Goal: Task Accomplishment & Management: Manage account settings

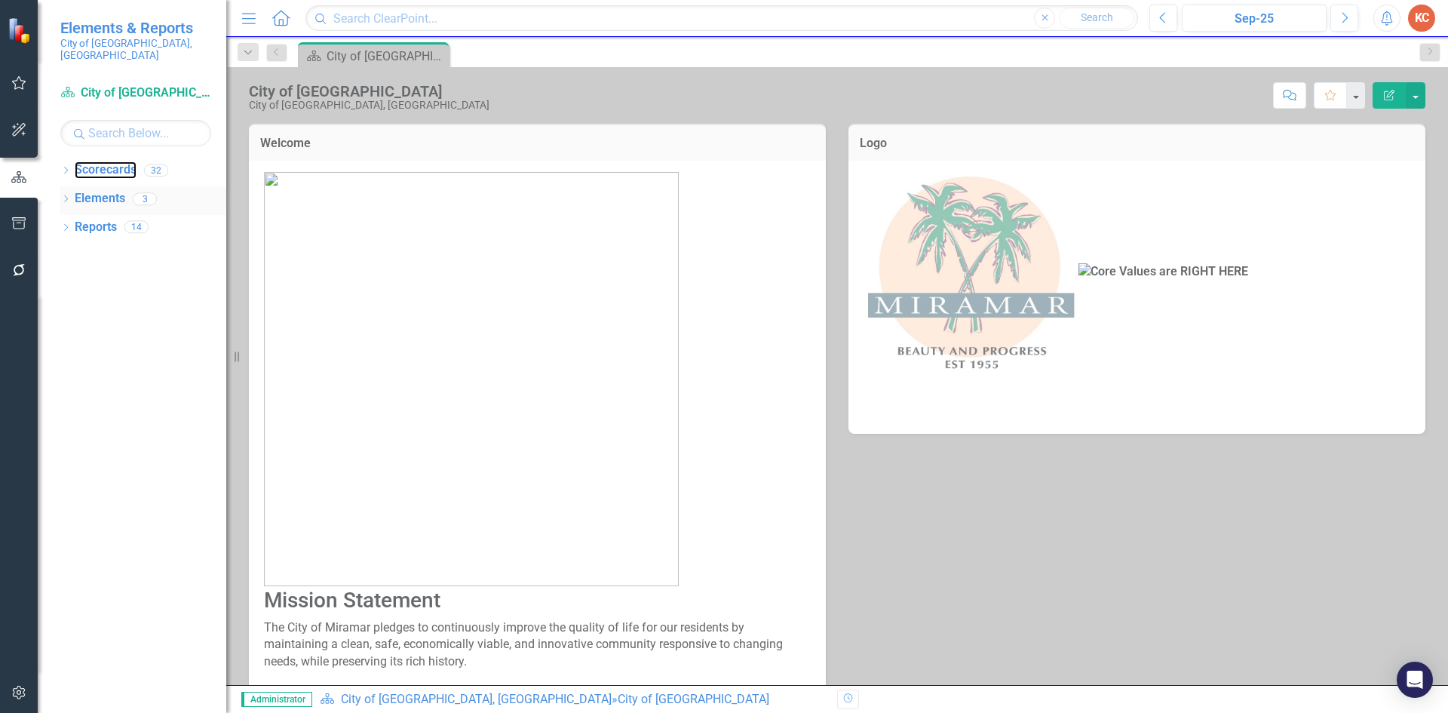
drag, startPoint x: 130, startPoint y: 161, endPoint x: 84, endPoint y: 187, distance: 53.7
click at [129, 161] on link "Scorecards" at bounding box center [106, 169] width 62 height 17
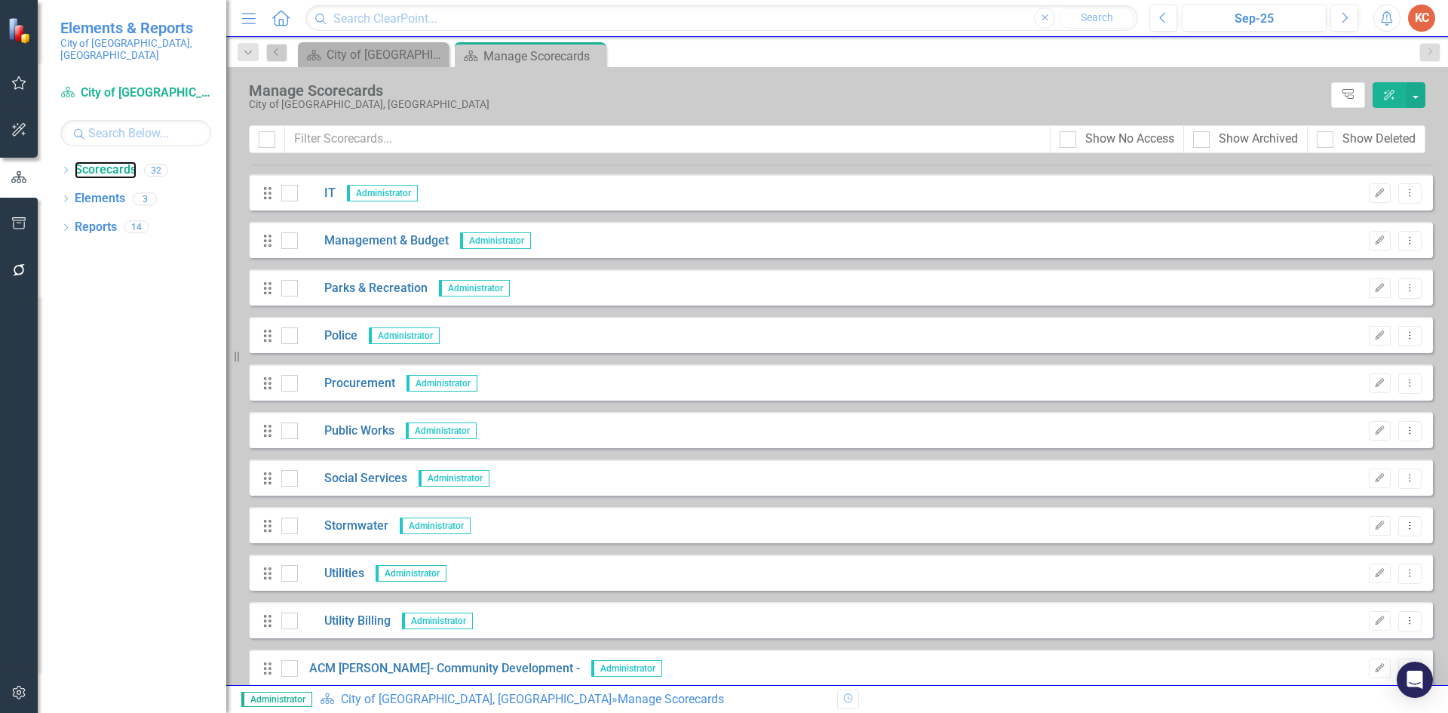
scroll to position [679, 0]
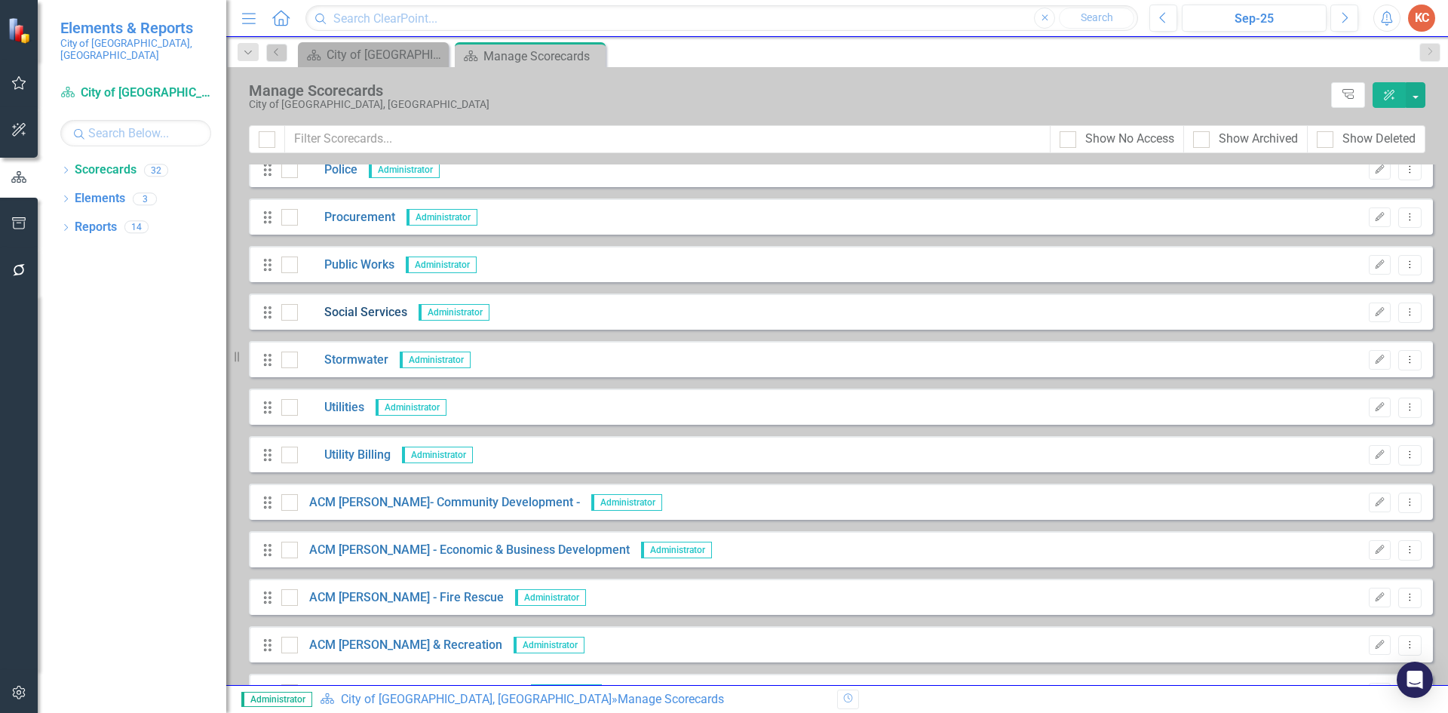
click at [357, 317] on link "Social Services" at bounding box center [352, 312] width 109 height 17
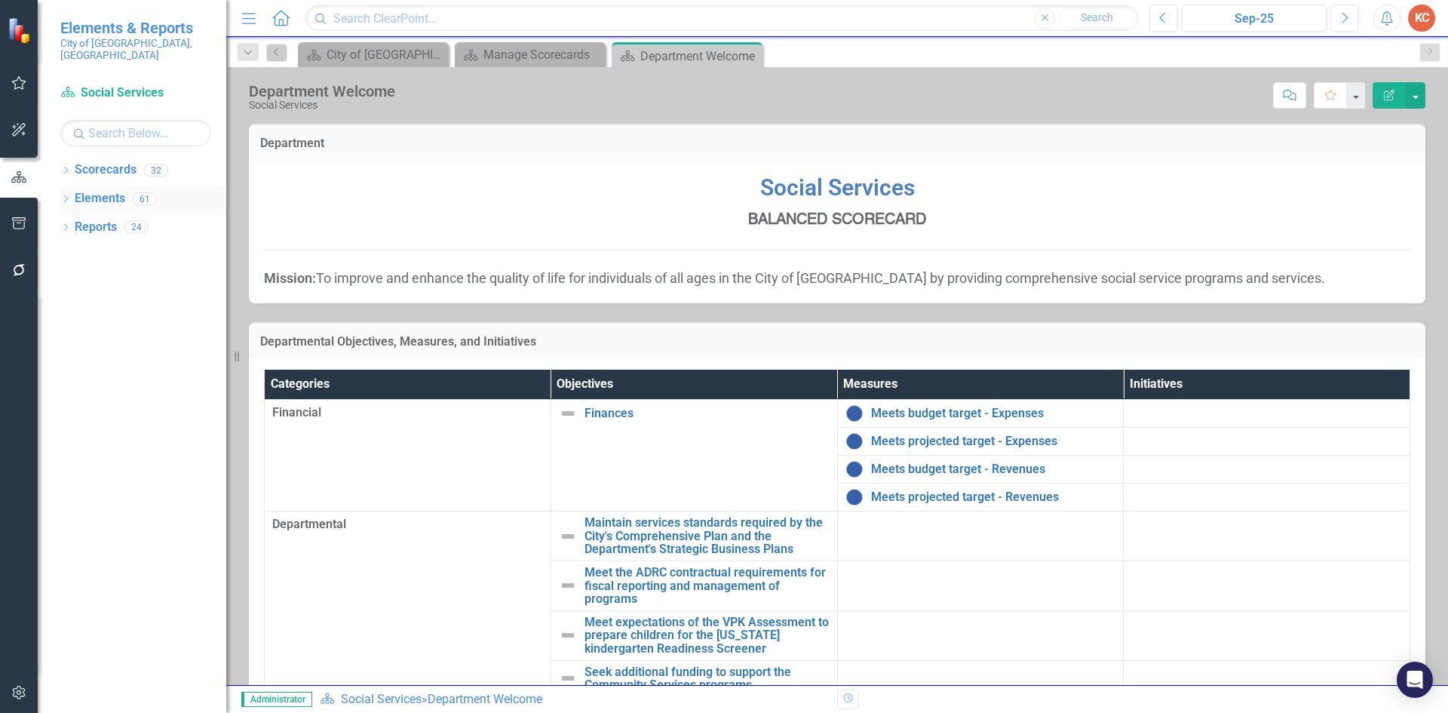
click at [106, 190] on link "Elements" at bounding box center [100, 198] width 51 height 17
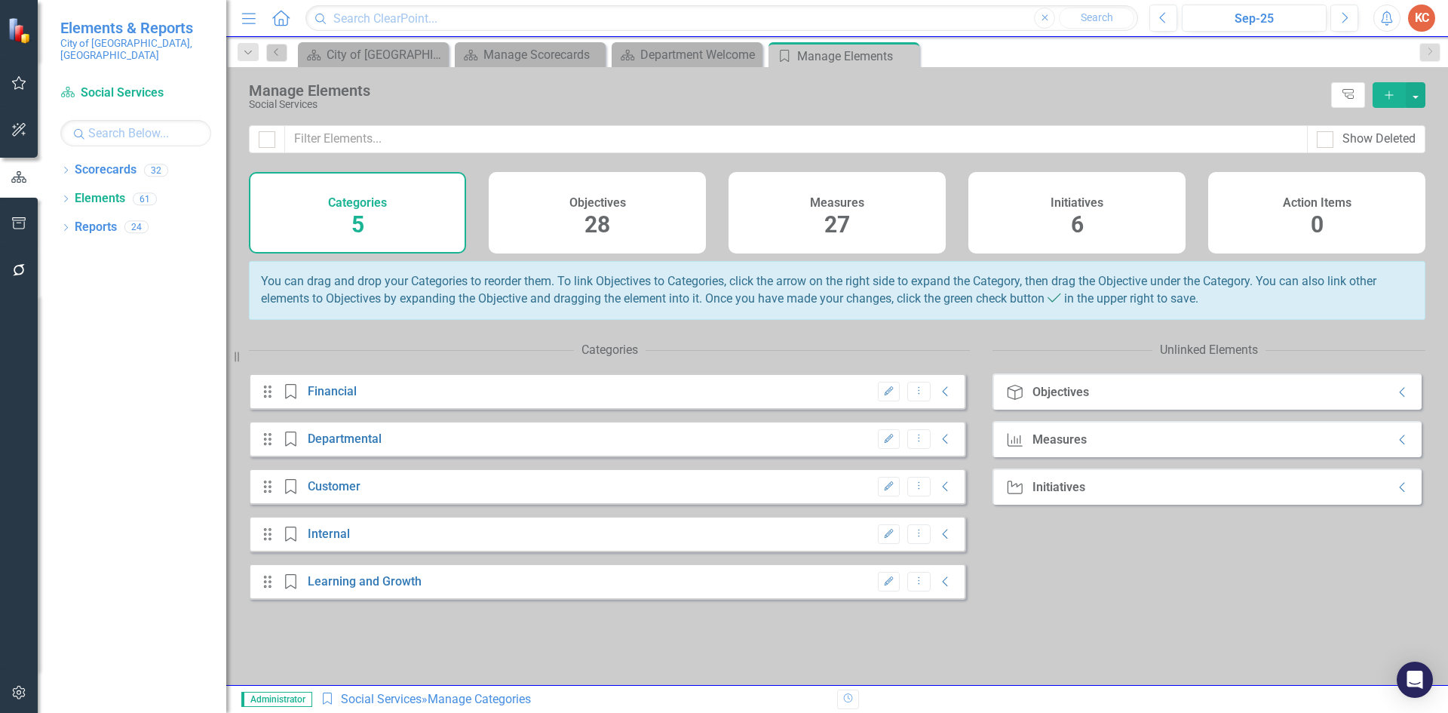
click at [874, 211] on div "Measures 27" at bounding box center [836, 212] width 217 height 81
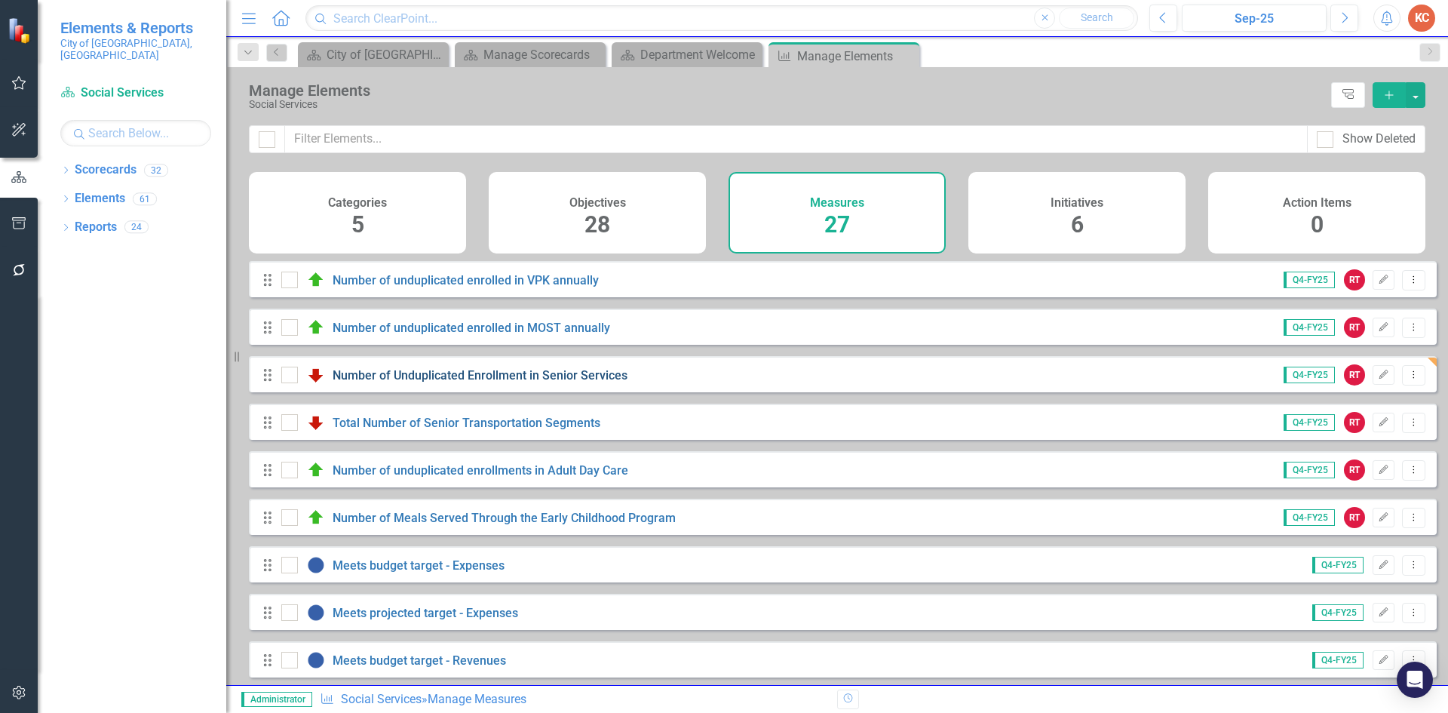
click at [471, 382] on link "Number of Unduplicated Enrollment in Senior Services" at bounding box center [480, 375] width 295 height 14
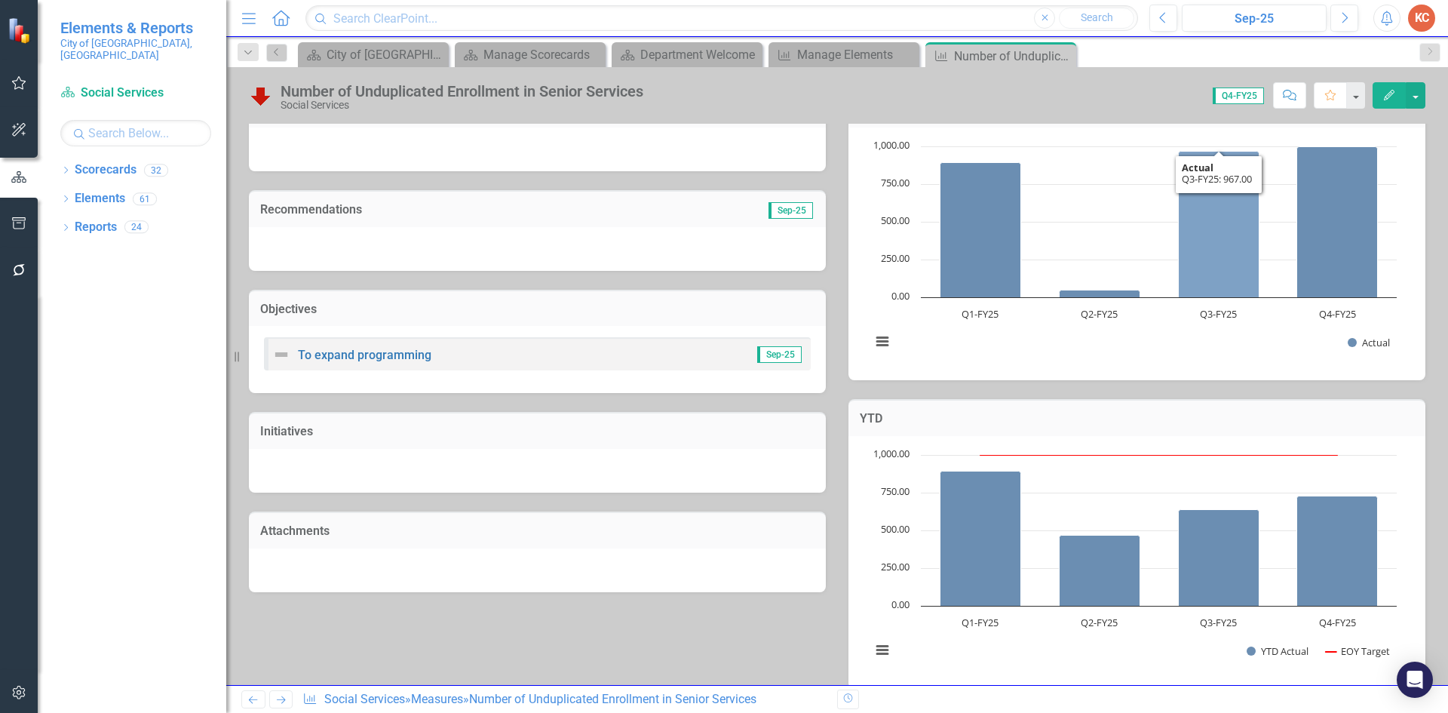
scroll to position [400, 0]
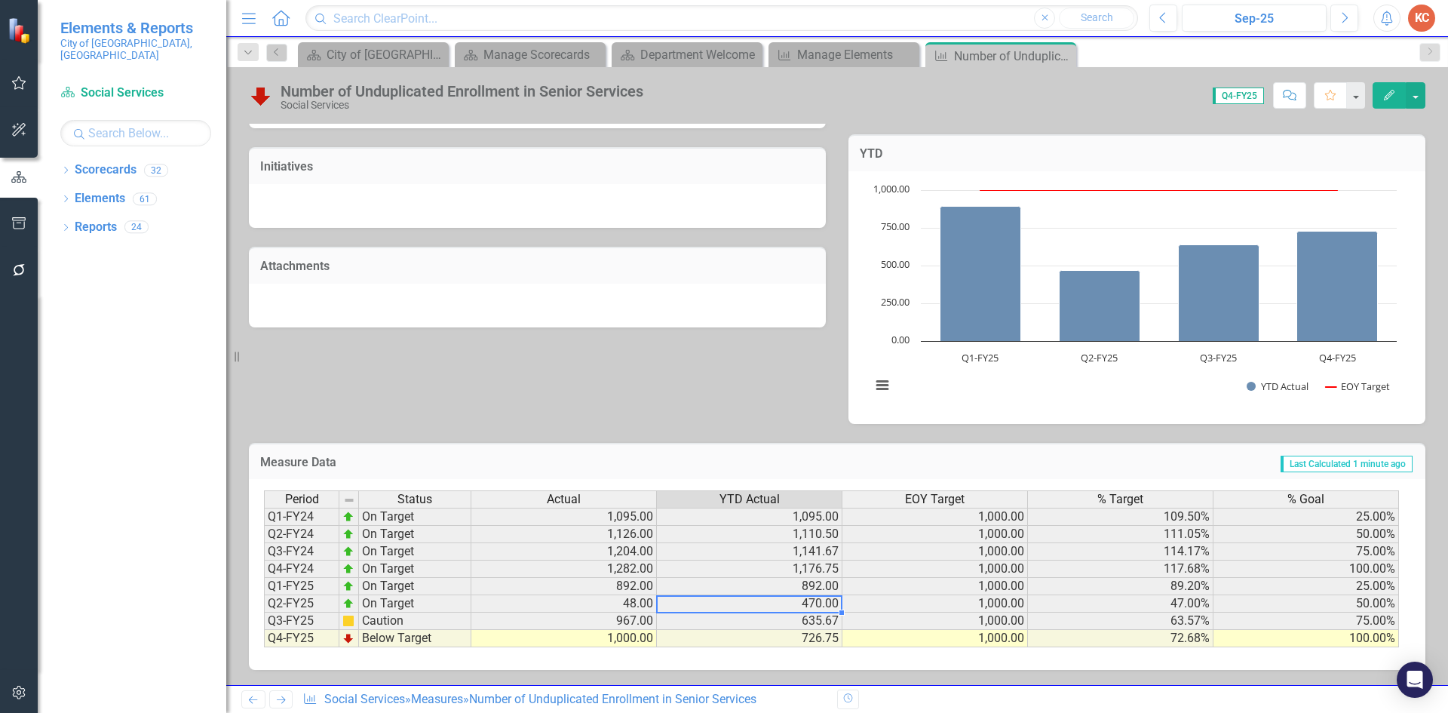
click at [823, 608] on td "470.00" at bounding box center [749, 603] width 185 height 17
click at [22, 693] on icon "button" at bounding box center [19, 692] width 16 height 12
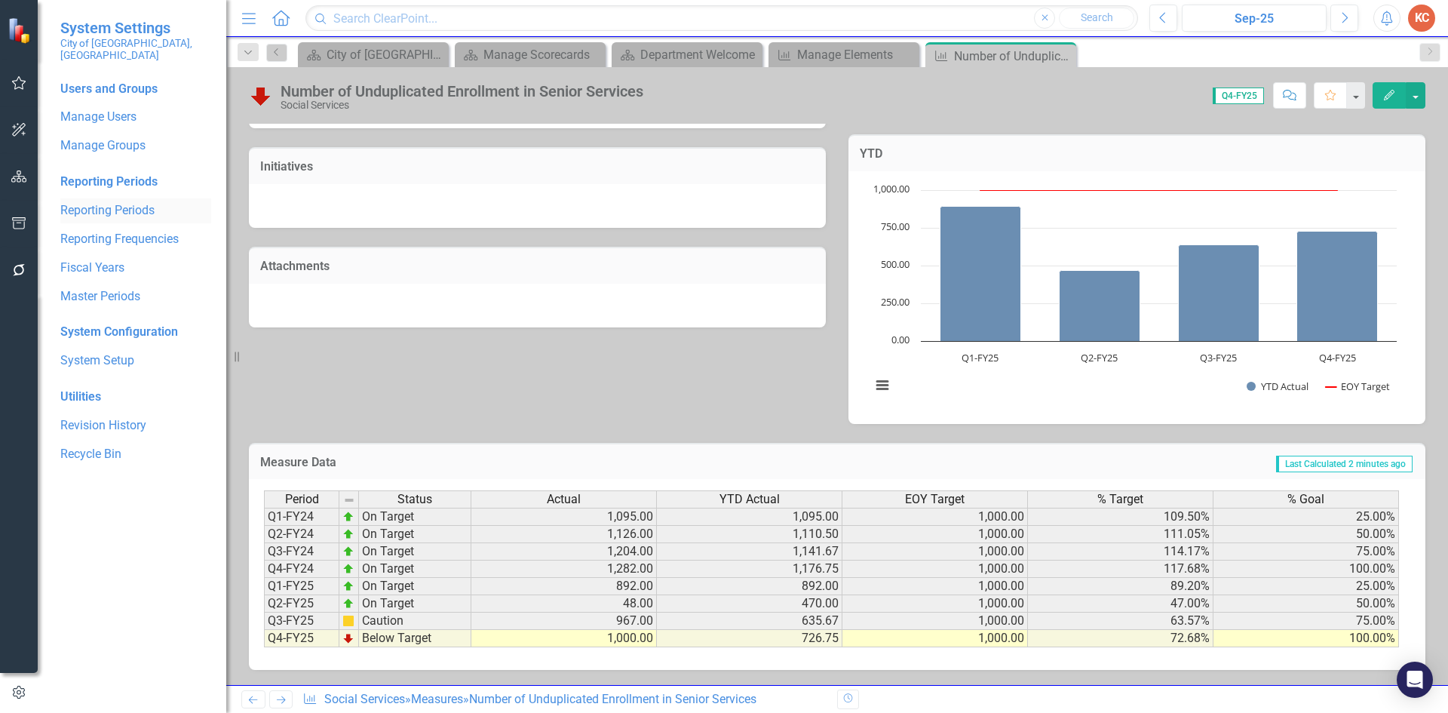
click at [139, 202] on link "Reporting Periods" at bounding box center [135, 210] width 151 height 17
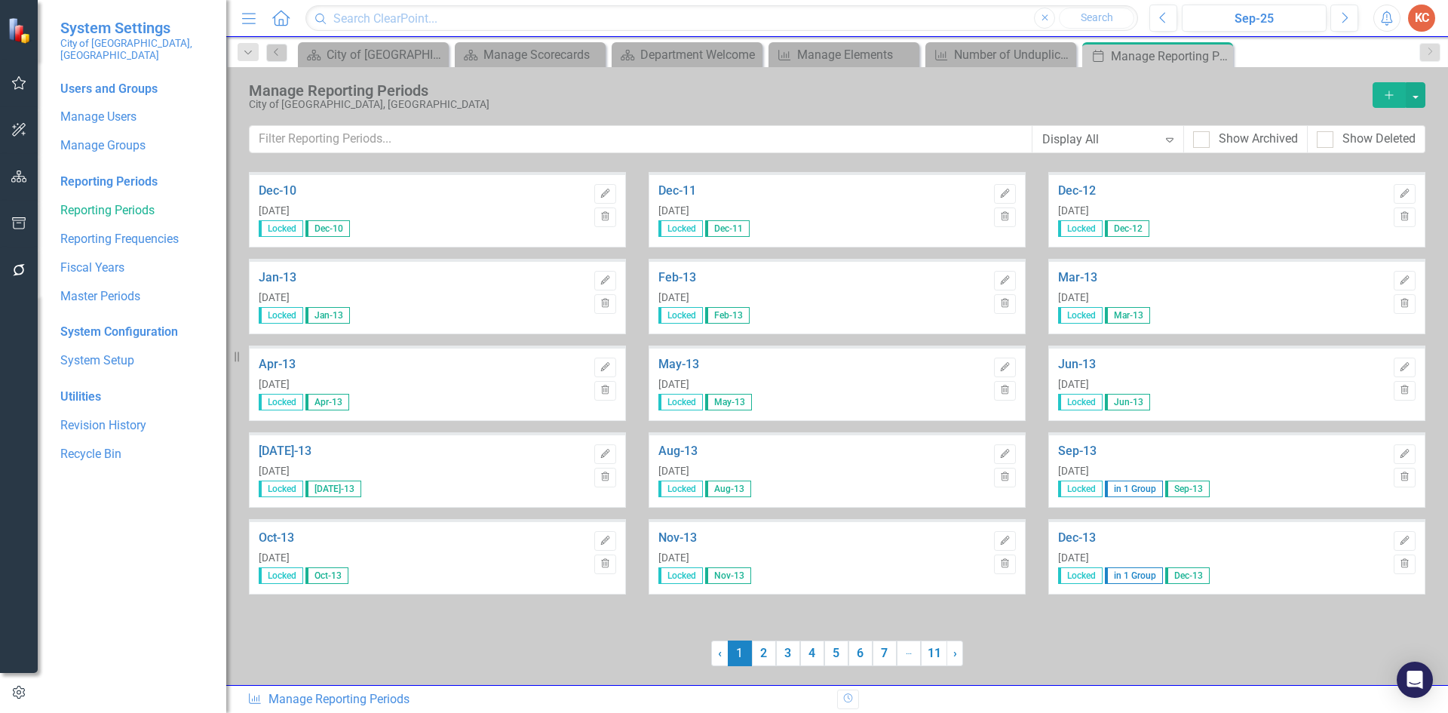
click at [1168, 139] on icon "Expand" at bounding box center [1169, 139] width 15 height 12
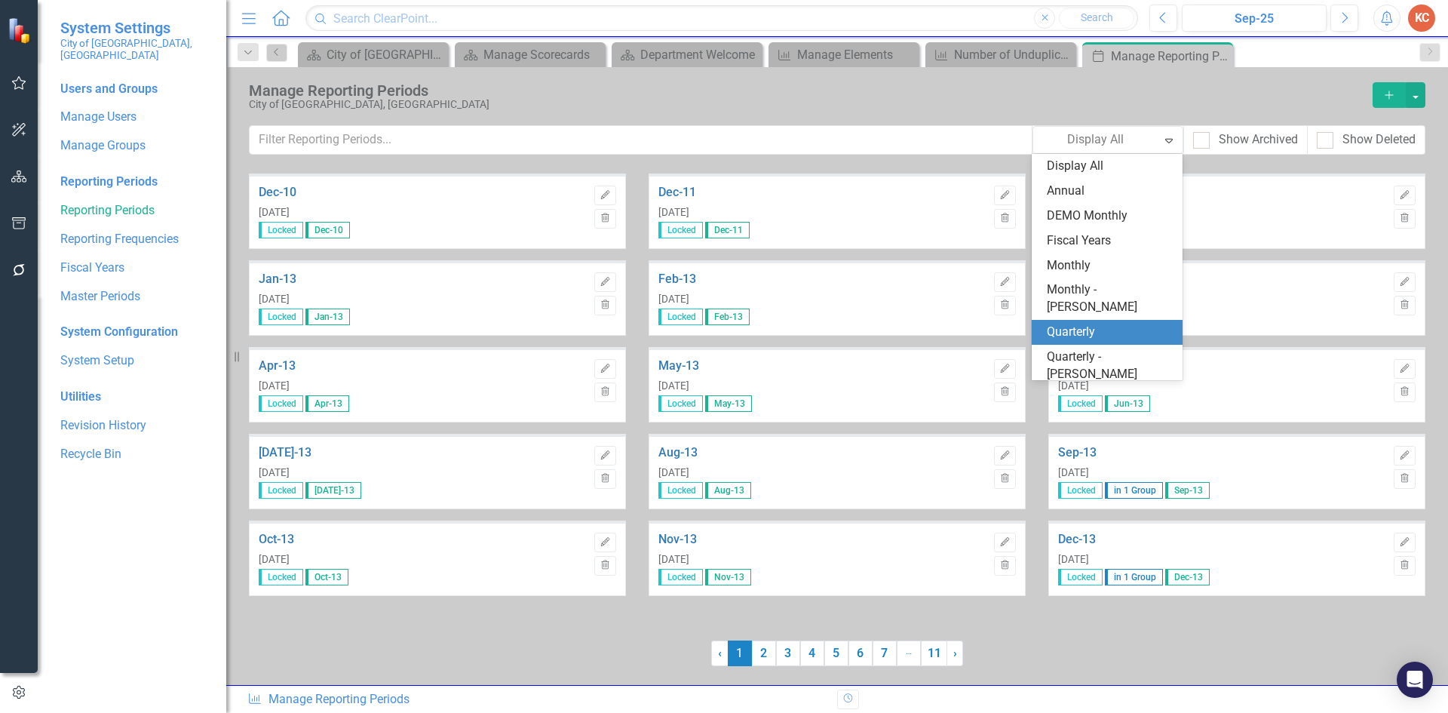
click at [1085, 323] on div "Quarterly" at bounding box center [1110, 331] width 127 height 17
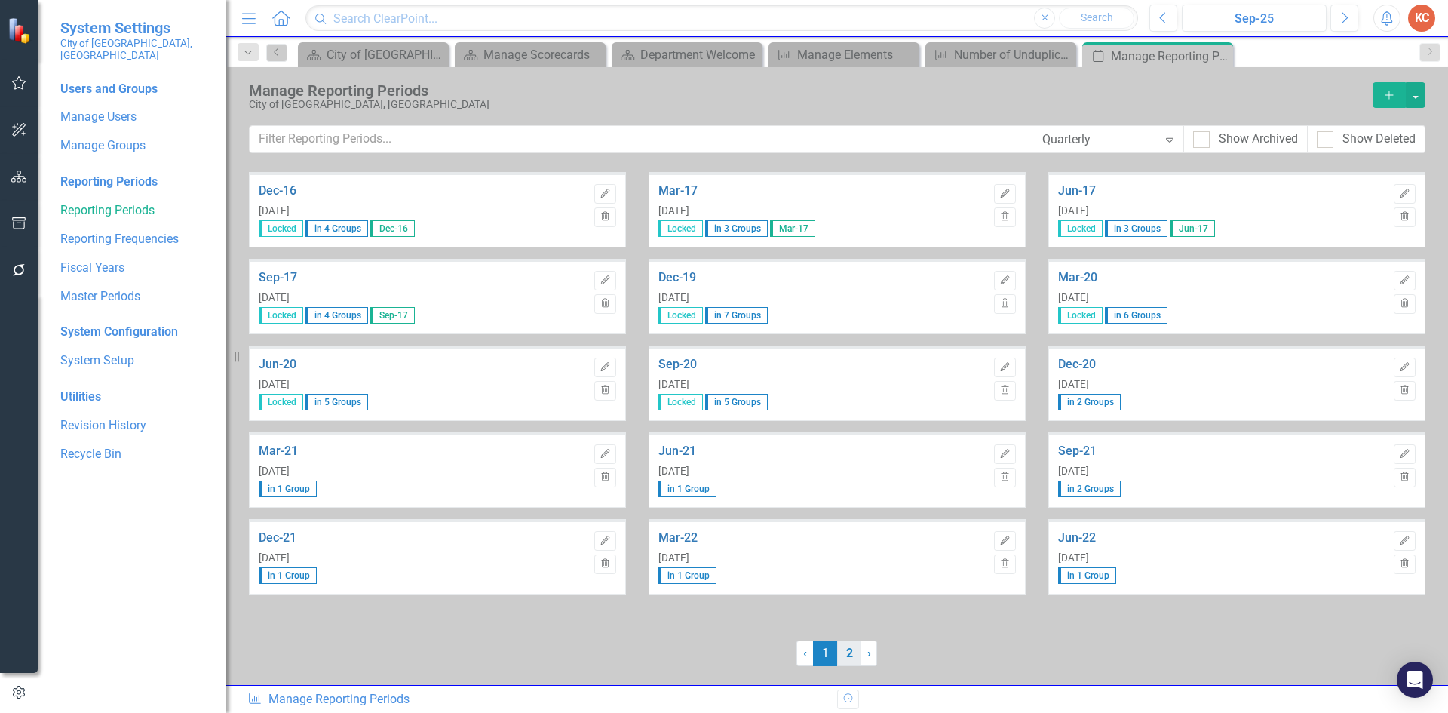
click at [838, 658] on link "2" at bounding box center [849, 653] width 24 height 26
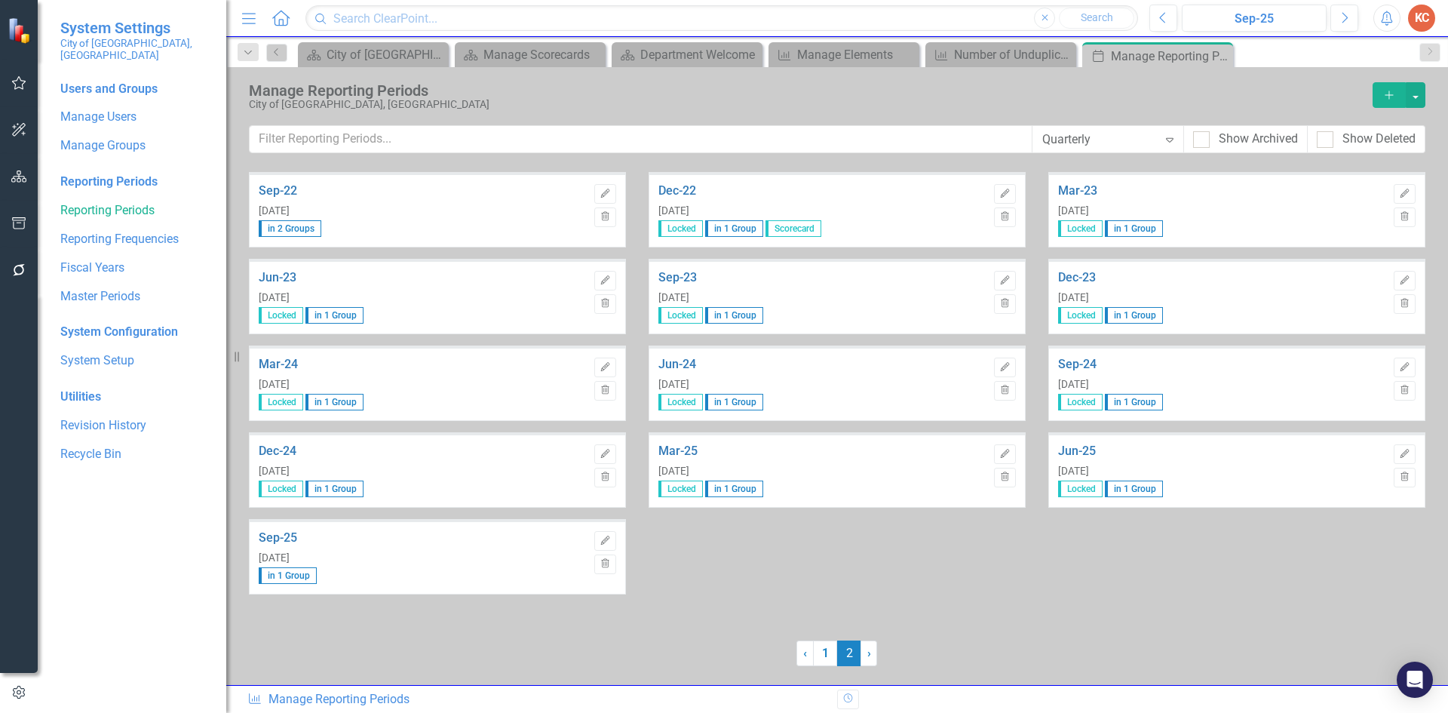
click at [848, 655] on span "2 (current)" at bounding box center [849, 653] width 24 height 26
click at [1001, 454] on icon "Edit" at bounding box center [1004, 453] width 11 height 9
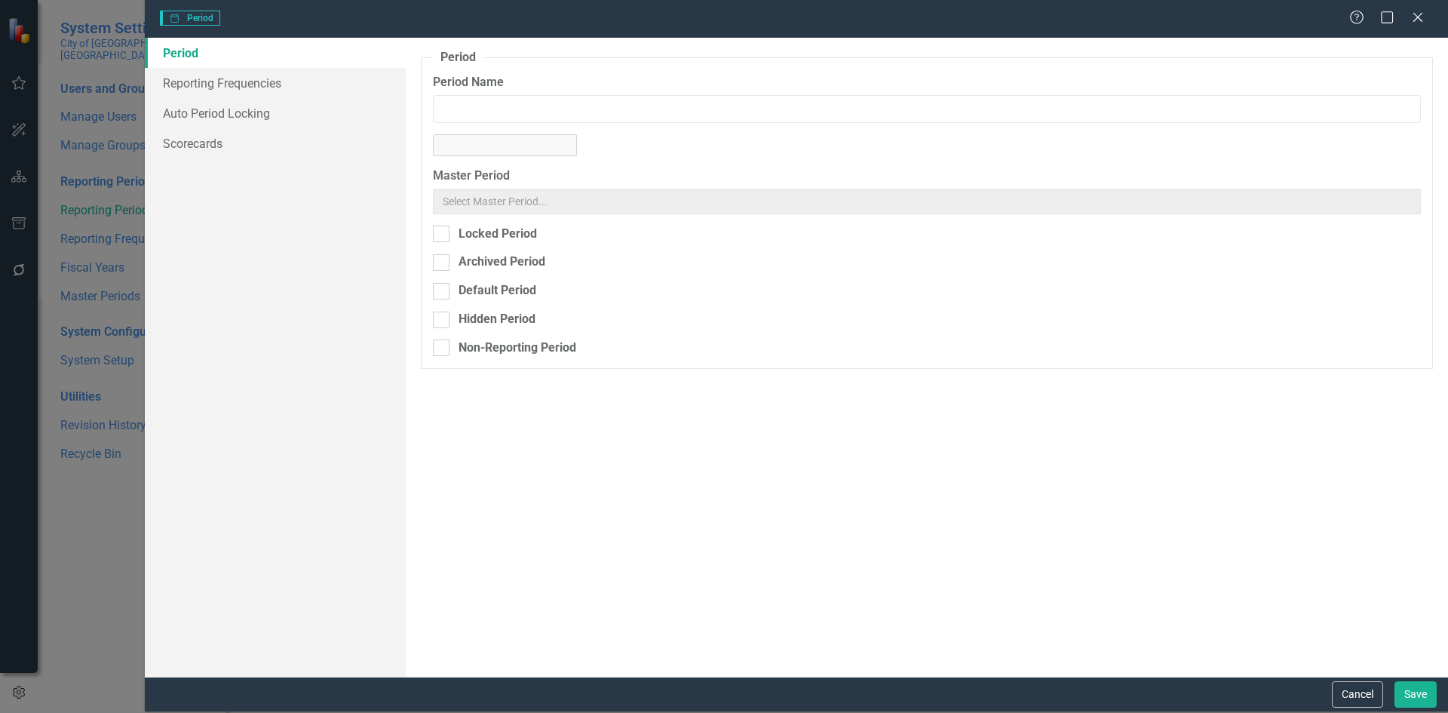
type input "Mar-25"
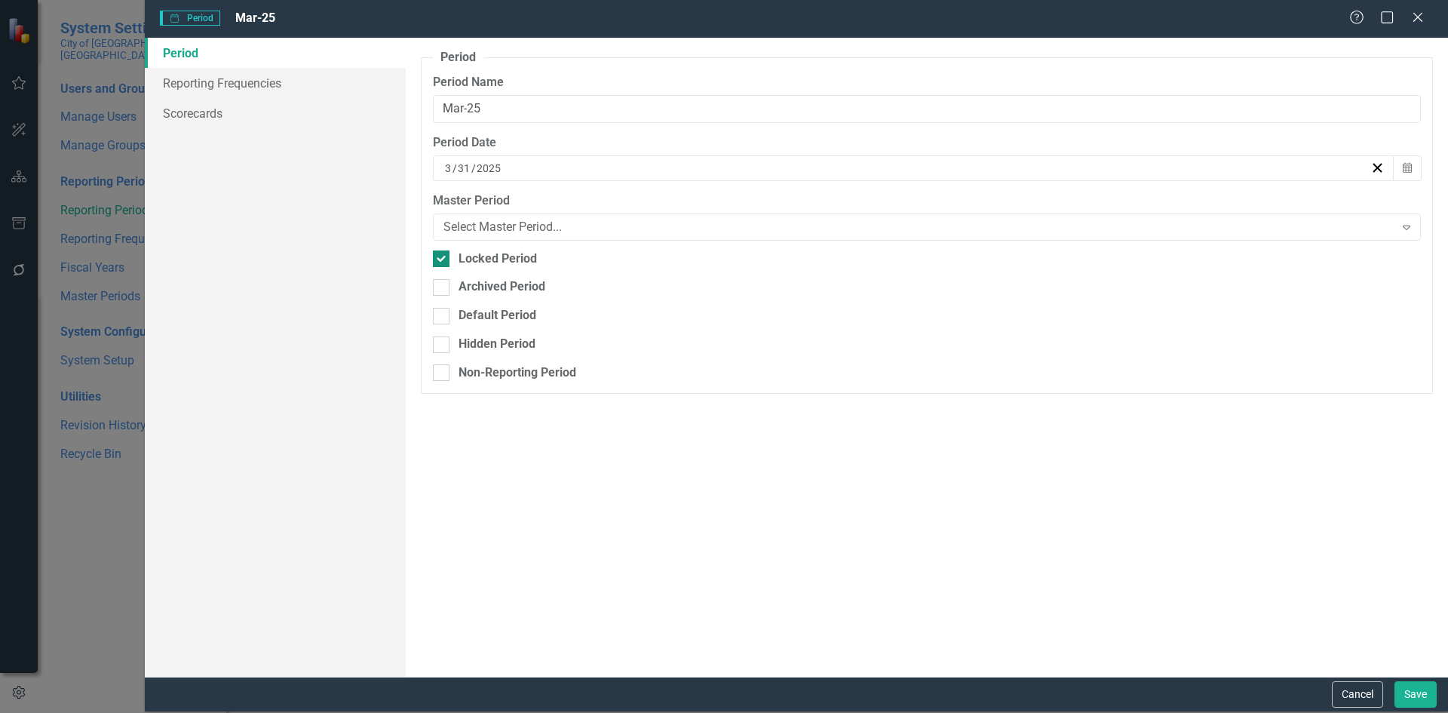
click at [453, 262] on div "Locked Period" at bounding box center [927, 258] width 988 height 17
click at [443, 260] on input "Locked Period" at bounding box center [438, 255] width 10 height 10
checkbox input "false"
drag, startPoint x: 1409, startPoint y: 697, endPoint x: 1075, endPoint y: 575, distance: 355.9
click at [1402, 694] on button "Save" at bounding box center [1415, 694] width 42 height 26
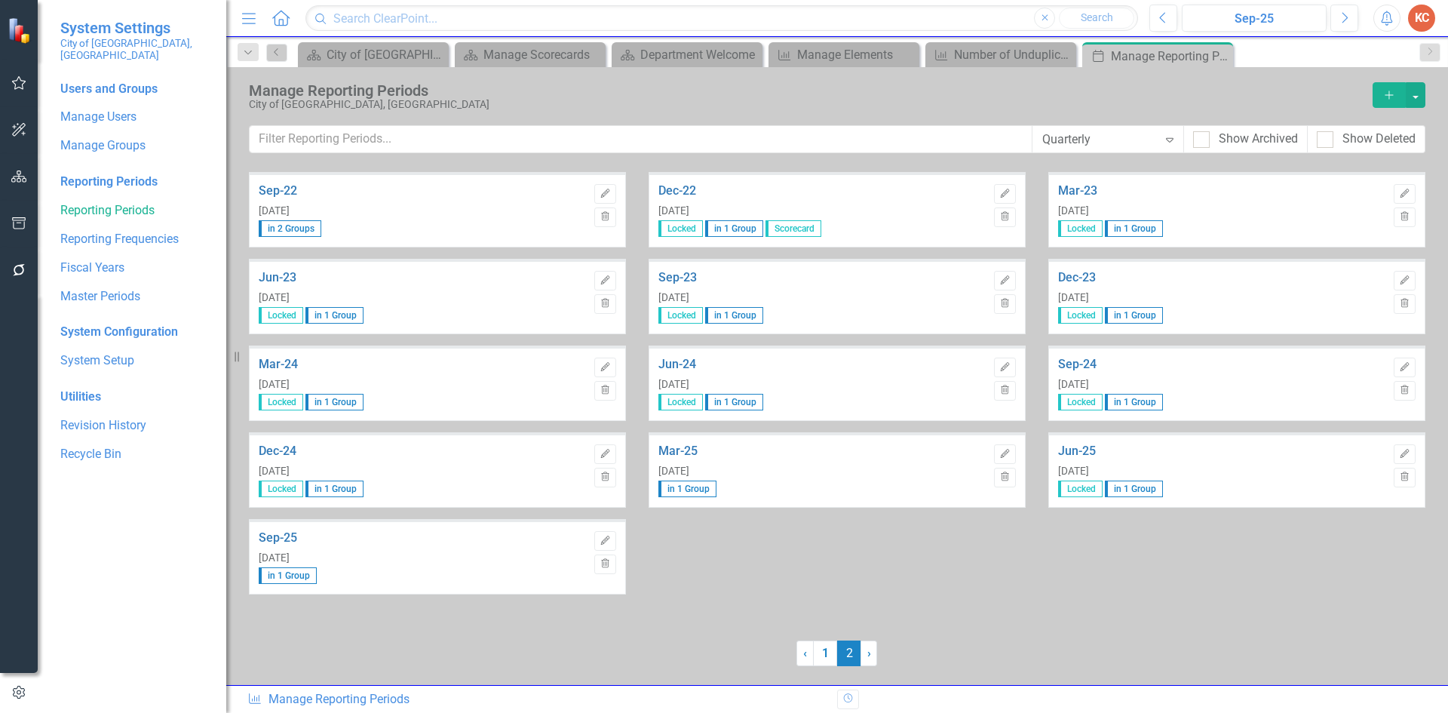
drag, startPoint x: 1404, startPoint y: 455, endPoint x: 1391, endPoint y: 449, distance: 14.2
click at [1400, 453] on icon "Edit" at bounding box center [1404, 453] width 11 height 9
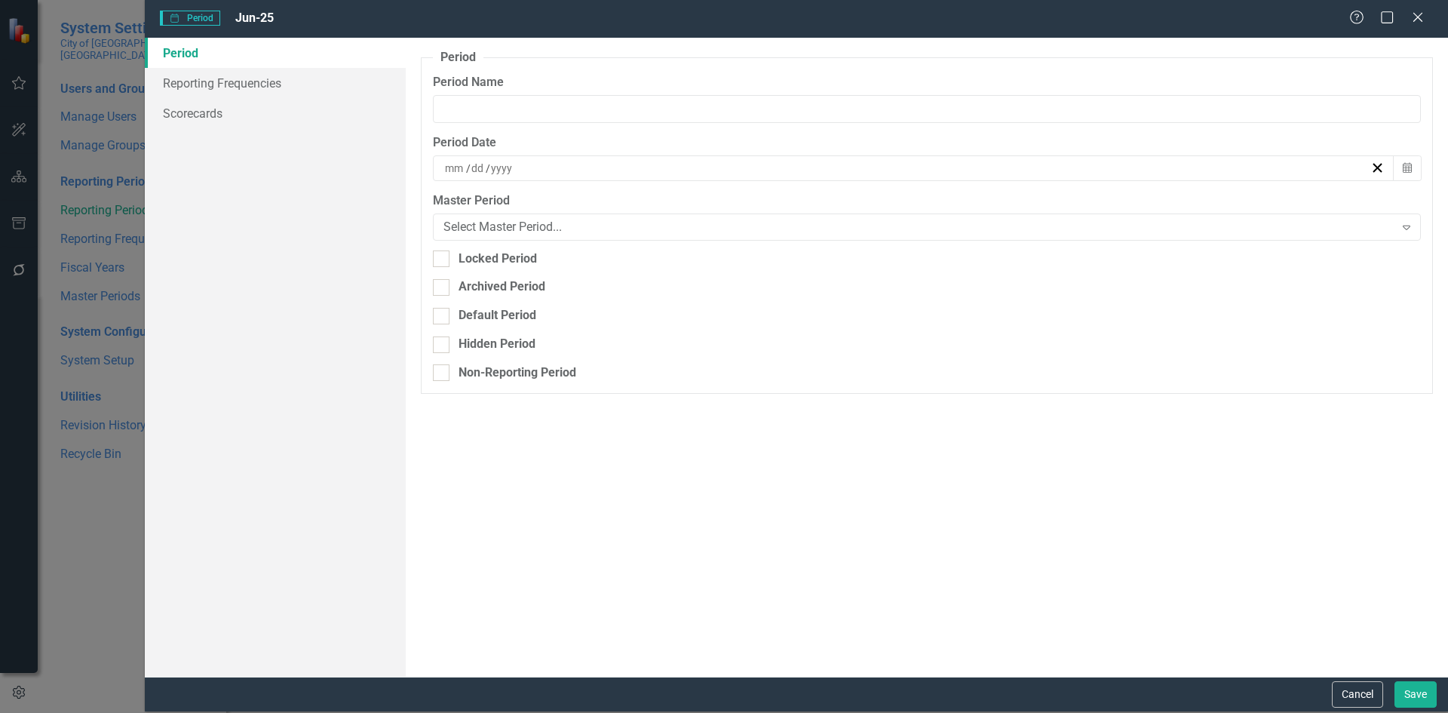
type input "Jun-25"
type input "6"
type input "30"
type input "2025"
click at [427, 254] on fieldset "Period Reporting periods are one of the core concepts in ClearPoint. They defin…" at bounding box center [927, 221] width 1012 height 344
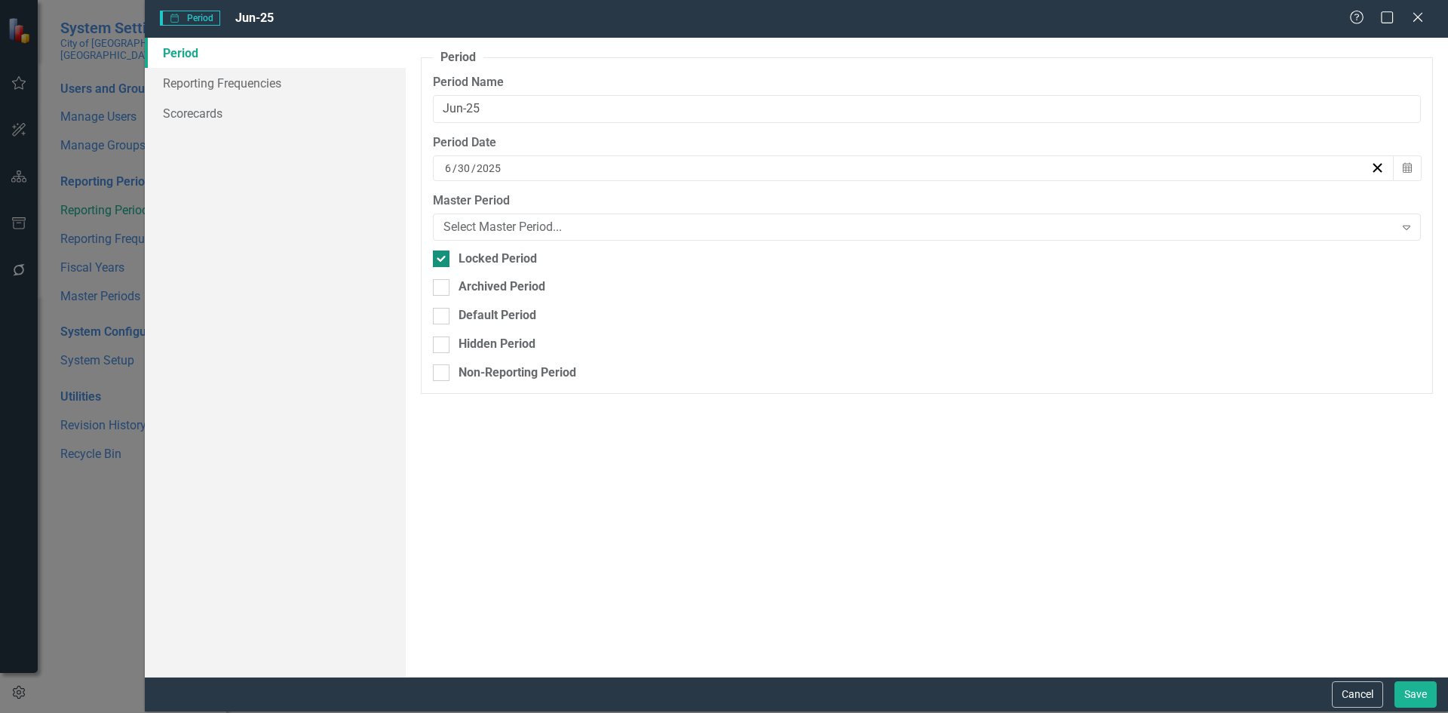
click at [446, 261] on div at bounding box center [441, 258] width 17 height 17
click at [443, 260] on input "Locked Period" at bounding box center [438, 255] width 10 height 10
checkbox input "false"
drag, startPoint x: 1413, startPoint y: 700, endPoint x: 1360, endPoint y: 670, distance: 60.8
click at [1412, 698] on button "Save" at bounding box center [1415, 694] width 42 height 26
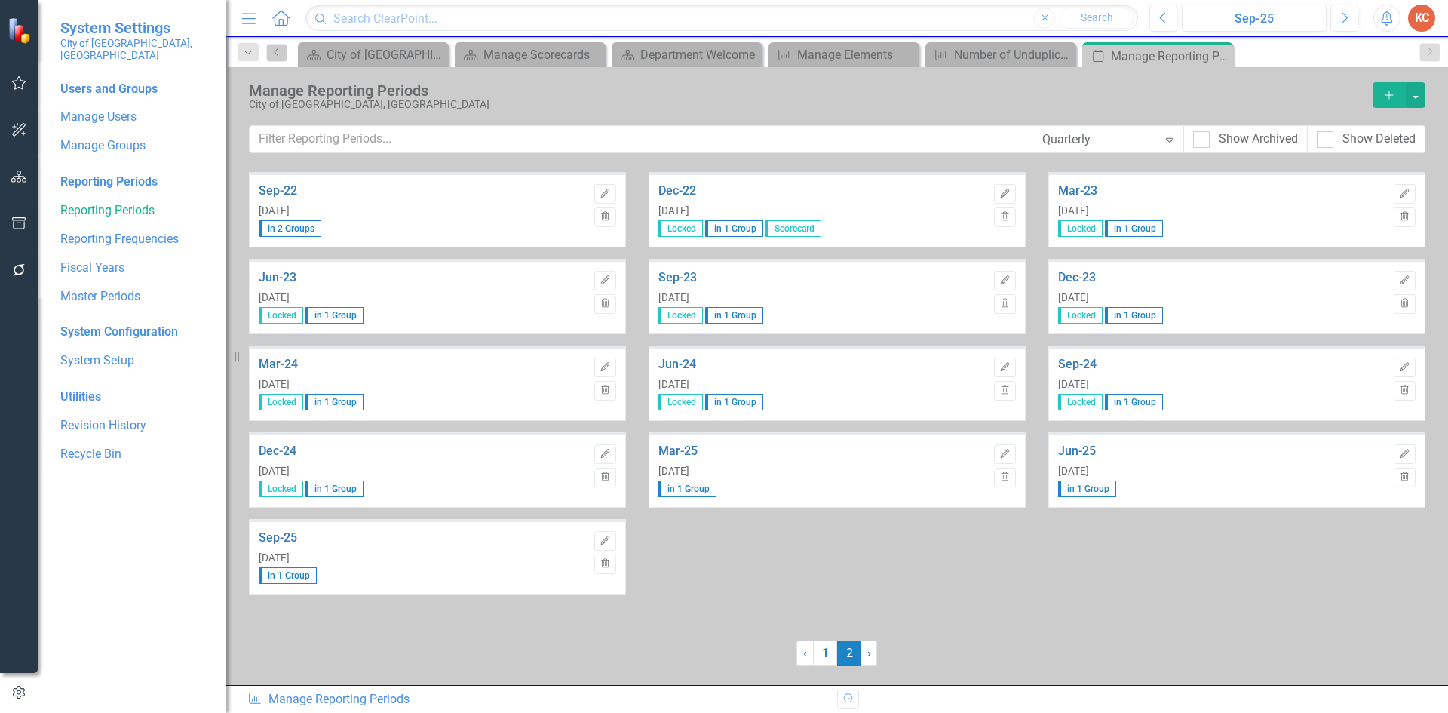
click at [283, 24] on div "Menu Home Search Close Search" at bounding box center [686, 18] width 897 height 29
click at [290, 21] on icon "Home" at bounding box center [281, 18] width 20 height 16
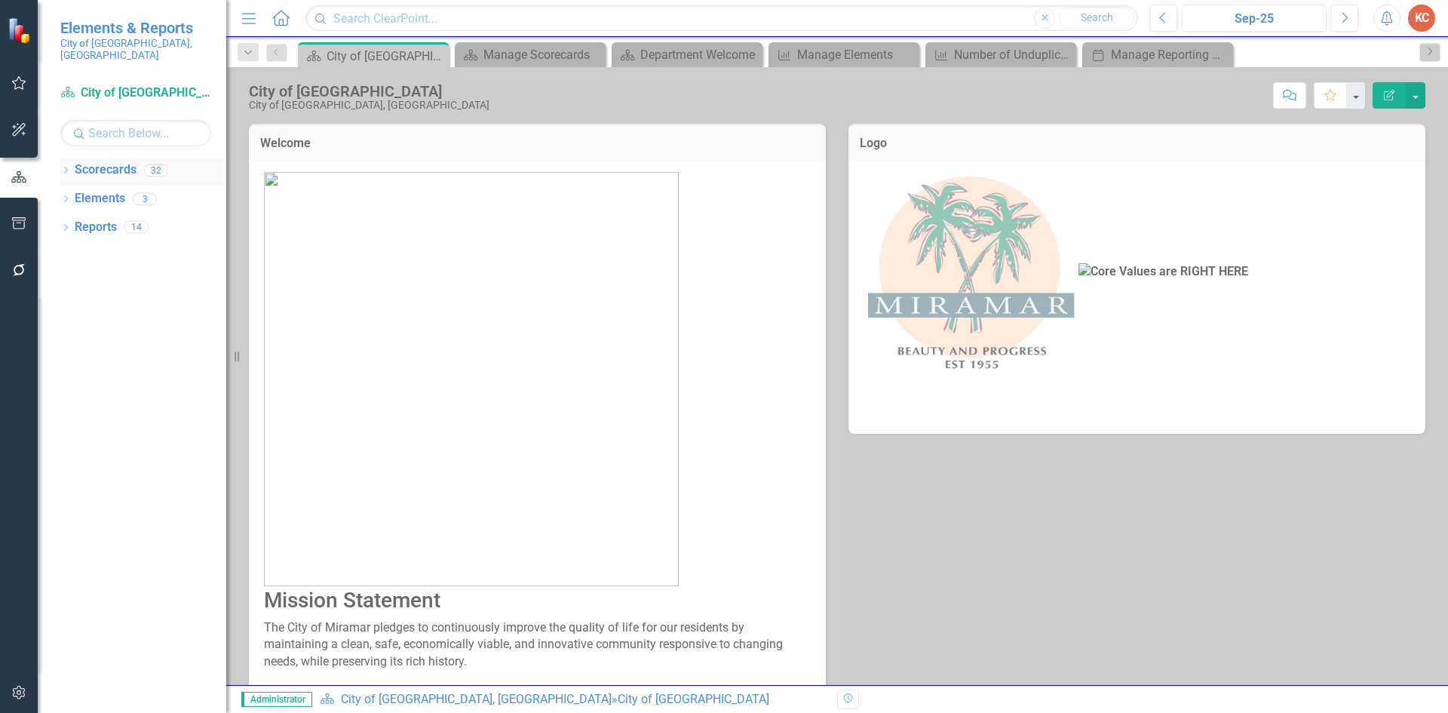
click at [106, 161] on link "Scorecards" at bounding box center [106, 169] width 62 height 17
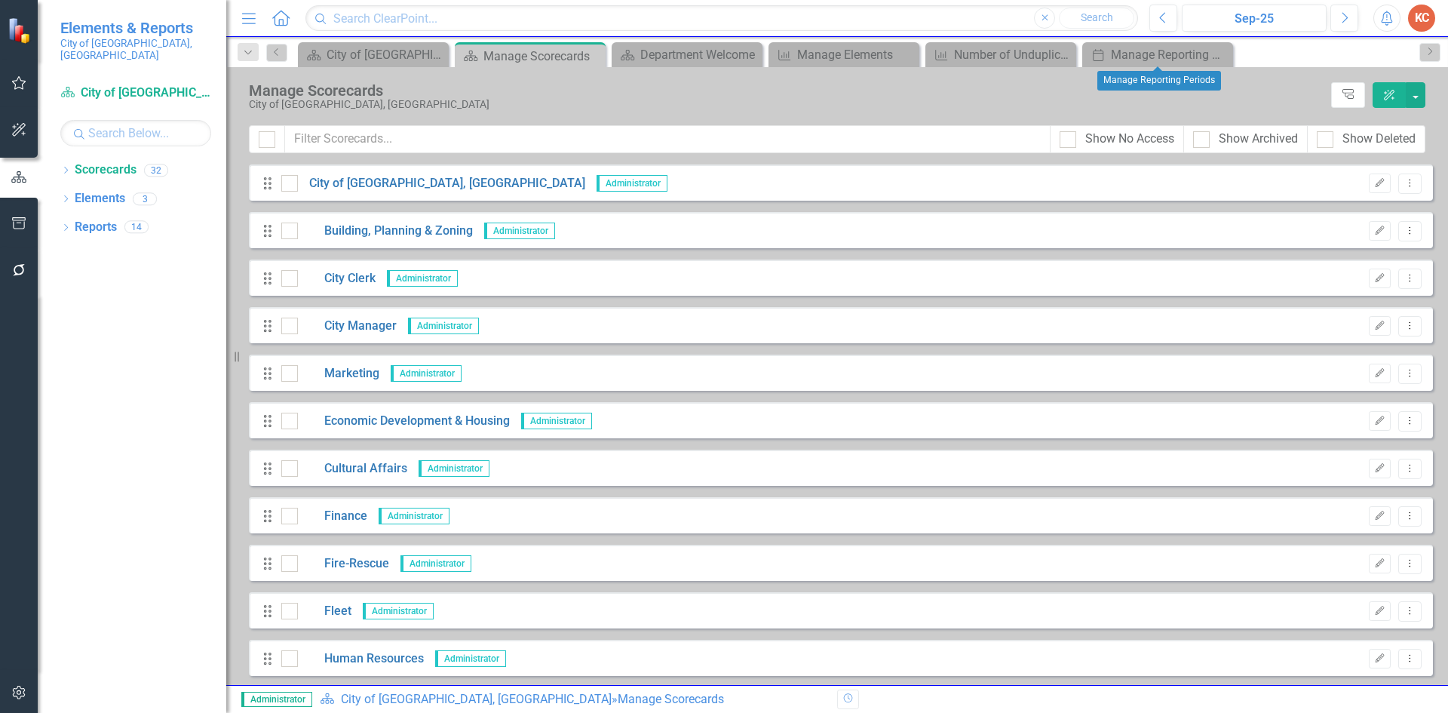
drag, startPoint x: 1213, startPoint y: 55, endPoint x: 1125, endPoint y: 56, distance: 88.2
click at [0, 0] on icon "Close" at bounding box center [0, 0] width 0 height 0
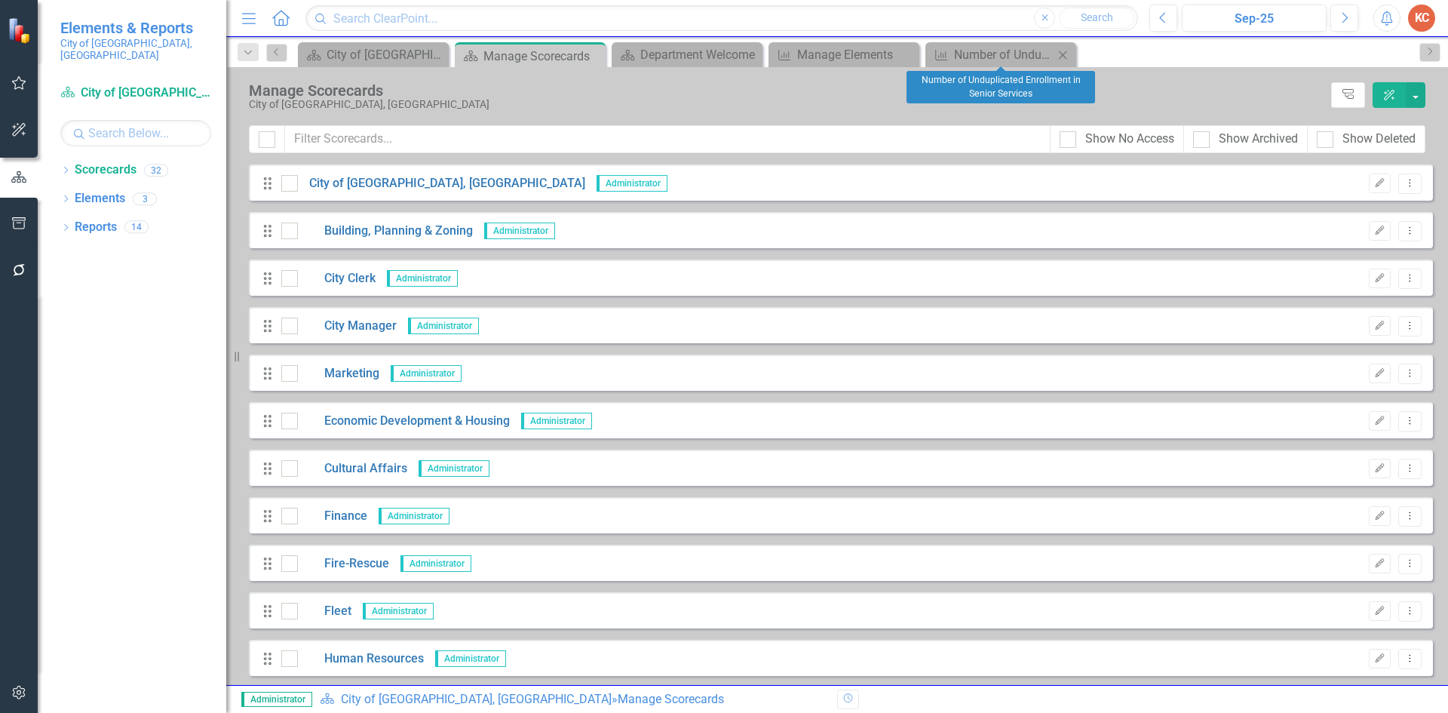
click at [1065, 58] on icon "Close" at bounding box center [1062, 55] width 15 height 12
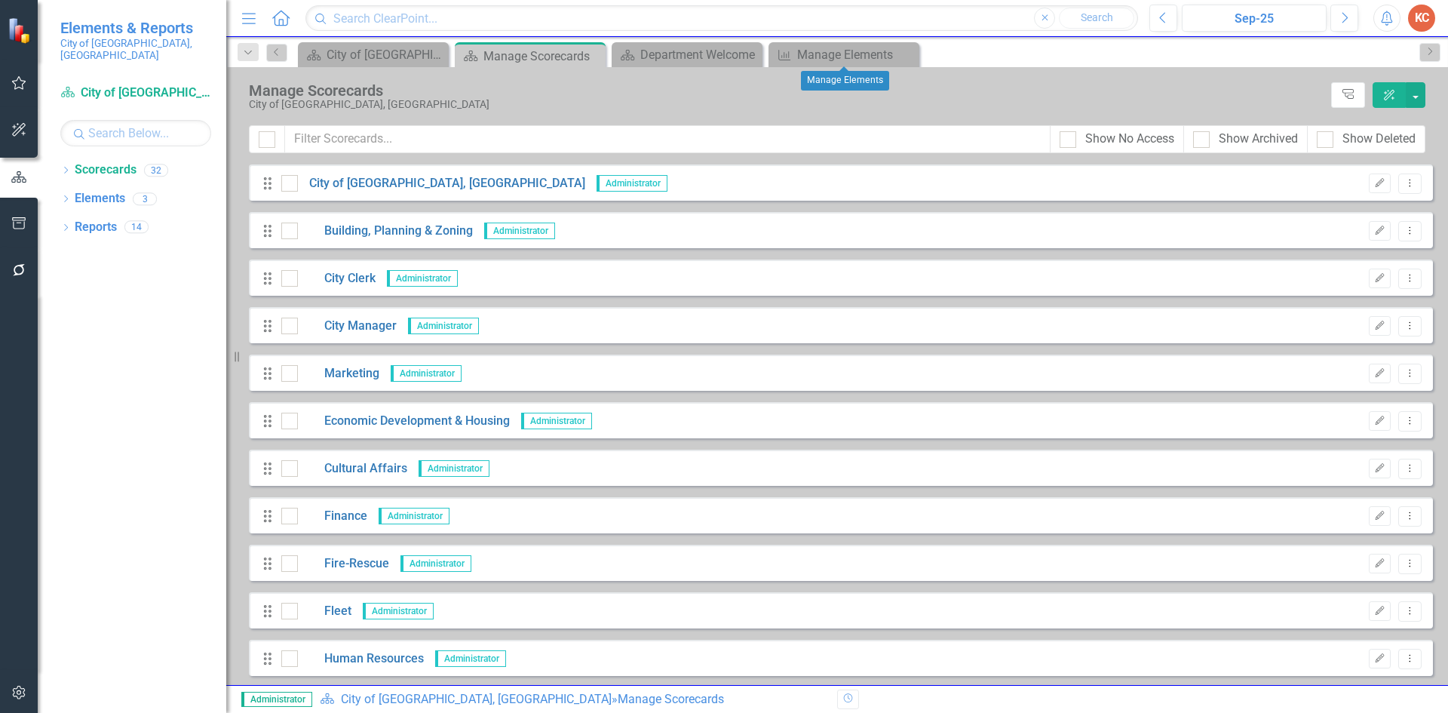
click at [0, 0] on icon "Close" at bounding box center [0, 0] width 0 height 0
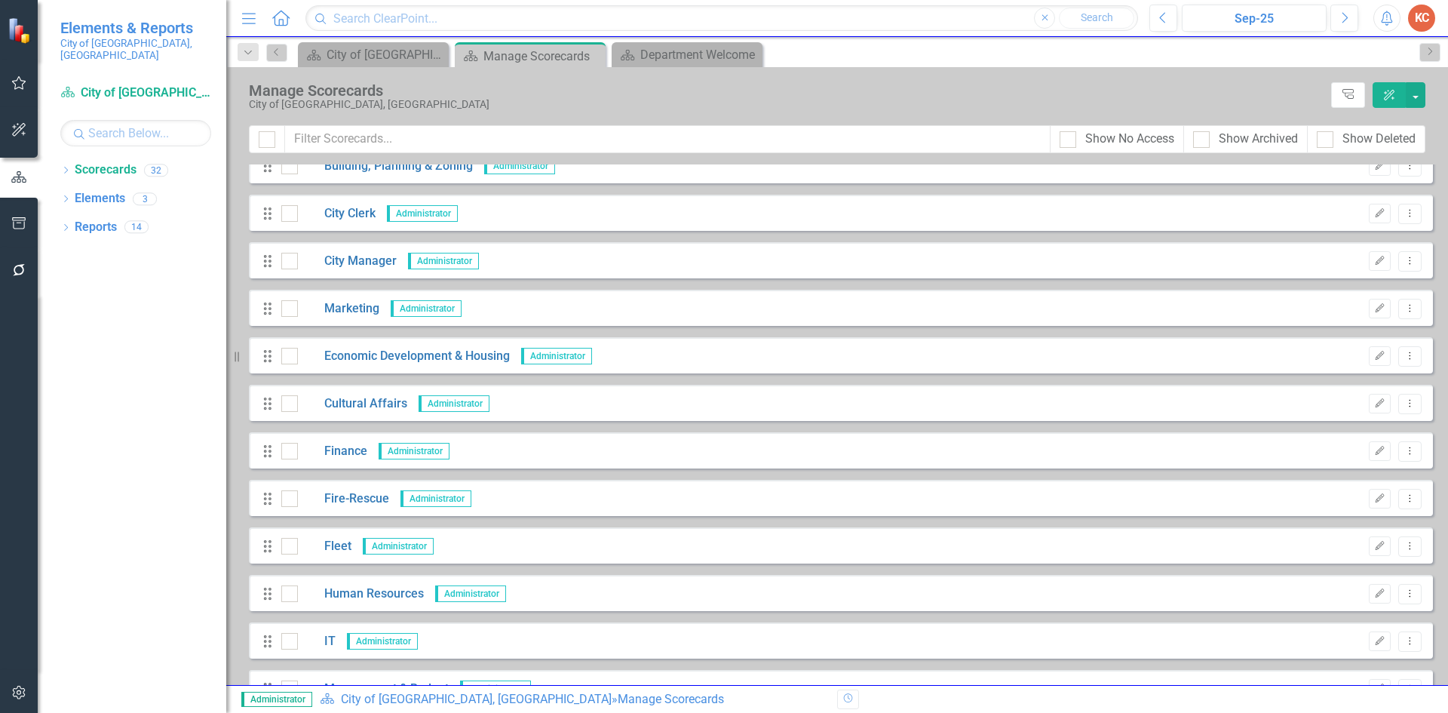
scroll to position [151, 0]
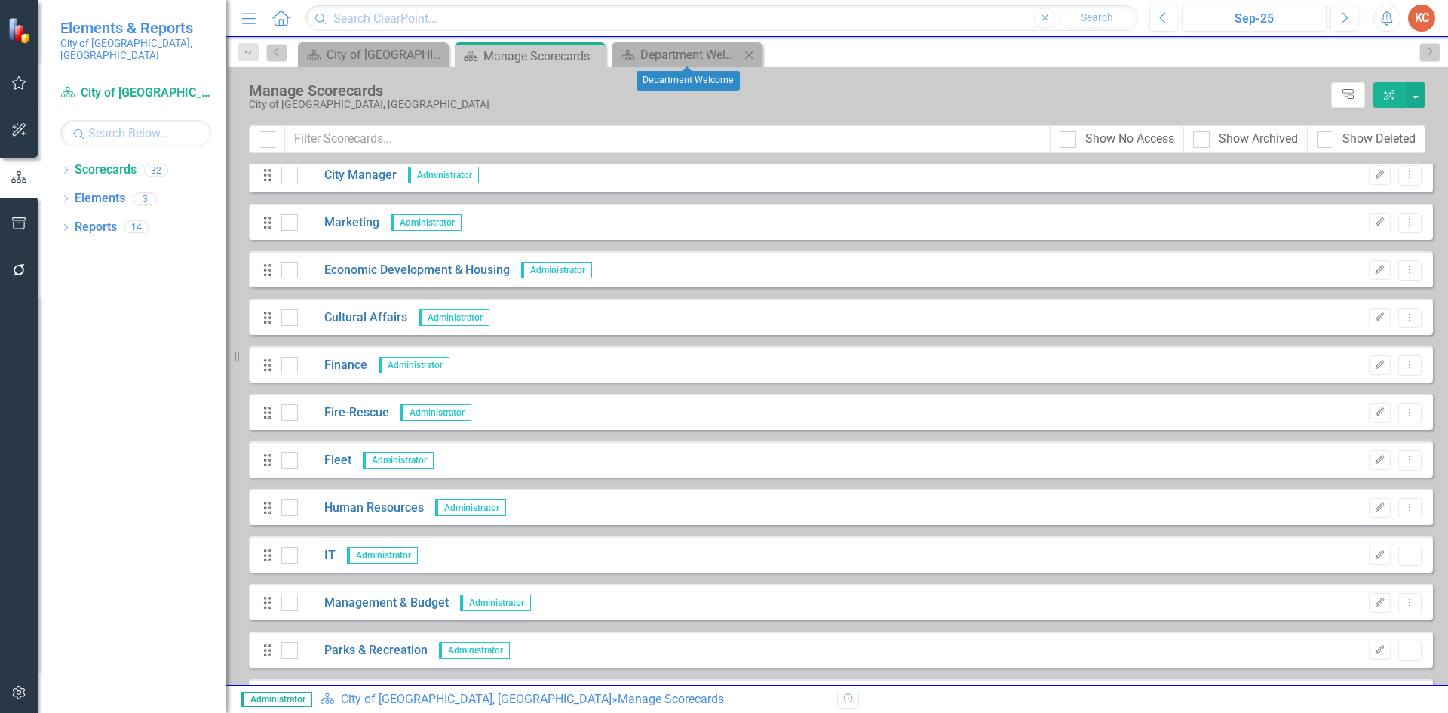
click at [755, 60] on icon "Close" at bounding box center [748, 55] width 15 height 12
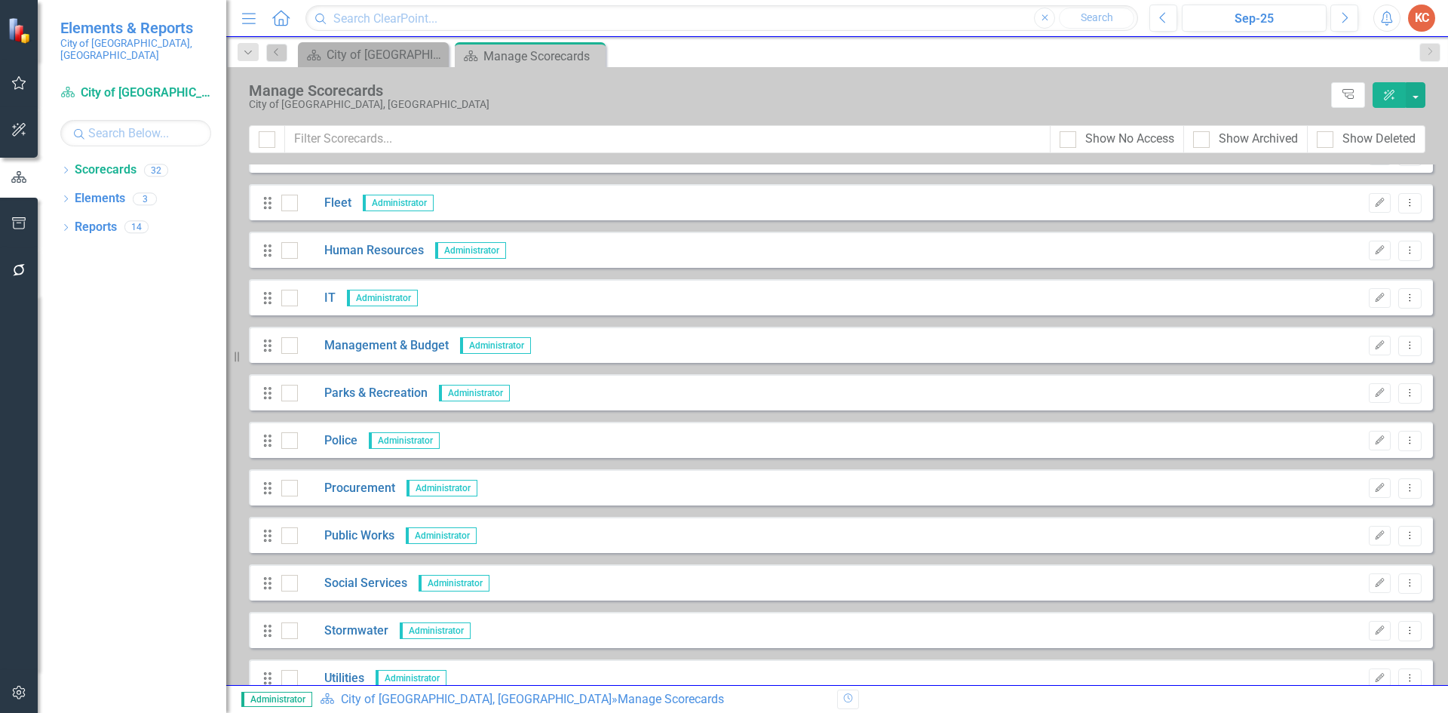
scroll to position [452, 0]
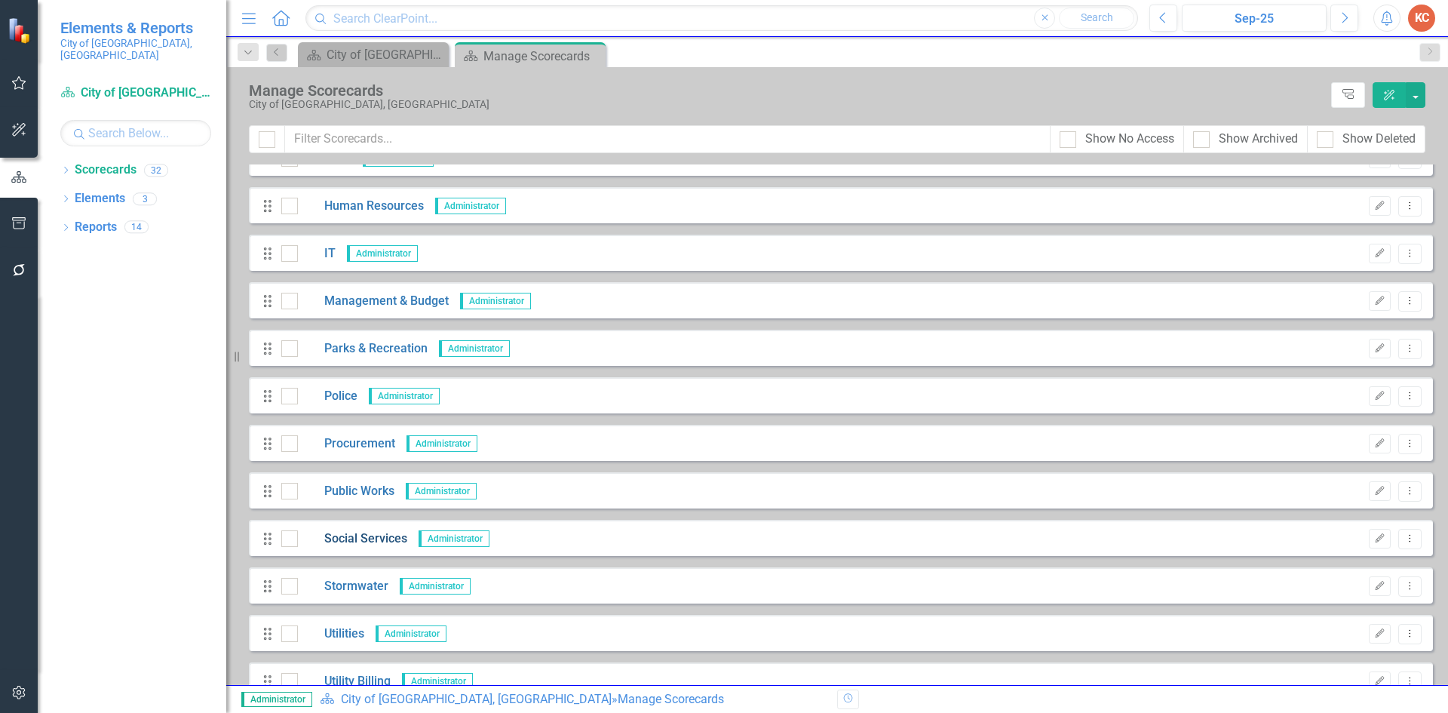
click at [372, 537] on link "Social Services" at bounding box center [352, 538] width 109 height 17
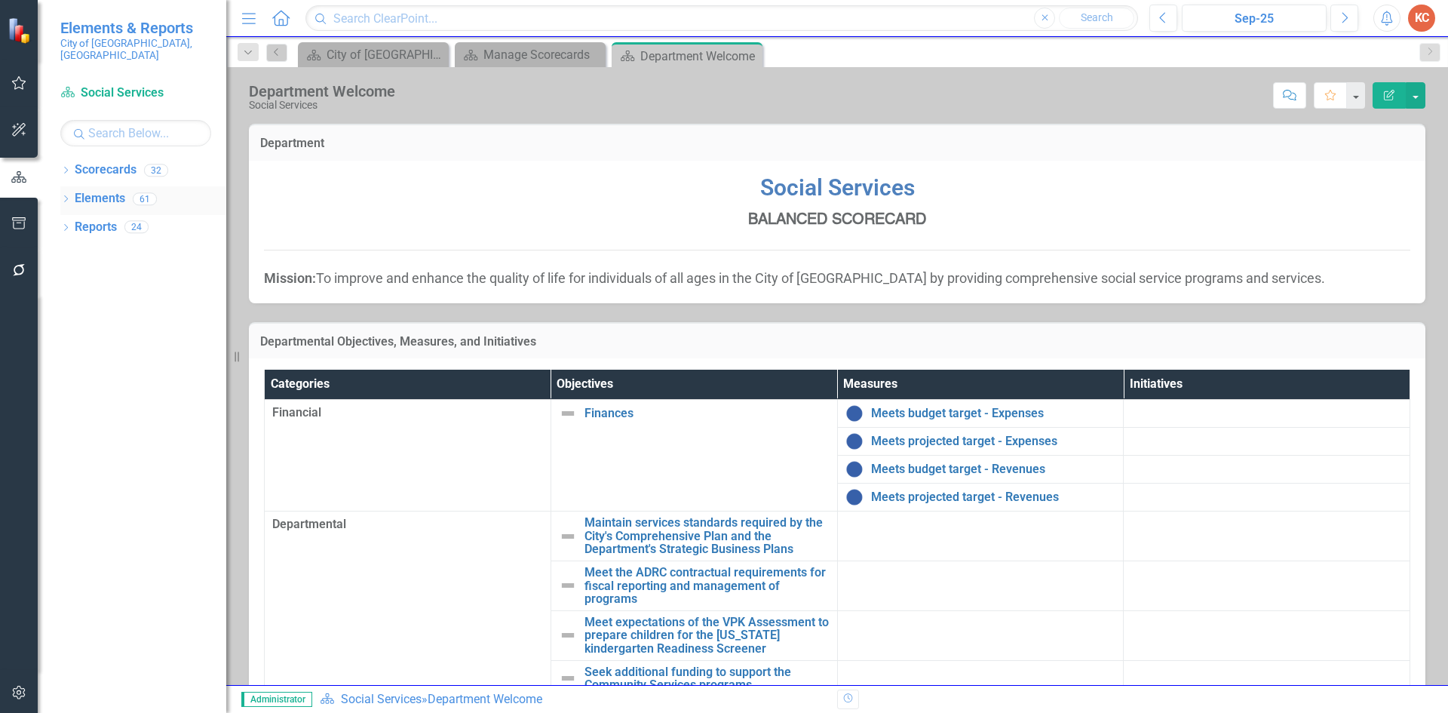
click at [112, 190] on link "Elements" at bounding box center [100, 198] width 51 height 17
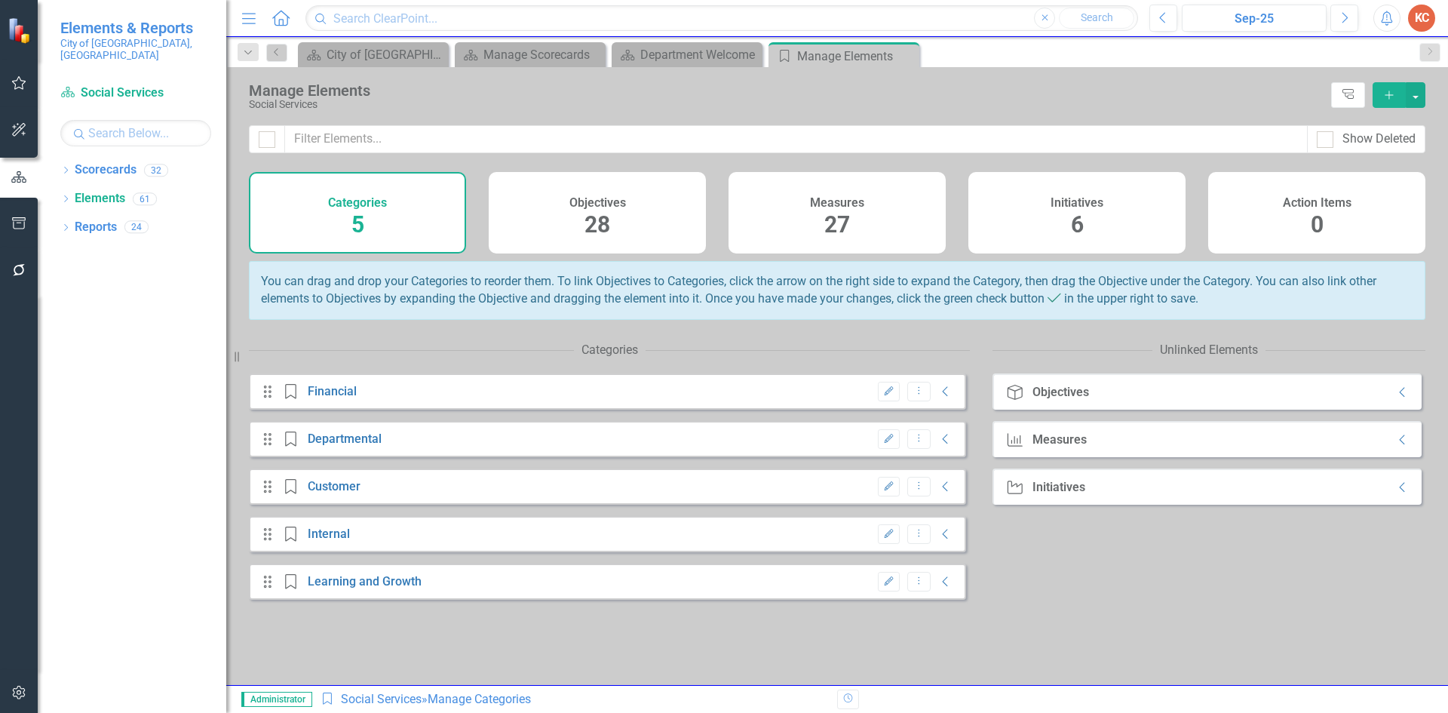
click at [844, 208] on h4 "Measures" at bounding box center [837, 203] width 54 height 14
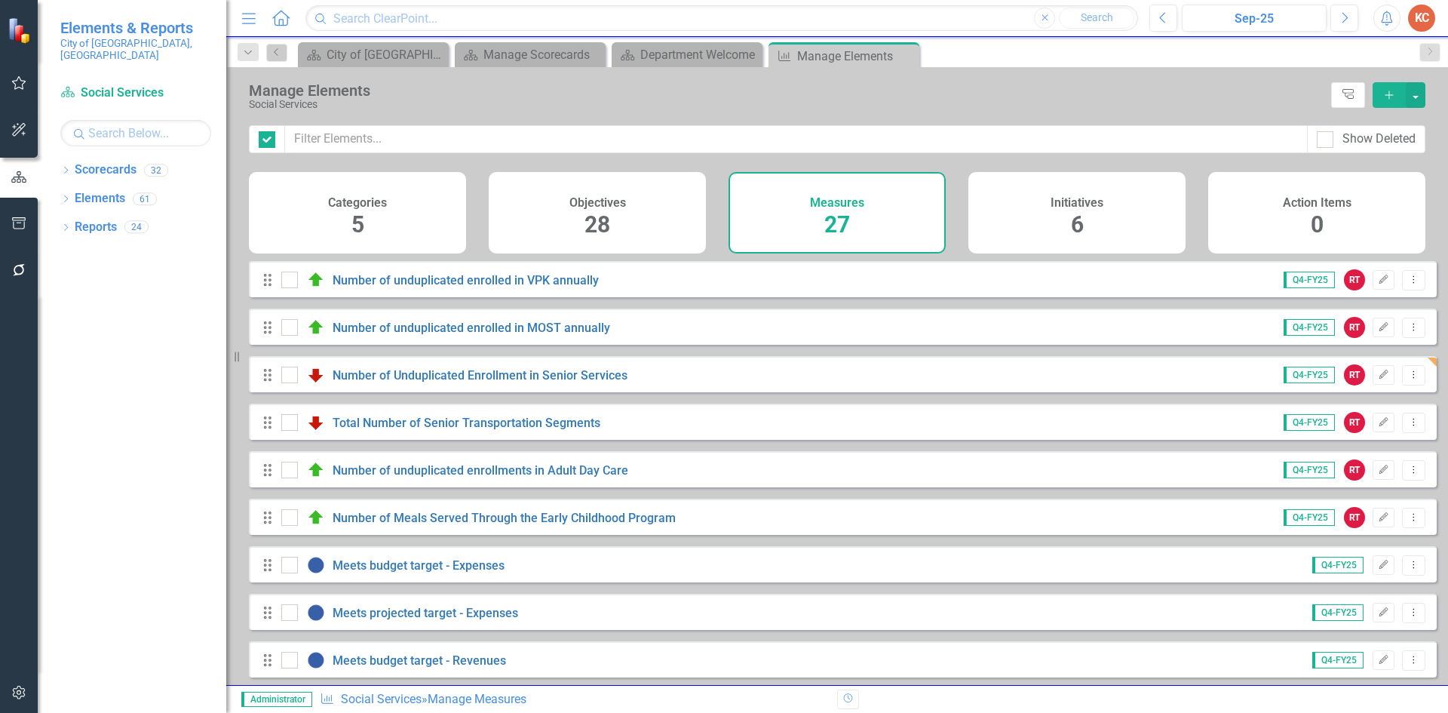
checkbox input "false"
click at [458, 382] on link "Number of Unduplicated Enrollment in Senior Services" at bounding box center [480, 375] width 295 height 14
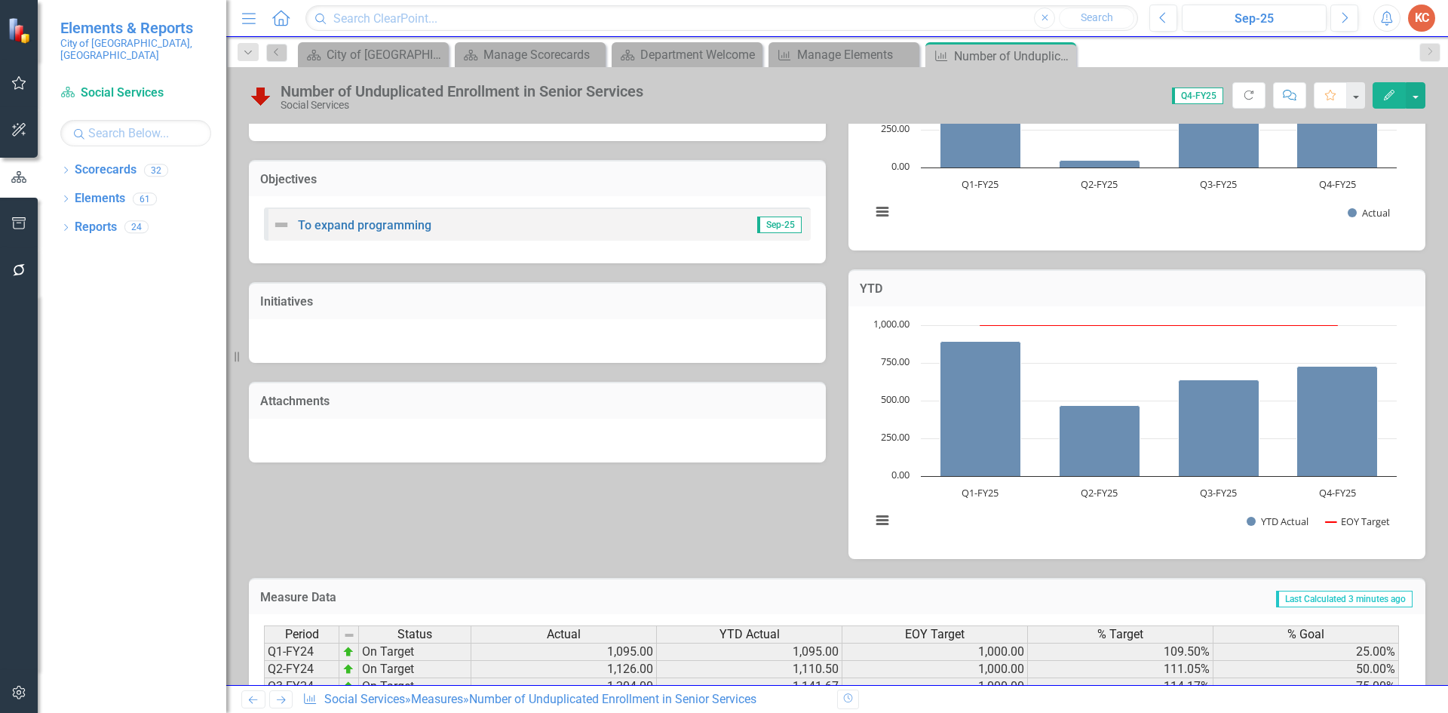
scroll to position [400, 0]
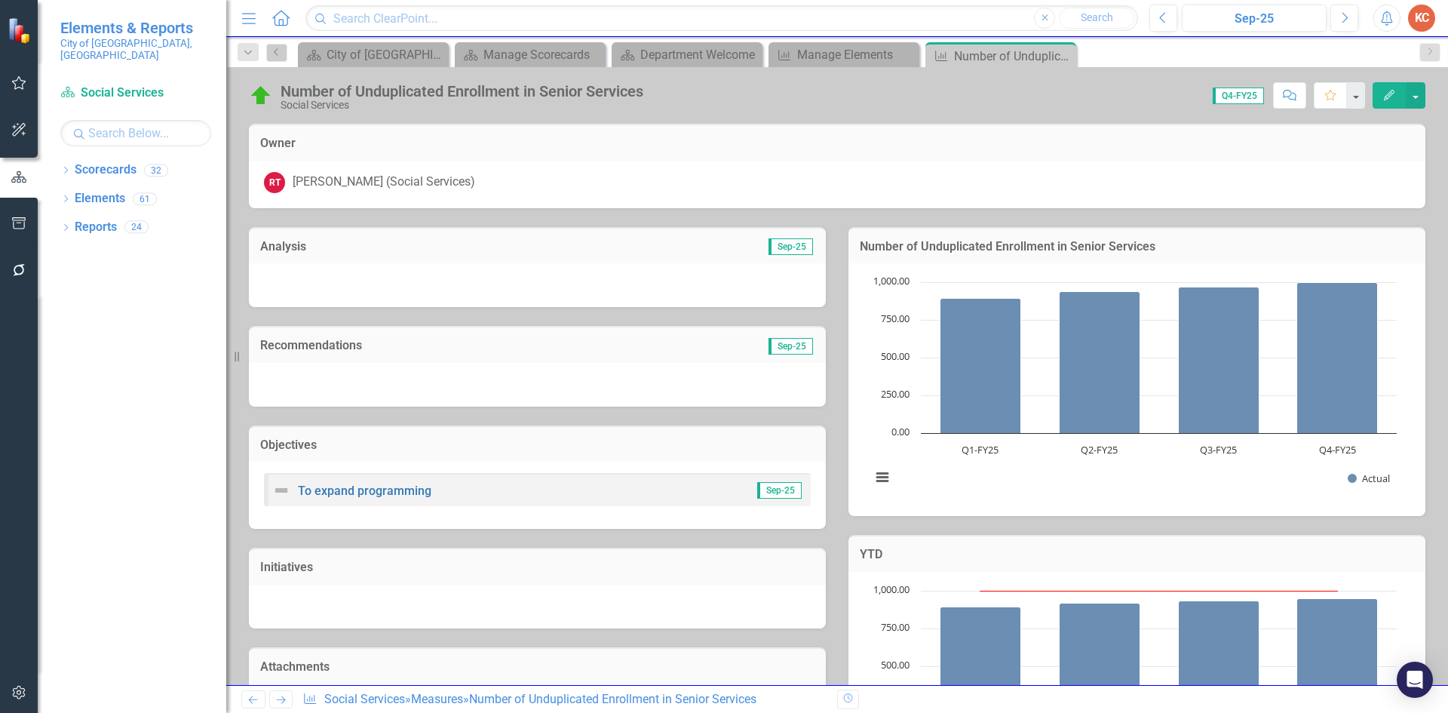
scroll to position [400, 0]
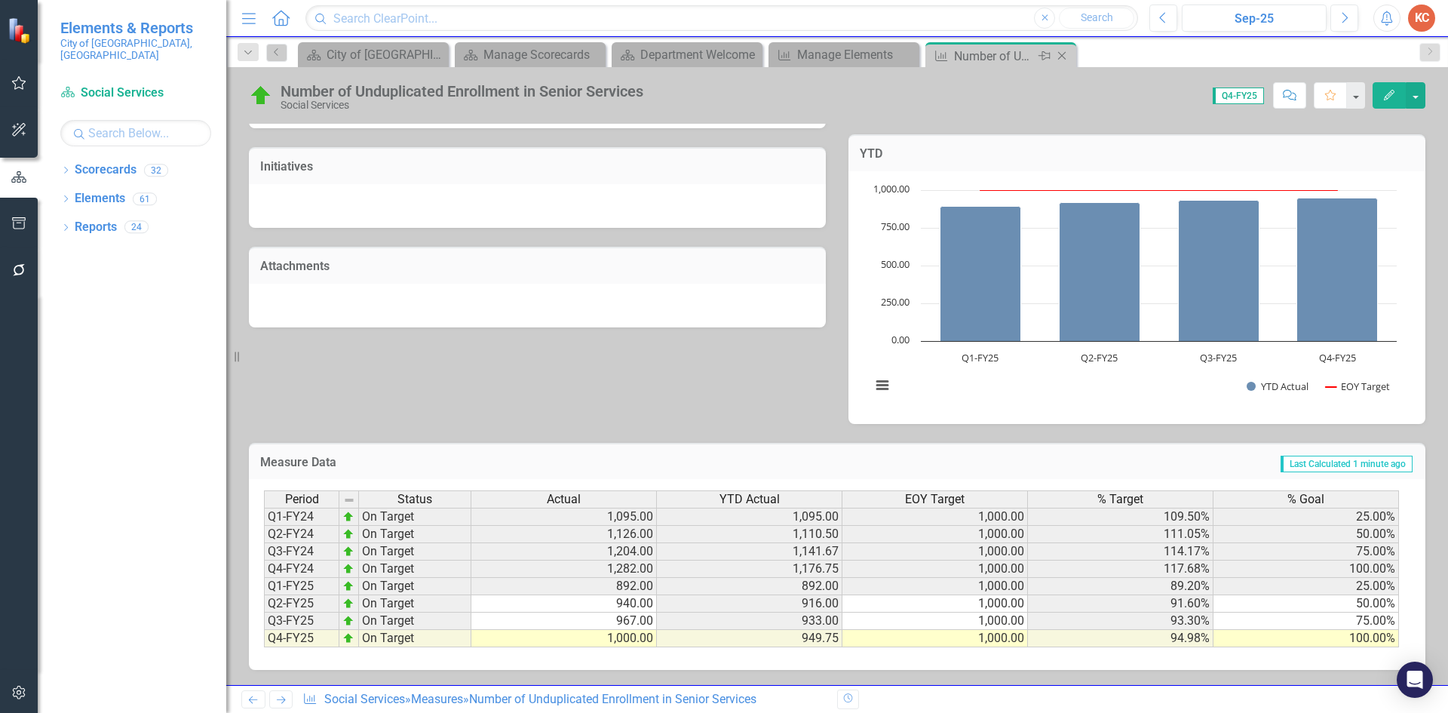
drag, startPoint x: 1068, startPoint y: 59, endPoint x: 1037, endPoint y: 66, distance: 31.8
click at [0, 0] on icon "Close" at bounding box center [0, 0] width 0 height 0
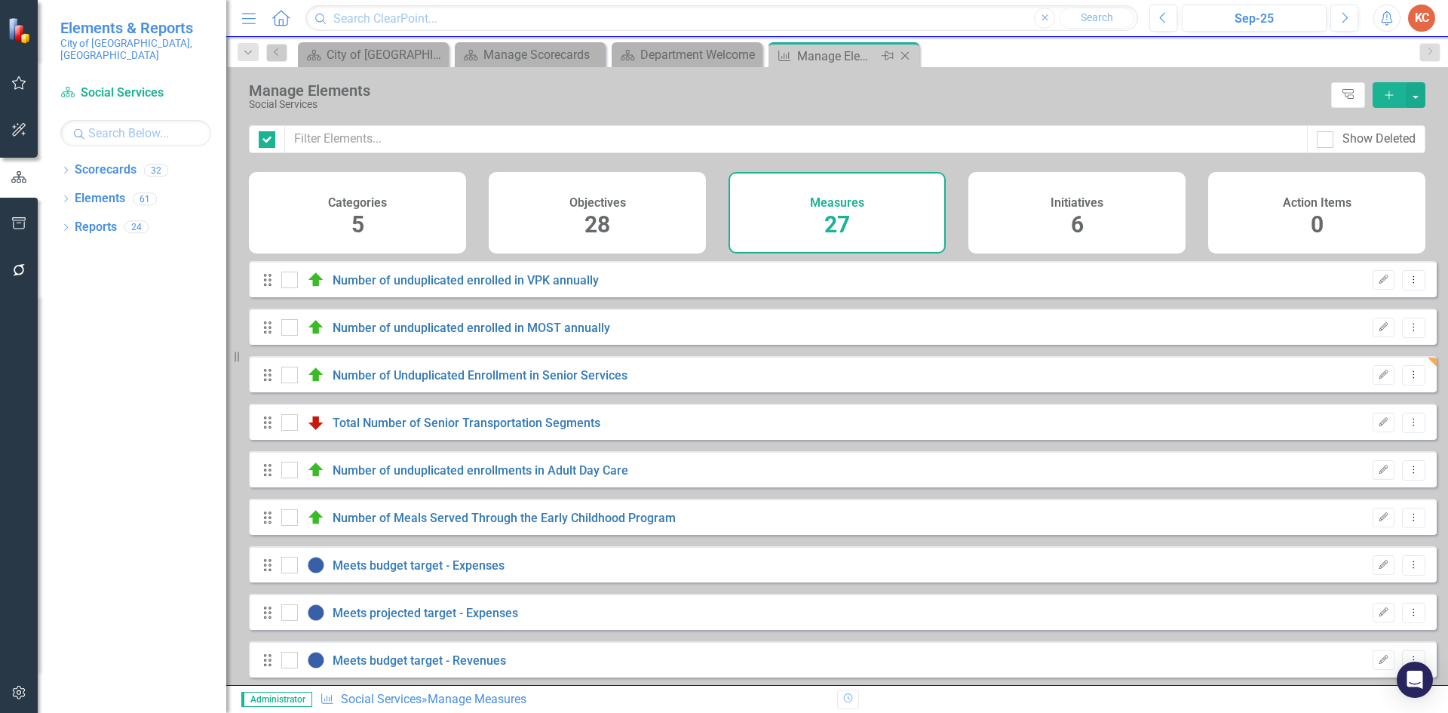
checkbox input "false"
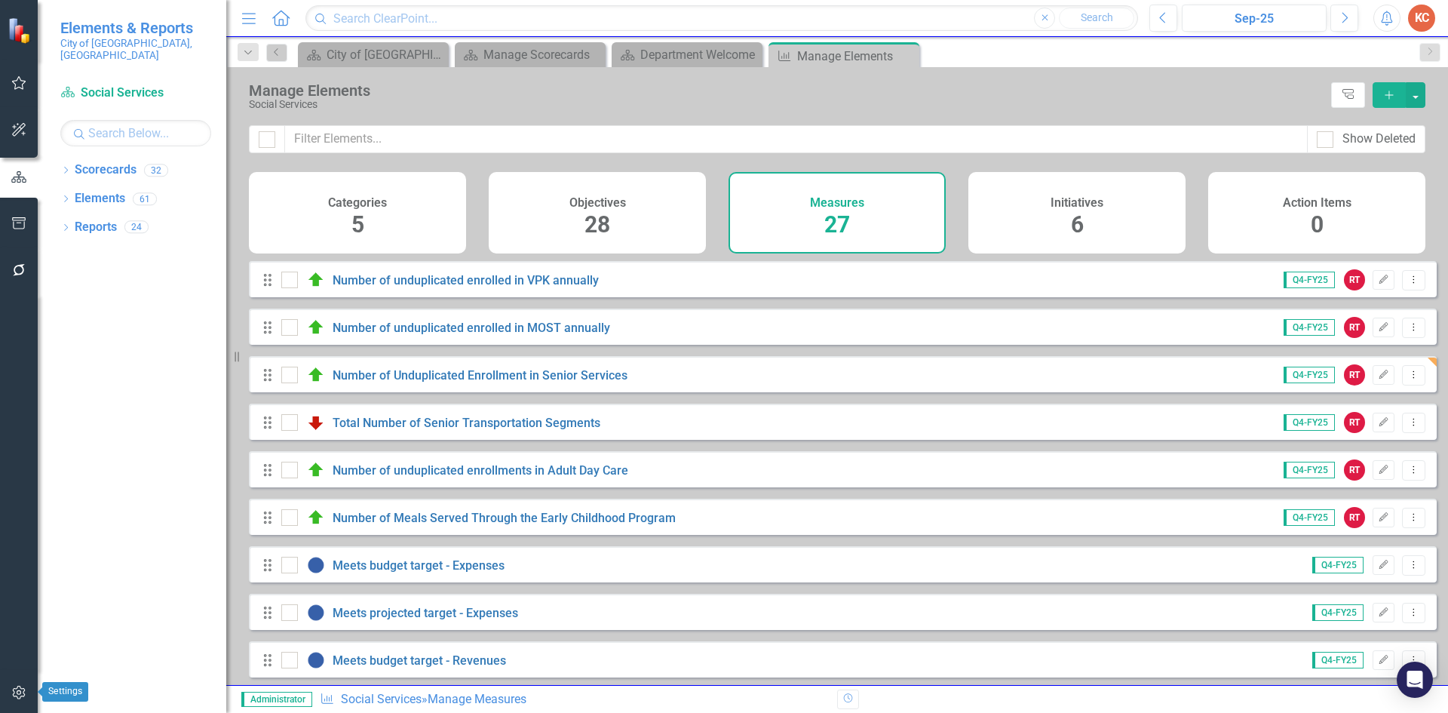
click at [14, 684] on button "button" at bounding box center [19, 693] width 34 height 32
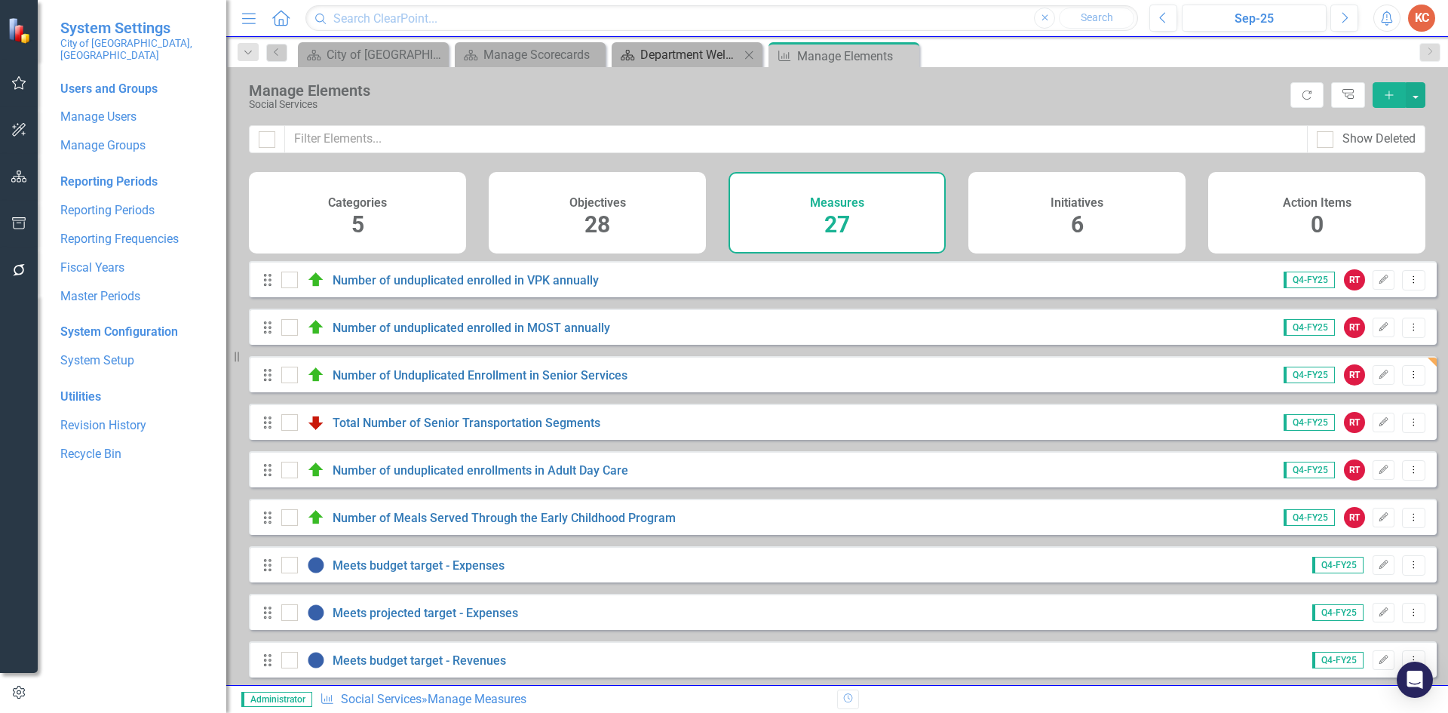
click at [682, 56] on div "Department Welcome" at bounding box center [690, 54] width 100 height 19
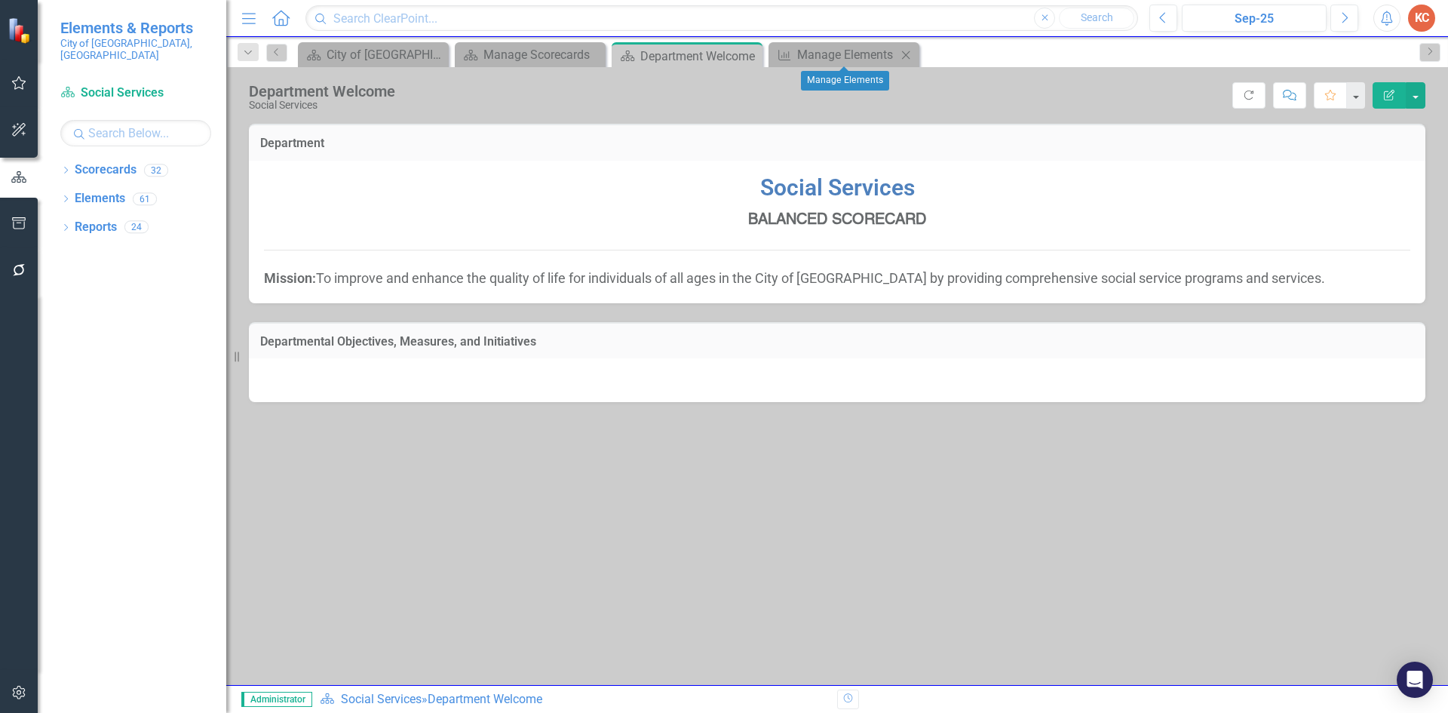
click at [909, 59] on icon "Close" at bounding box center [905, 55] width 15 height 12
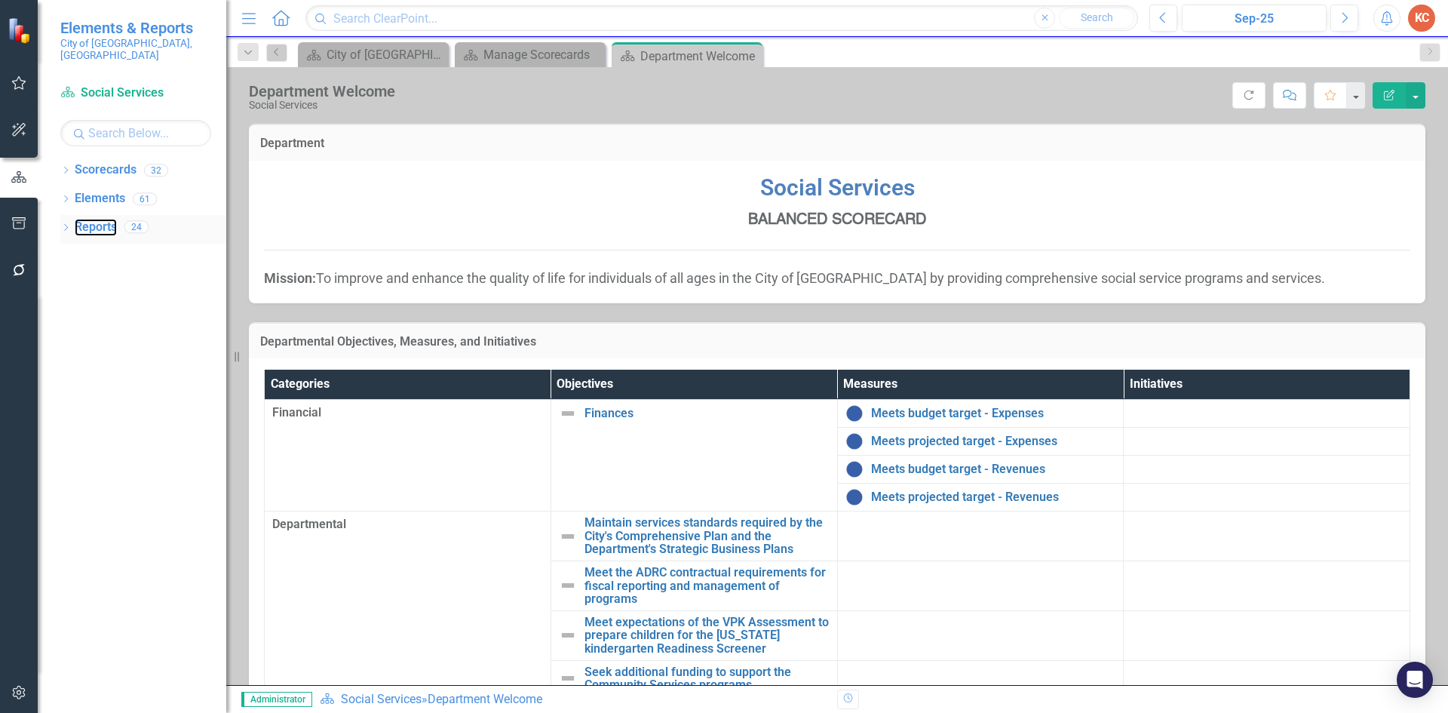
click at [115, 219] on link "Reports" at bounding box center [96, 227] width 42 height 17
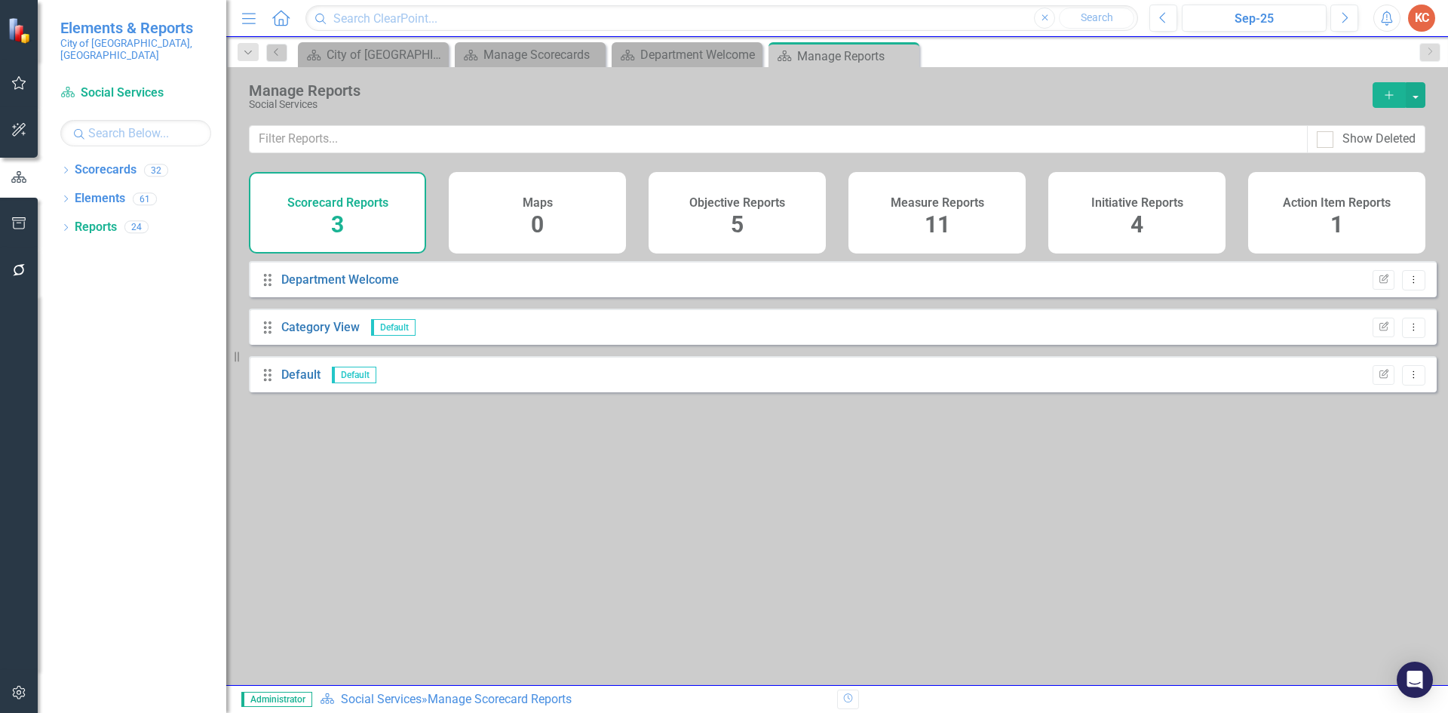
click at [934, 203] on h4 "Measure Reports" at bounding box center [936, 203] width 93 height 14
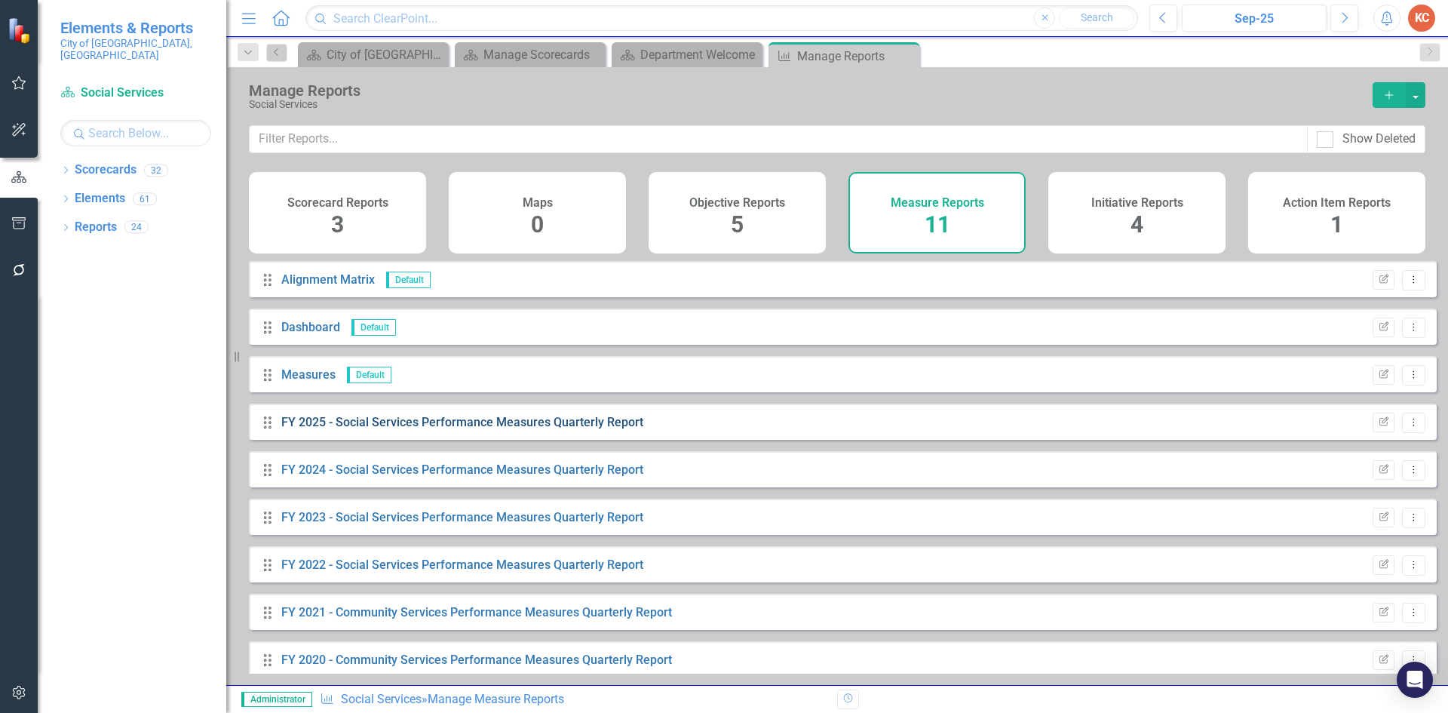
click at [373, 429] on link "FY 2025 - Social Services Performance Measures Quarterly Report" at bounding box center [462, 422] width 362 height 14
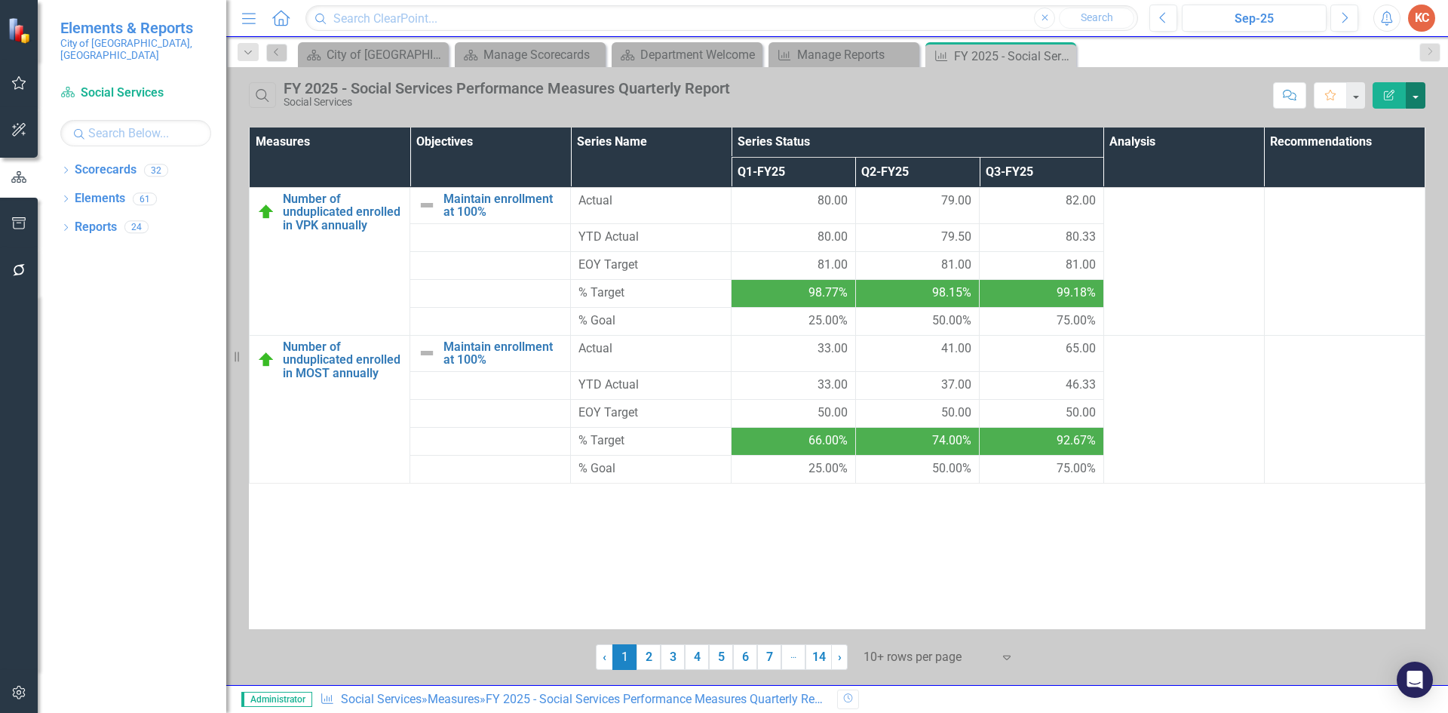
click at [1417, 96] on button "button" at bounding box center [1415, 95] width 20 height 26
click at [1405, 130] on link "Edit Report Edit Report" at bounding box center [1364, 123] width 119 height 28
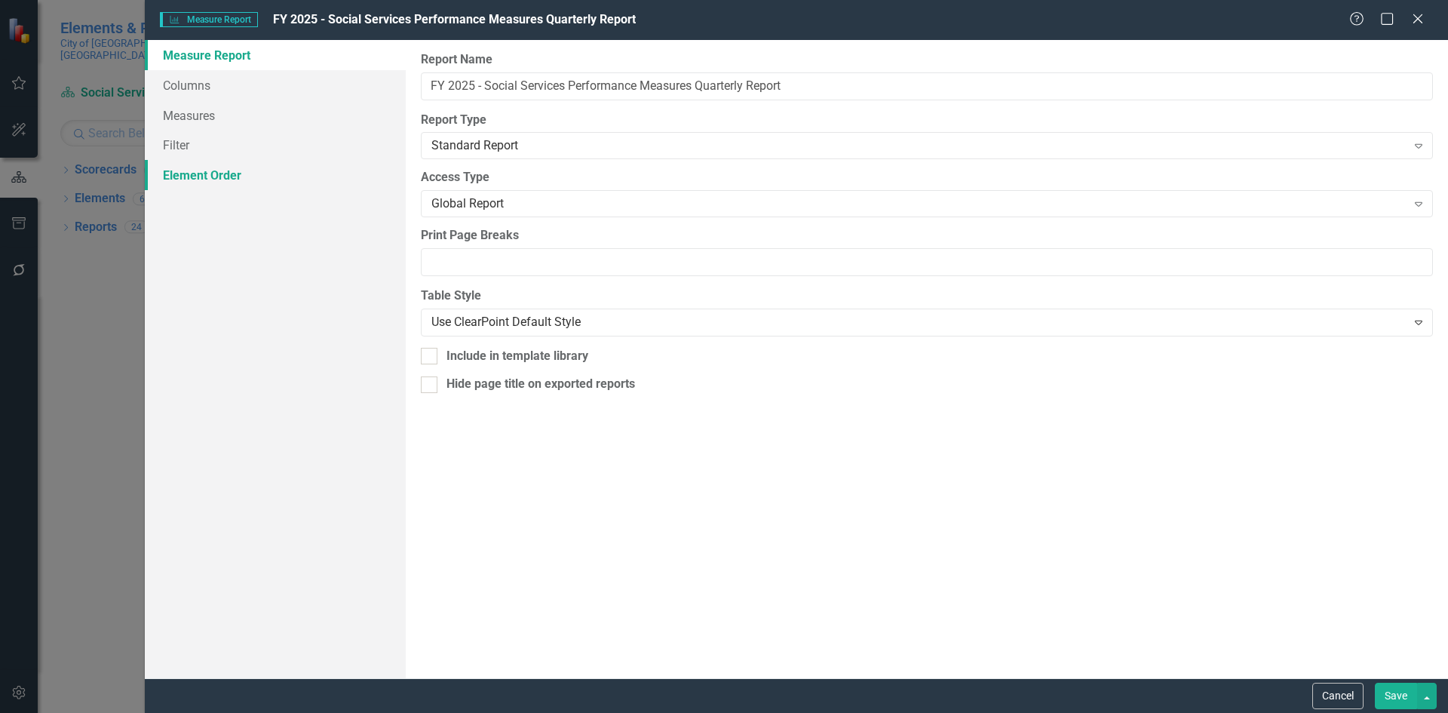
click at [227, 169] on link "Element Order" at bounding box center [275, 175] width 261 height 30
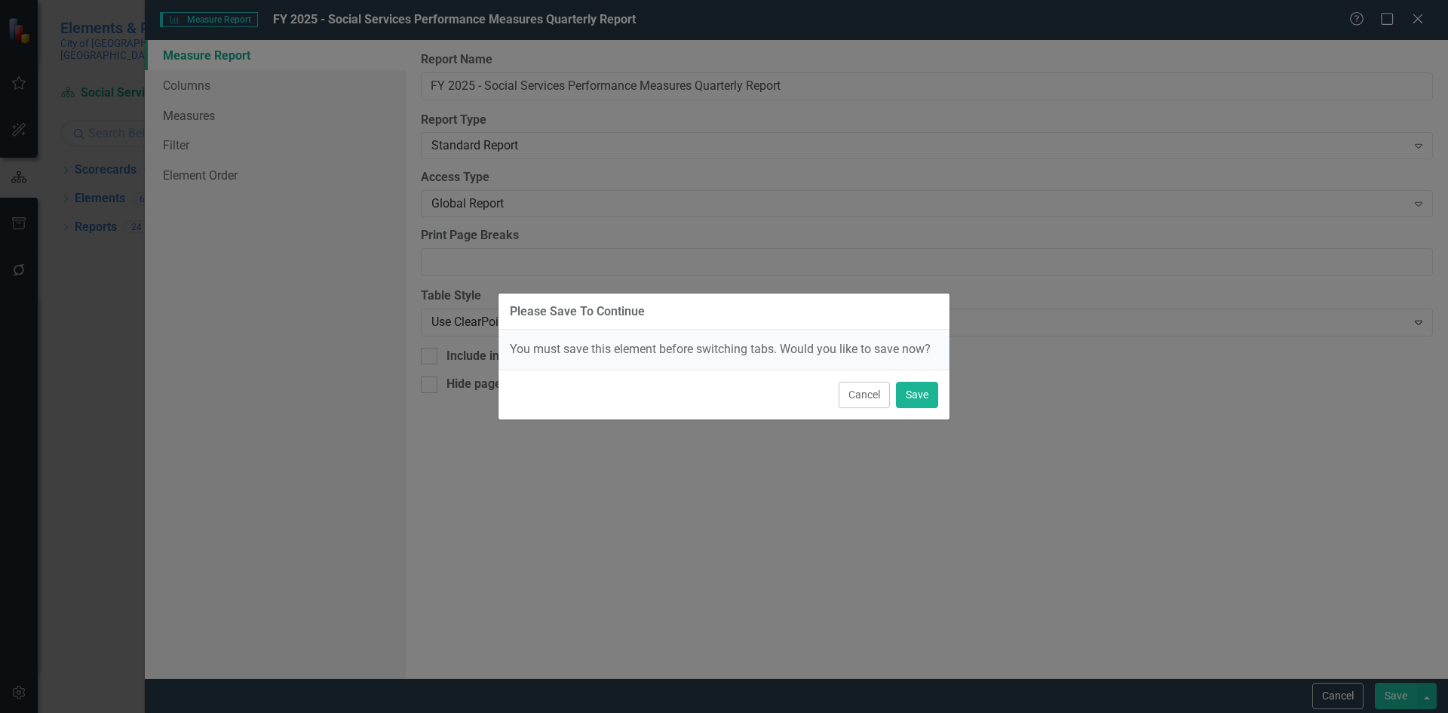
drag, startPoint x: 857, startPoint y: 393, endPoint x: 626, endPoint y: 256, distance: 269.1
click at [857, 393] on button "Cancel" at bounding box center [863, 395] width 51 height 26
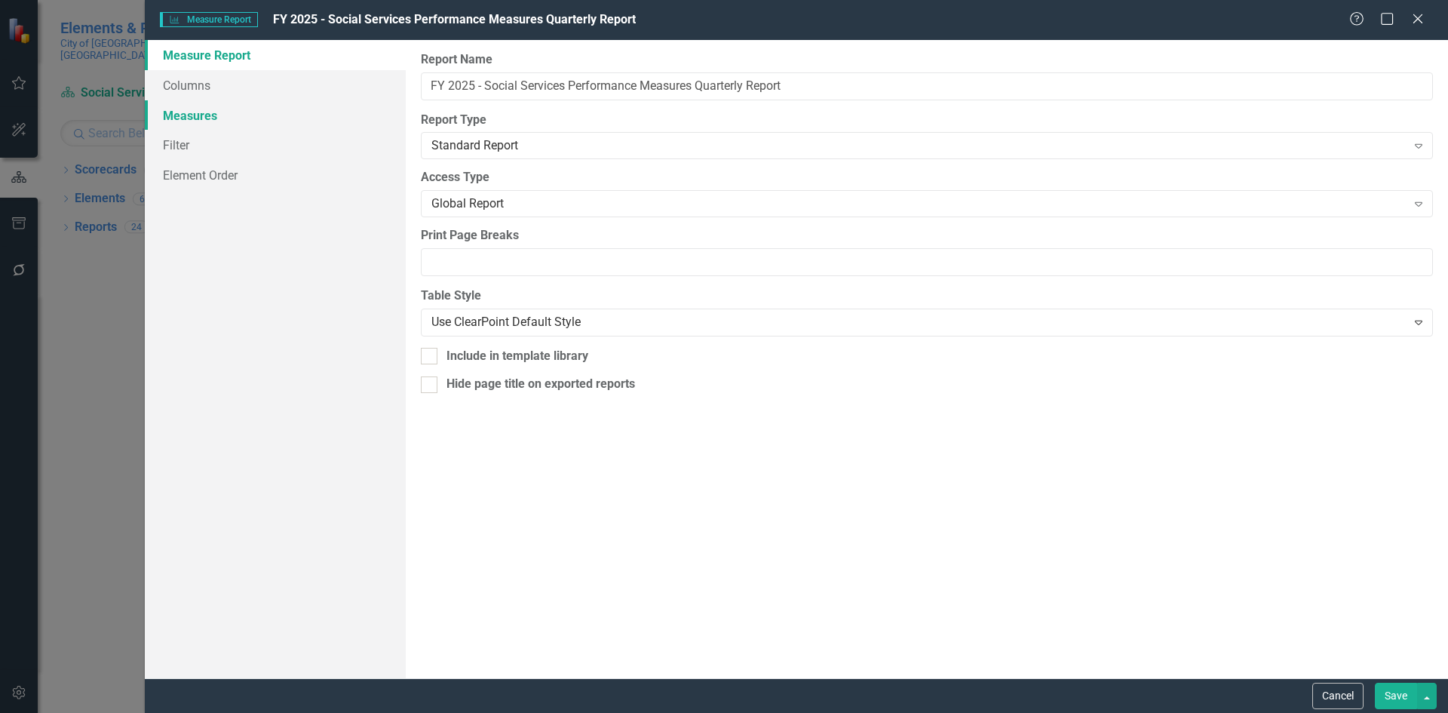
click at [251, 100] on link "Measures" at bounding box center [275, 115] width 261 height 30
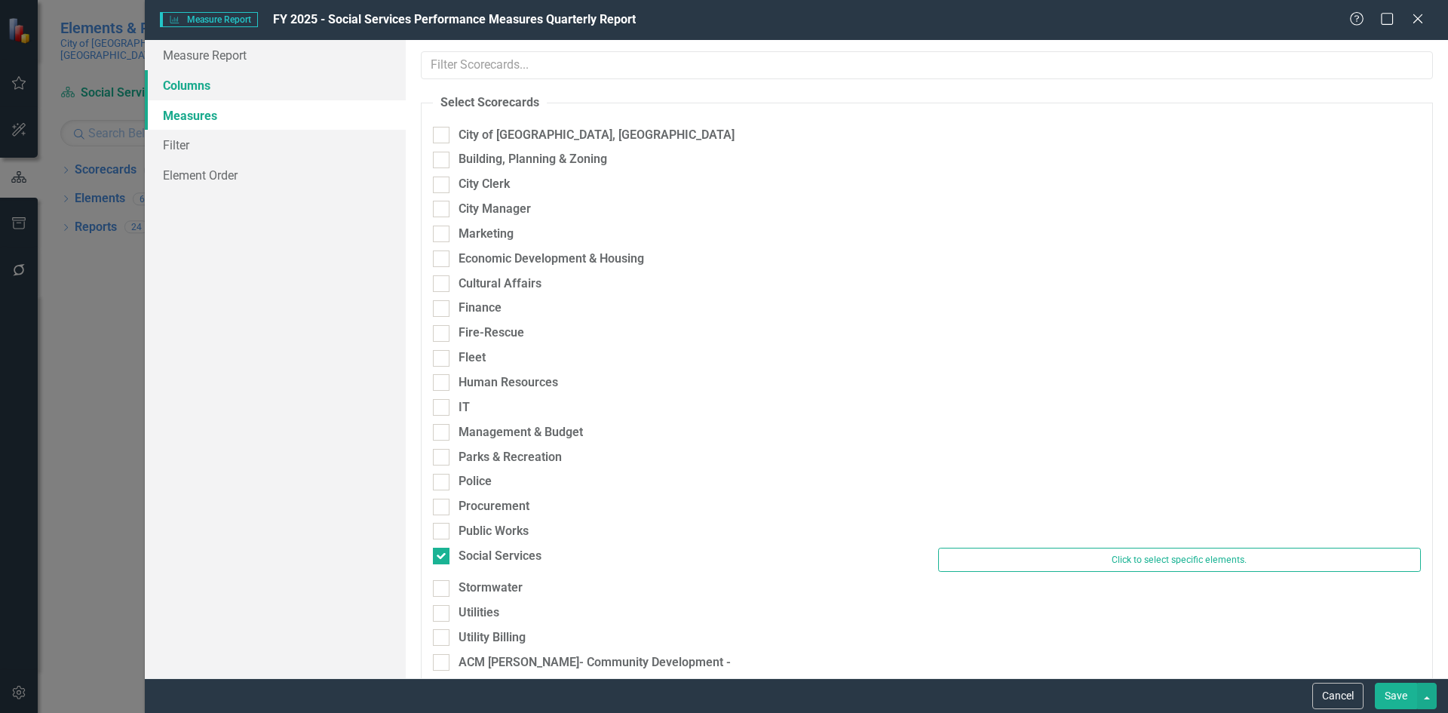
click at [227, 89] on link "Columns" at bounding box center [275, 85] width 261 height 30
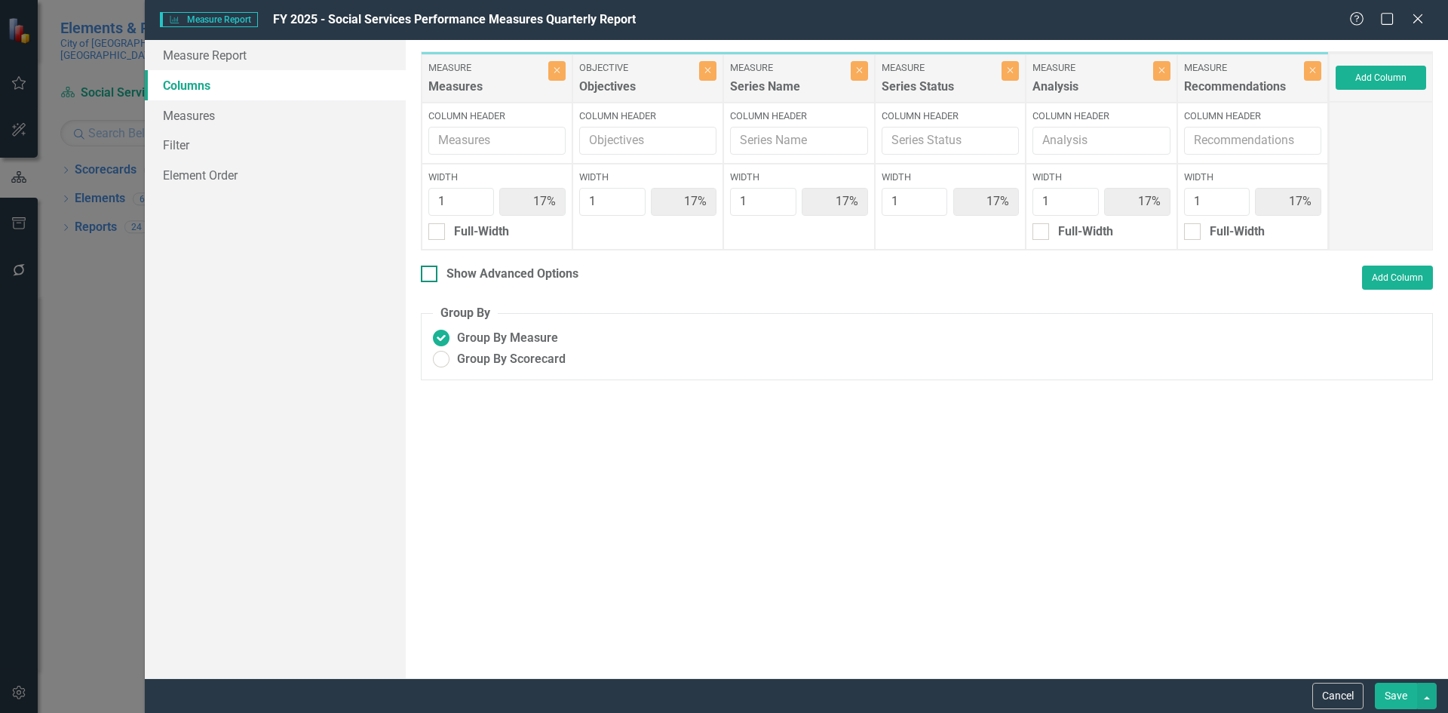
click at [428, 276] on div at bounding box center [429, 273] width 17 height 17
click at [428, 275] on input "Show Advanced Options" at bounding box center [426, 270] width 10 height 10
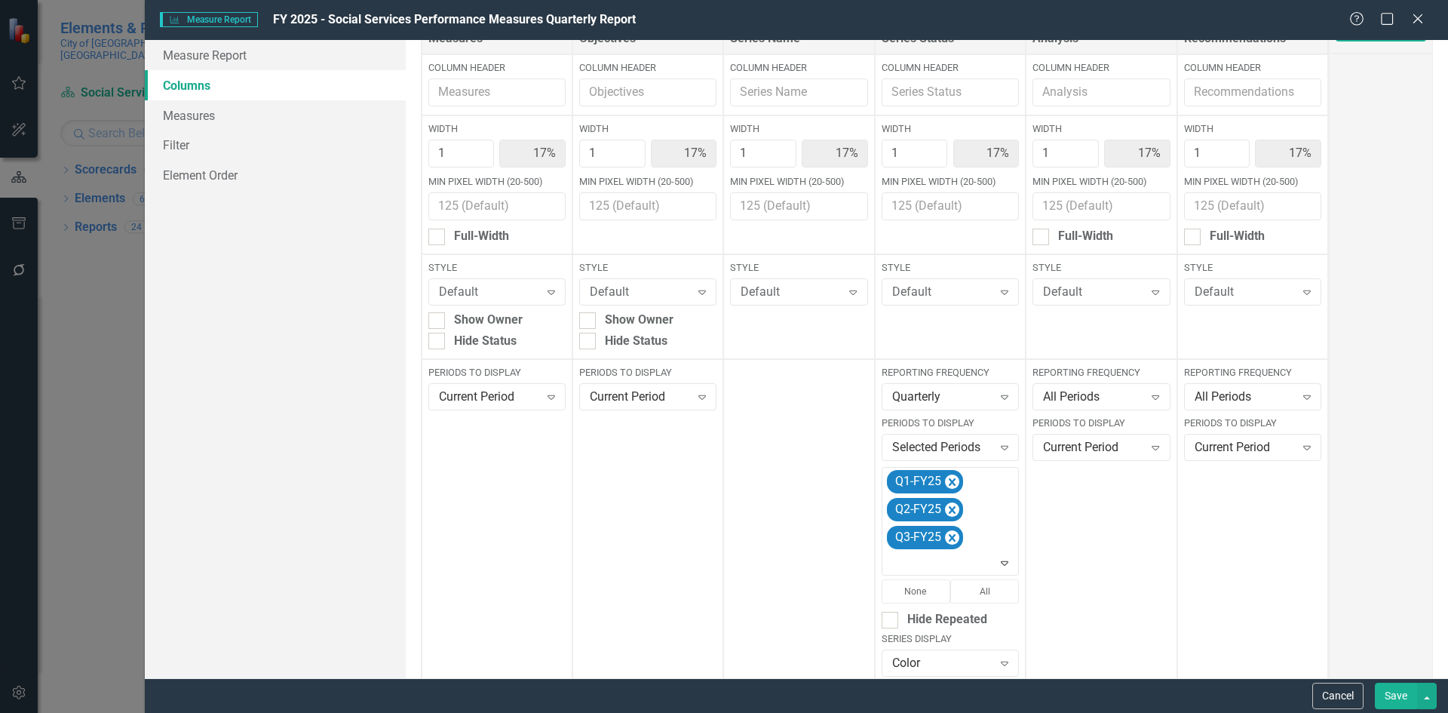
scroll to position [75, 0]
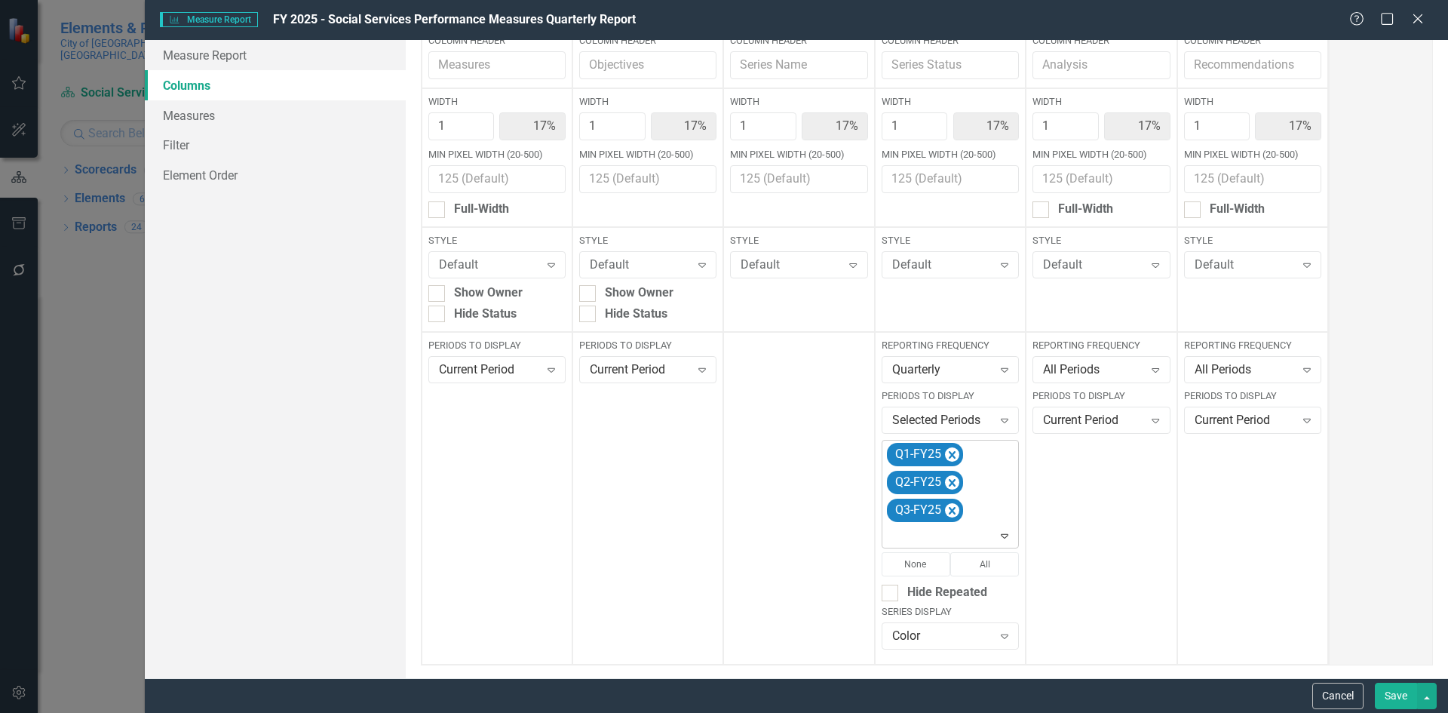
click at [997, 536] on icon "Expand" at bounding box center [1004, 535] width 15 height 12
click at [940, 427] on div "Q4-FY25" at bounding box center [946, 427] width 112 height 17
click at [1397, 702] on button "Save" at bounding box center [1396, 695] width 42 height 26
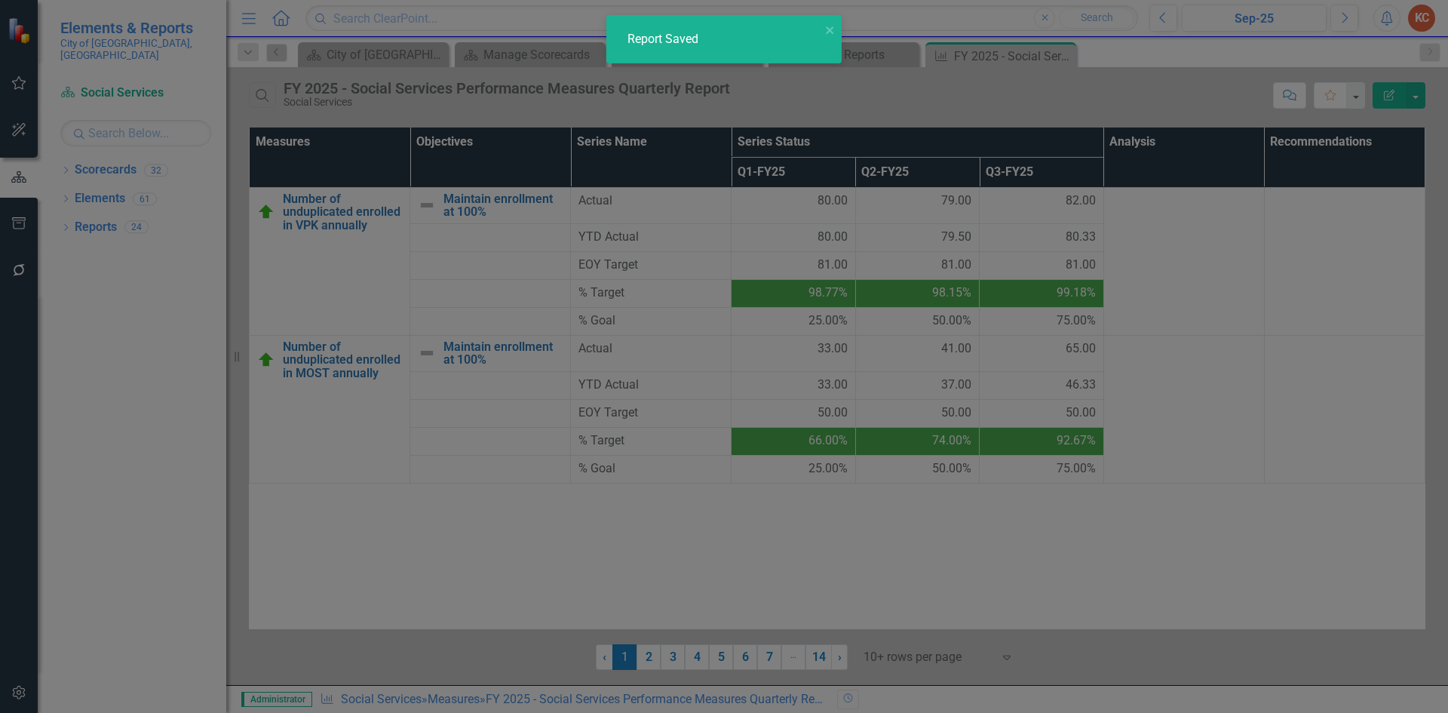
checkbox input "false"
radio input "true"
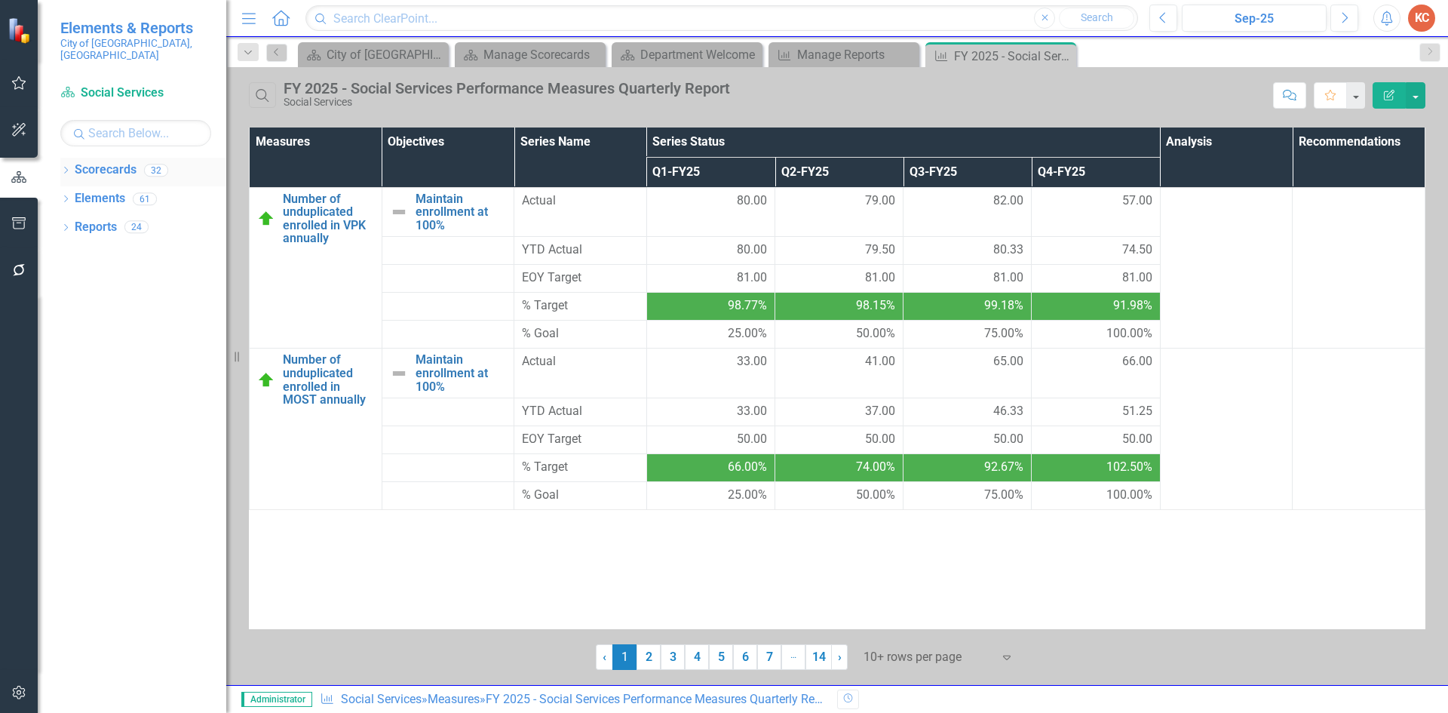
click at [124, 161] on link "Scorecards" at bounding box center [106, 169] width 62 height 17
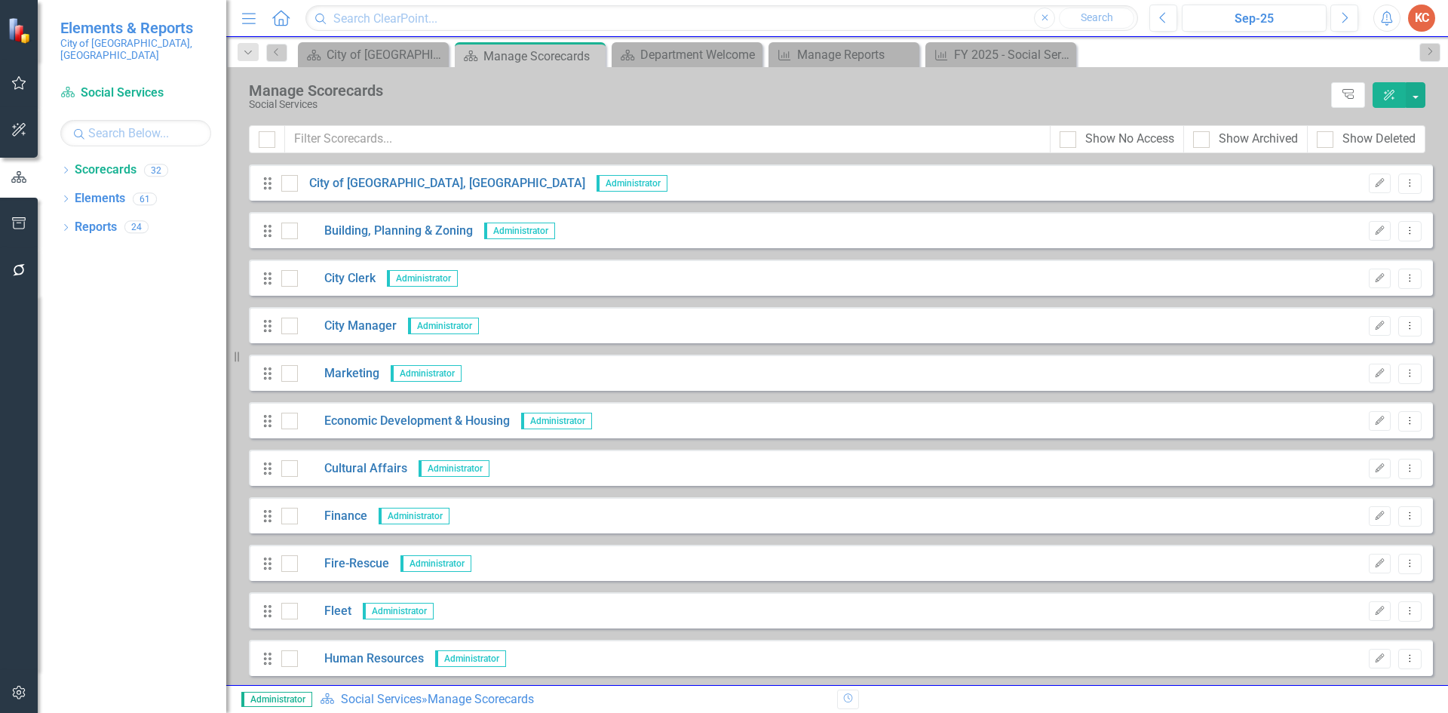
click at [24, 693] on icon "button" at bounding box center [19, 692] width 16 height 12
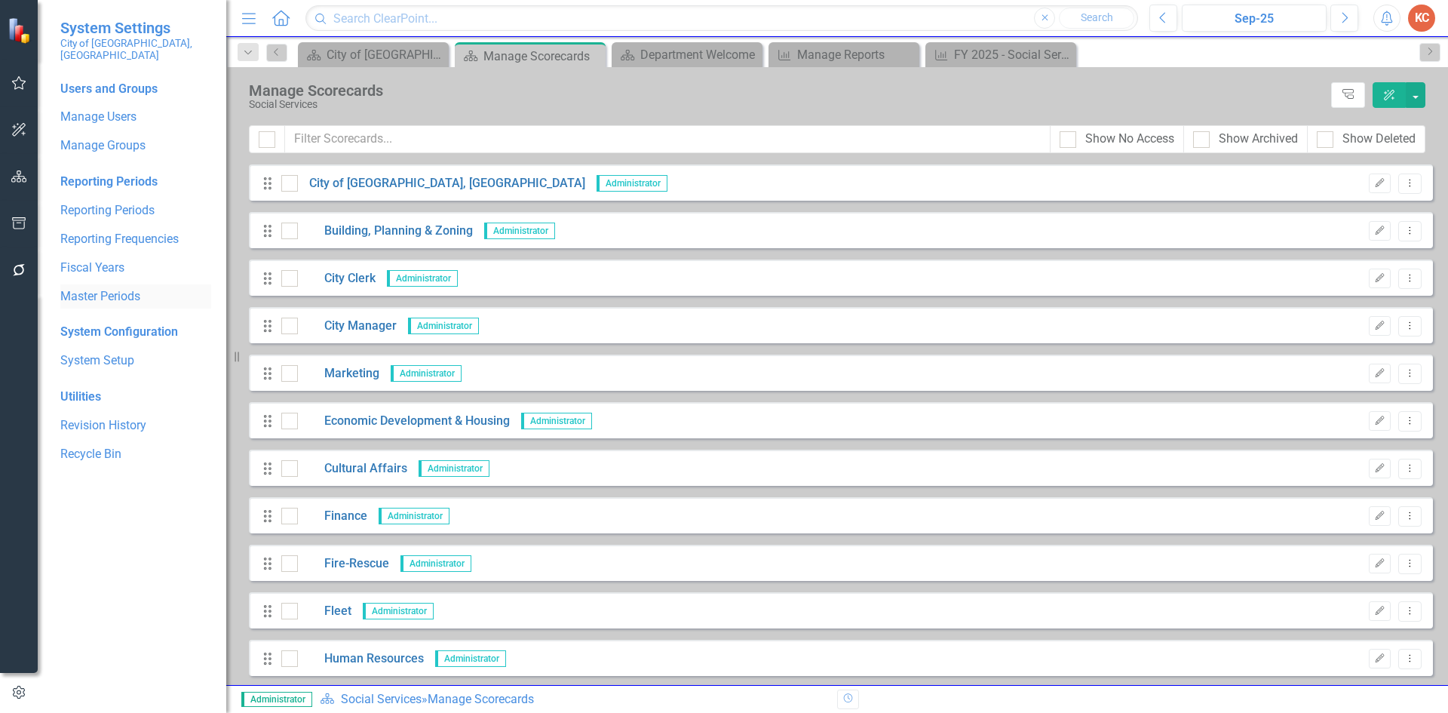
click at [111, 288] on link "Master Periods" at bounding box center [135, 296] width 151 height 17
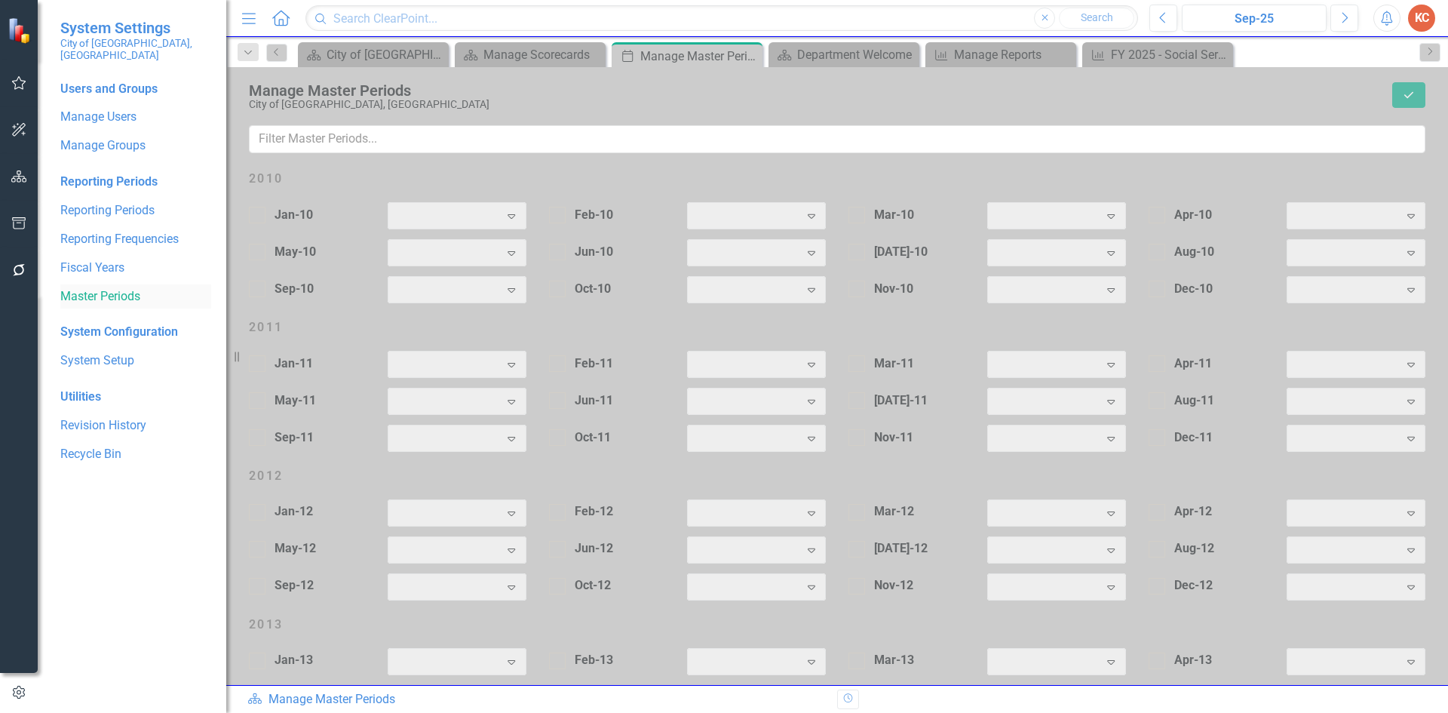
checkbox input "true"
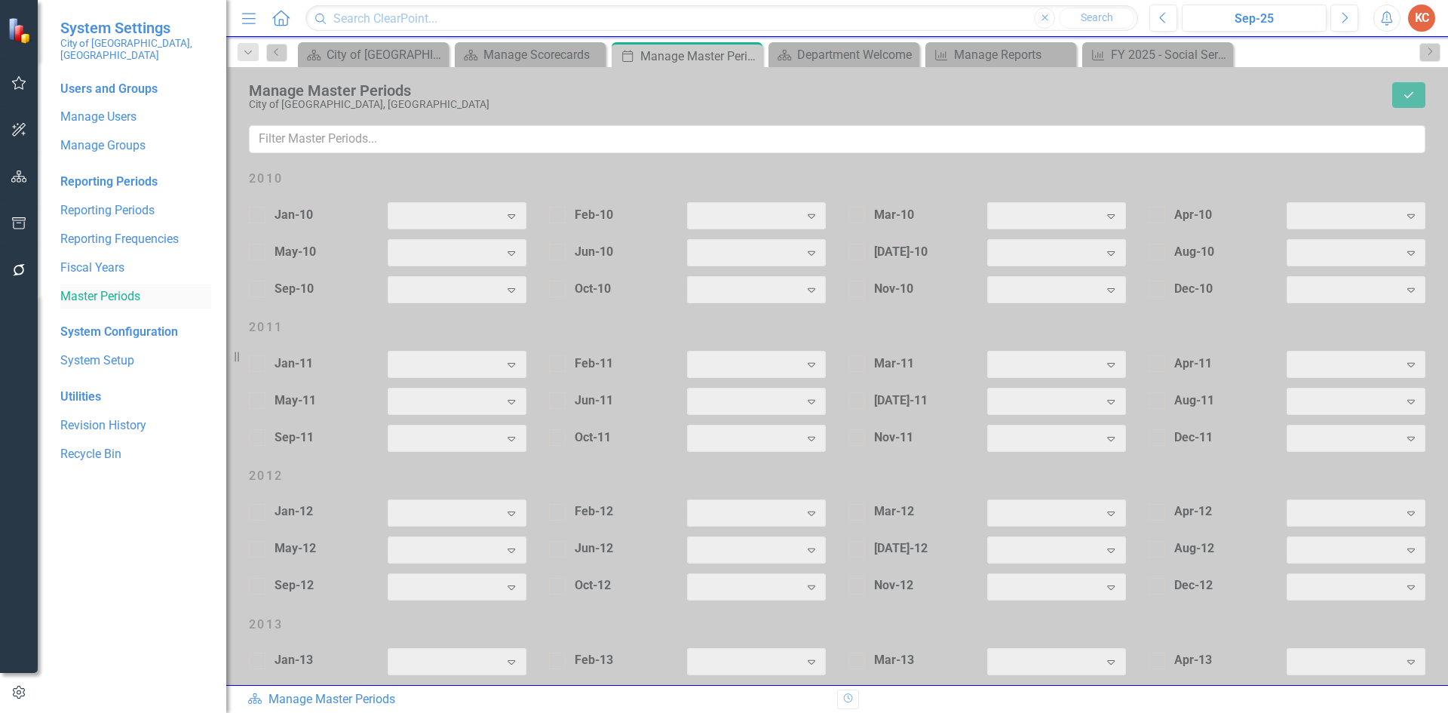
checkbox input "true"
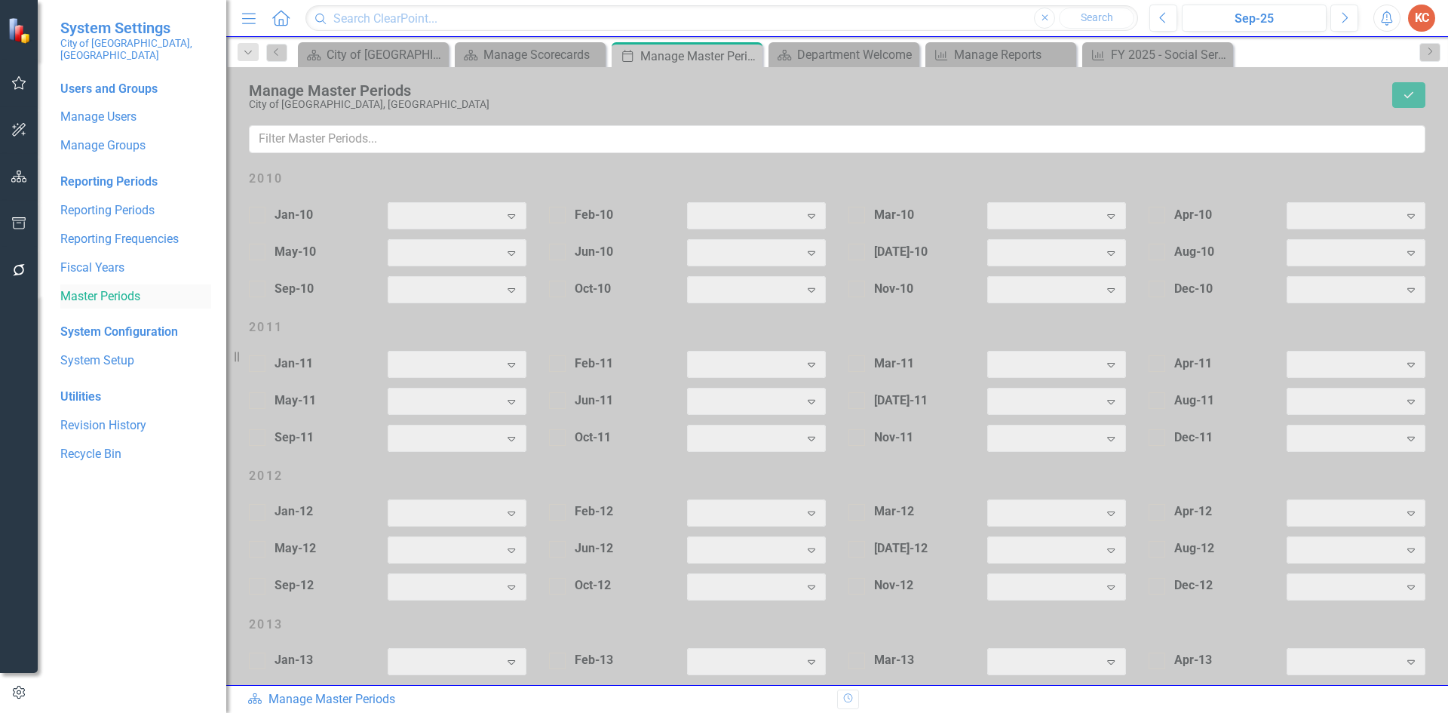
checkbox input "true"
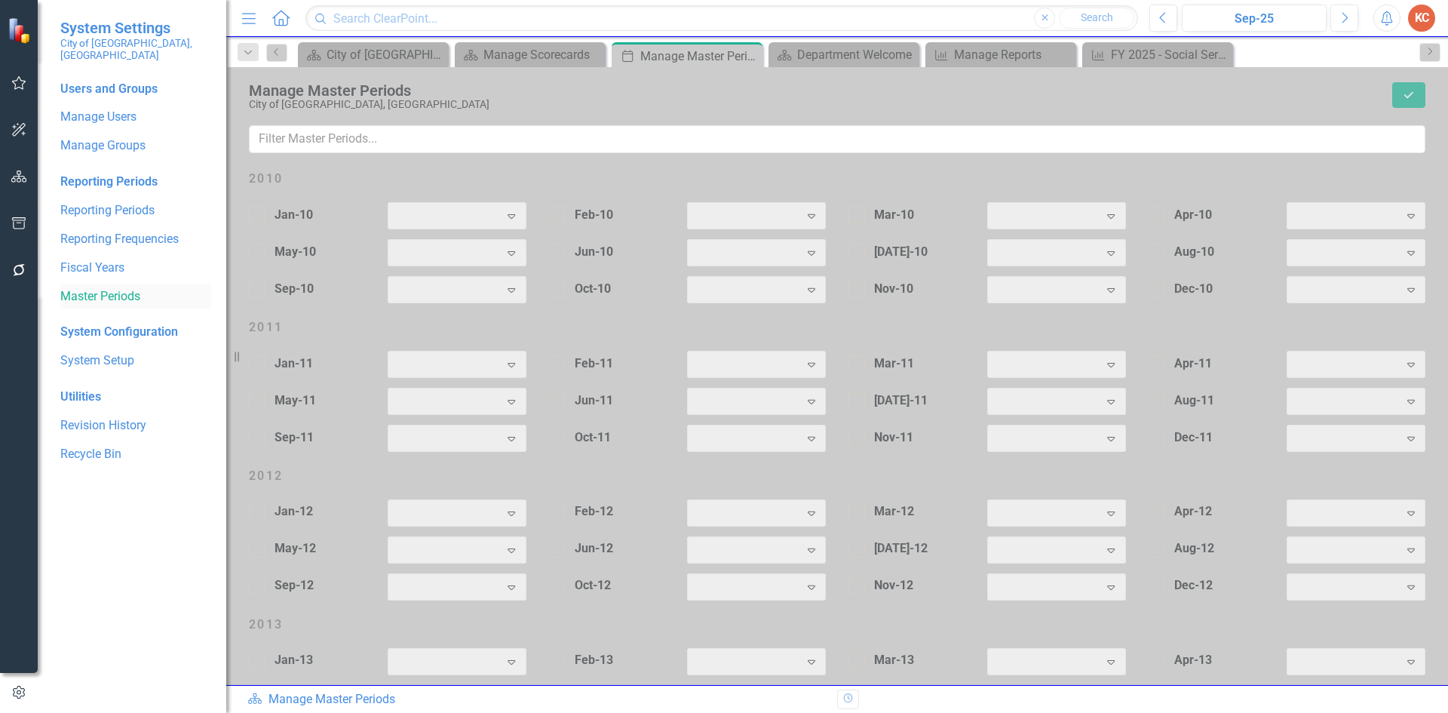
checkbox input "true"
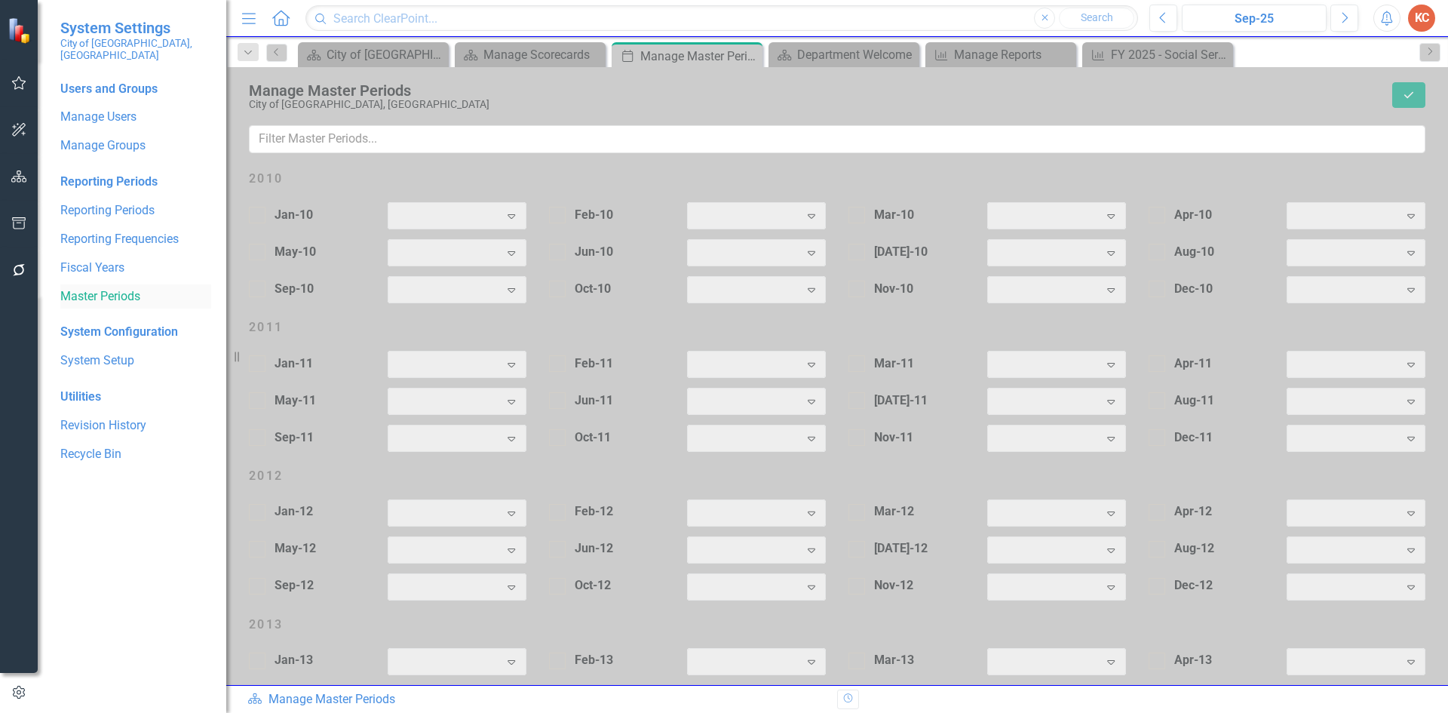
checkbox input "true"
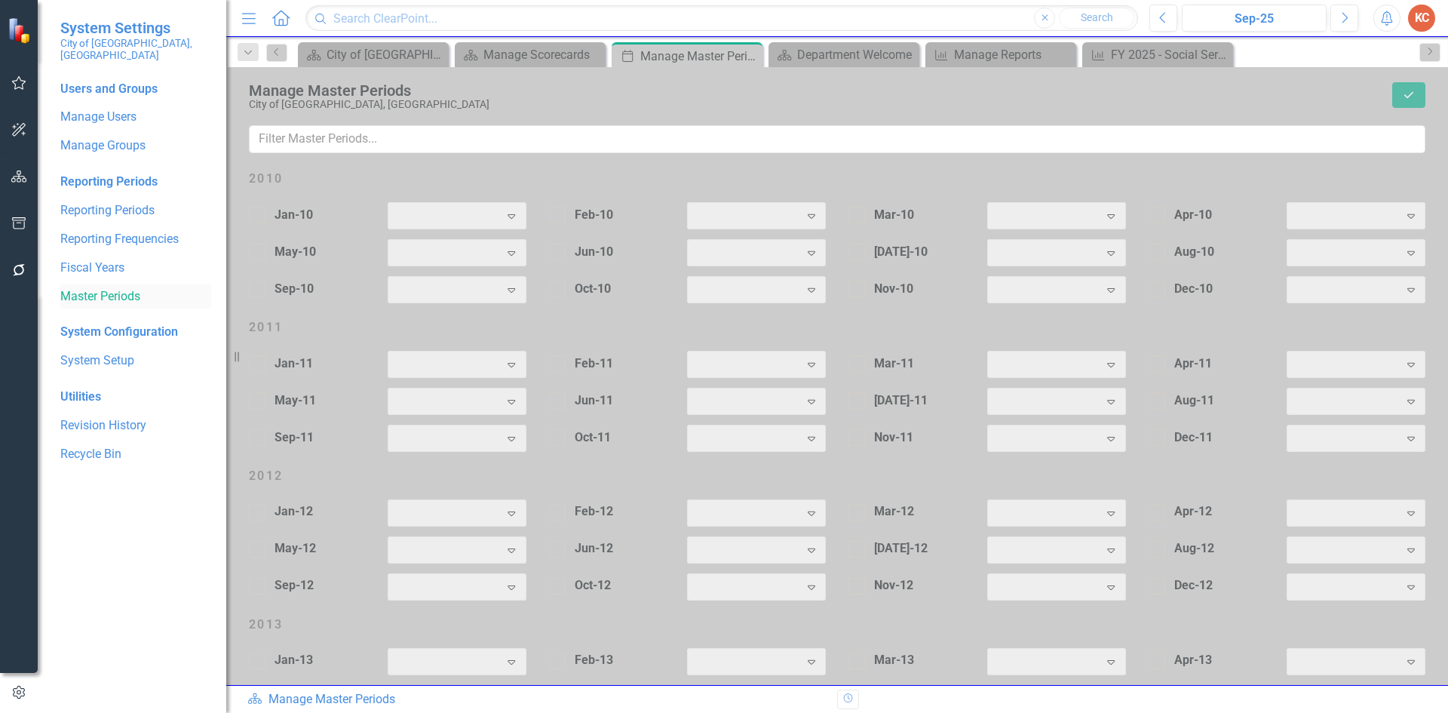
checkbox input "true"
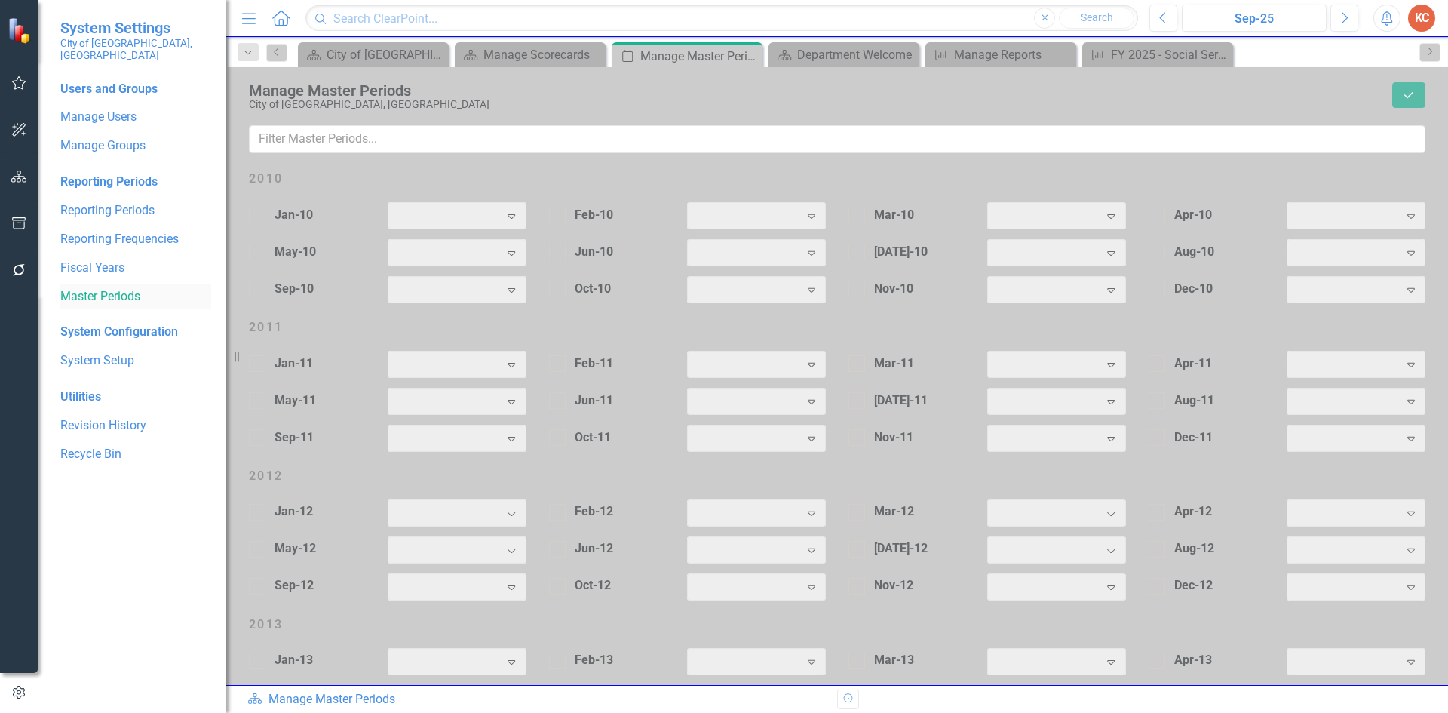
checkbox input "true"
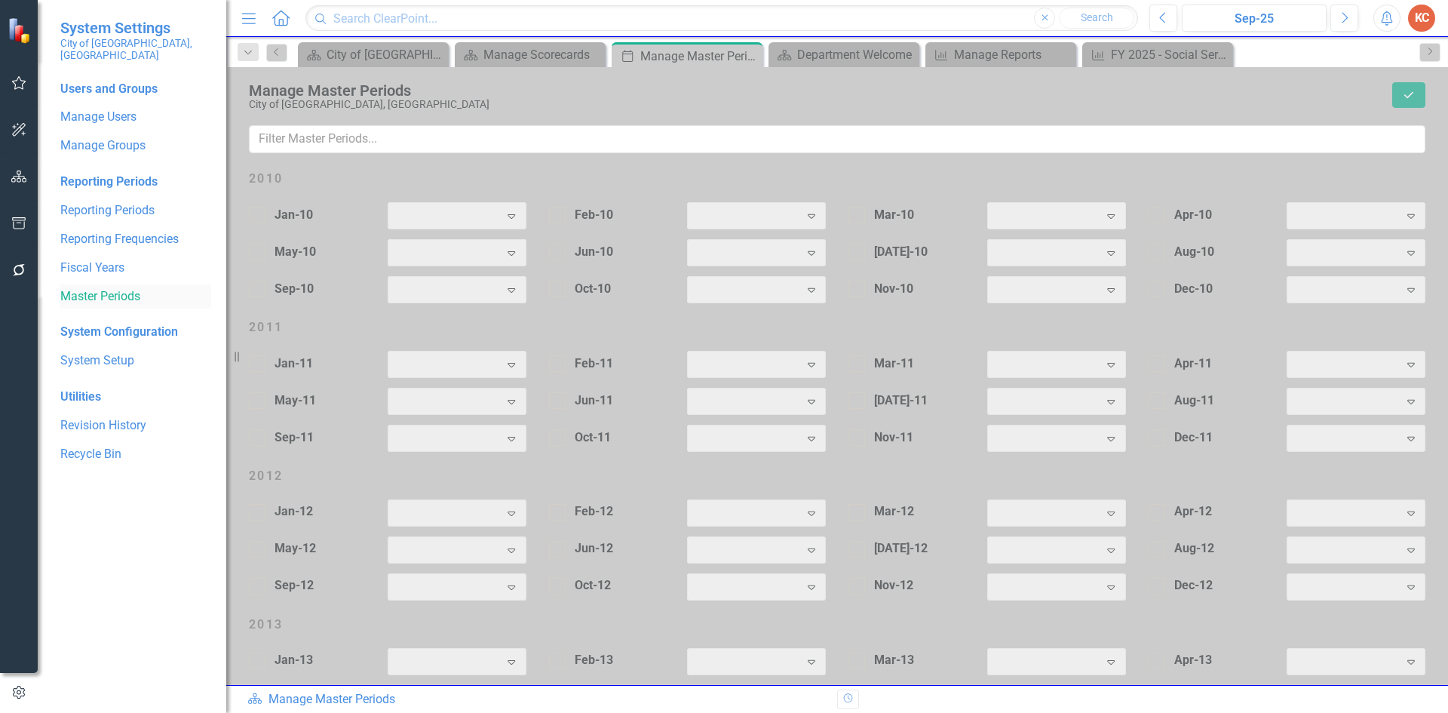
checkbox input "true"
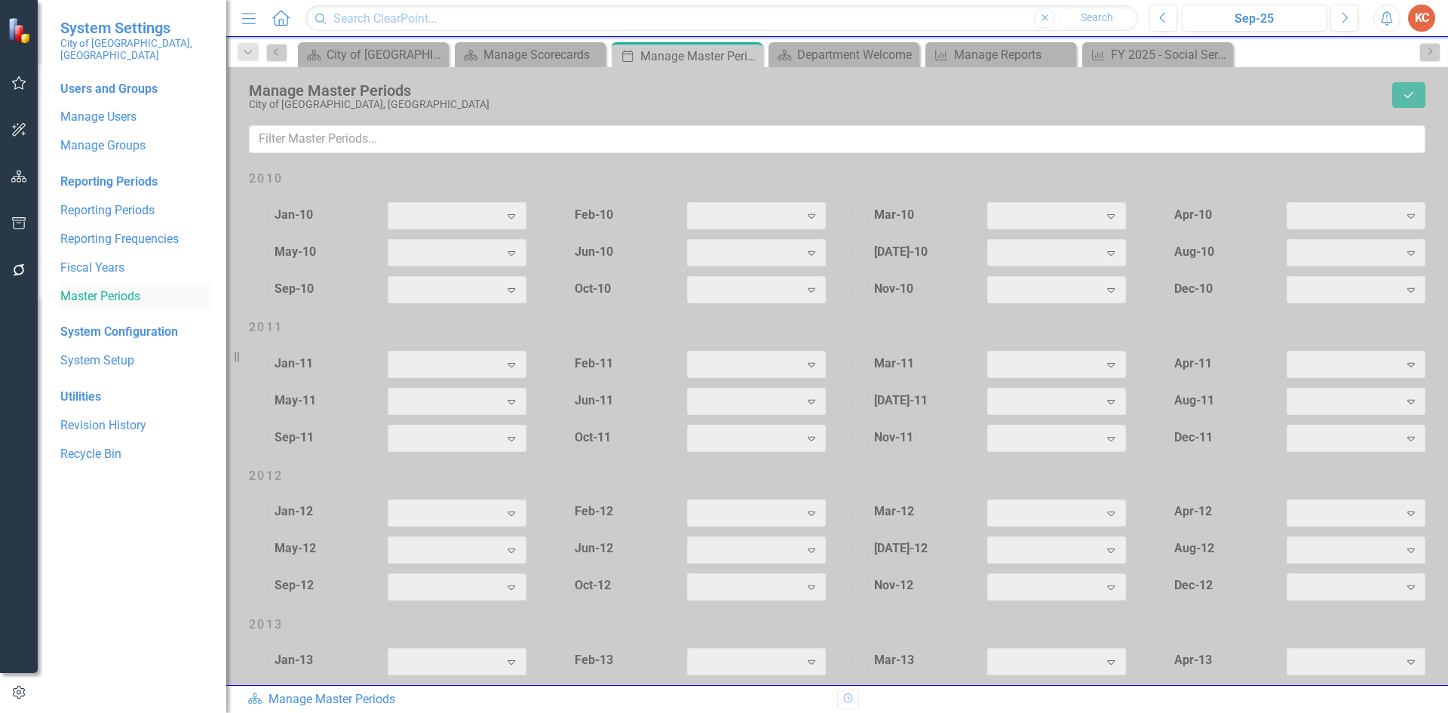
checkbox input "true"
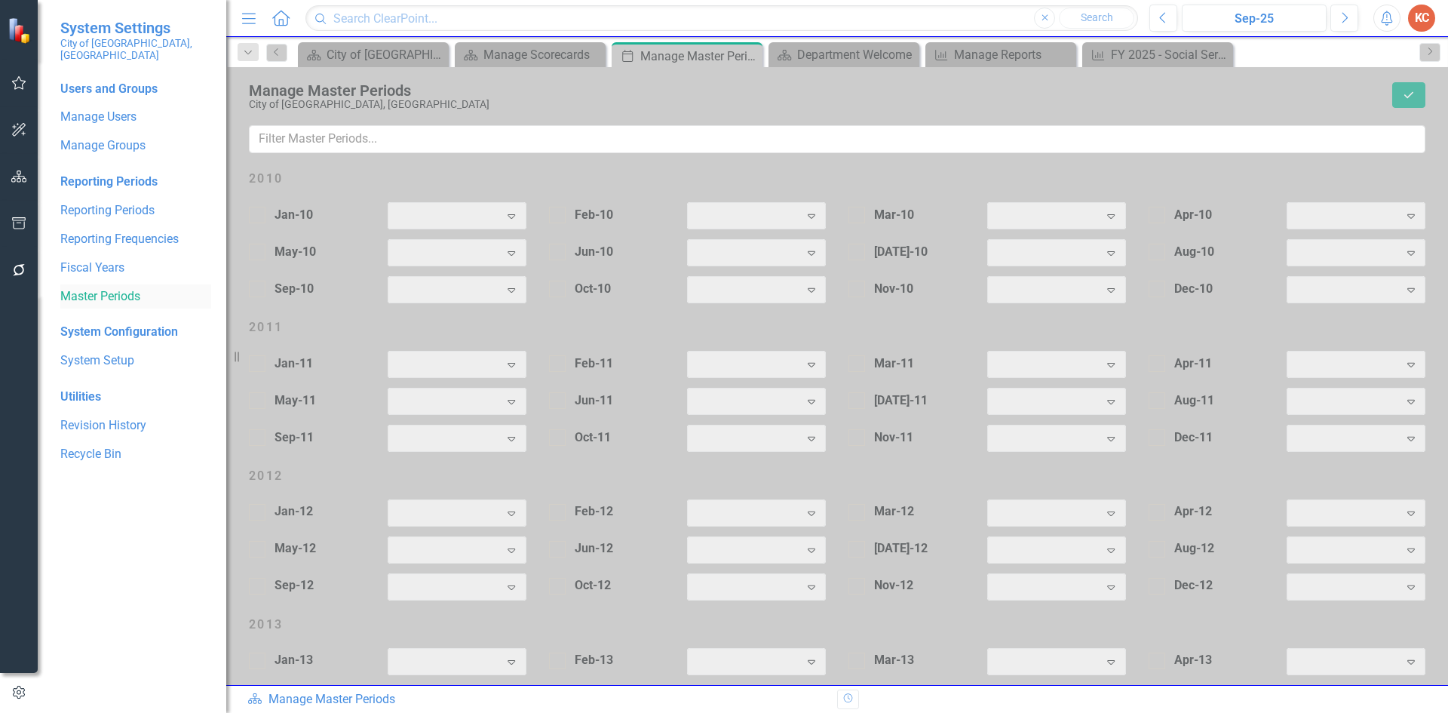
checkbox input "true"
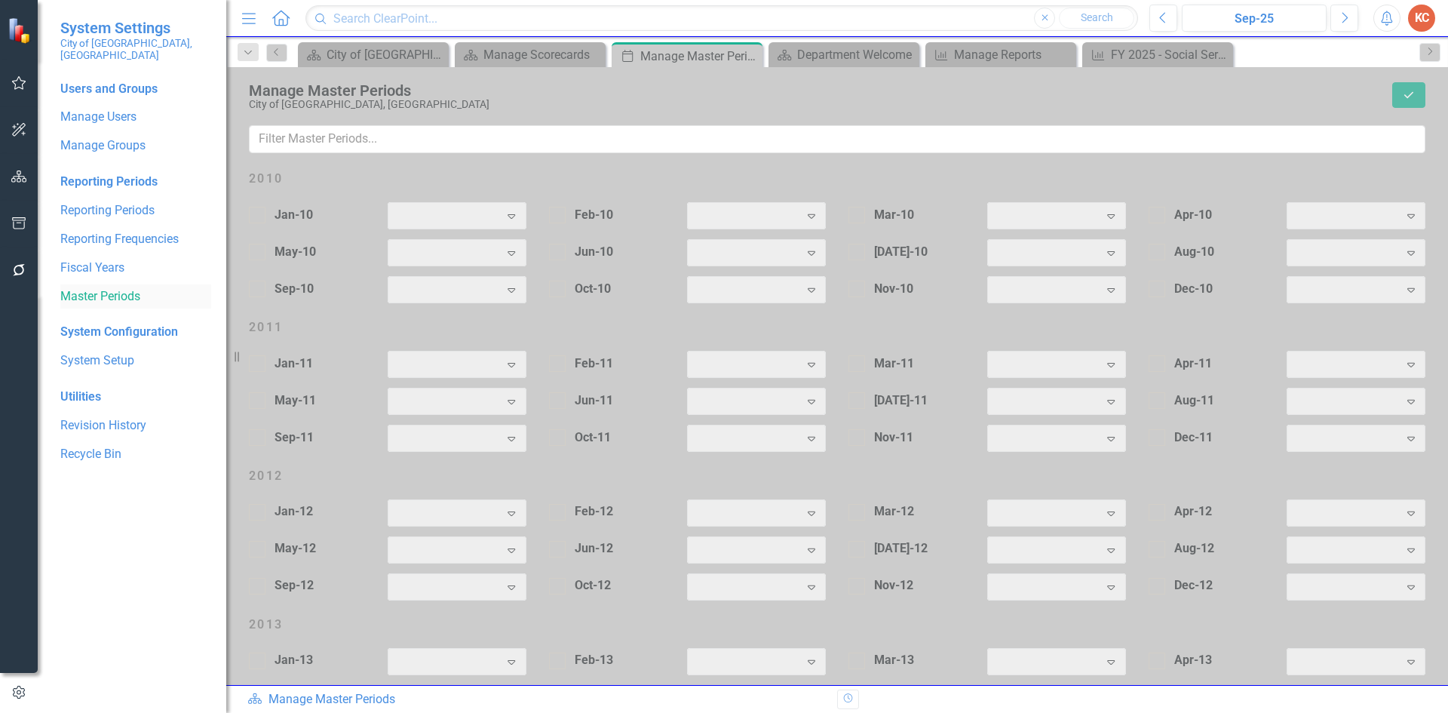
checkbox input "true"
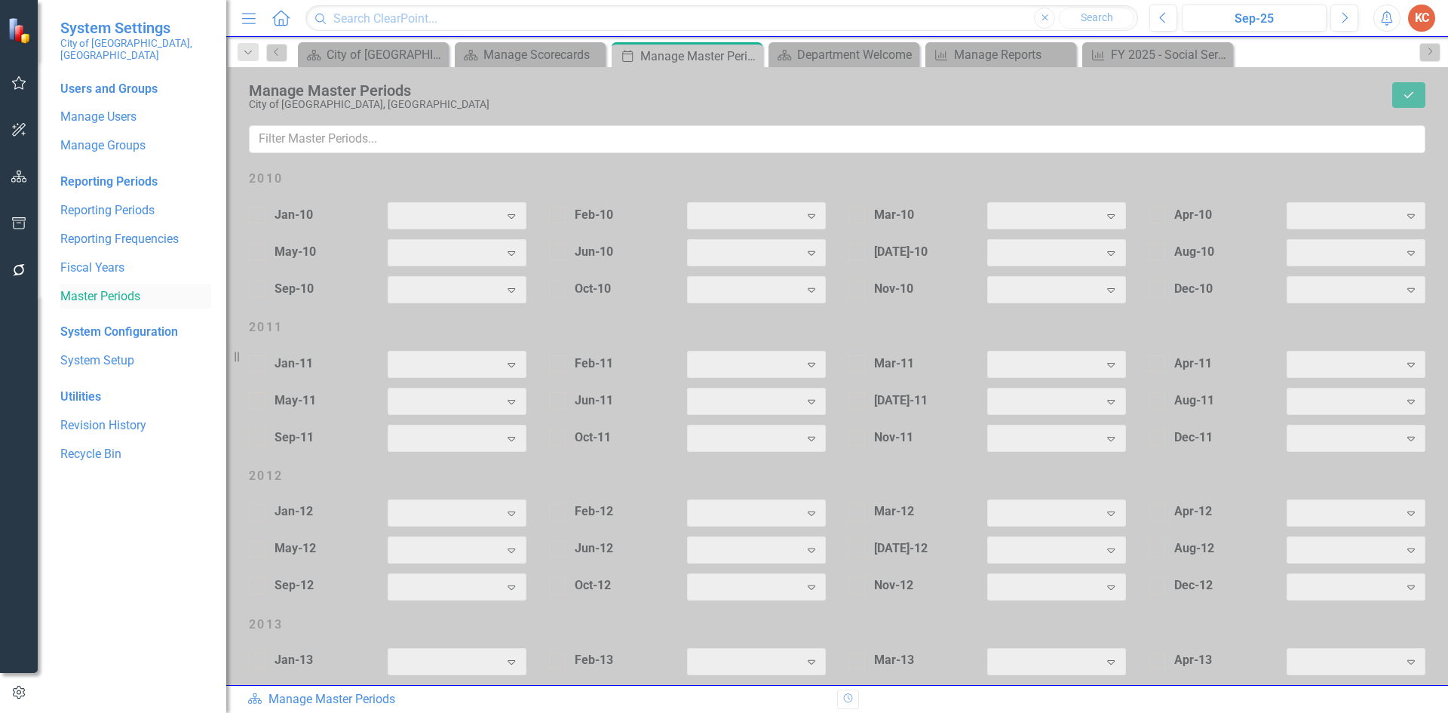
checkbox input "true"
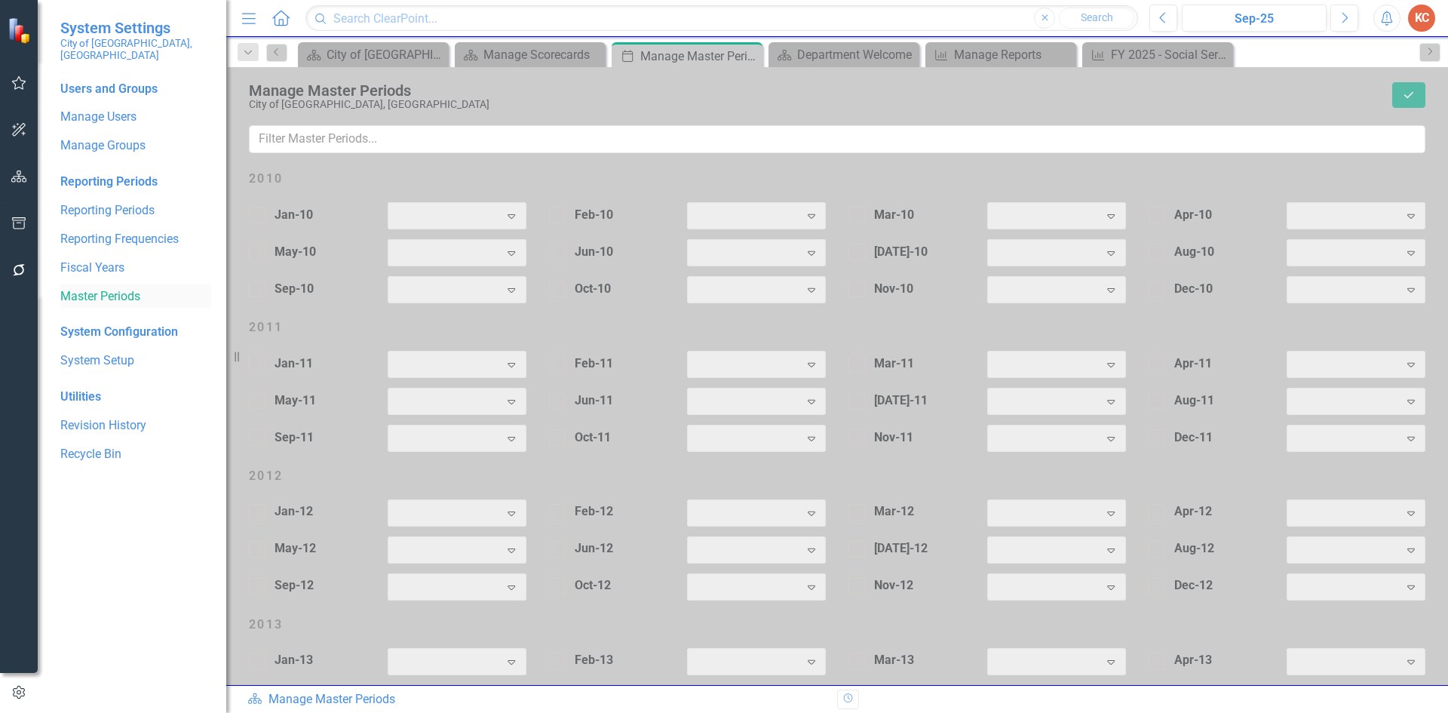
checkbox input "true"
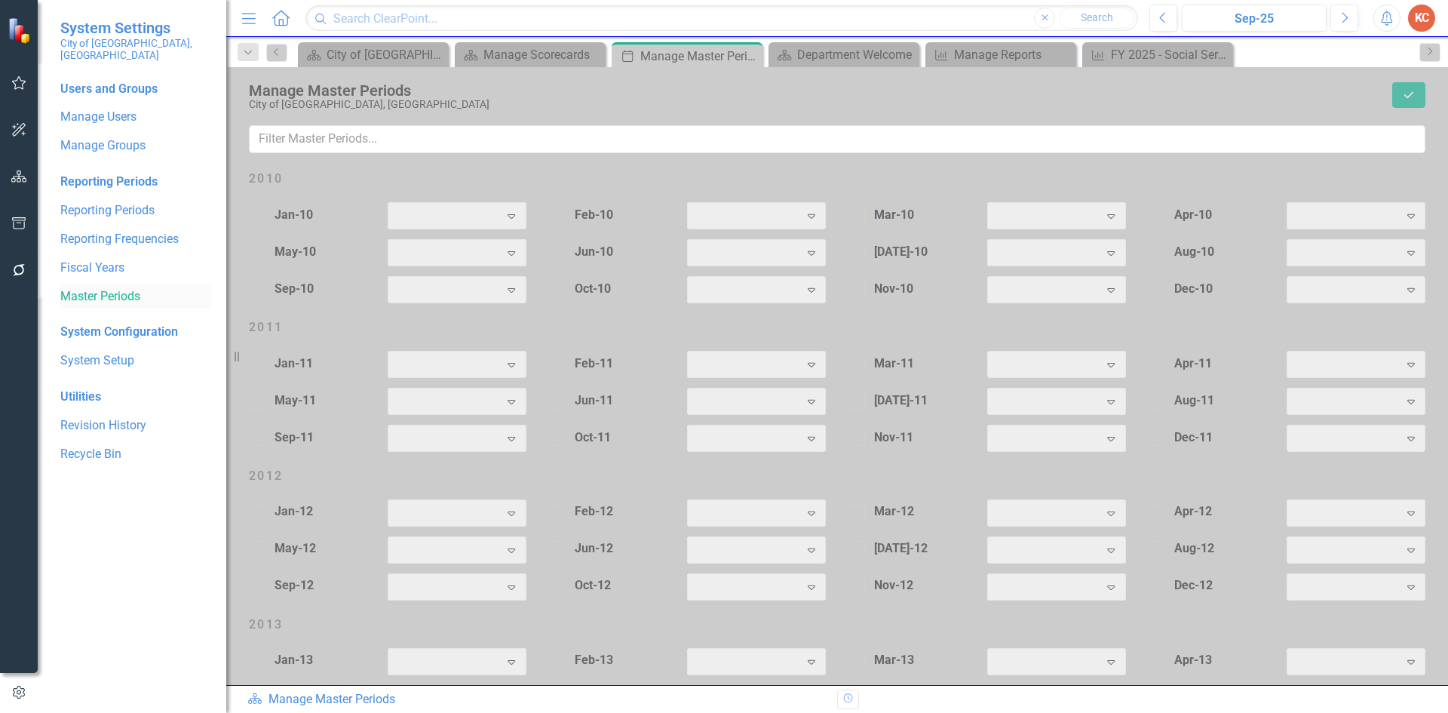
checkbox input "true"
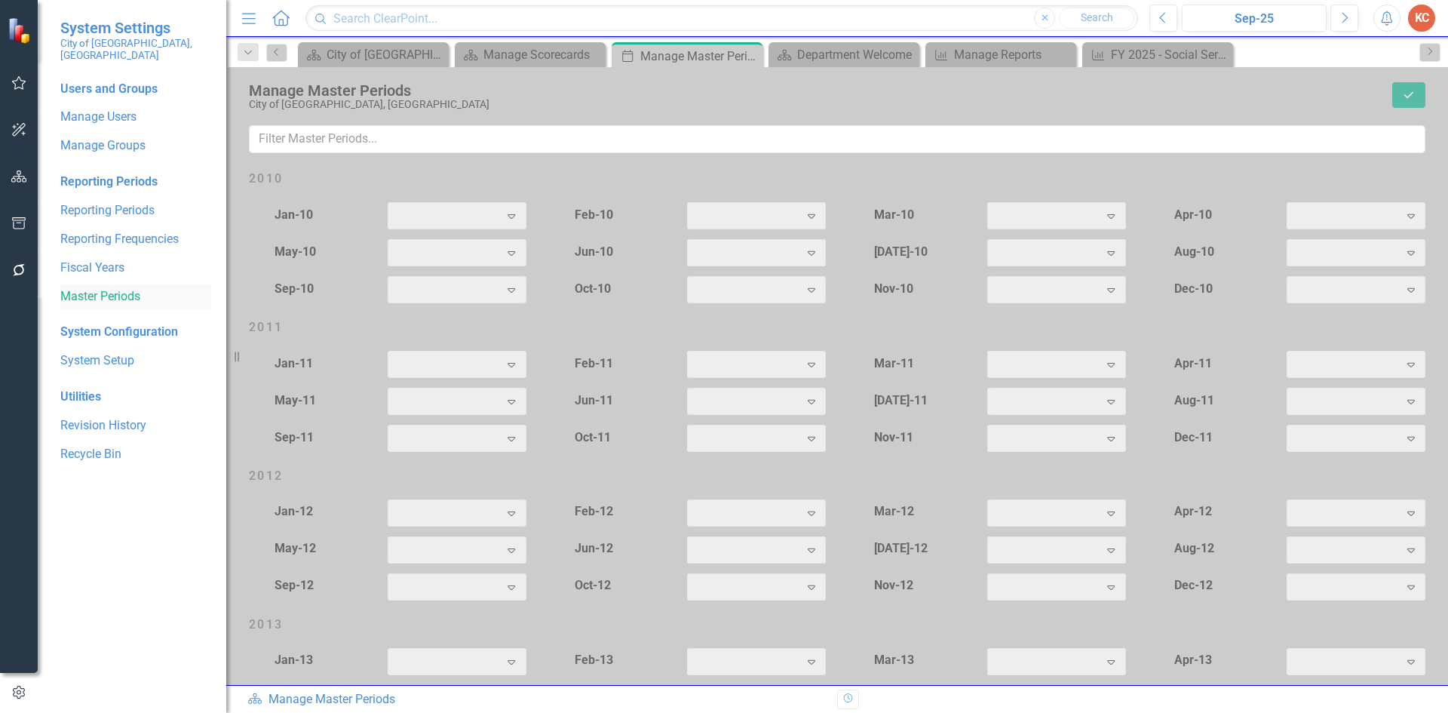
checkbox input "true"
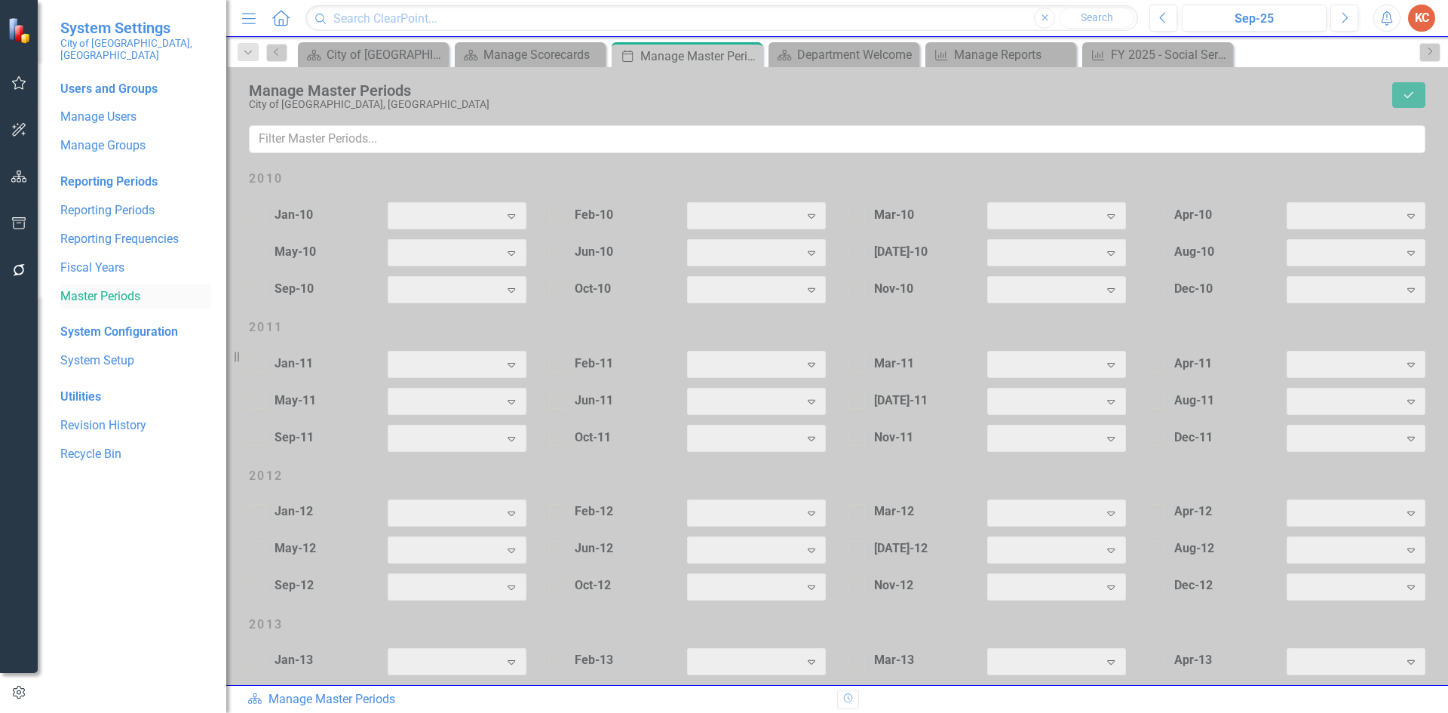
checkbox input "true"
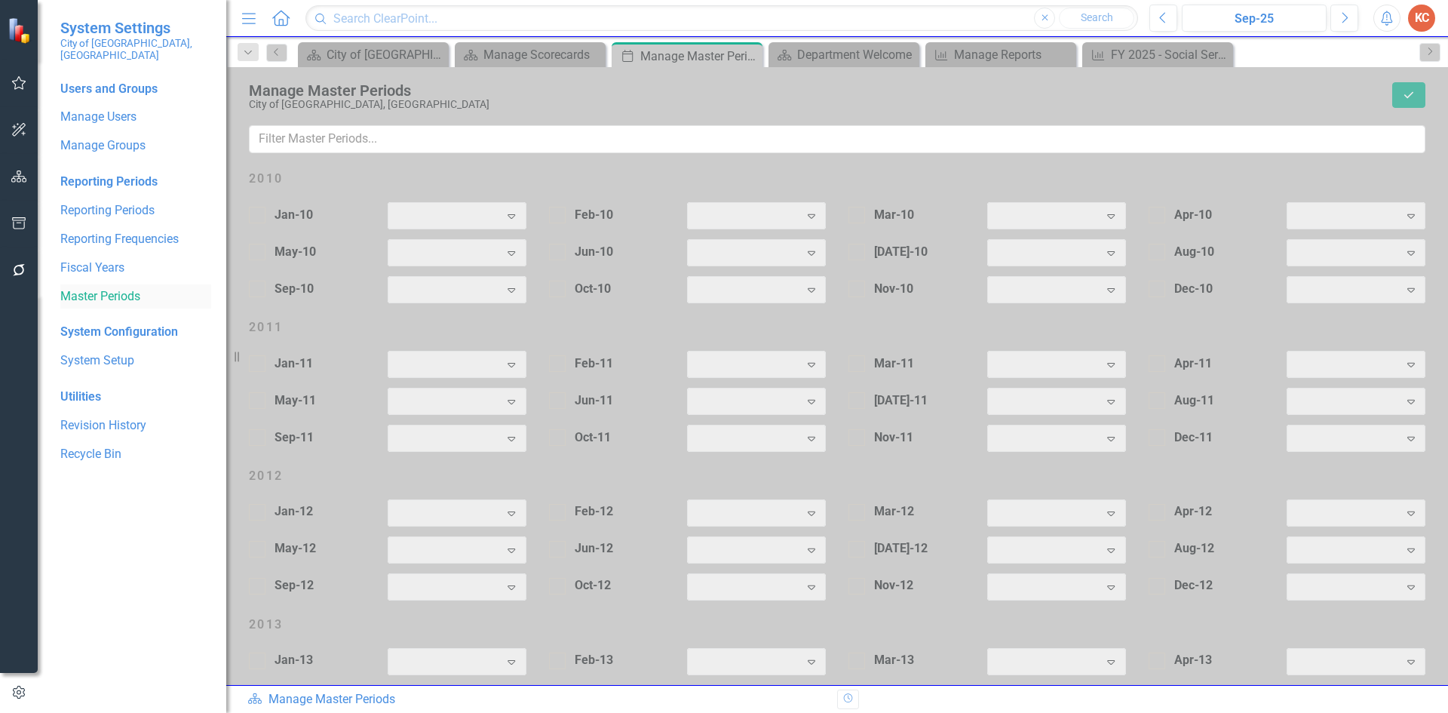
checkbox input "true"
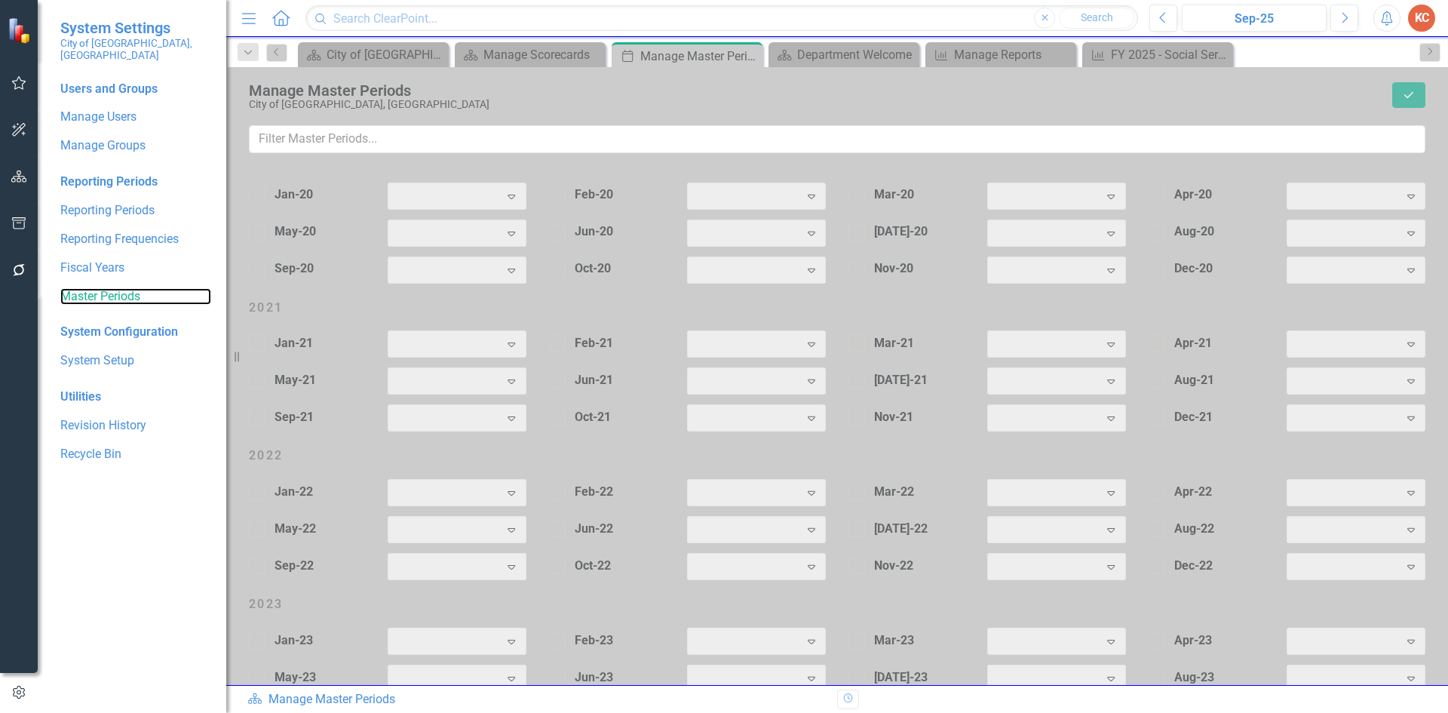
scroll to position [1855, 0]
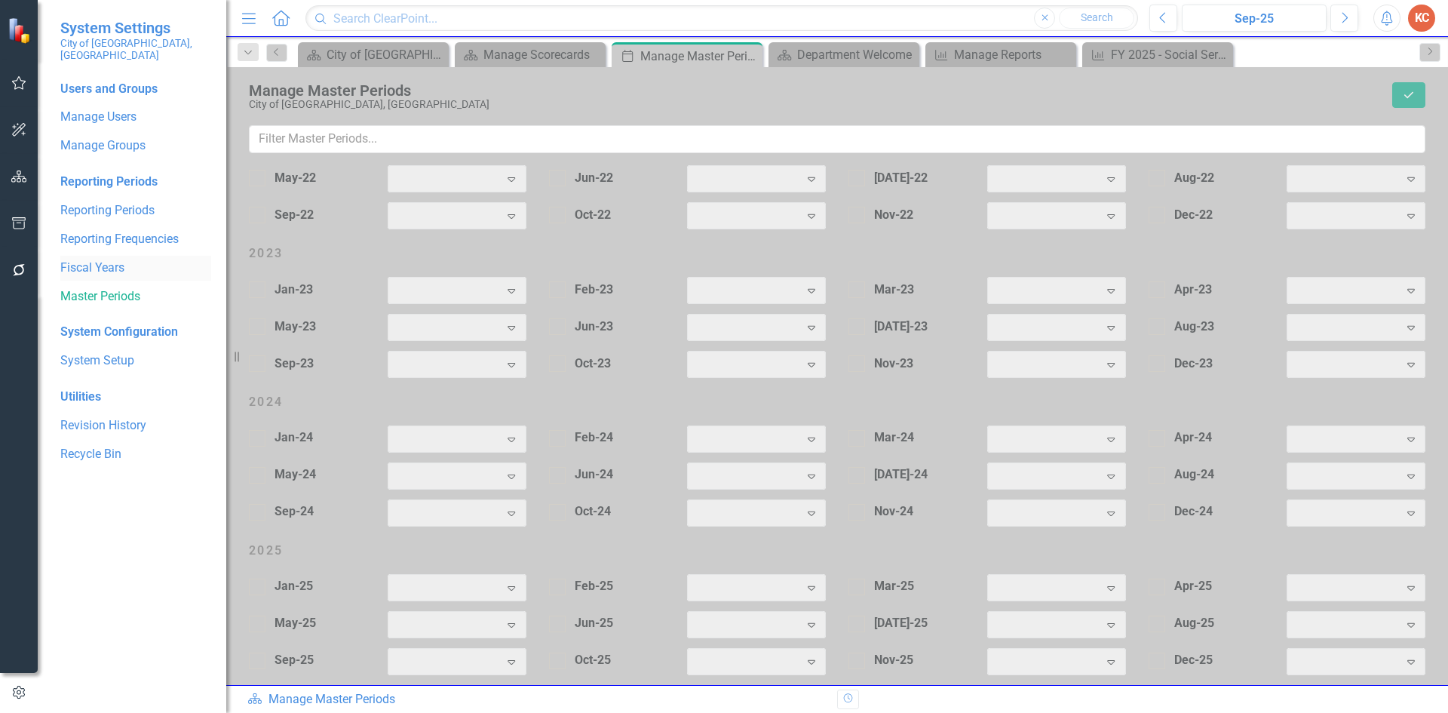
click at [125, 259] on link "Fiscal Years" at bounding box center [135, 267] width 151 height 17
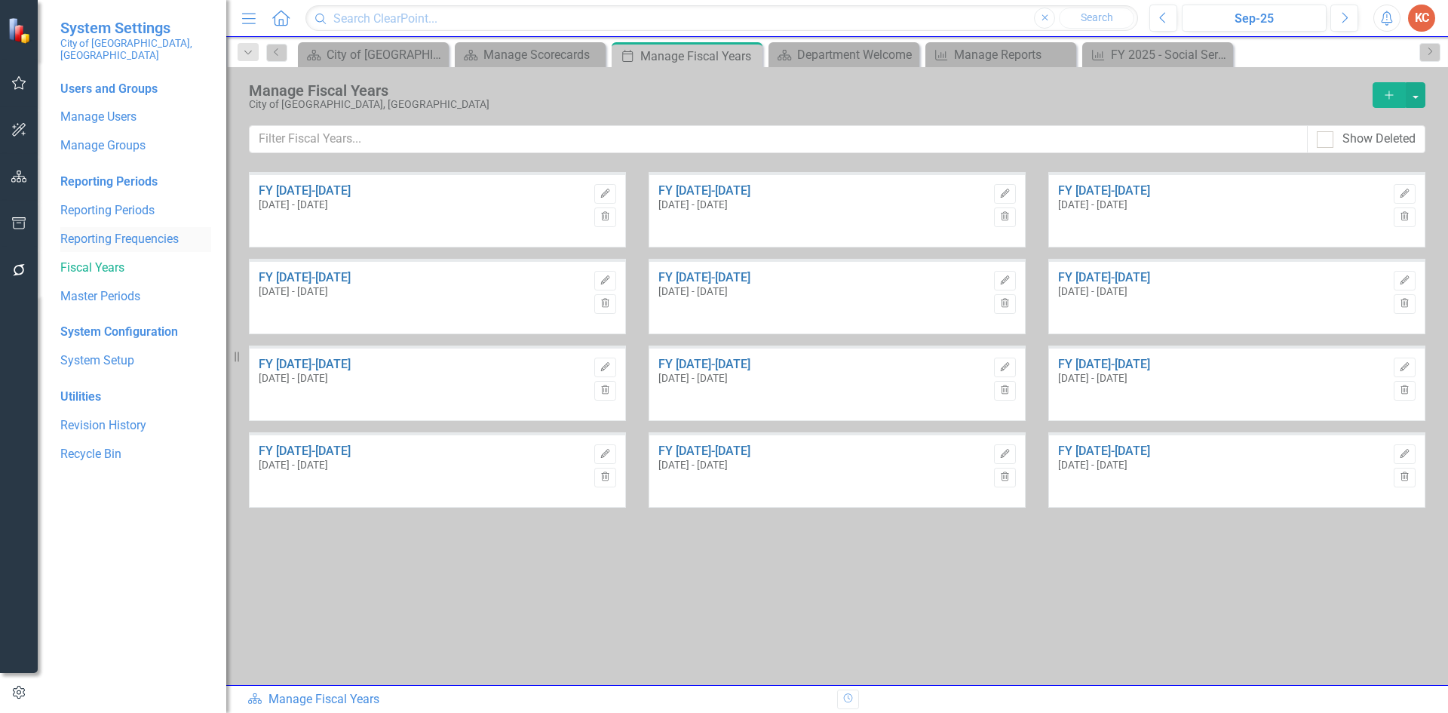
click at [134, 231] on link "Reporting Frequencies" at bounding box center [135, 239] width 151 height 17
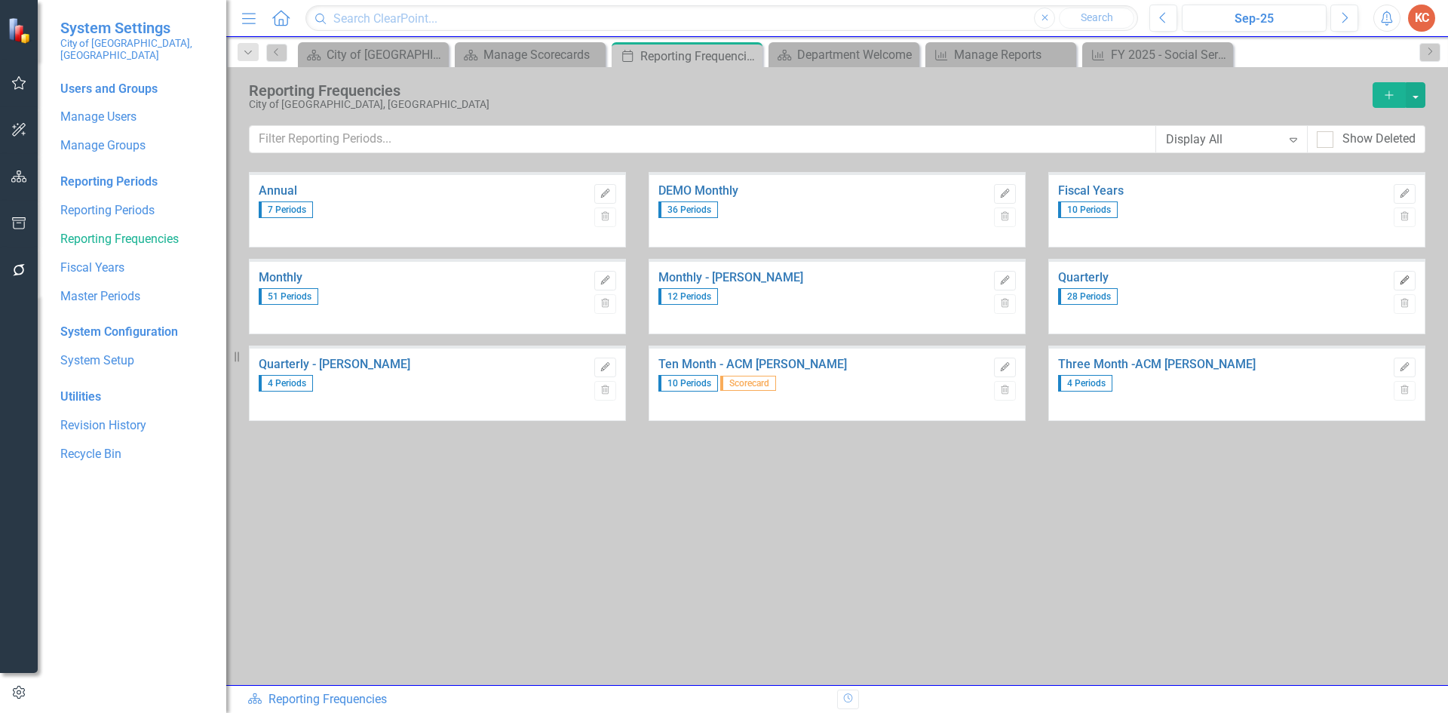
click at [1408, 276] on icon "Edit" at bounding box center [1404, 280] width 11 height 9
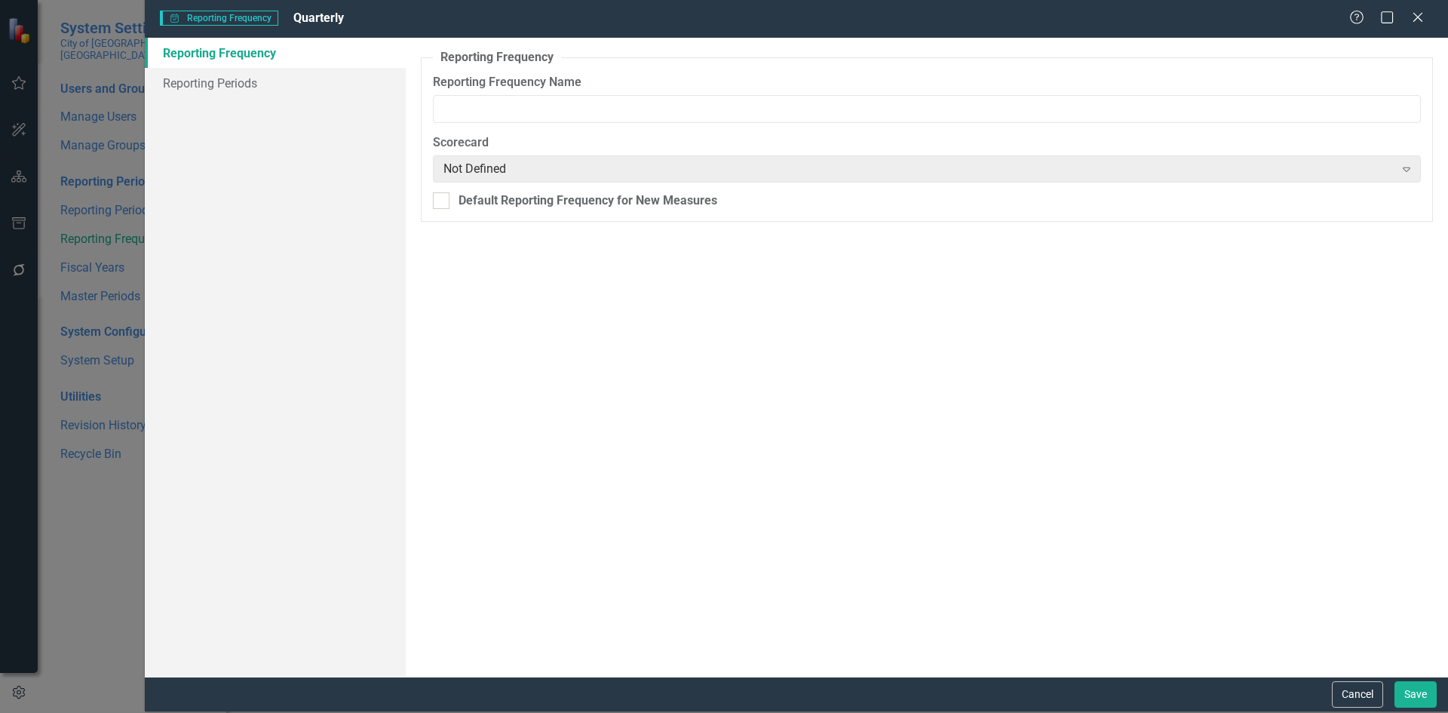
type input "Quarterly"
click at [280, 84] on link "Reporting Periods" at bounding box center [275, 83] width 261 height 30
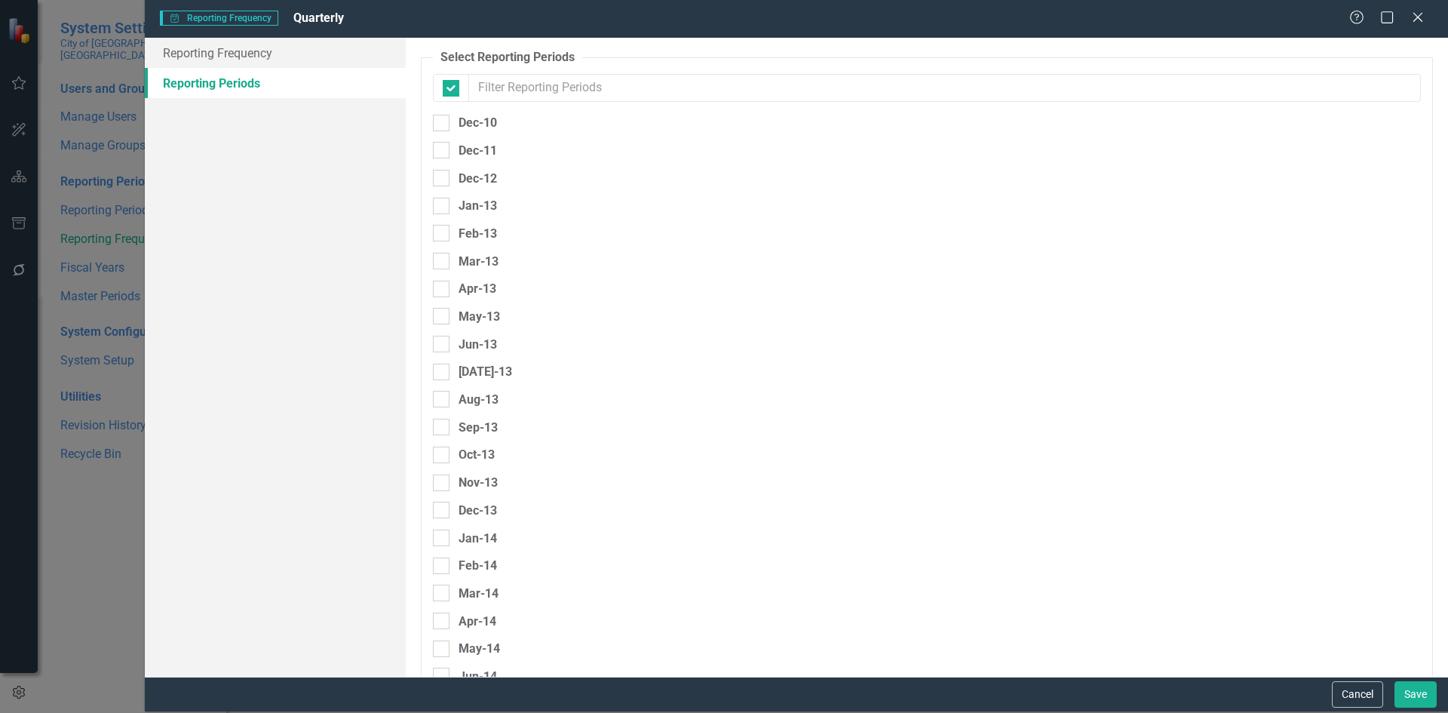
checkbox input "false"
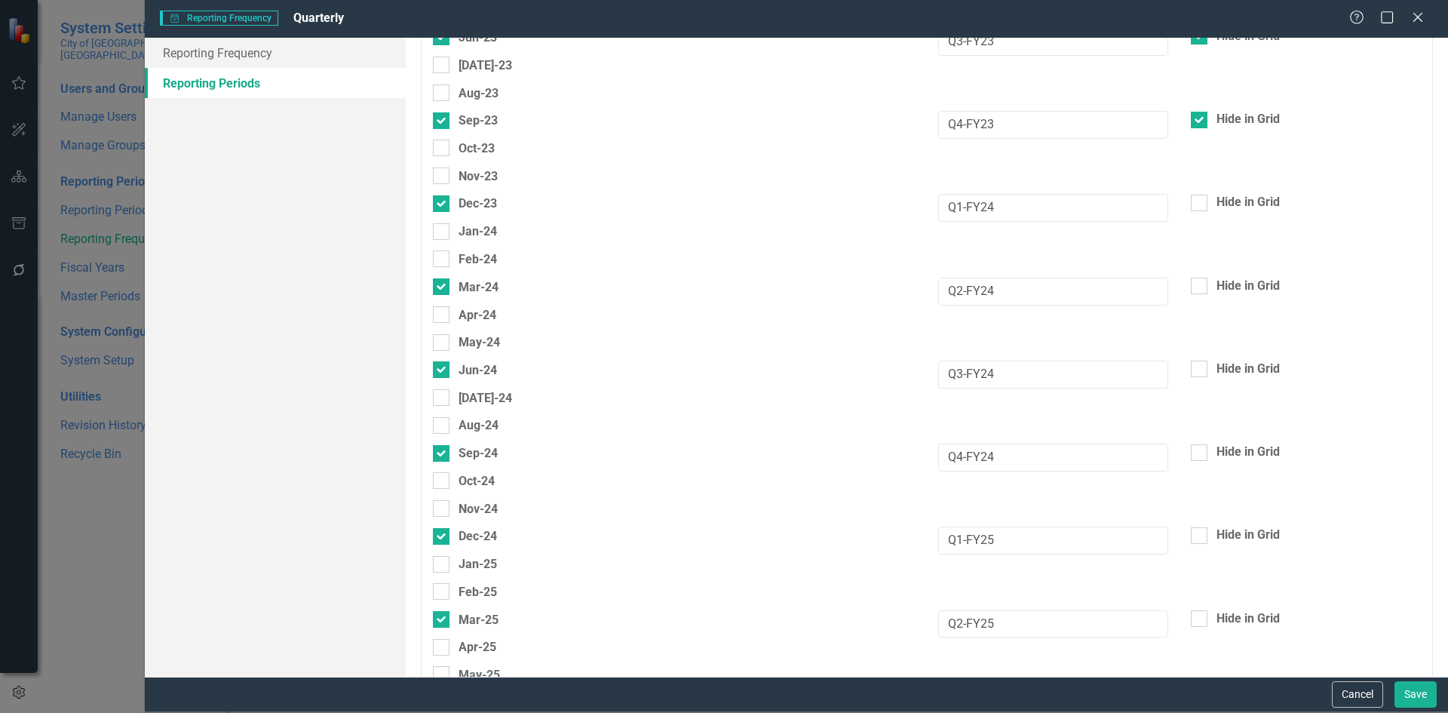
scroll to position [3768, 0]
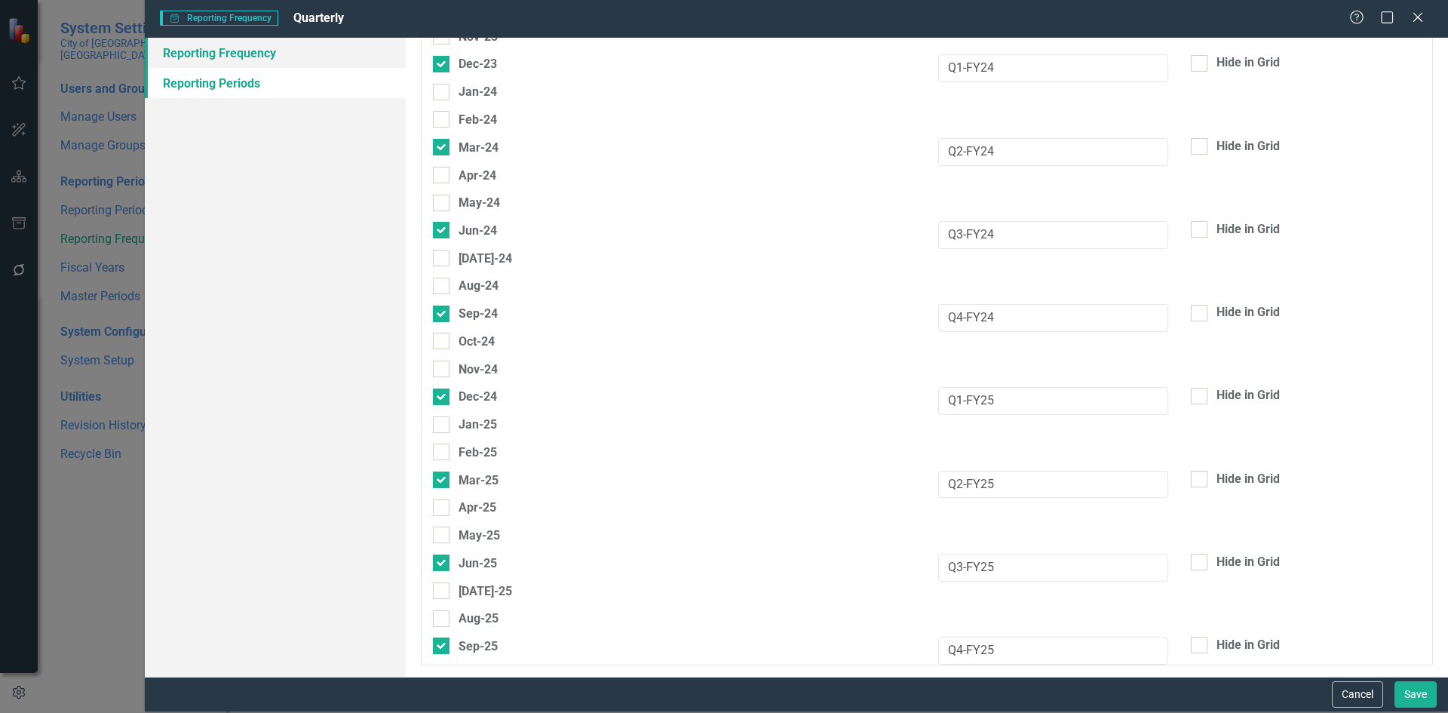
click at [311, 54] on link "Reporting Frequency" at bounding box center [275, 53] width 261 height 30
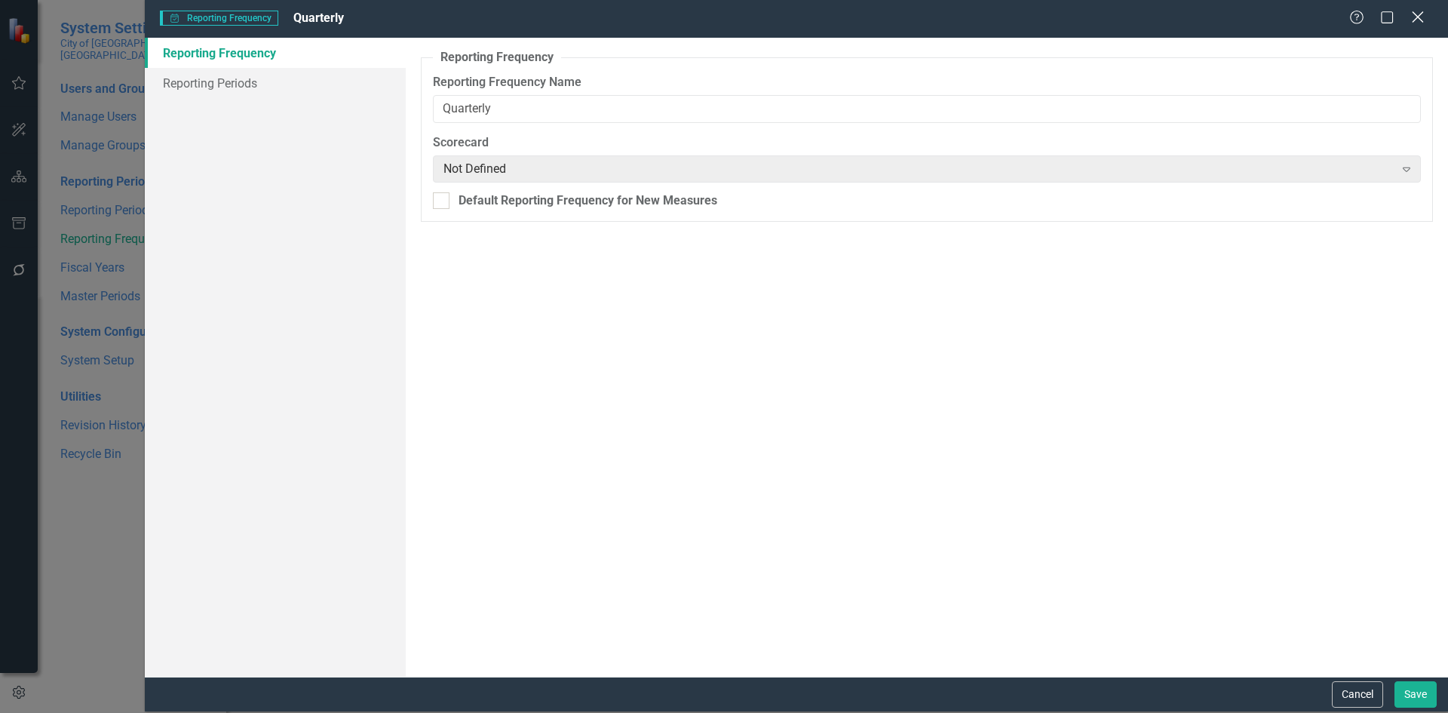
click at [1413, 13] on icon at bounding box center [1417, 16] width 11 height 11
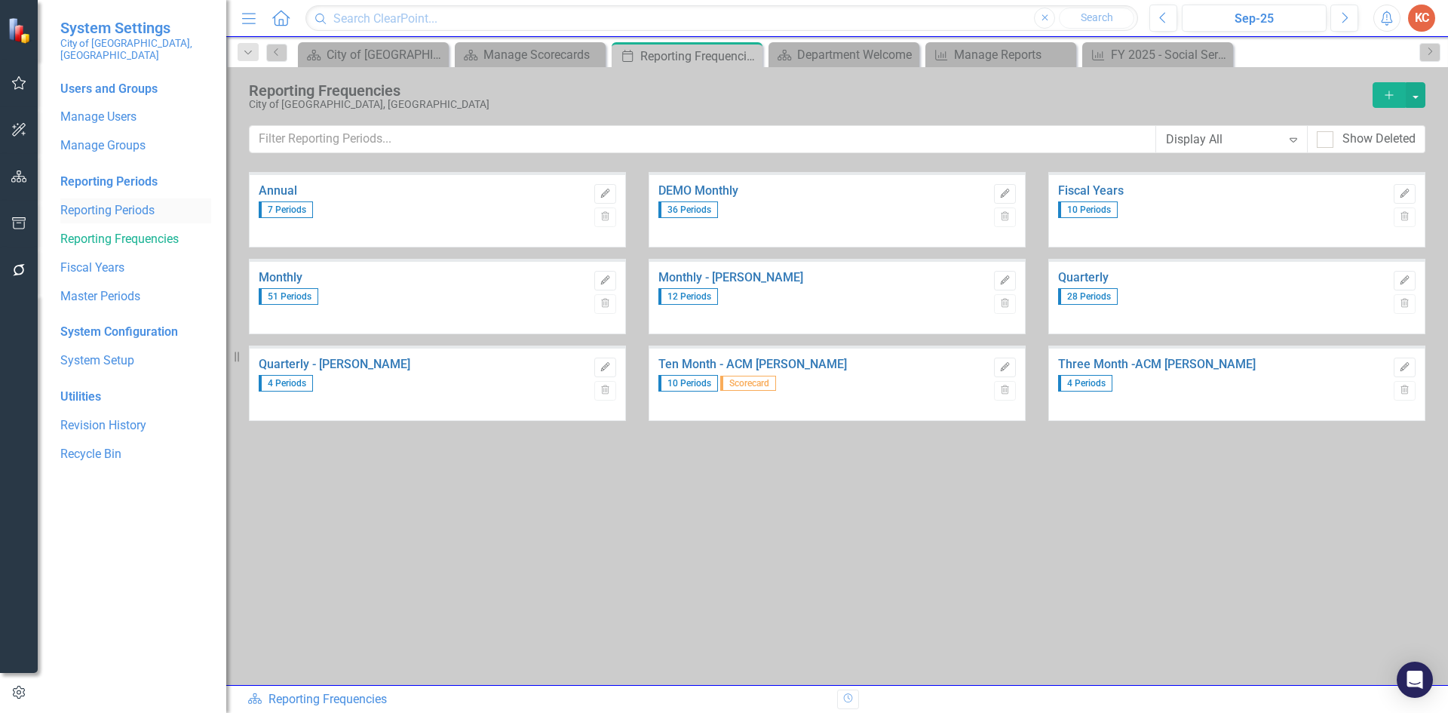
click at [149, 202] on link "Reporting Periods" at bounding box center [135, 210] width 151 height 17
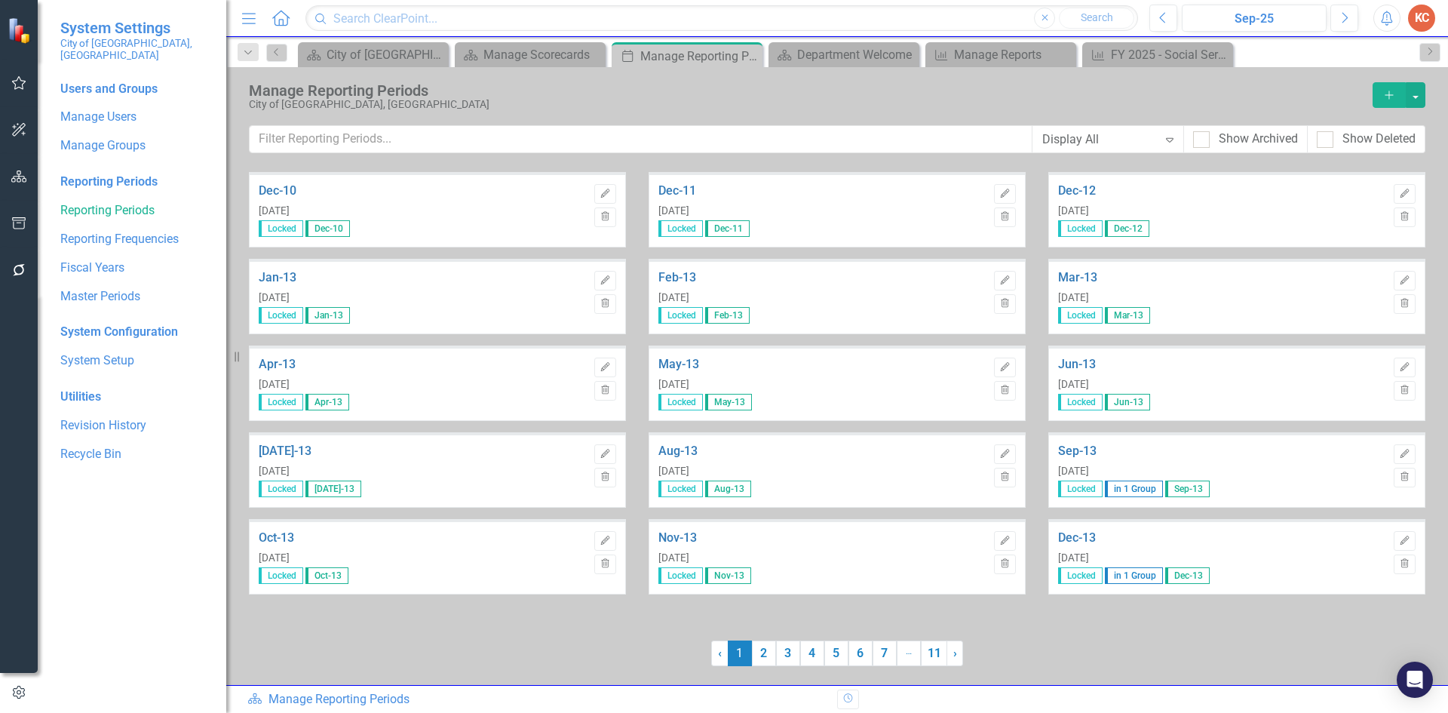
click at [1162, 140] on icon "Expand" at bounding box center [1169, 139] width 15 height 12
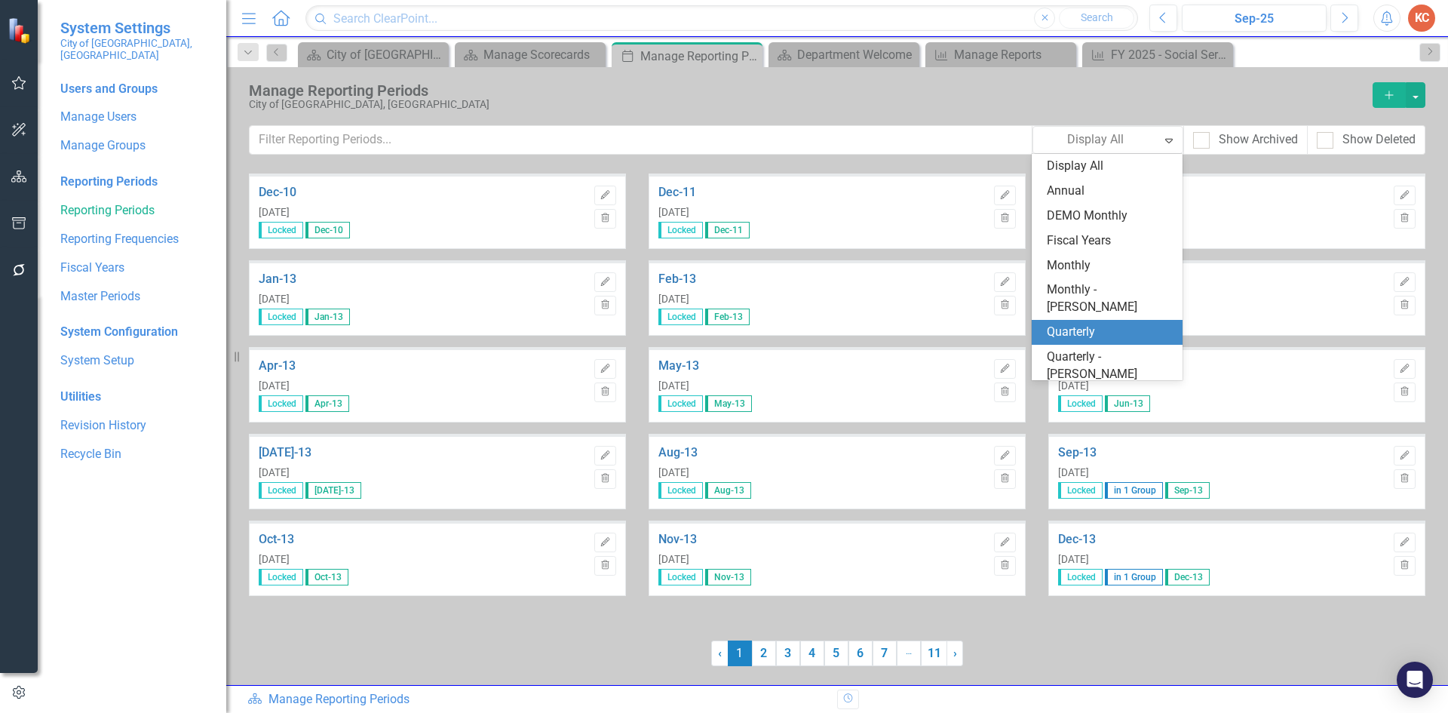
click at [1104, 323] on div "Quarterly" at bounding box center [1110, 331] width 127 height 17
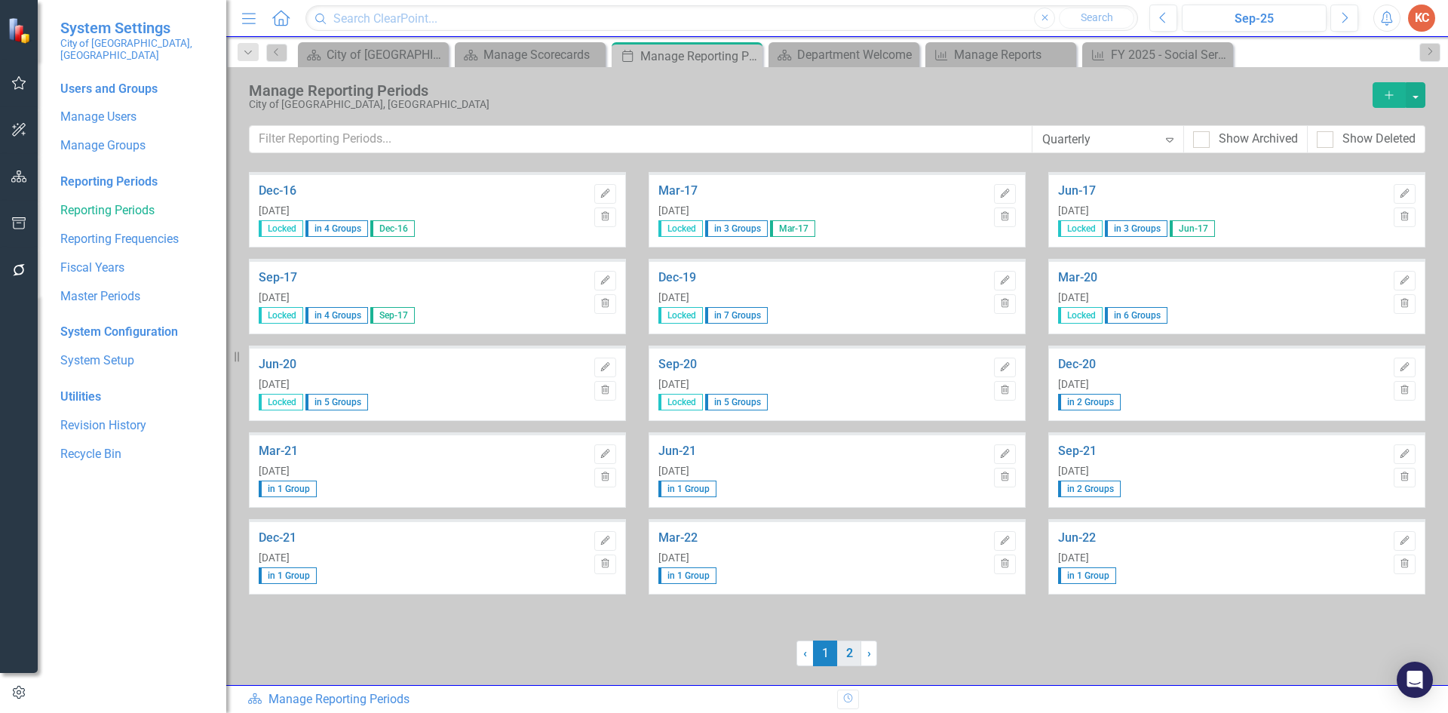
click at [851, 658] on link "2" at bounding box center [849, 653] width 24 height 26
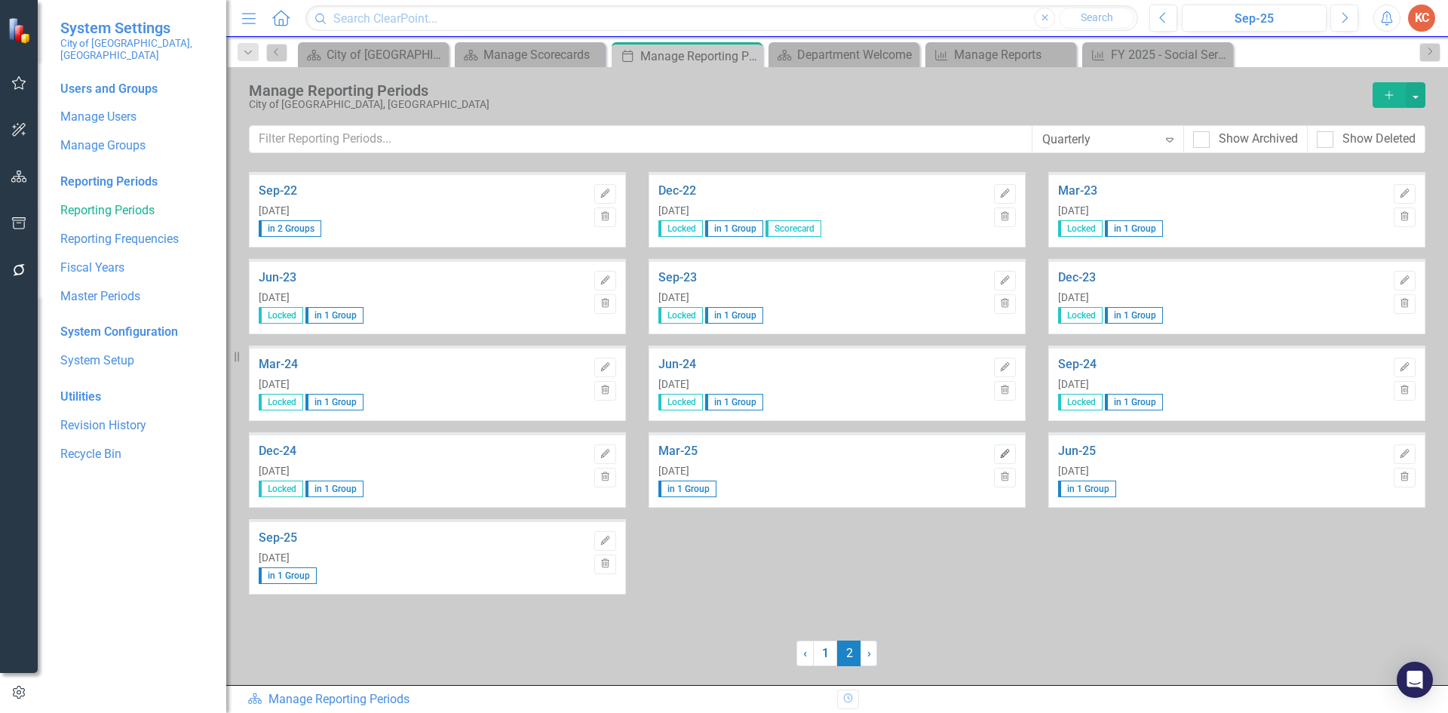
click at [1001, 452] on icon "Edit" at bounding box center [1004, 453] width 11 height 9
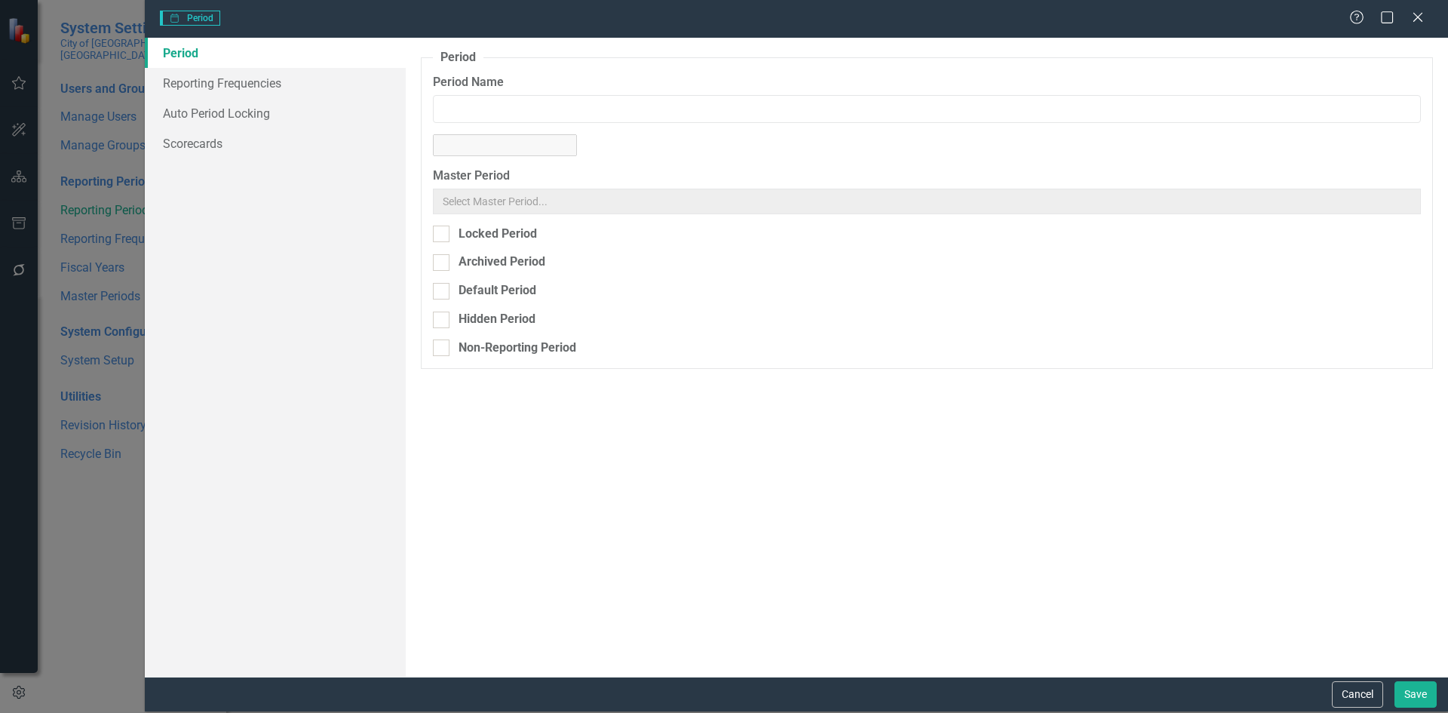
type input "Mar-25"
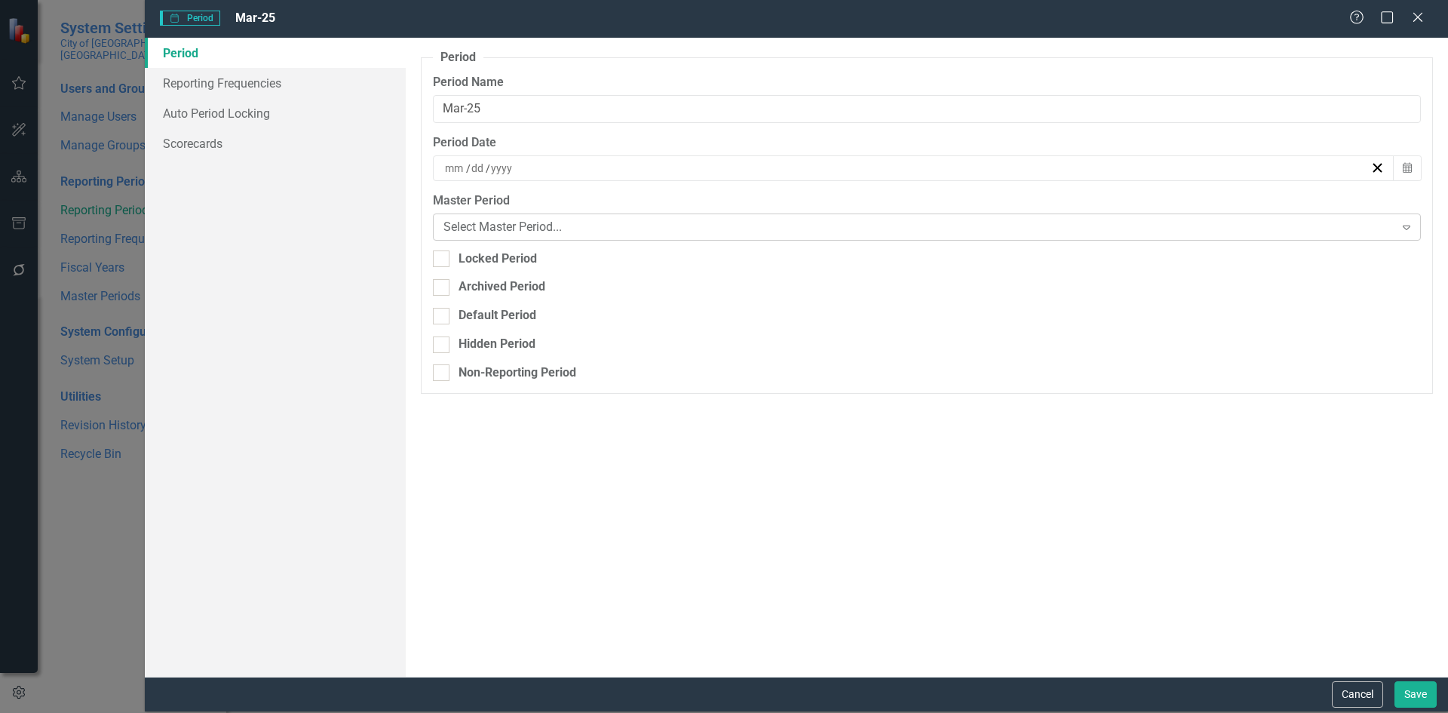
type input "3"
type input "31"
type input "2025"
click at [431, 258] on fieldset "Period Reporting periods are one of the core concepts in ClearPoint. They defin…" at bounding box center [927, 221] width 1012 height 344
click at [439, 259] on input "Locked Period" at bounding box center [438, 255] width 10 height 10
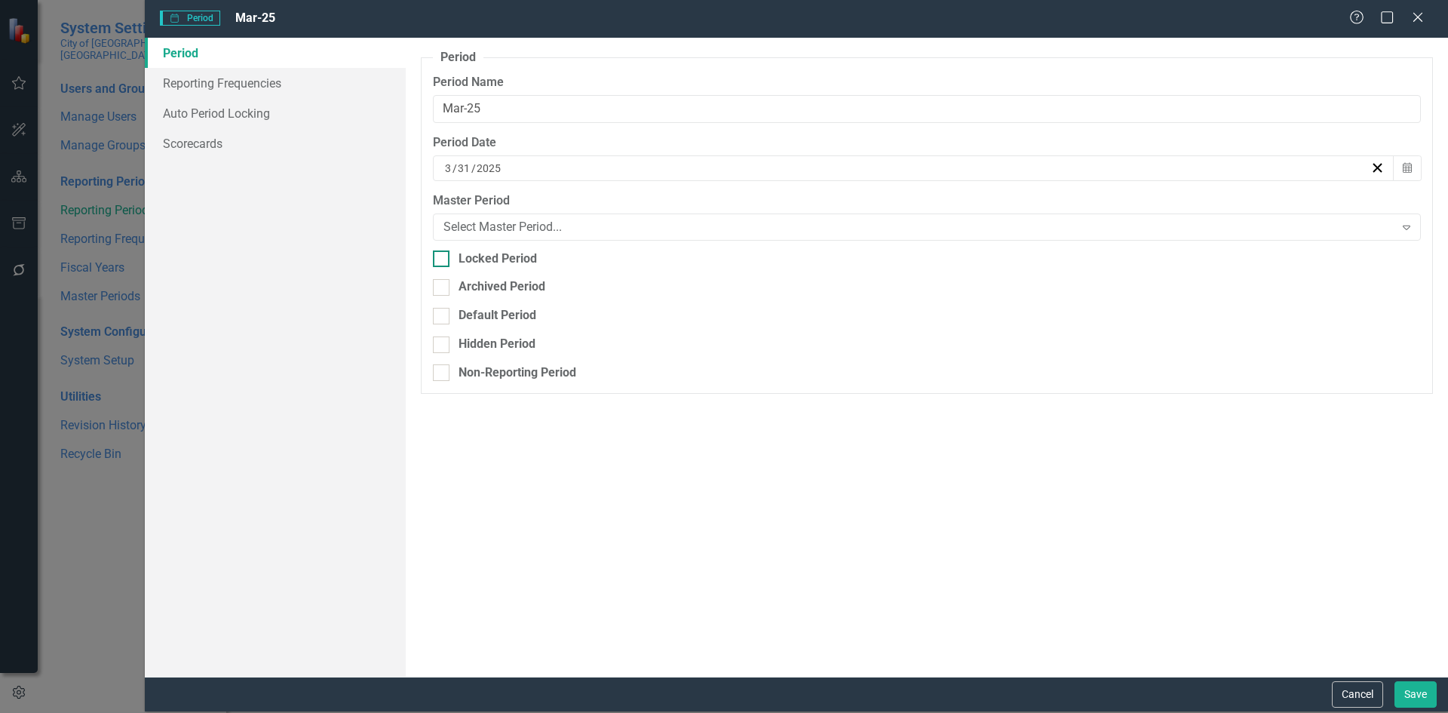
checkbox input "true"
click at [1411, 692] on button "Save" at bounding box center [1415, 694] width 42 height 26
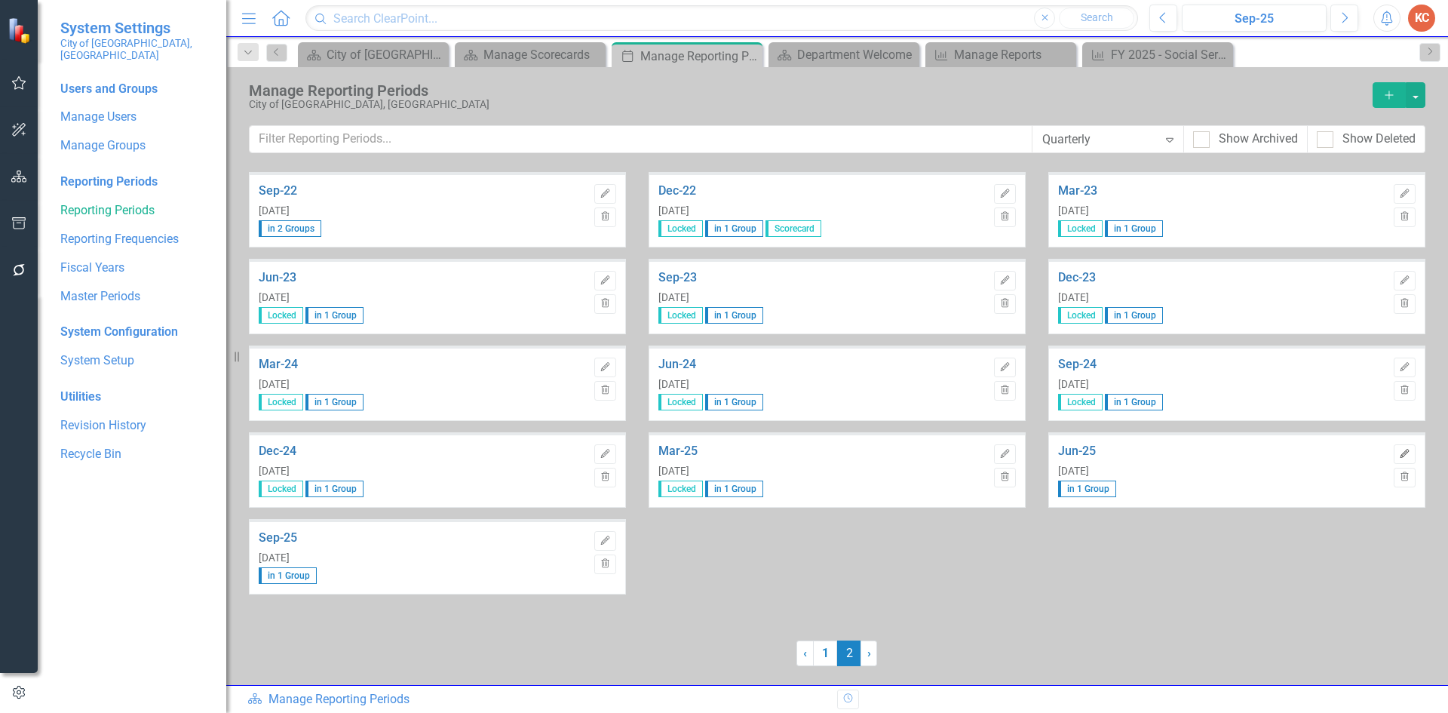
click at [1405, 452] on icon "button" at bounding box center [1403, 453] width 9 height 9
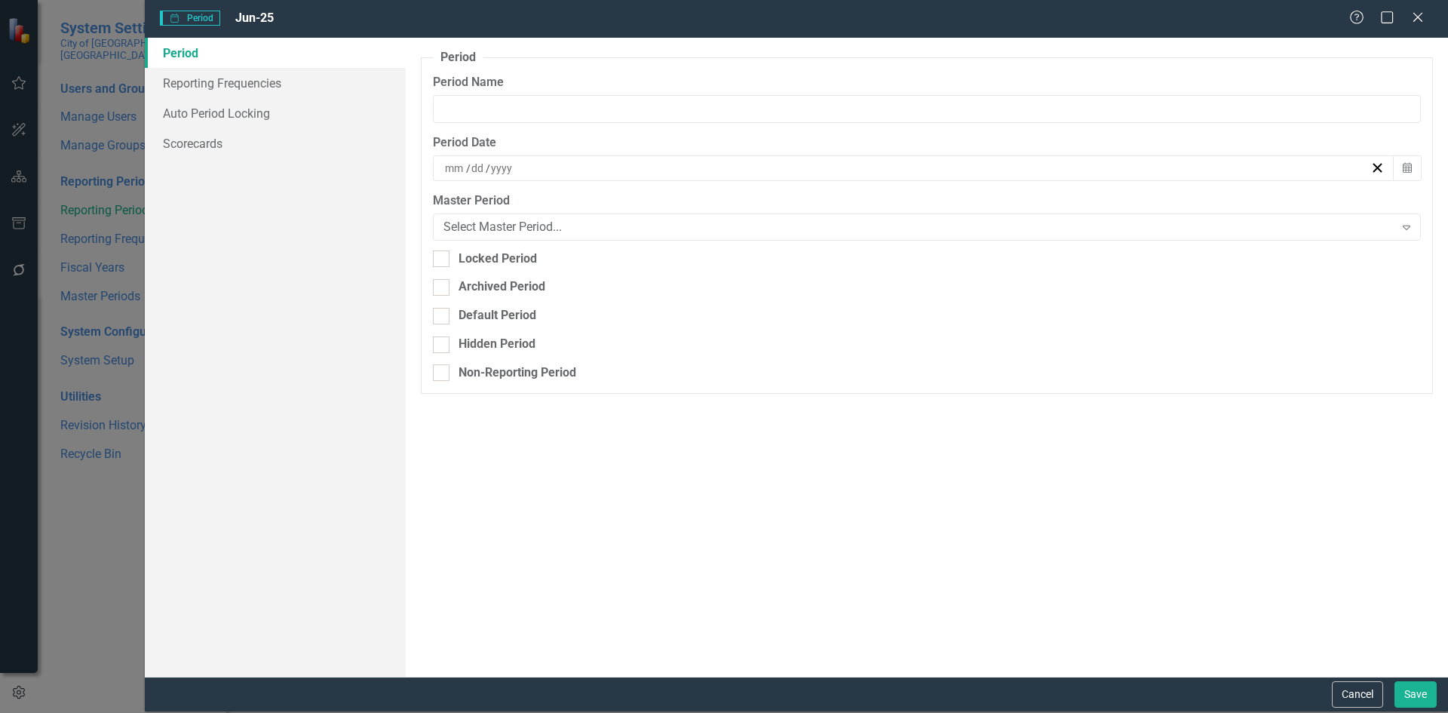
type input "Jun-25"
type input "6"
type input "30"
type input "2025"
click at [443, 254] on div at bounding box center [441, 258] width 17 height 17
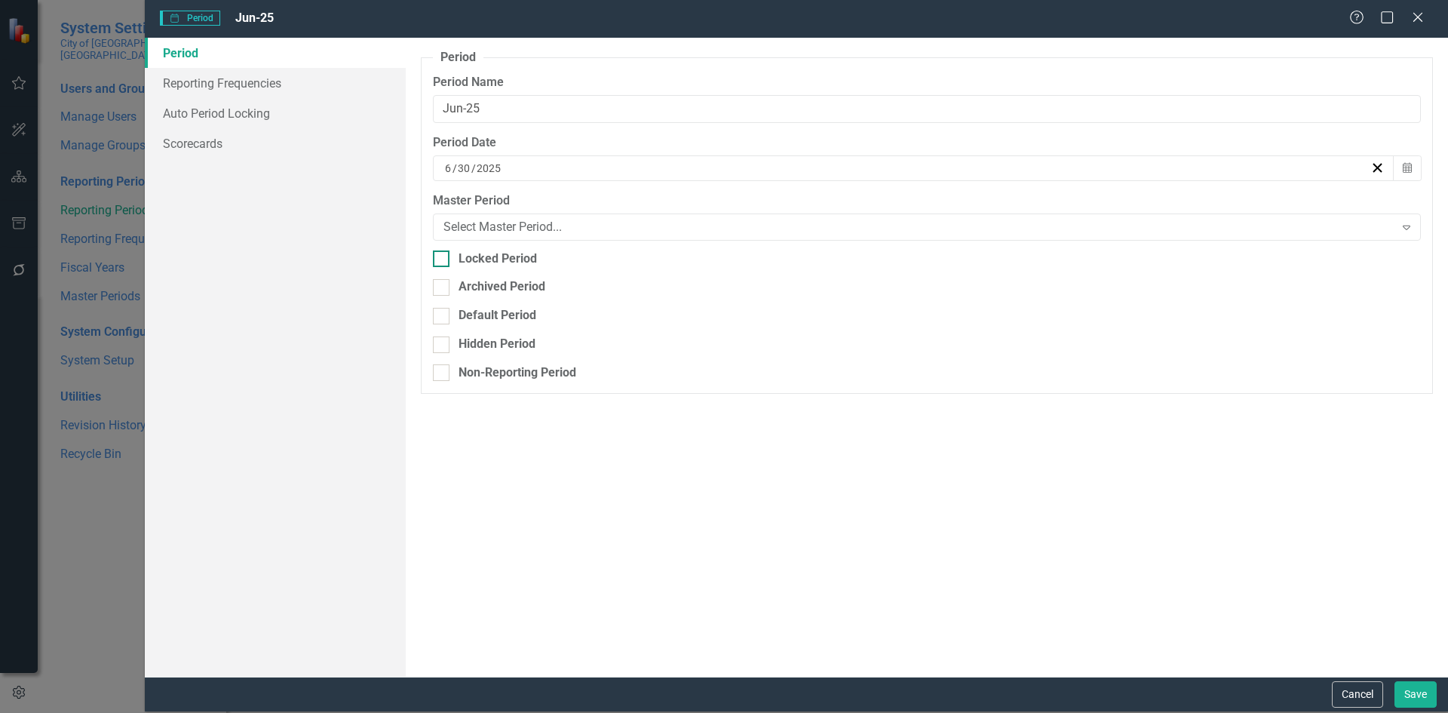
click at [443, 254] on input "Locked Period" at bounding box center [438, 255] width 10 height 10
checkbox input "true"
click at [1421, 691] on button "Save" at bounding box center [1415, 694] width 42 height 26
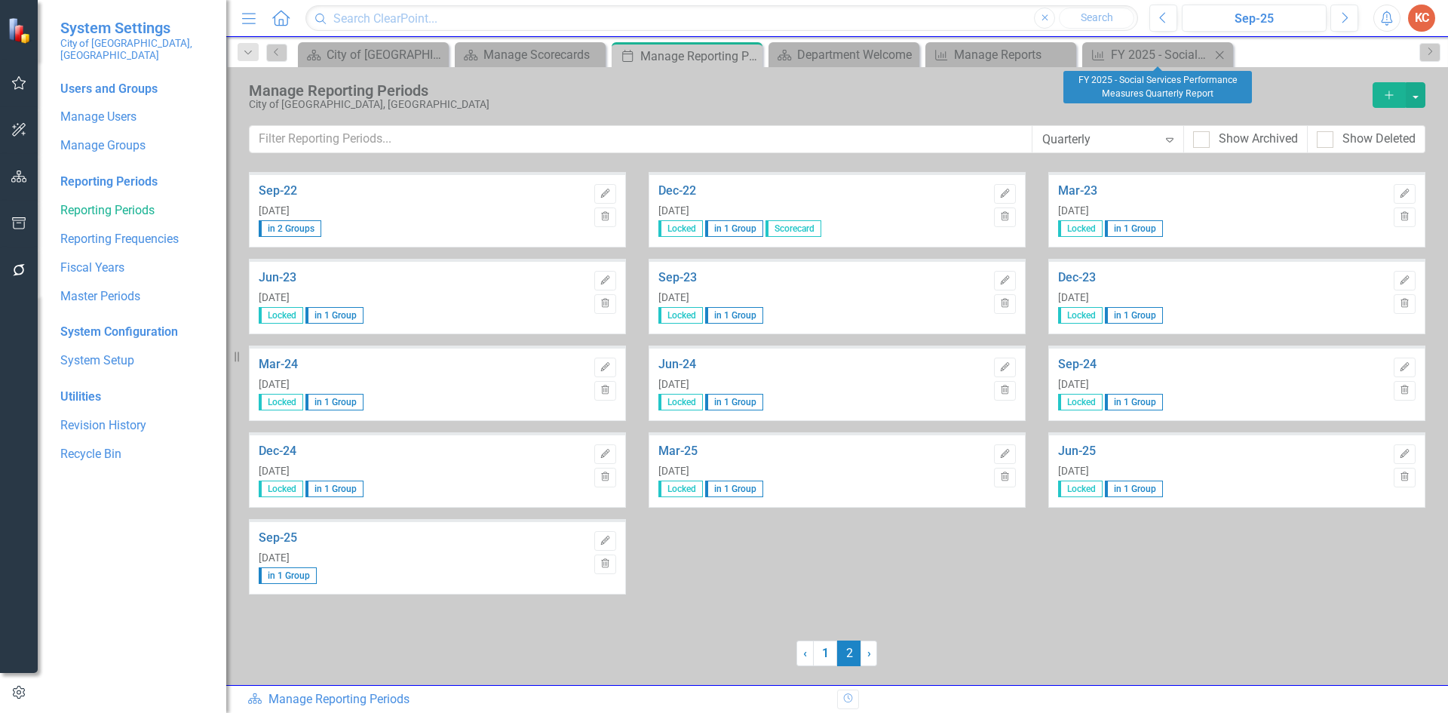
click at [1219, 57] on icon "Close" at bounding box center [1219, 55] width 15 height 12
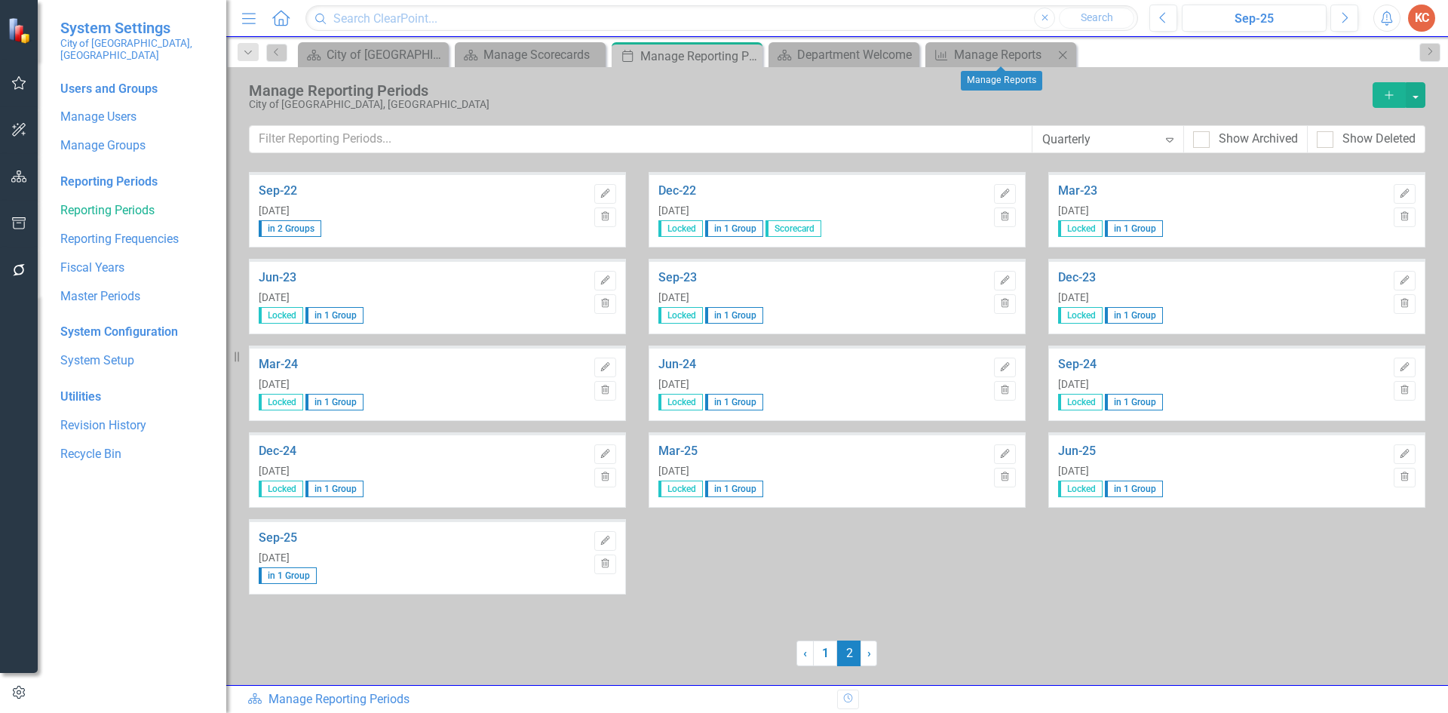
click at [1065, 59] on icon "Close" at bounding box center [1062, 55] width 15 height 12
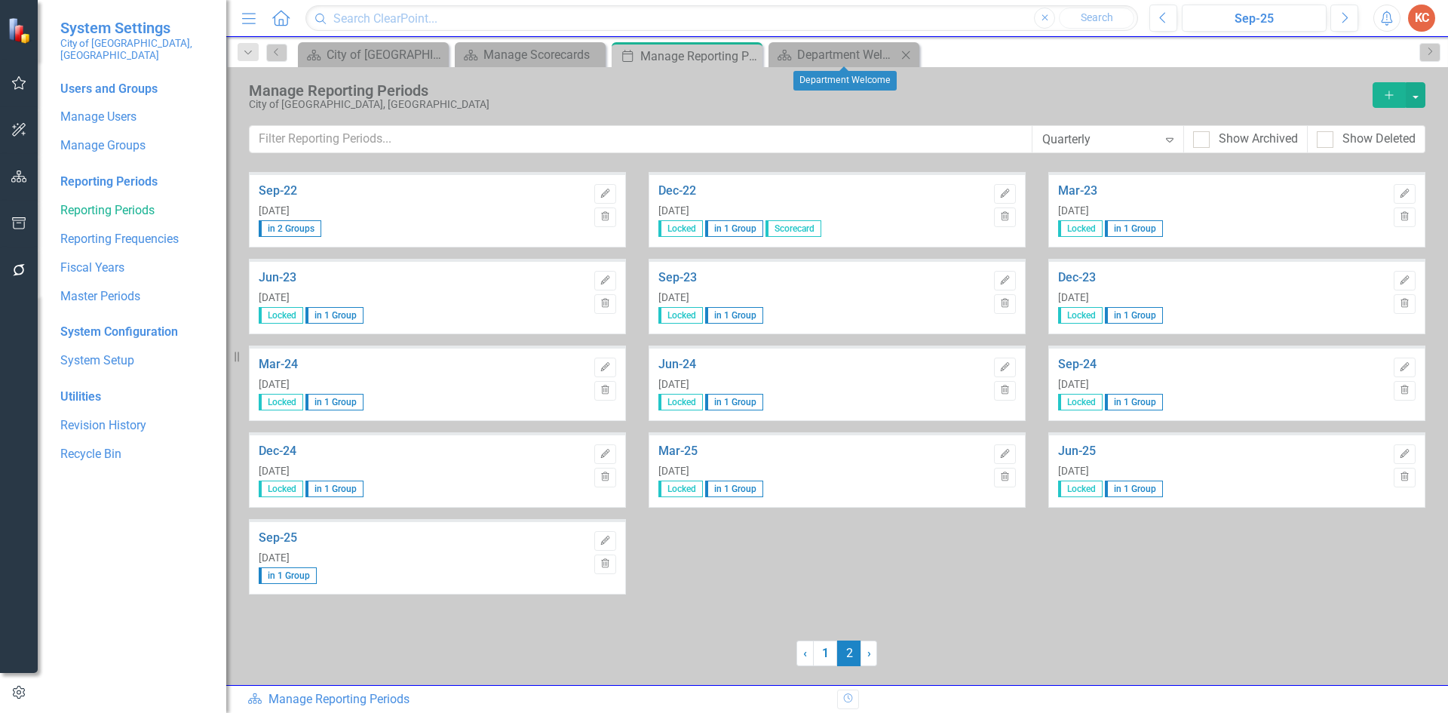
click at [904, 58] on icon "Close" at bounding box center [905, 55] width 15 height 12
click at [749, 58] on icon "Close" at bounding box center [747, 56] width 15 height 12
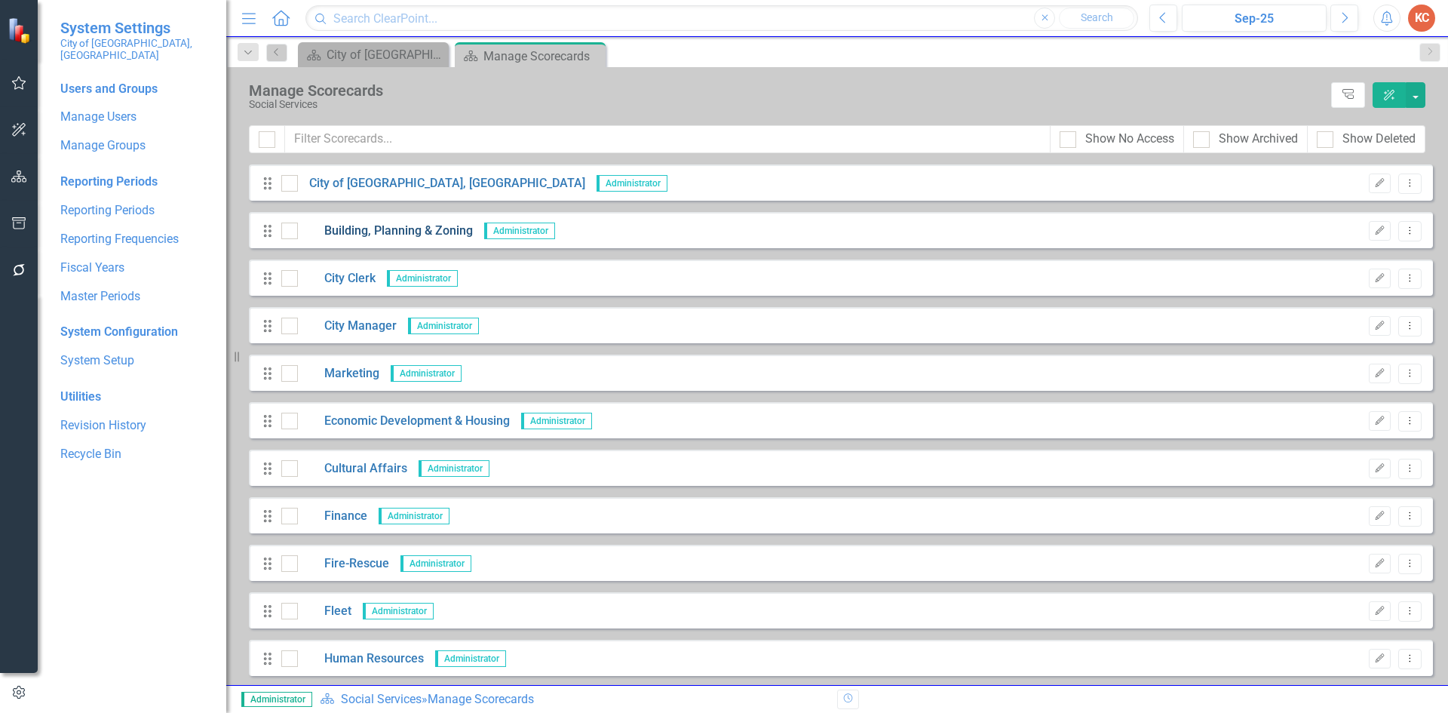
click at [376, 231] on link "Building, Planning & Zoning" at bounding box center [385, 230] width 175 height 17
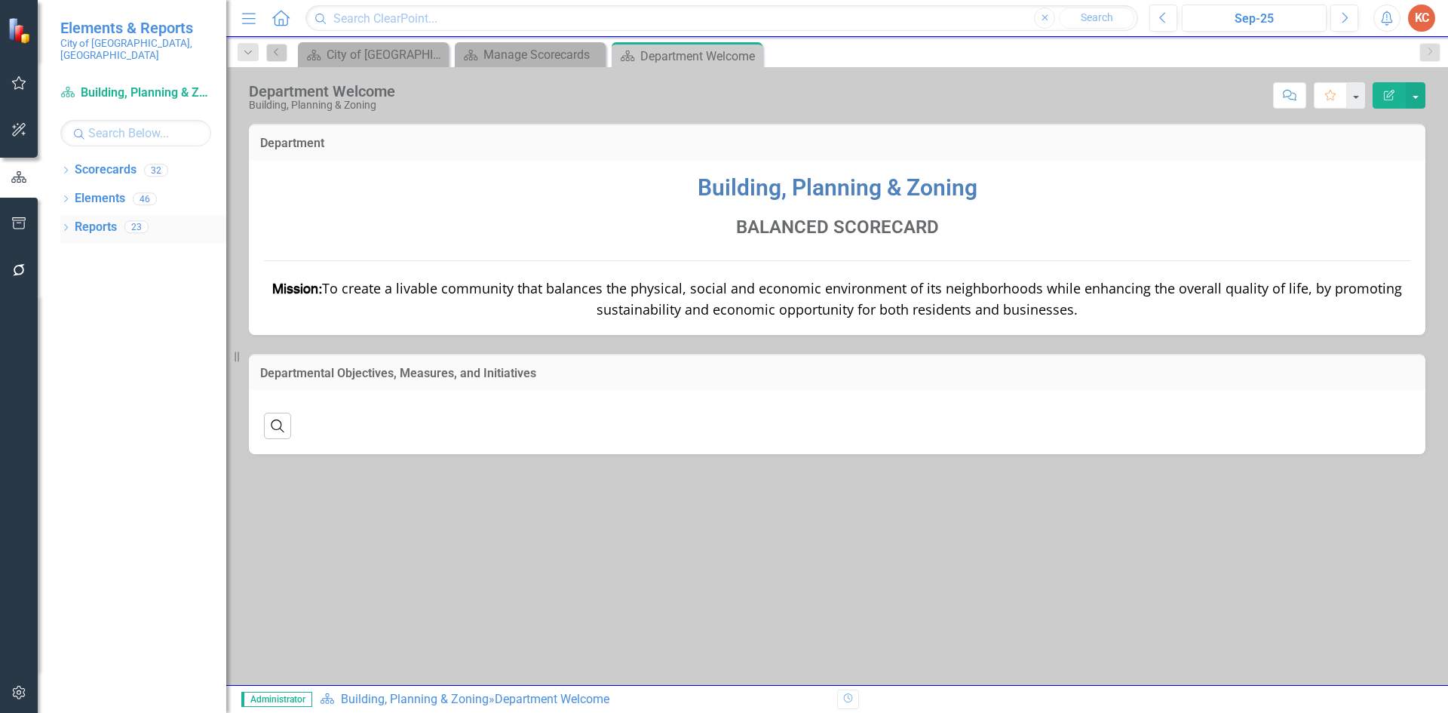
click at [84, 219] on link "Reports" at bounding box center [96, 227] width 42 height 17
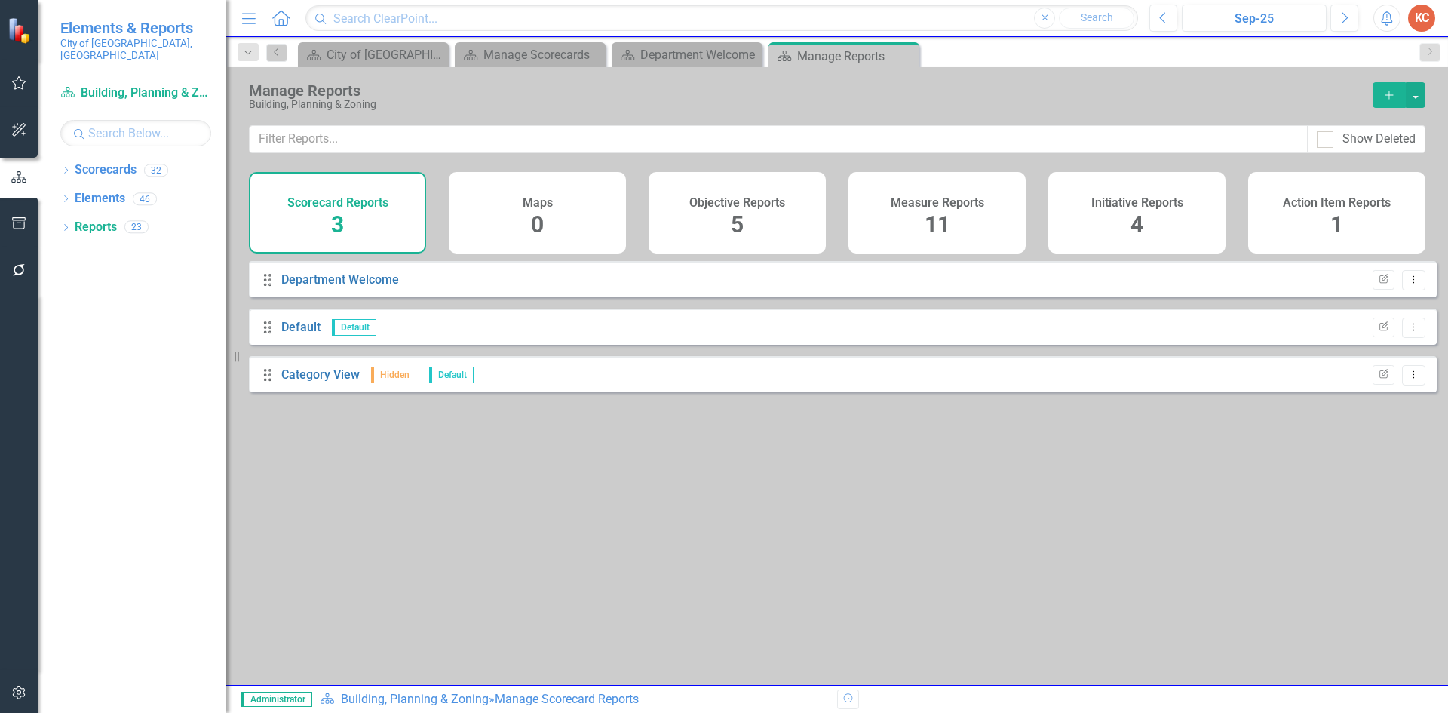
drag, startPoint x: 949, startPoint y: 205, endPoint x: 925, endPoint y: 218, distance: 26.7
click at [948, 205] on h4 "Measure Reports" at bounding box center [936, 203] width 93 height 14
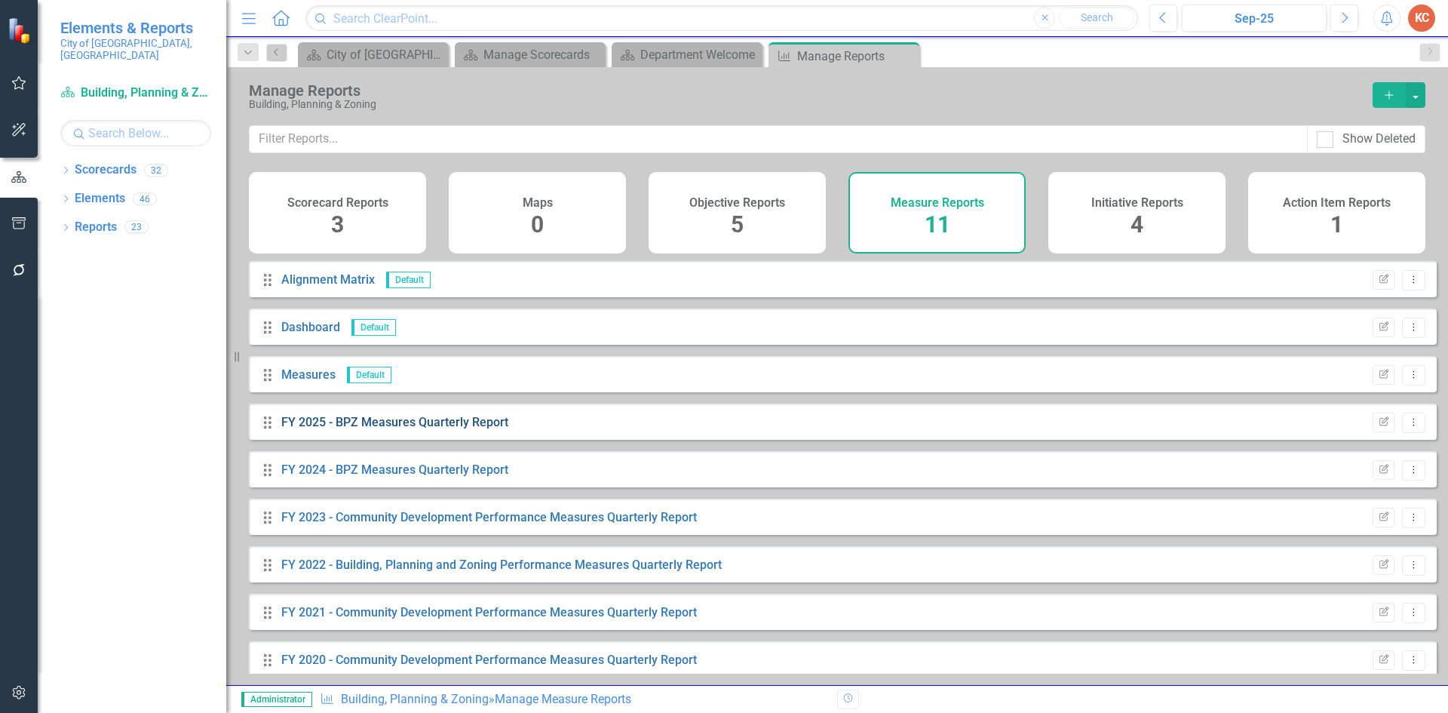
click at [406, 429] on link "FY 2025 - BPZ Measures Quarterly Report" at bounding box center [394, 422] width 227 height 14
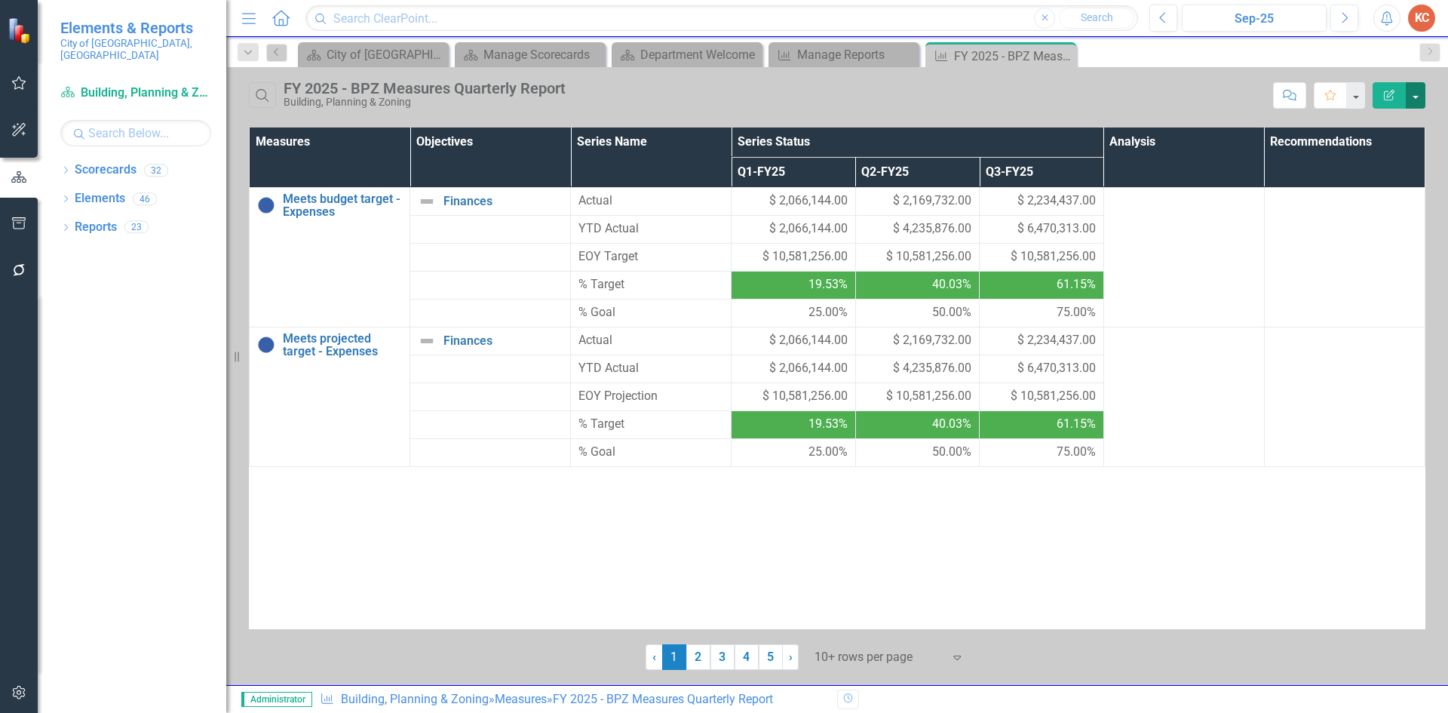
click at [1419, 93] on button "button" at bounding box center [1415, 95] width 20 height 26
click at [1363, 121] on link "Edit Report Edit Report" at bounding box center [1364, 123] width 119 height 28
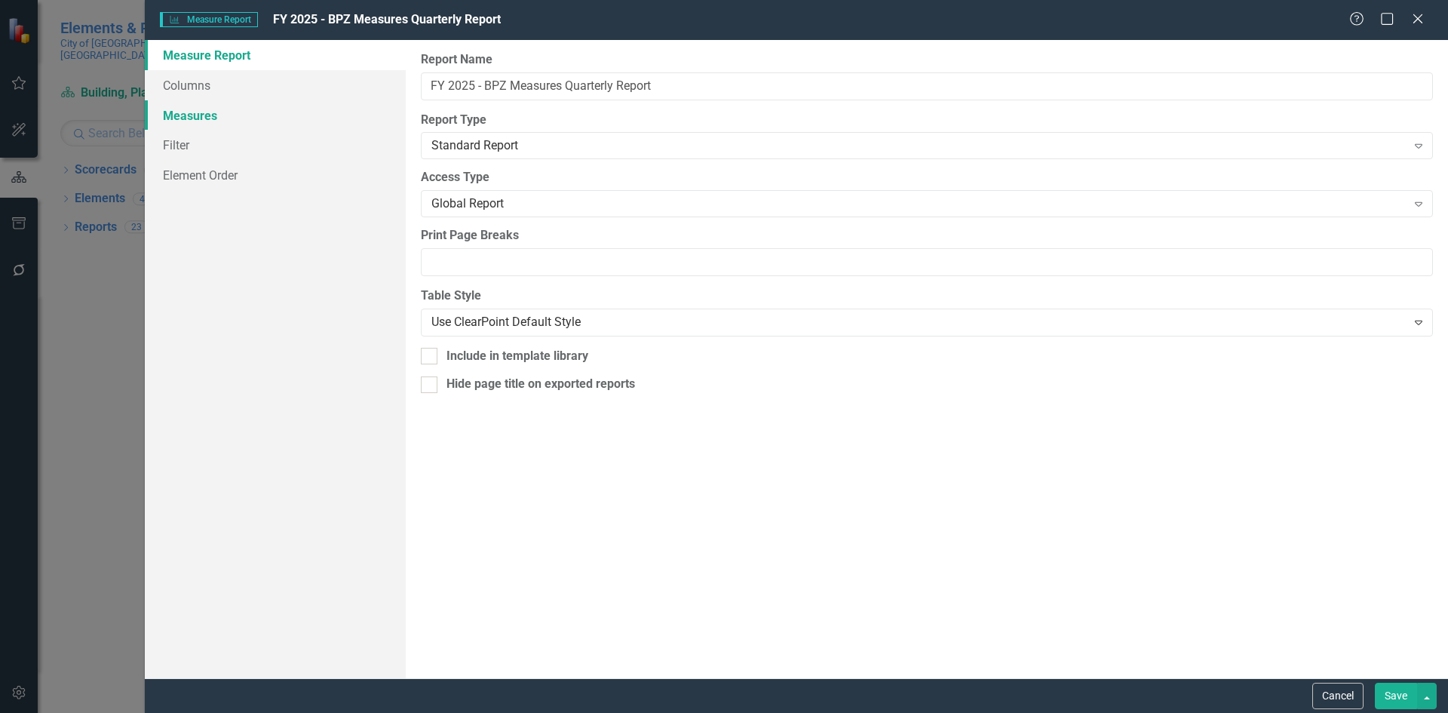
click at [237, 121] on link "Measures" at bounding box center [275, 115] width 261 height 30
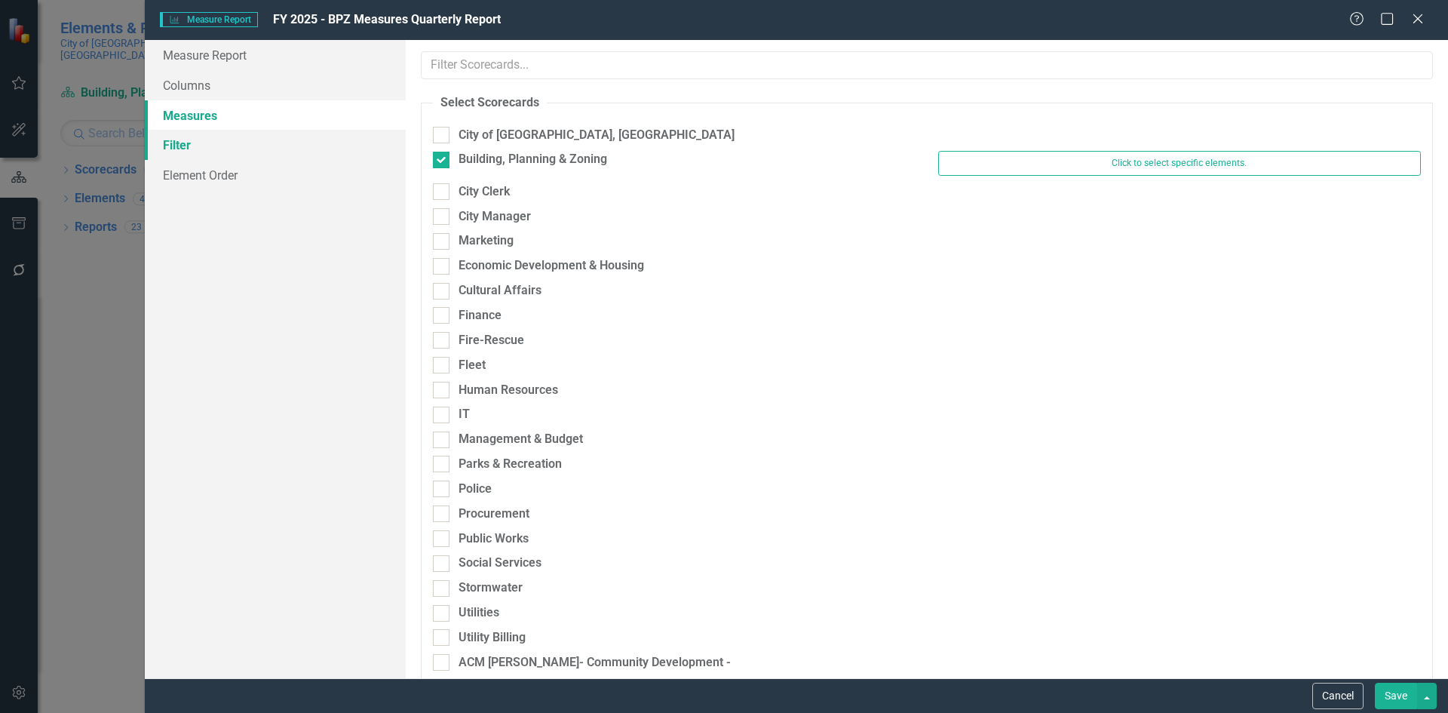
click at [218, 143] on link "Filter" at bounding box center [275, 145] width 261 height 30
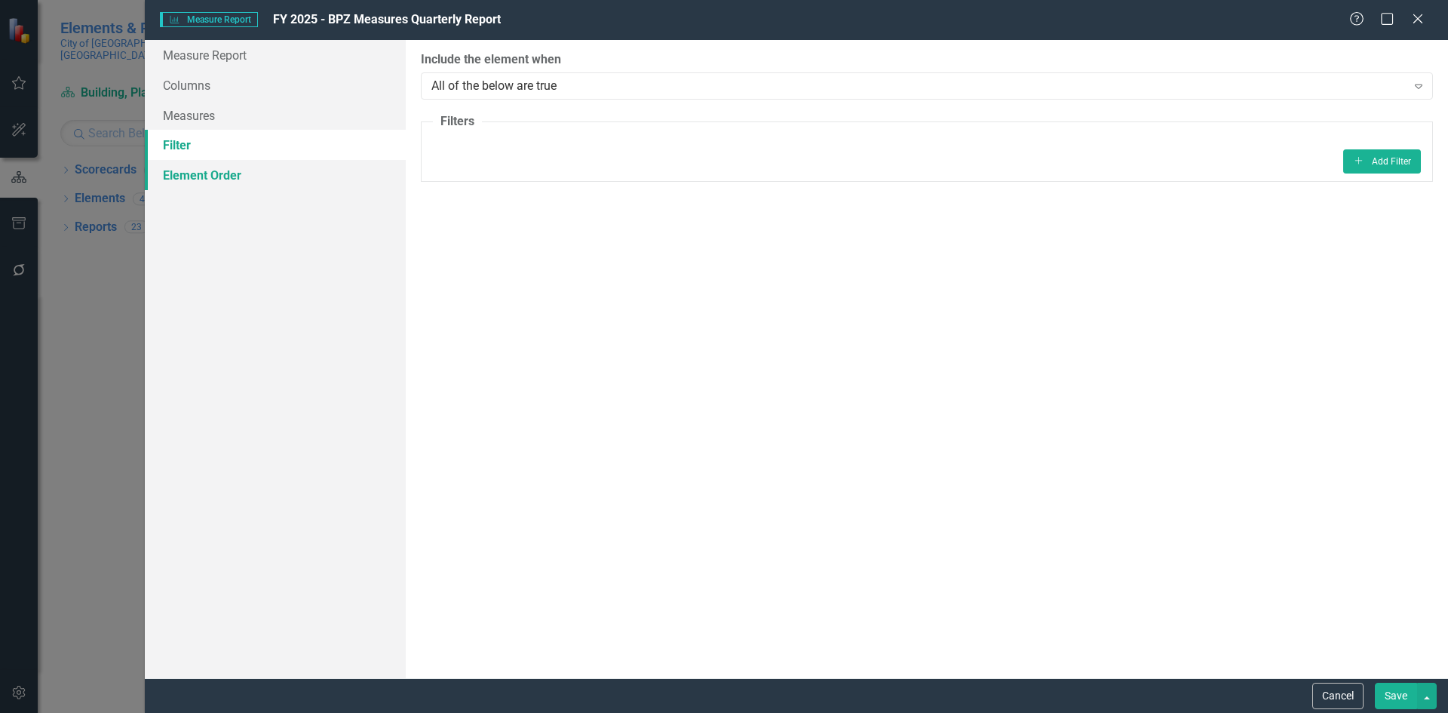
click at [226, 173] on link "Element Order" at bounding box center [275, 175] width 261 height 30
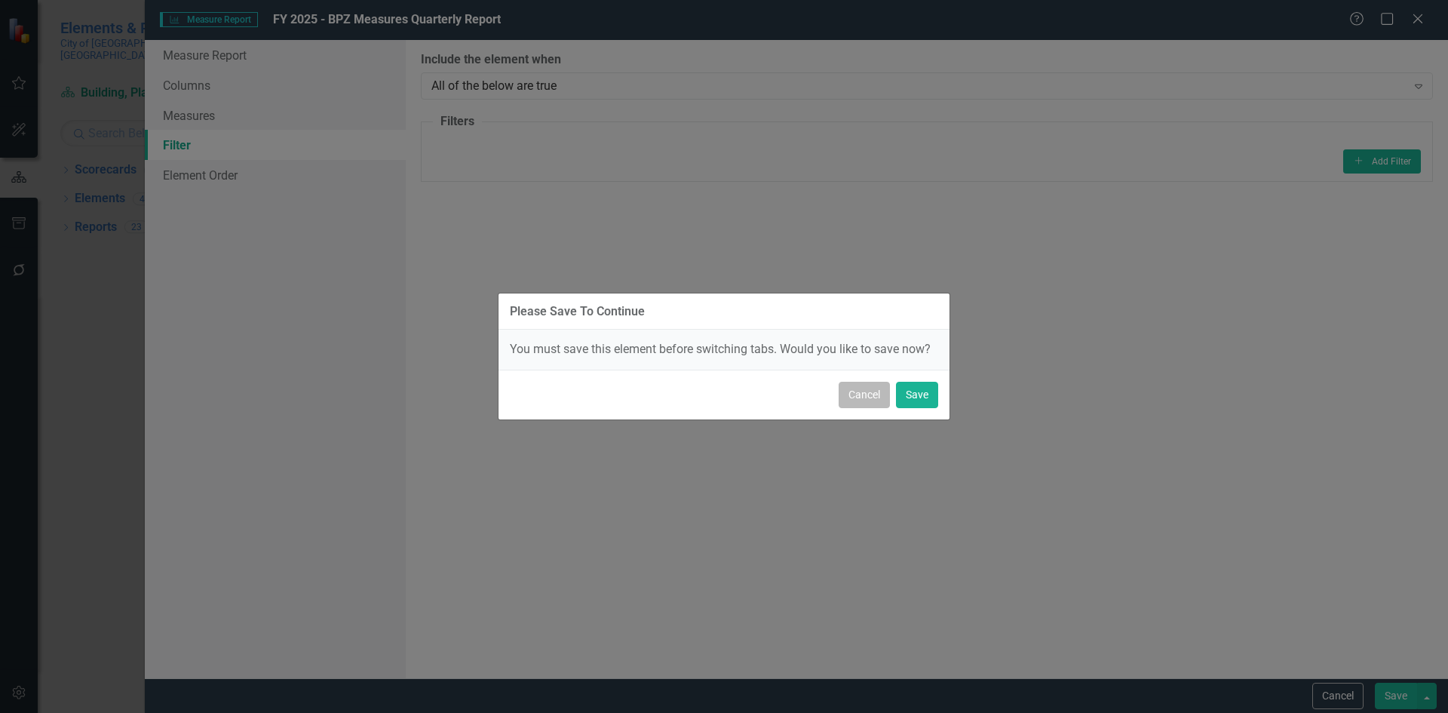
click at [851, 387] on button "Cancel" at bounding box center [863, 395] width 51 height 26
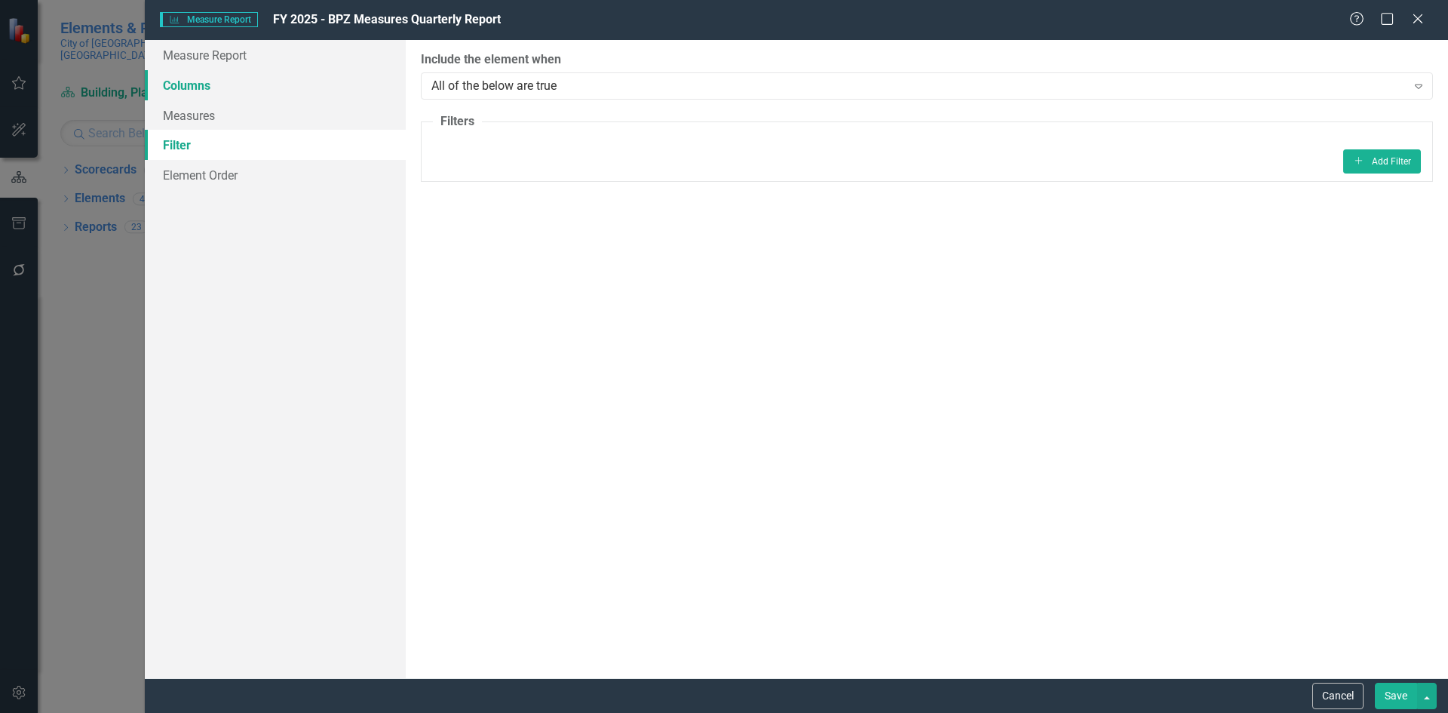
click at [247, 88] on link "Columns" at bounding box center [275, 85] width 261 height 30
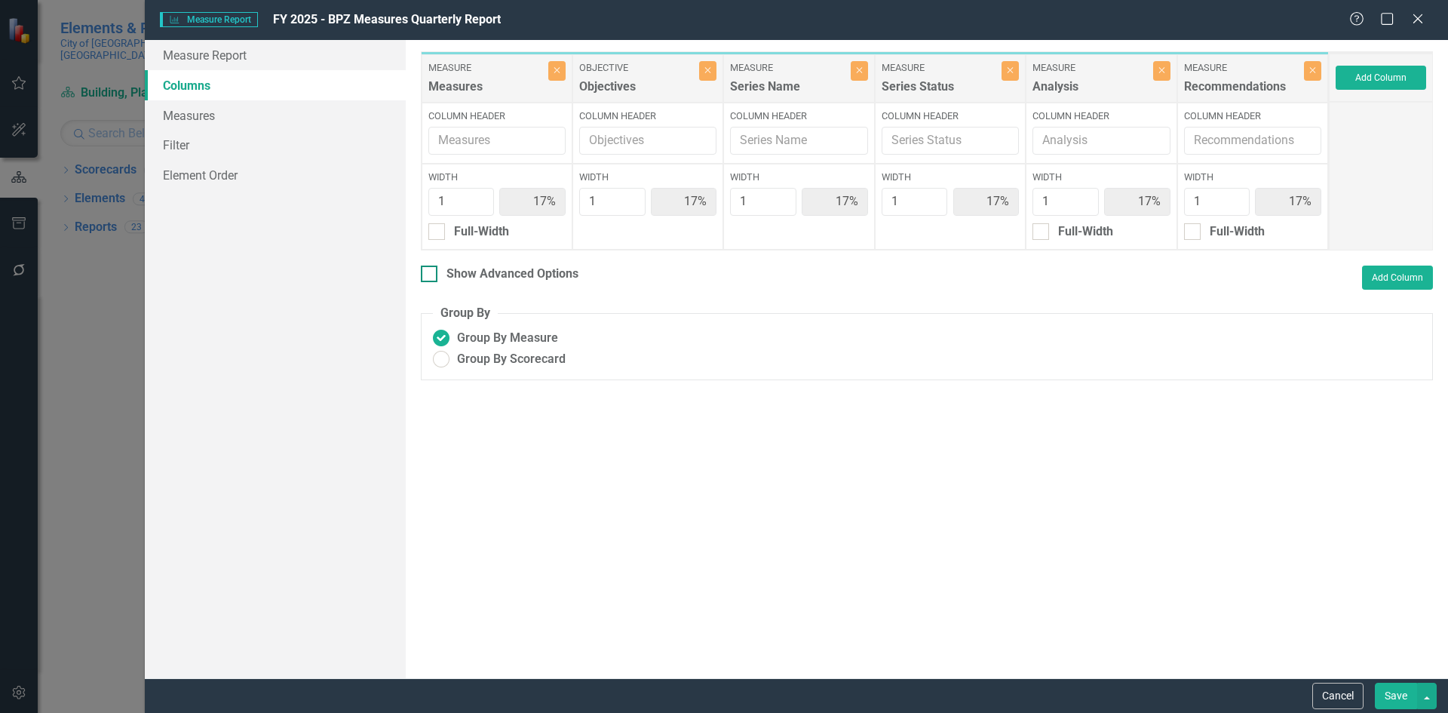
click at [425, 277] on div at bounding box center [429, 273] width 17 height 17
click at [425, 275] on input "Show Advanced Options" at bounding box center [426, 270] width 10 height 10
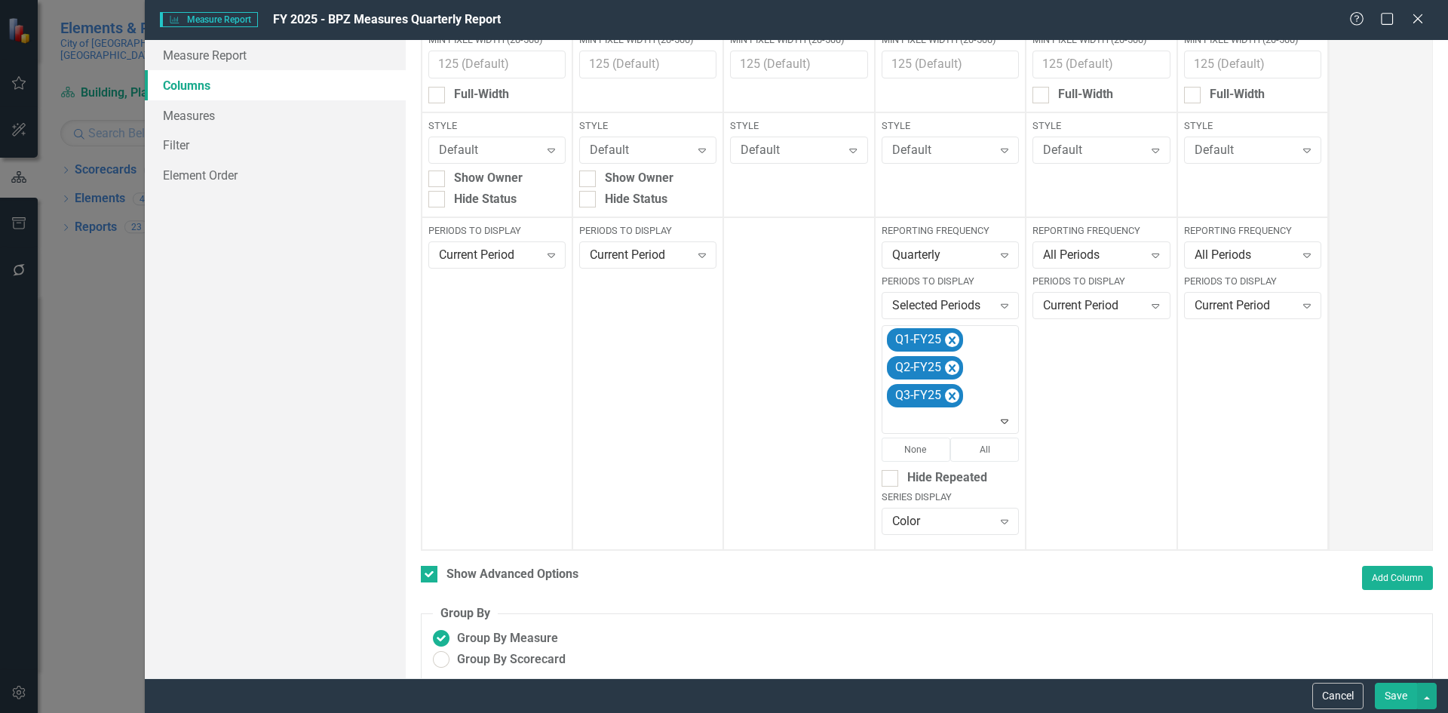
scroll to position [204, 0]
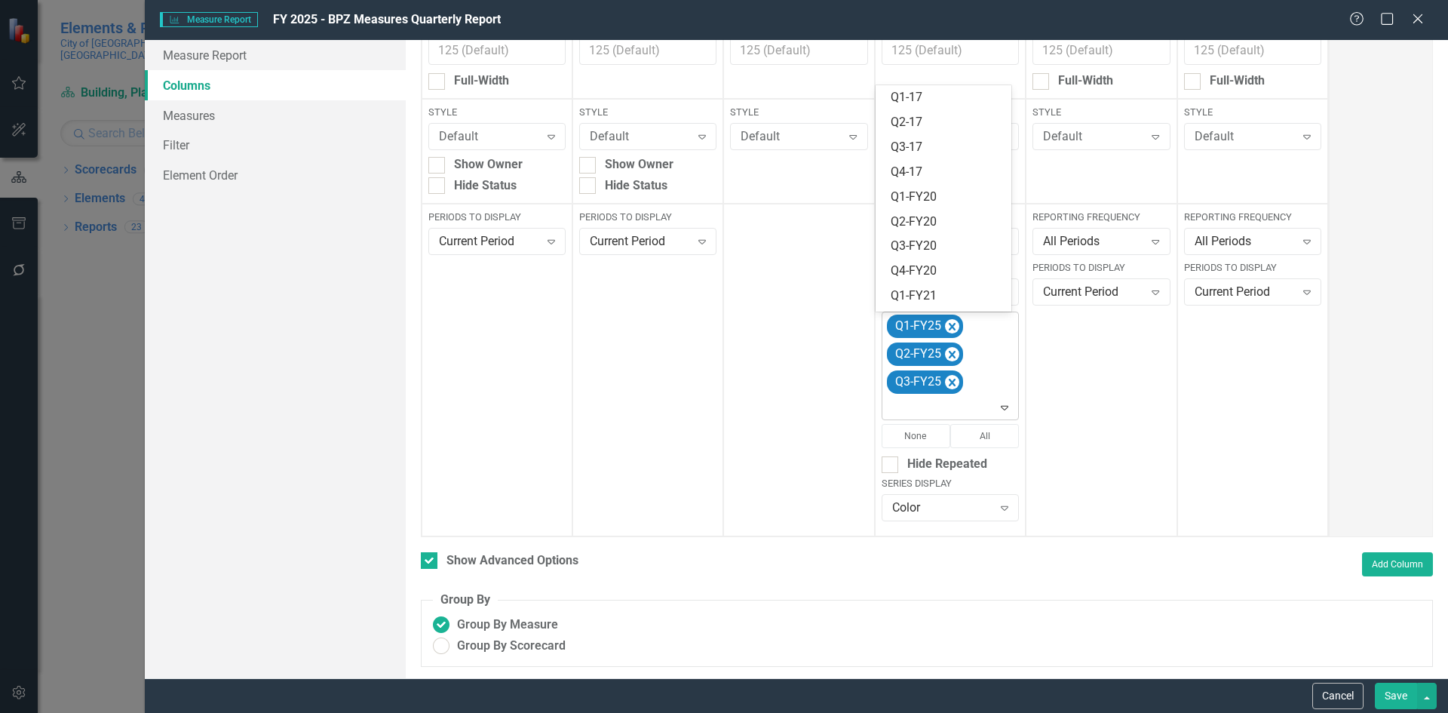
click at [998, 404] on icon "Expand" at bounding box center [1004, 407] width 15 height 12
click at [959, 298] on div "Q4-FY25" at bounding box center [946, 299] width 112 height 17
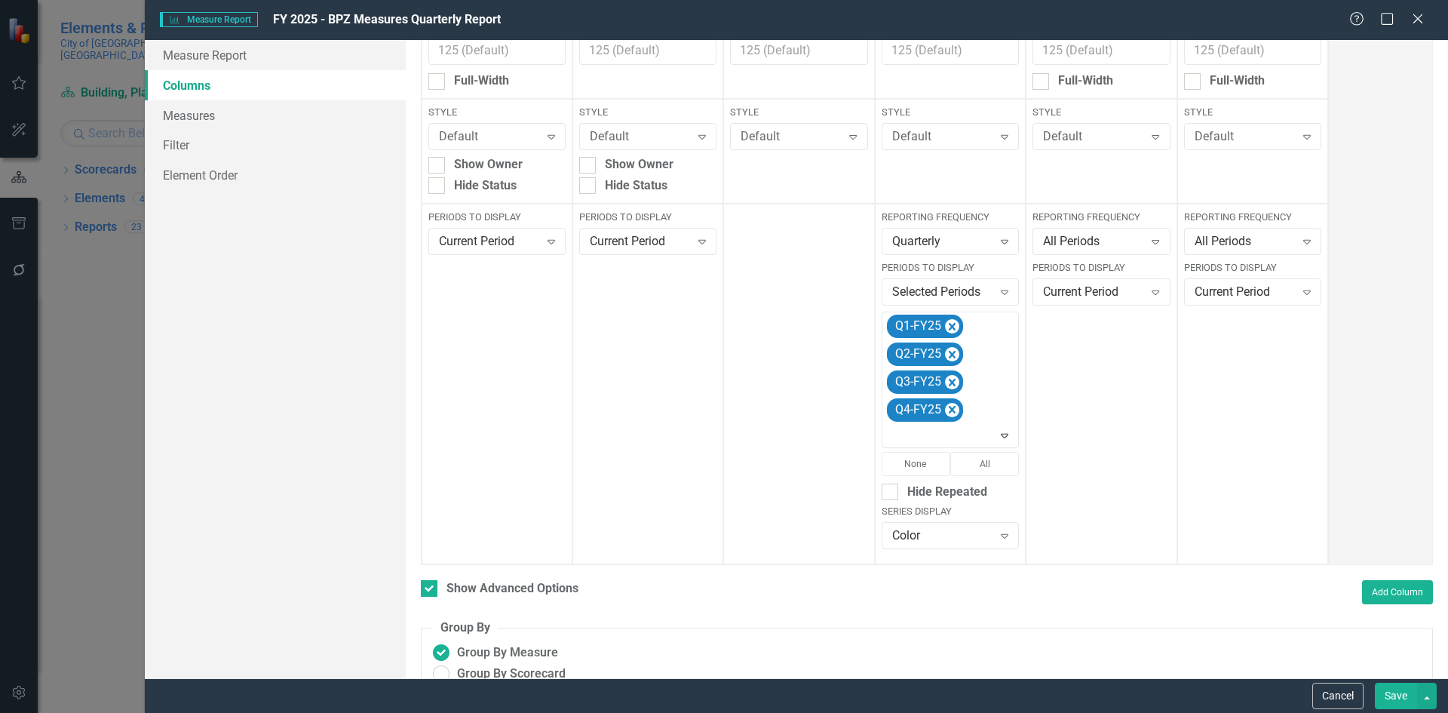
click at [1387, 701] on button "Save" at bounding box center [1396, 695] width 42 height 26
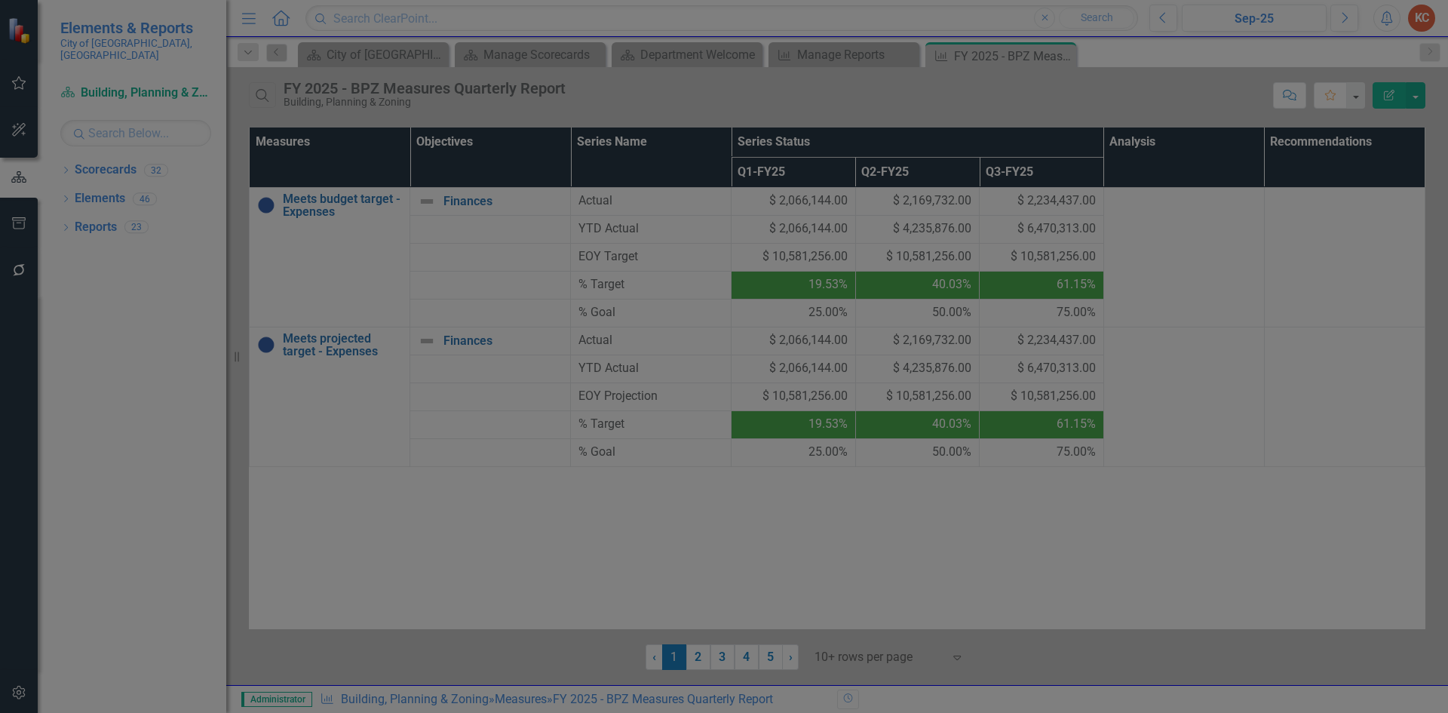
checkbox input "false"
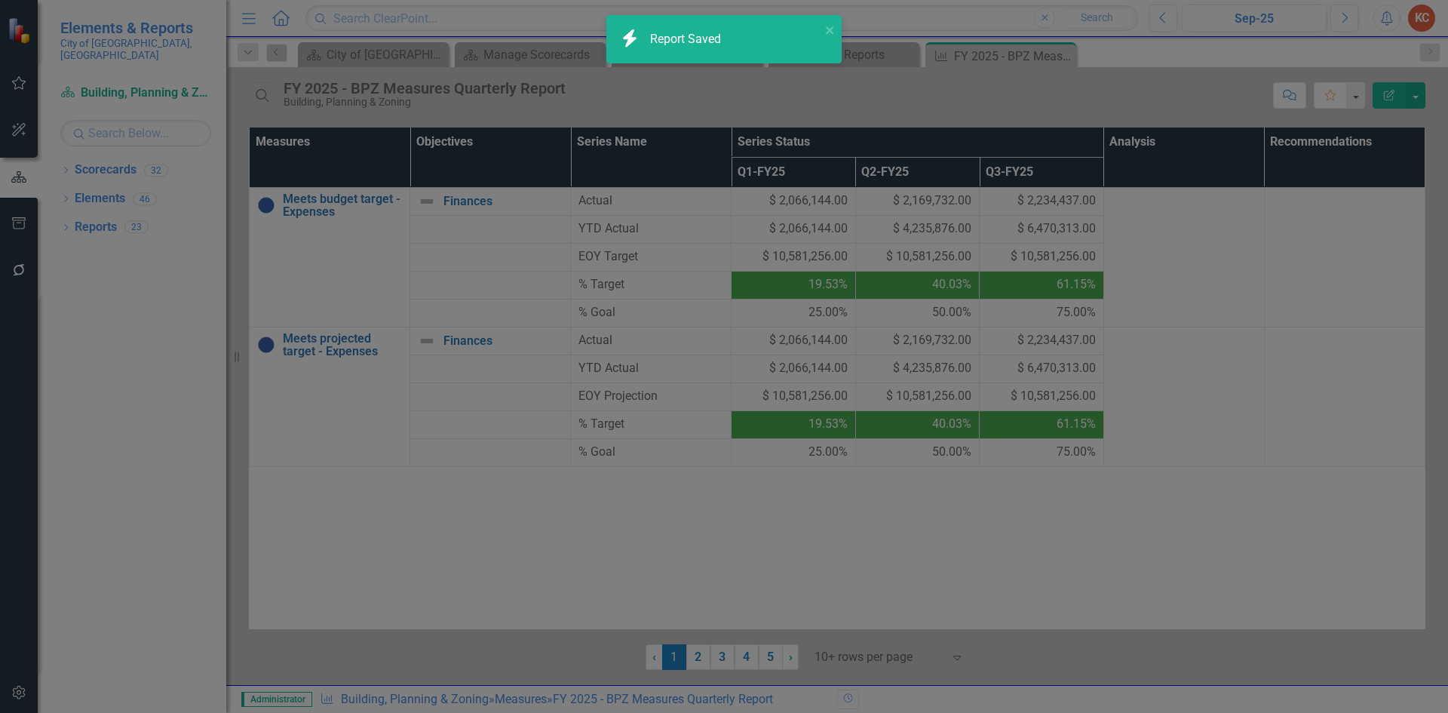
radio input "true"
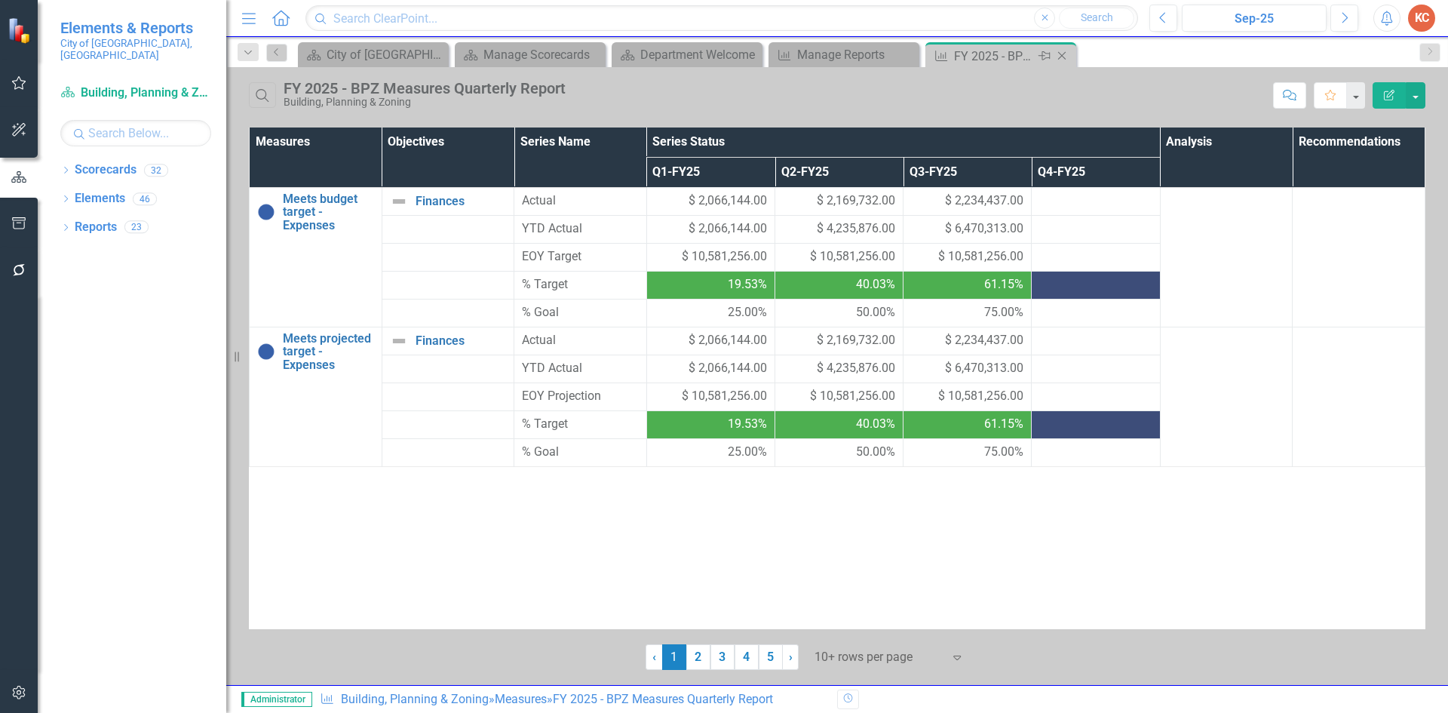
click at [1065, 60] on icon "Close" at bounding box center [1061, 56] width 15 height 12
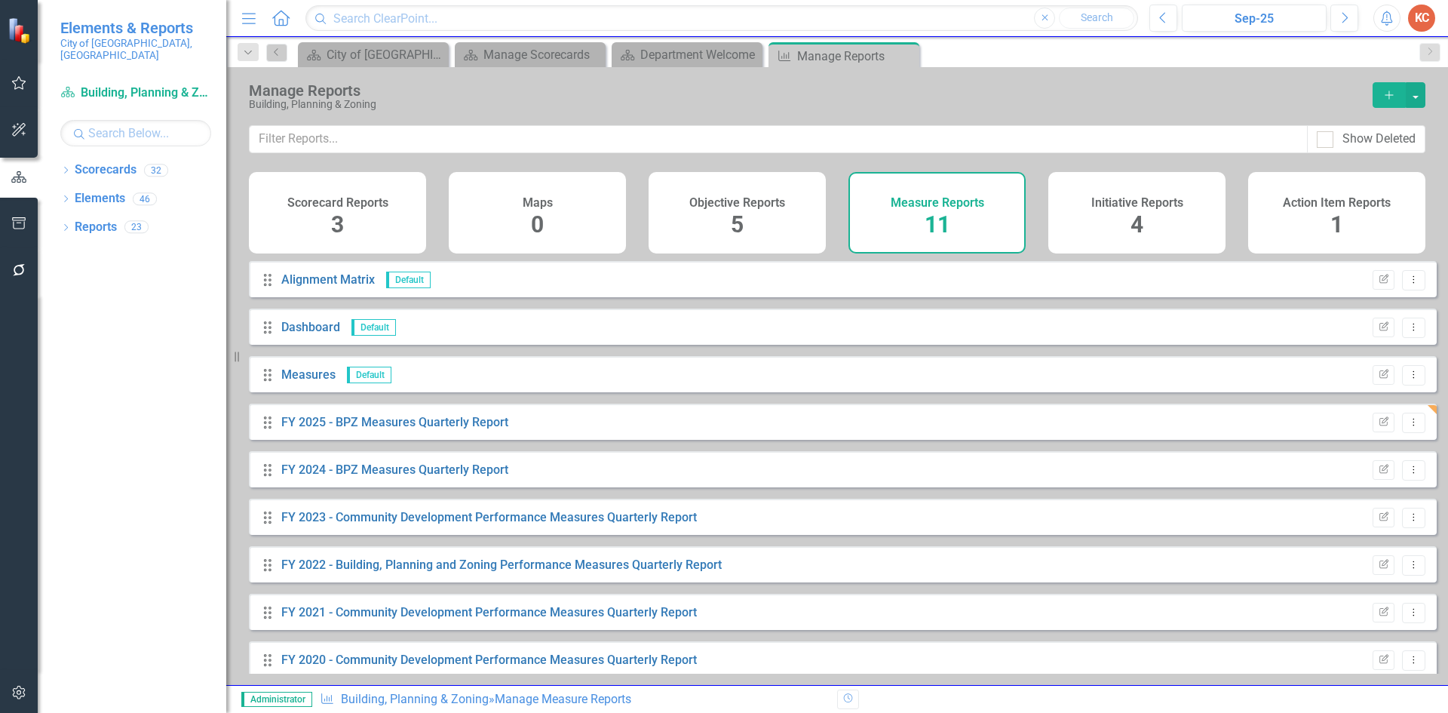
drag, startPoint x: 910, startPoint y: 57, endPoint x: 894, endPoint y: 63, distance: 16.7
click at [0, 0] on icon "Close" at bounding box center [0, 0] width 0 height 0
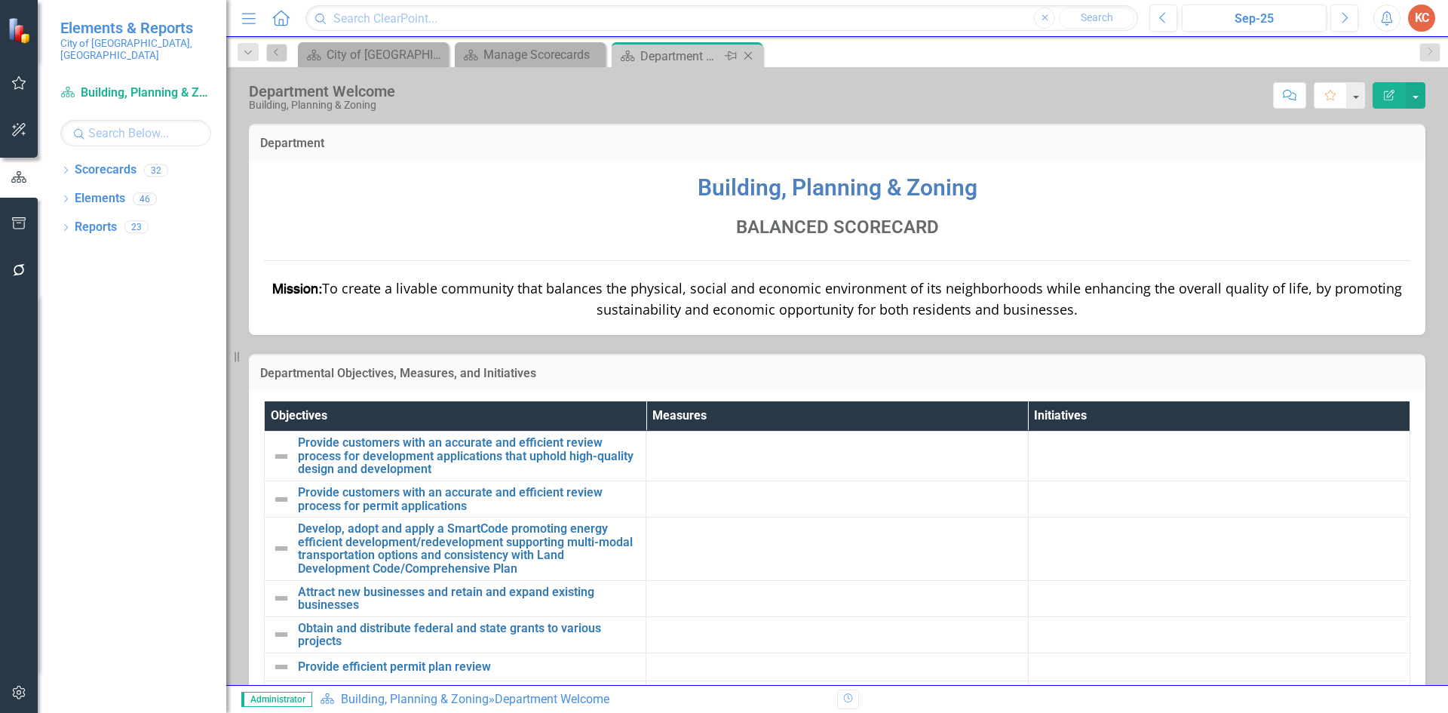
click at [751, 57] on icon "Close" at bounding box center [747, 56] width 15 height 12
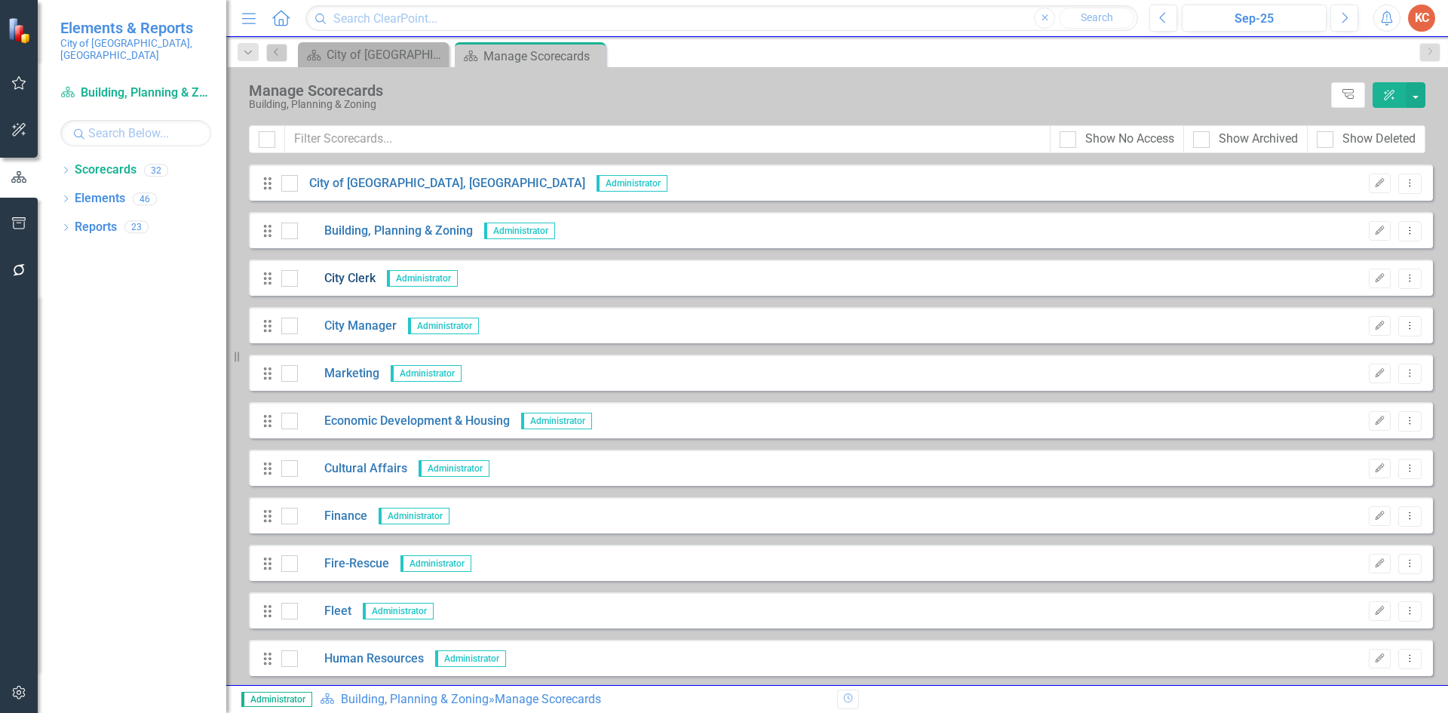
click at [361, 278] on link "City Clerk" at bounding box center [337, 278] width 78 height 17
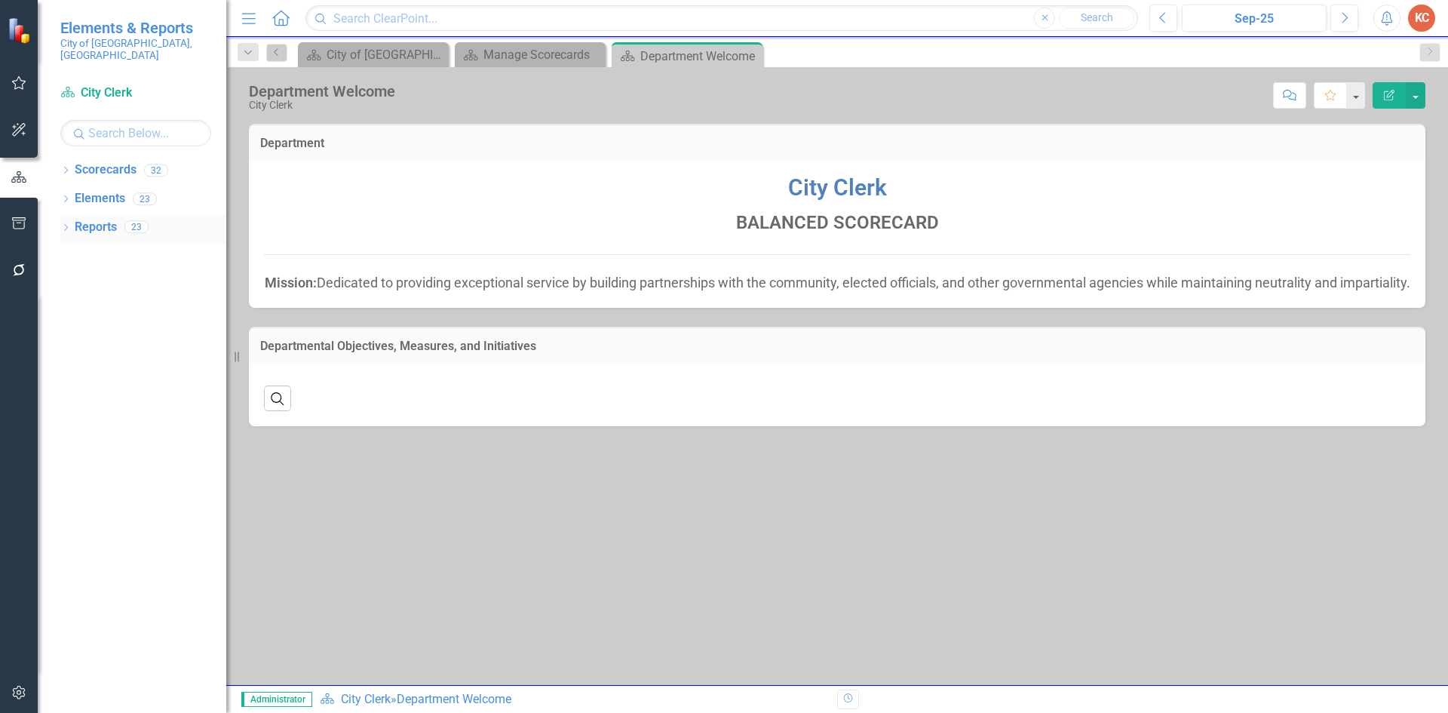
click at [102, 219] on link "Reports" at bounding box center [96, 227] width 42 height 17
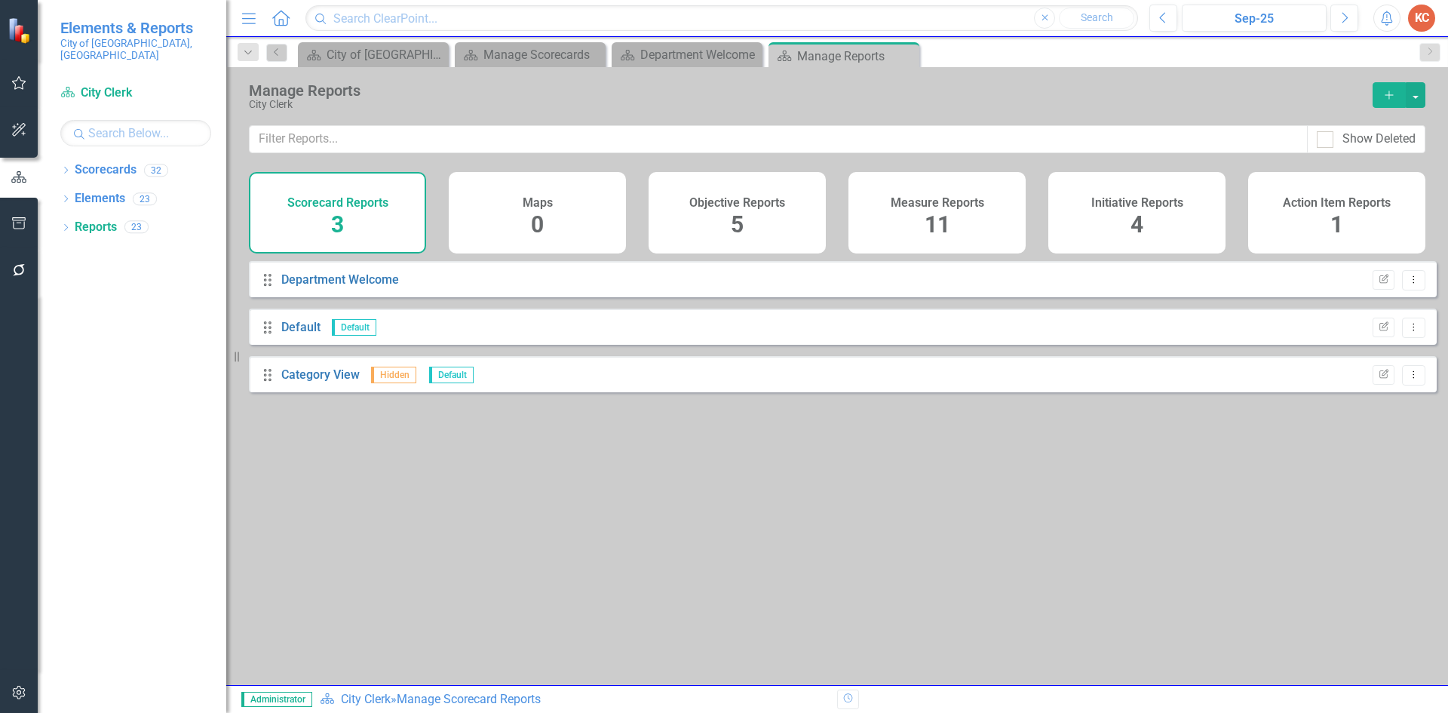
click at [979, 216] on div "Measure Reports 11" at bounding box center [936, 212] width 177 height 81
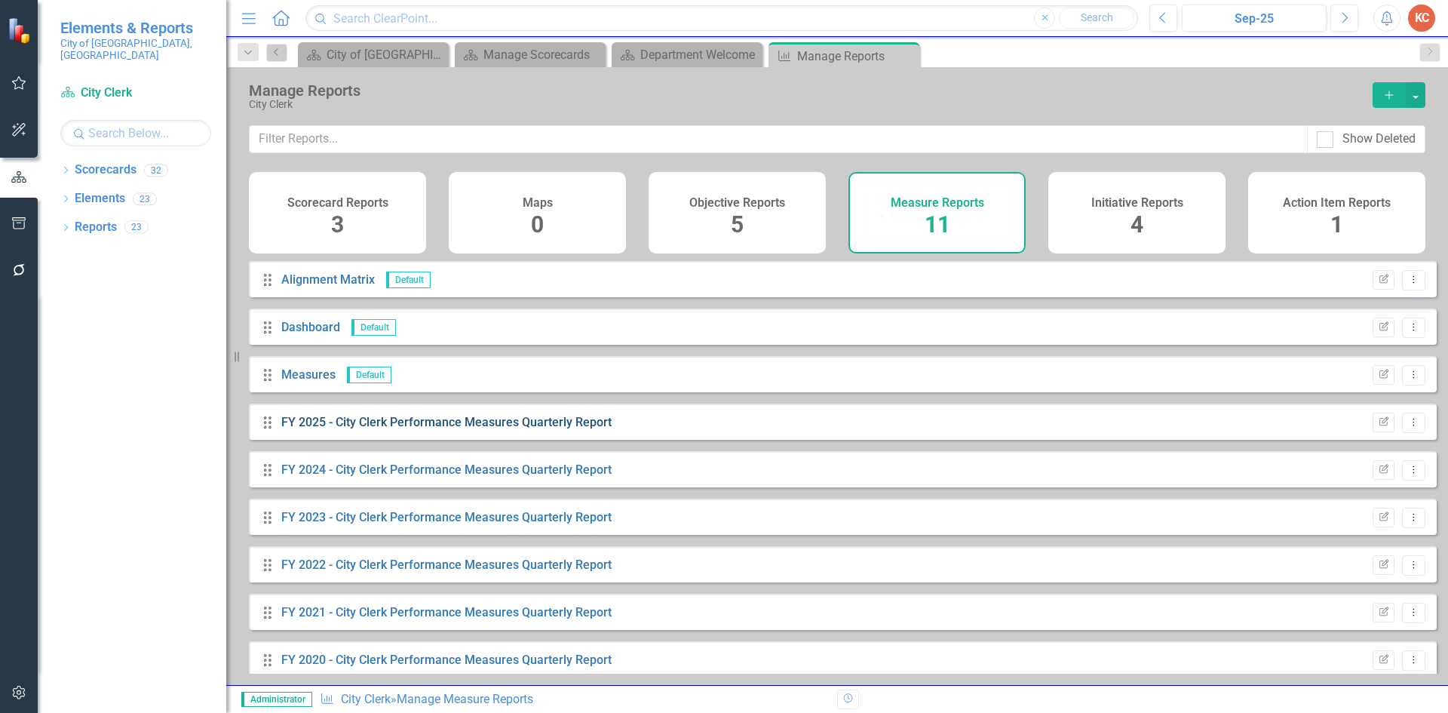
click at [445, 429] on link "FY 2025 - City Clerk Performance Measures Quarterly Report" at bounding box center [446, 422] width 330 height 14
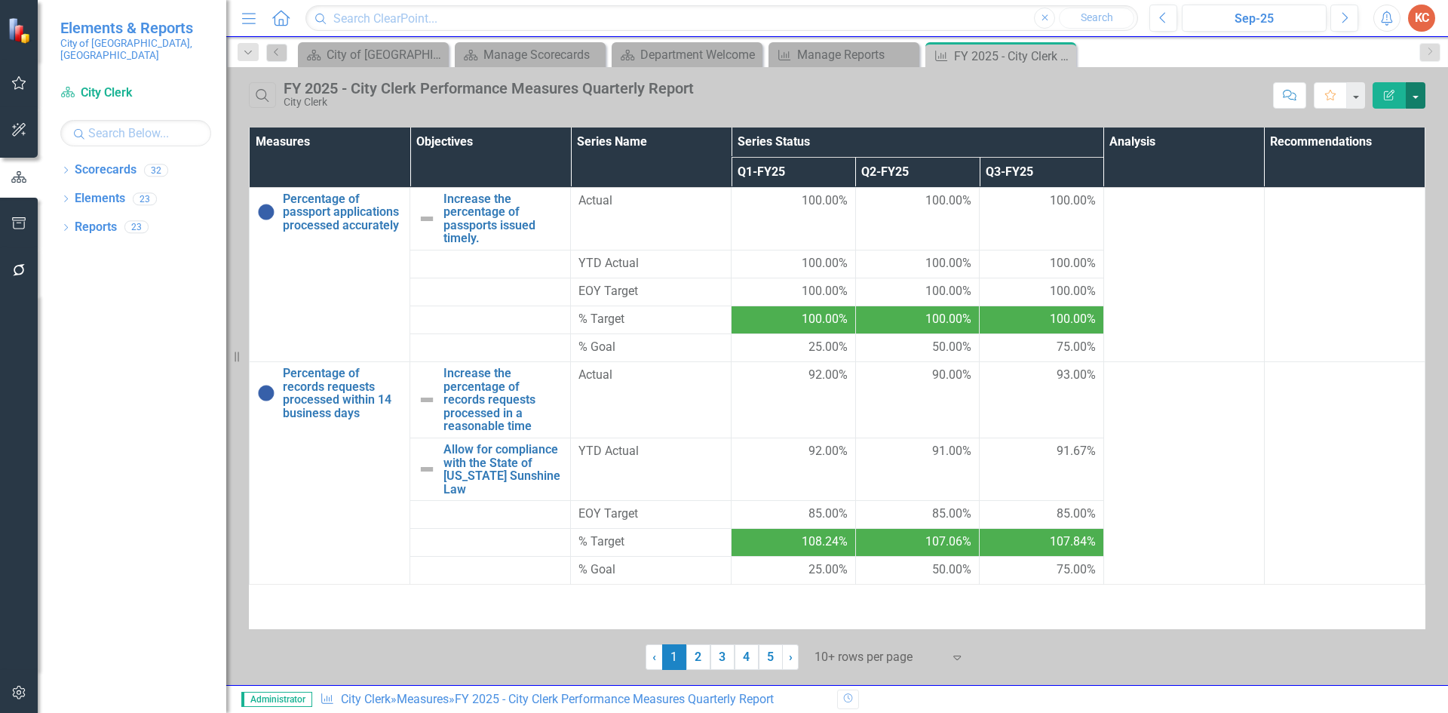
click at [1419, 97] on button "button" at bounding box center [1415, 95] width 20 height 26
drag, startPoint x: 1348, startPoint y: 127, endPoint x: 1339, endPoint y: 129, distance: 9.2
click at [1347, 127] on link "Edit Report Edit Report" at bounding box center [1364, 123] width 119 height 28
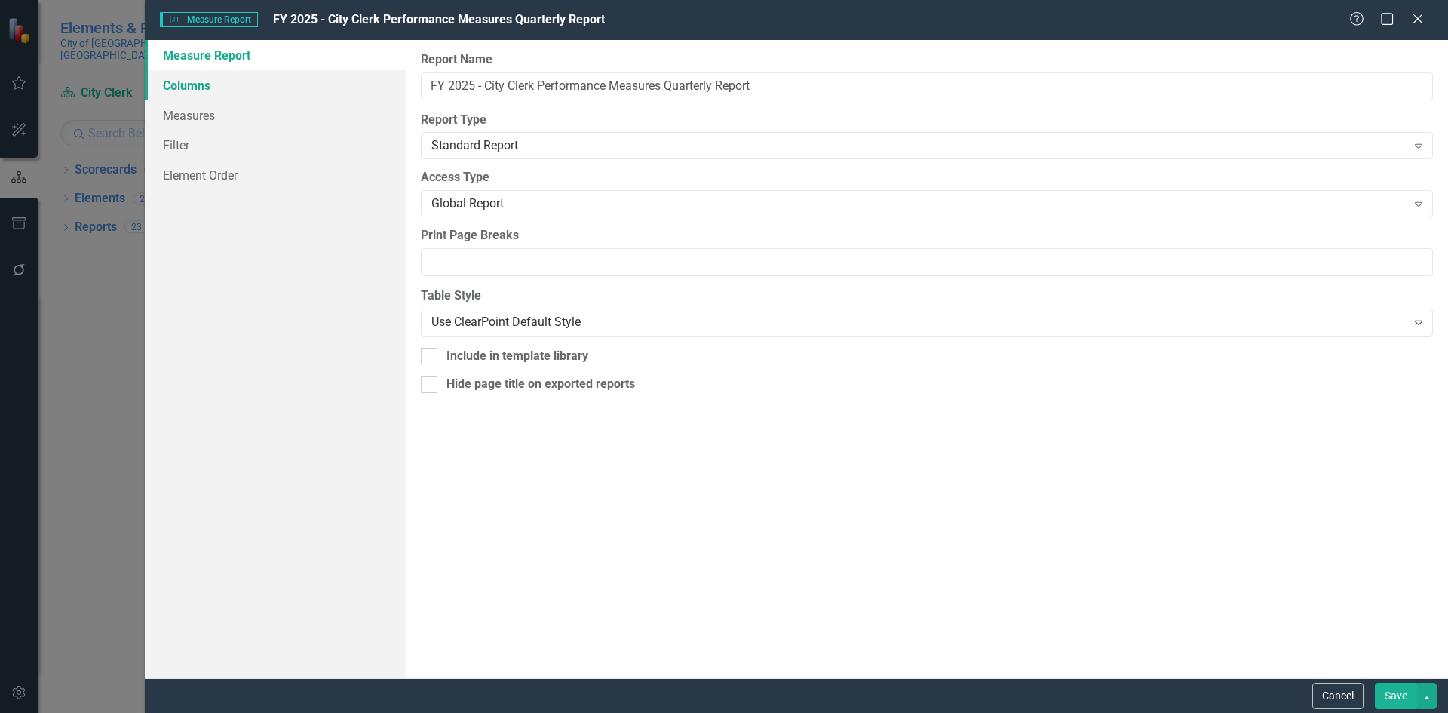
click at [207, 93] on link "Columns" at bounding box center [275, 85] width 261 height 30
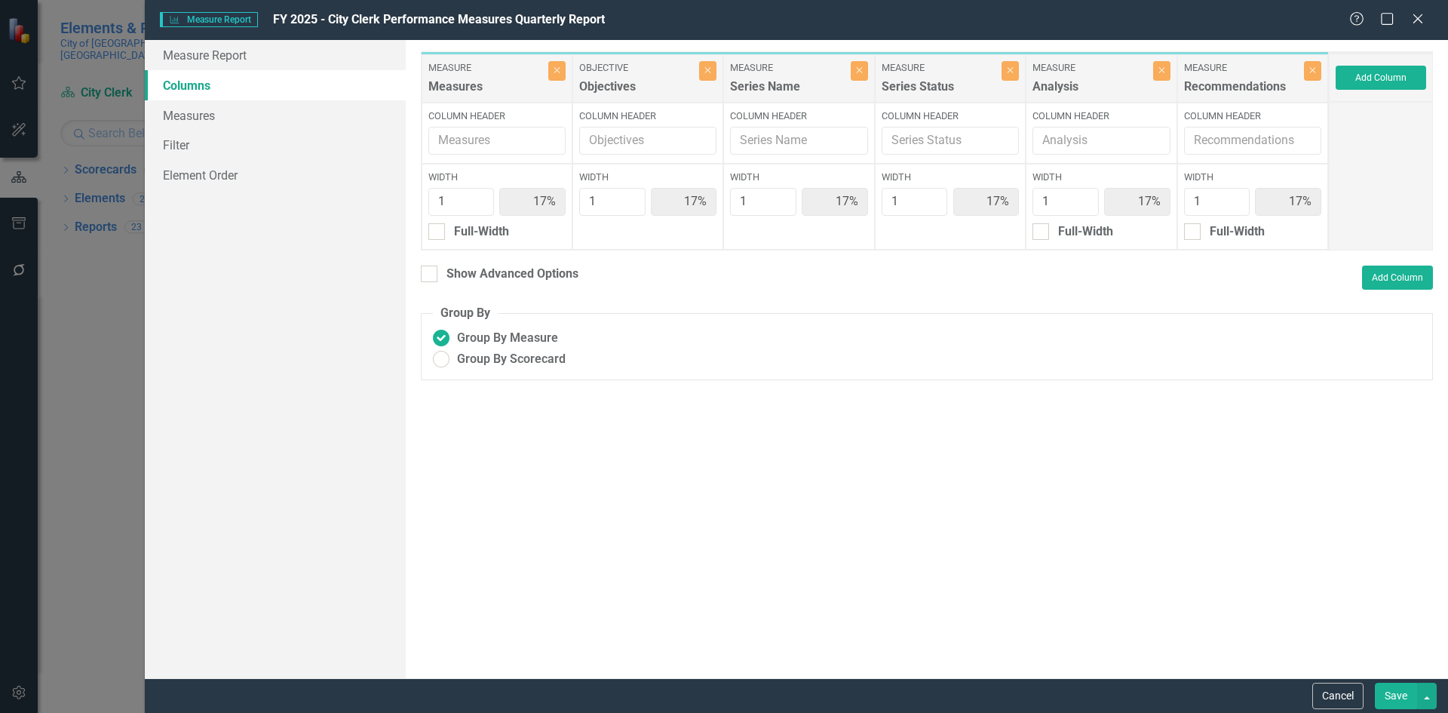
click at [425, 265] on input "Show Advanced Options" at bounding box center [426, 270] width 10 height 10
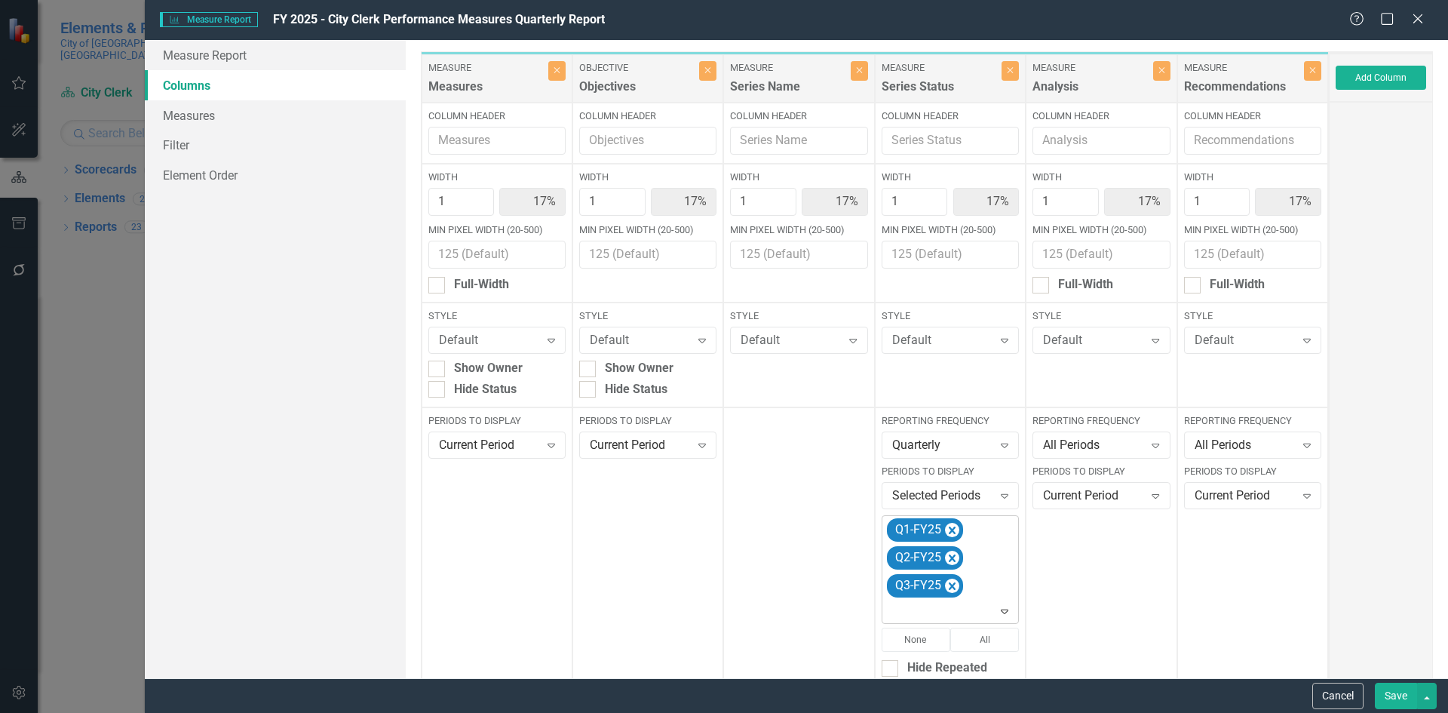
click at [1001, 612] on icon at bounding box center [1005, 611] width 8 height 5
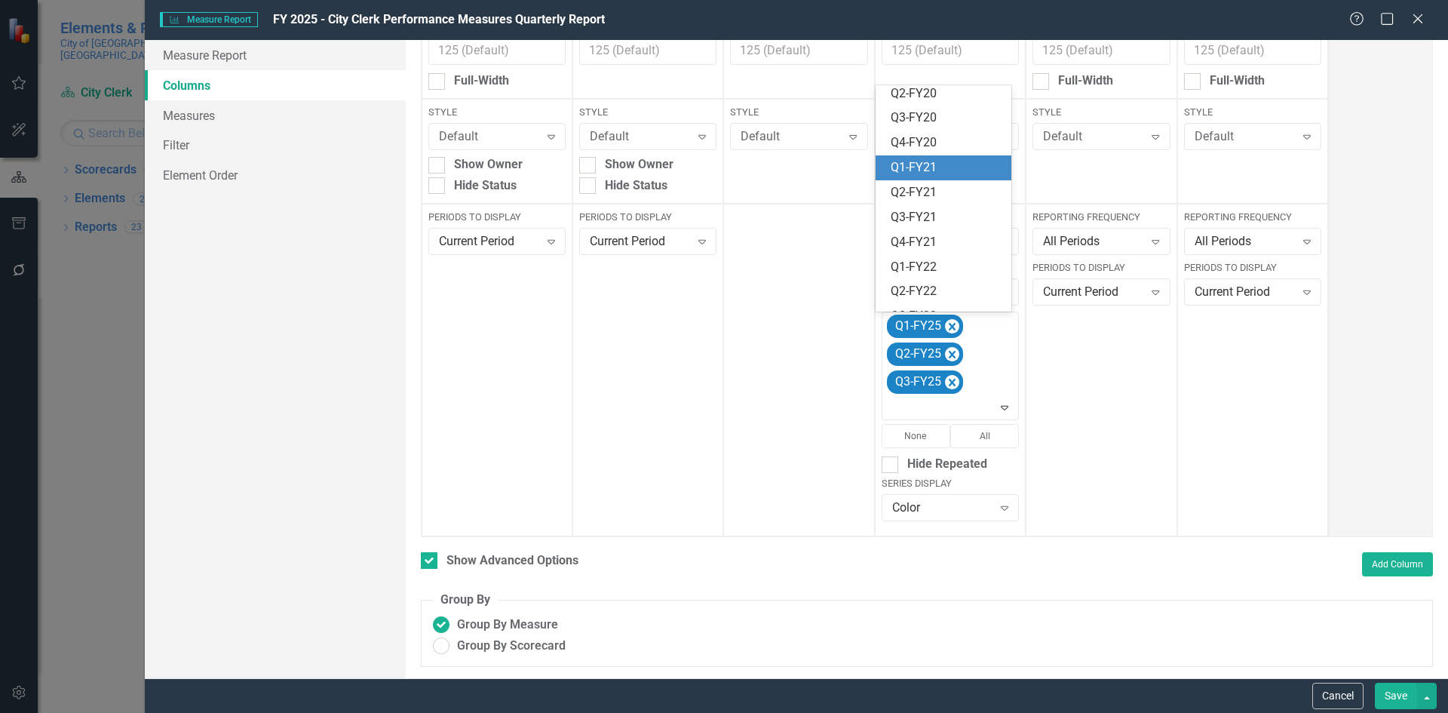
scroll to position [393, 0]
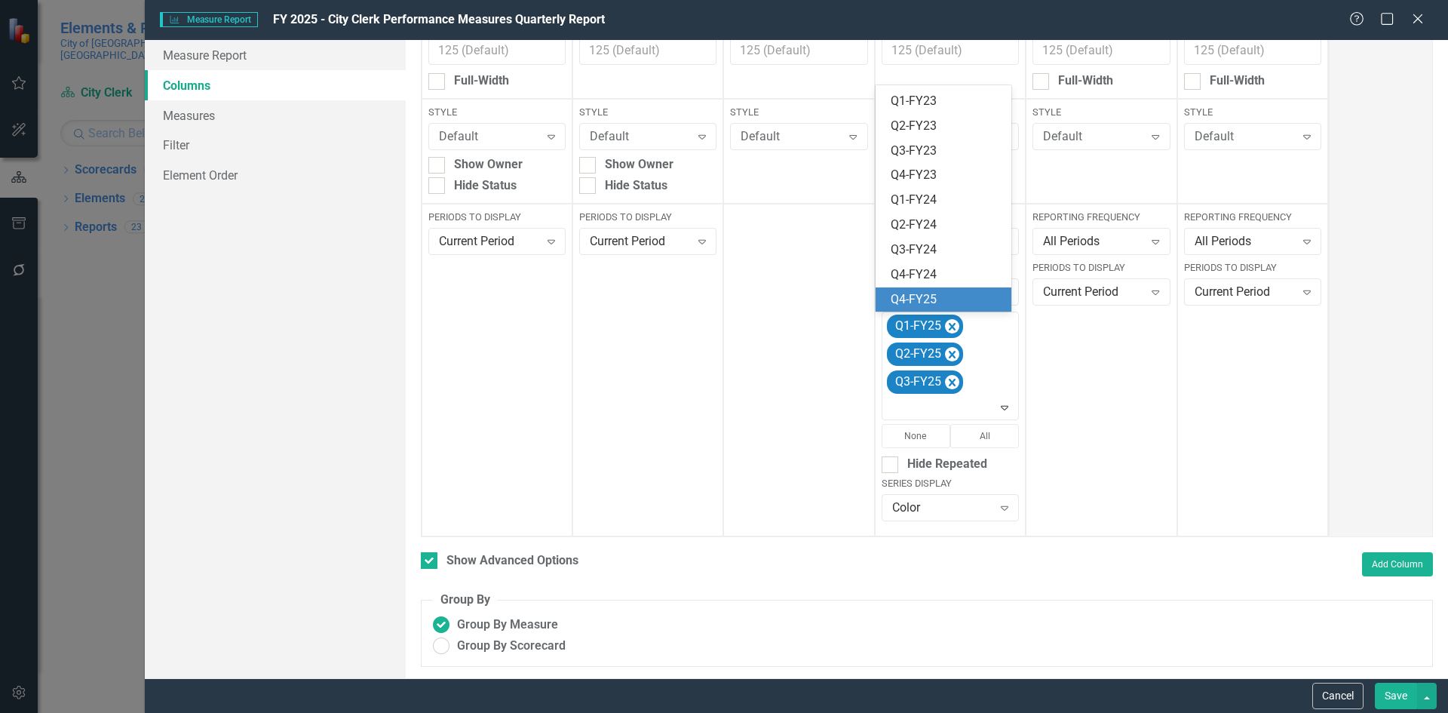
click at [951, 295] on div "Q4-FY25" at bounding box center [946, 299] width 112 height 17
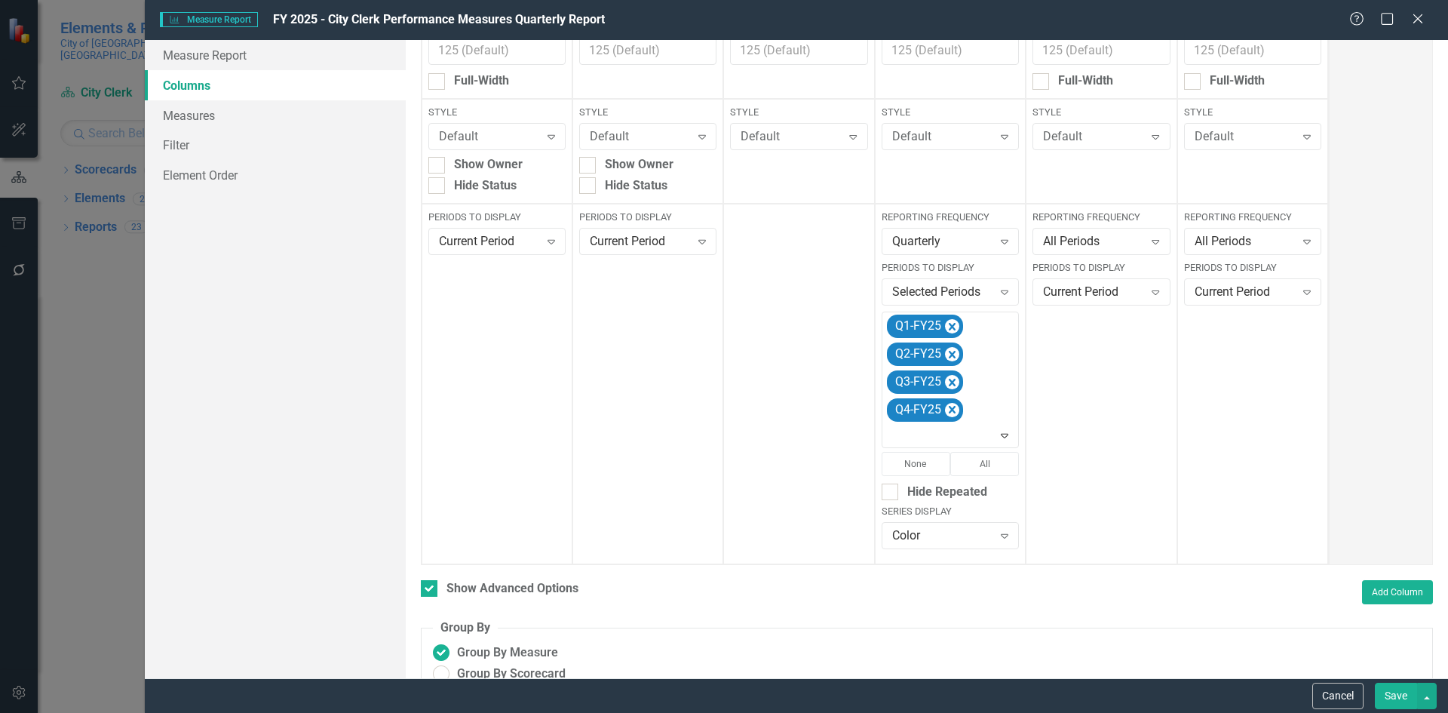
click at [1393, 692] on button "Save" at bounding box center [1396, 695] width 42 height 26
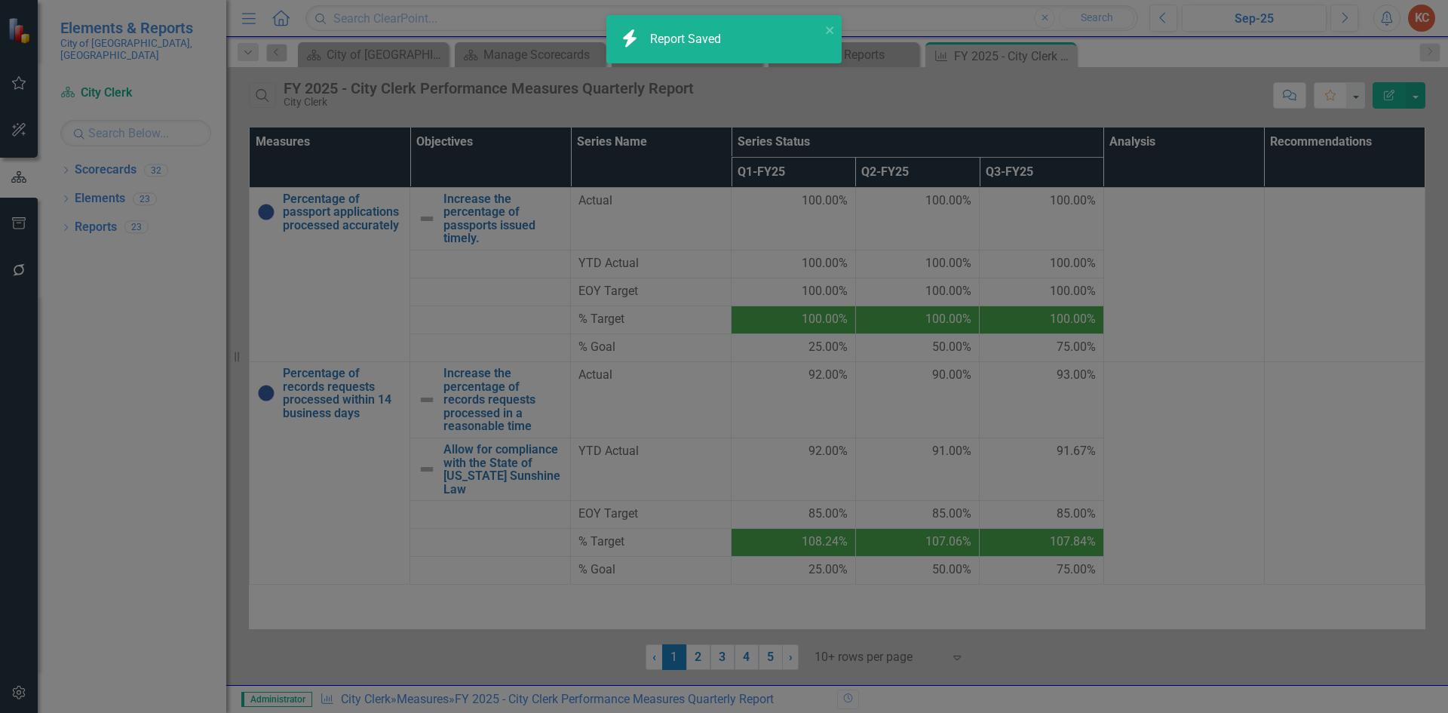
checkbox input "false"
radio input "true"
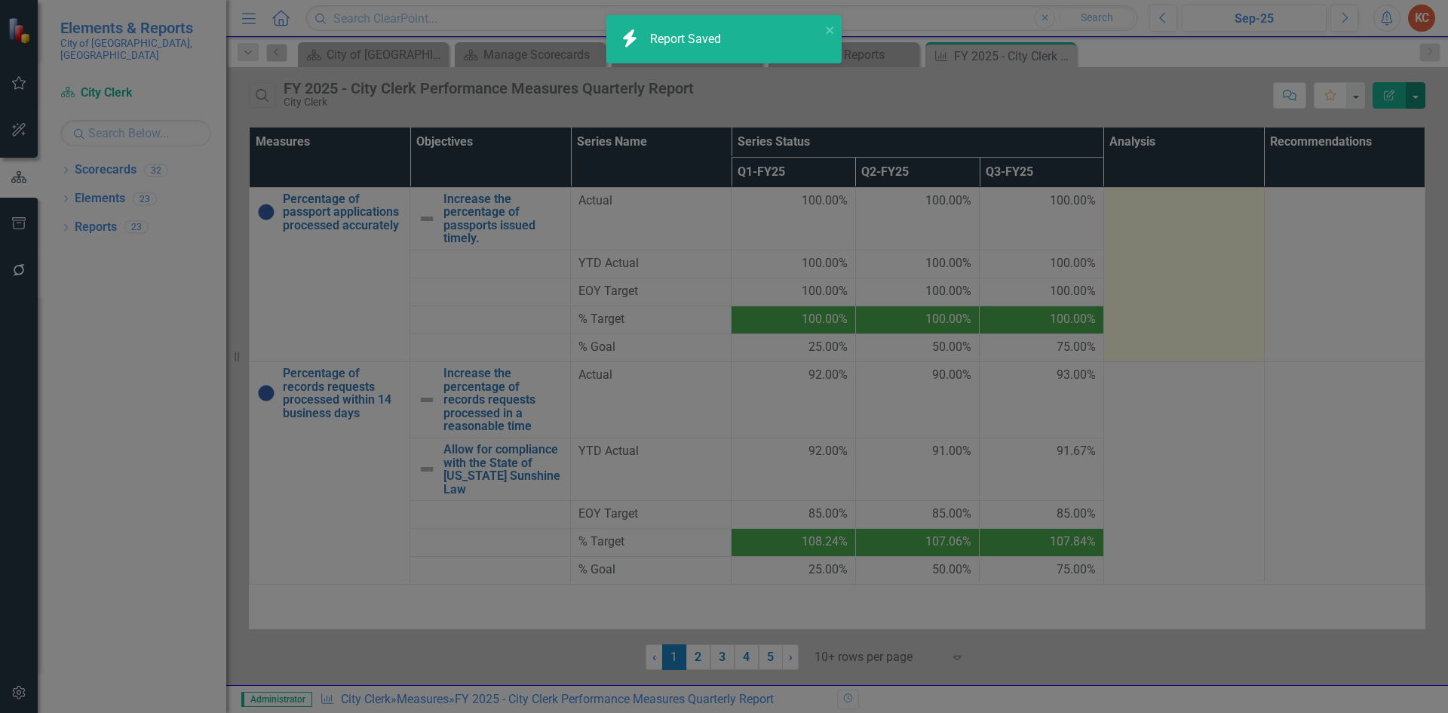
scroll to position [0, 0]
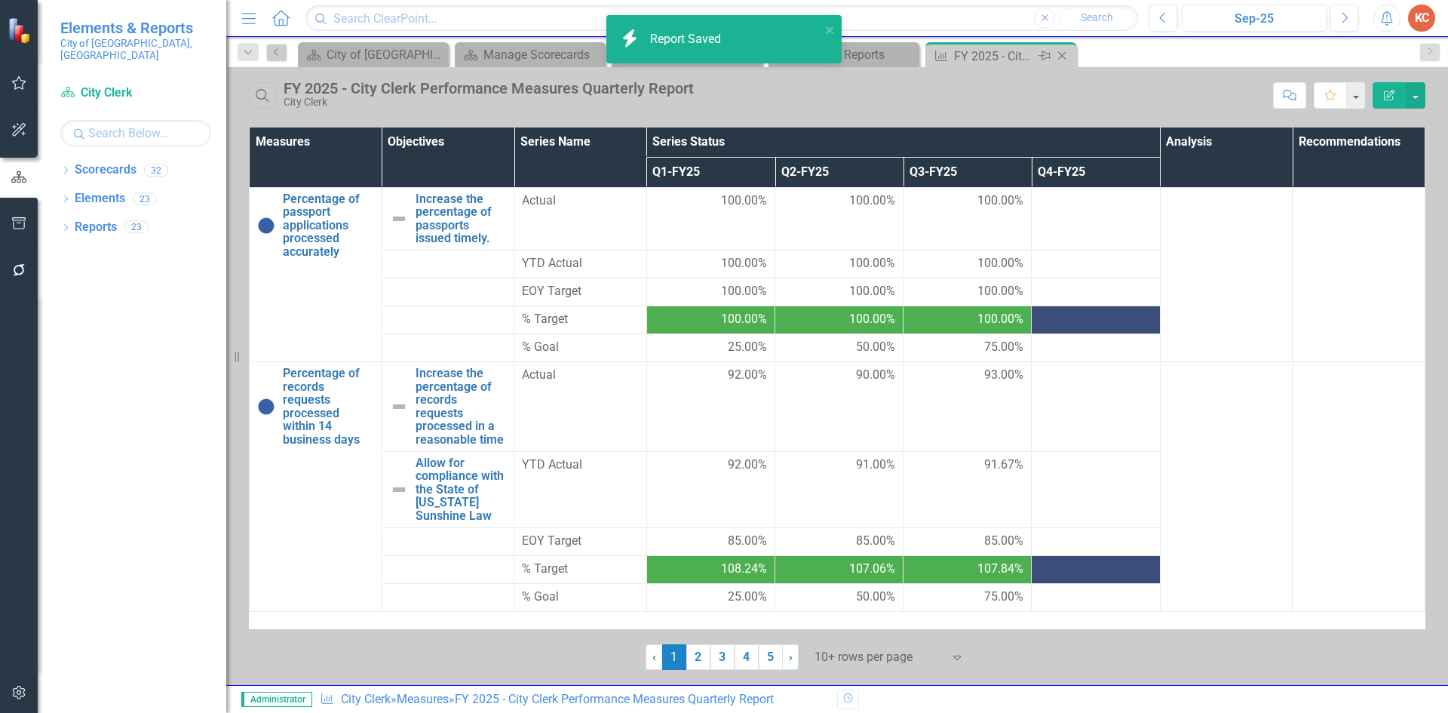
click at [1060, 55] on icon "Close" at bounding box center [1061, 56] width 15 height 12
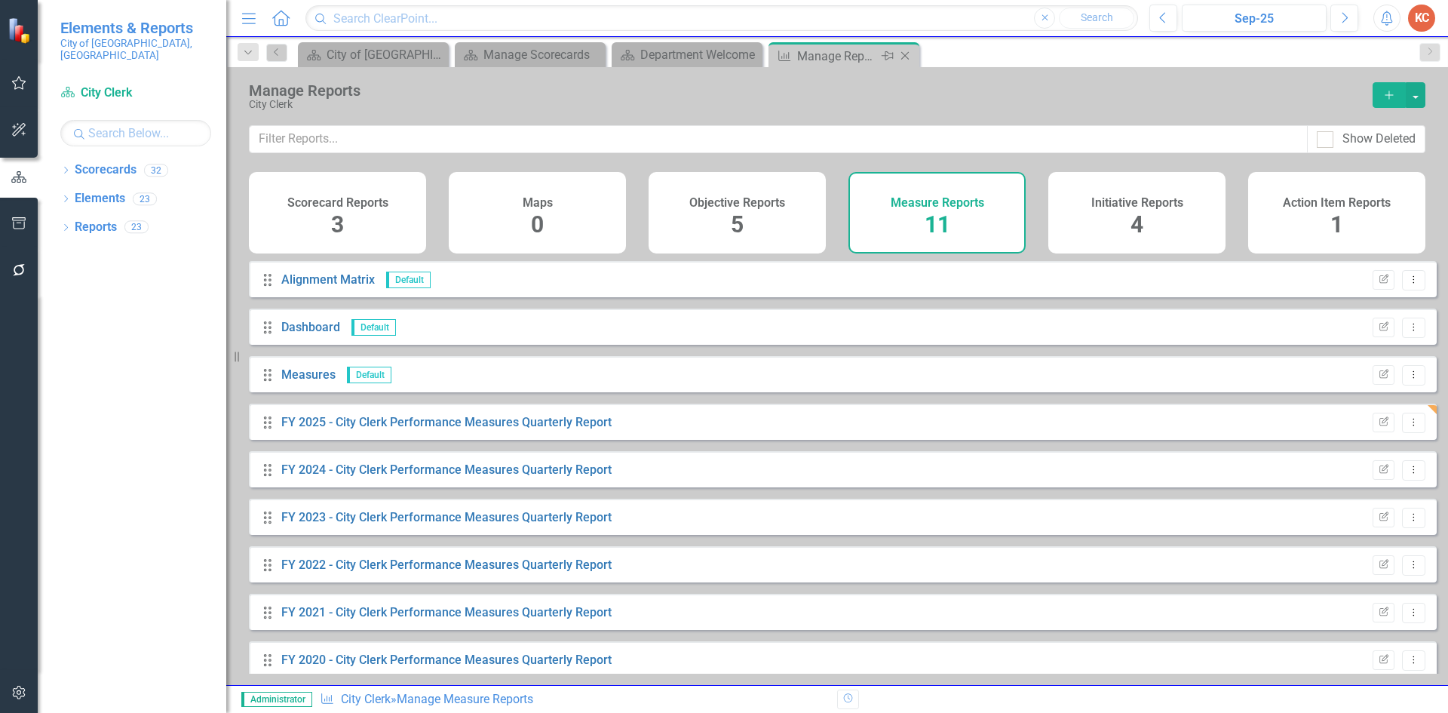
click at [901, 54] on icon "Close" at bounding box center [904, 56] width 15 height 12
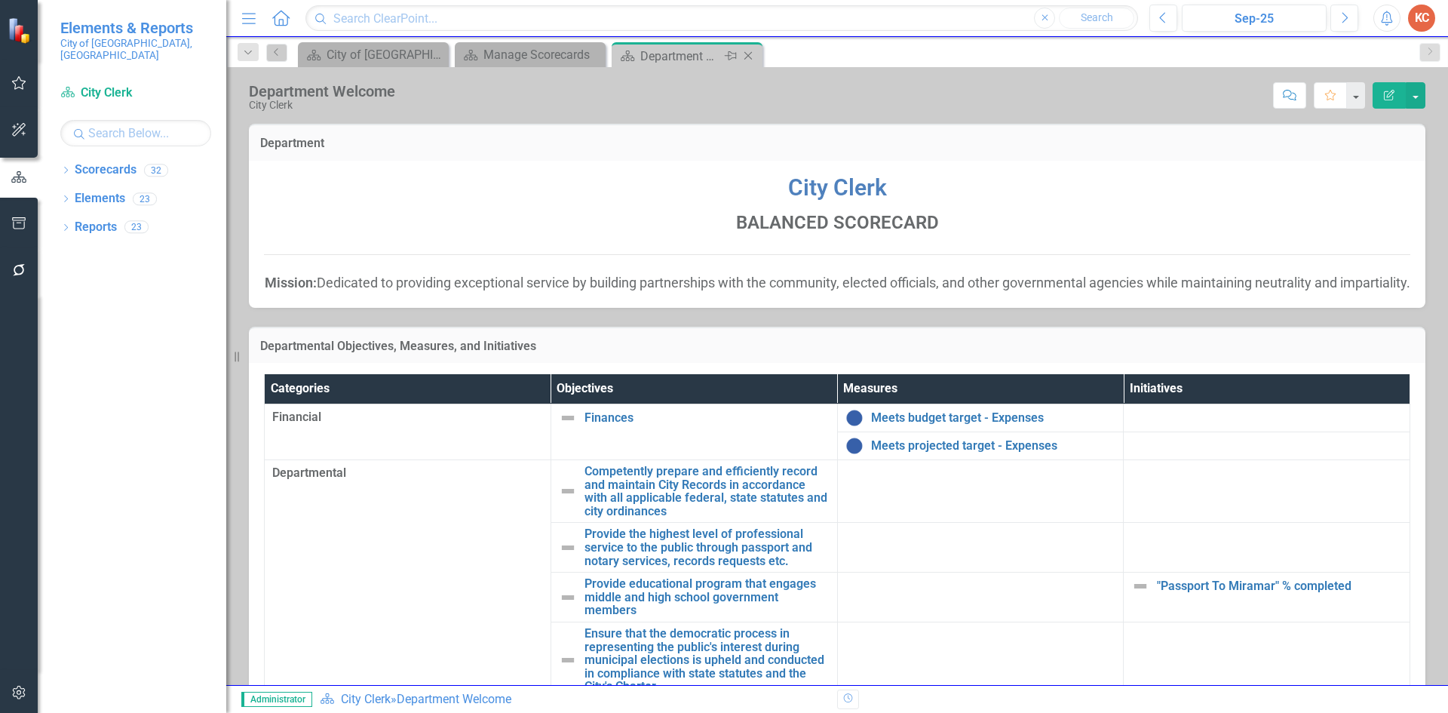
click at [753, 54] on icon "Close" at bounding box center [747, 56] width 15 height 12
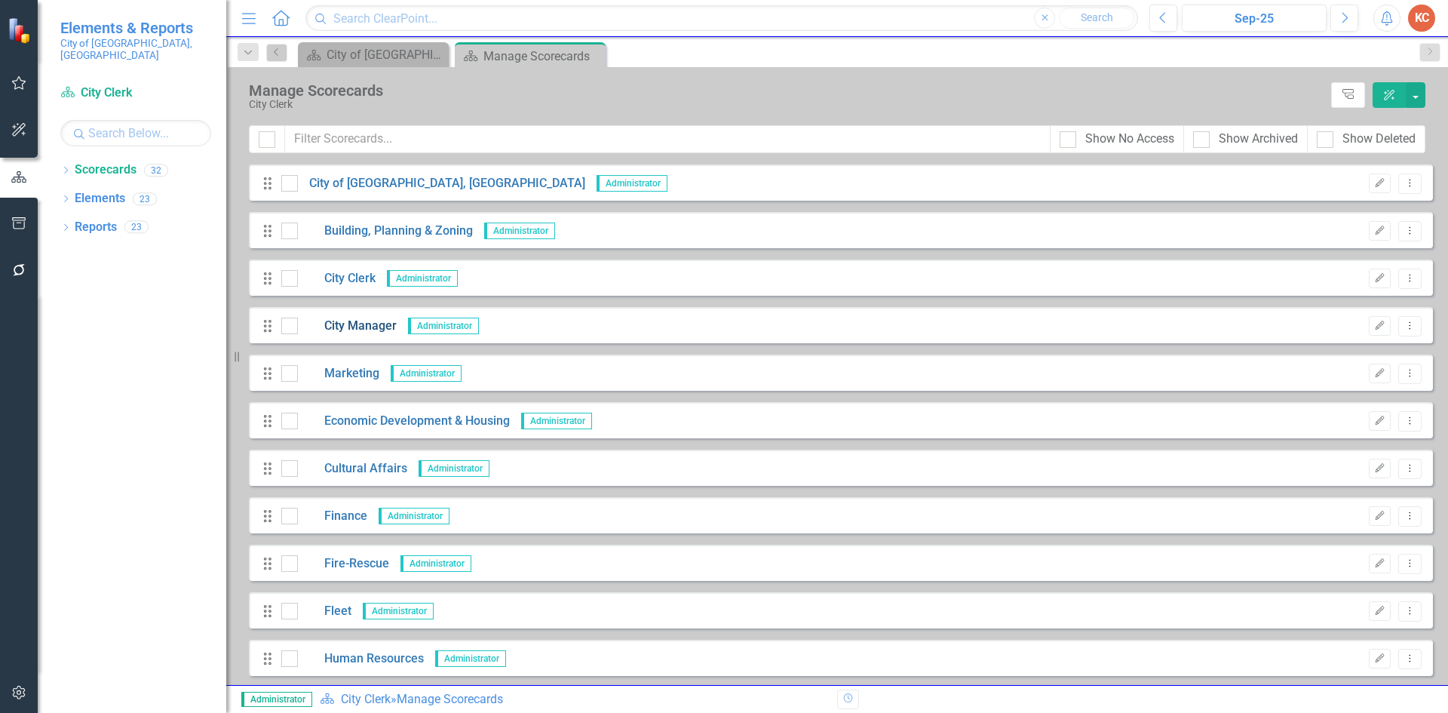
click at [366, 323] on link "City Manager" at bounding box center [347, 325] width 99 height 17
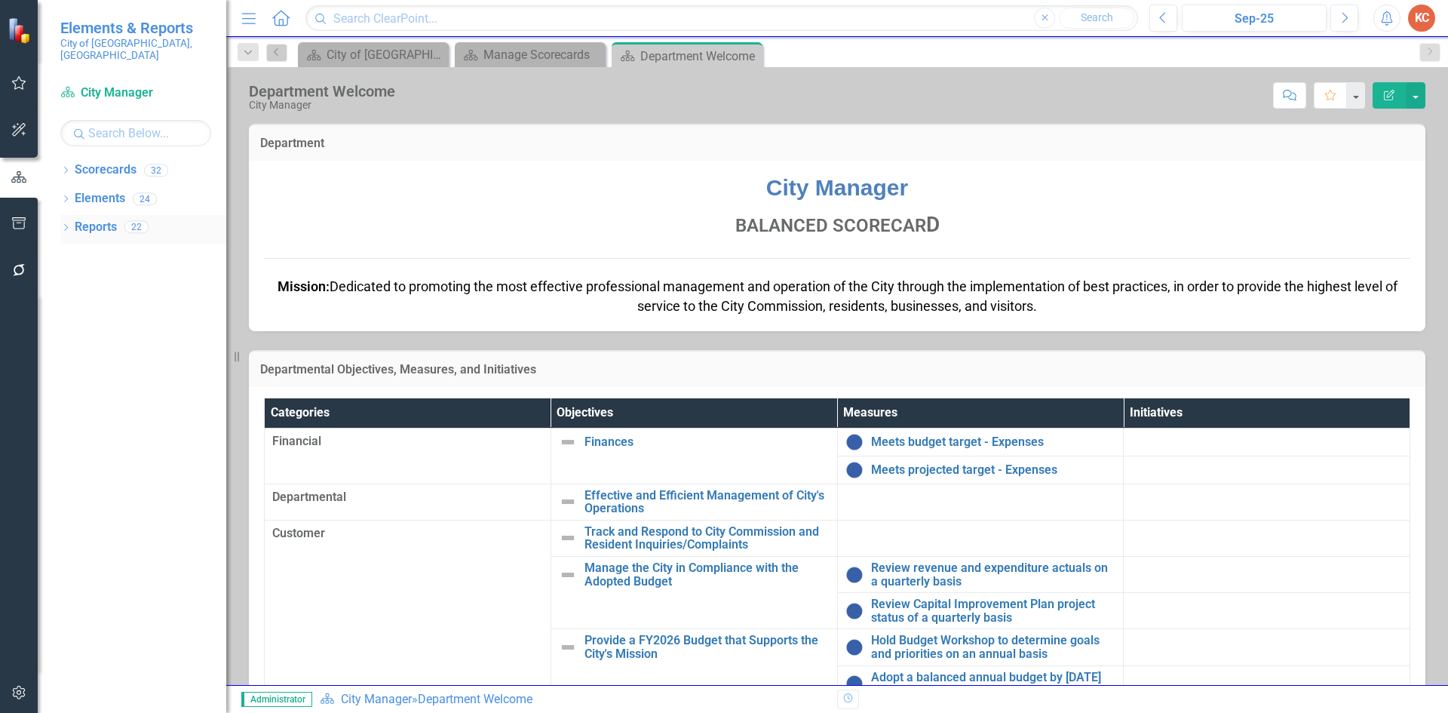
click at [85, 219] on link "Reports" at bounding box center [96, 227] width 42 height 17
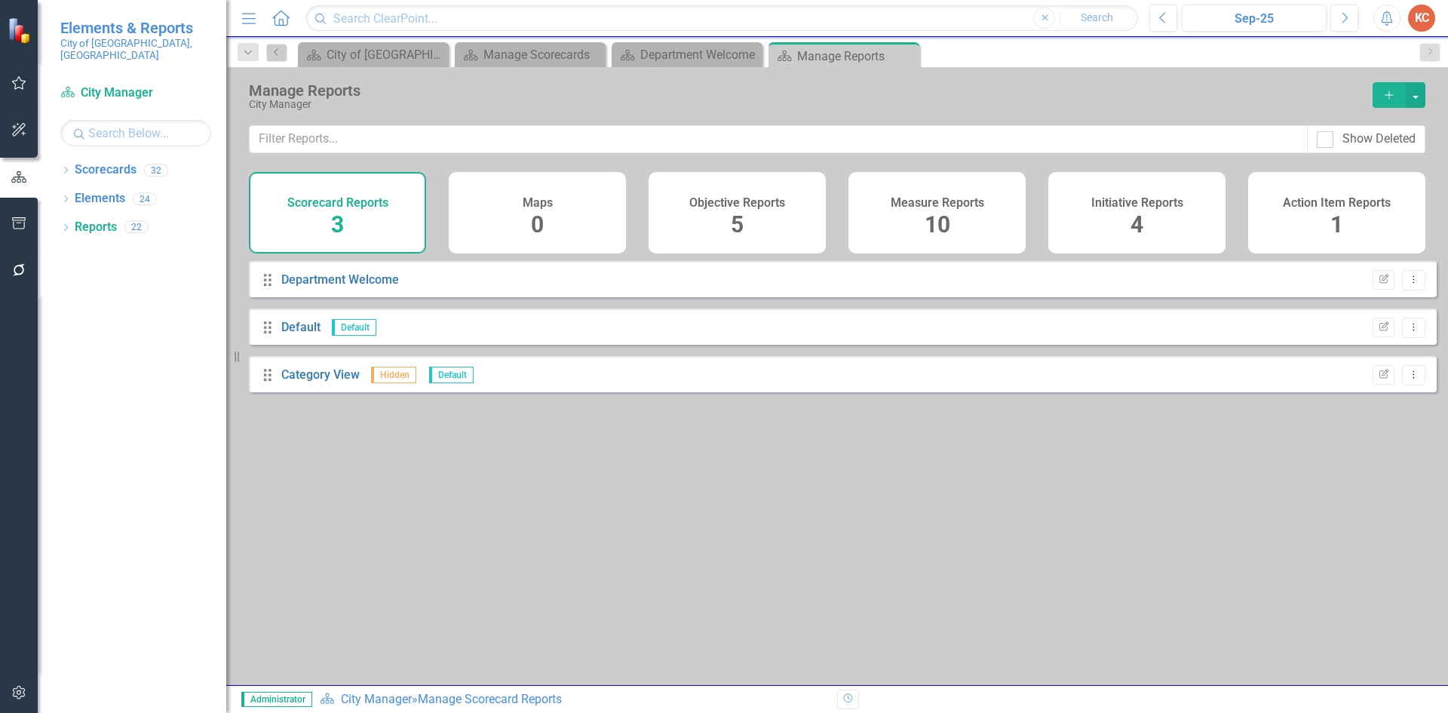
click at [918, 205] on h4 "Measure Reports" at bounding box center [936, 203] width 93 height 14
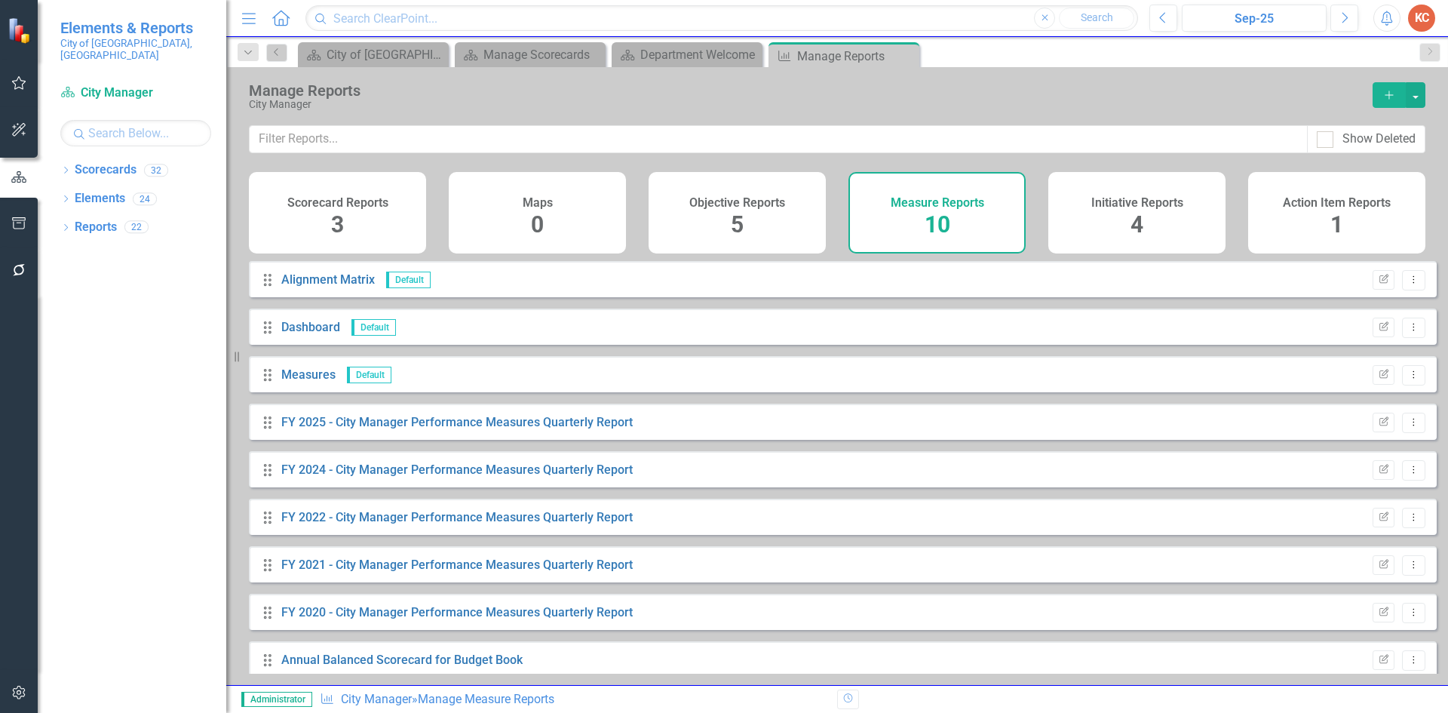
click at [564, 423] on div "Drag FY 2025 - City Manager Performance Measures Quarterly Report Edit Report D…" at bounding box center [843, 421] width 1188 height 36
click at [561, 428] on link "FY 2025 - City Manager Performance Measures Quarterly Report" at bounding box center [456, 422] width 351 height 14
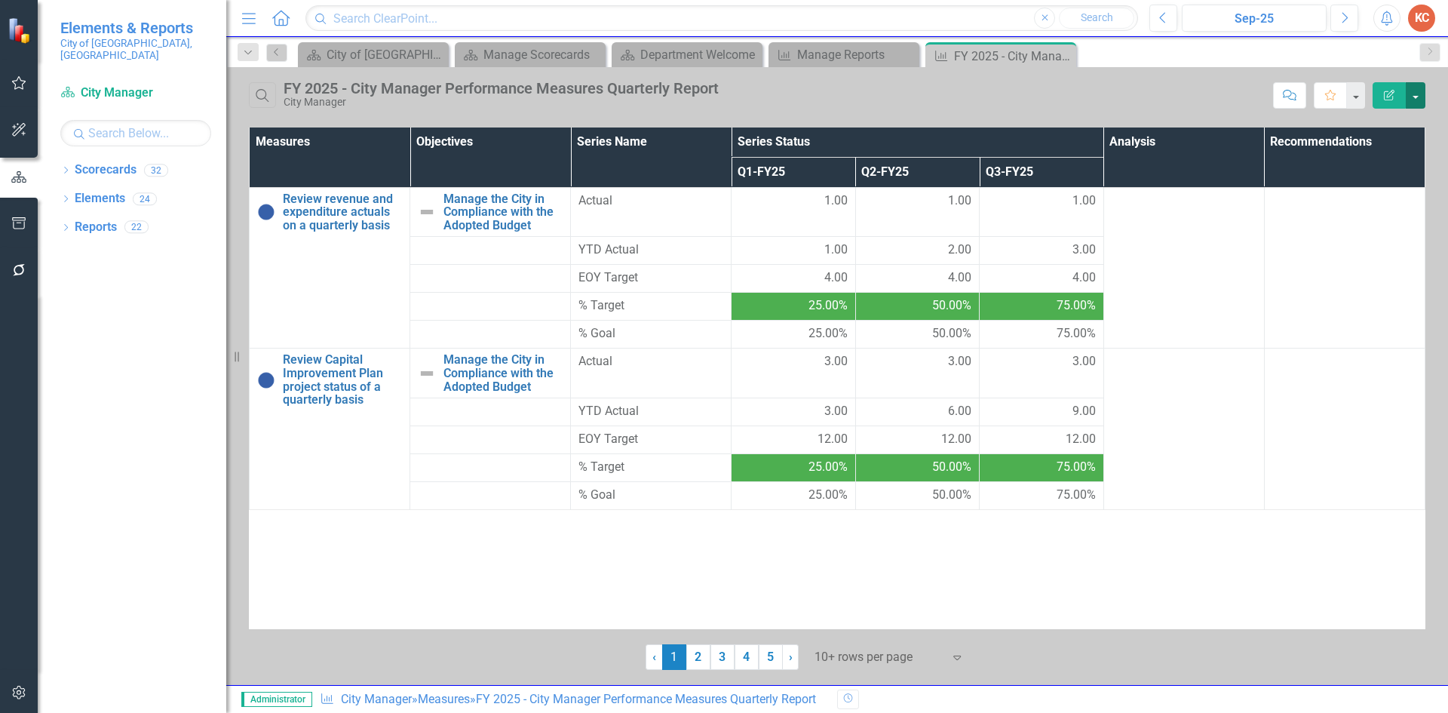
click at [1420, 101] on button "button" at bounding box center [1415, 95] width 20 height 26
click at [1379, 129] on link "Edit Report Edit Report" at bounding box center [1364, 123] width 119 height 28
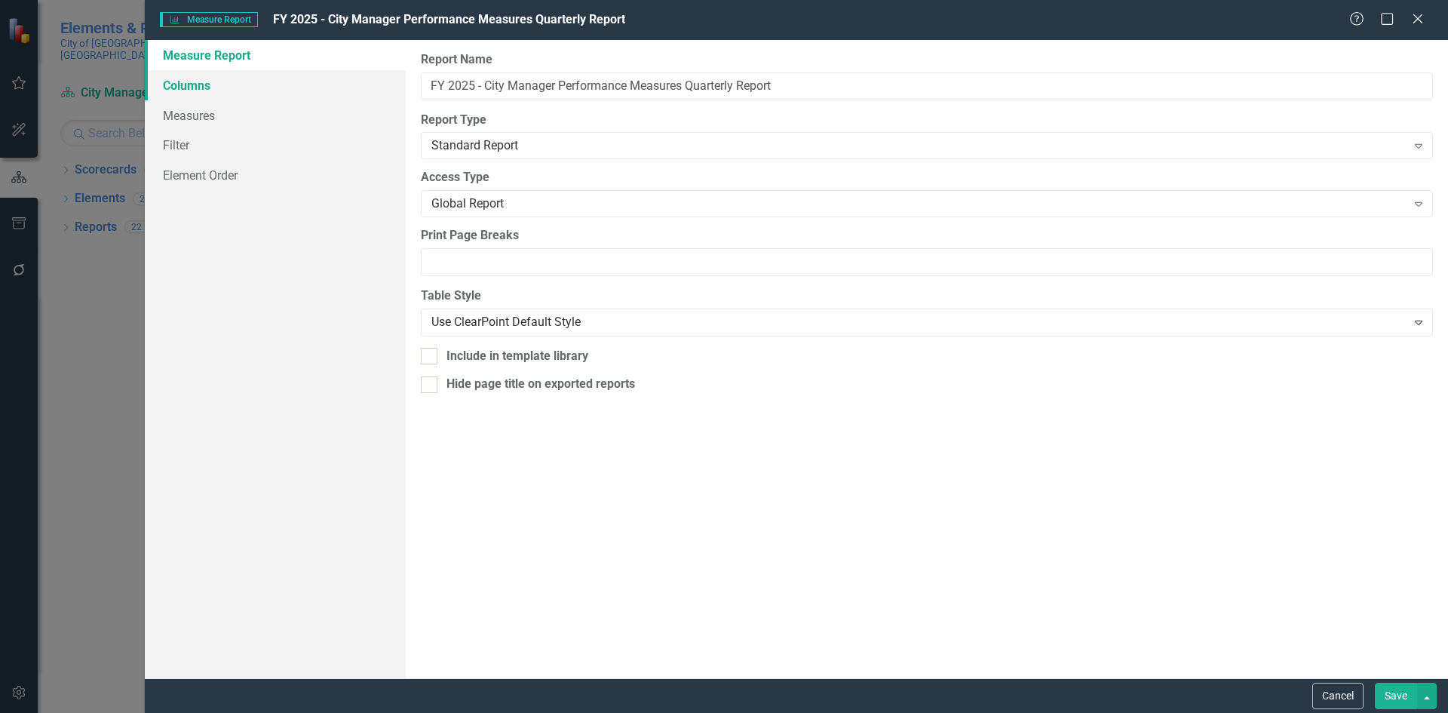
click at [219, 84] on link "Columns" at bounding box center [275, 85] width 261 height 30
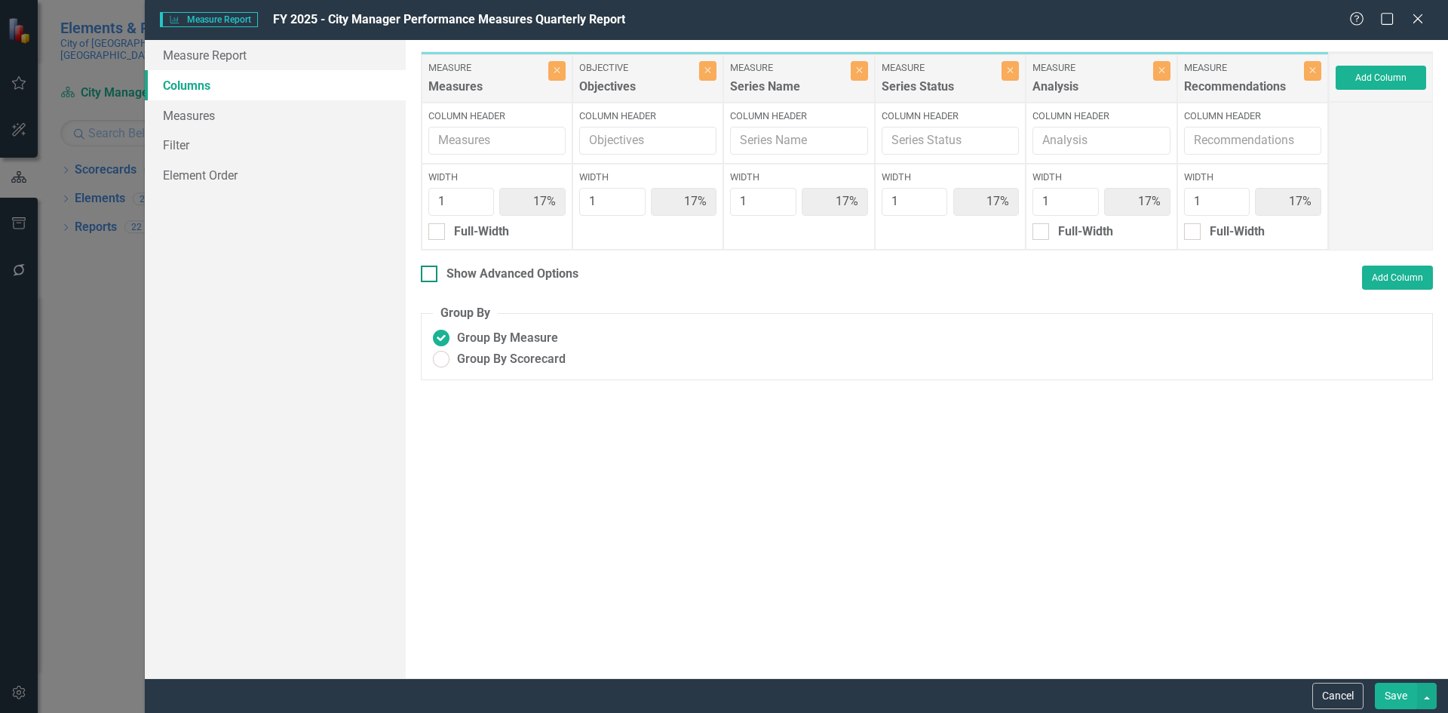
click at [434, 277] on div at bounding box center [429, 273] width 17 height 17
click at [431, 275] on input "Show Advanced Options" at bounding box center [426, 270] width 10 height 10
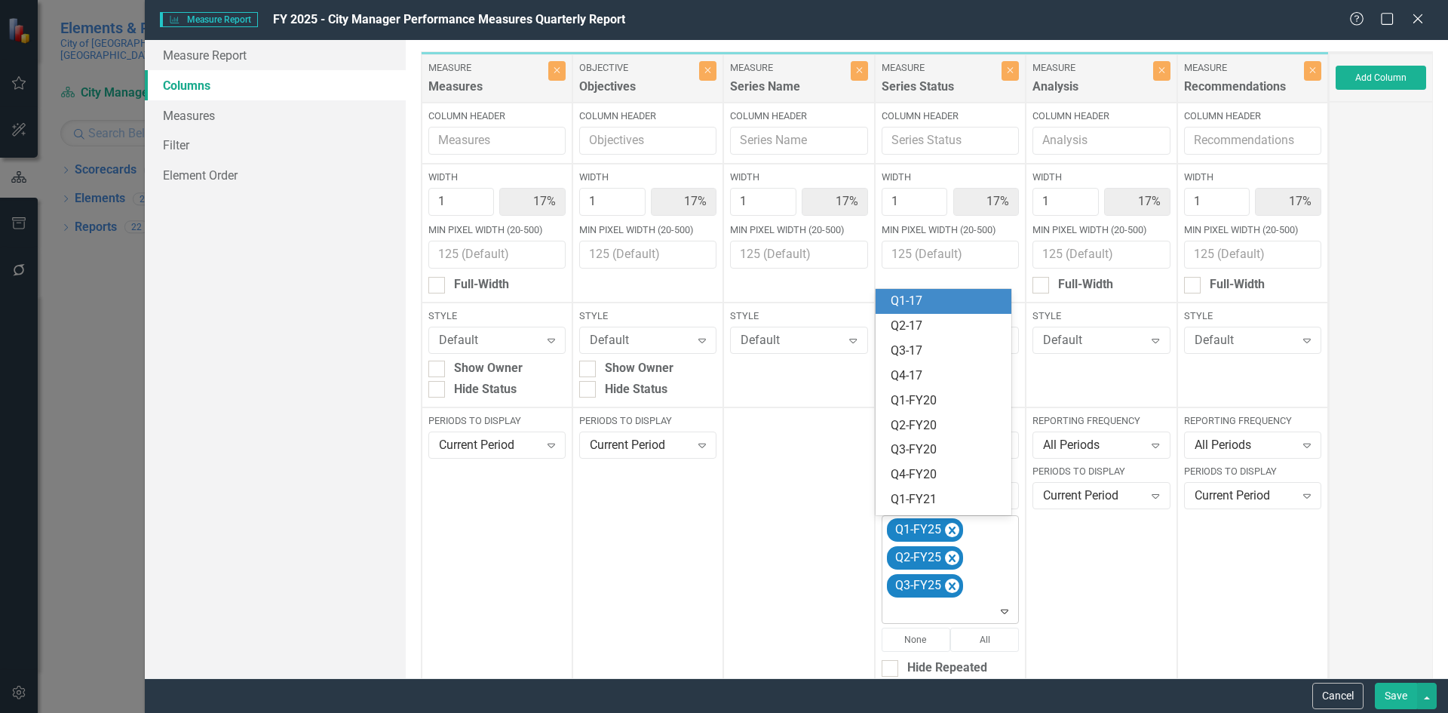
click at [999, 615] on icon "Expand" at bounding box center [1004, 611] width 15 height 12
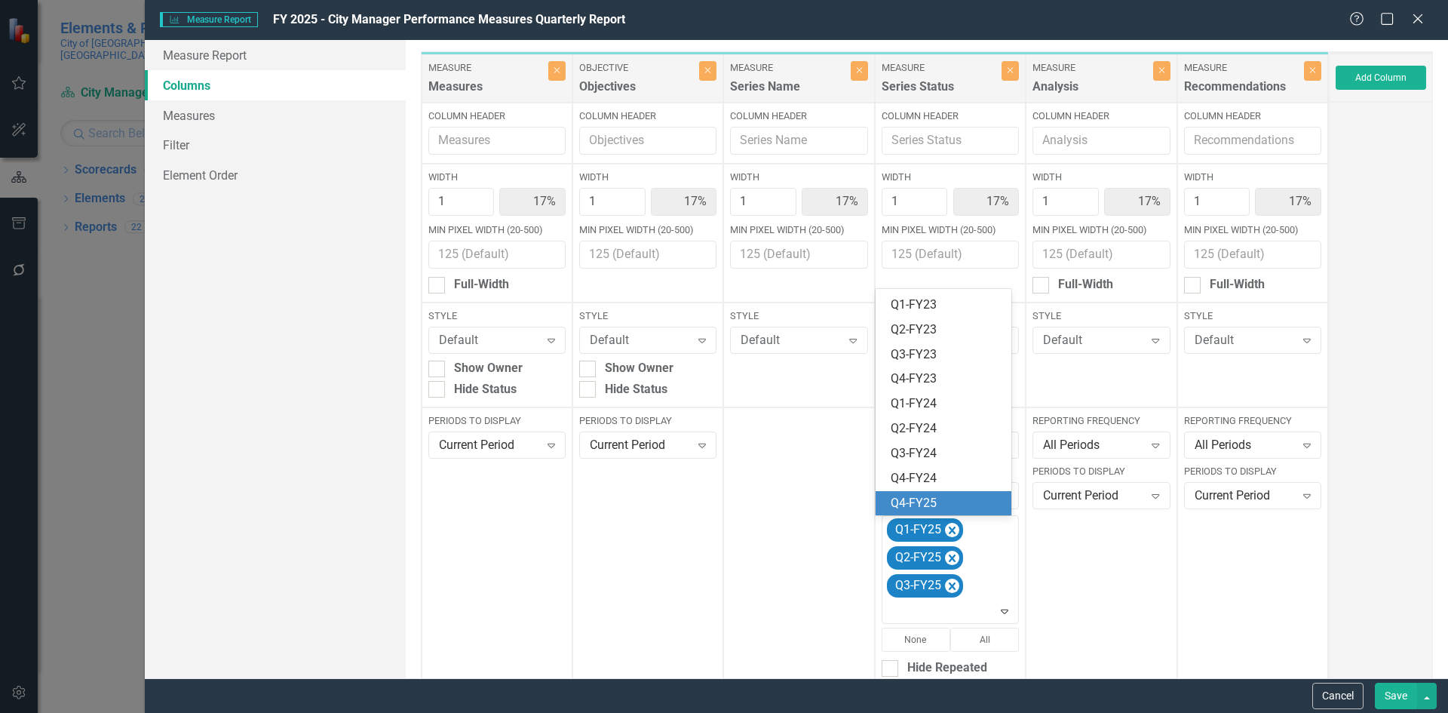
click at [964, 495] on div "Q4-FY25" at bounding box center [946, 503] width 112 height 17
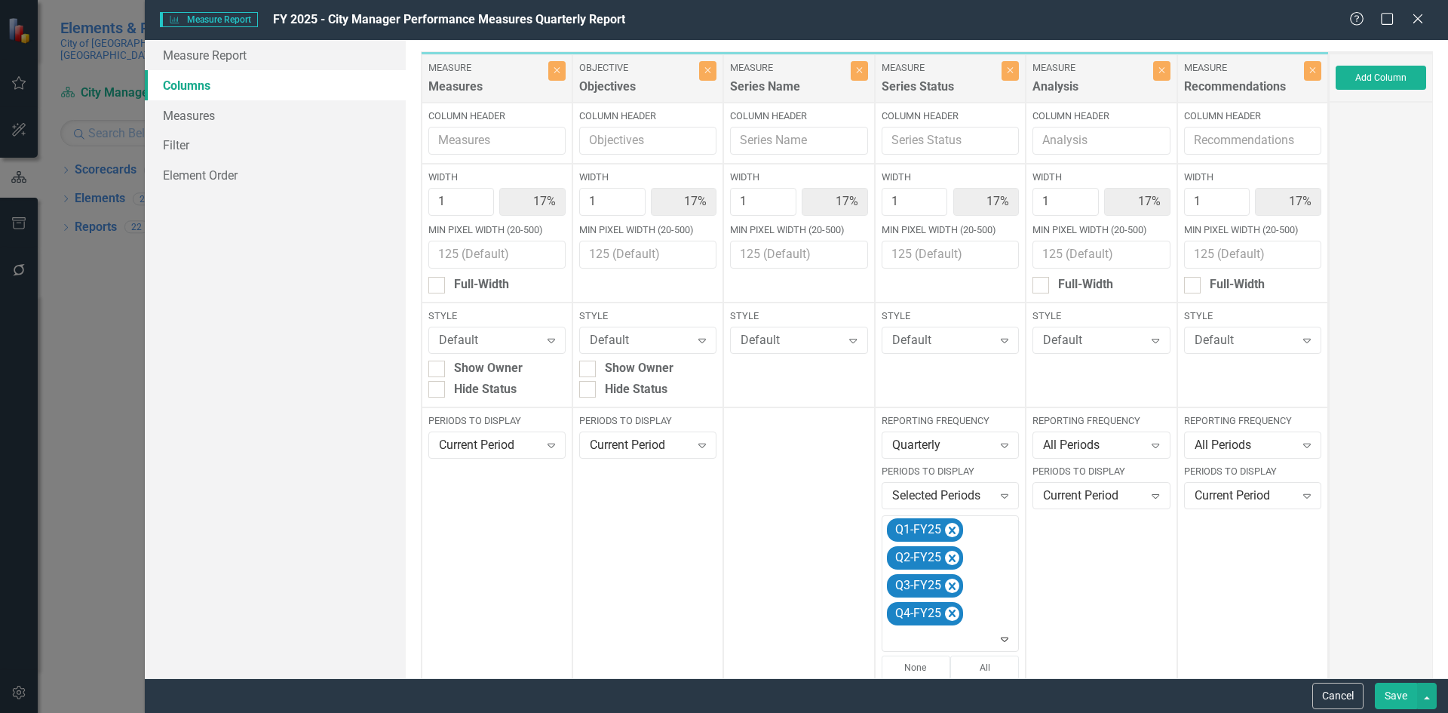
click at [1394, 699] on button "Save" at bounding box center [1396, 695] width 42 height 26
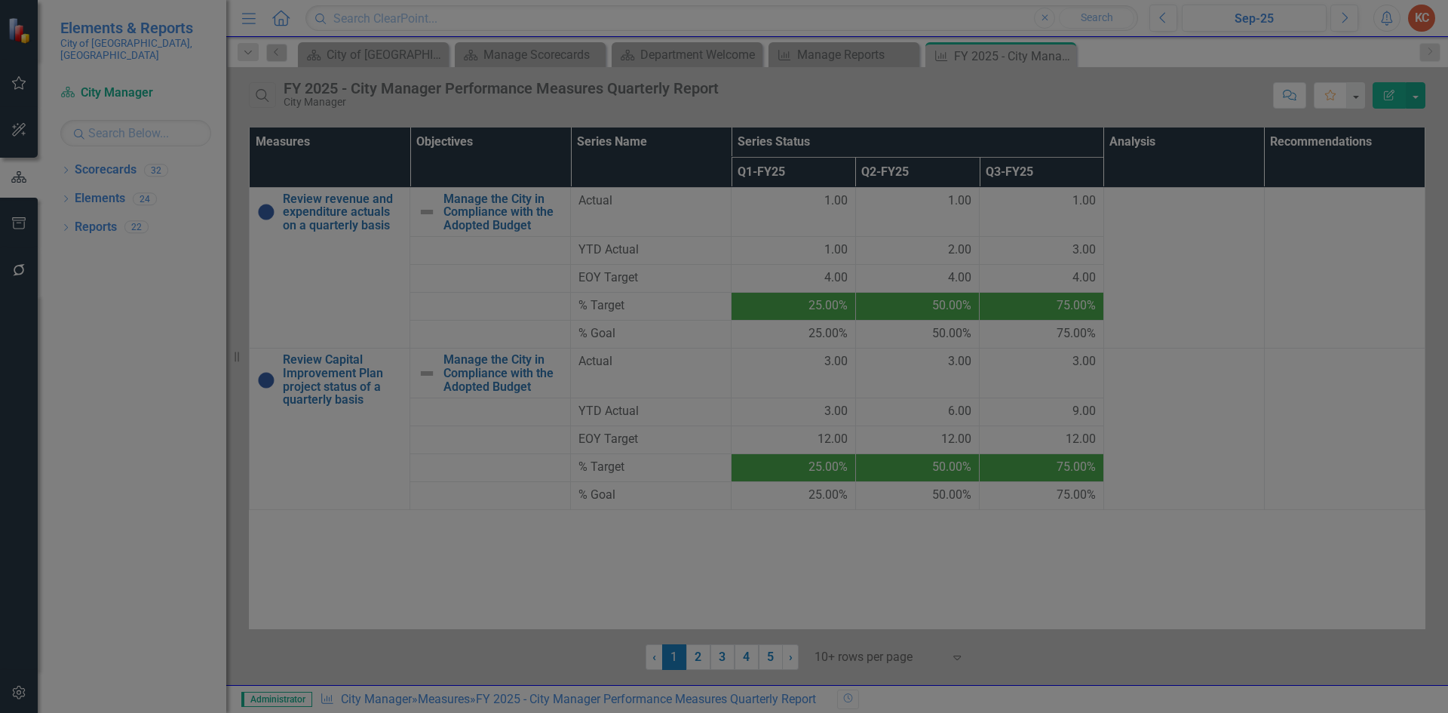
checkbox input "false"
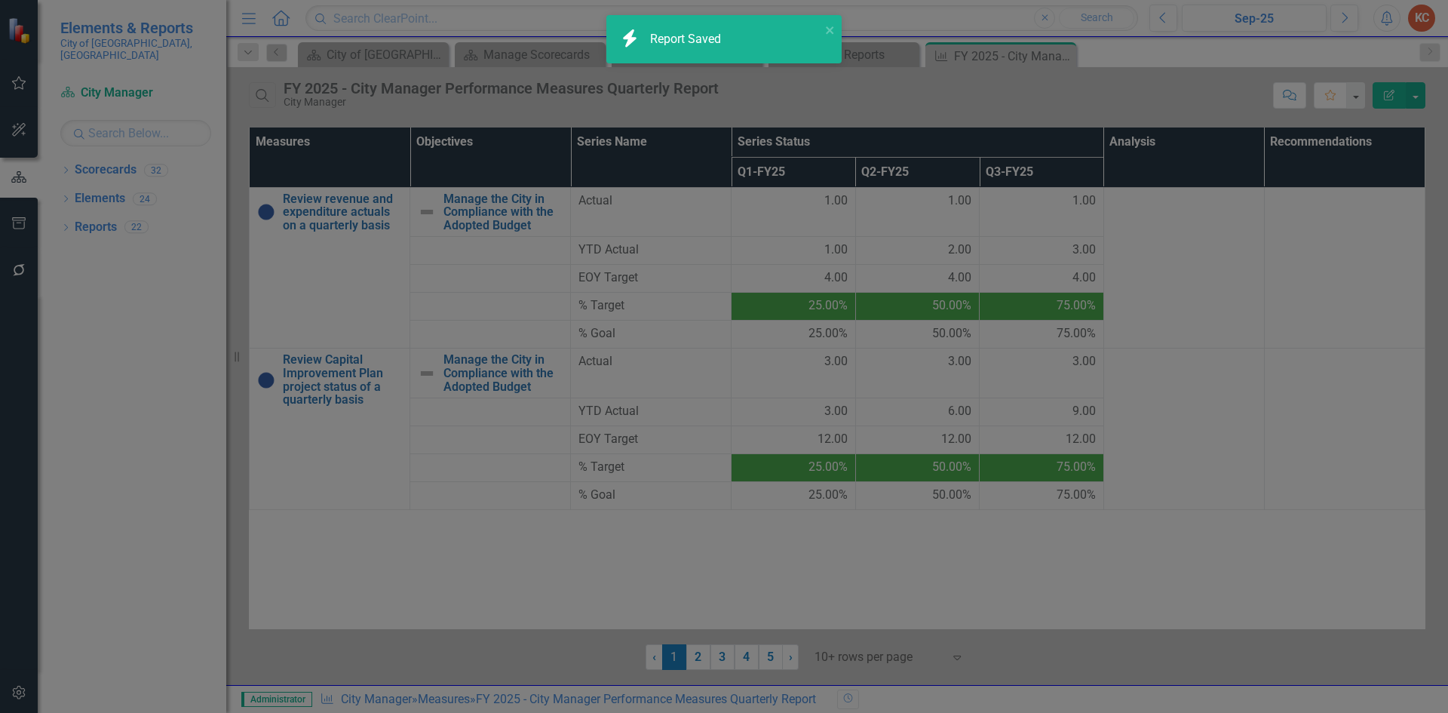
radio input "true"
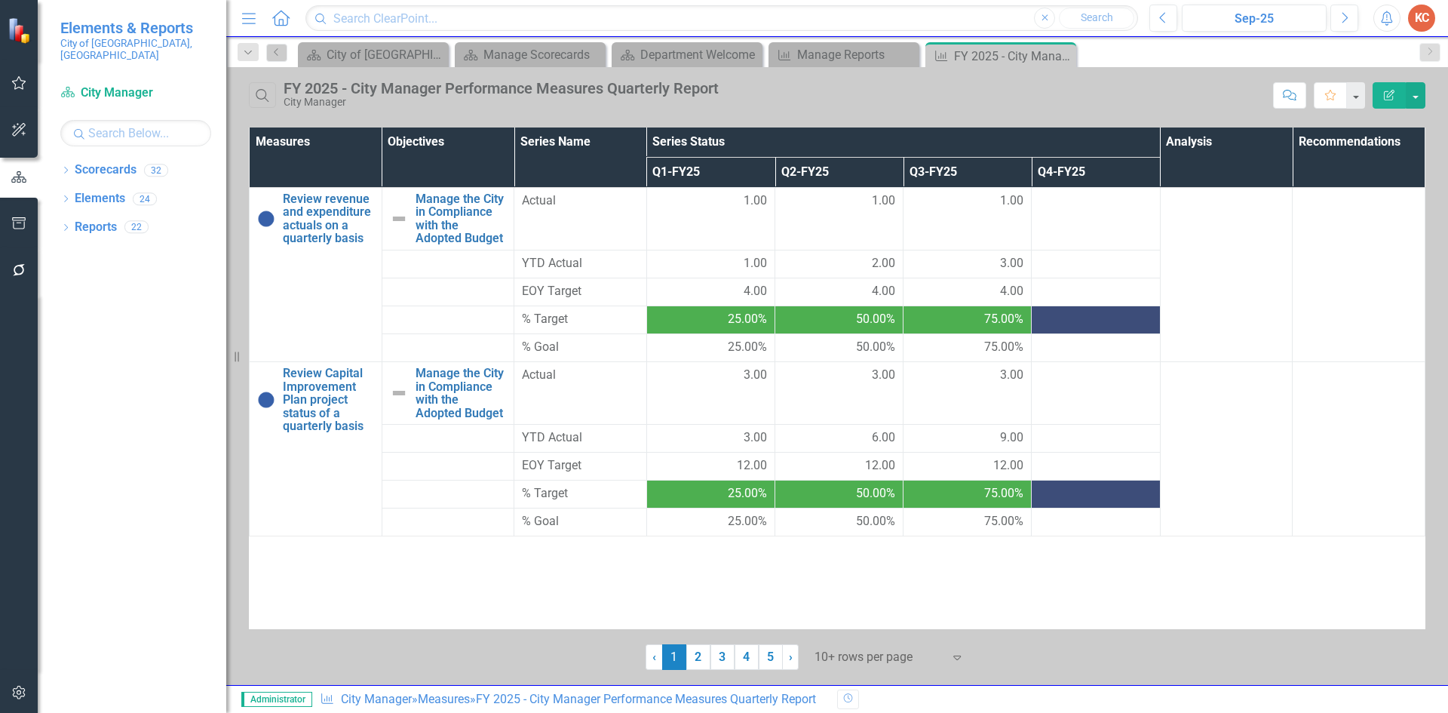
drag, startPoint x: 1070, startPoint y: 57, endPoint x: 1061, endPoint y: 62, distance: 10.1
click at [0, 0] on div "Close" at bounding box center [0, 0] width 0 height 0
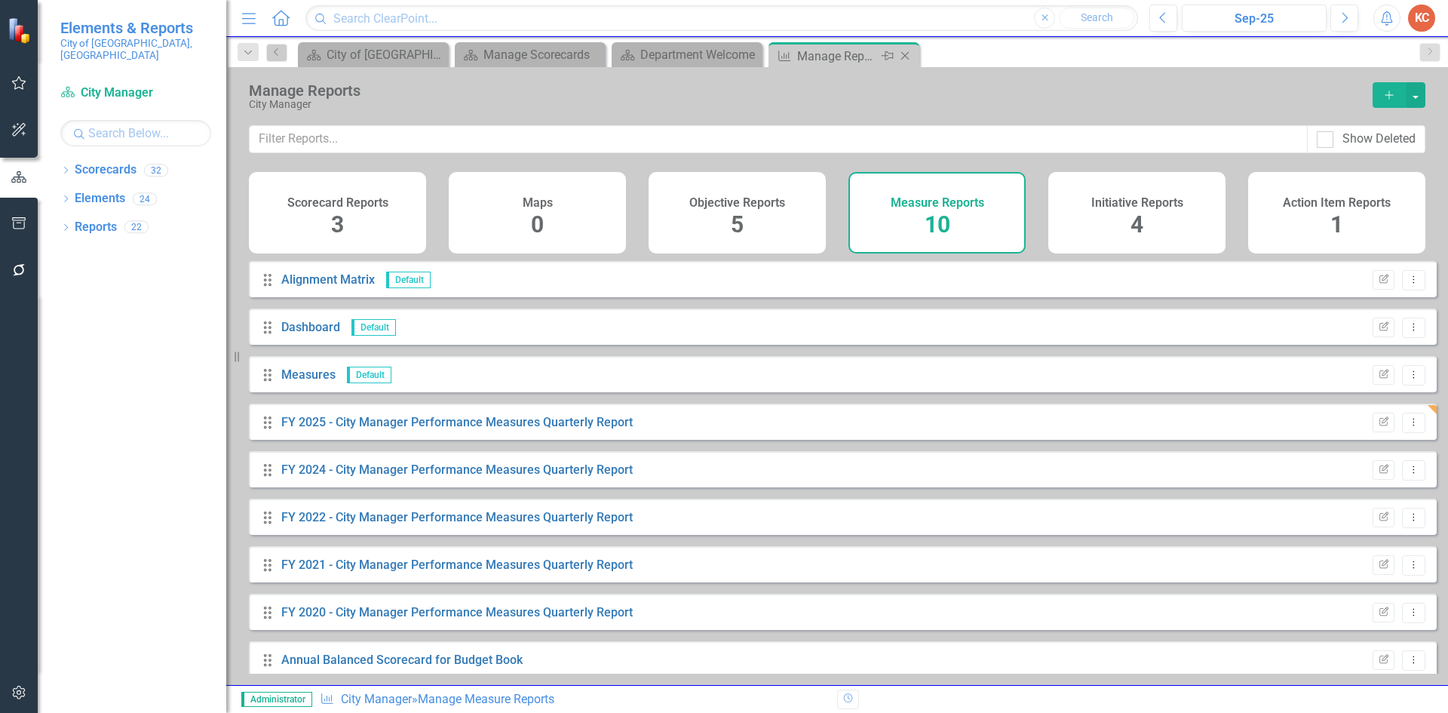
click at [903, 56] on icon "Close" at bounding box center [904, 56] width 15 height 12
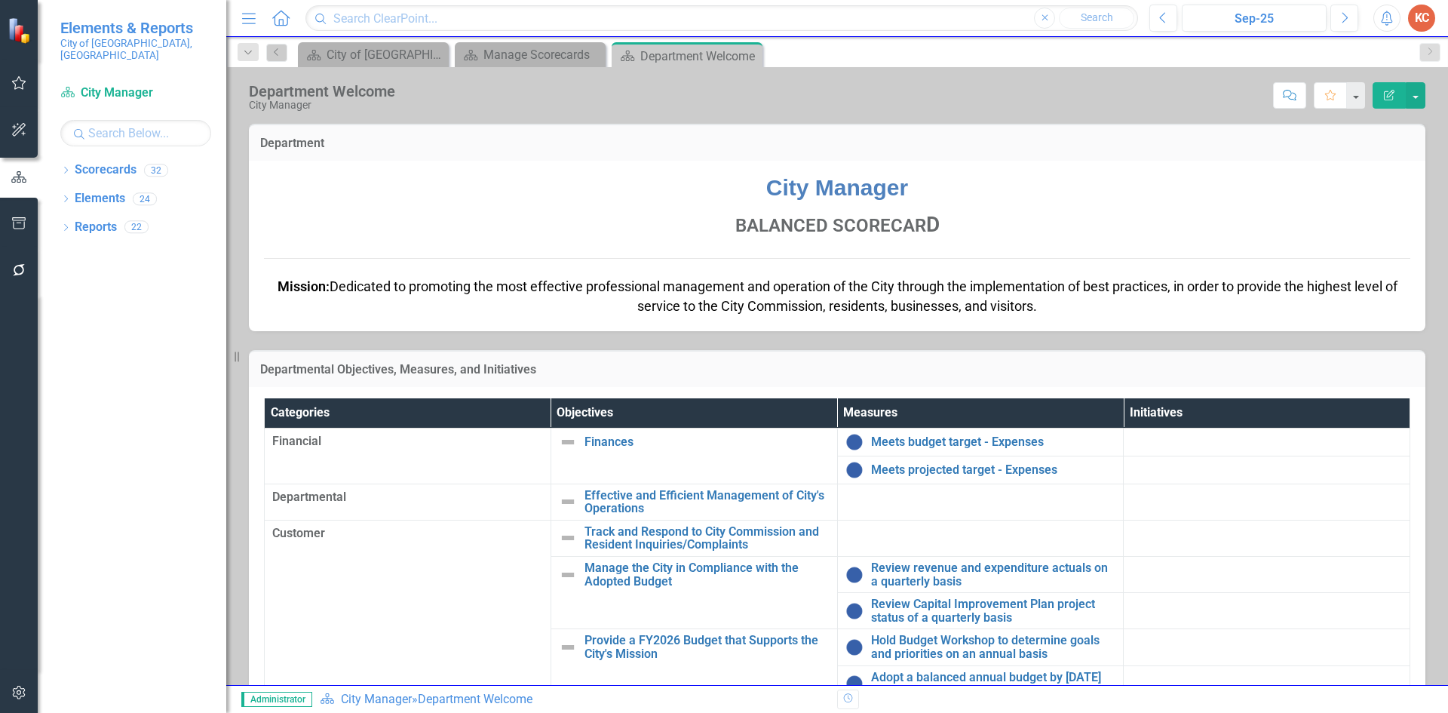
click at [0, 0] on icon "Close" at bounding box center [0, 0] width 0 height 0
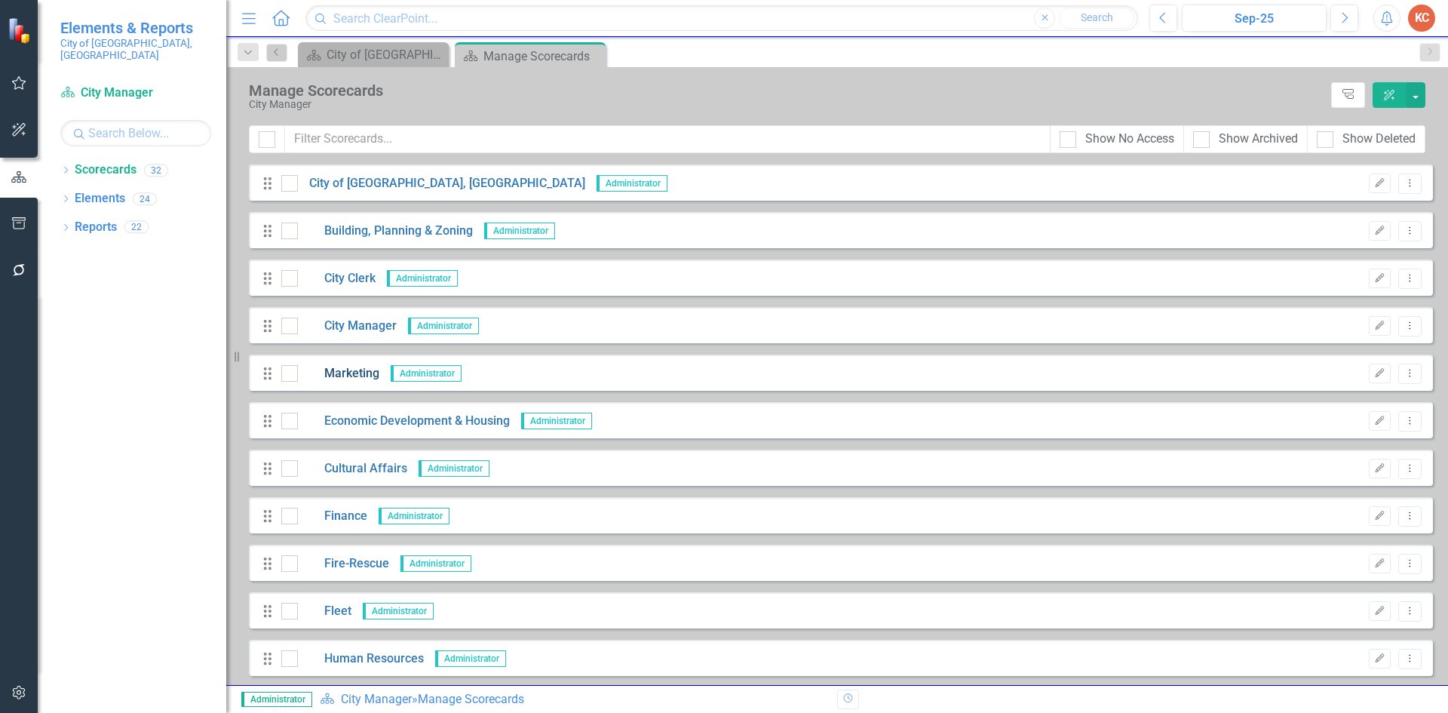
click at [364, 376] on link "Marketing" at bounding box center [338, 373] width 81 height 17
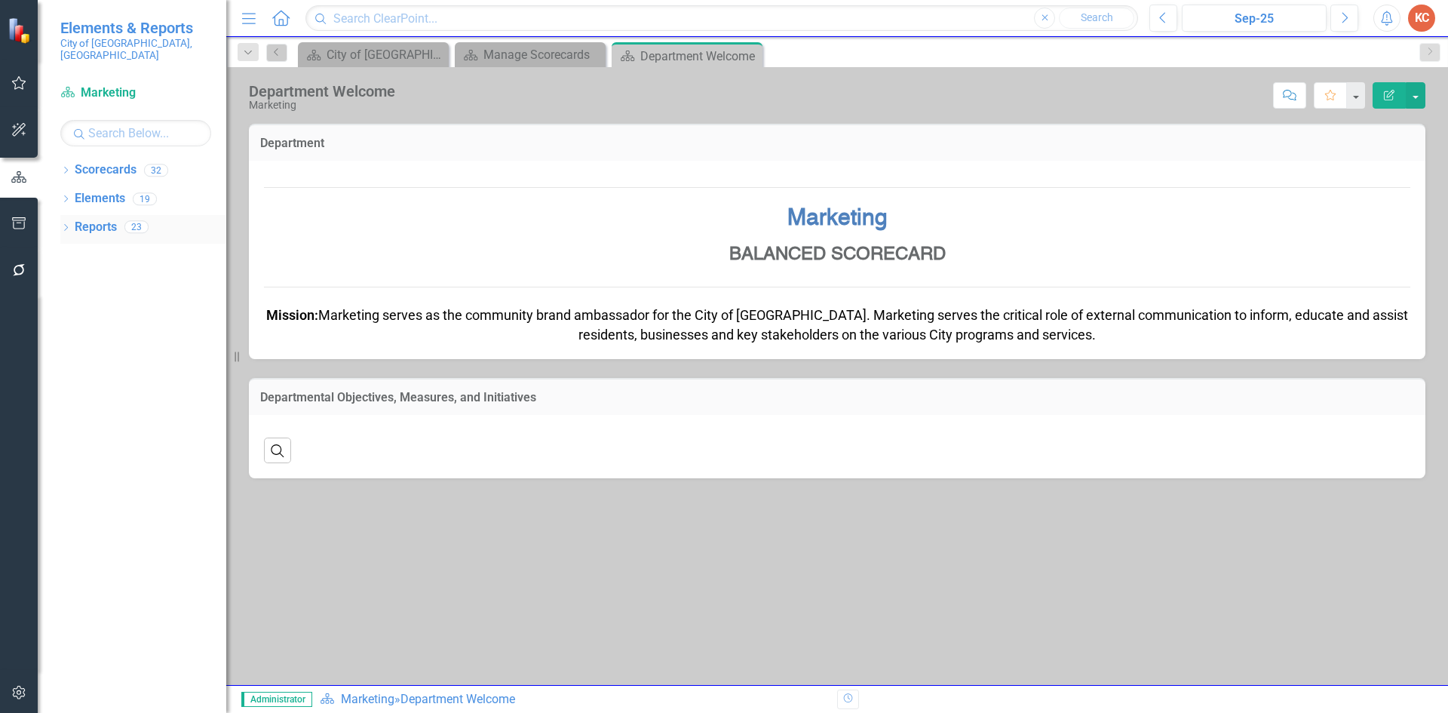
click at [103, 222] on link "Reports" at bounding box center [96, 227] width 42 height 17
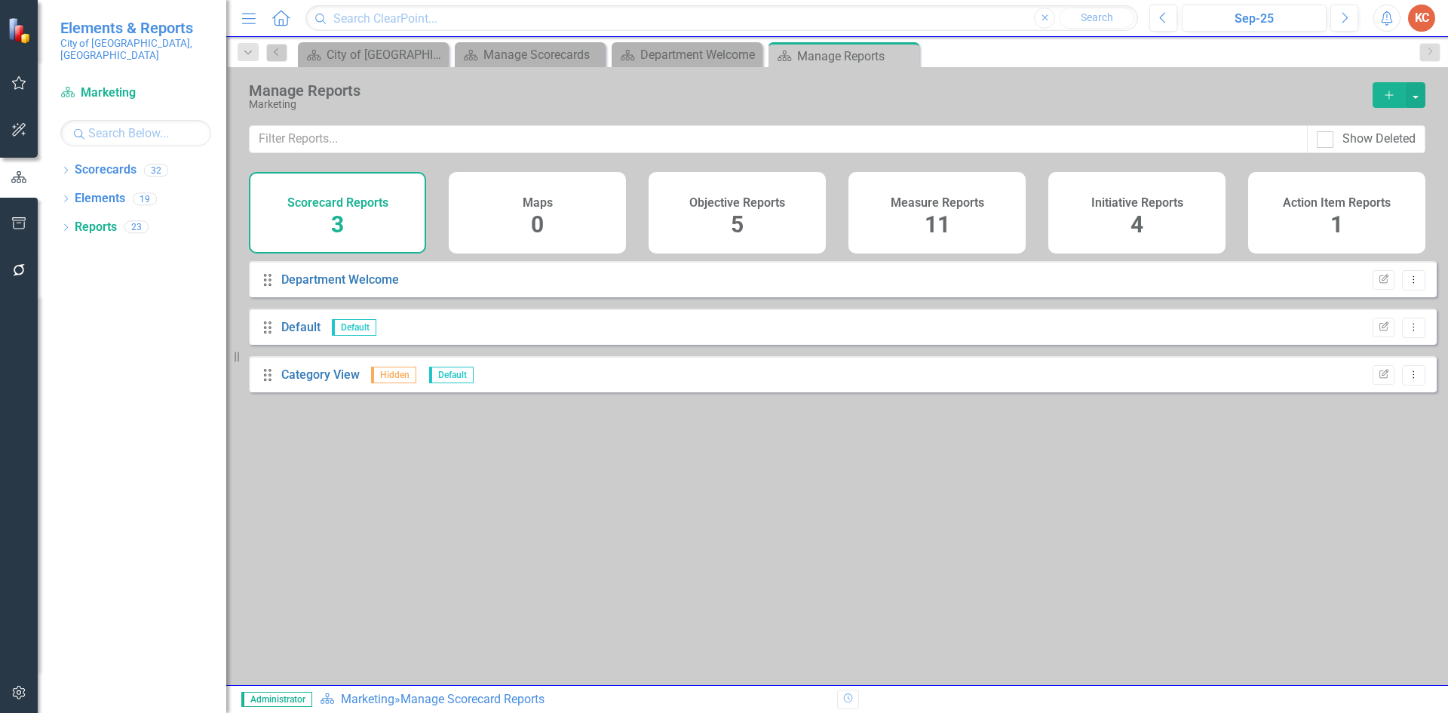
click at [954, 209] on h4 "Measure Reports" at bounding box center [936, 203] width 93 height 14
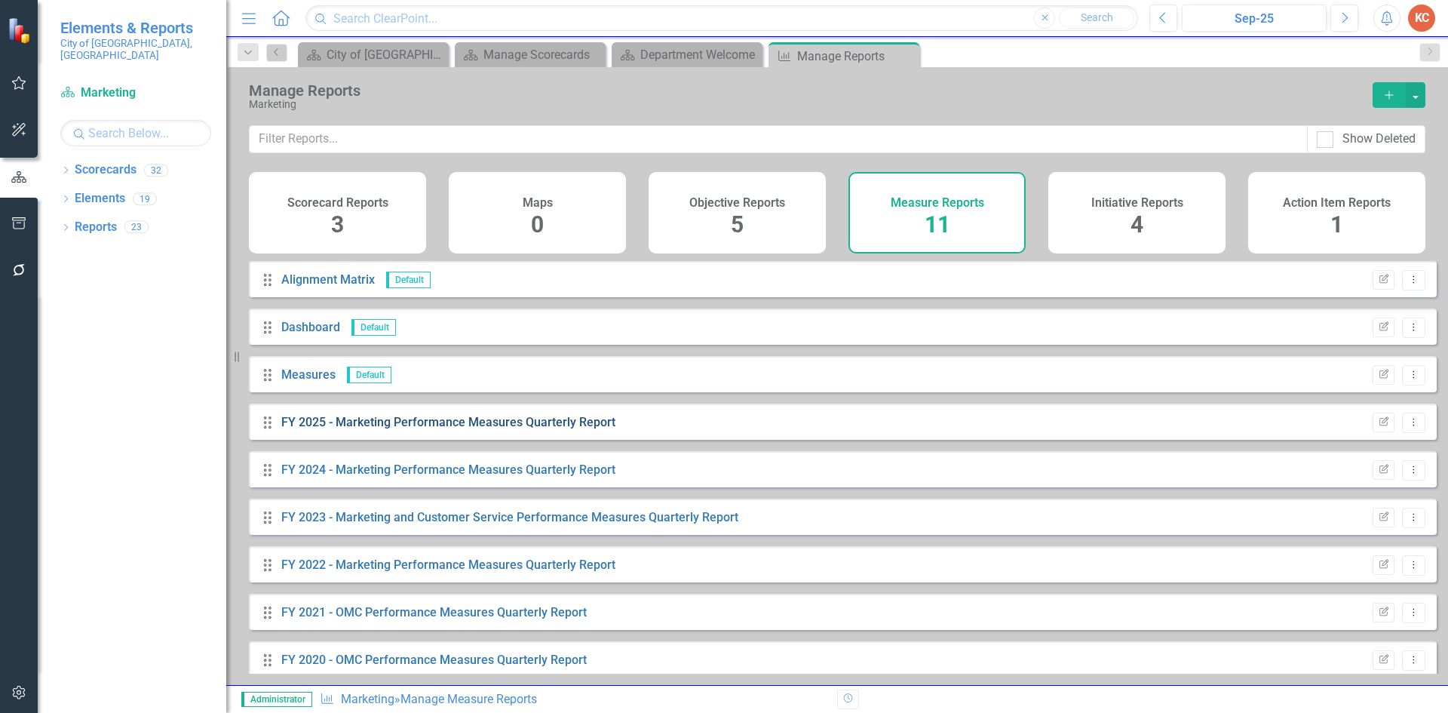
click at [591, 429] on link "FY 2025 - Marketing Performance Measures Quarterly Report" at bounding box center [448, 422] width 334 height 14
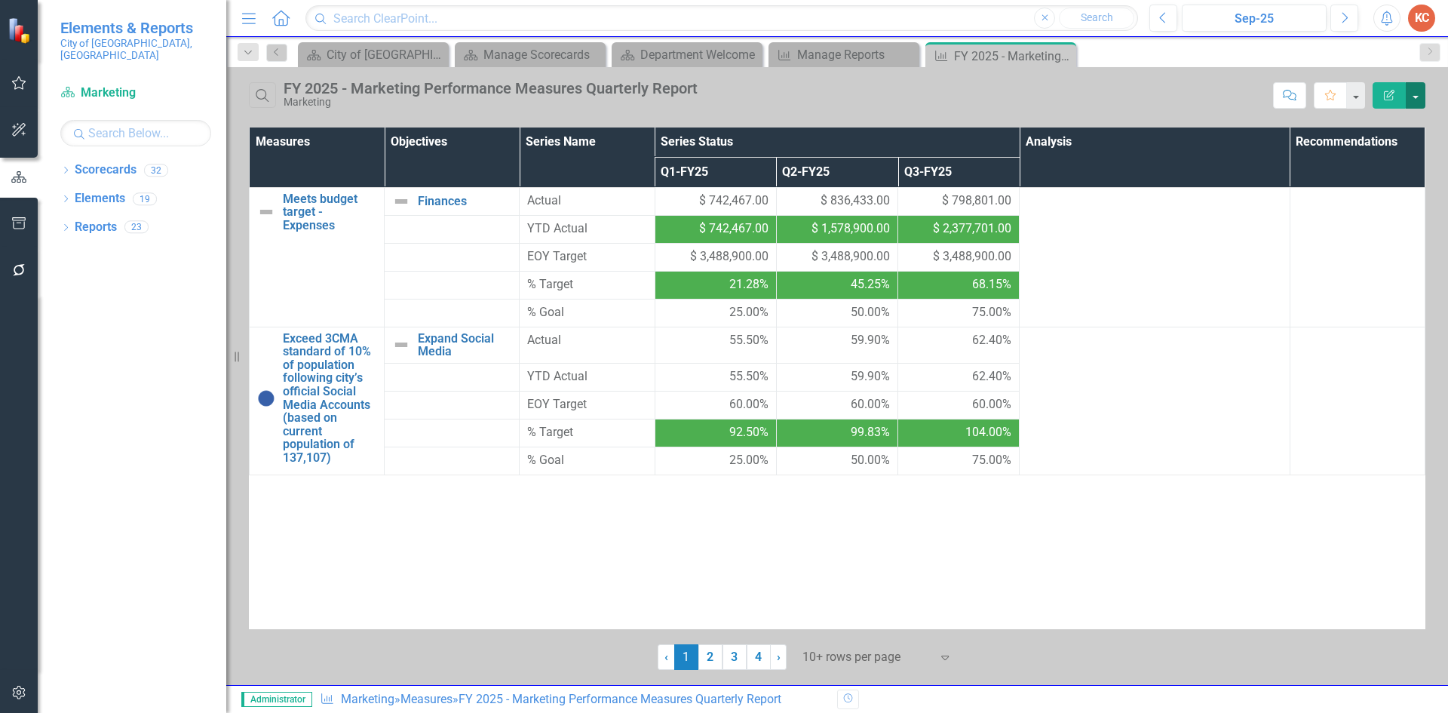
click at [1420, 101] on button "button" at bounding box center [1415, 95] width 20 height 26
click at [1330, 125] on link "Edit Report Edit Report" at bounding box center [1364, 123] width 119 height 28
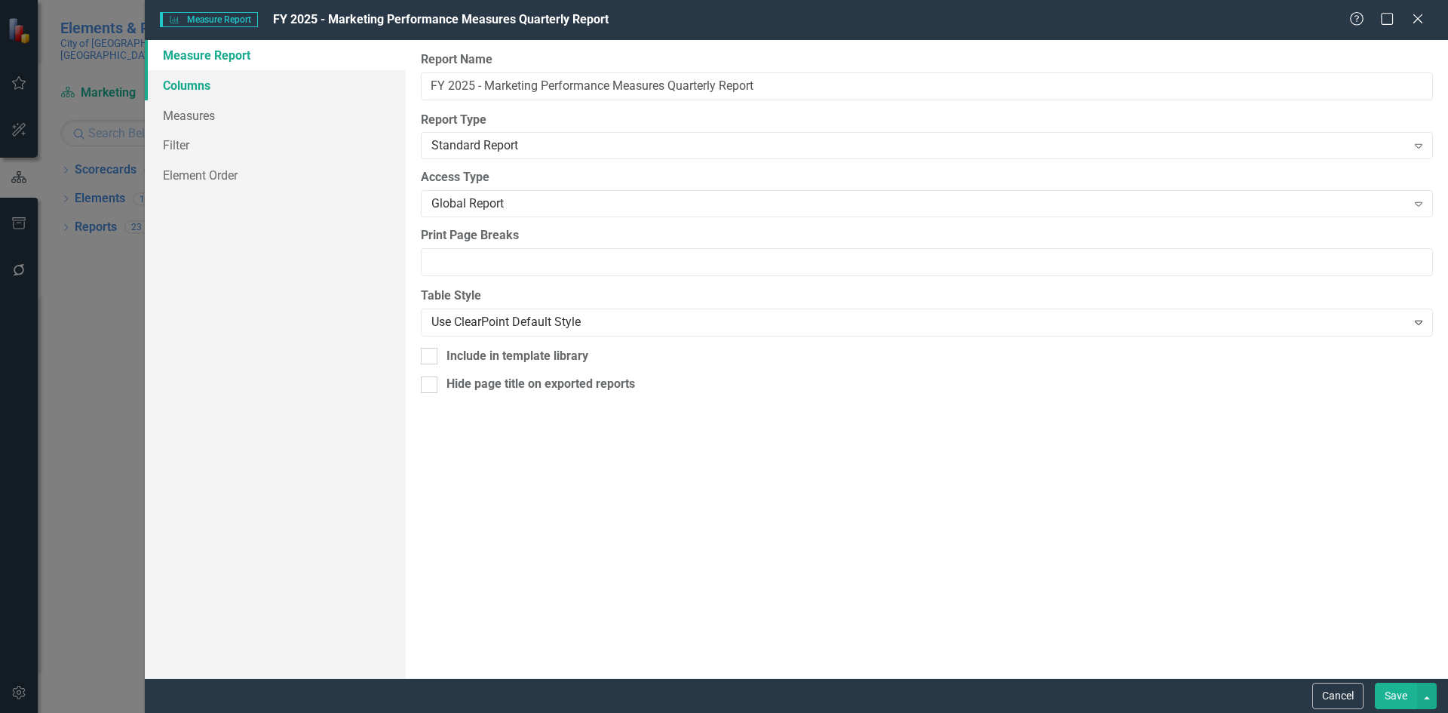
click at [224, 94] on link "Columns" at bounding box center [275, 85] width 261 height 30
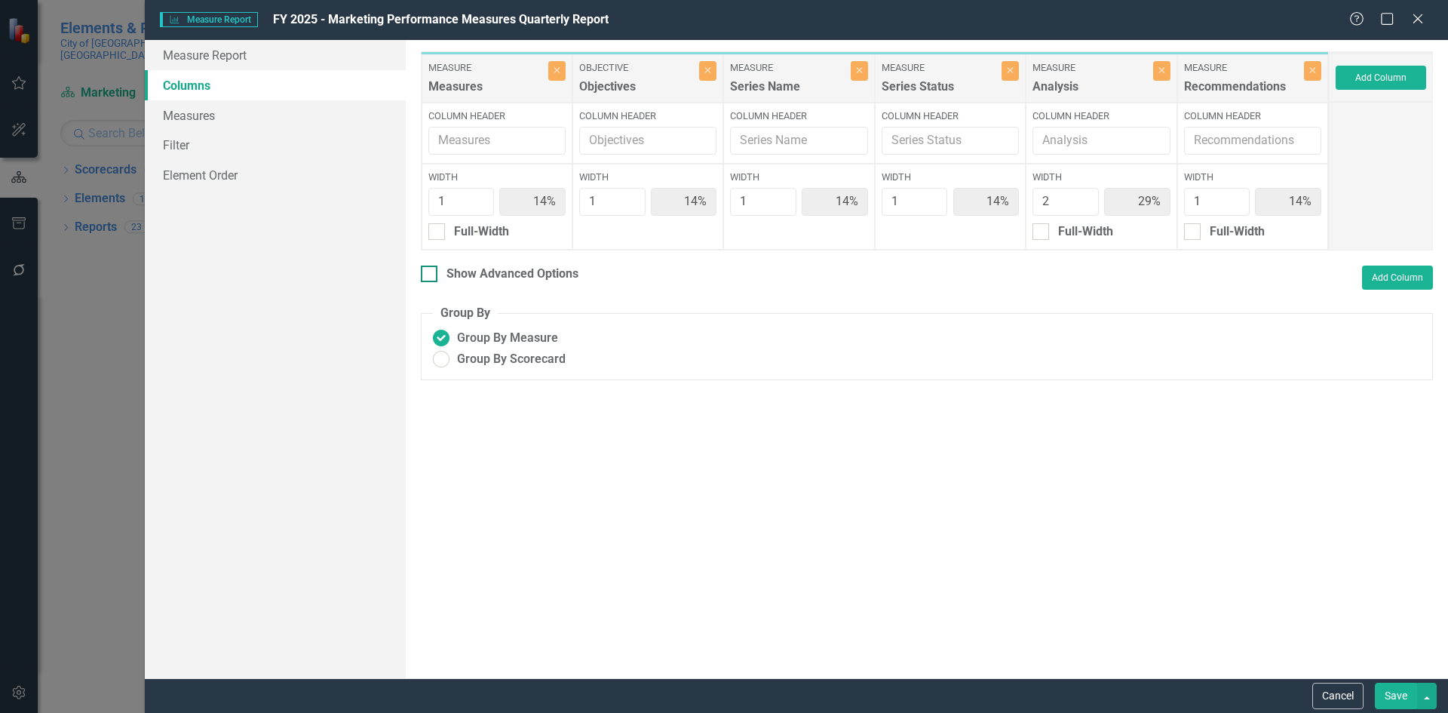
click at [429, 272] on input "Show Advanced Options" at bounding box center [426, 270] width 10 height 10
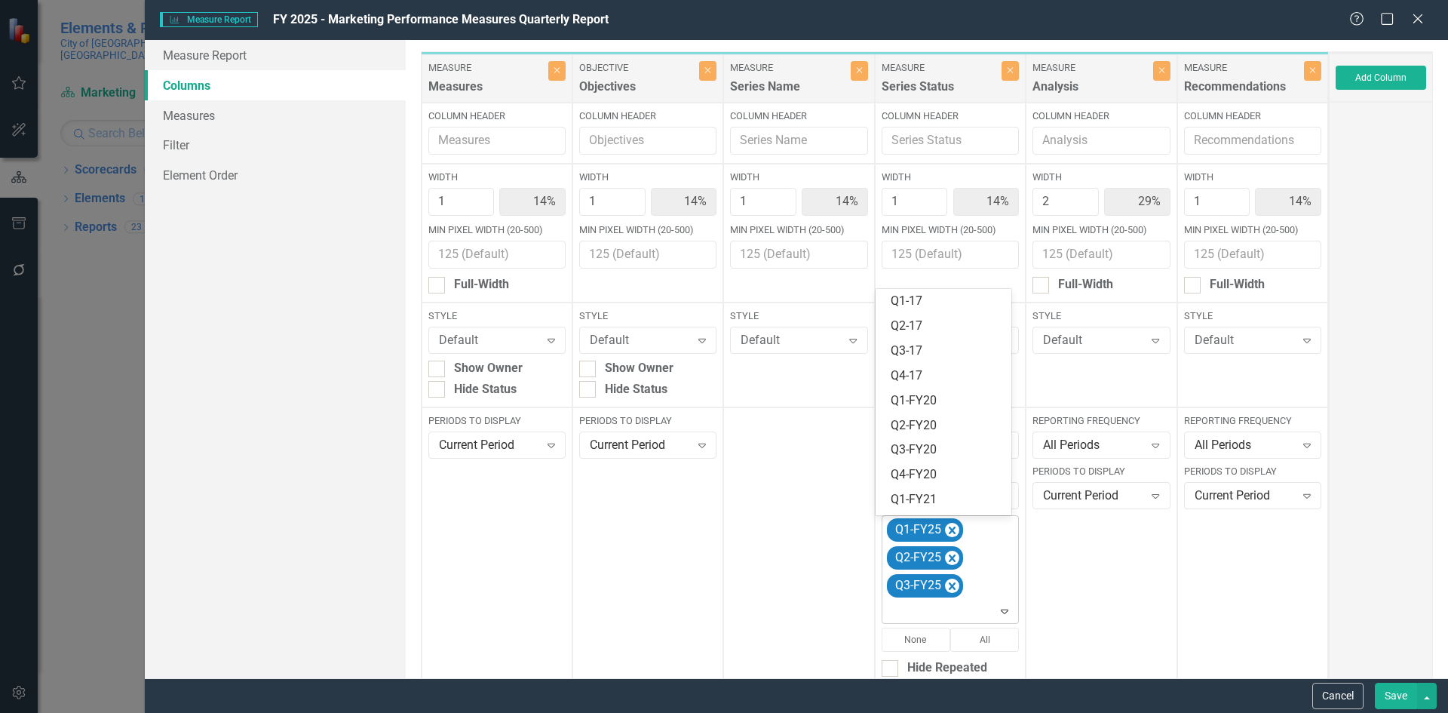
click at [1003, 615] on icon "Expand" at bounding box center [1004, 611] width 15 height 12
click at [924, 502] on div "Q4-FY25" at bounding box center [946, 503] width 112 height 17
click at [1402, 691] on button "Save" at bounding box center [1396, 695] width 42 height 26
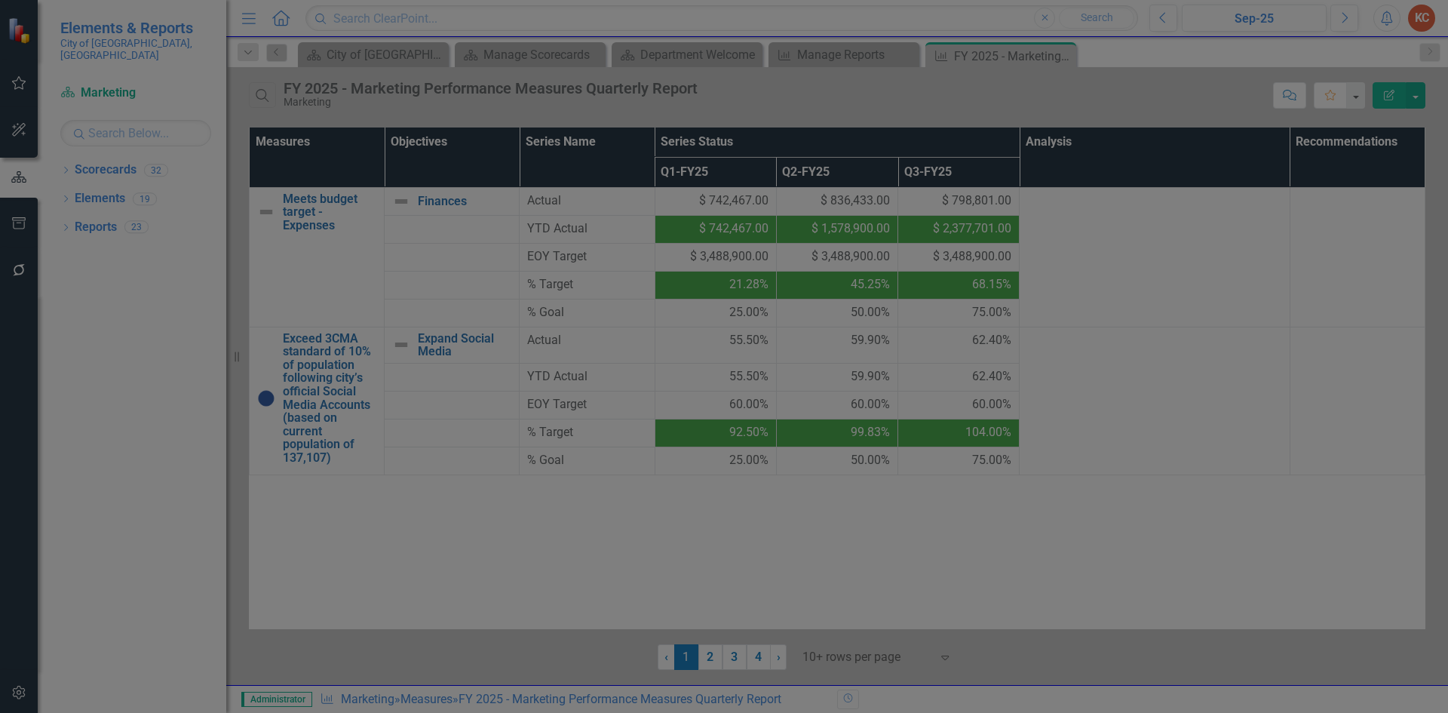
checkbox input "false"
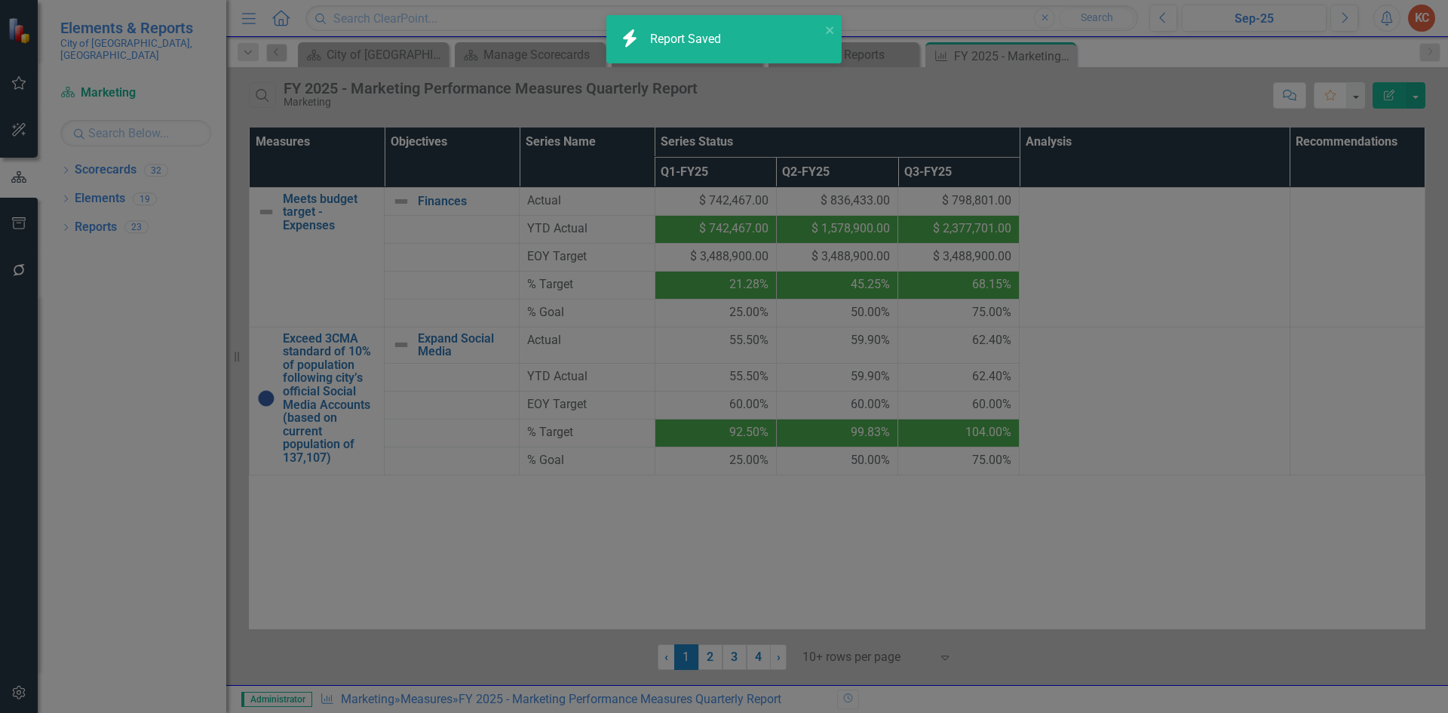
radio input "true"
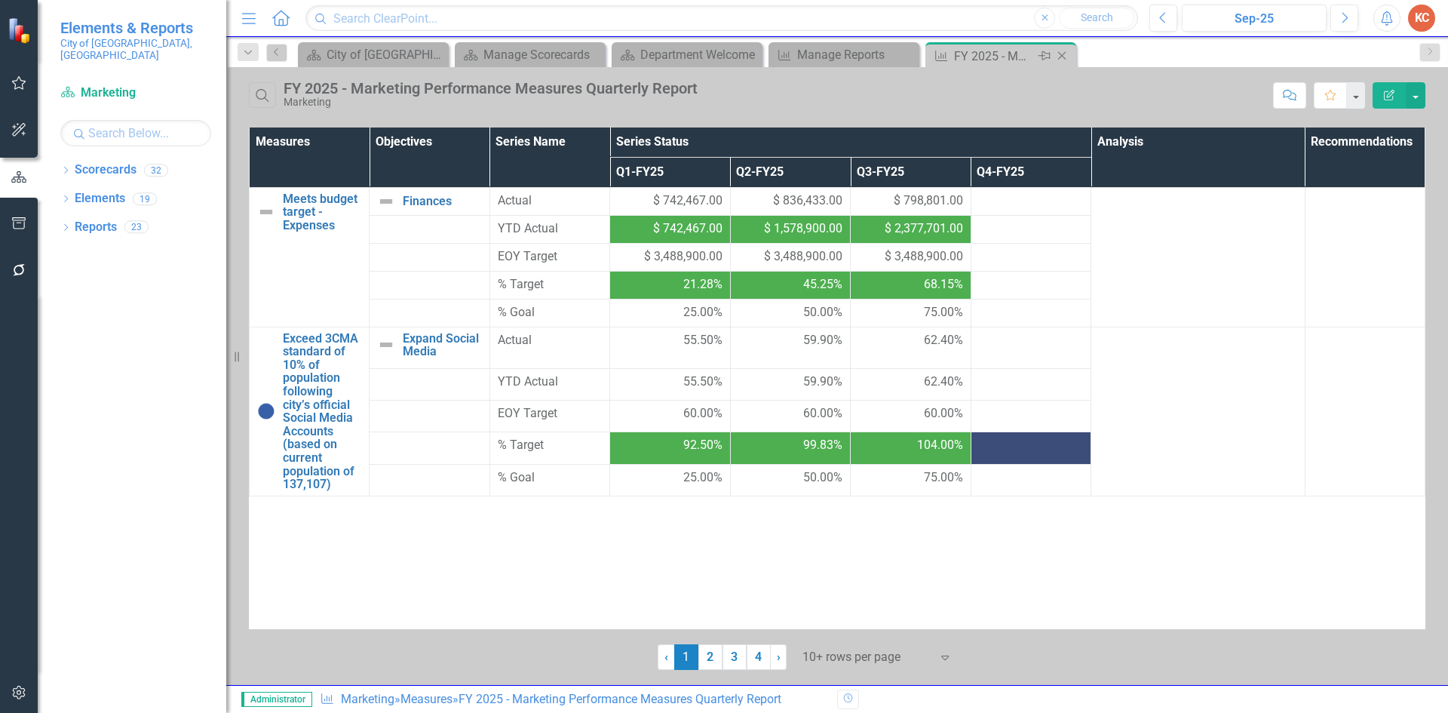
click at [1062, 55] on icon "Close" at bounding box center [1061, 56] width 15 height 12
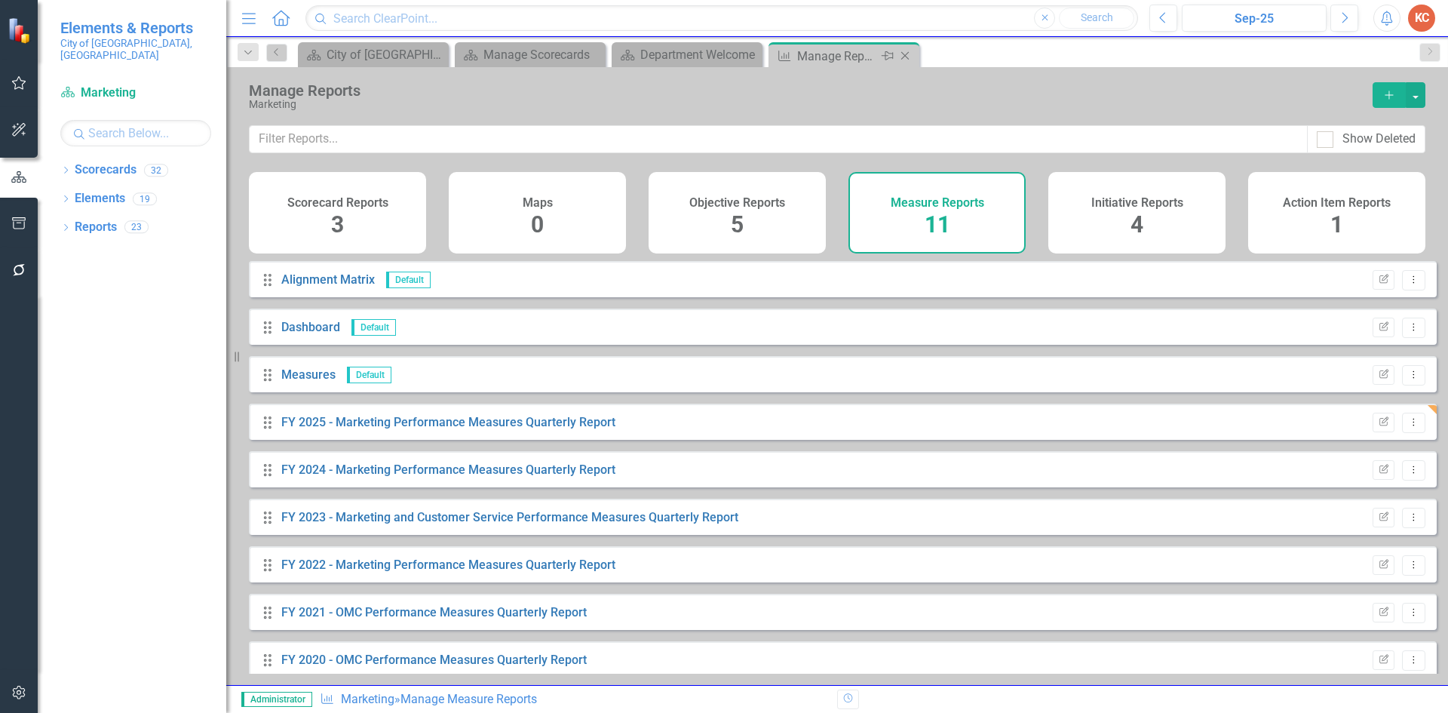
click at [908, 60] on icon "Close" at bounding box center [904, 56] width 15 height 12
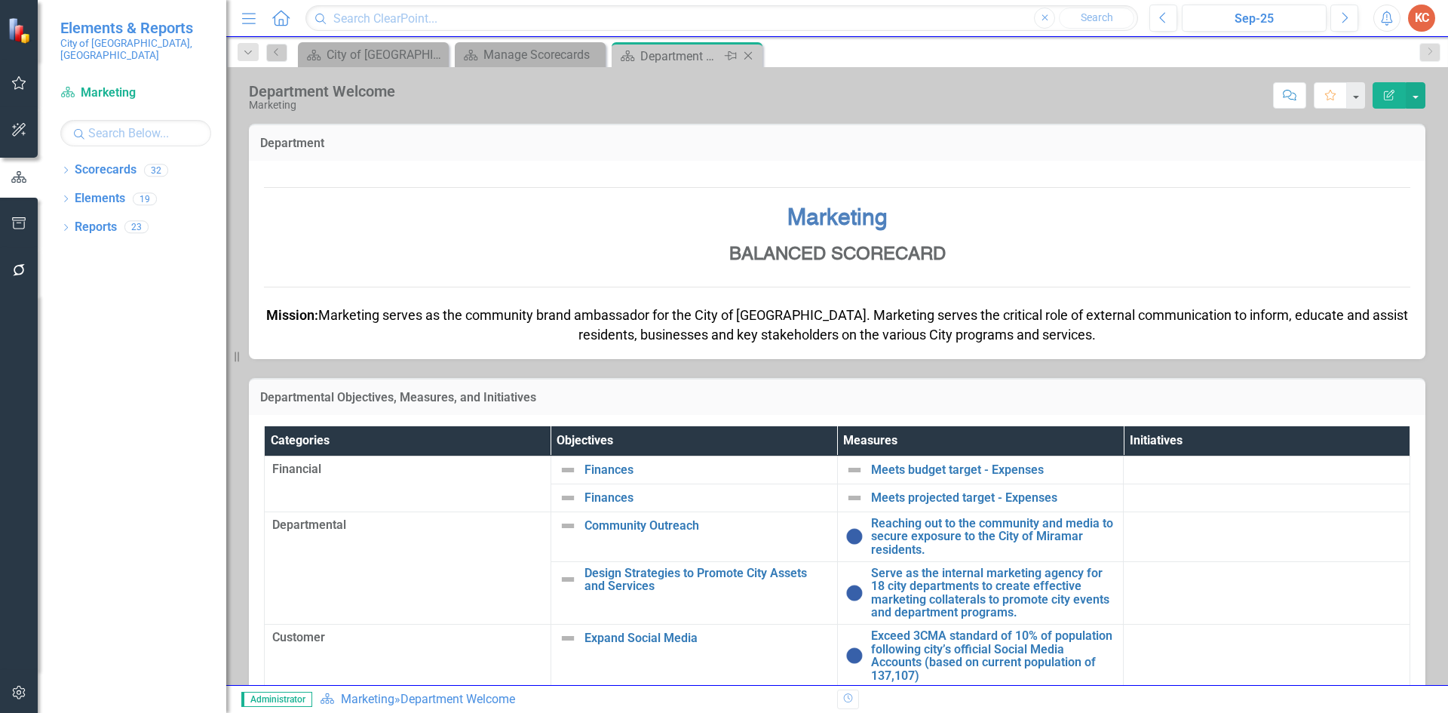
click at [747, 54] on icon "Close" at bounding box center [747, 56] width 15 height 12
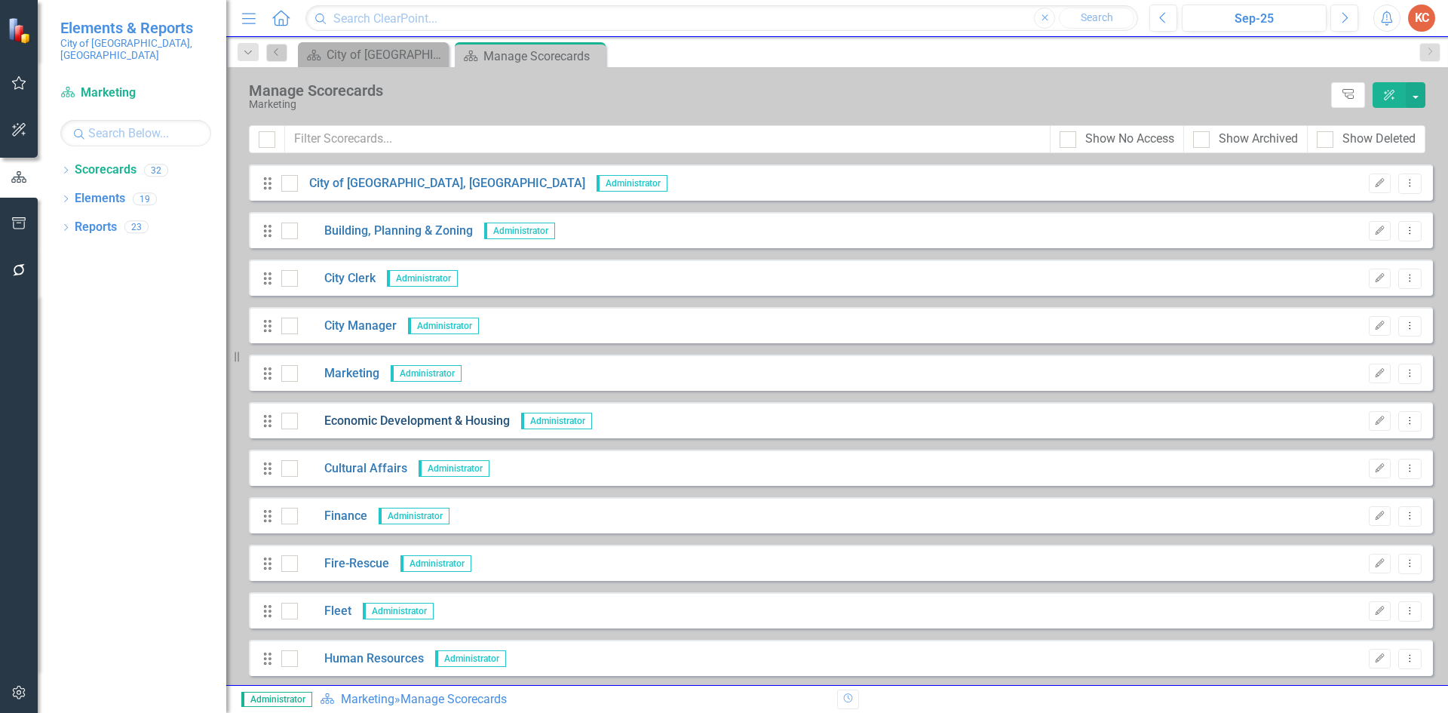
click at [374, 423] on link "Economic Development & Housing" at bounding box center [404, 420] width 212 height 17
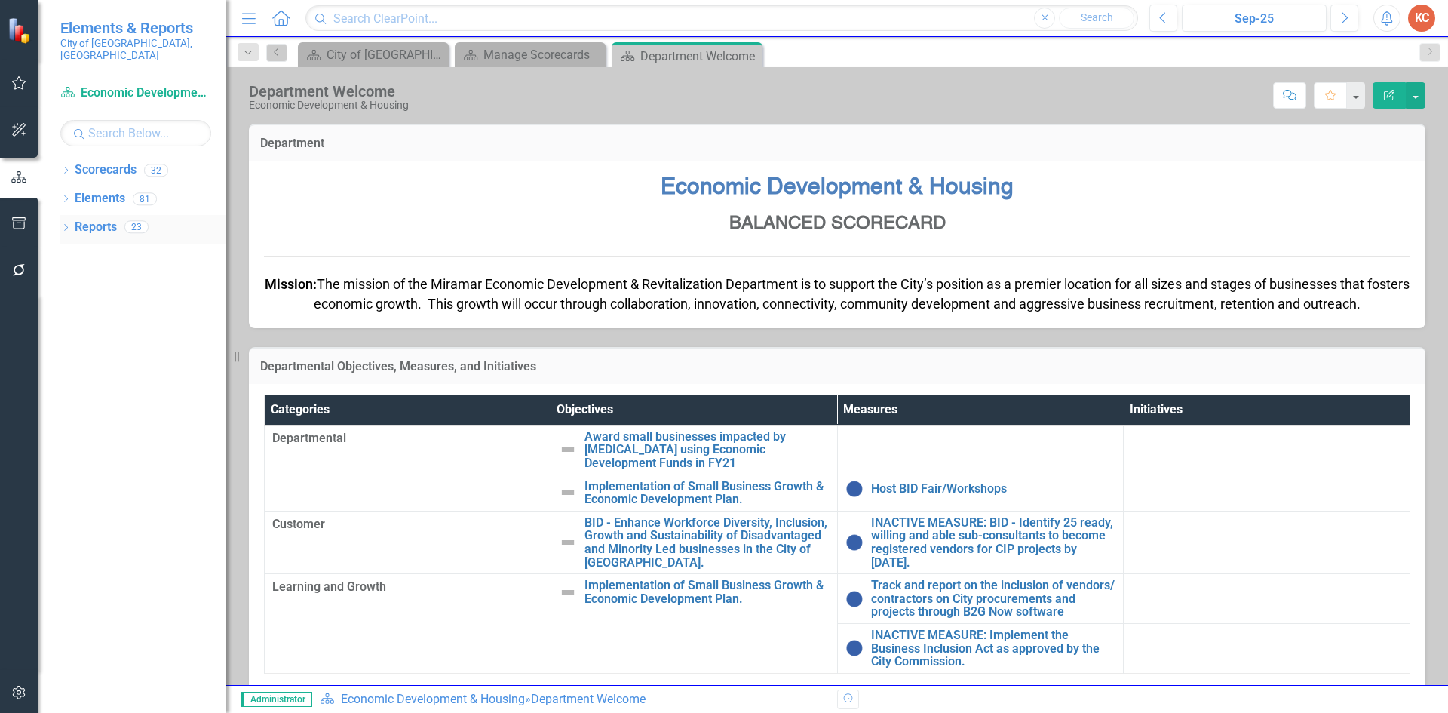
click at [96, 220] on link "Reports" at bounding box center [96, 227] width 42 height 17
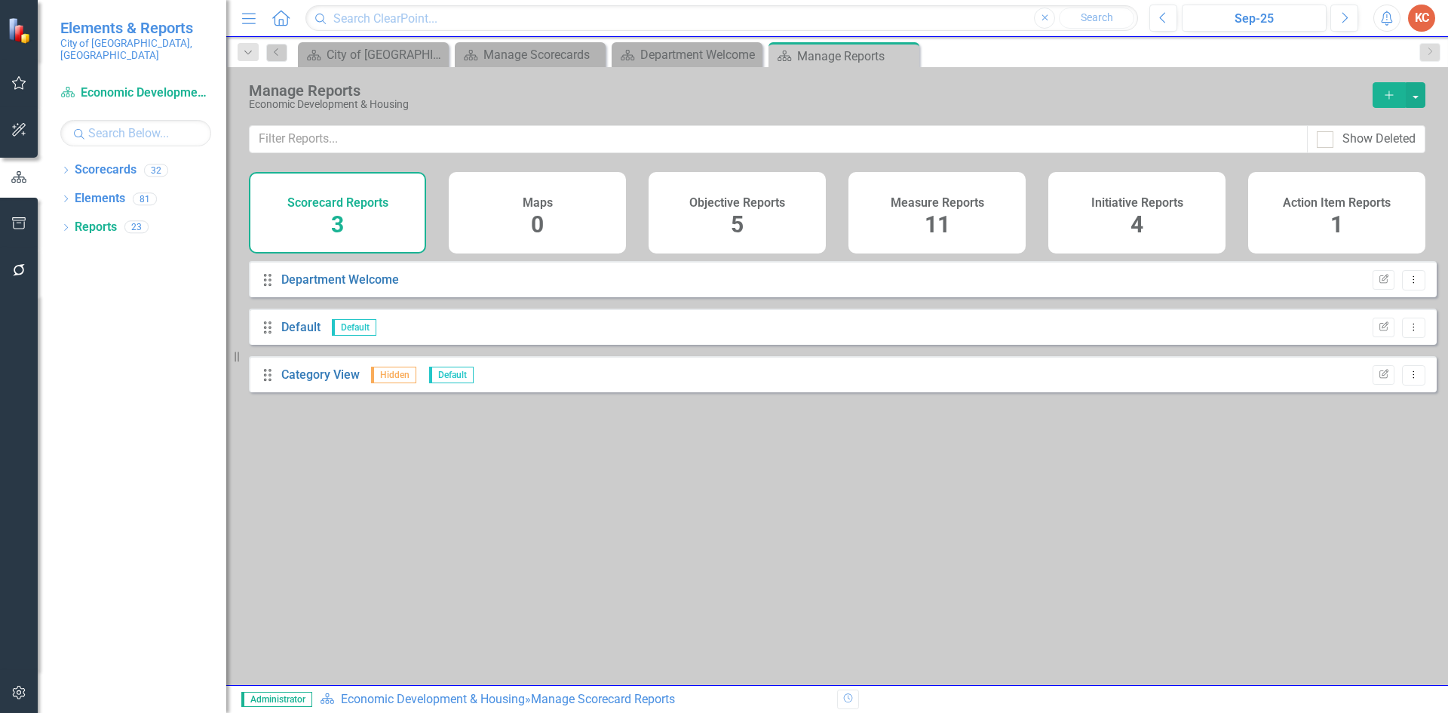
click at [921, 213] on div "Measure Reports 11" at bounding box center [936, 212] width 177 height 81
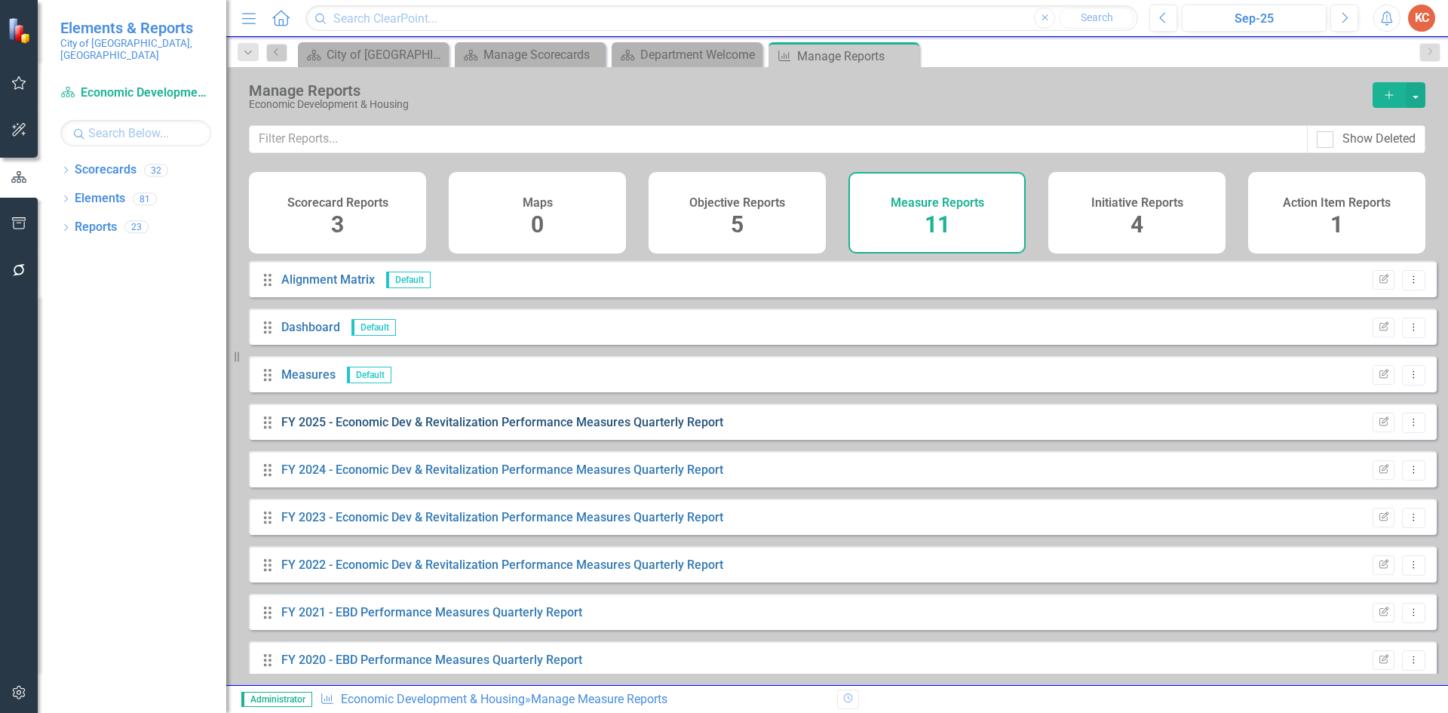
click at [320, 429] on link "FY 2025 - Economic Dev & Revitalization Performance Measures Quarterly Report" at bounding box center [502, 422] width 442 height 14
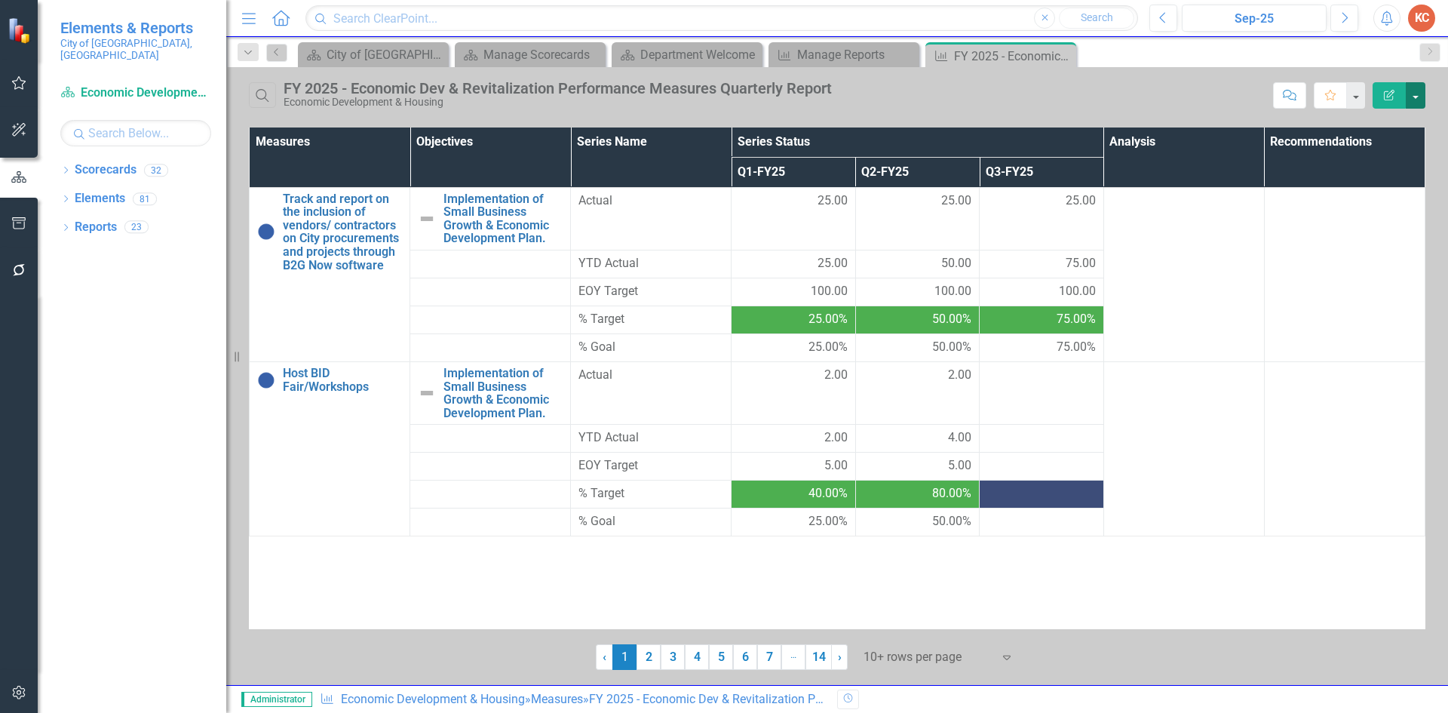
click at [1416, 105] on button "button" at bounding box center [1415, 95] width 20 height 26
click at [1377, 129] on link "Edit Report Edit Report" at bounding box center [1364, 123] width 119 height 28
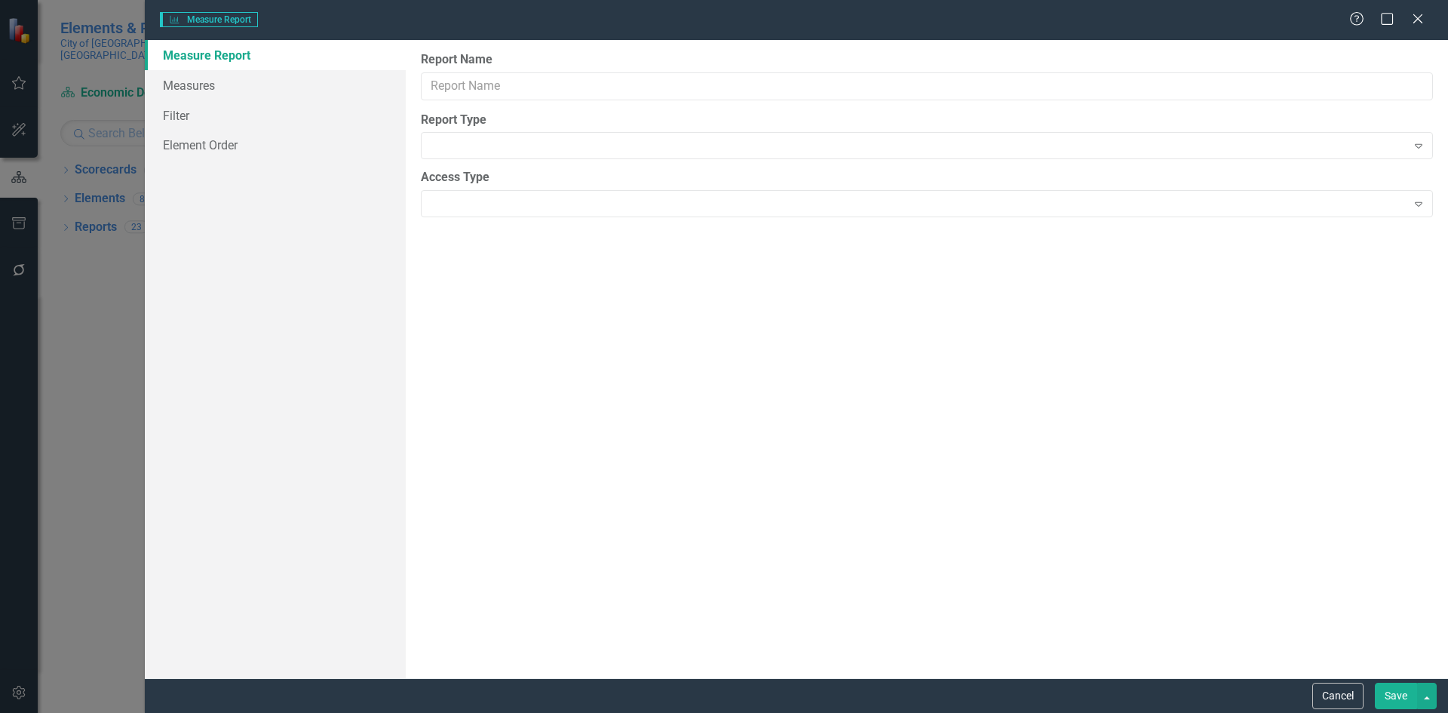
type input "FY 2025 - Economic Dev & Revitalization Performance Measures Quarterly Report"
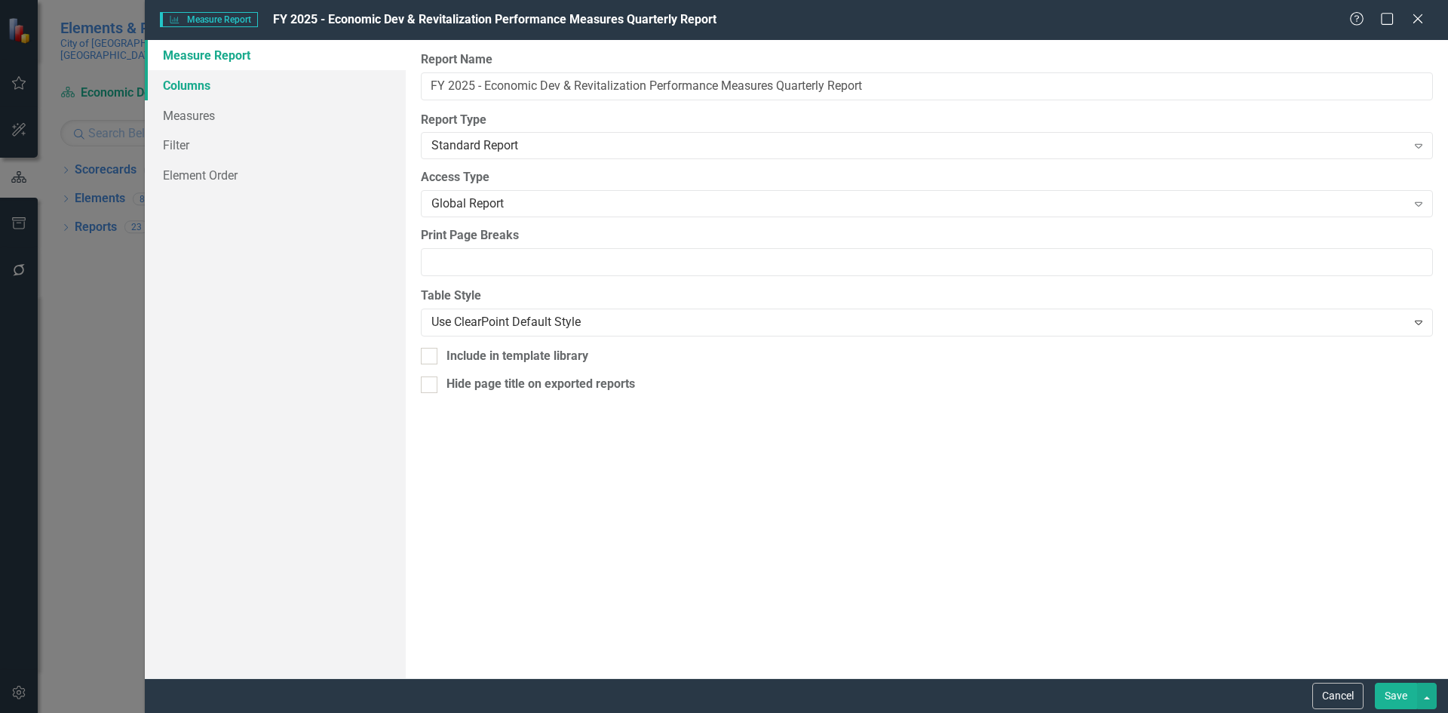
click at [264, 90] on link "Columns" at bounding box center [275, 85] width 261 height 30
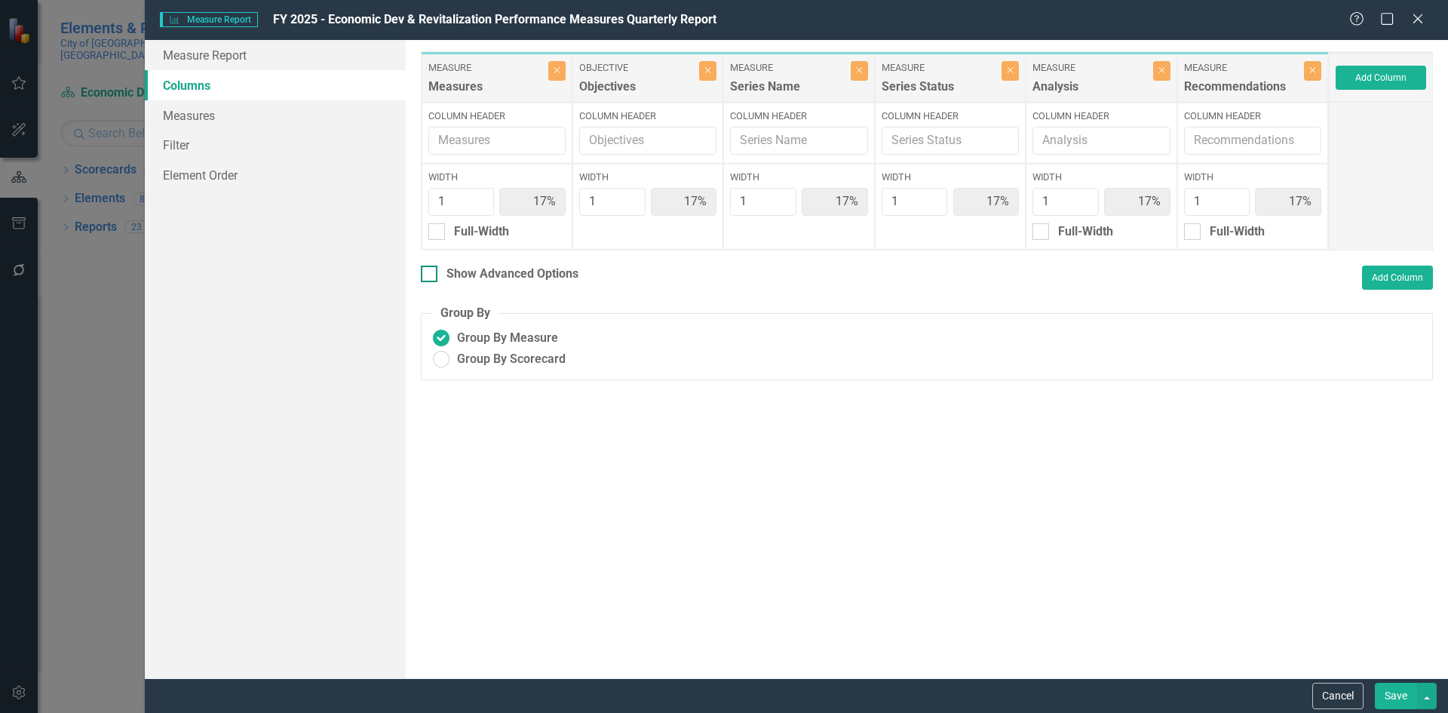
click at [431, 272] on div at bounding box center [429, 273] width 17 height 17
click at [431, 272] on input "Show Advanced Options" at bounding box center [426, 270] width 10 height 10
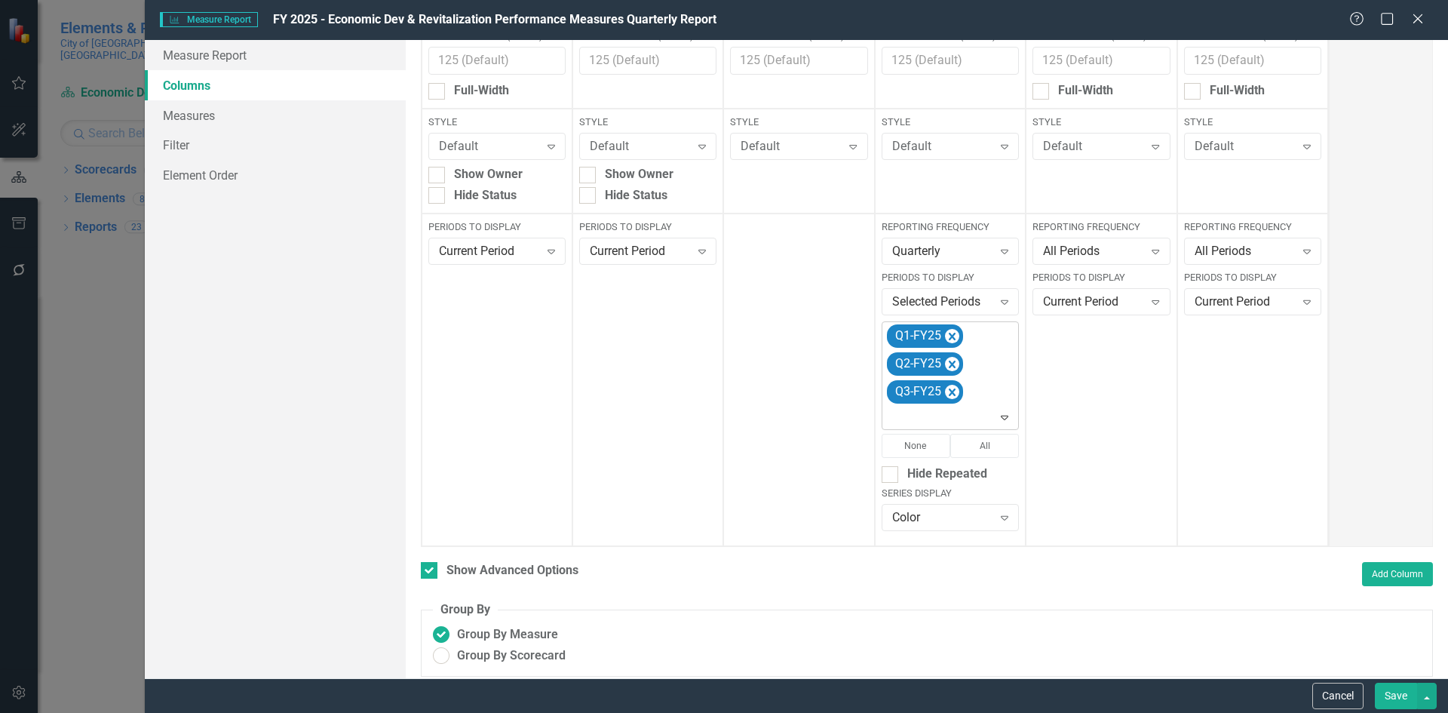
scroll to position [204, 0]
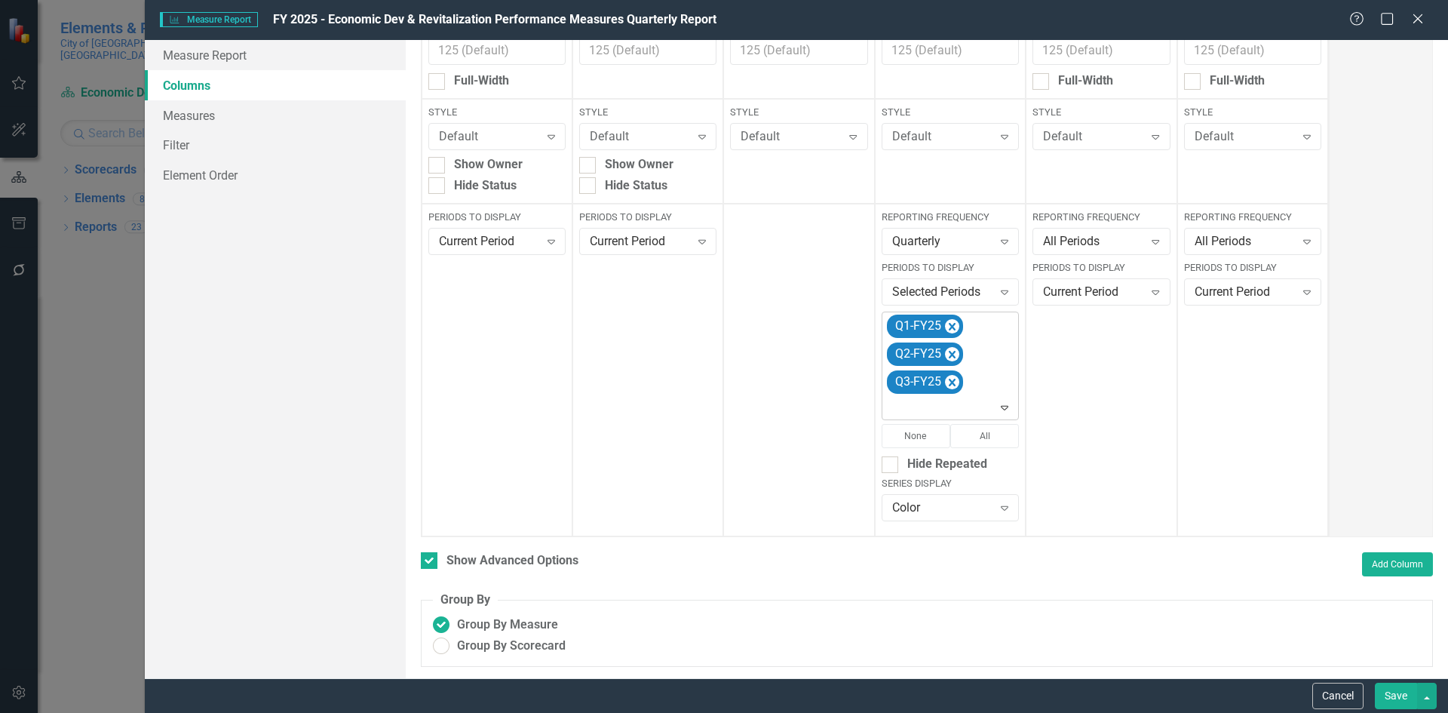
click at [997, 407] on icon "Expand" at bounding box center [1004, 407] width 15 height 12
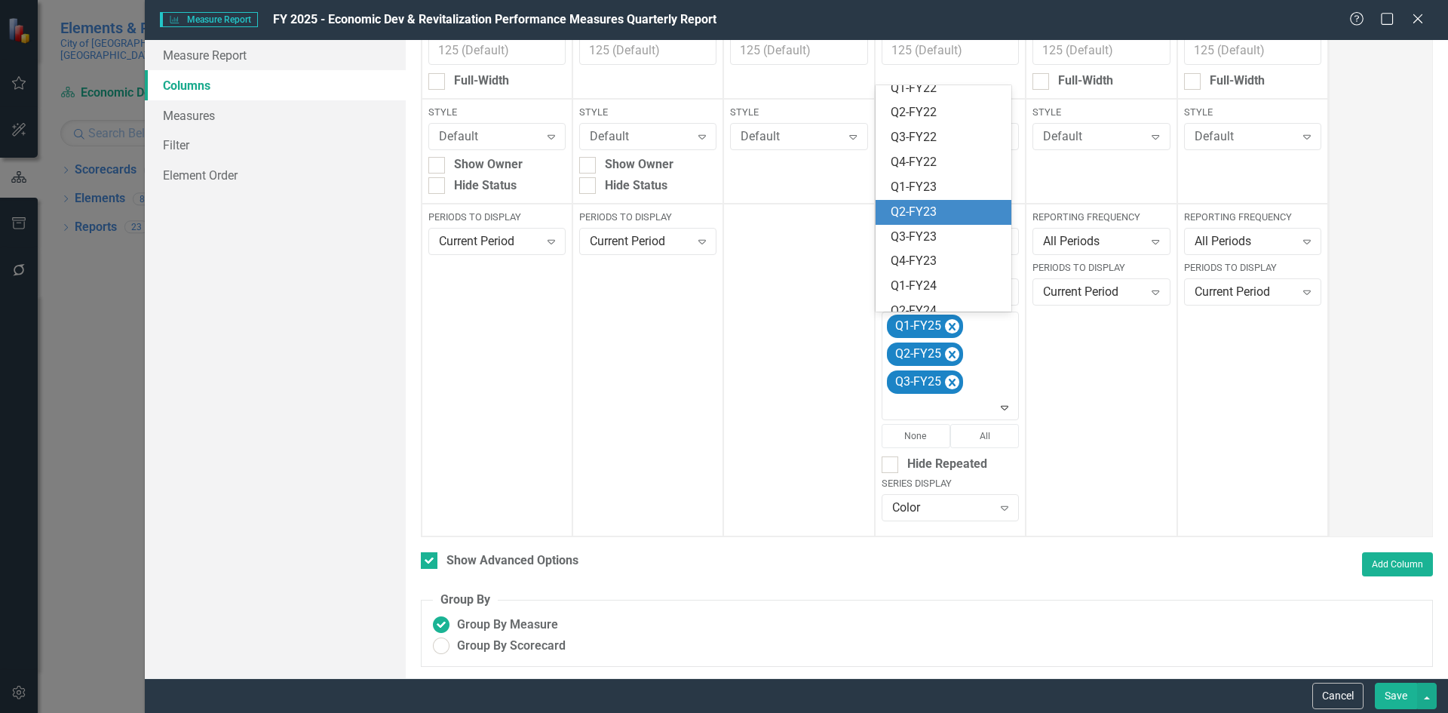
scroll to position [393, 0]
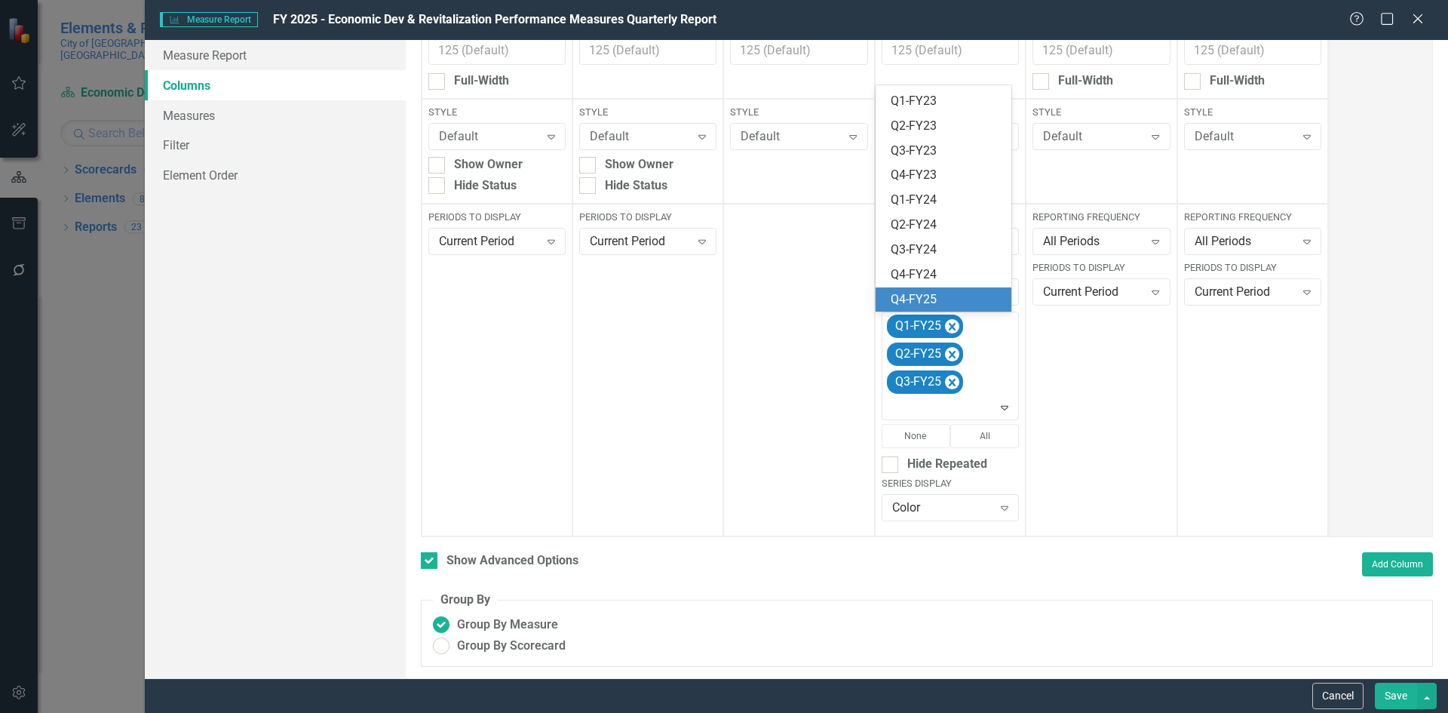
click at [933, 299] on div "Q4-FY25" at bounding box center [946, 299] width 112 height 17
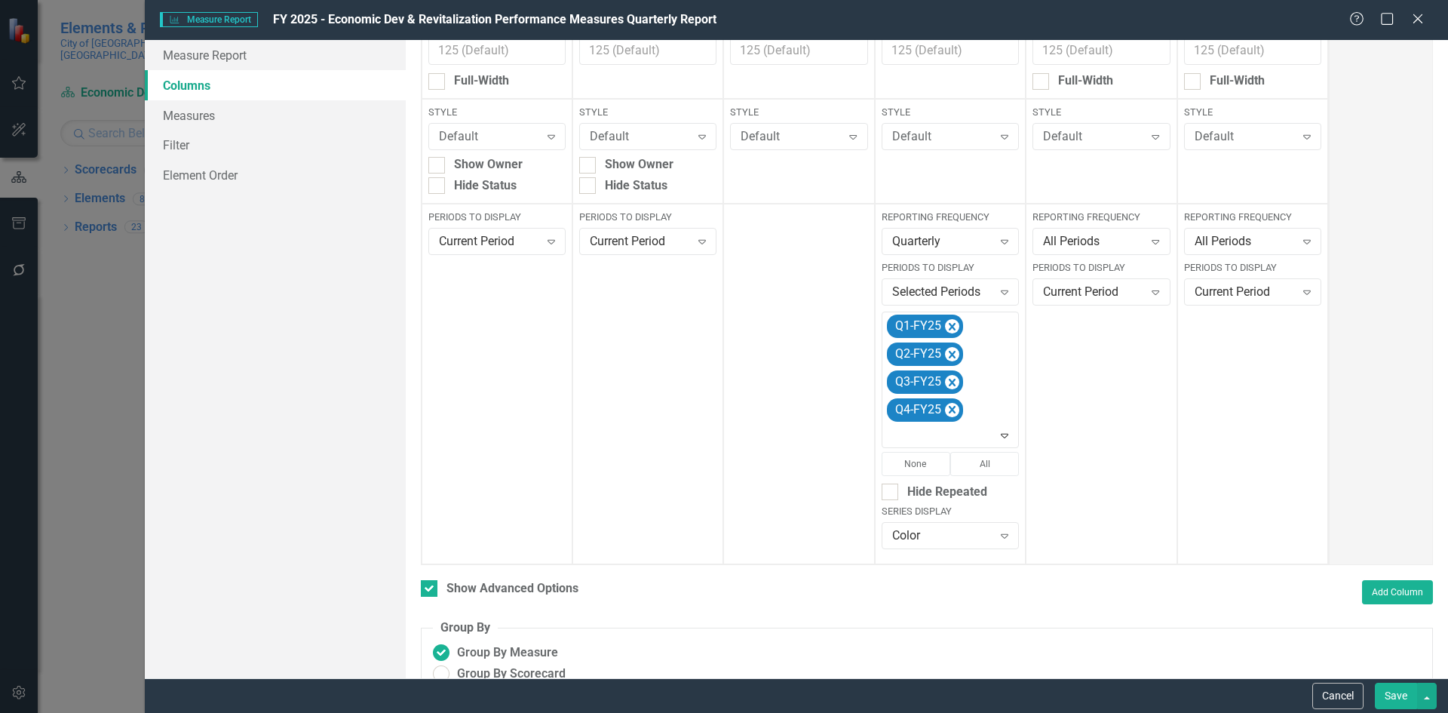
click at [1394, 697] on button "Save" at bounding box center [1396, 695] width 42 height 26
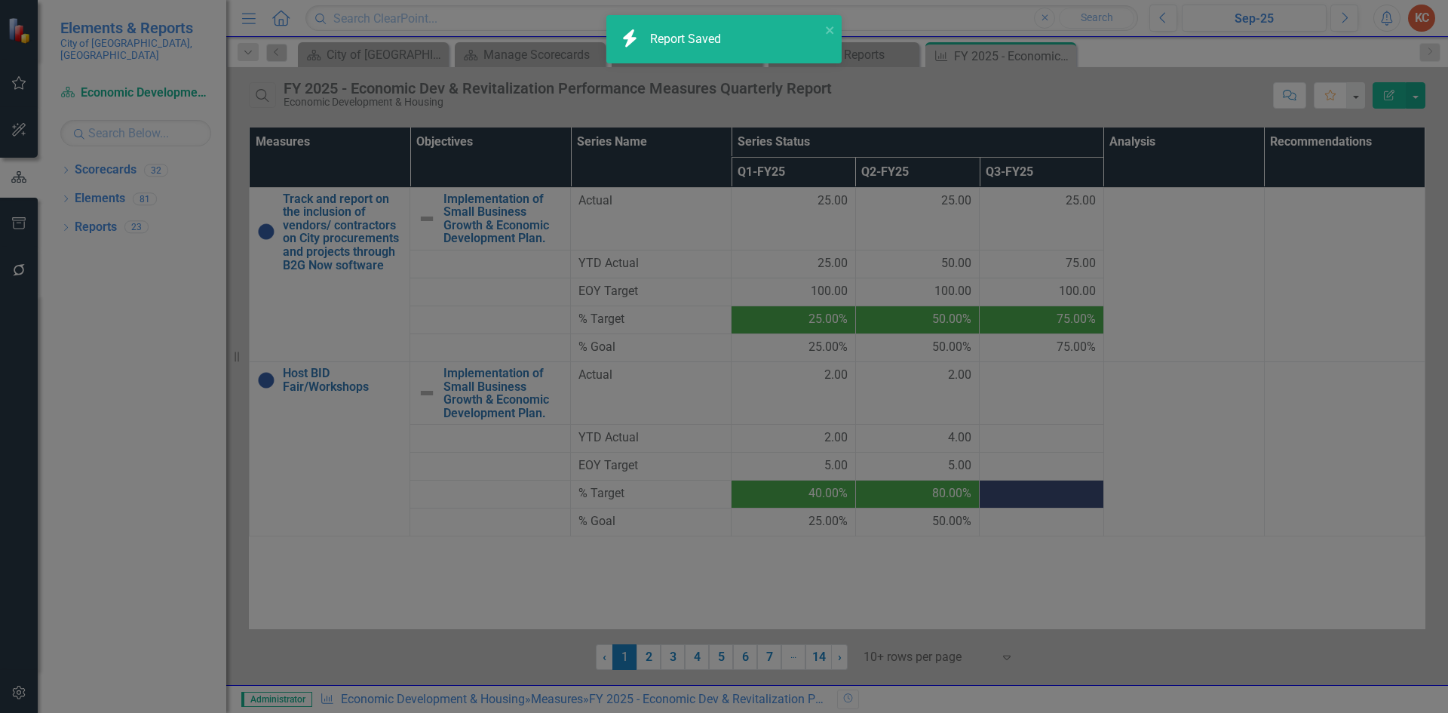
checkbox input "false"
radio input "true"
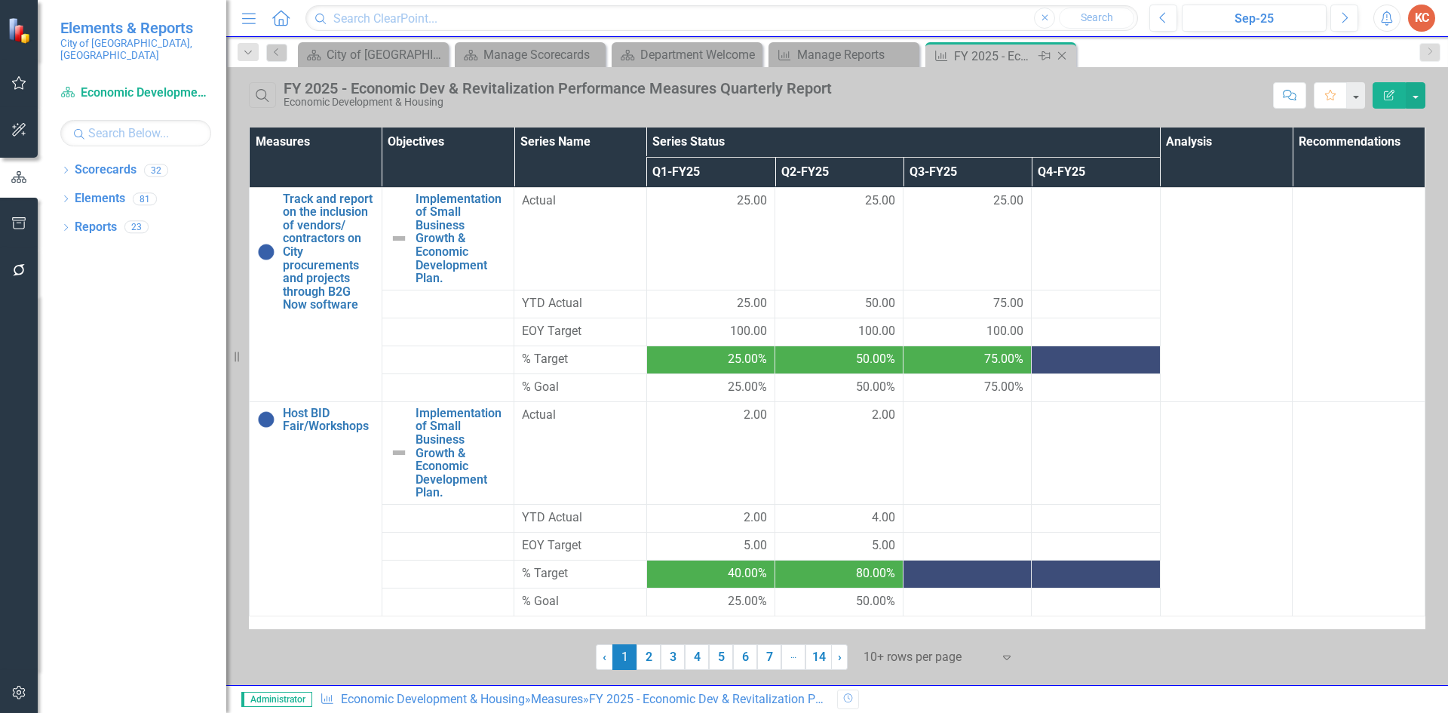
click at [1065, 51] on icon "Close" at bounding box center [1061, 56] width 15 height 12
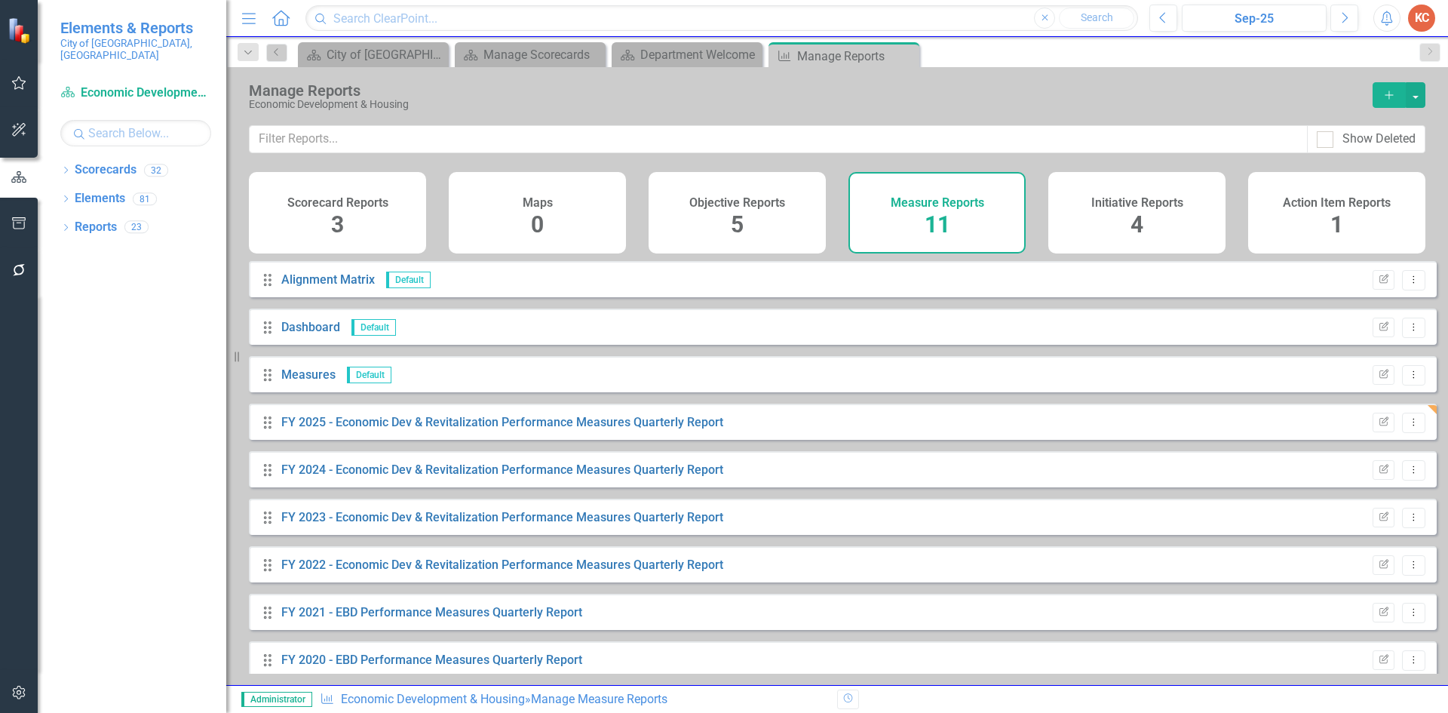
drag, startPoint x: 908, startPoint y: 56, endPoint x: 894, endPoint y: 62, distance: 14.9
click at [0, 0] on icon "Close" at bounding box center [0, 0] width 0 height 0
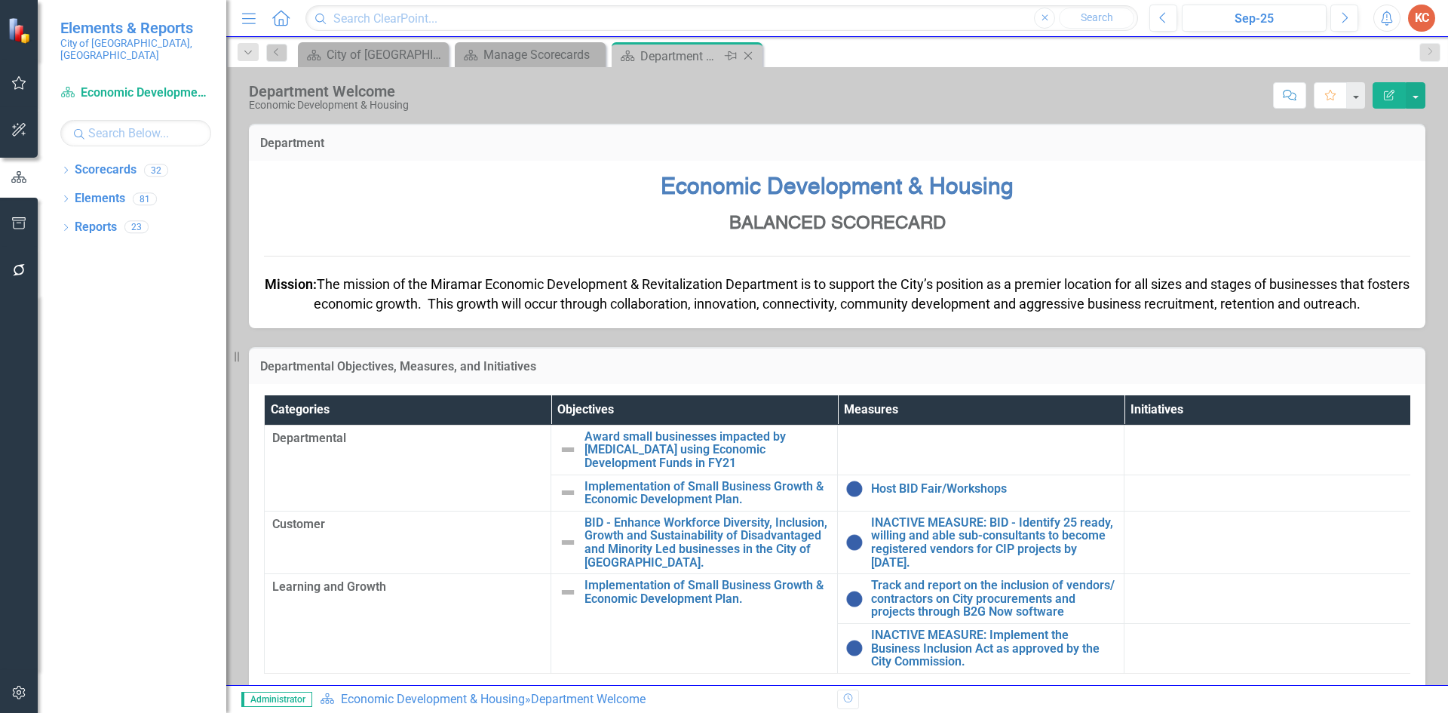
click at [751, 59] on icon at bounding box center [748, 56] width 8 height 8
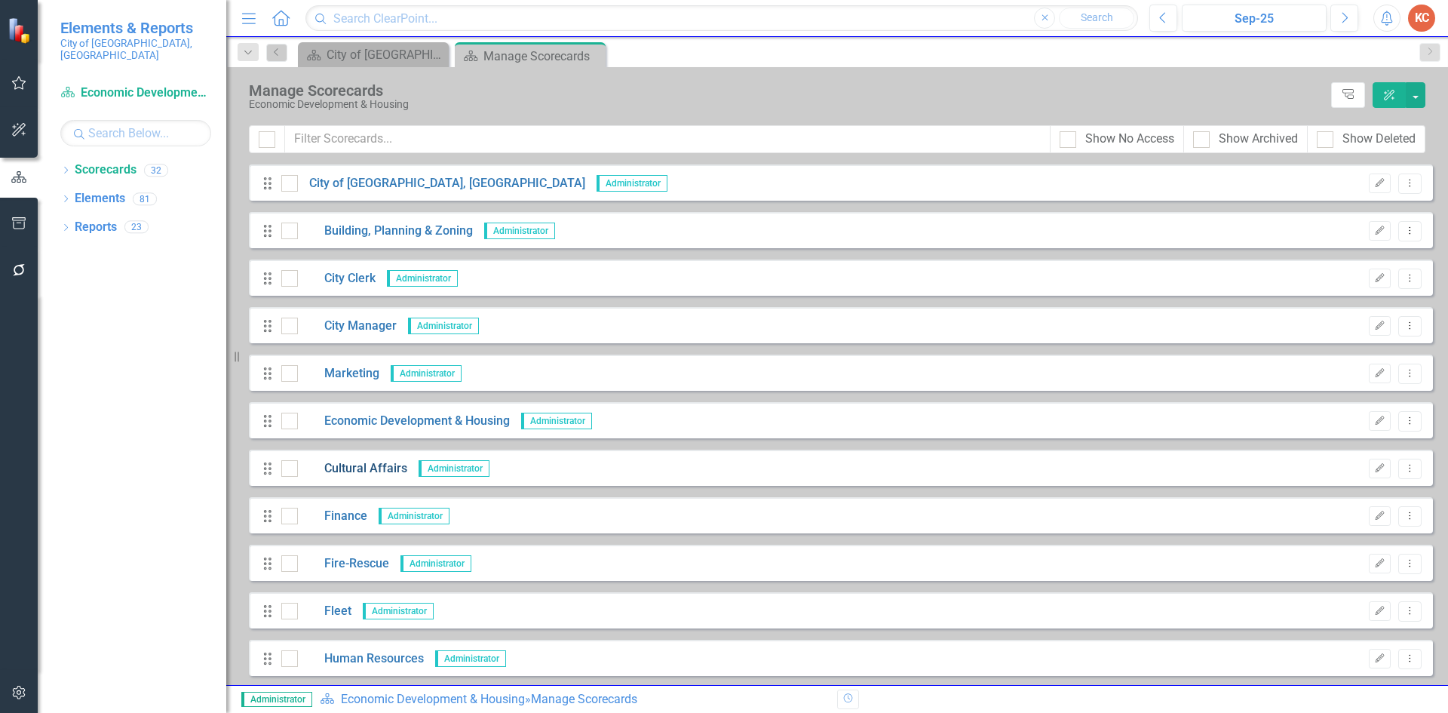
click at [373, 471] on link "Cultural Affairs" at bounding box center [352, 468] width 109 height 17
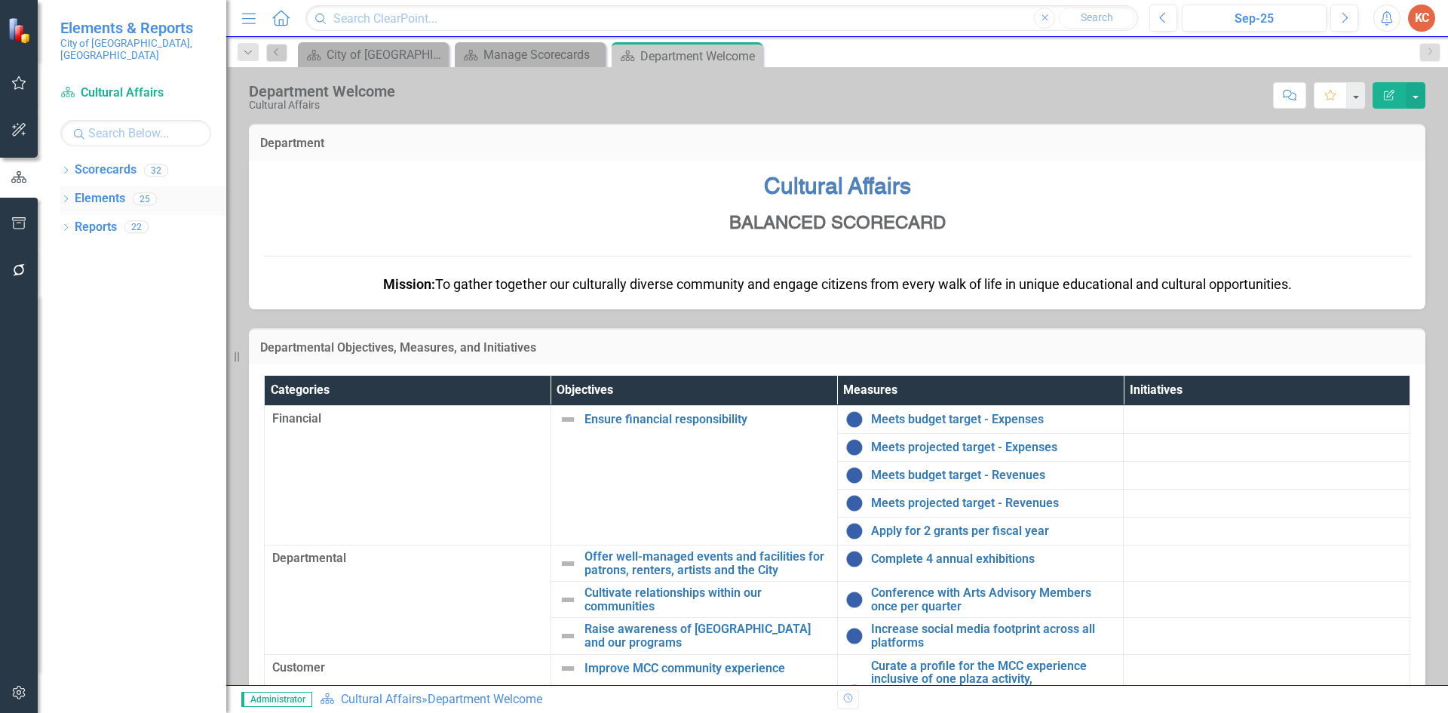
click at [109, 190] on link "Elements" at bounding box center [100, 198] width 51 height 17
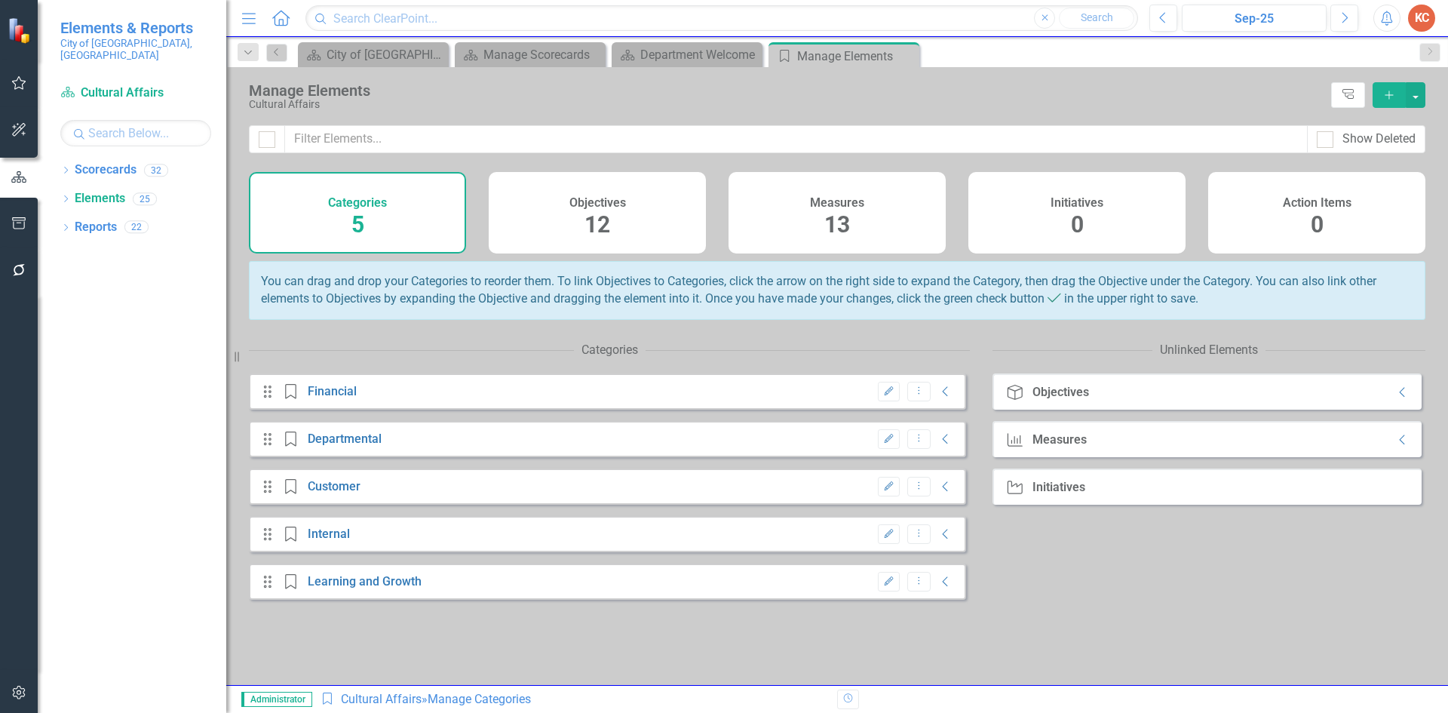
click at [857, 201] on h4 "Measures" at bounding box center [837, 203] width 54 height 14
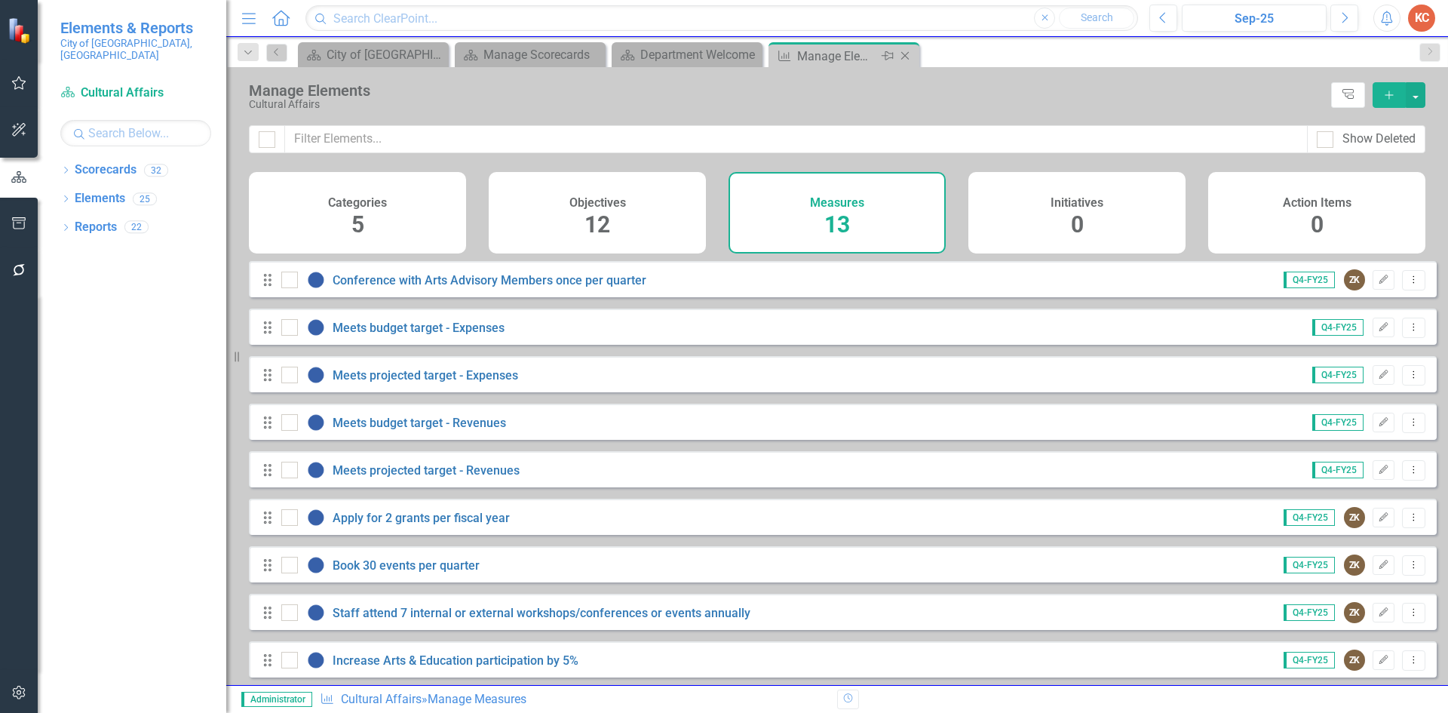
click at [909, 55] on icon "Close" at bounding box center [904, 56] width 15 height 12
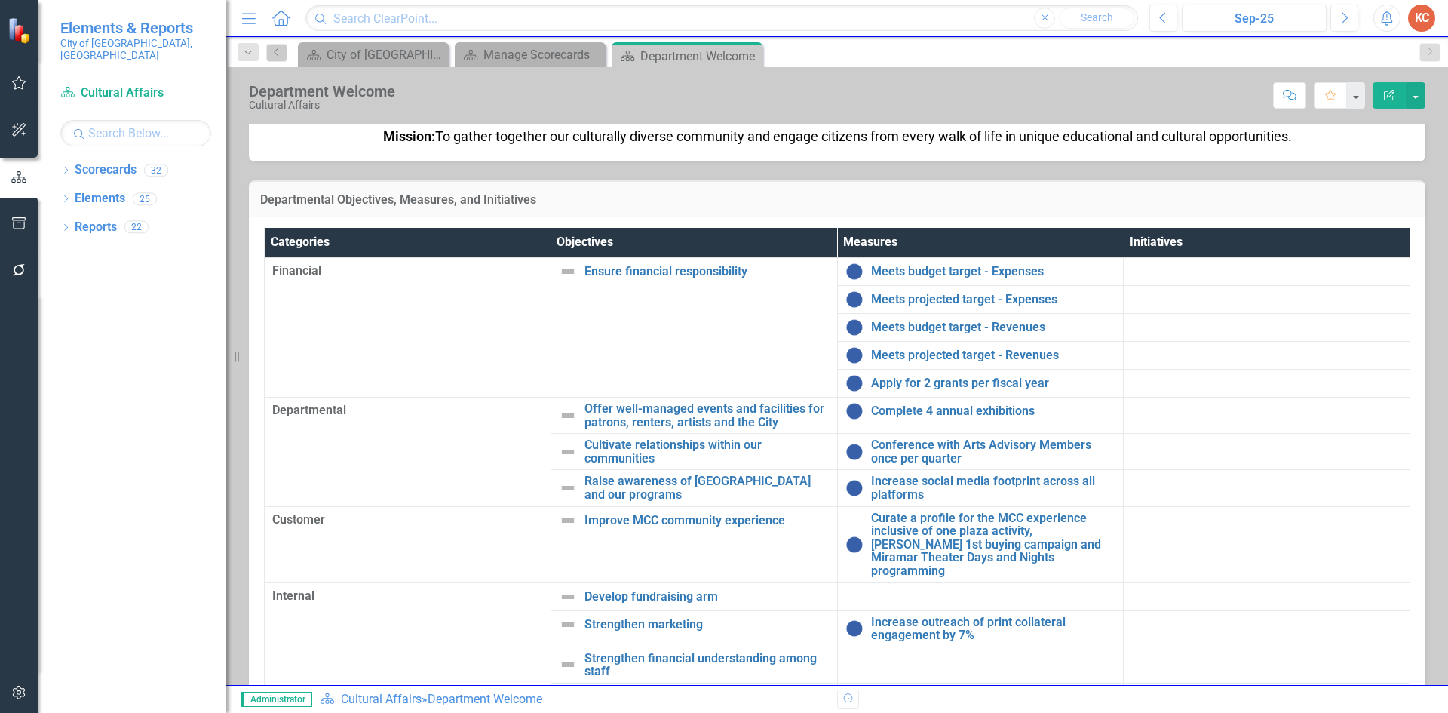
scroll to position [75, 0]
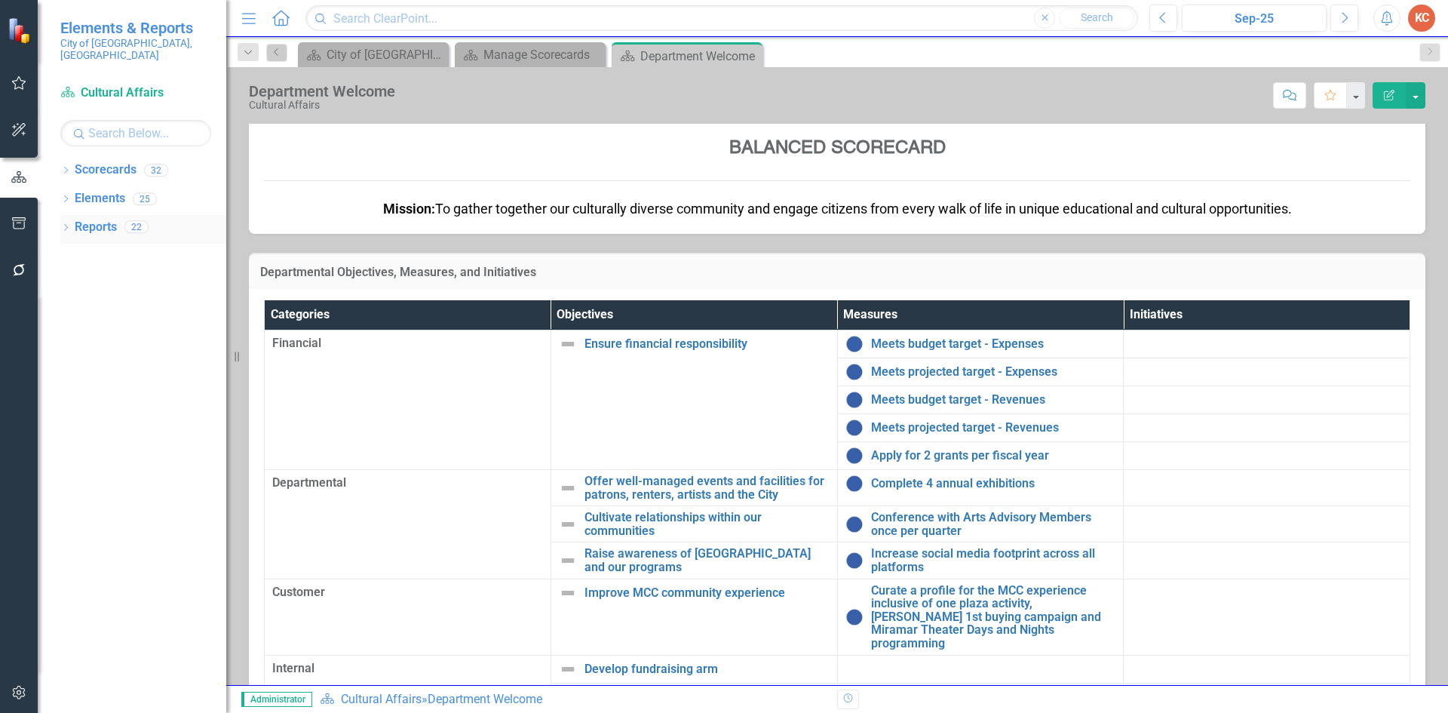
click at [88, 219] on link "Reports" at bounding box center [96, 227] width 42 height 17
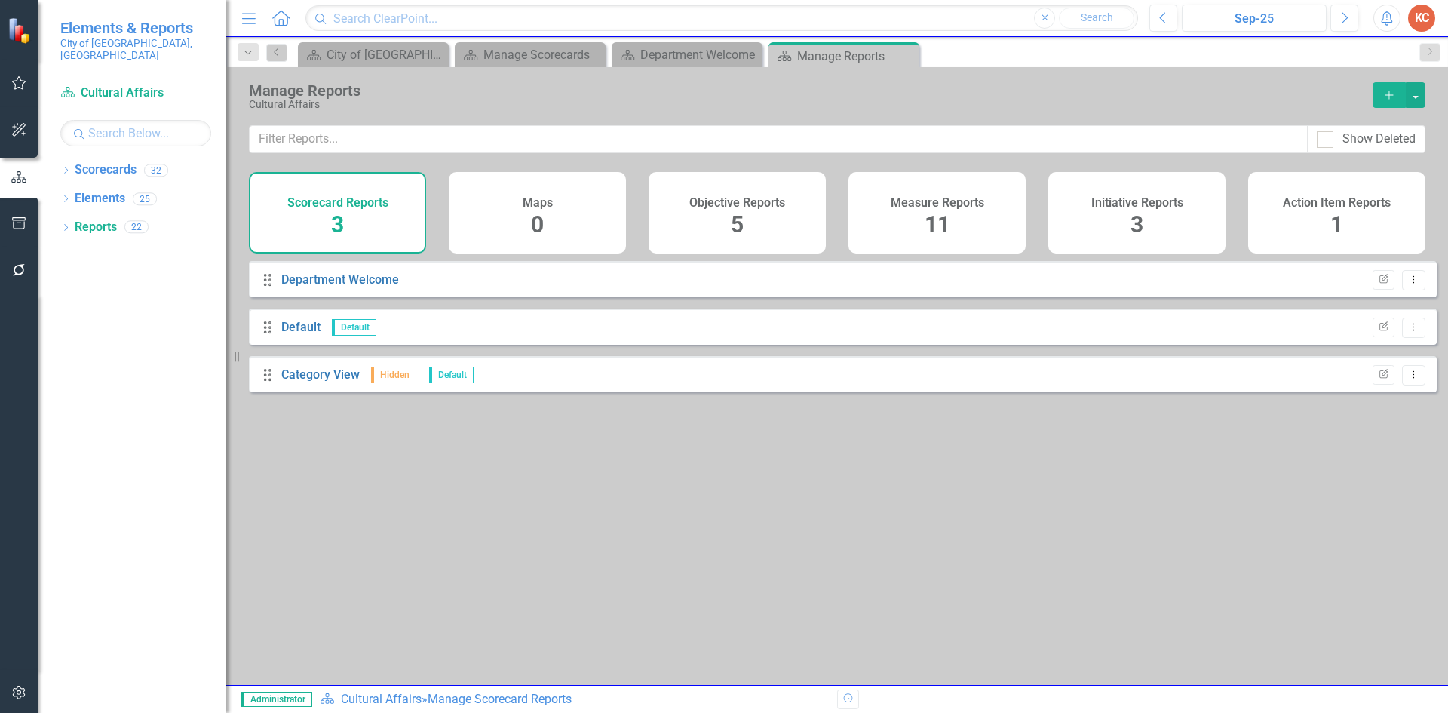
click at [960, 198] on h4 "Measure Reports" at bounding box center [936, 203] width 93 height 14
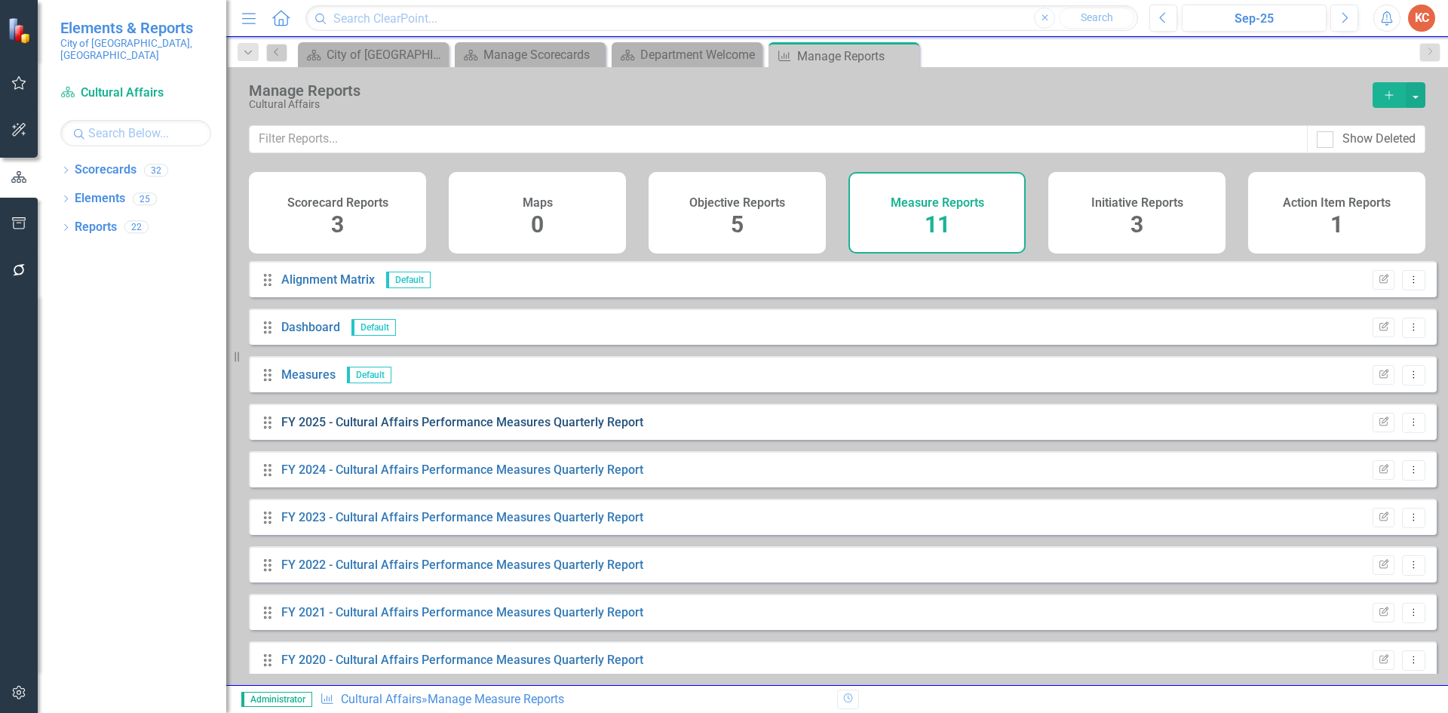
click at [480, 429] on link "FY 2025 - Cultural Affairs Performance Measures Quarterly Report" at bounding box center [462, 422] width 362 height 14
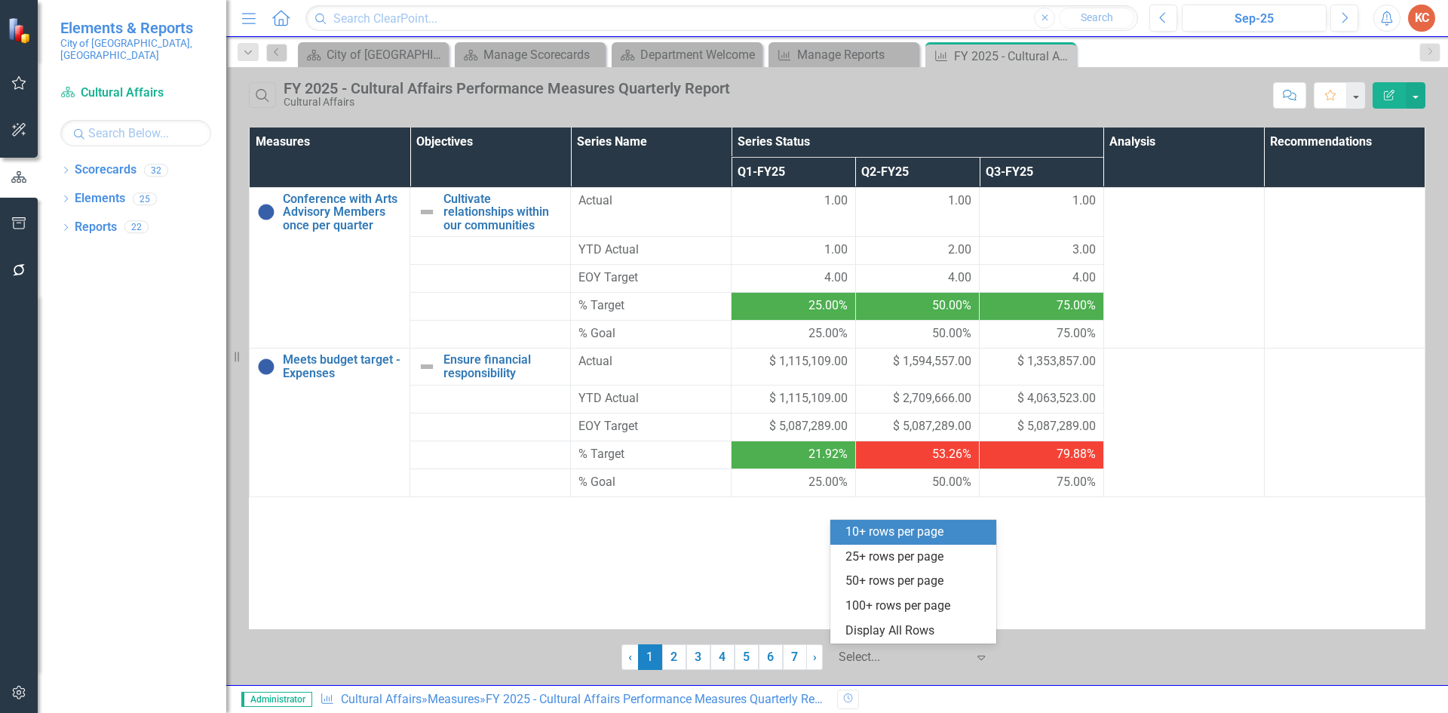
click at [976, 658] on icon "Expand" at bounding box center [980, 657] width 15 height 12
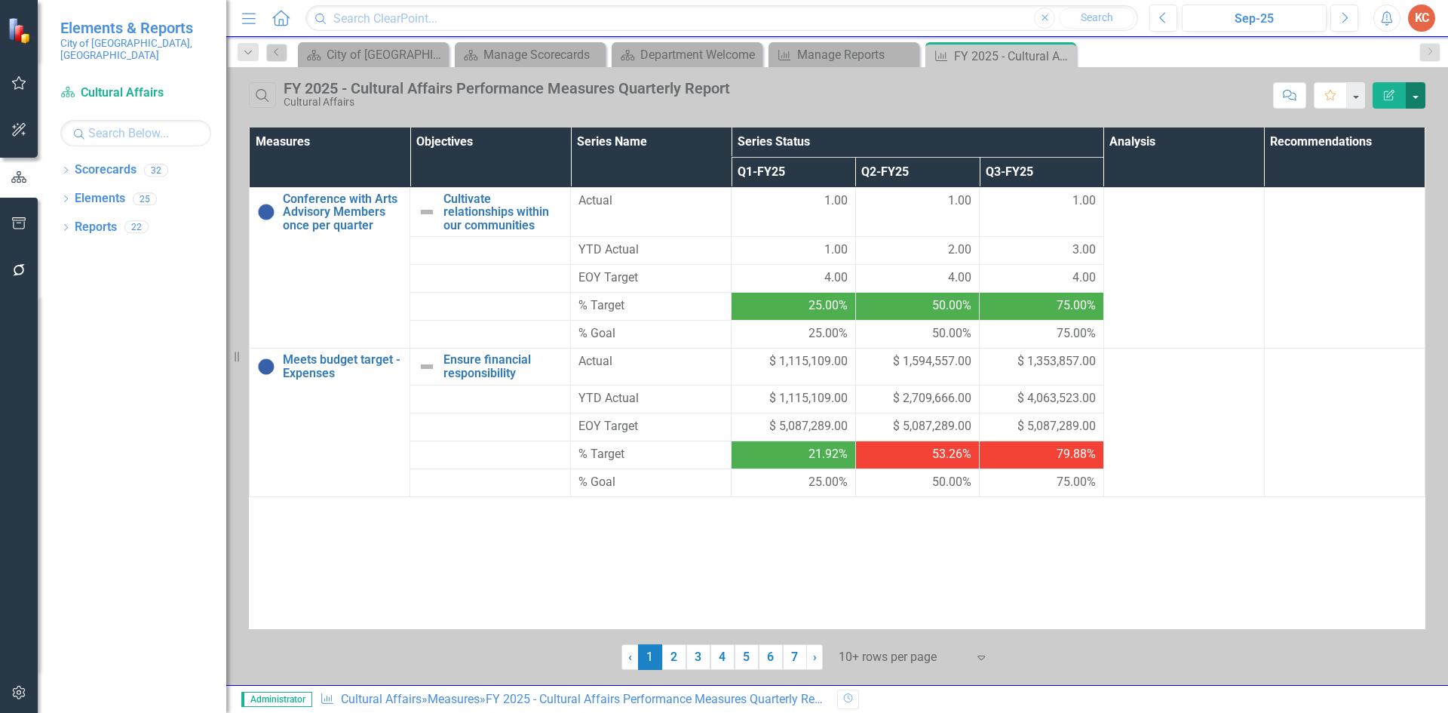
click at [1416, 96] on button "button" at bounding box center [1415, 95] width 20 height 26
click at [1330, 124] on link "Edit Report Edit Report" at bounding box center [1364, 123] width 119 height 28
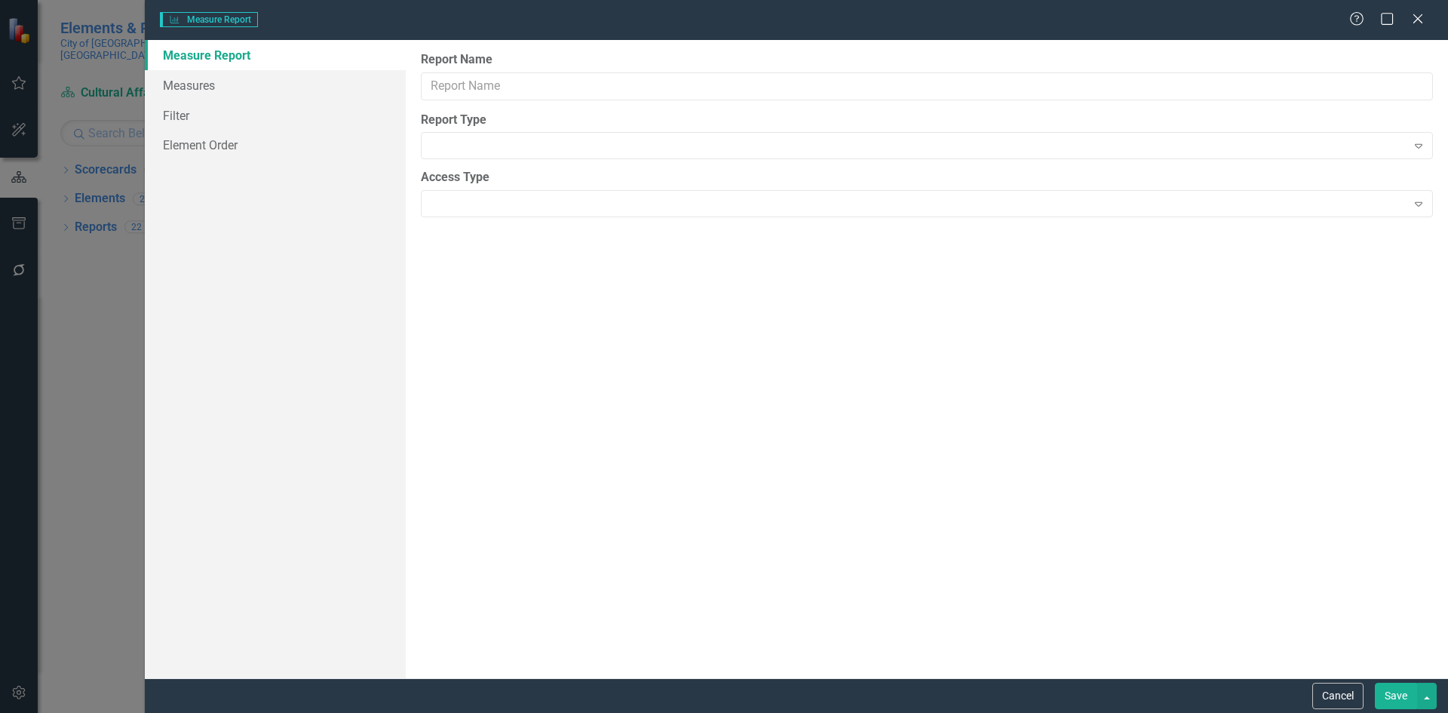
type input "FY 2025 - Cultural Affairs Performance Measures Quarterly Report"
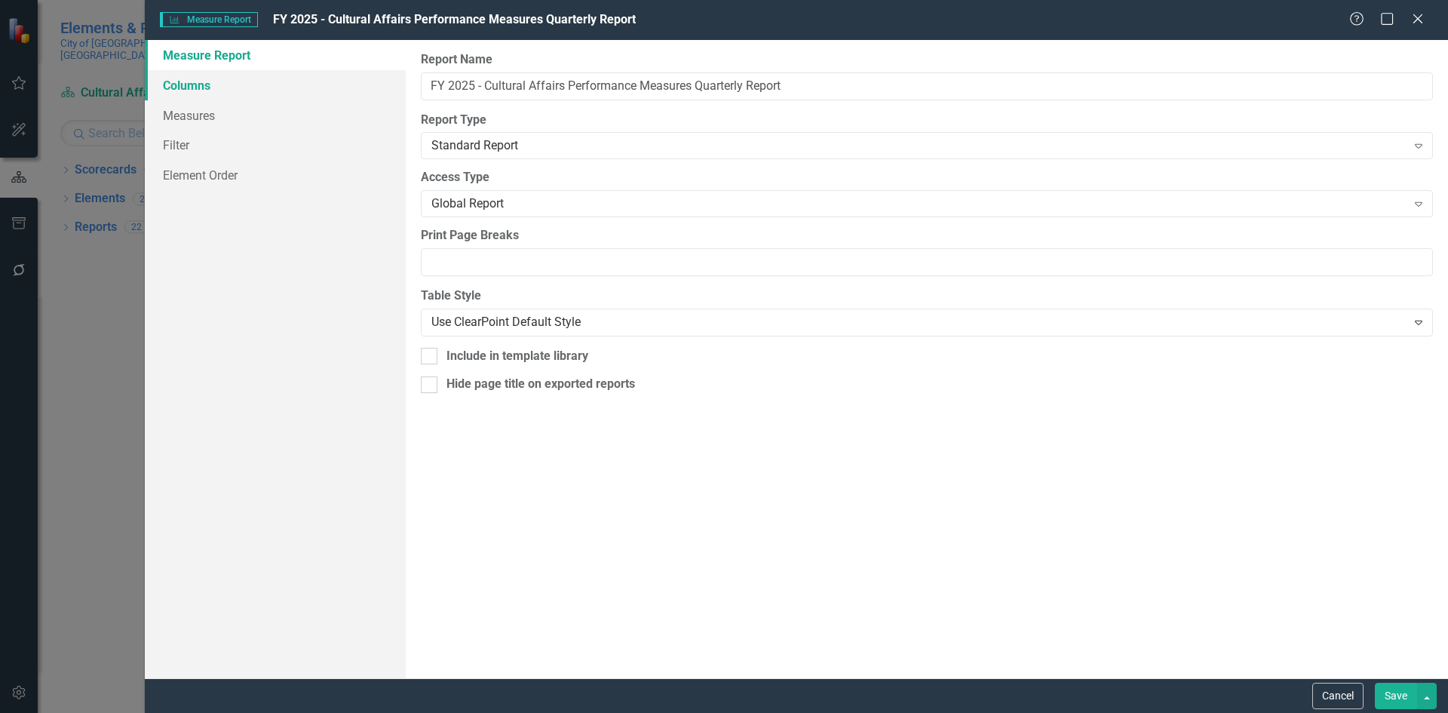
drag, startPoint x: 246, startPoint y: 87, endPoint x: 284, endPoint y: 95, distance: 39.3
click at [247, 87] on link "Columns" at bounding box center [275, 85] width 261 height 30
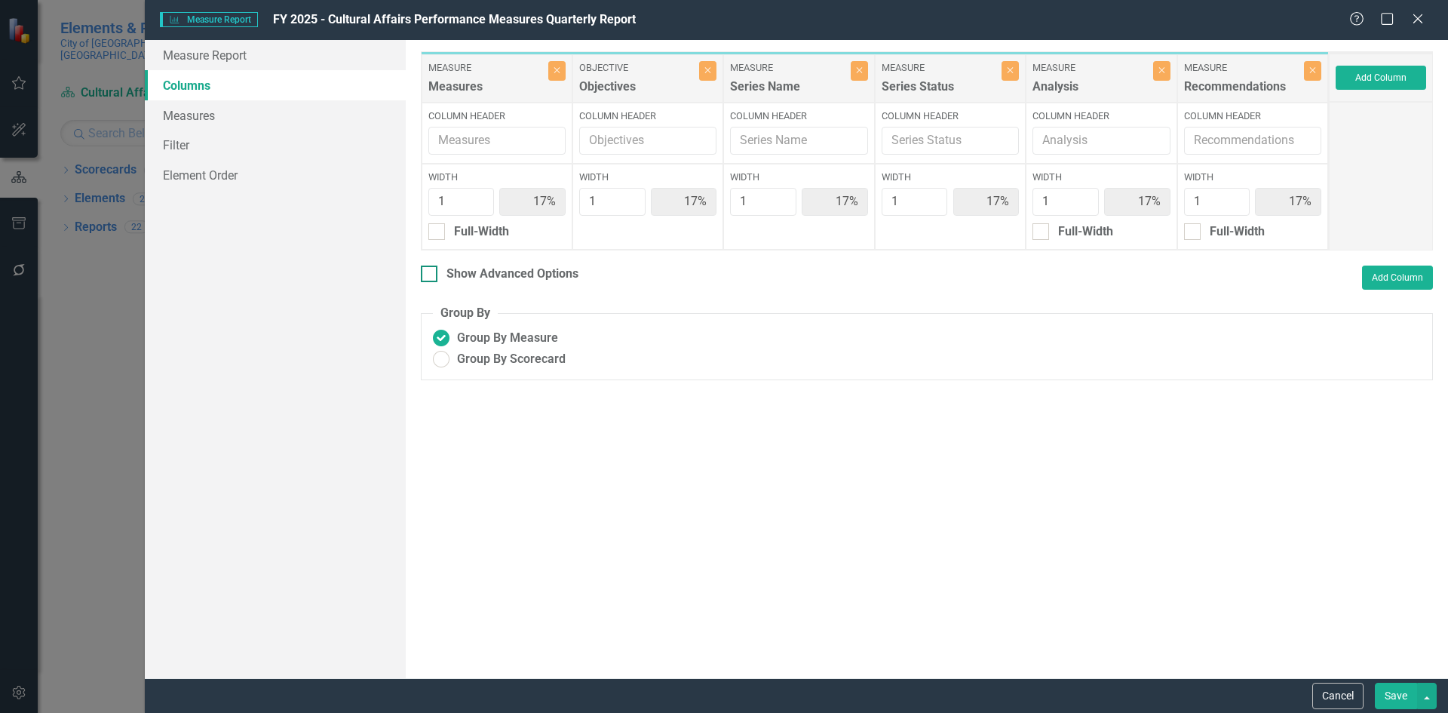
click at [430, 274] on input "Show Advanced Options" at bounding box center [426, 270] width 10 height 10
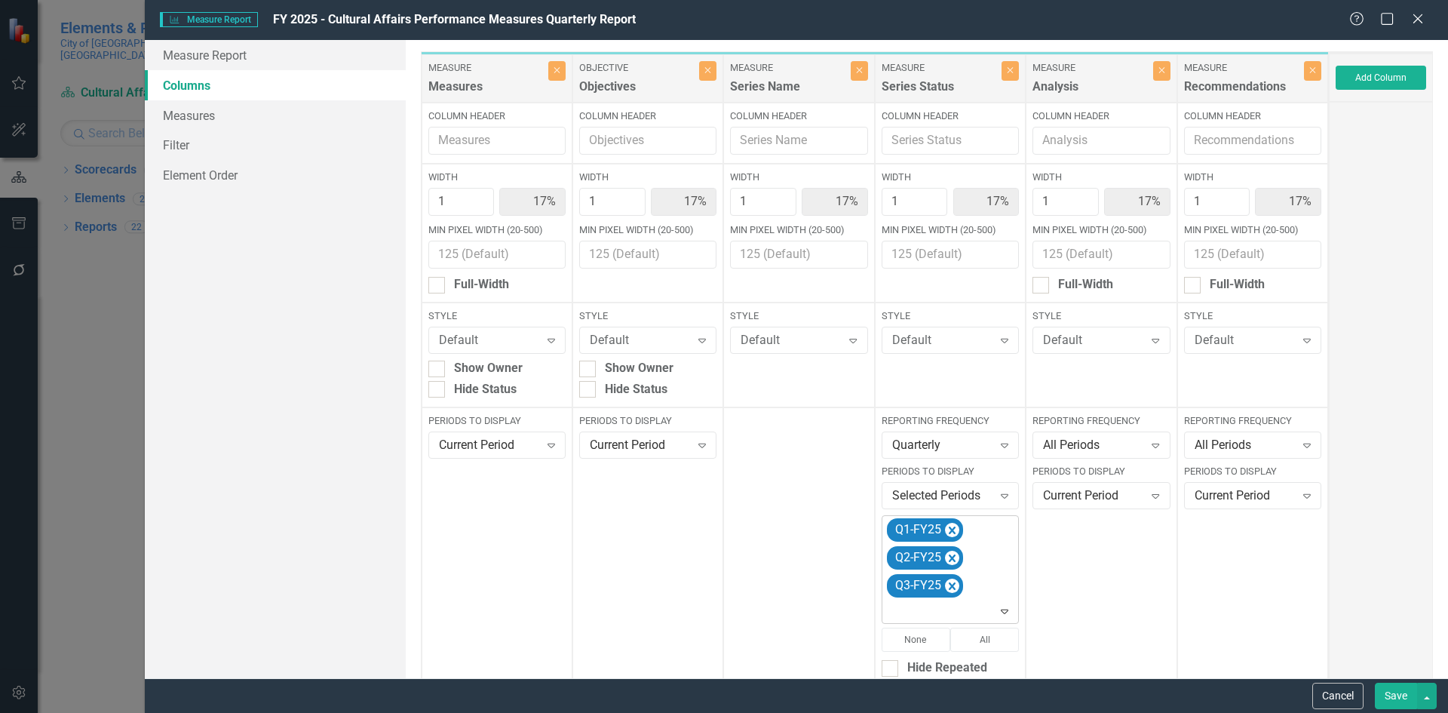
click at [997, 610] on icon "Expand" at bounding box center [1004, 611] width 15 height 12
click at [950, 500] on div "Q4-FY25" at bounding box center [946, 503] width 112 height 17
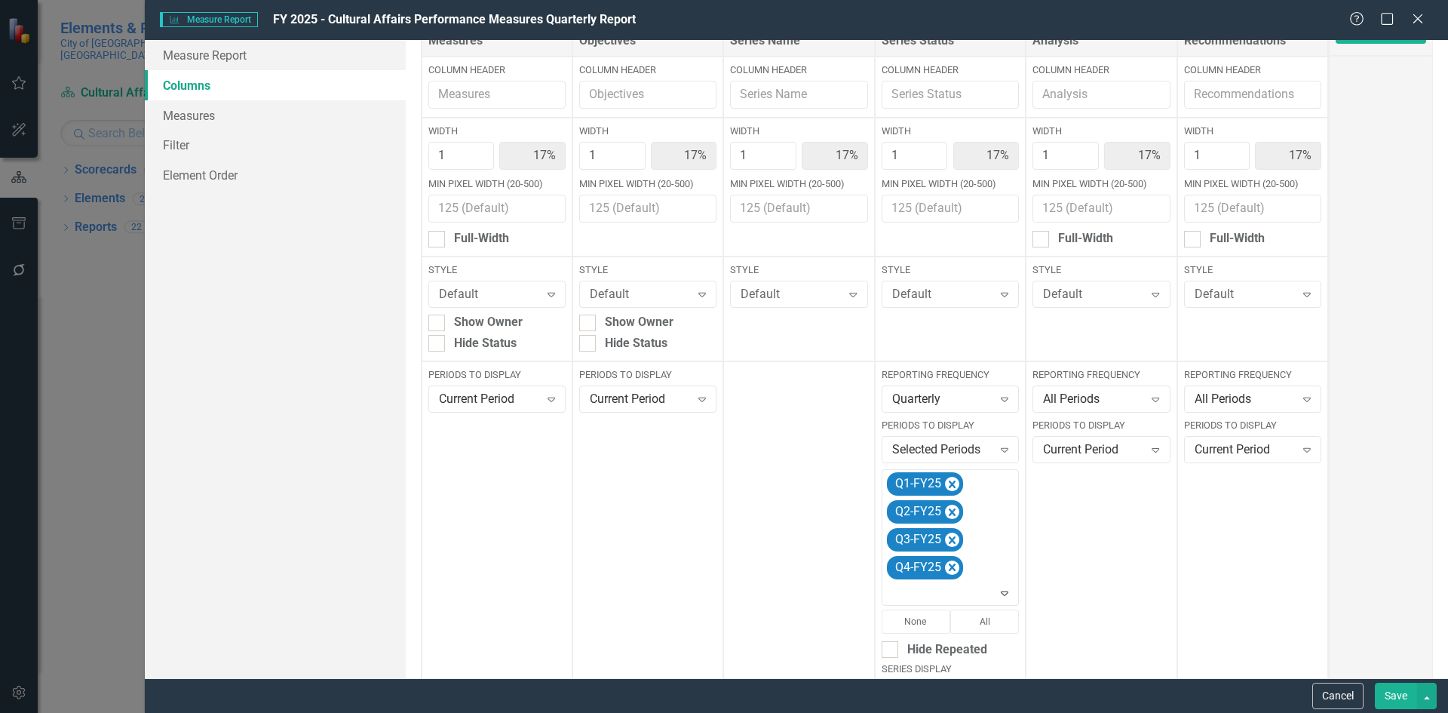
scroll to position [231, 0]
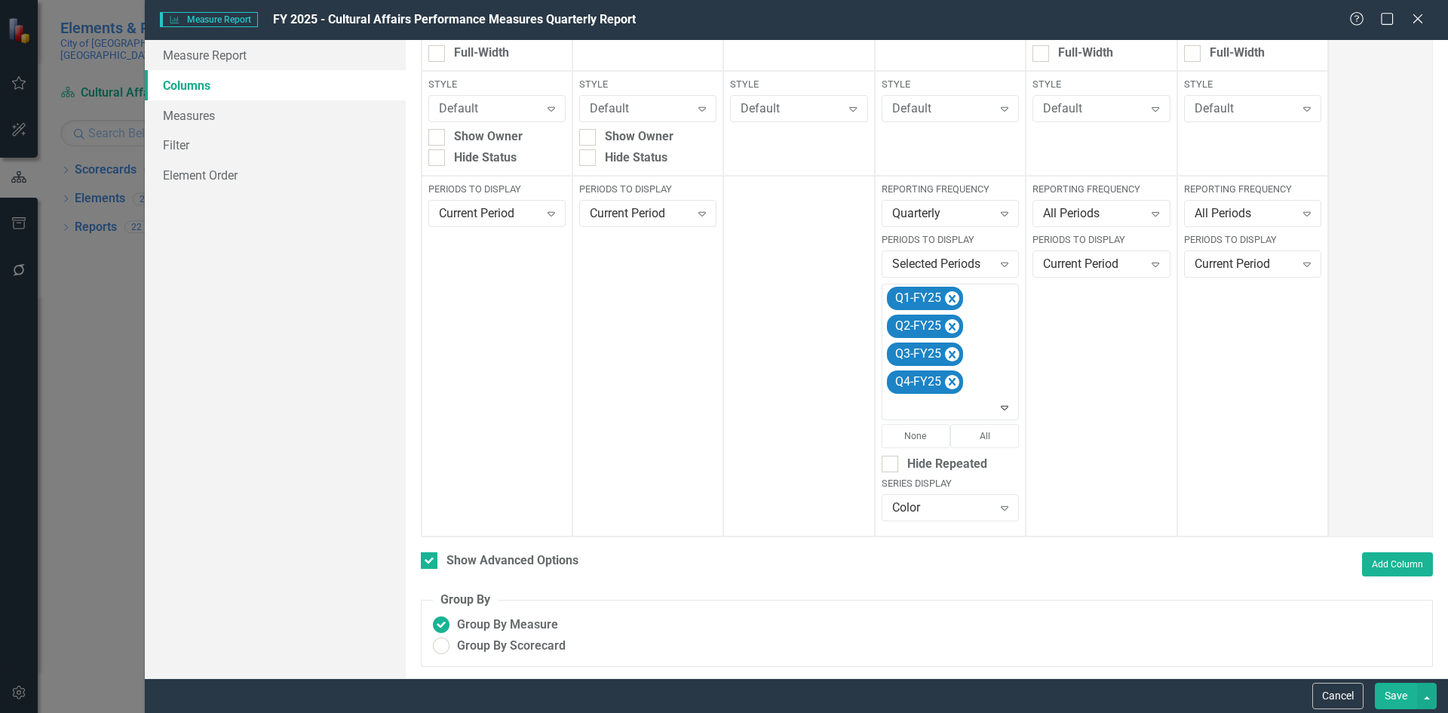
click at [1401, 704] on button "Save" at bounding box center [1396, 695] width 42 height 26
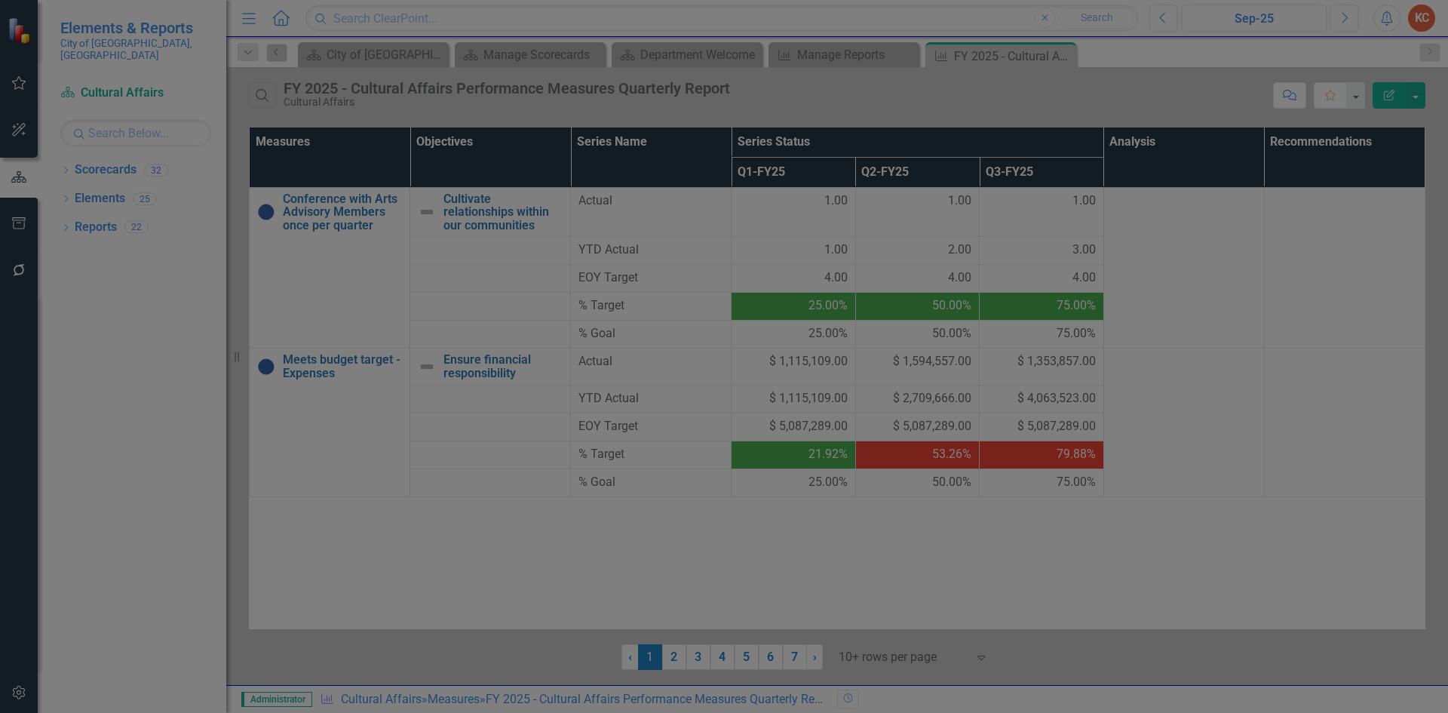
checkbox input "false"
radio input "true"
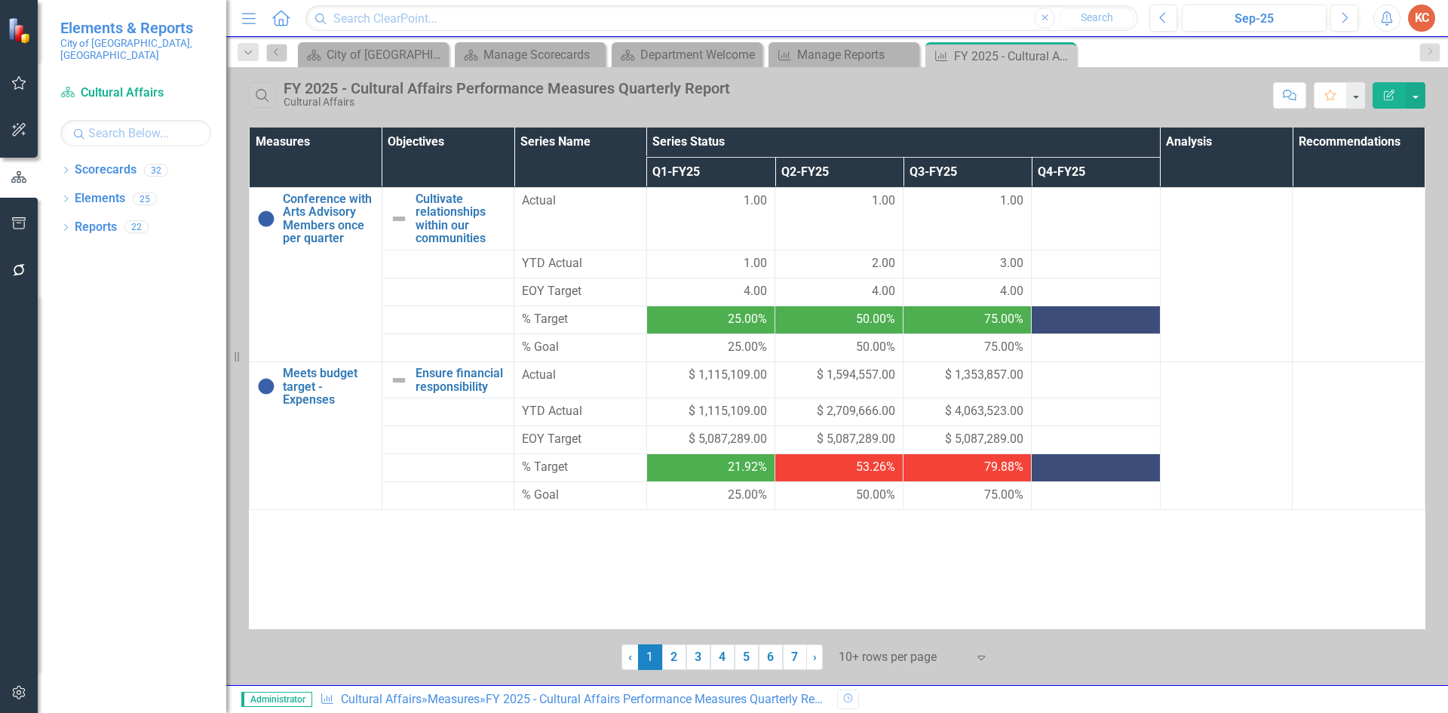
click at [0, 0] on icon "Close" at bounding box center [0, 0] width 0 height 0
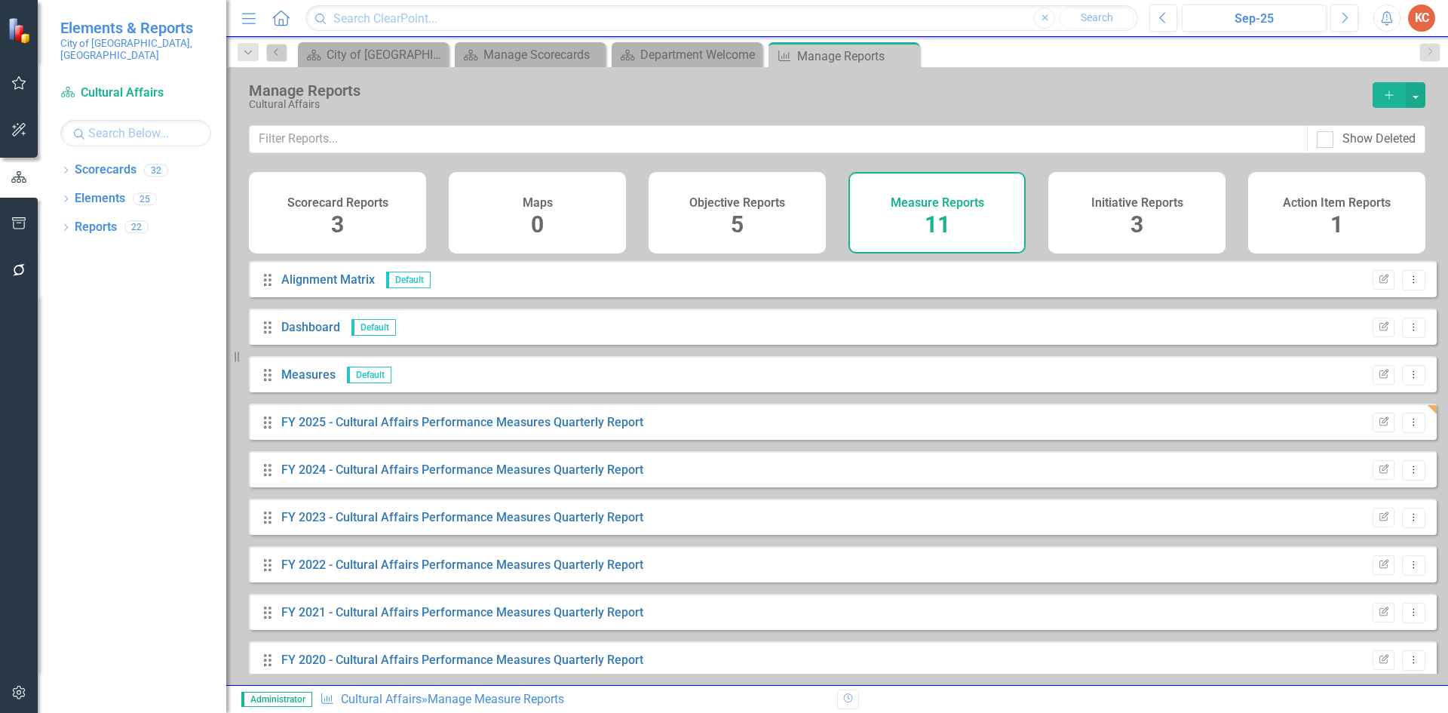
drag, startPoint x: 901, startPoint y: 53, endPoint x: 886, endPoint y: 59, distance: 16.2
click at [0, 0] on icon "Close" at bounding box center [0, 0] width 0 height 0
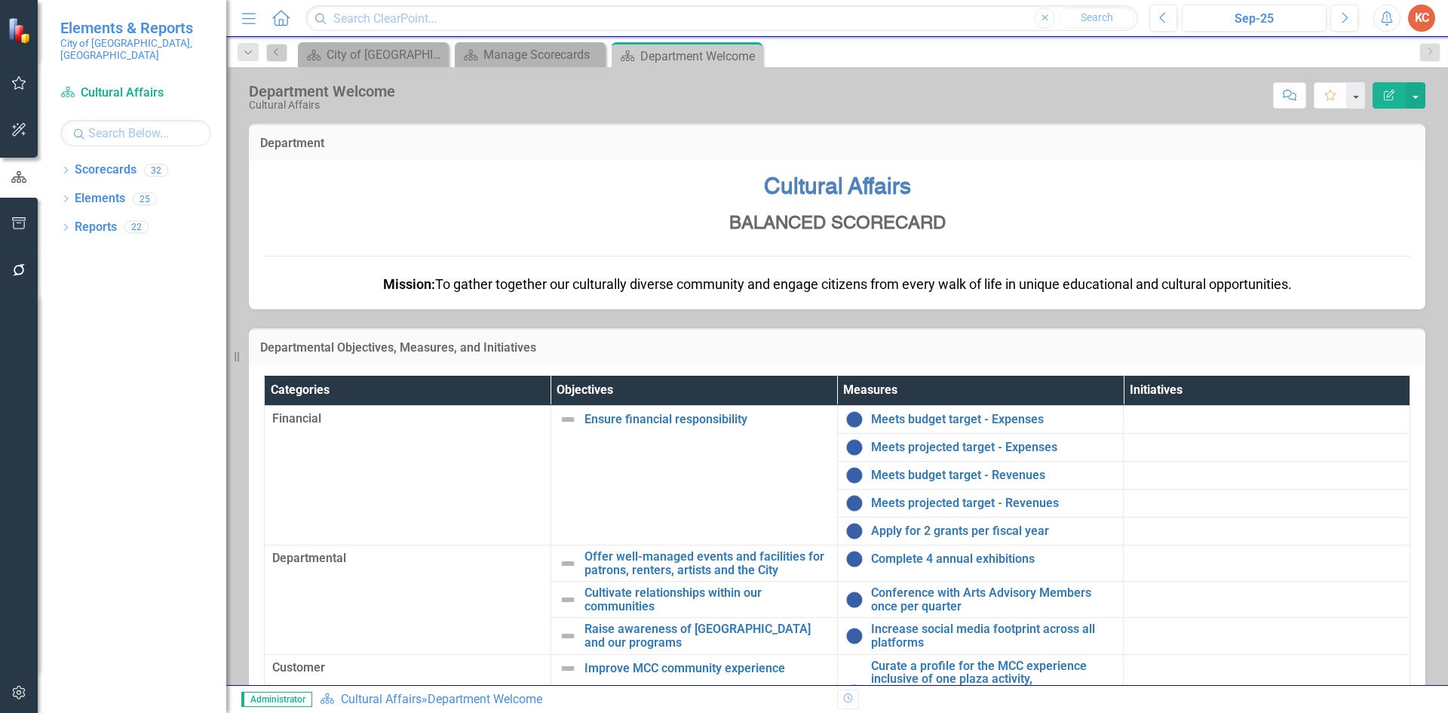
drag, startPoint x: 746, startPoint y: 56, endPoint x: 717, endPoint y: 66, distance: 30.5
click at [0, 0] on icon "Close" at bounding box center [0, 0] width 0 height 0
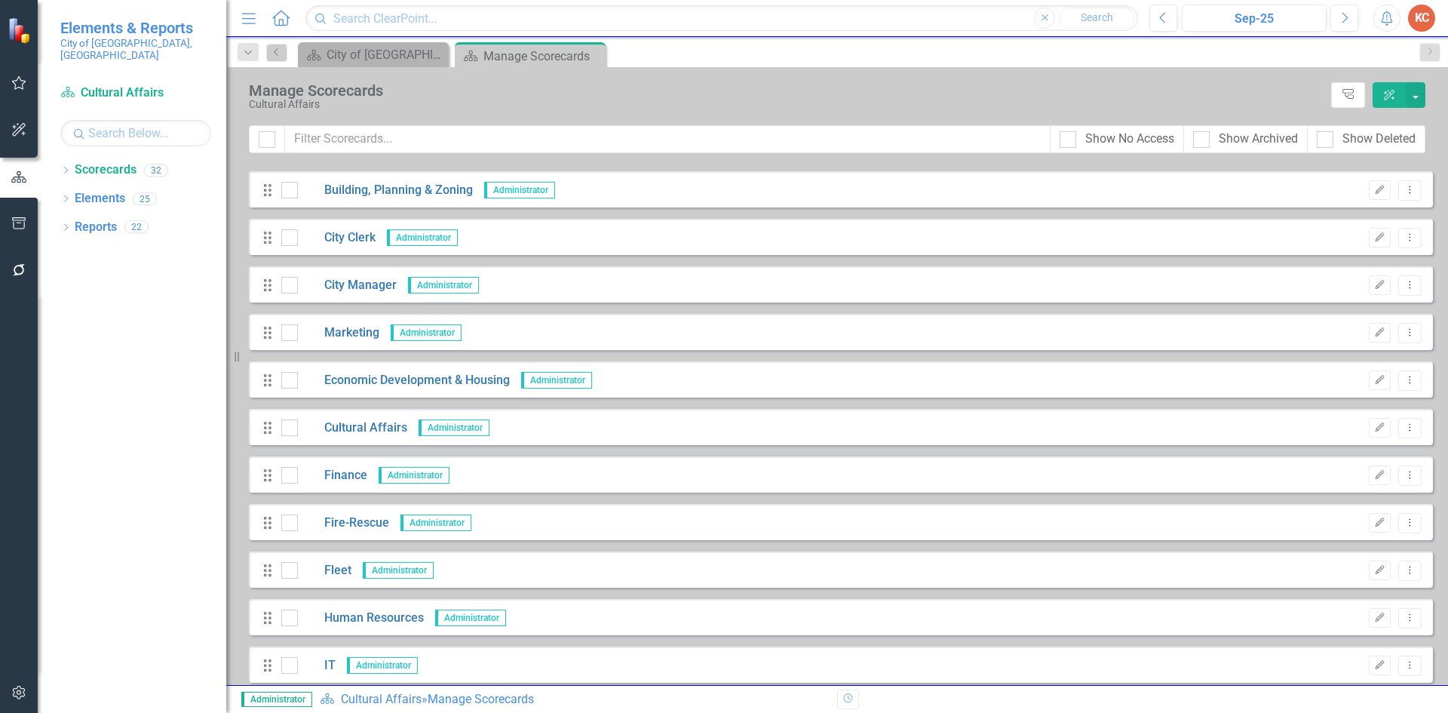
scroll to position [75, 0]
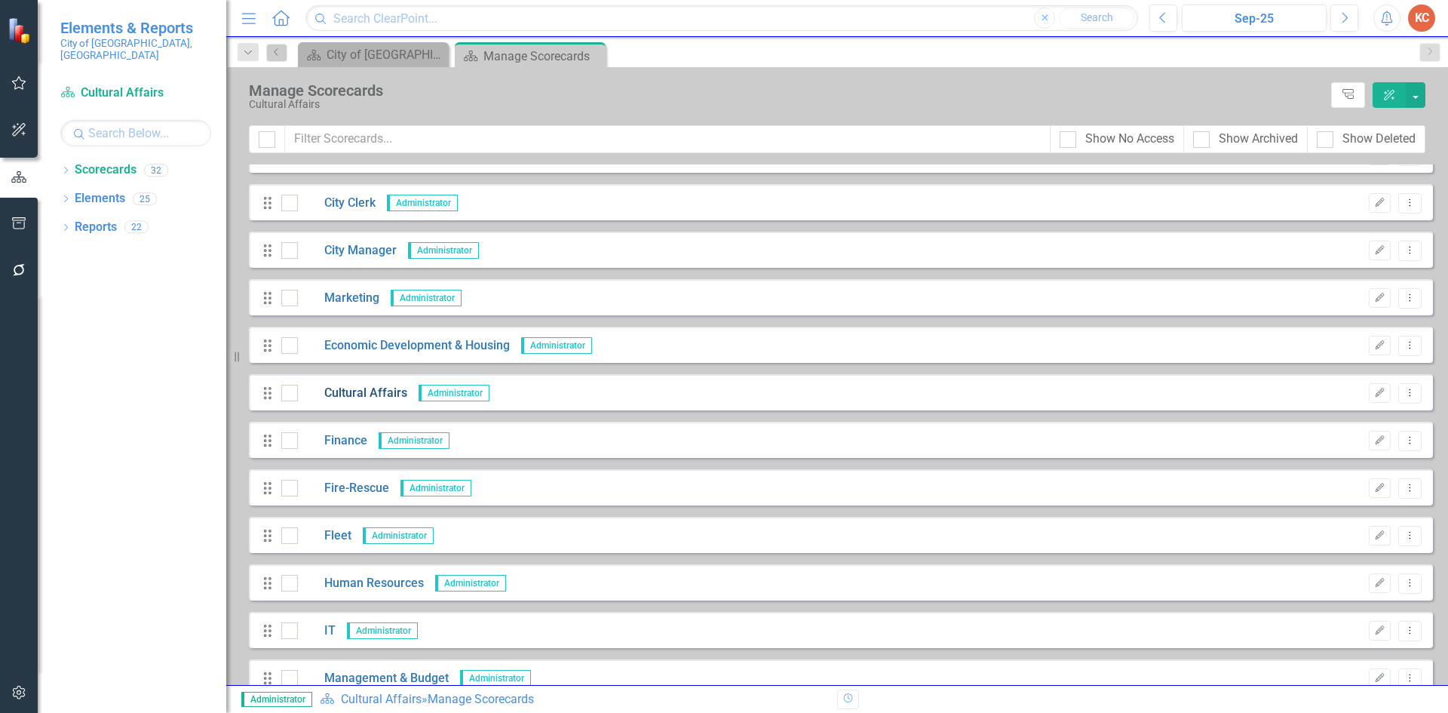
click at [369, 394] on link "Cultural Affairs" at bounding box center [352, 393] width 109 height 17
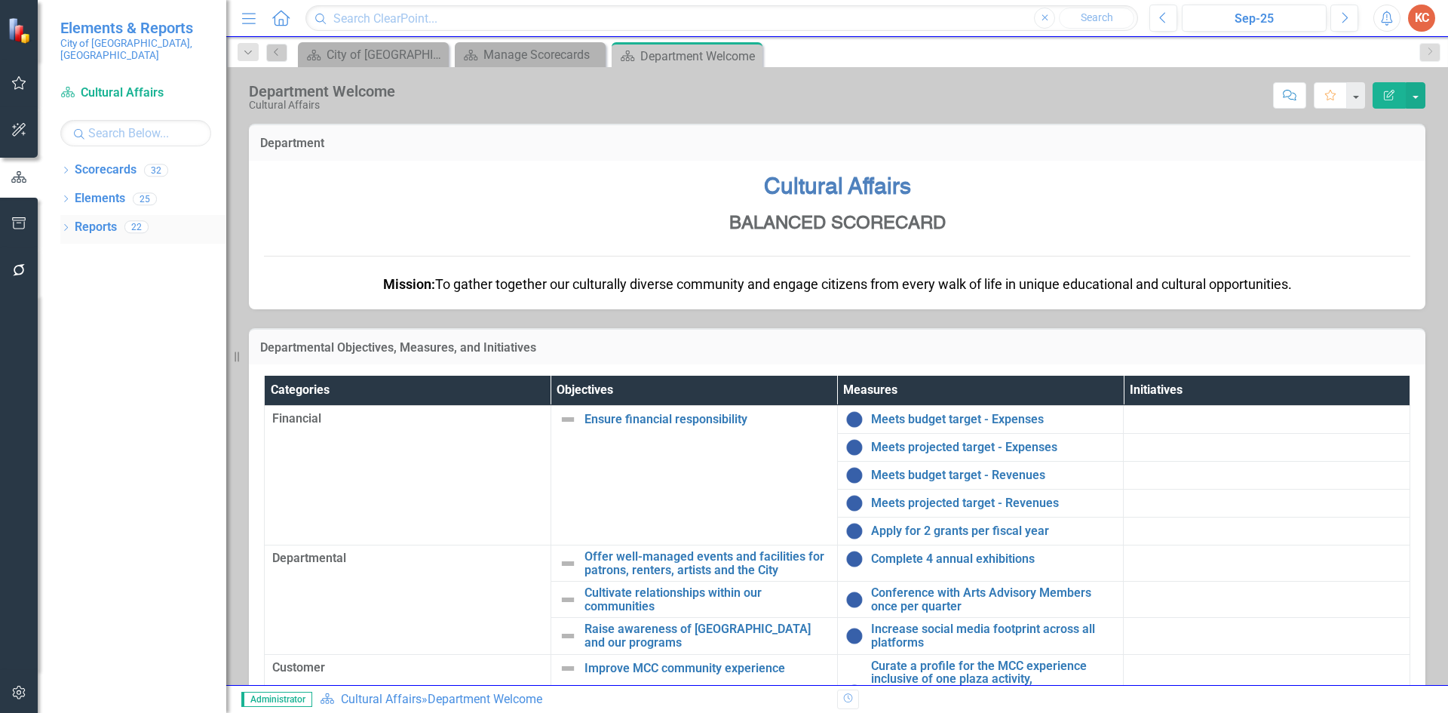
click at [84, 219] on link "Reports" at bounding box center [96, 227] width 42 height 17
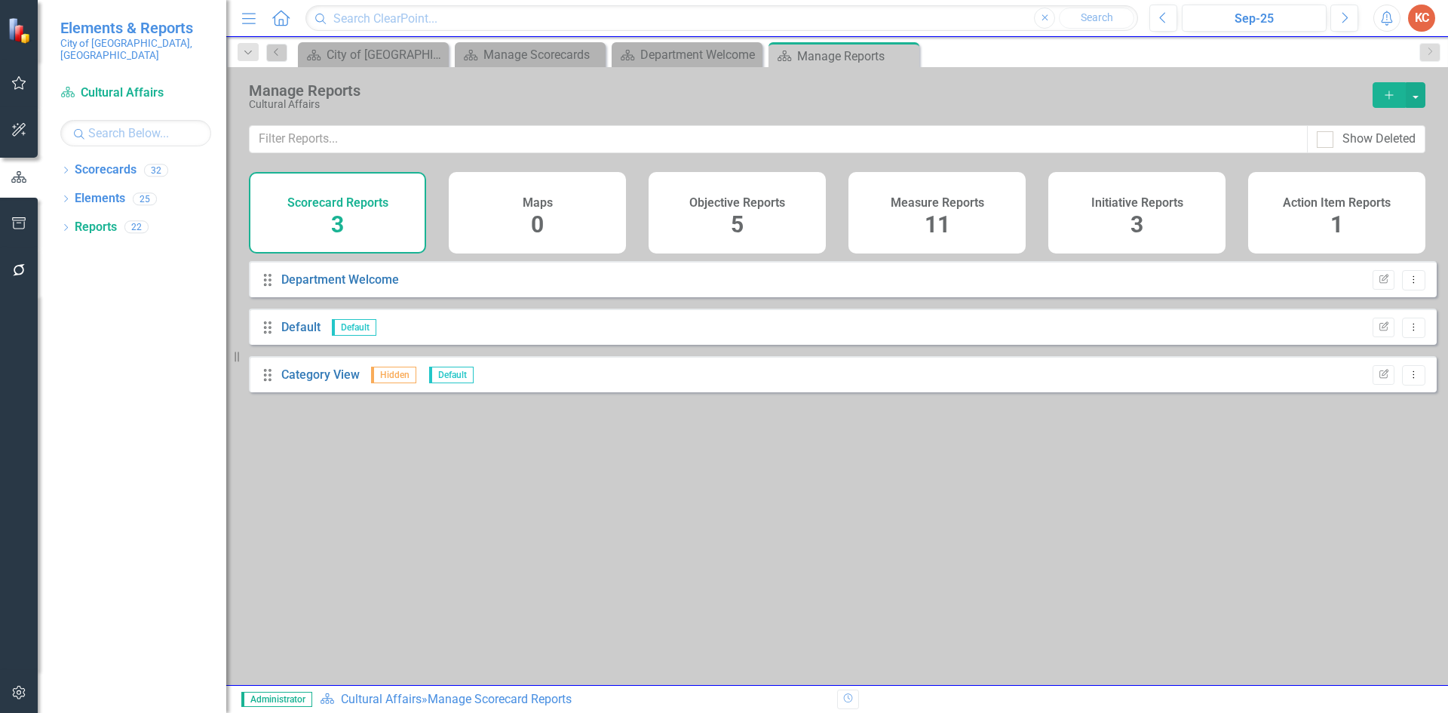
drag, startPoint x: 1092, startPoint y: 594, endPoint x: 1093, endPoint y: 579, distance: 15.2
click at [1092, 593] on div "Drag Department Welcome Edit Report Dropdown Menu Drag Default Default Edit Rep…" at bounding box center [837, 467] width 1222 height 412
click at [936, 210] on div "11" at bounding box center [937, 225] width 26 height 32
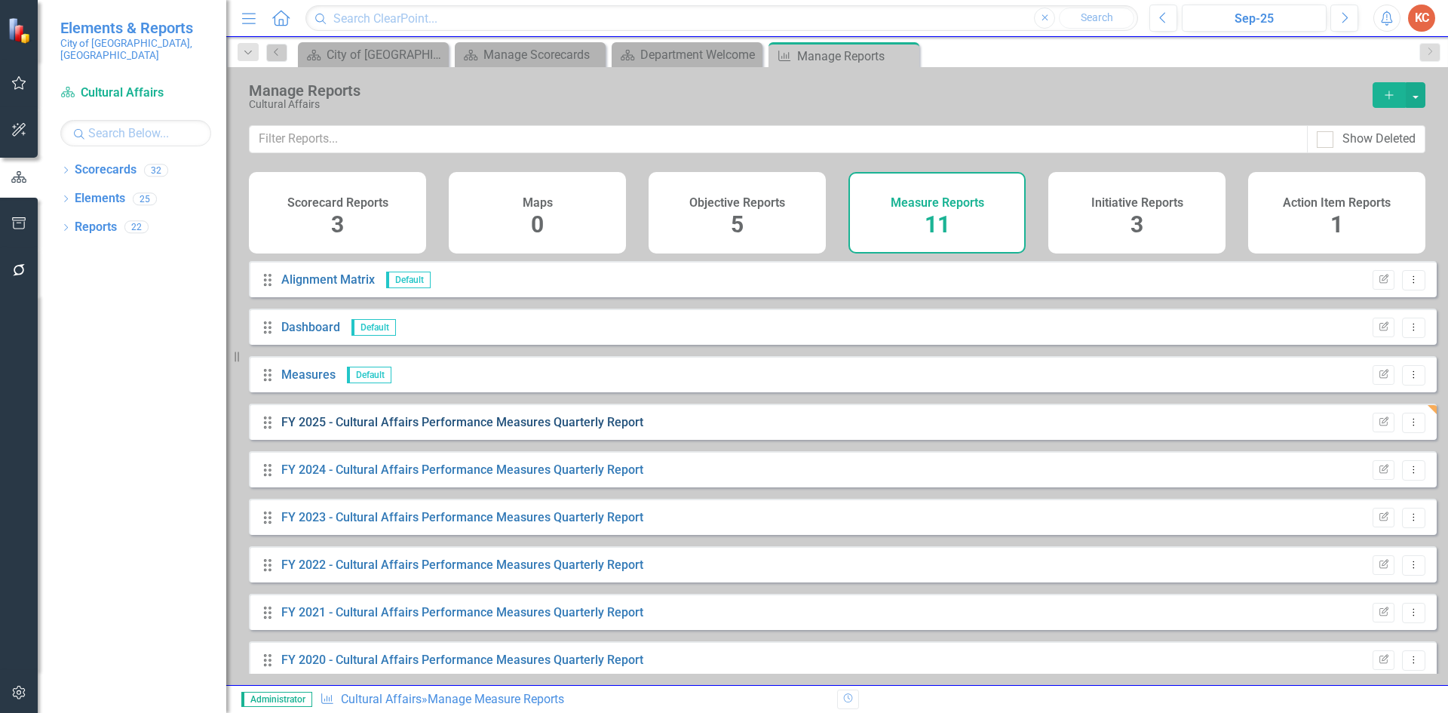
click at [402, 429] on link "FY 2025 - Cultural Affairs Performance Measures Quarterly Report" at bounding box center [462, 422] width 362 height 14
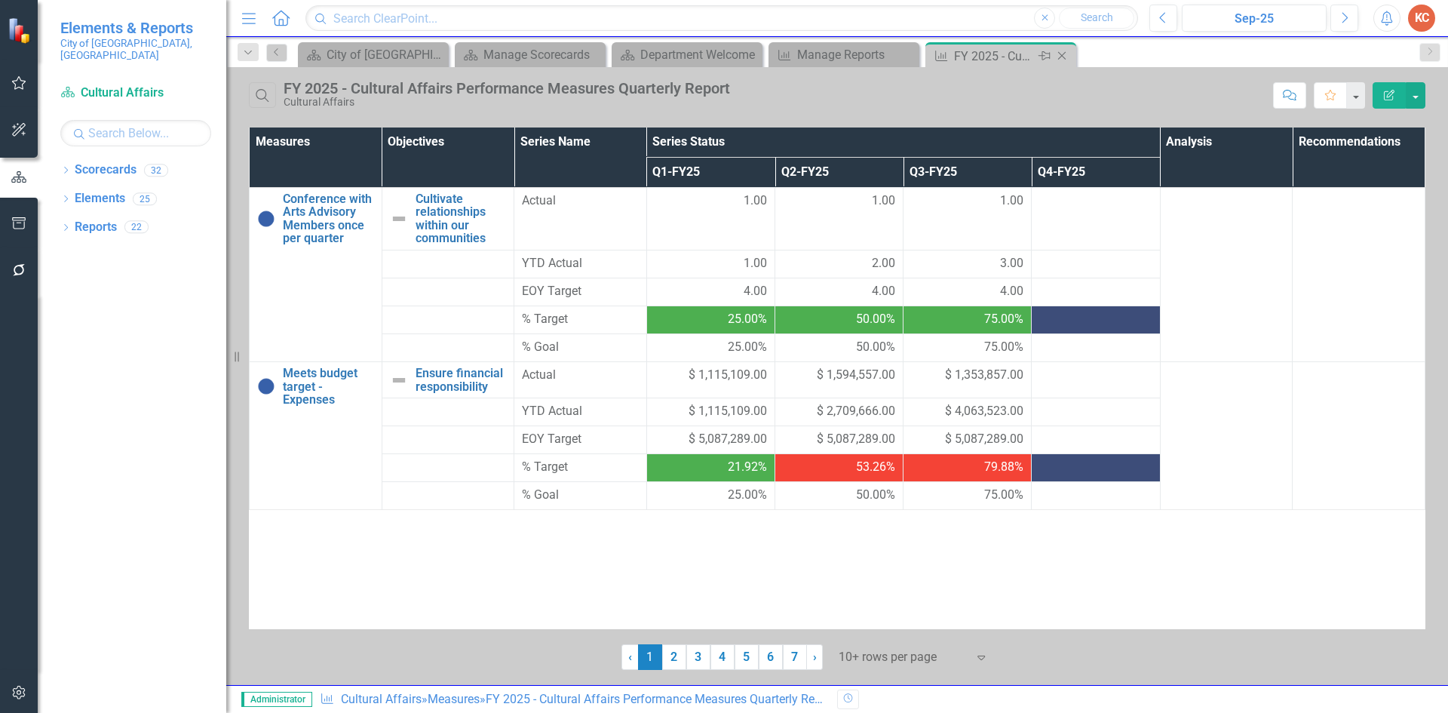
click at [1059, 51] on icon "Close" at bounding box center [1061, 56] width 15 height 12
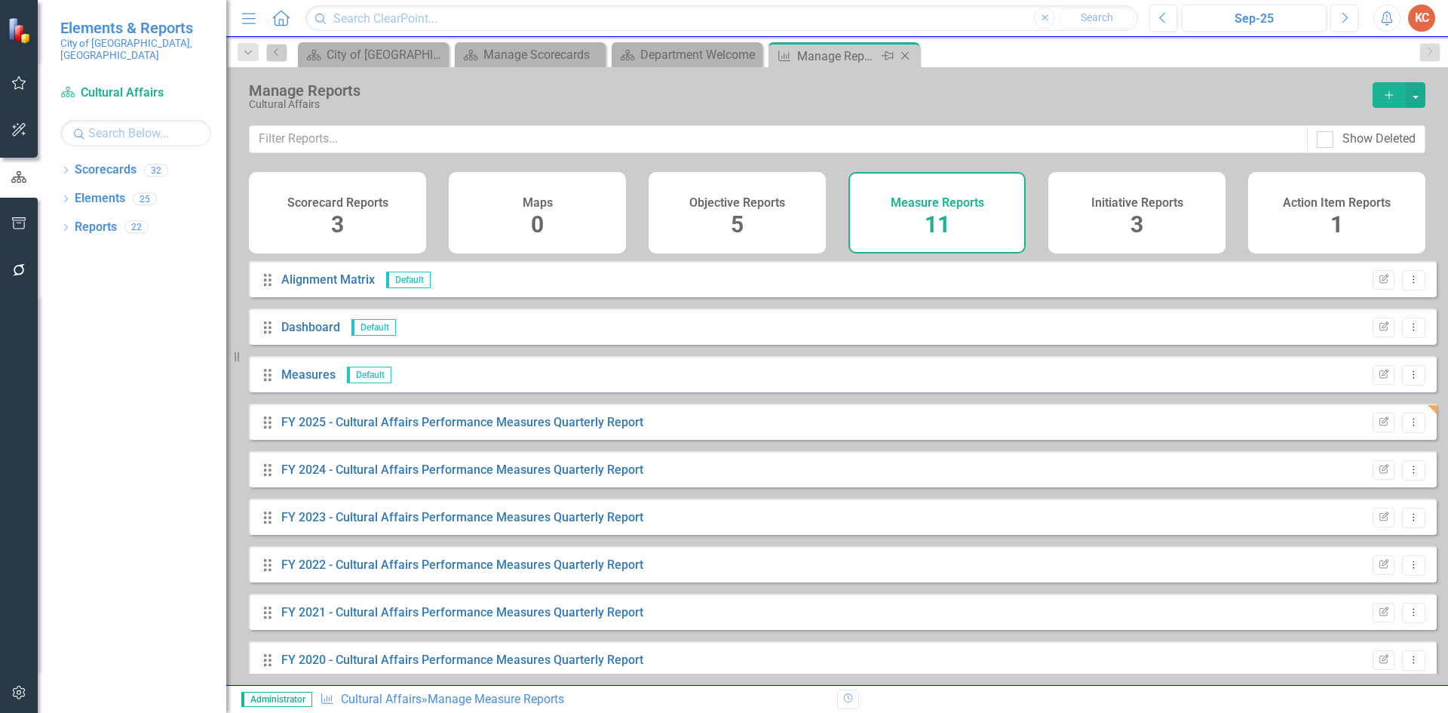
click at [909, 55] on icon "Close" at bounding box center [904, 56] width 15 height 12
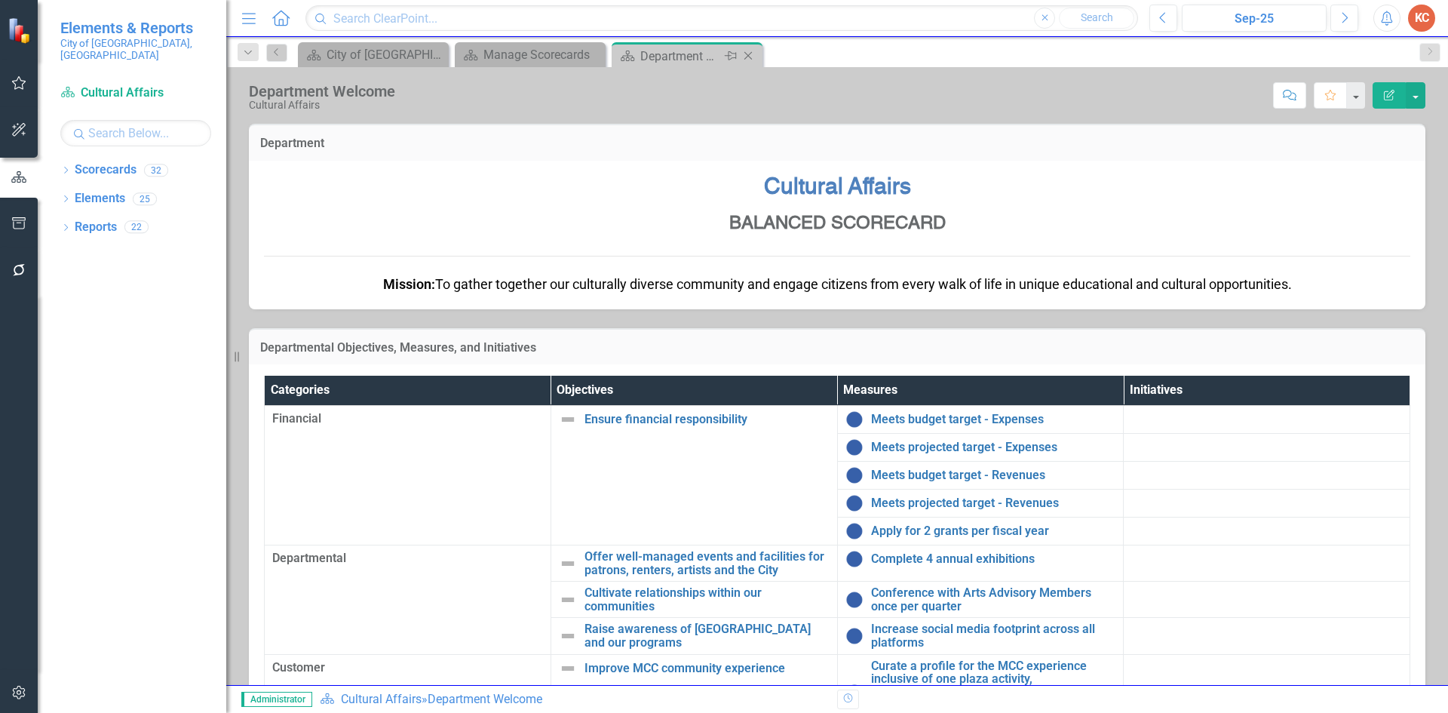
click at [753, 60] on icon "Close" at bounding box center [747, 56] width 15 height 12
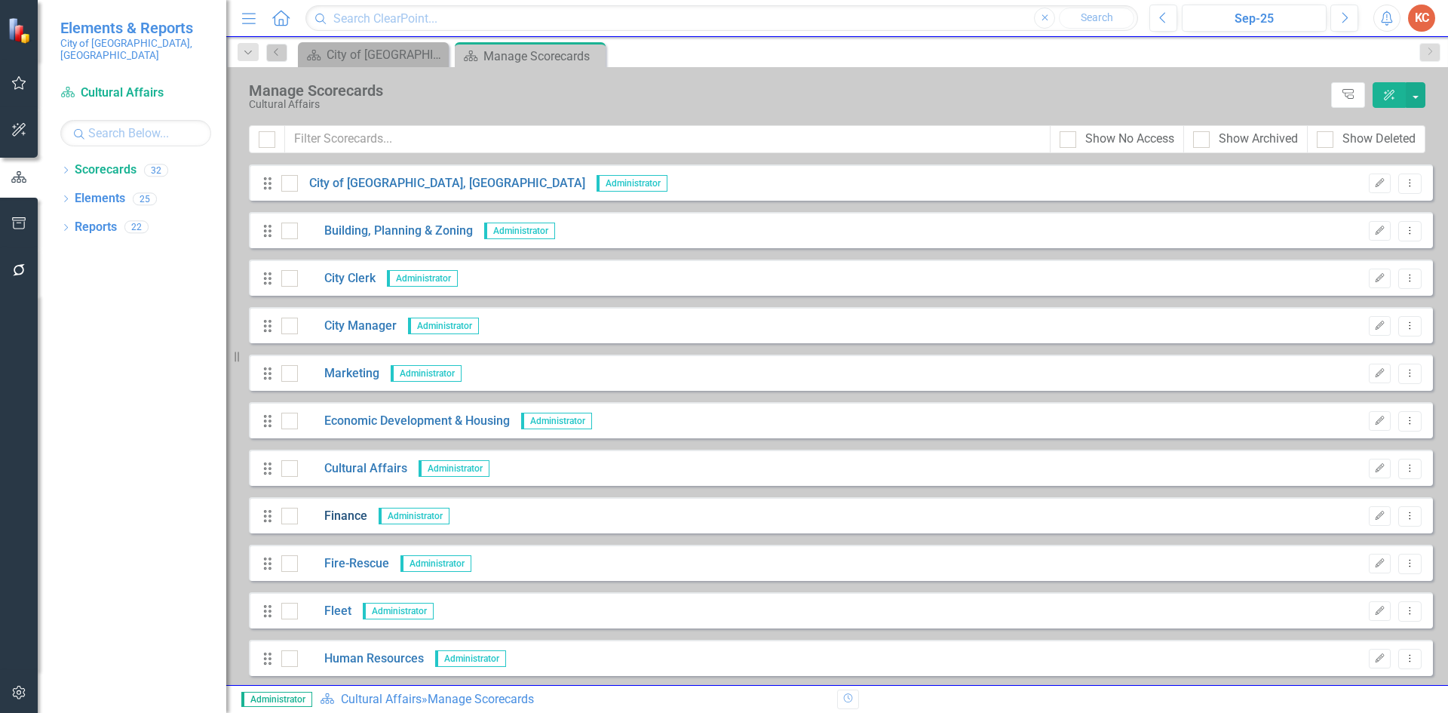
click at [350, 514] on link "Finance" at bounding box center [332, 515] width 69 height 17
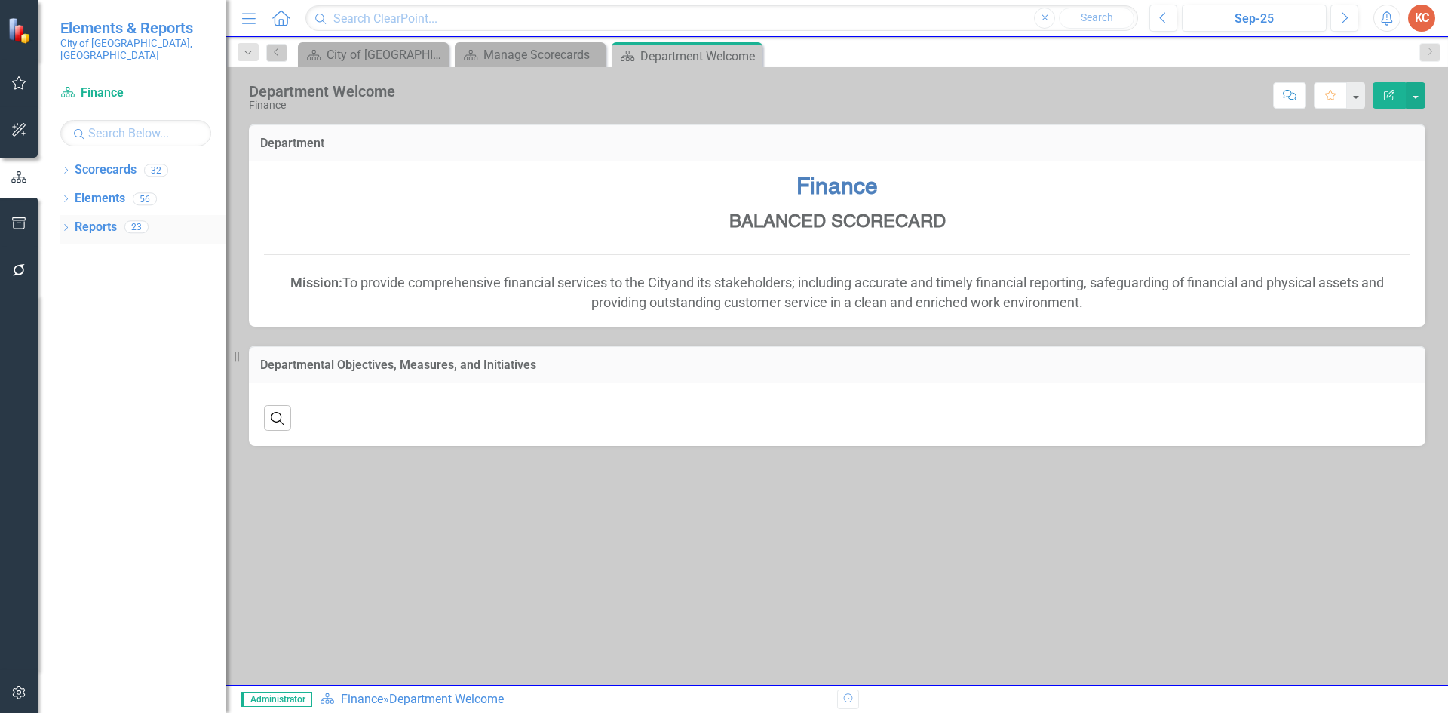
click at [99, 219] on link "Reports" at bounding box center [96, 227] width 42 height 17
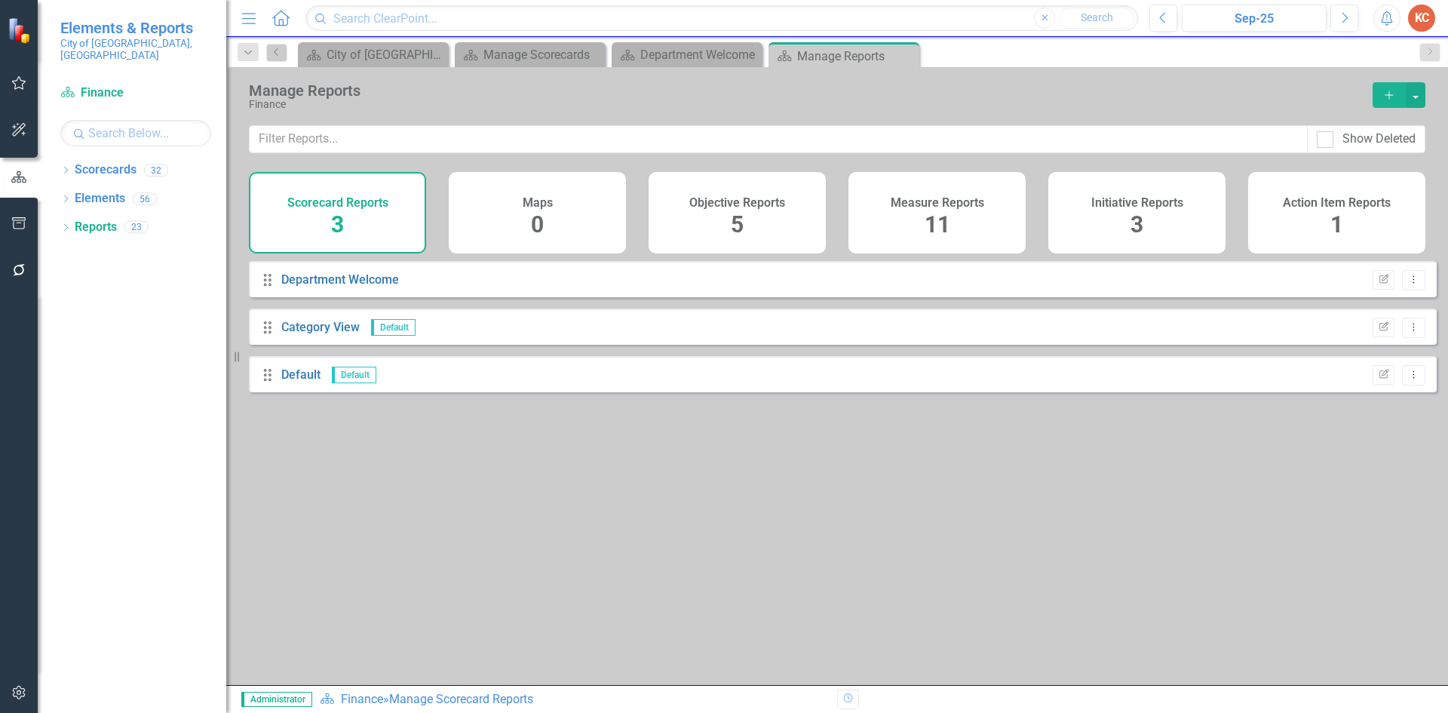
click at [908, 204] on h4 "Measure Reports" at bounding box center [936, 203] width 93 height 14
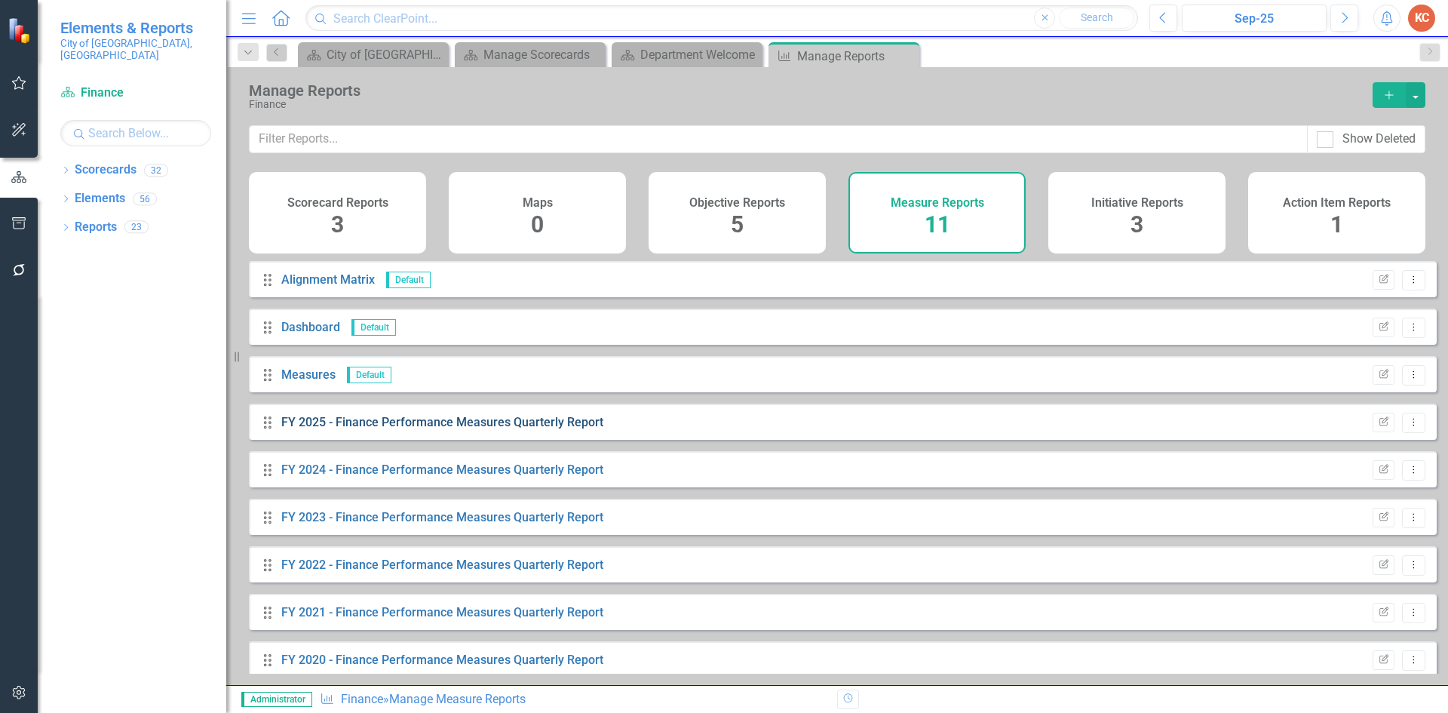
click at [386, 429] on link "FY 2025 - Finance Performance Measures Quarterly Report" at bounding box center [442, 422] width 322 height 14
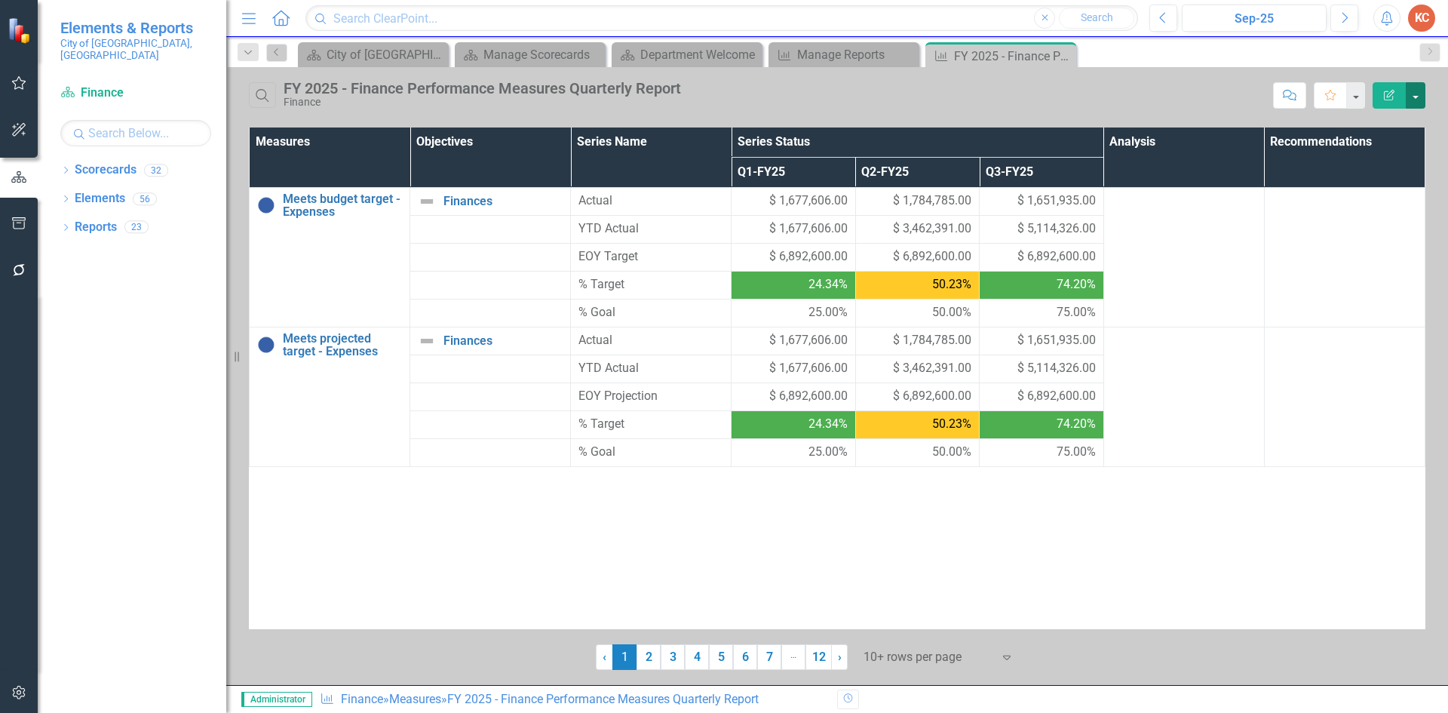
click at [1417, 90] on button "button" at bounding box center [1415, 95] width 20 height 26
click at [1337, 123] on link "Edit Report Edit Report" at bounding box center [1364, 123] width 119 height 28
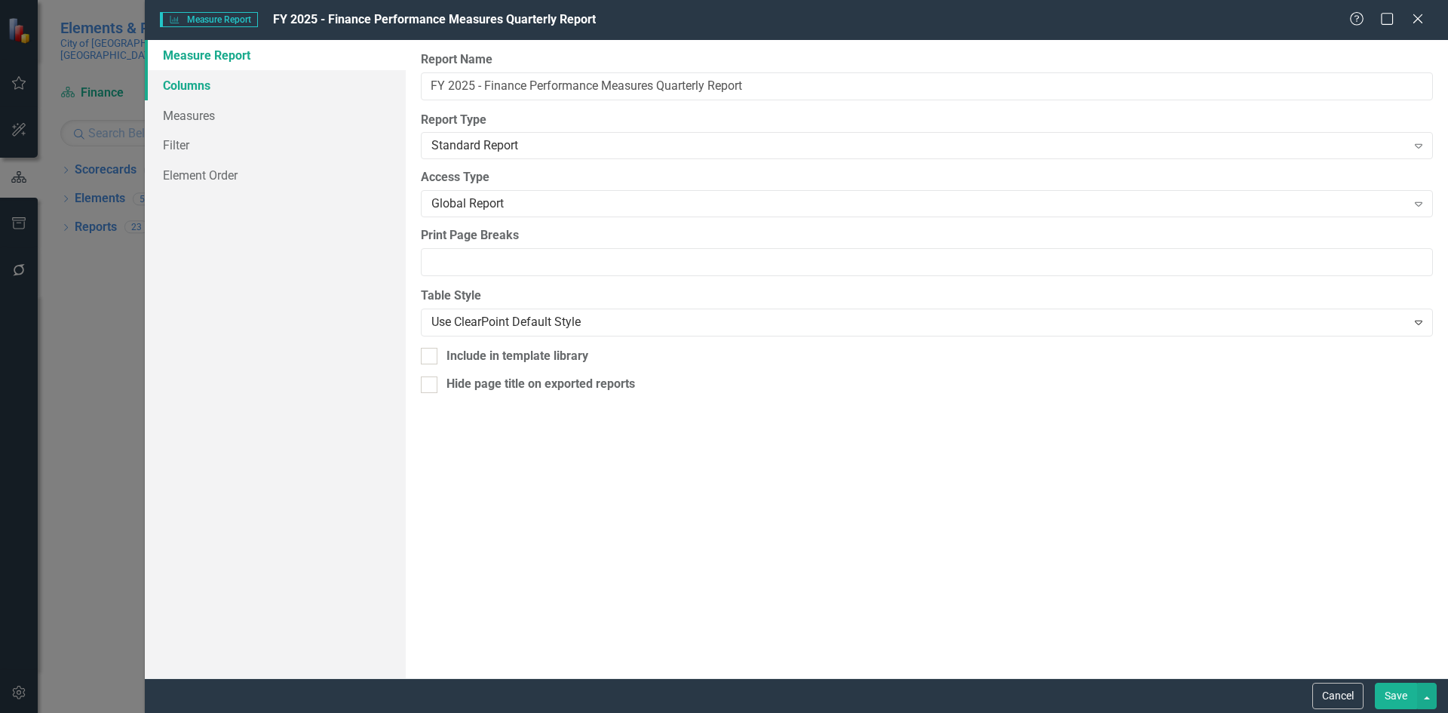
click at [232, 92] on link "Columns" at bounding box center [275, 85] width 261 height 30
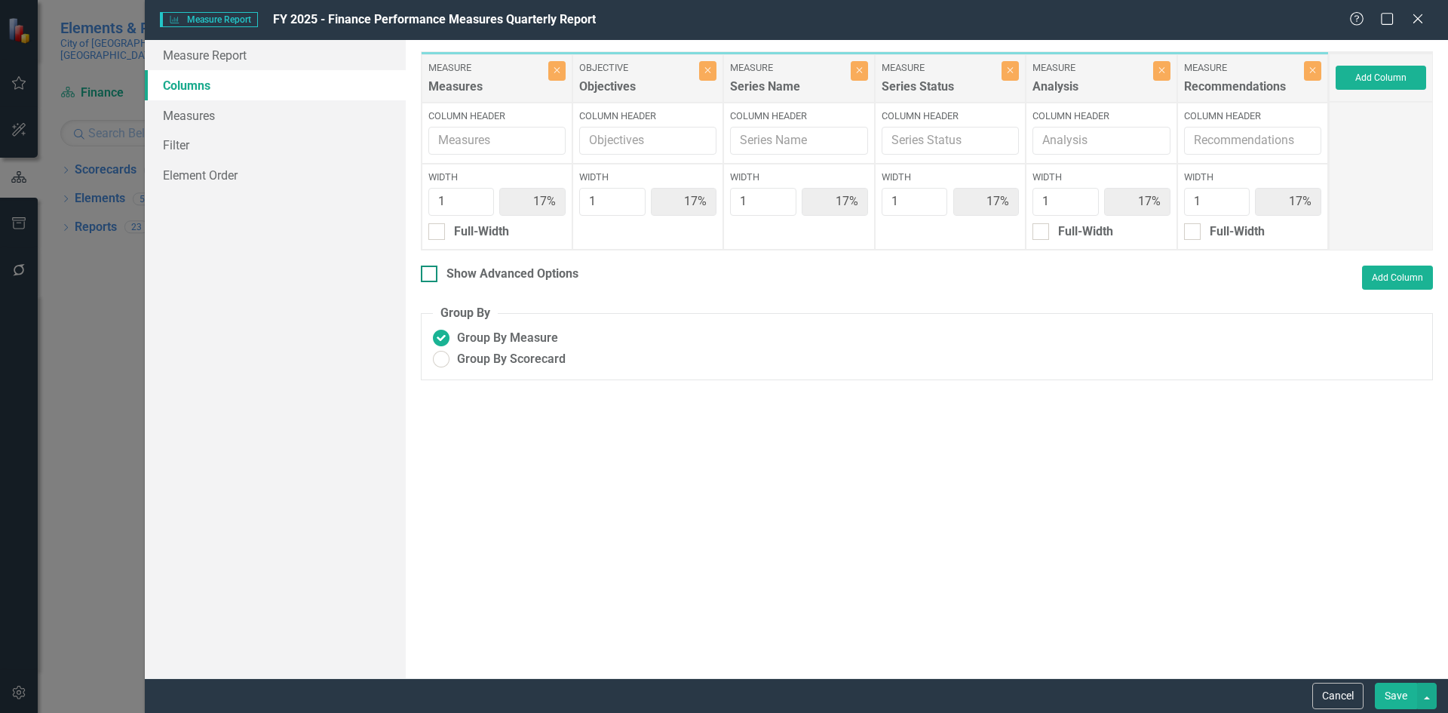
click at [434, 272] on div at bounding box center [429, 273] width 17 height 17
click at [431, 272] on input "Show Advanced Options" at bounding box center [426, 270] width 10 height 10
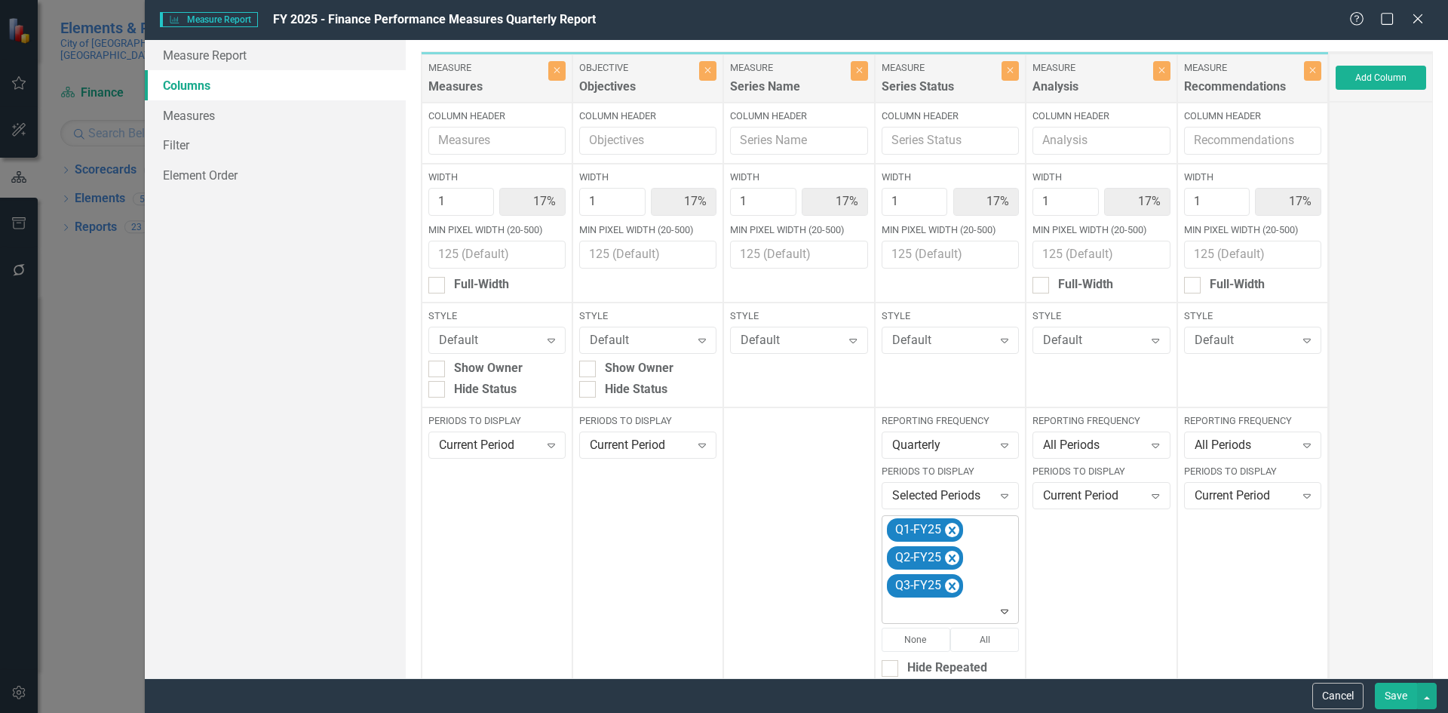
click at [1002, 615] on icon "Expand" at bounding box center [1004, 611] width 15 height 12
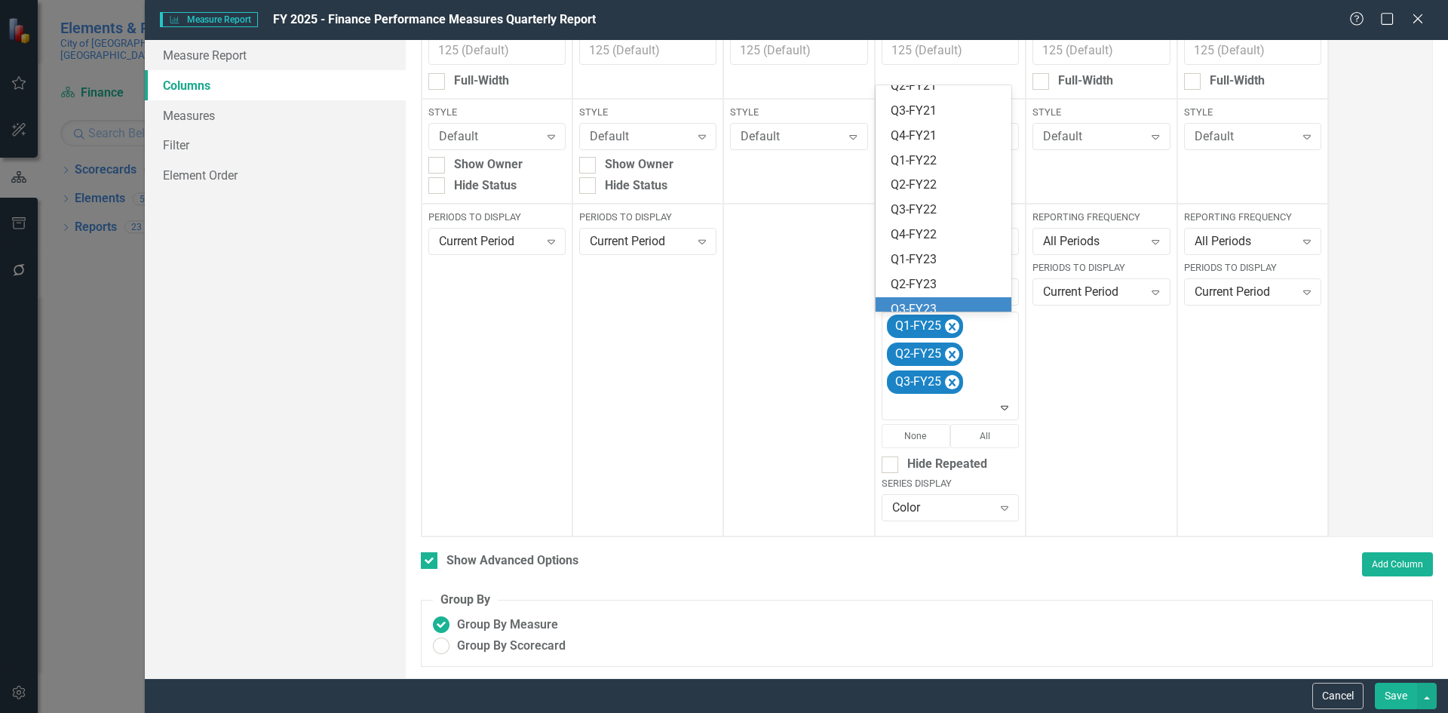
scroll to position [393, 0]
click at [946, 298] on div "Q4-FY25" at bounding box center [946, 299] width 112 height 17
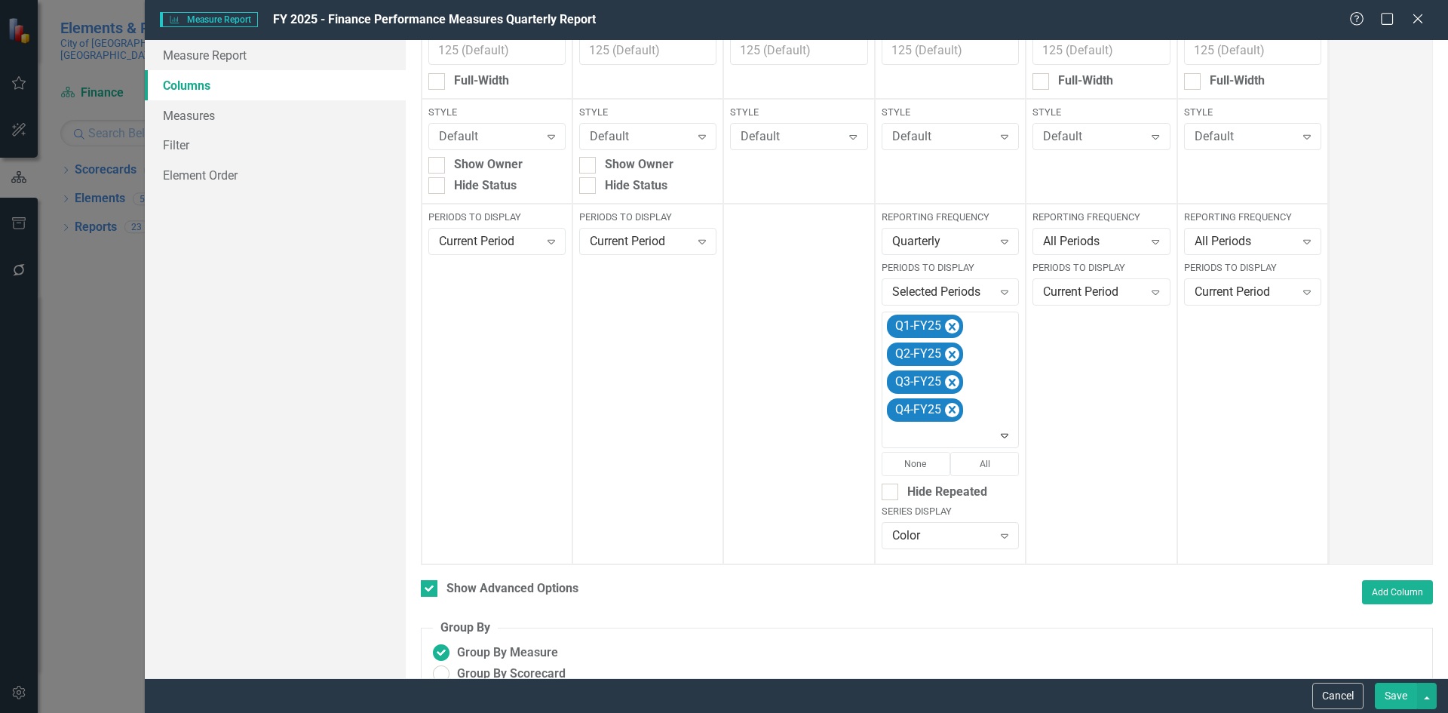
click at [1402, 695] on button "Save" at bounding box center [1396, 695] width 42 height 26
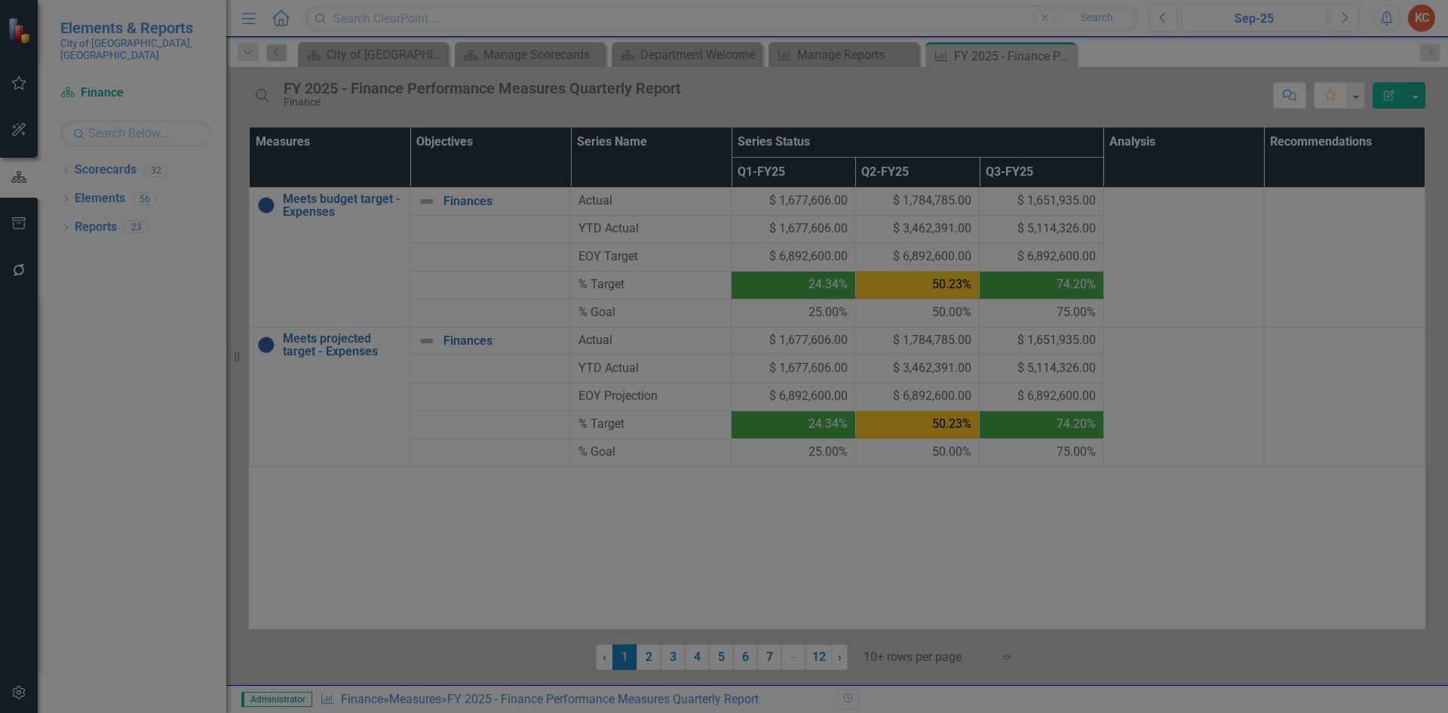
checkbox input "false"
radio input "true"
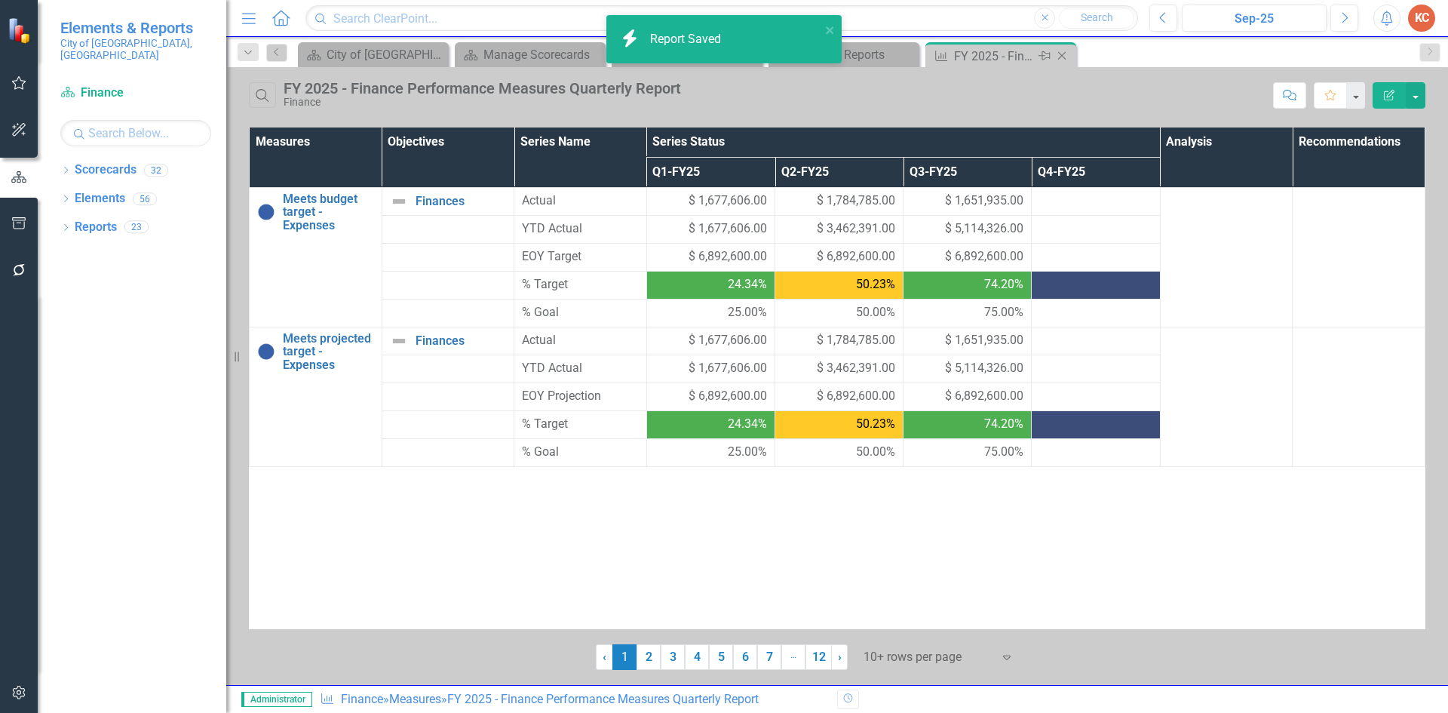
click at [1056, 52] on icon "Close" at bounding box center [1061, 56] width 15 height 12
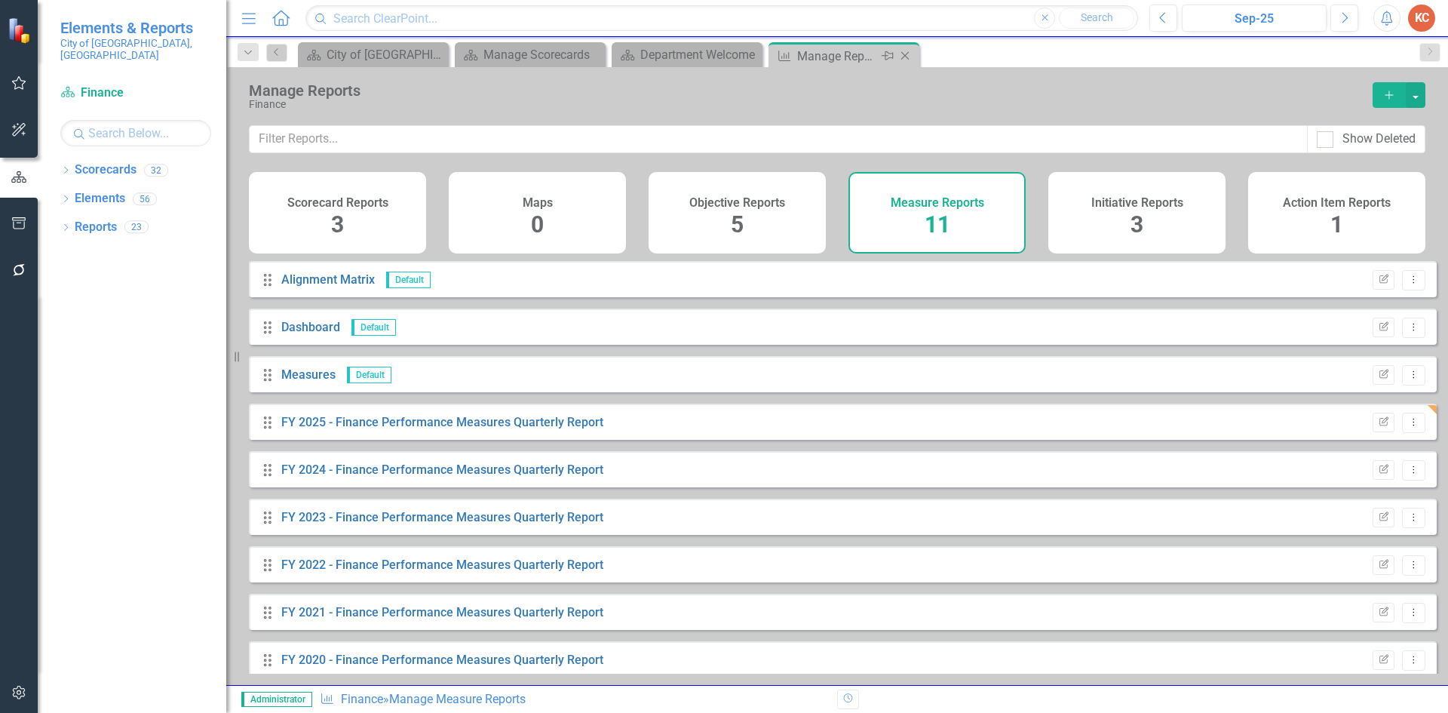
click at [900, 57] on icon "Close" at bounding box center [904, 56] width 15 height 12
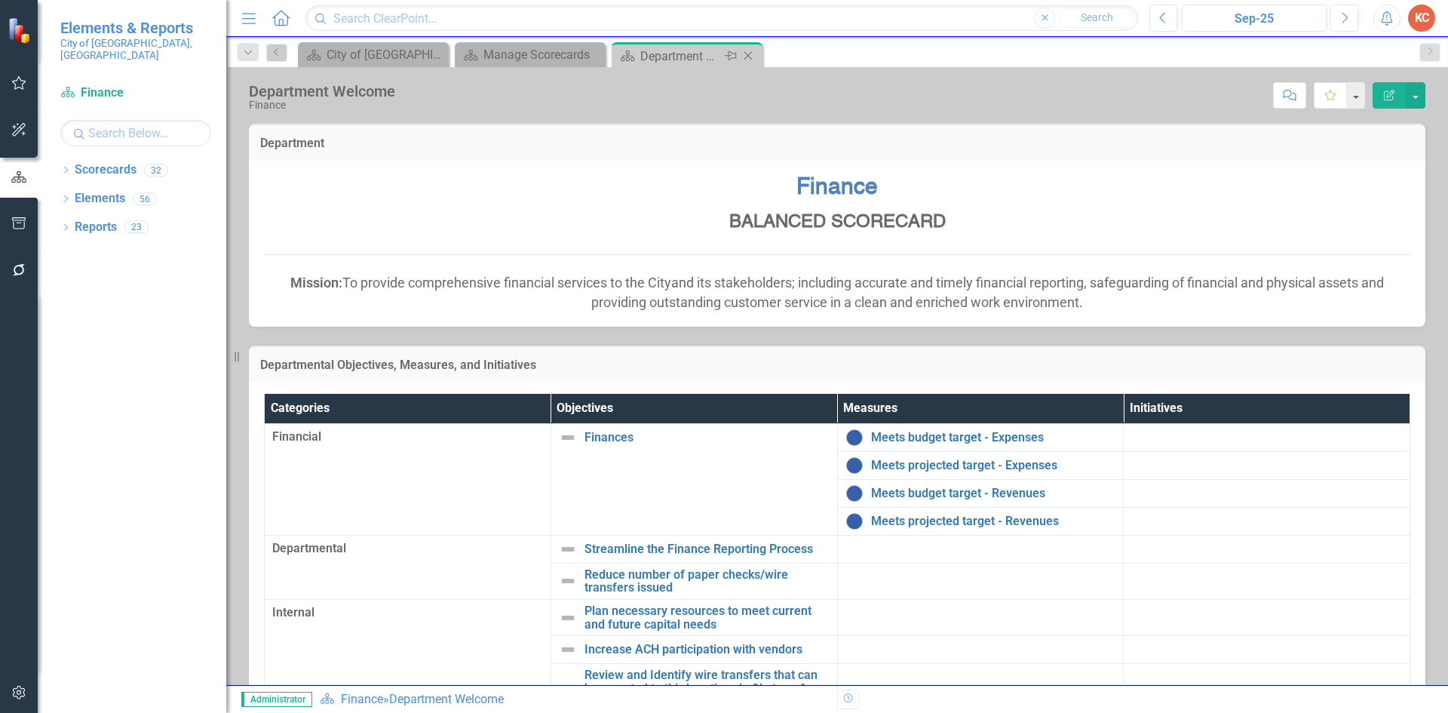
click at [755, 59] on icon "Close" at bounding box center [747, 56] width 15 height 12
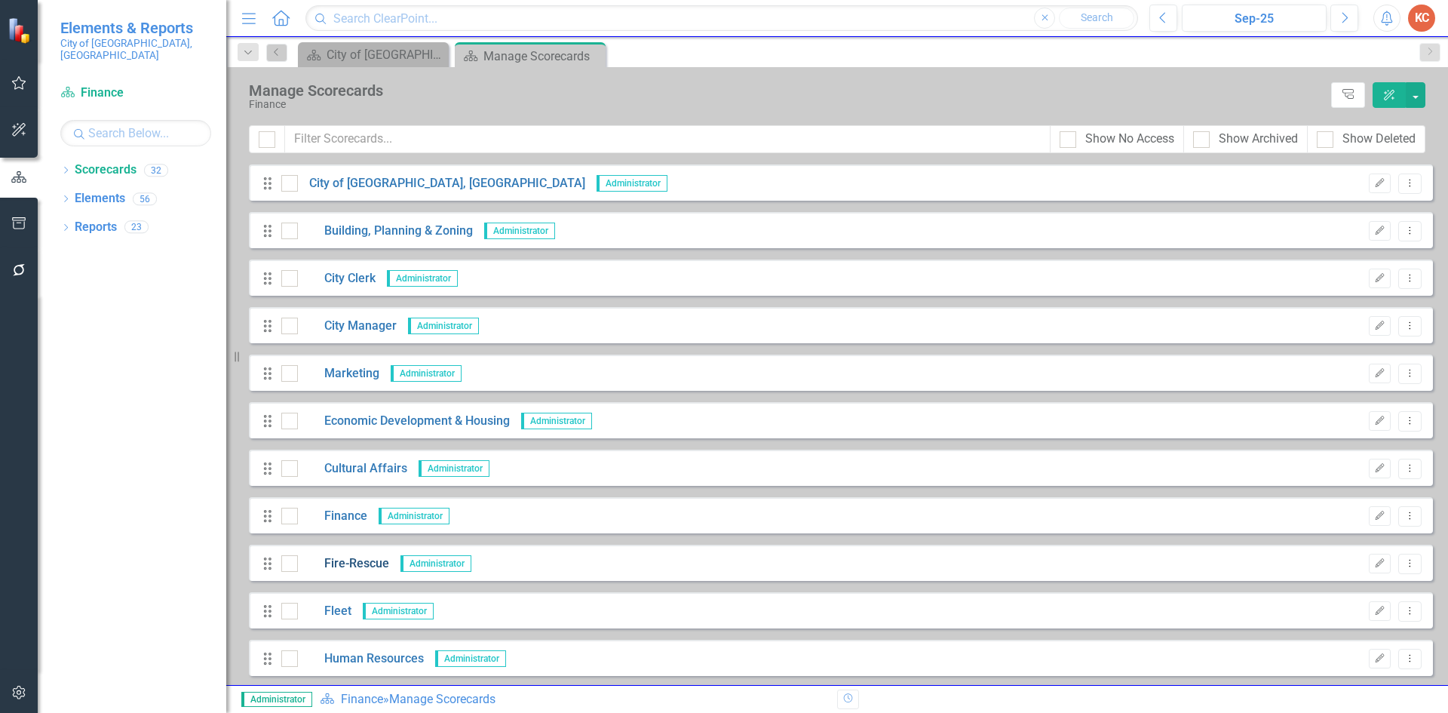
click at [346, 560] on link "Fire-Rescue" at bounding box center [343, 563] width 91 height 17
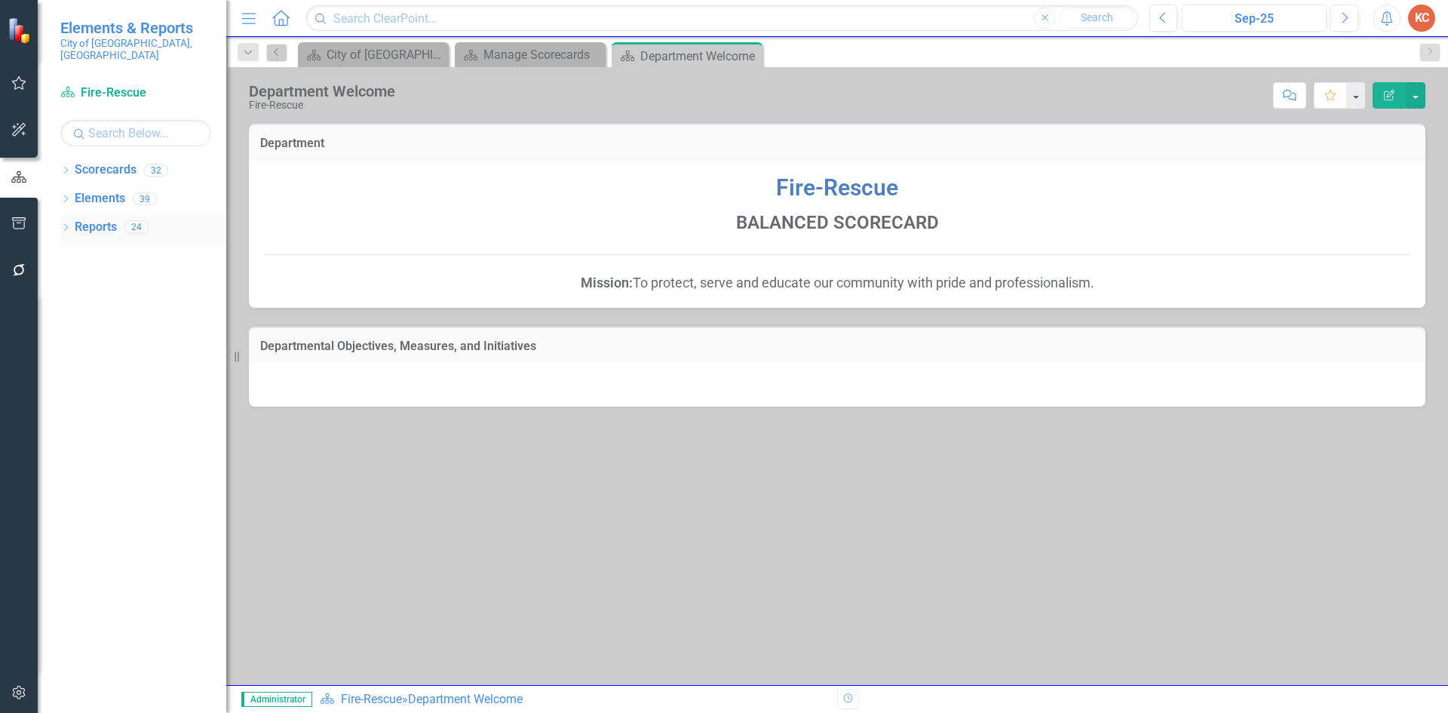
click at [100, 219] on link "Reports" at bounding box center [96, 227] width 42 height 17
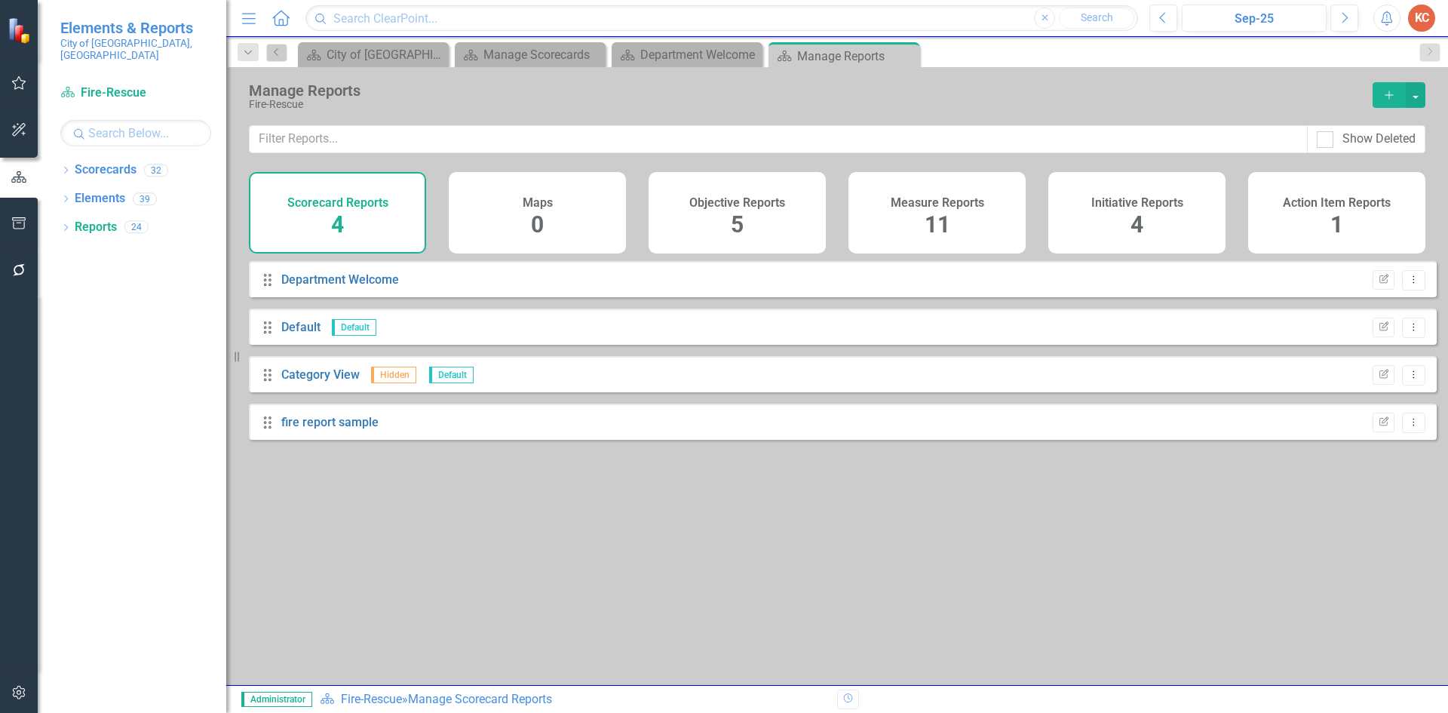
click at [915, 211] on div "Measure Reports 11" at bounding box center [936, 212] width 177 height 81
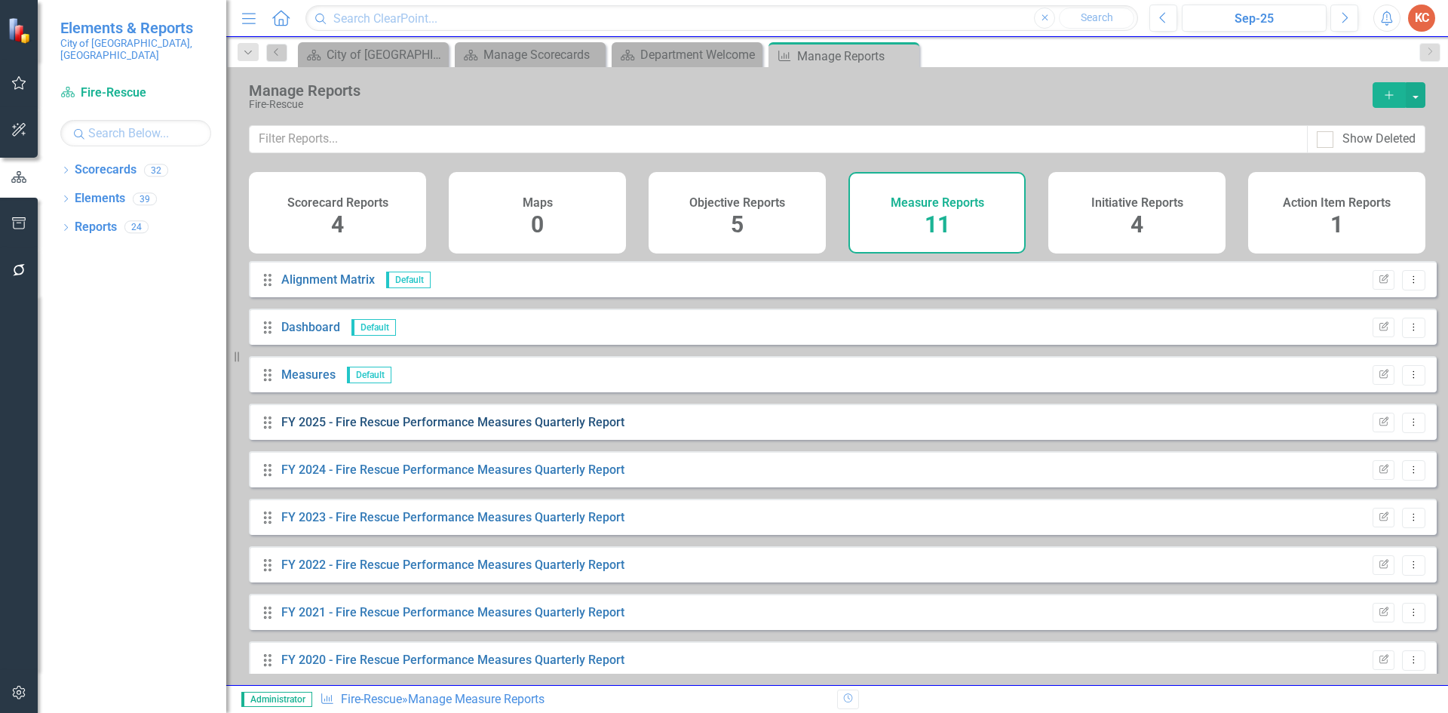
click at [421, 429] on link "FY 2025 - Fire Rescue Performance Measures Quarterly Report" at bounding box center [452, 422] width 343 height 14
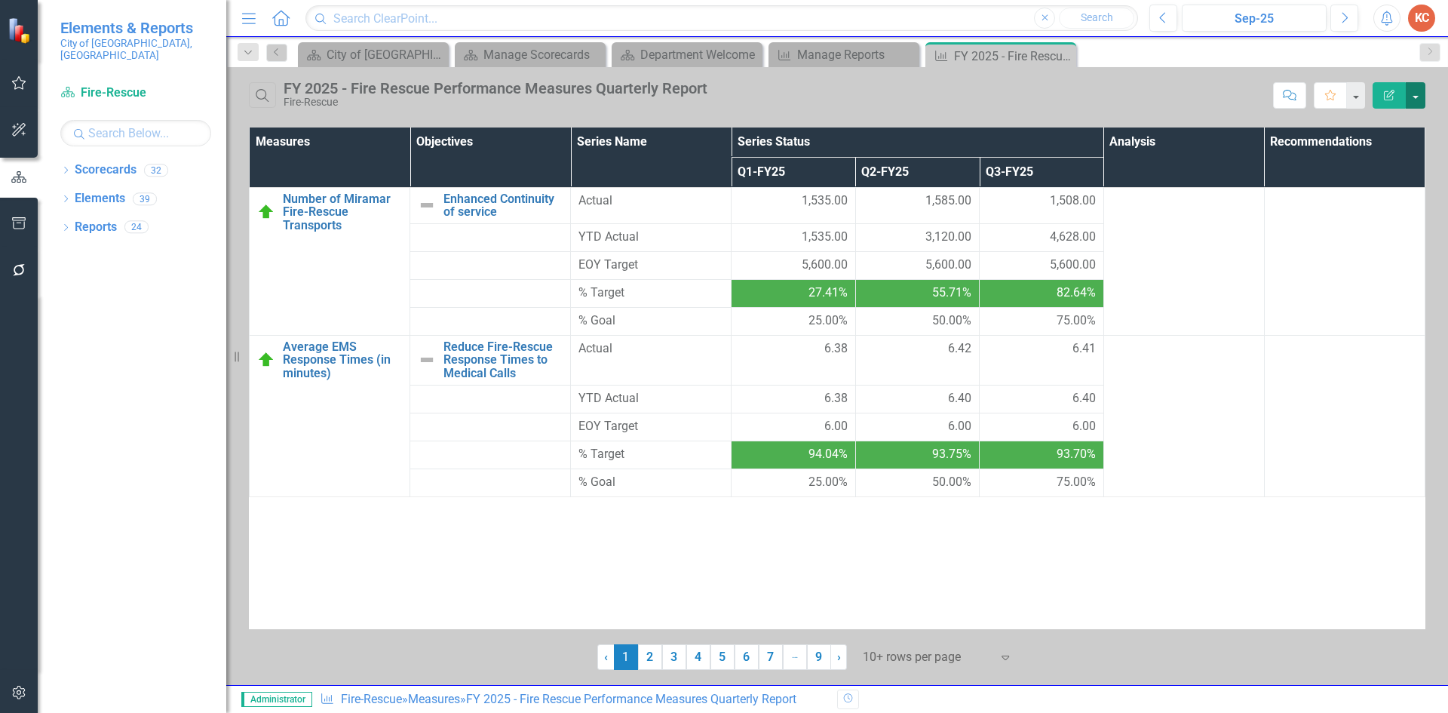
click at [1419, 102] on button "button" at bounding box center [1415, 95] width 20 height 26
click at [1353, 123] on link "Edit Report Edit Report" at bounding box center [1364, 123] width 119 height 28
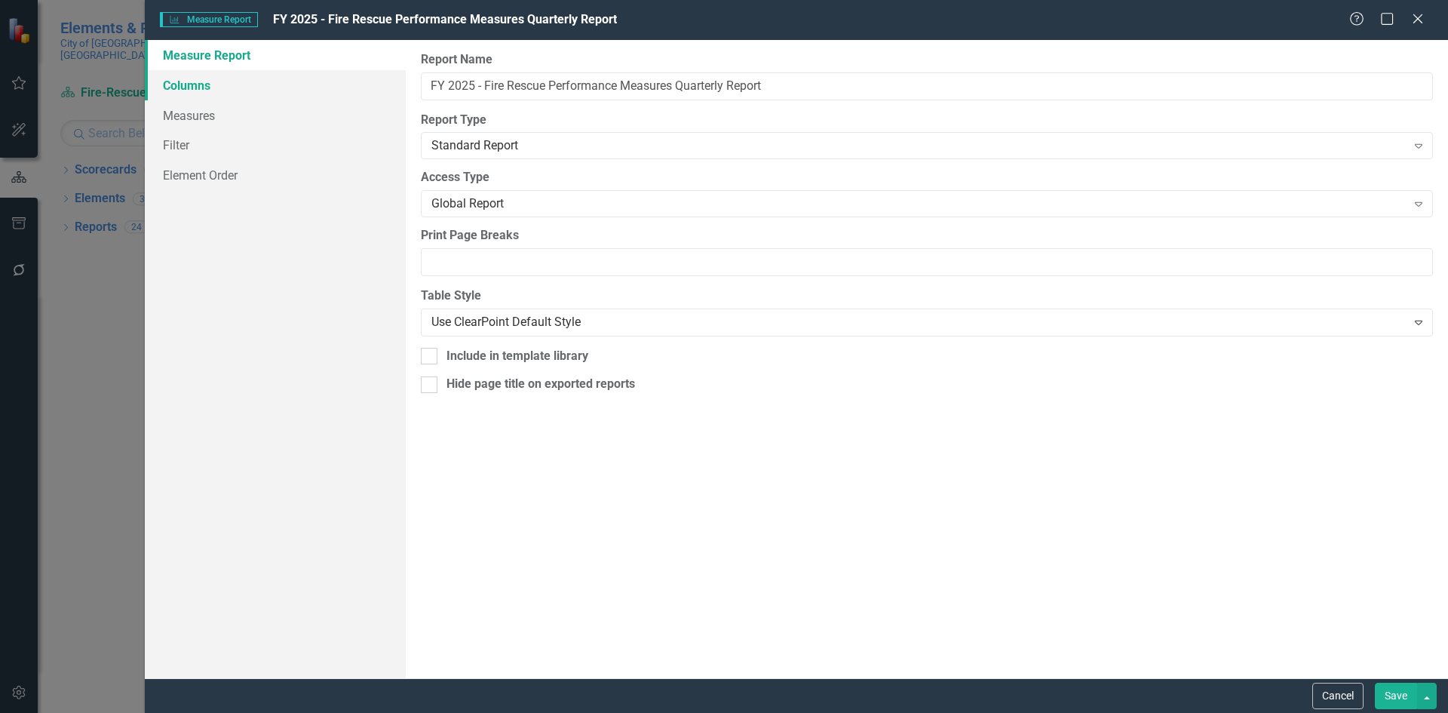
click at [223, 89] on link "Columns" at bounding box center [275, 85] width 261 height 30
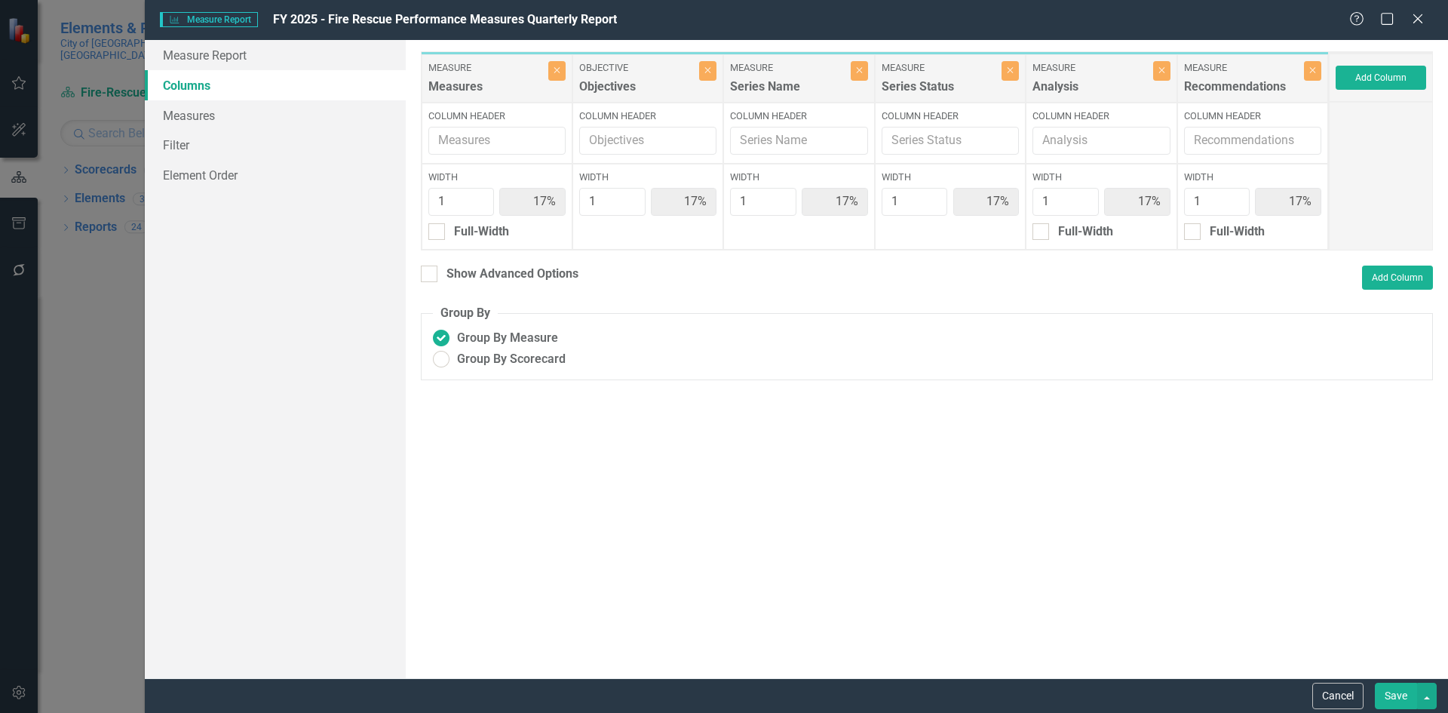
click at [428, 283] on div "Show Advanced Options" at bounding box center [500, 275] width 158 height 21
click at [431, 274] on div at bounding box center [429, 273] width 17 height 17
click at [431, 274] on input "Show Advanced Options" at bounding box center [426, 270] width 10 height 10
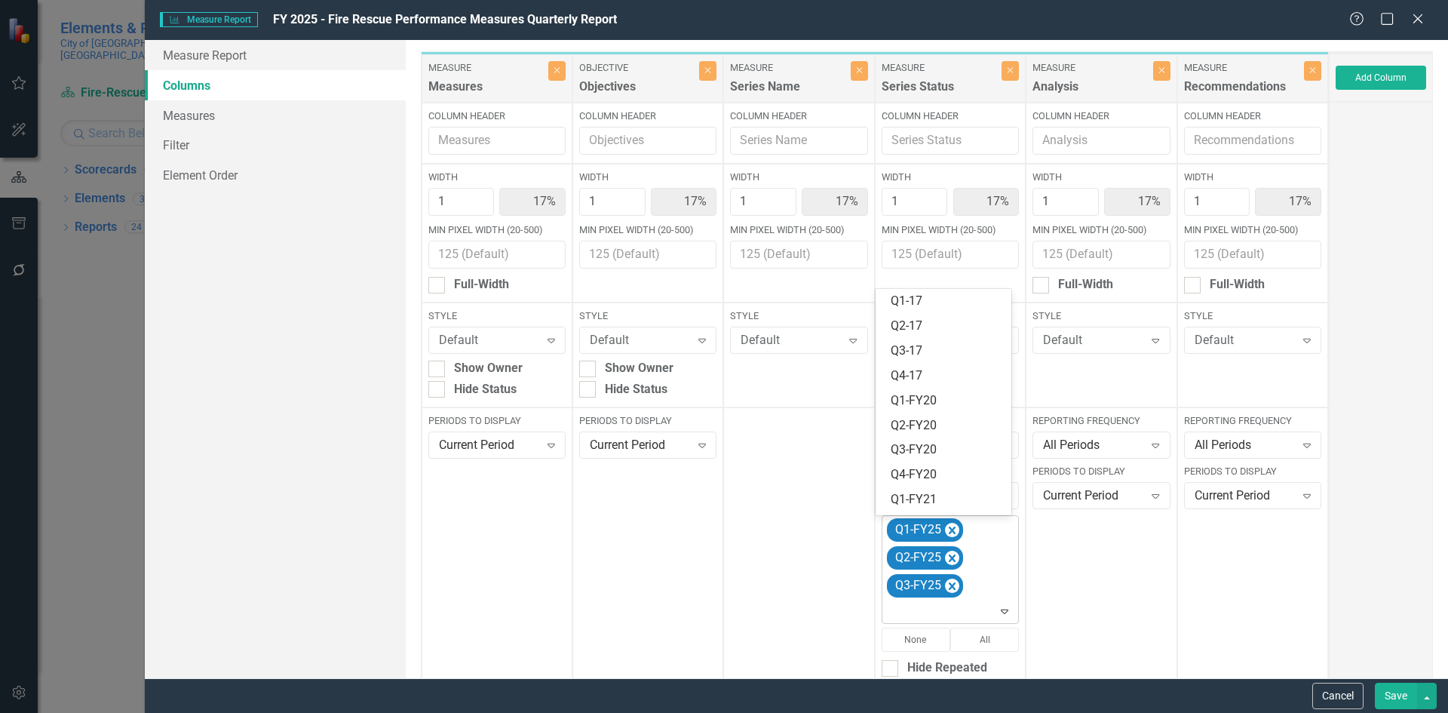
drag, startPoint x: 994, startPoint y: 614, endPoint x: 986, endPoint y: 598, distance: 17.5
click at [997, 614] on icon "Expand" at bounding box center [1004, 611] width 15 height 12
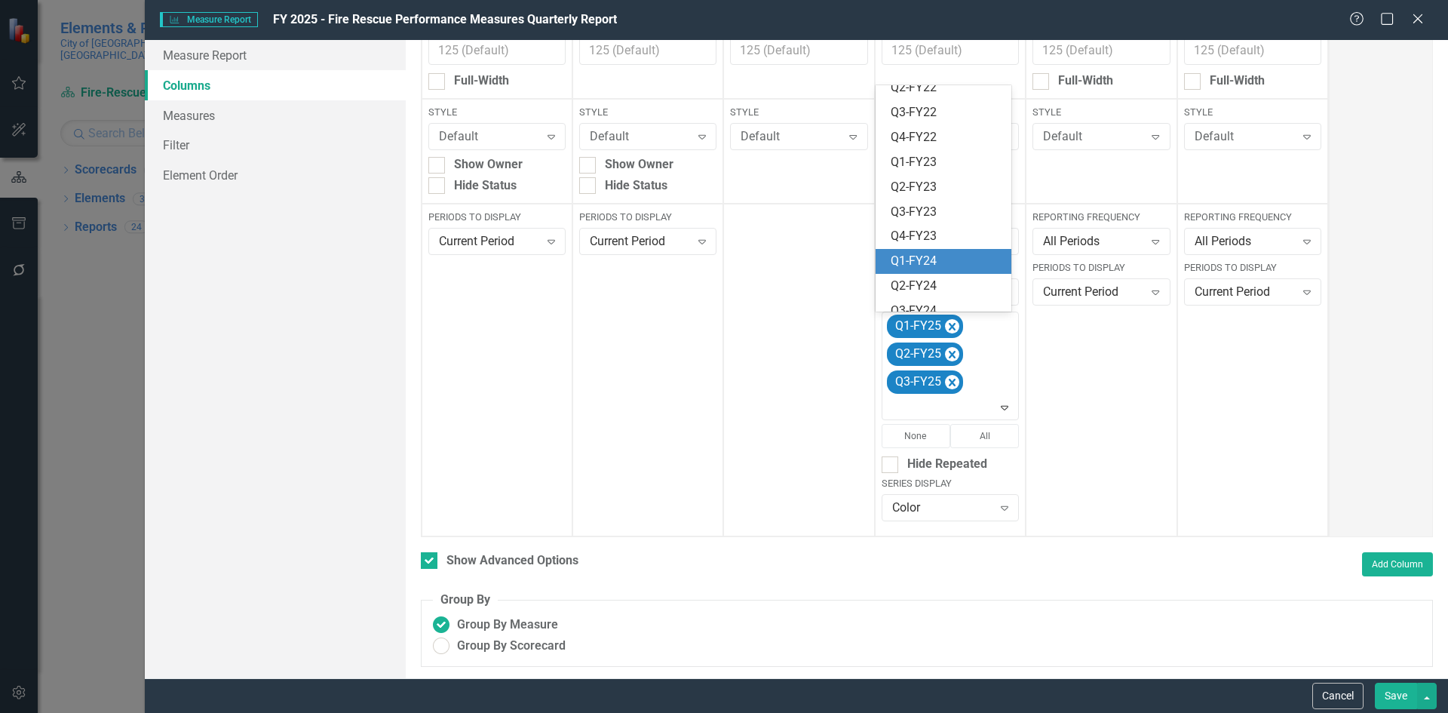
scroll to position [393, 0]
click at [949, 296] on div "Q4-FY25" at bounding box center [946, 299] width 112 height 17
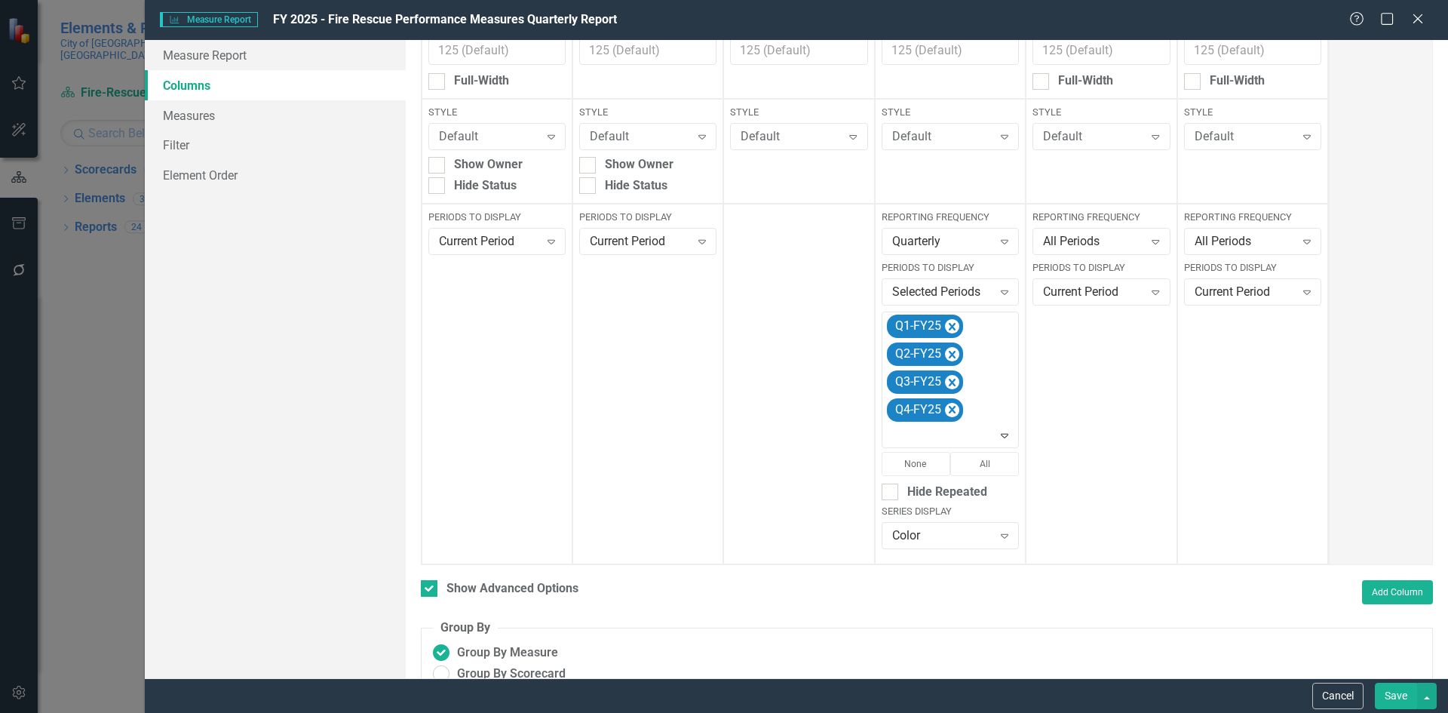
drag, startPoint x: 1399, startPoint y: 694, endPoint x: 1375, endPoint y: 692, distance: 23.5
click at [1395, 697] on button "Save" at bounding box center [1396, 695] width 42 height 26
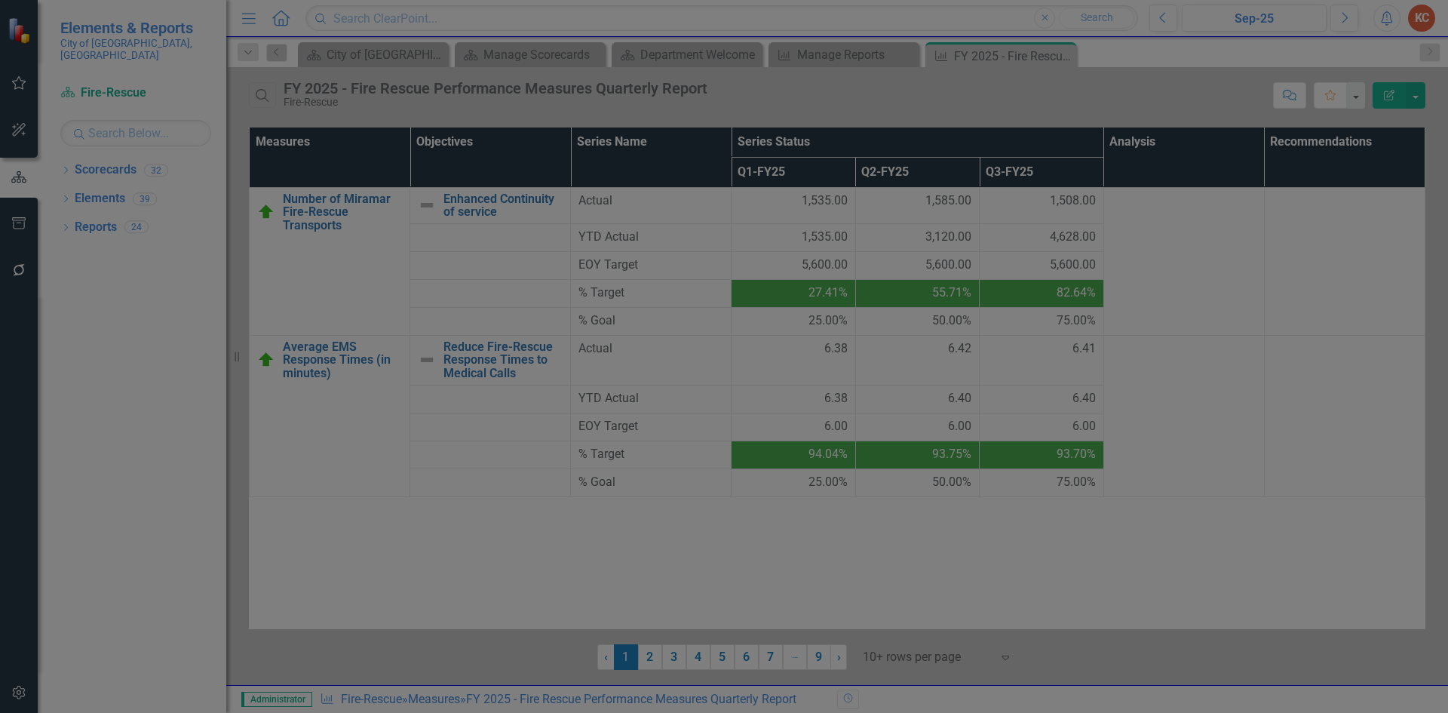
checkbox input "false"
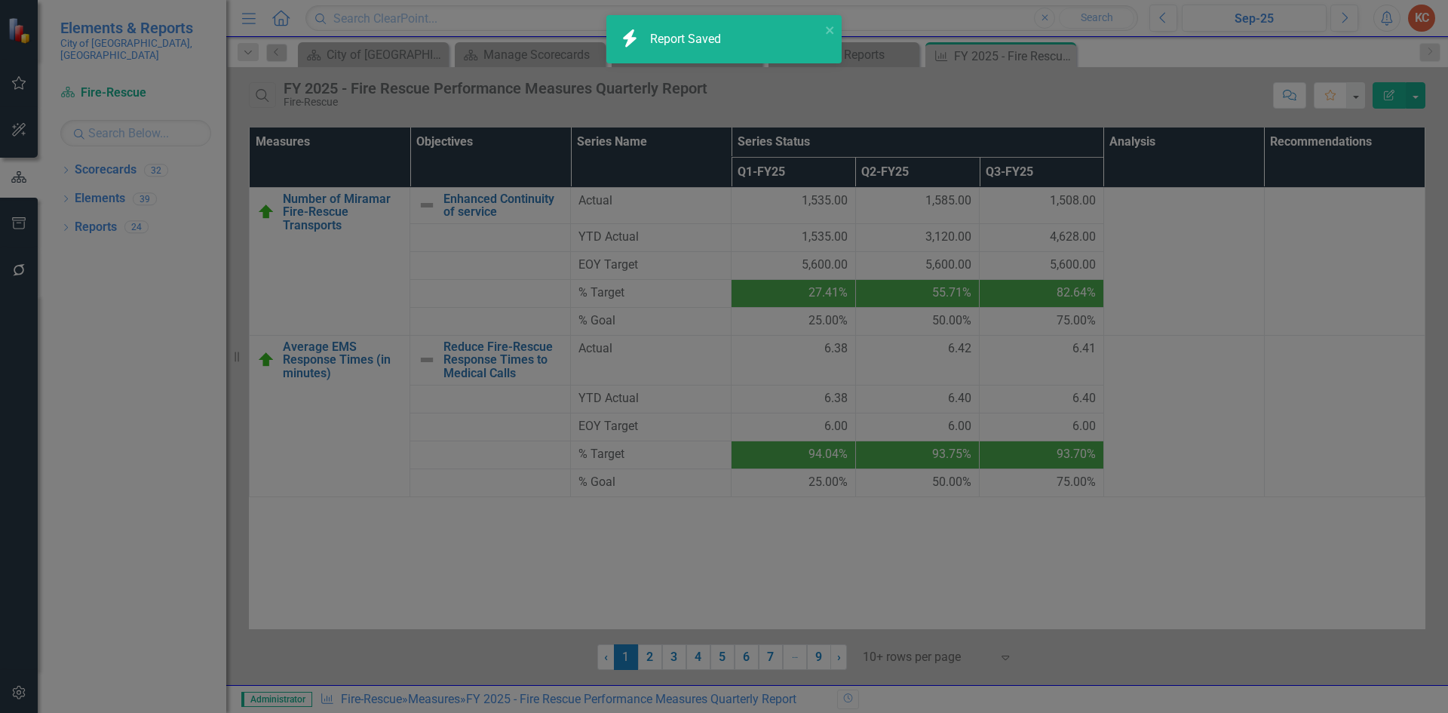
radio input "true"
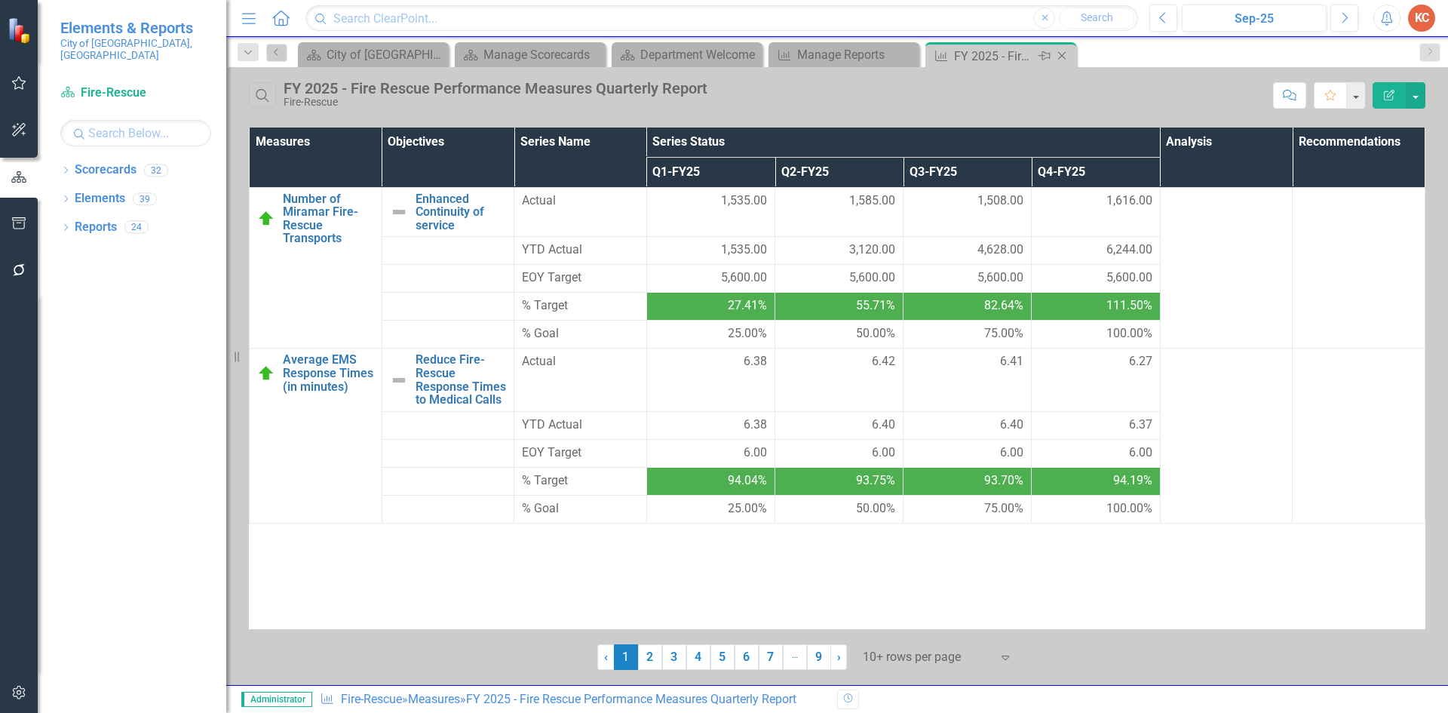
click at [1071, 54] on div "Close" at bounding box center [1062, 56] width 19 height 19
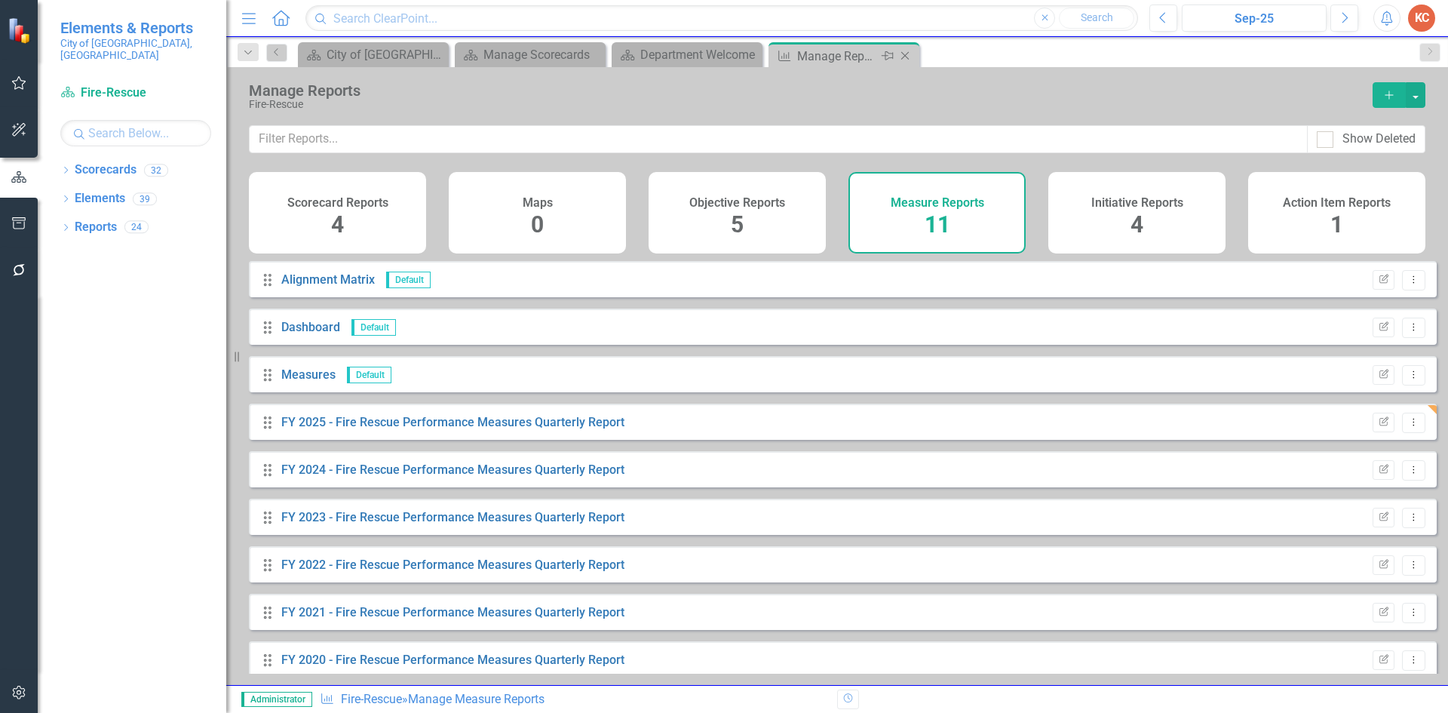
click at [911, 59] on icon "Close" at bounding box center [904, 56] width 15 height 12
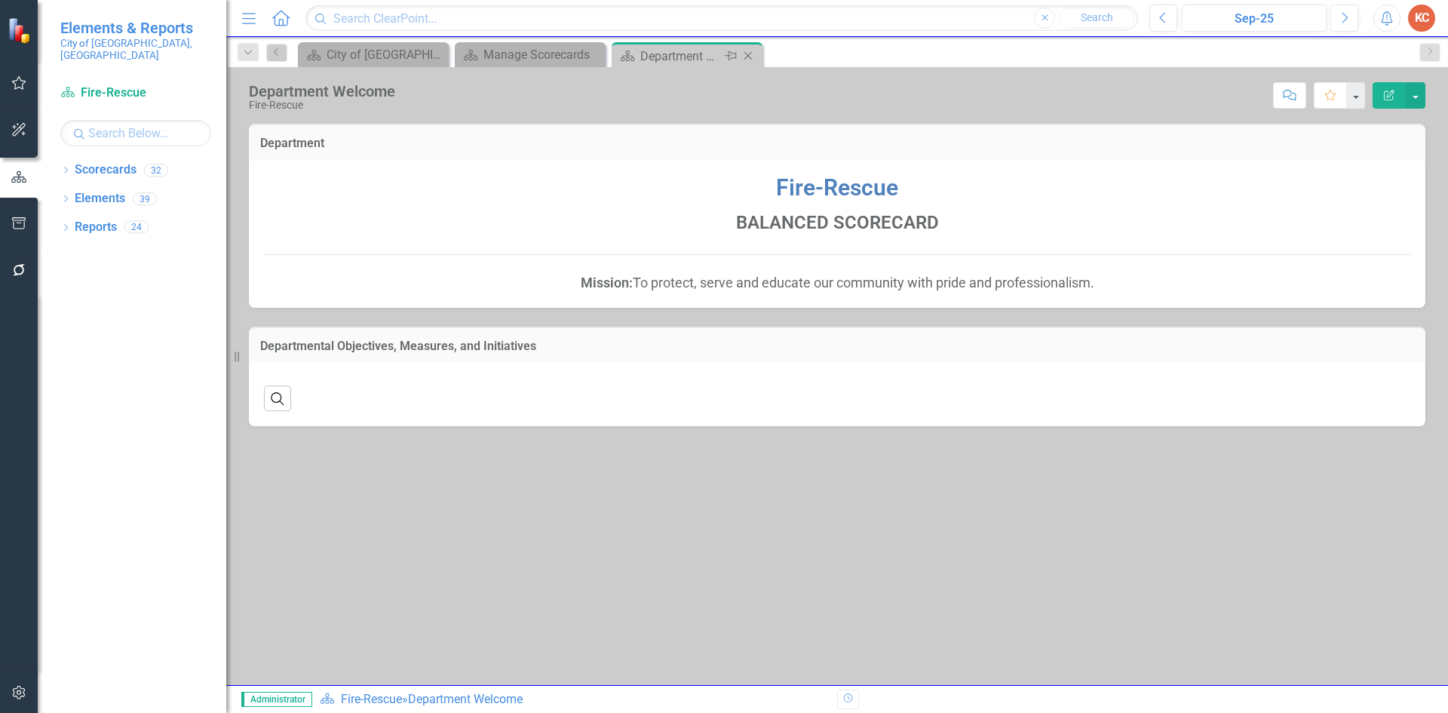
click at [753, 52] on icon "Close" at bounding box center [747, 56] width 15 height 12
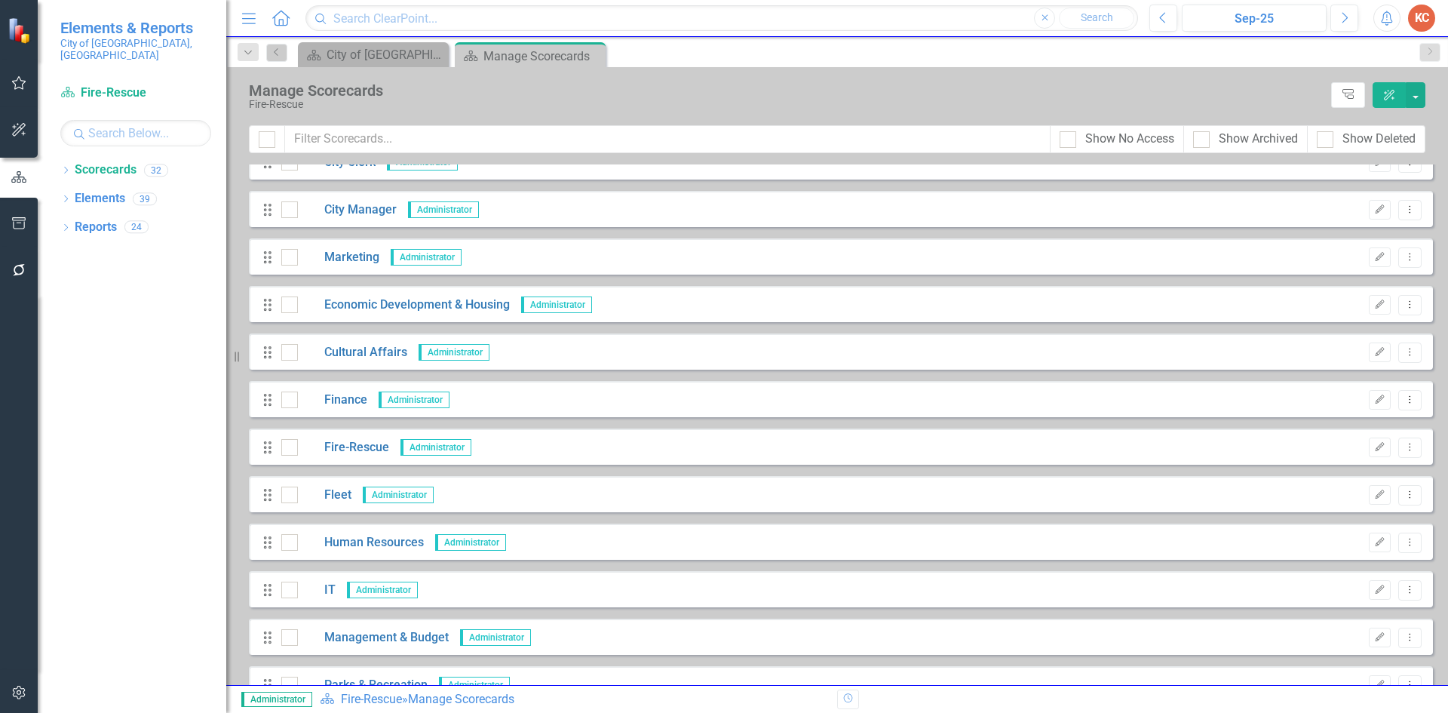
scroll to position [151, 0]
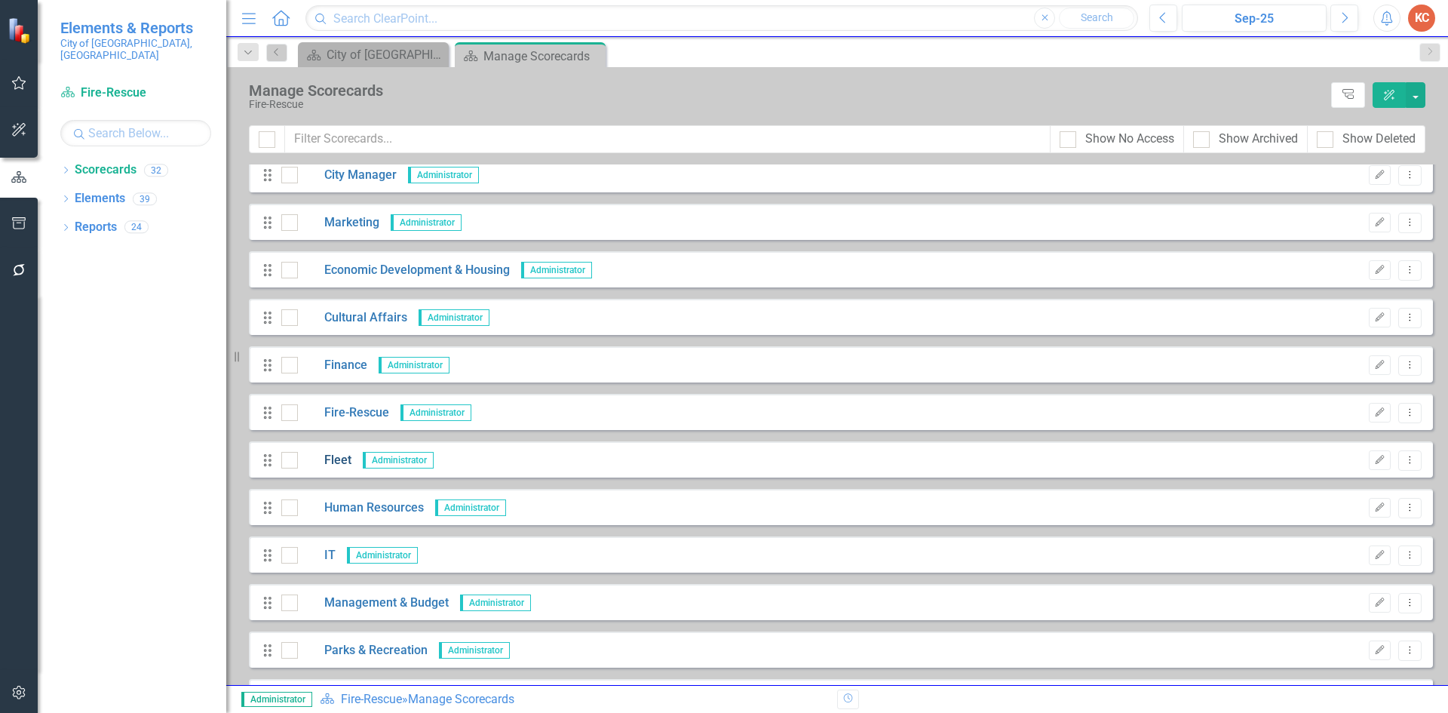
click at [335, 459] on link "Fleet" at bounding box center [325, 460] width 54 height 17
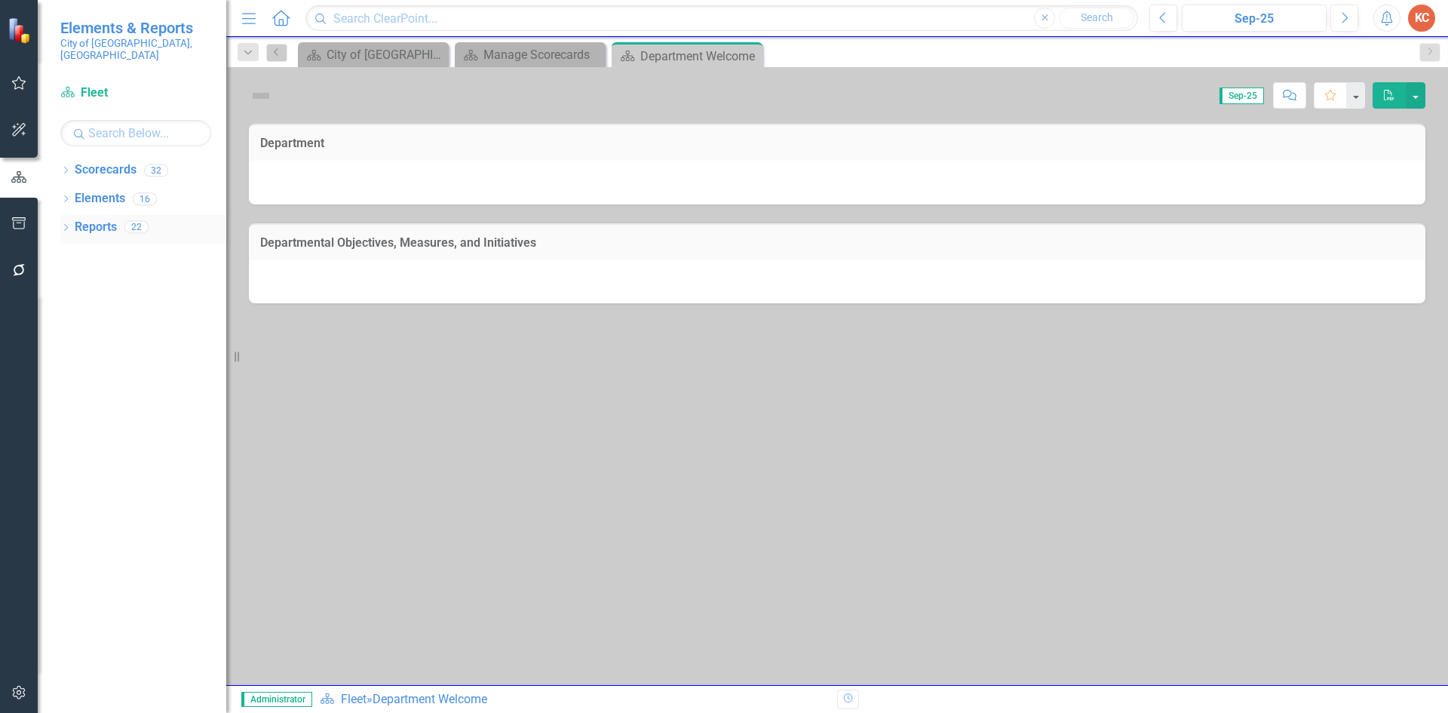
click at [98, 219] on link "Reports" at bounding box center [96, 227] width 42 height 17
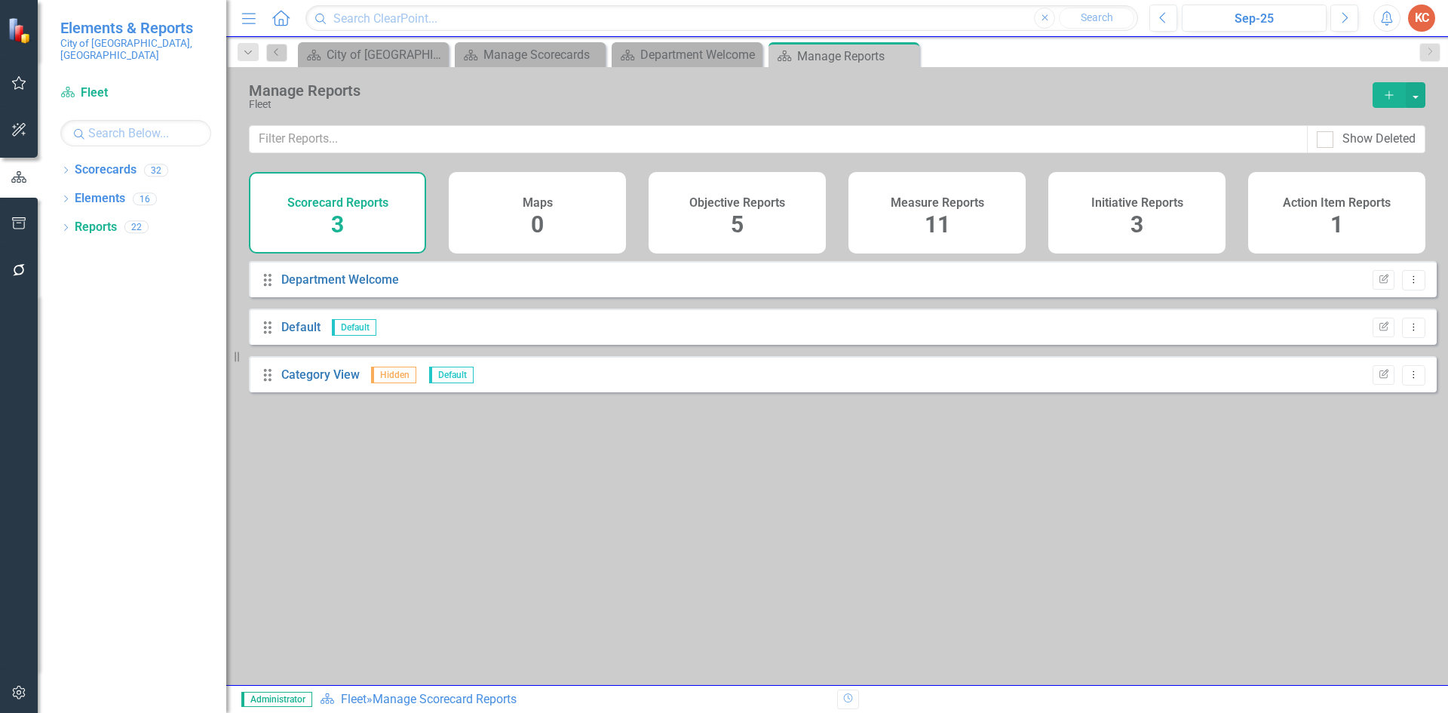
click at [905, 193] on div "Measure Reports" at bounding box center [936, 200] width 93 height 17
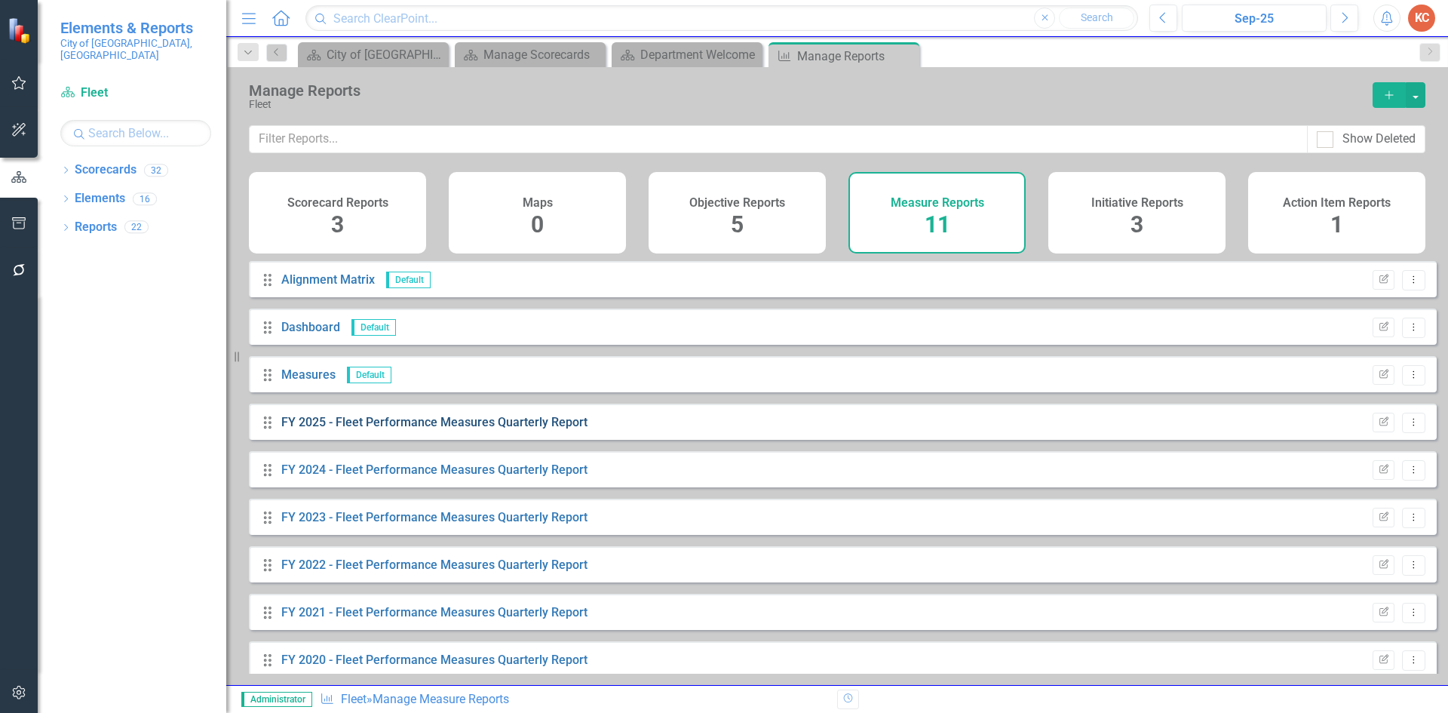
click at [459, 429] on link "FY 2025 - Fleet Performance Measures Quarterly Report" at bounding box center [434, 422] width 306 height 14
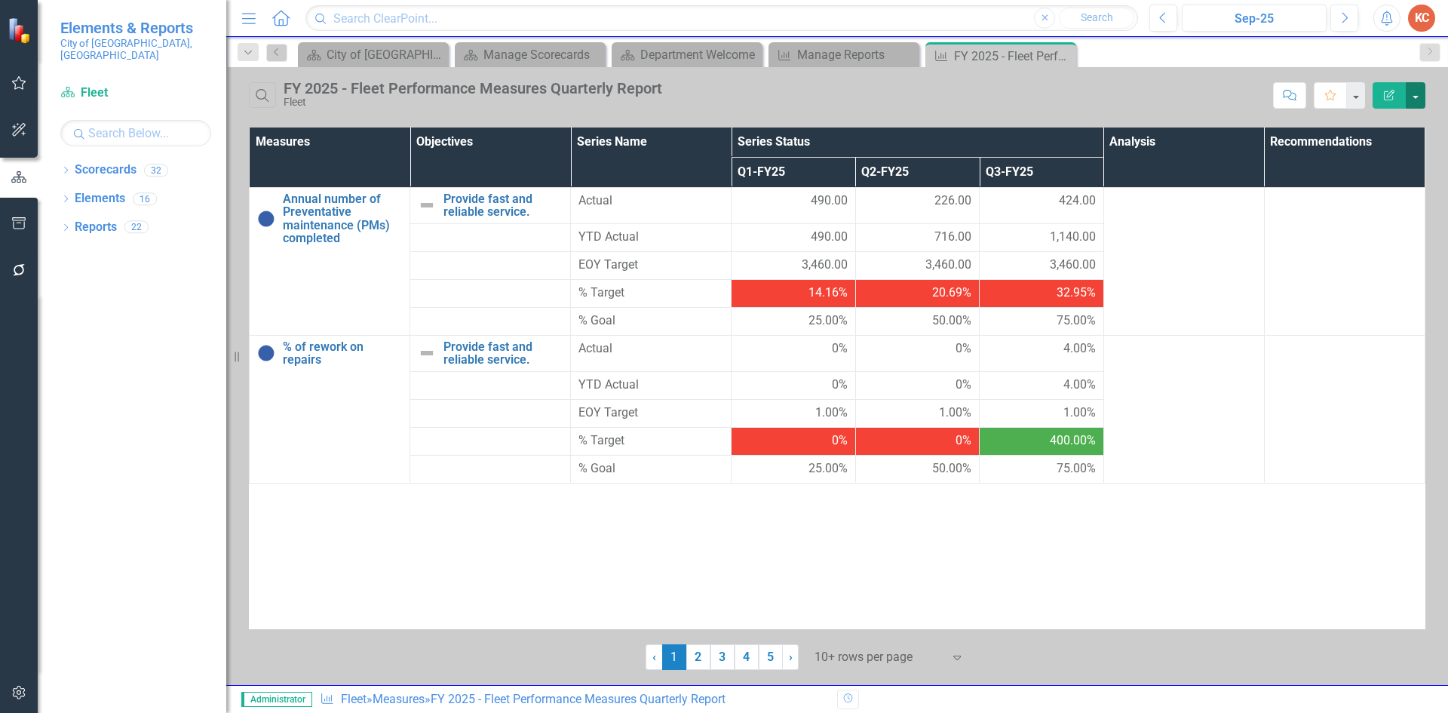
click at [1415, 93] on button "button" at bounding box center [1415, 95] width 20 height 26
click at [1350, 118] on link "Edit Report Edit Report" at bounding box center [1364, 123] width 119 height 28
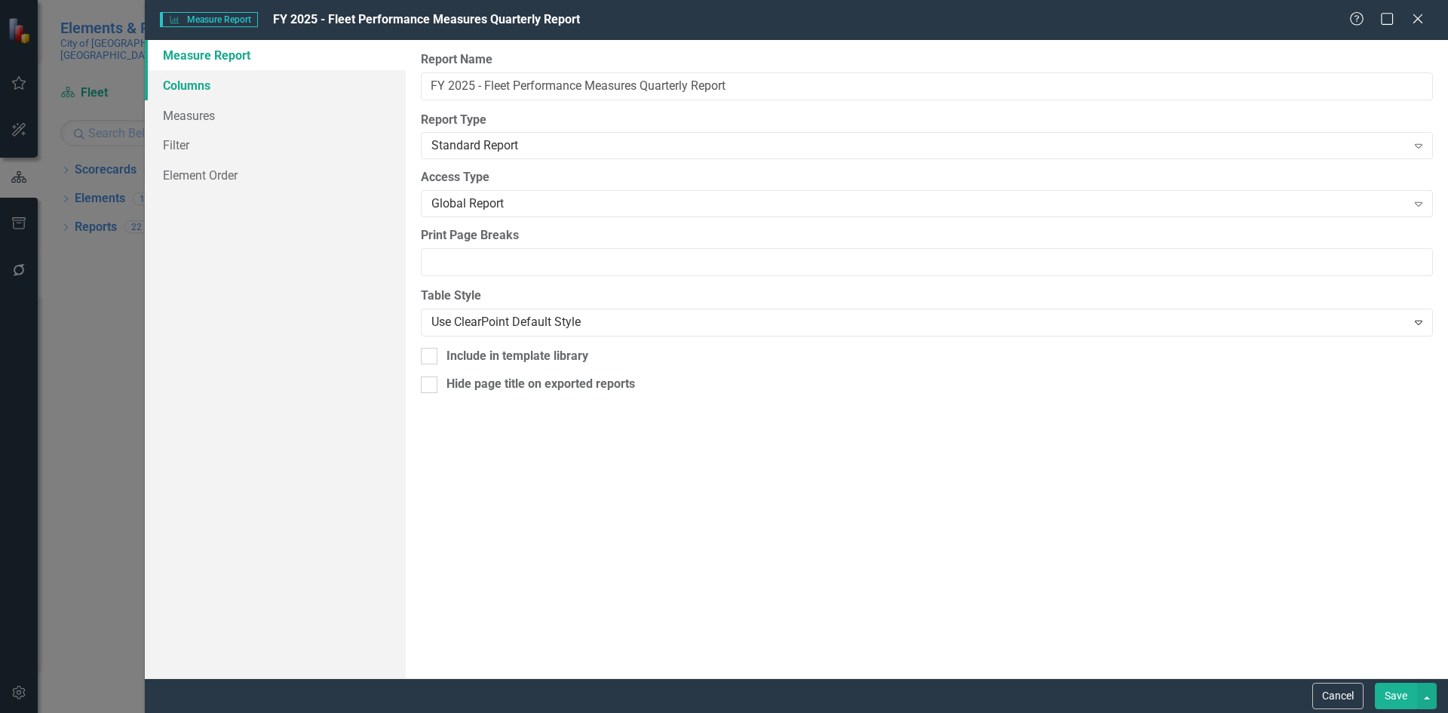
drag, startPoint x: 181, startPoint y: 90, endPoint x: 202, endPoint y: 126, distance: 41.9
click at [182, 92] on link "Columns" at bounding box center [275, 85] width 261 height 30
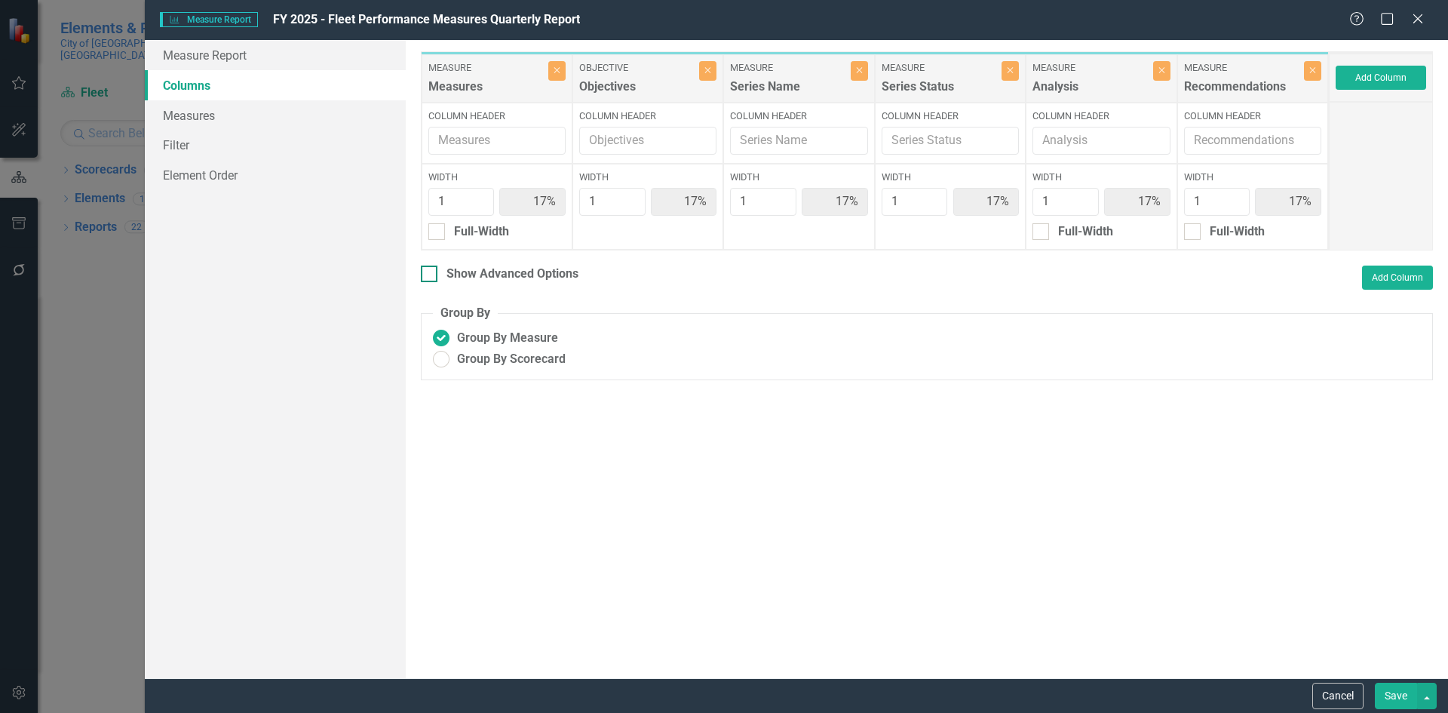
drag, startPoint x: 430, startPoint y: 276, endPoint x: 443, endPoint y: 274, distance: 12.9
click at [431, 276] on div at bounding box center [429, 273] width 17 height 17
click at [431, 275] on input "Show Advanced Options" at bounding box center [426, 270] width 10 height 10
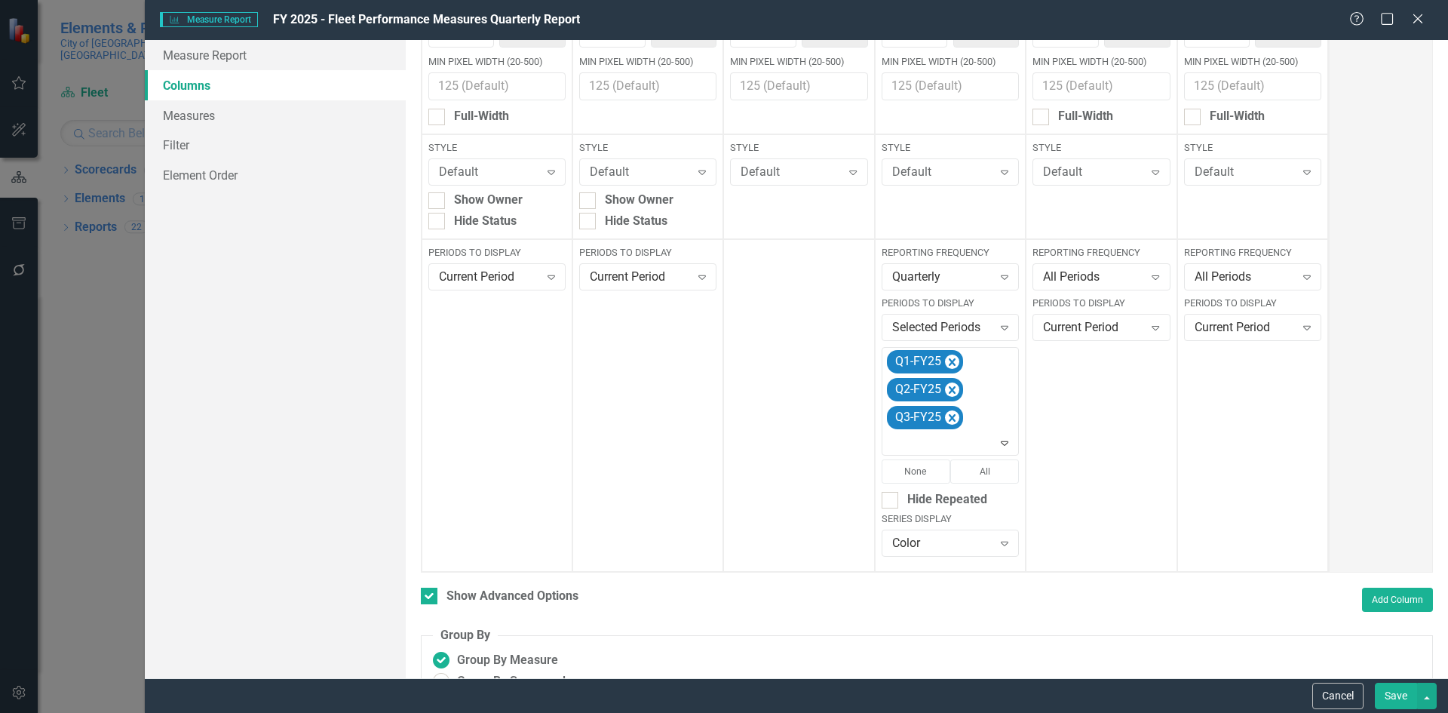
scroll to position [204, 0]
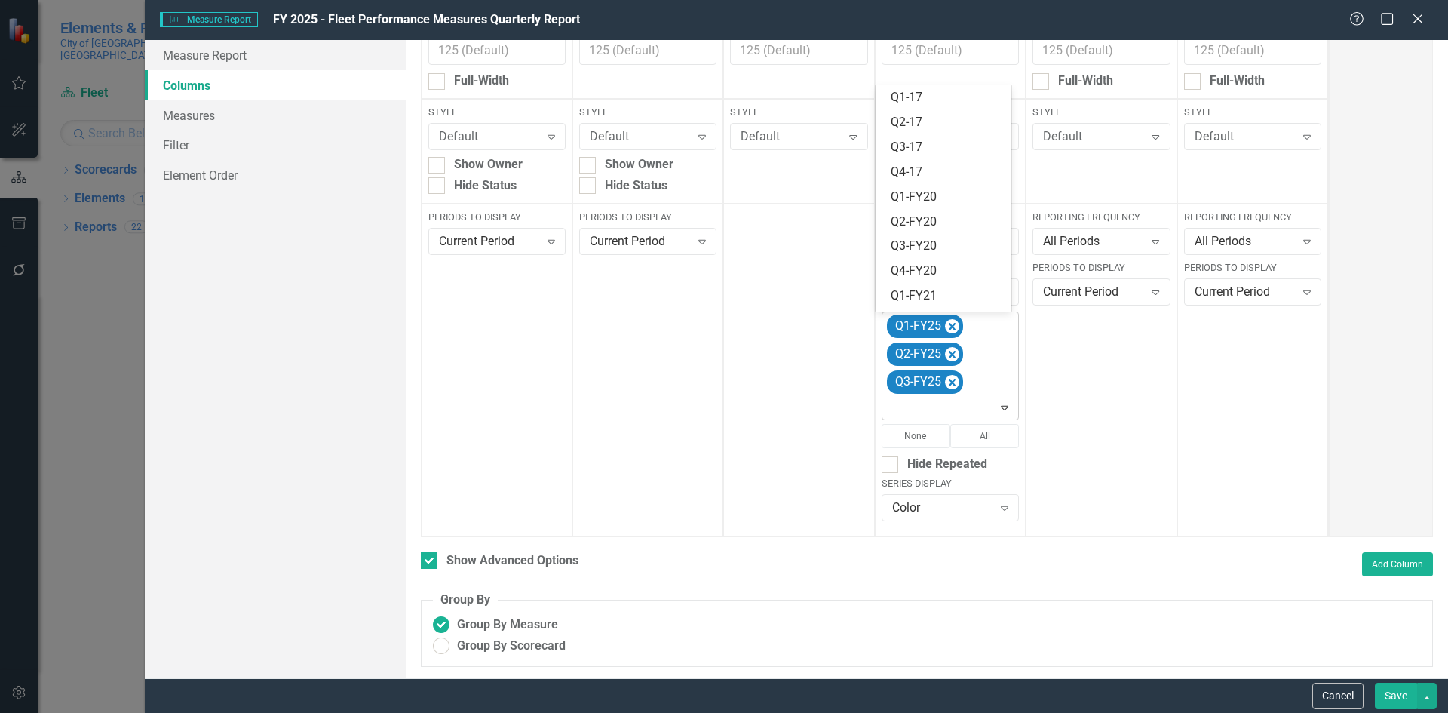
click at [1001, 406] on icon at bounding box center [1005, 408] width 8 height 5
click at [937, 296] on div "Q4-FY25" at bounding box center [946, 299] width 112 height 17
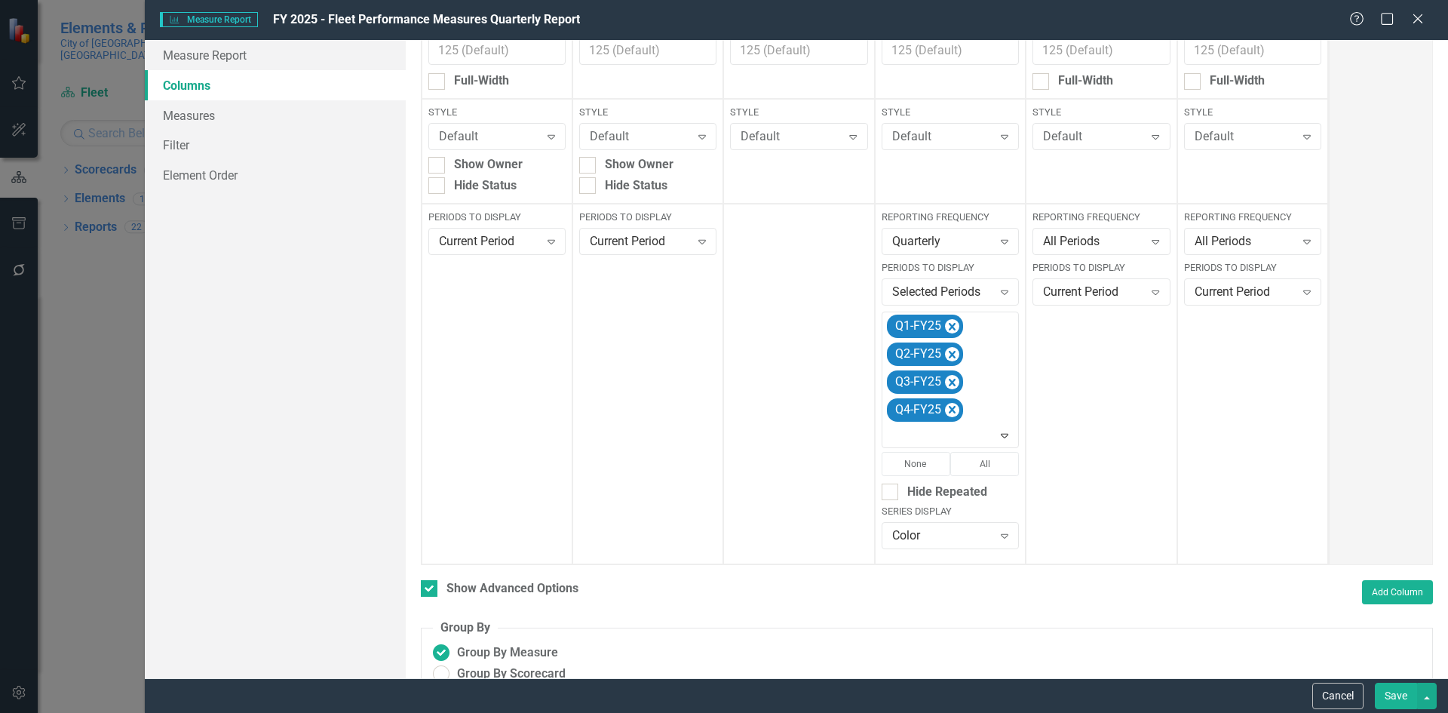
click at [1393, 690] on button "Save" at bounding box center [1396, 695] width 42 height 26
checkbox input "false"
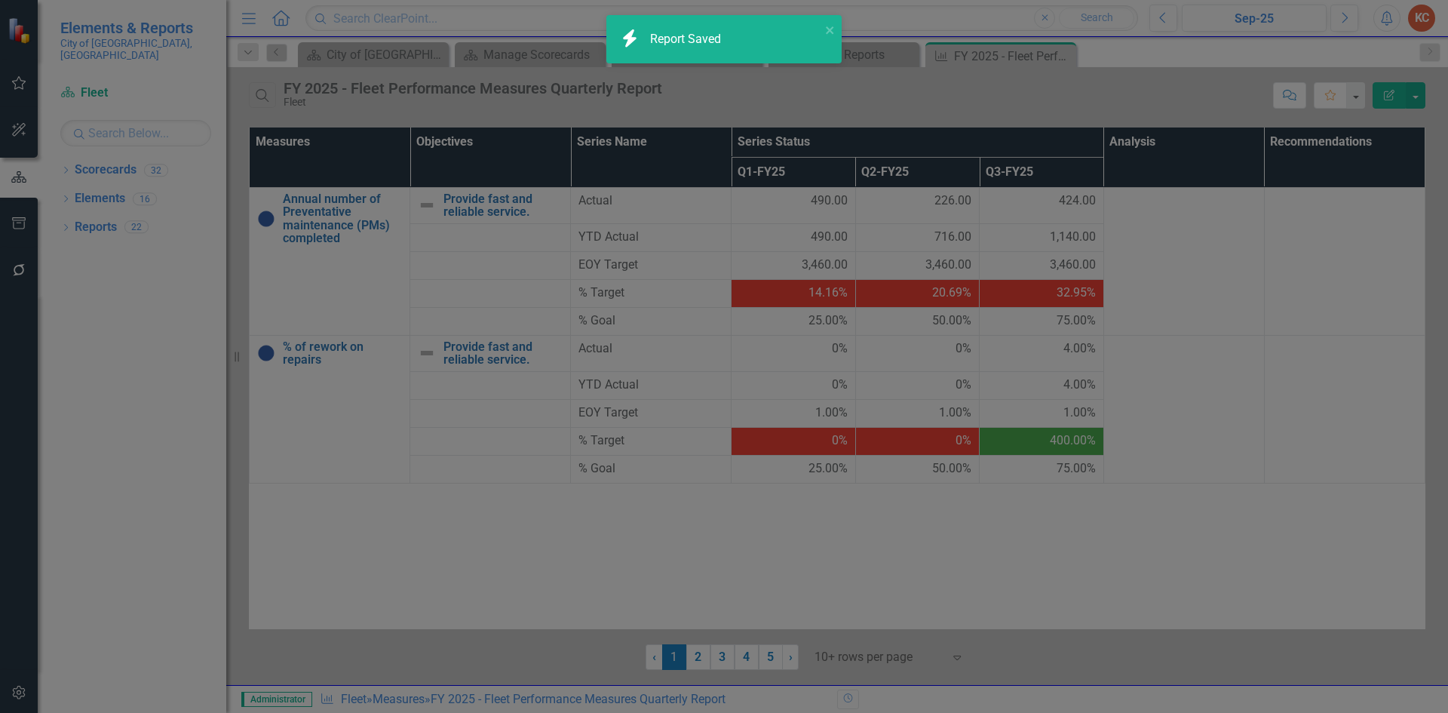
radio input "true"
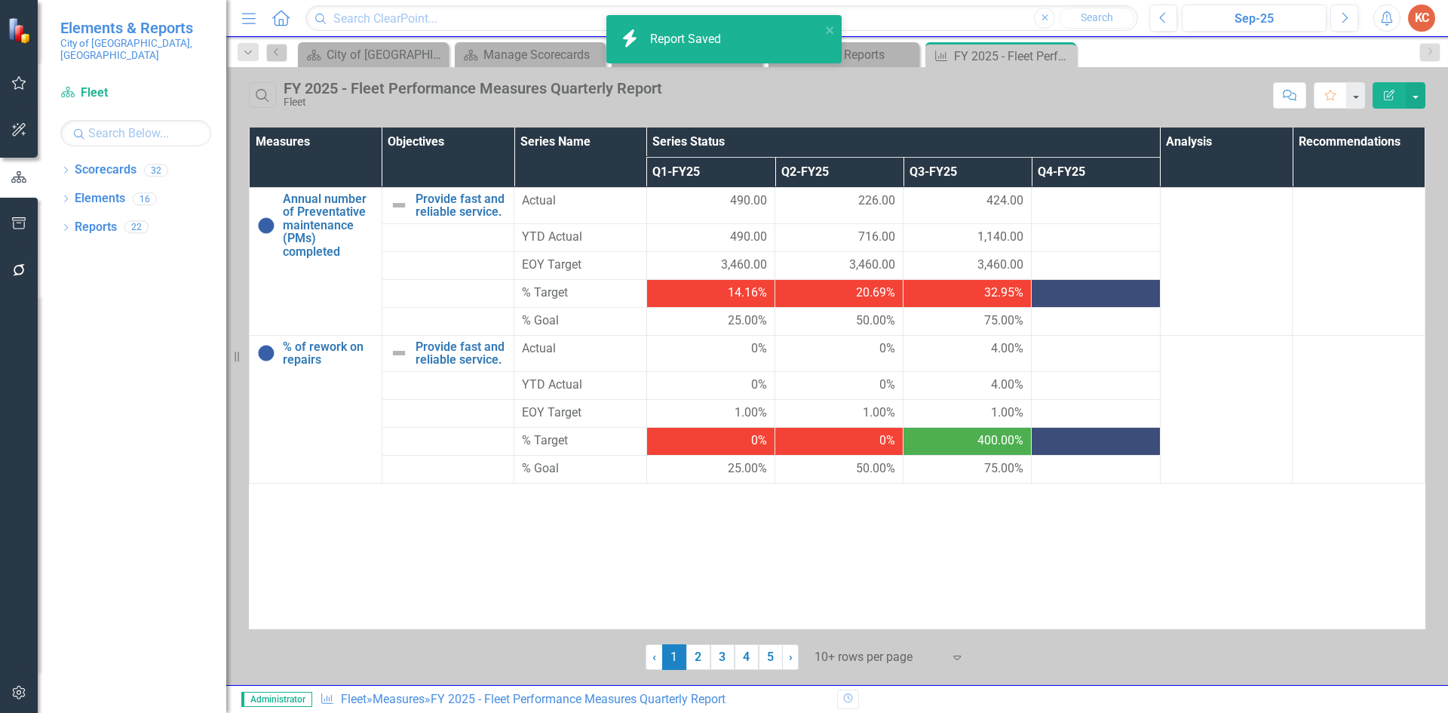
click at [0, 0] on div "Close" at bounding box center [0, 0] width 0 height 0
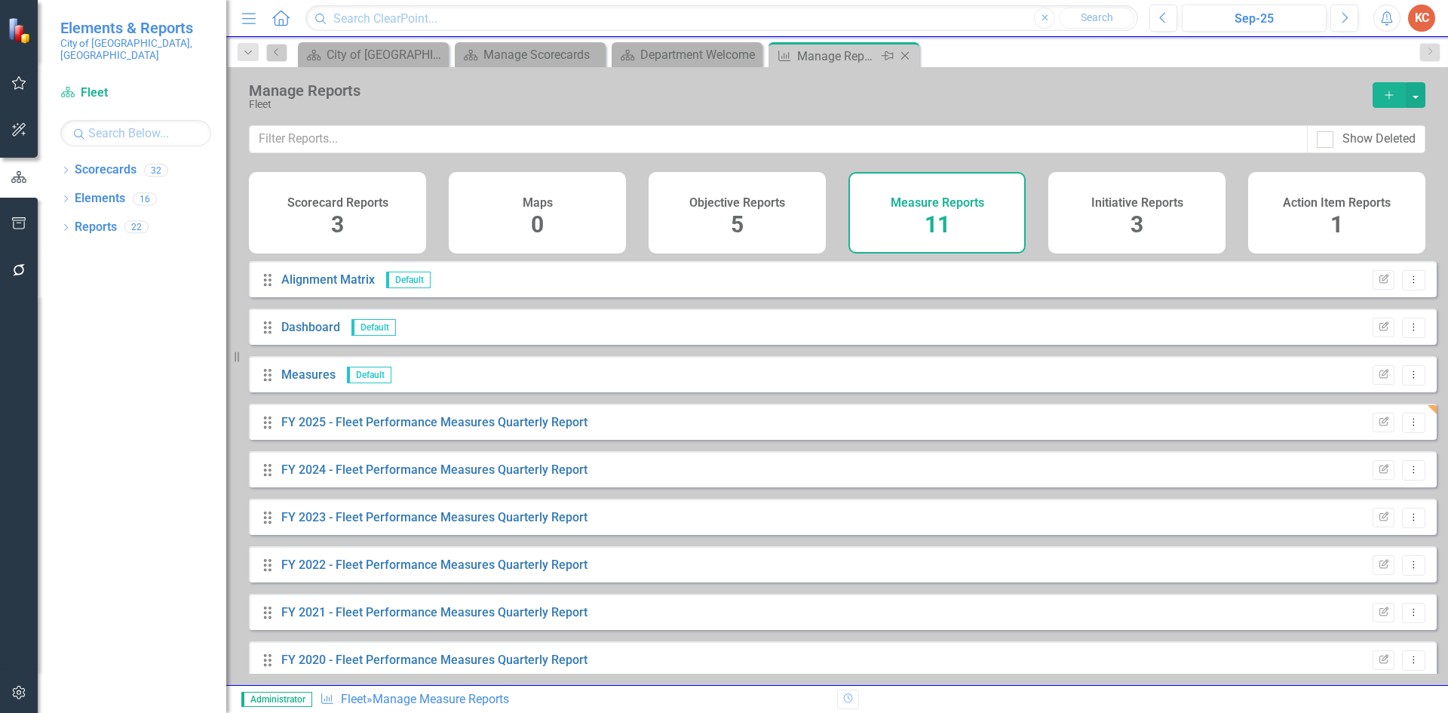
click at [907, 63] on div "Close" at bounding box center [906, 56] width 19 height 19
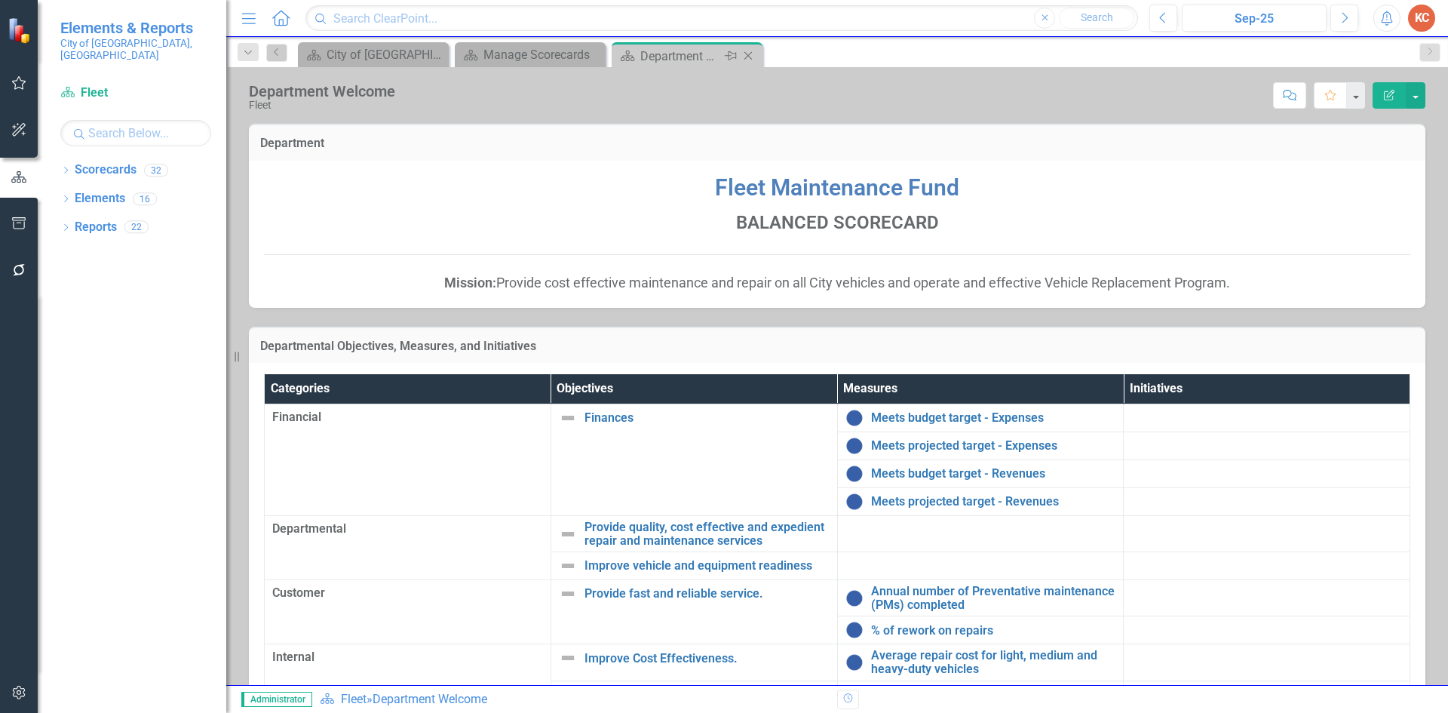
click at [747, 54] on icon "Close" at bounding box center [747, 56] width 15 height 12
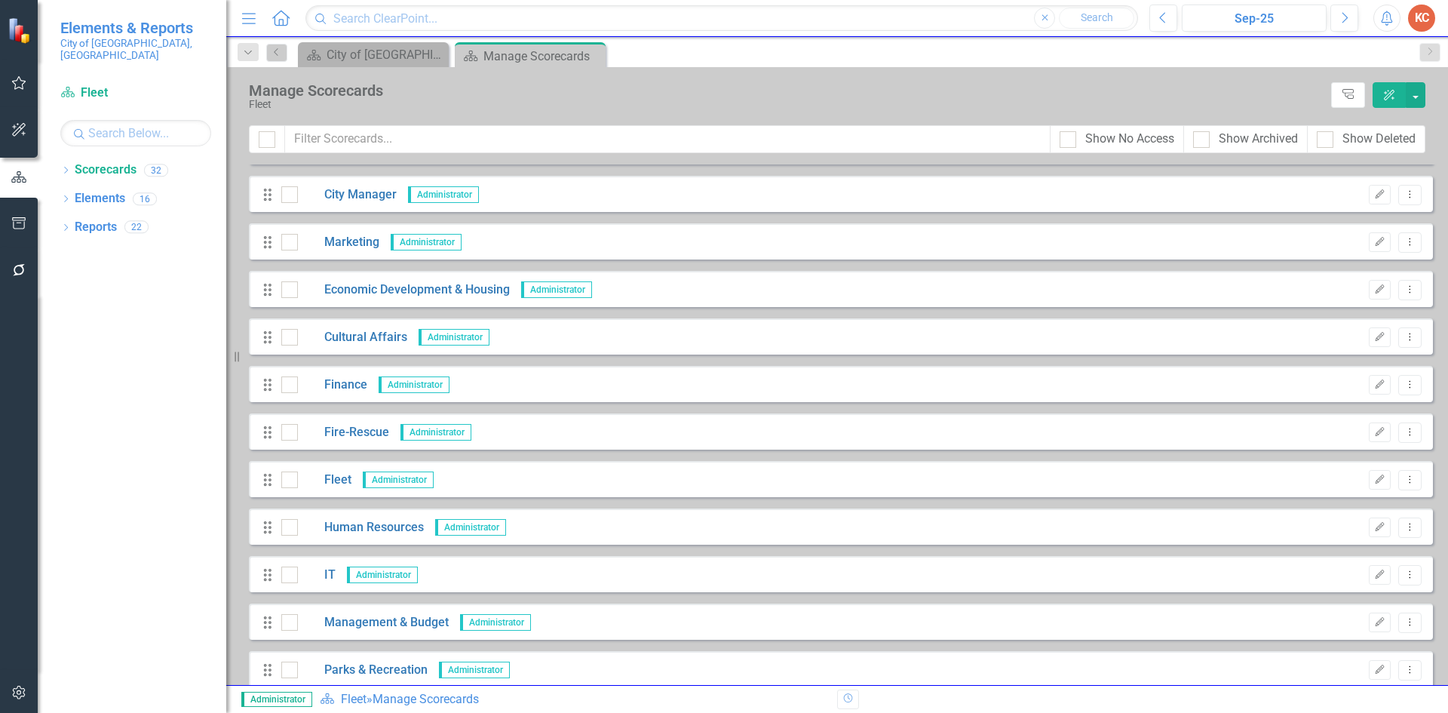
scroll to position [151, 0]
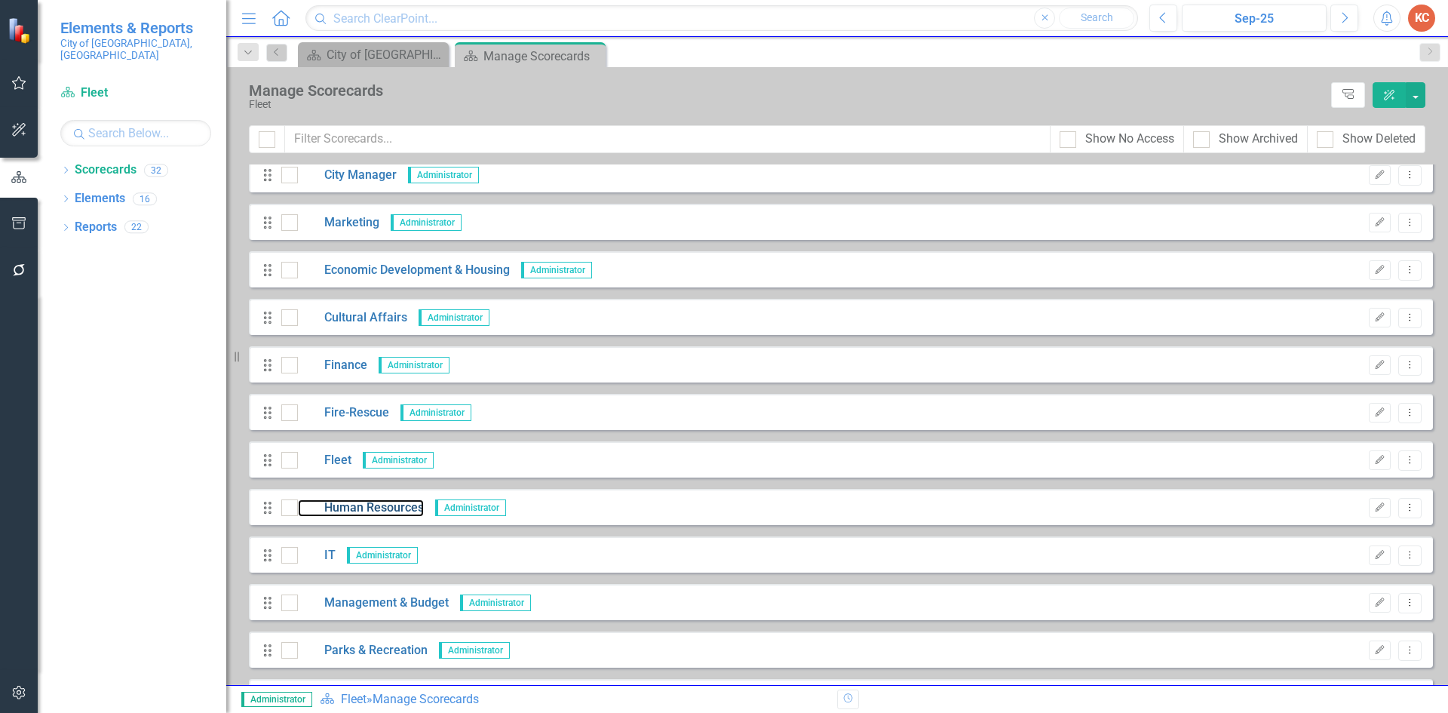
drag, startPoint x: 383, startPoint y: 506, endPoint x: 174, endPoint y: 369, distance: 249.5
click at [383, 506] on link "Human Resources" at bounding box center [361, 507] width 126 height 17
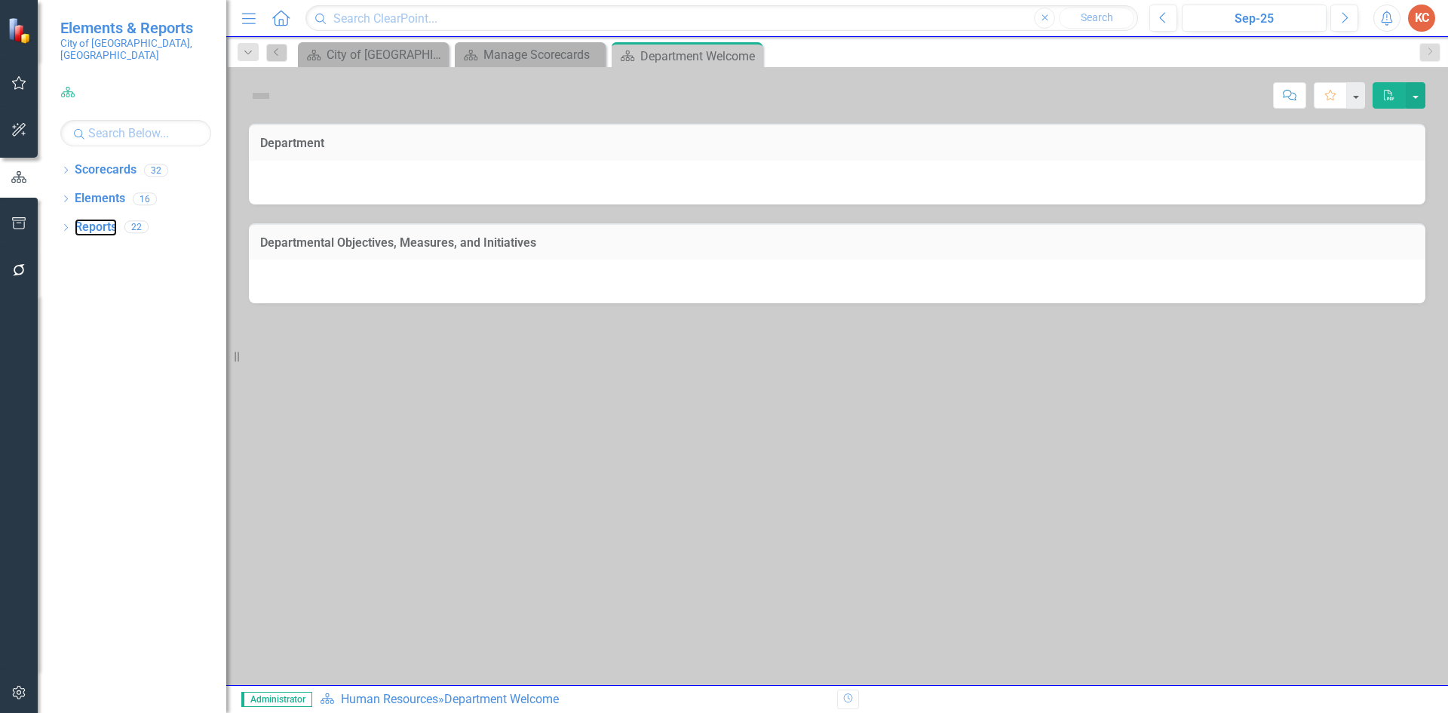
click at [100, 219] on link "Reports" at bounding box center [96, 227] width 42 height 17
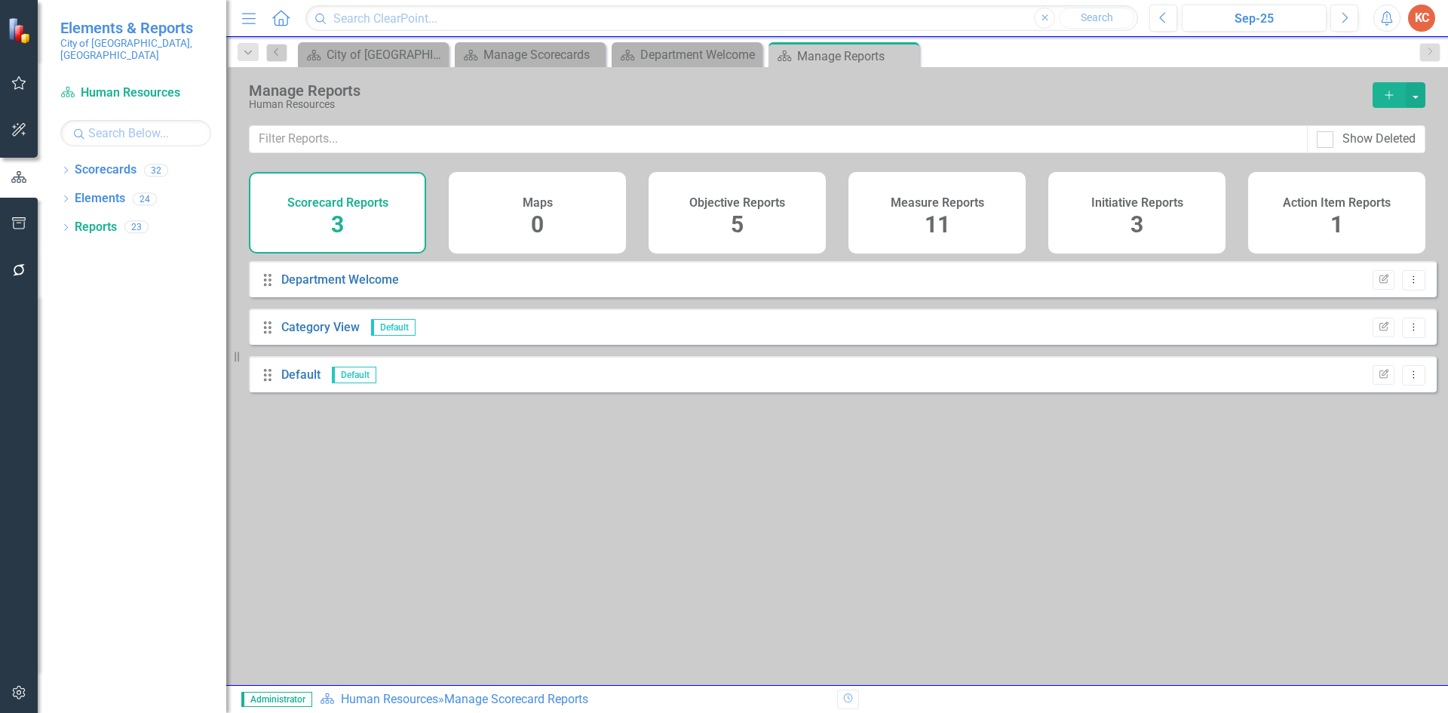
drag, startPoint x: 940, startPoint y: 214, endPoint x: 335, endPoint y: 210, distance: 605.5
click at [939, 214] on span "11" at bounding box center [937, 224] width 26 height 26
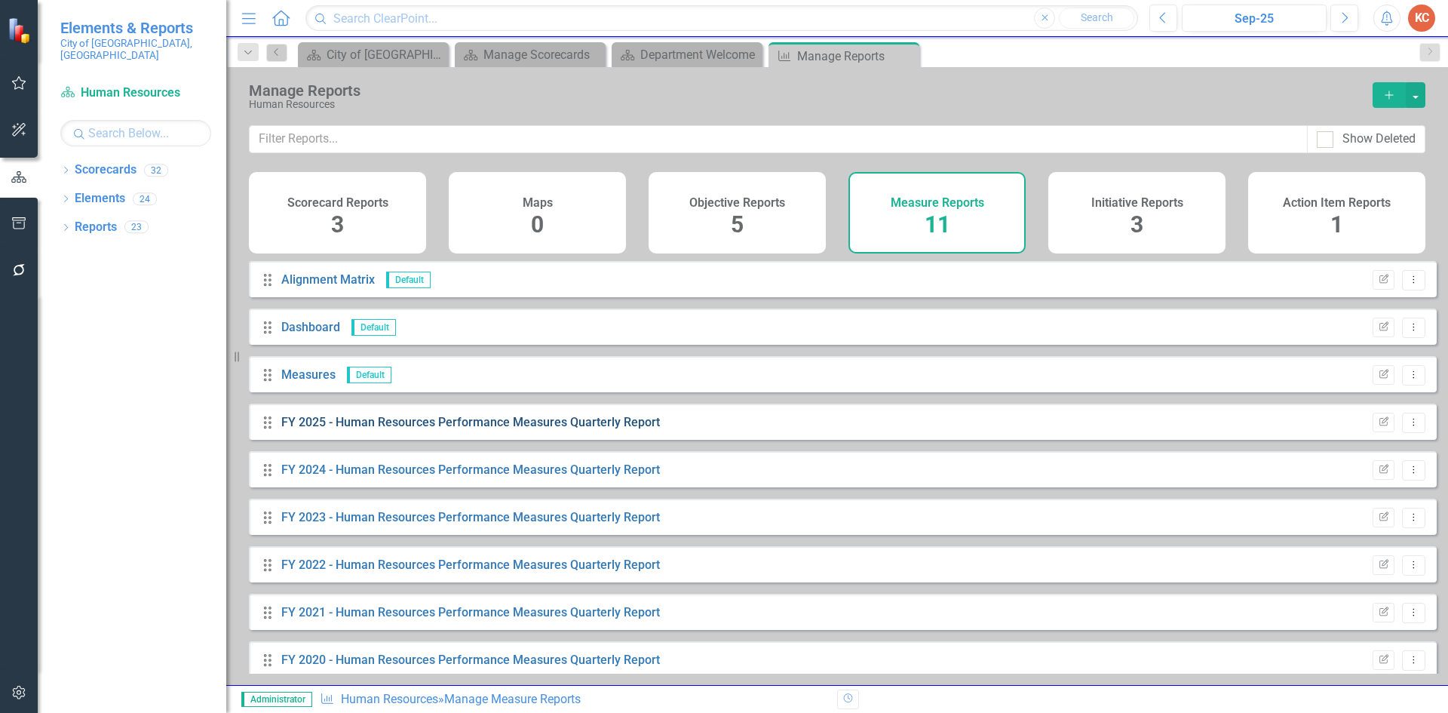
click at [365, 429] on link "FY 2025 - Human Resources Performance Measures Quarterly Report" at bounding box center [470, 422] width 379 height 14
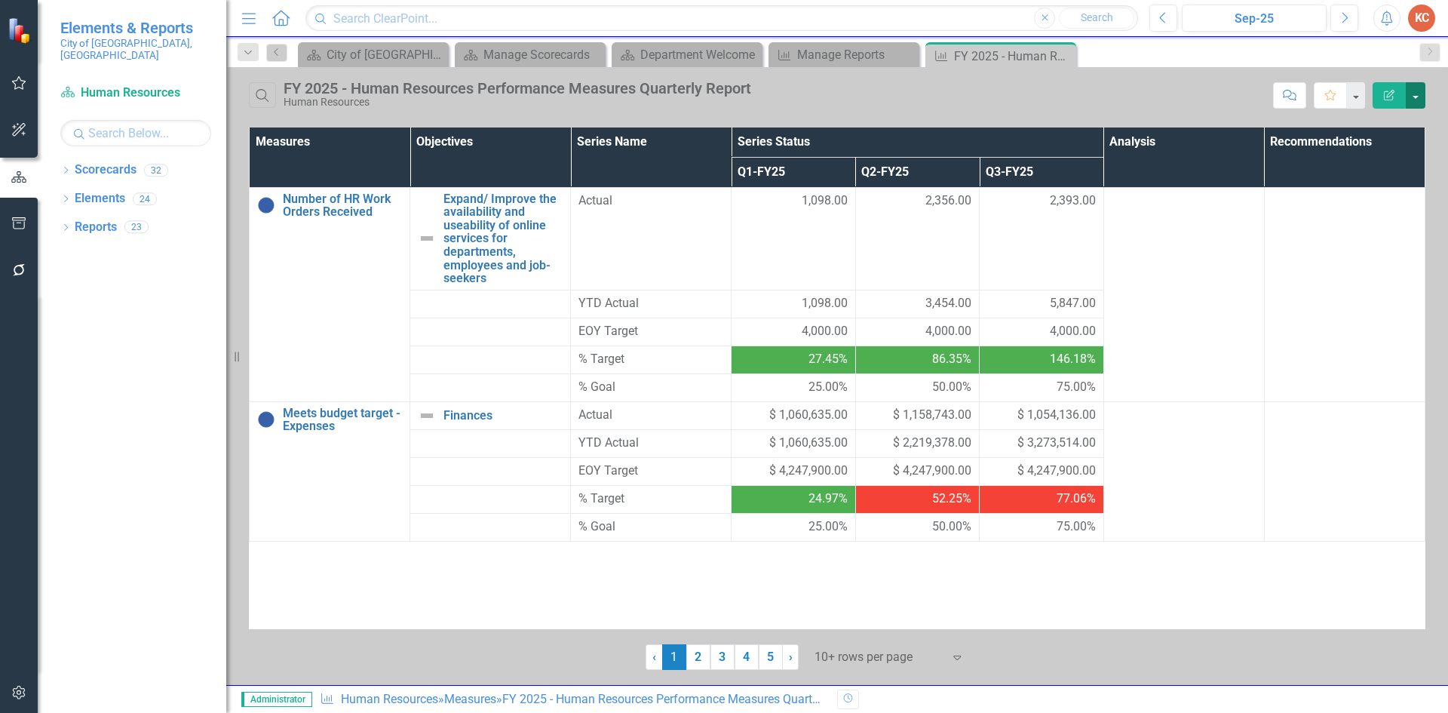
click at [1418, 101] on button "button" at bounding box center [1415, 95] width 20 height 26
click at [1372, 132] on link "Edit Report Edit Report" at bounding box center [1364, 123] width 119 height 28
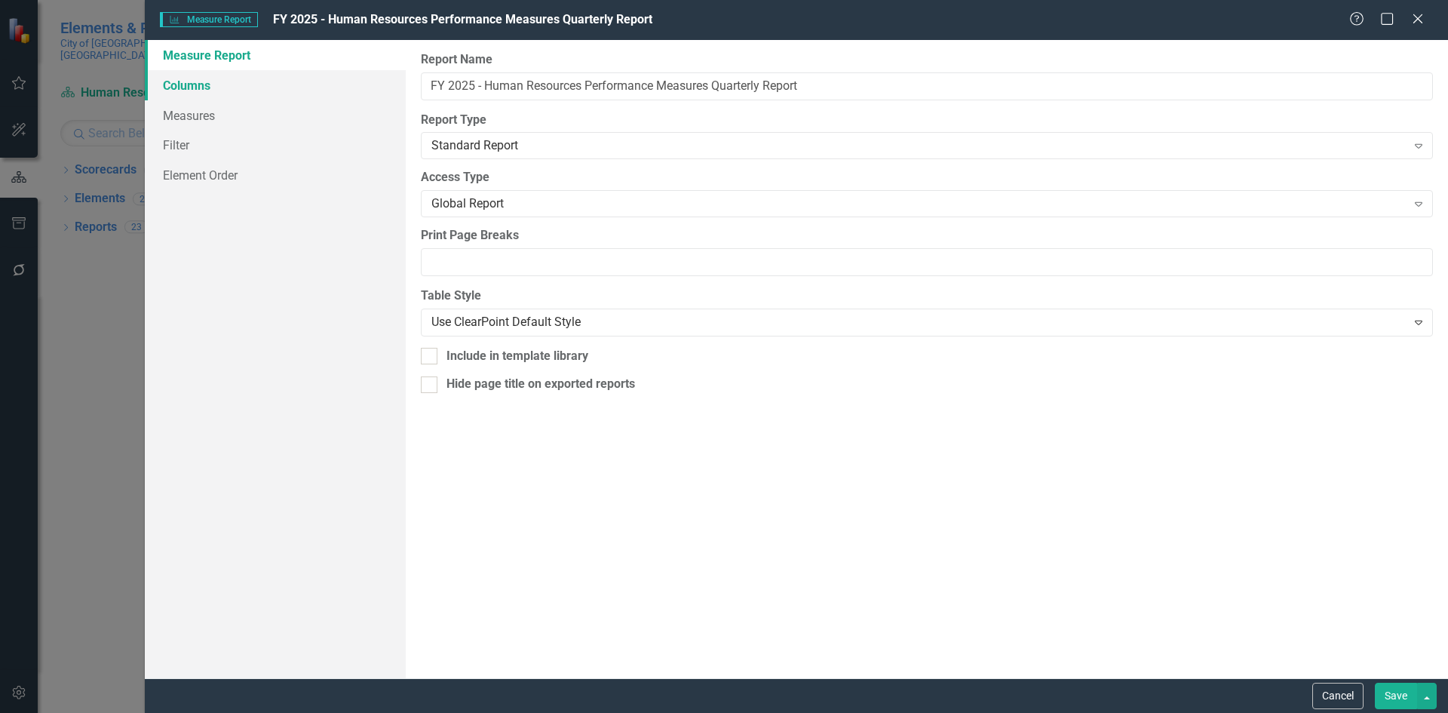
click at [211, 89] on link "Columns" at bounding box center [275, 85] width 261 height 30
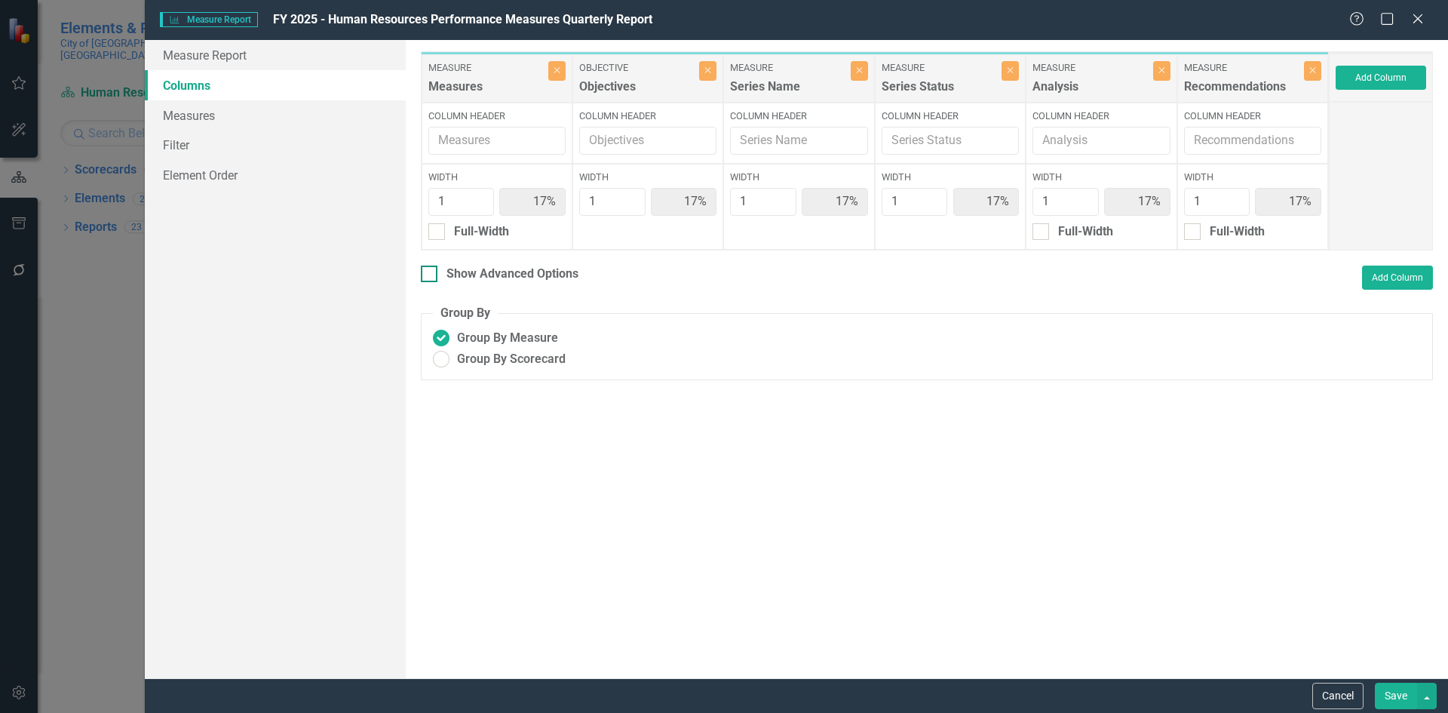
click at [425, 271] on input "Show Advanced Options" at bounding box center [426, 270] width 10 height 10
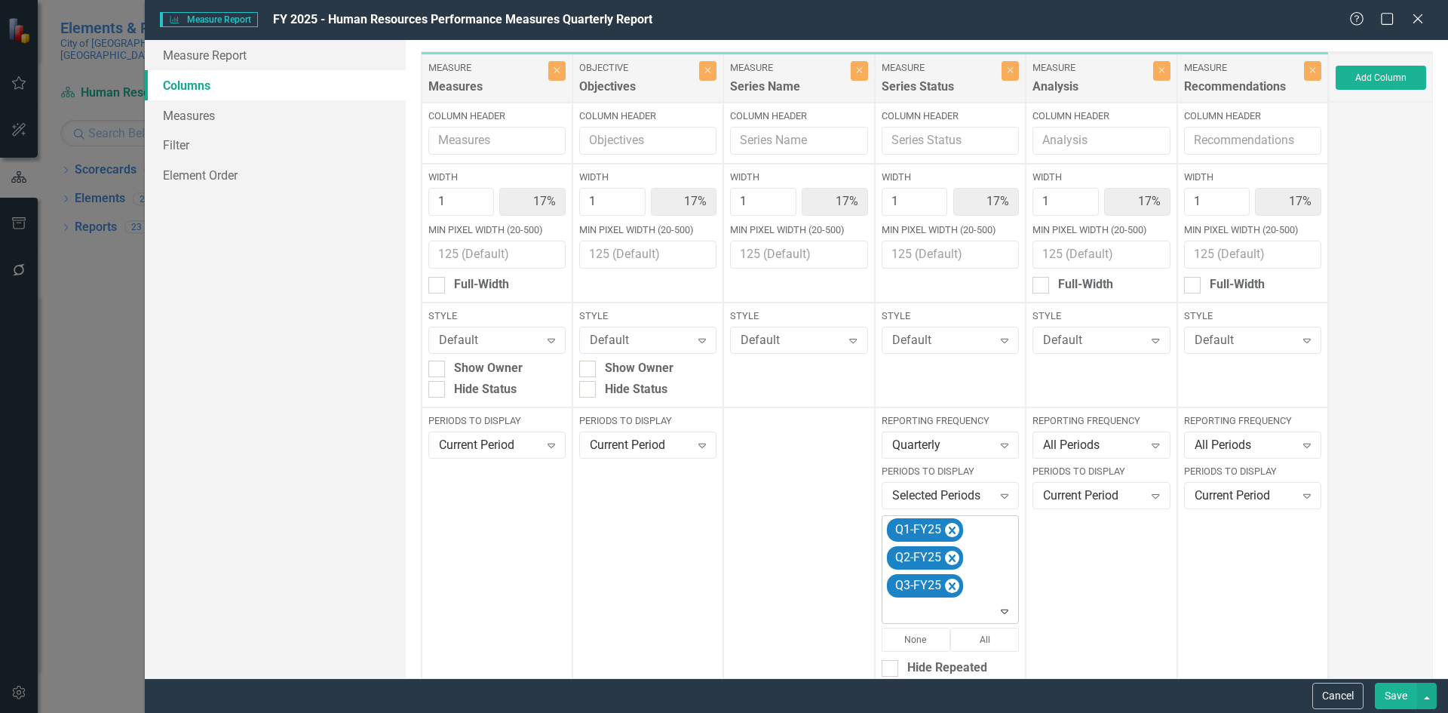
scroll to position [204, 0]
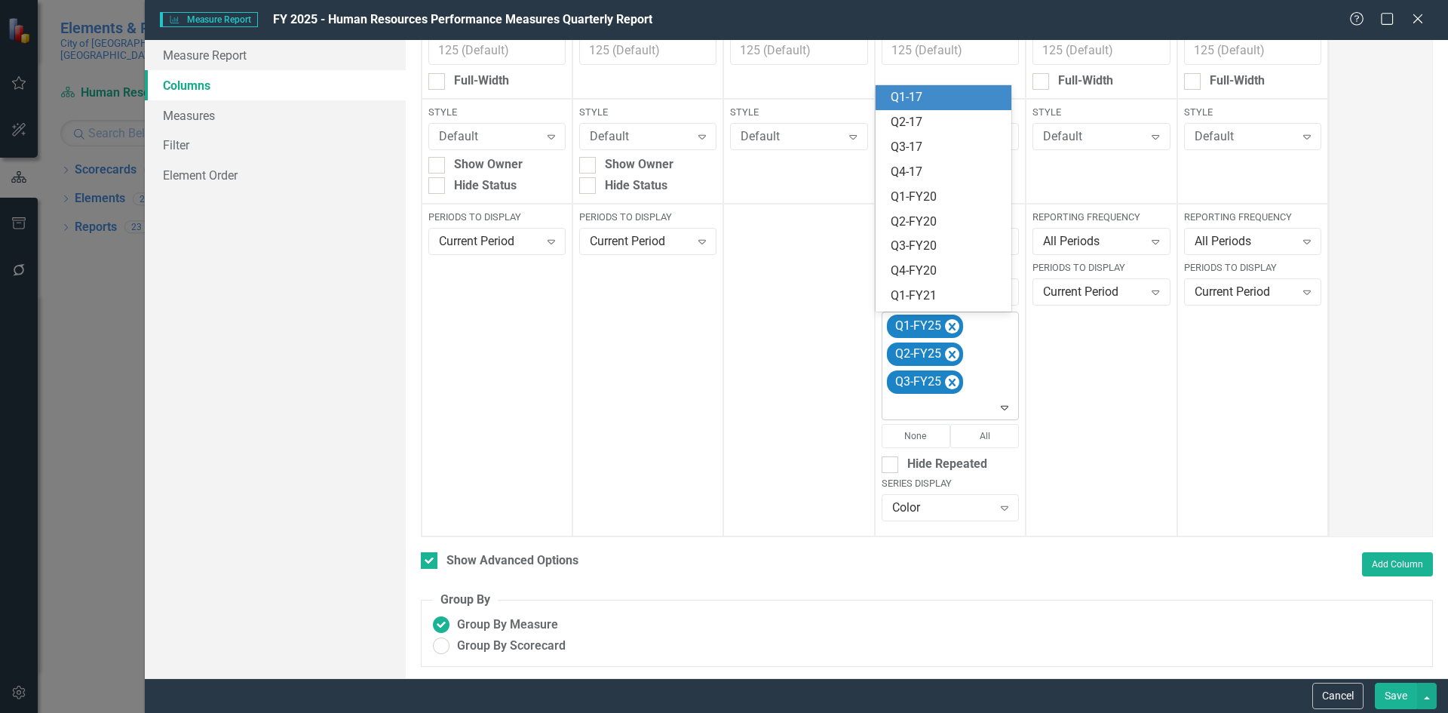
click at [1000, 409] on icon "Expand" at bounding box center [1004, 407] width 15 height 12
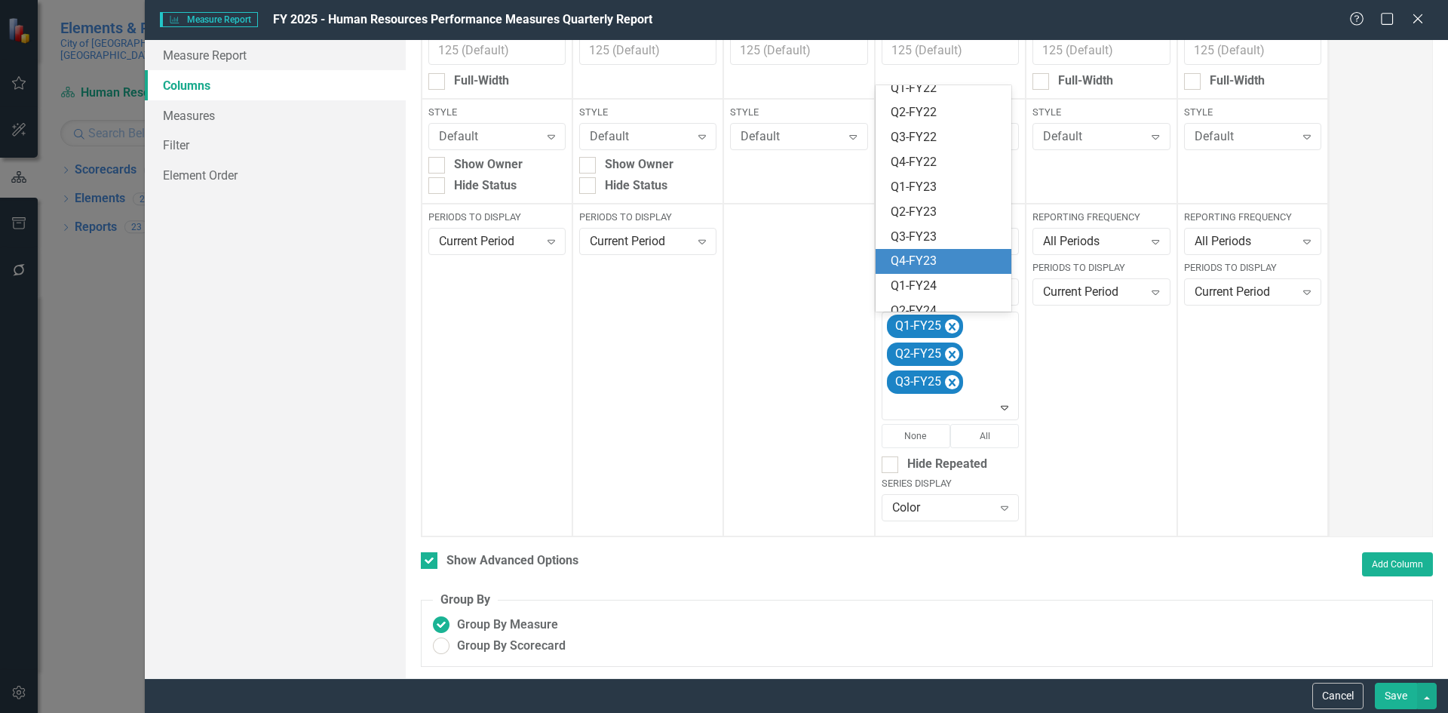
scroll to position [393, 0]
click at [967, 301] on div "Q4-FY25" at bounding box center [946, 299] width 112 height 17
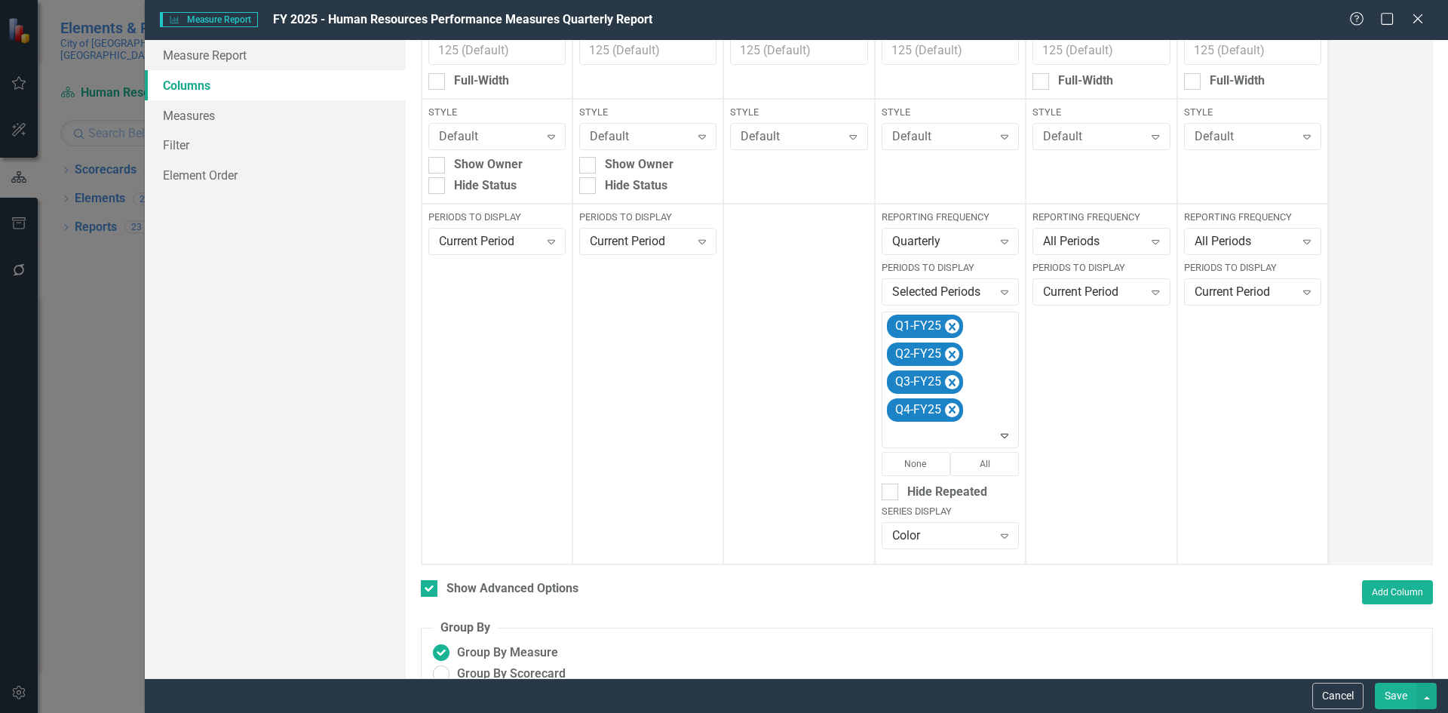
click at [1399, 697] on button "Save" at bounding box center [1396, 695] width 42 height 26
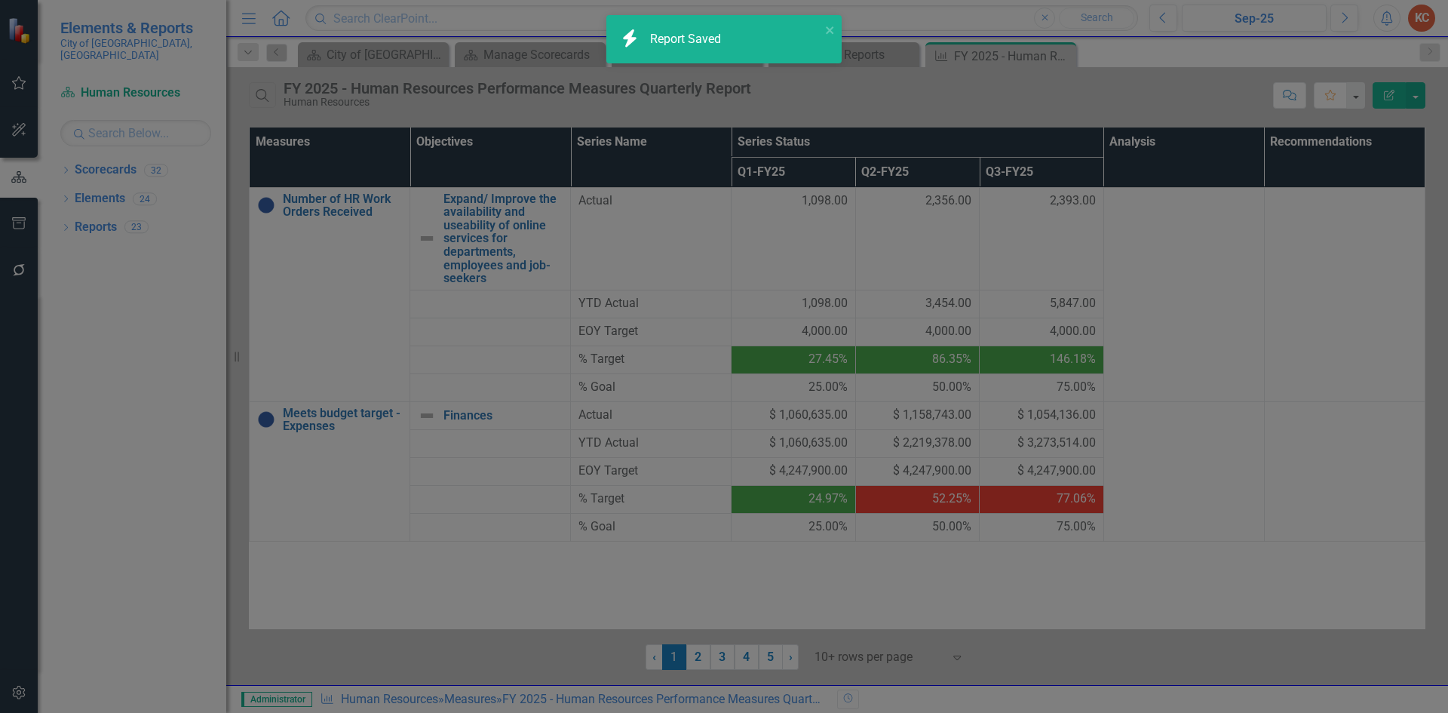
checkbox input "false"
radio input "true"
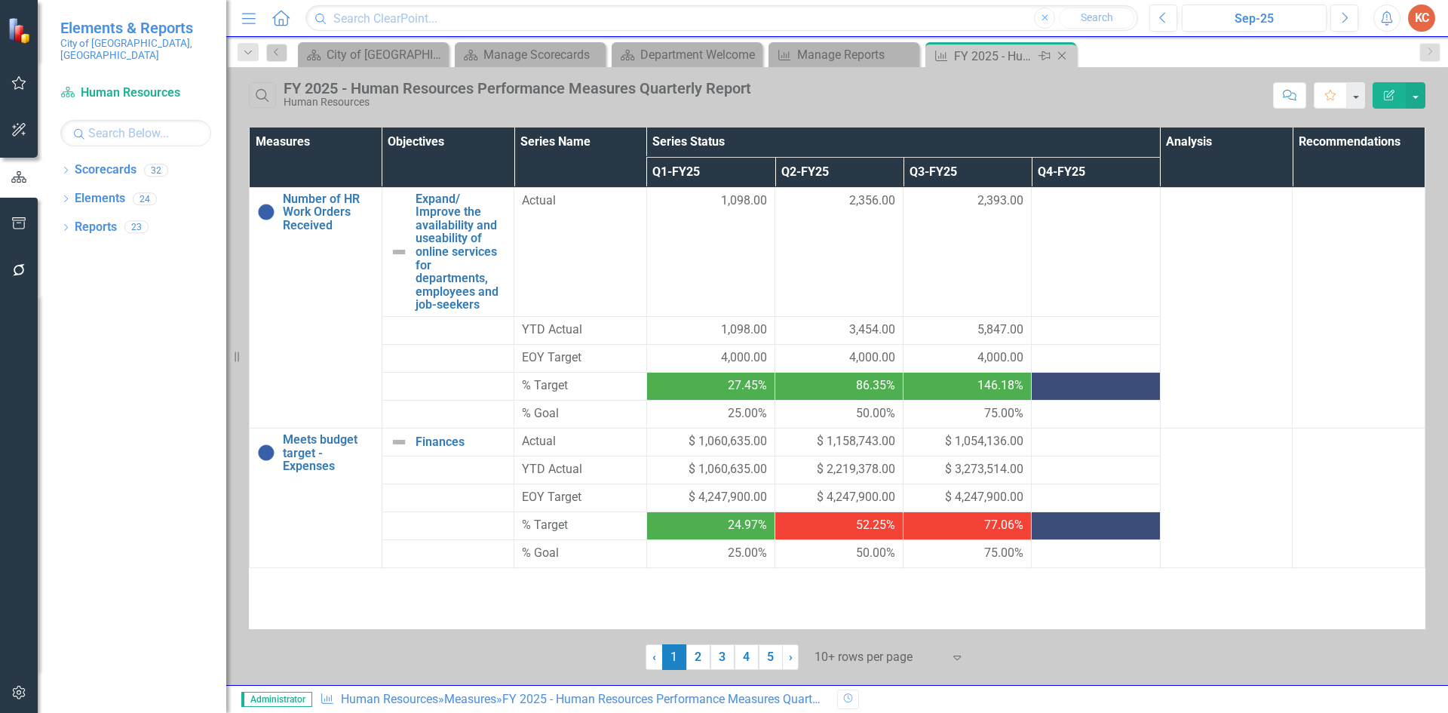
click at [1063, 55] on icon "Close" at bounding box center [1061, 56] width 15 height 12
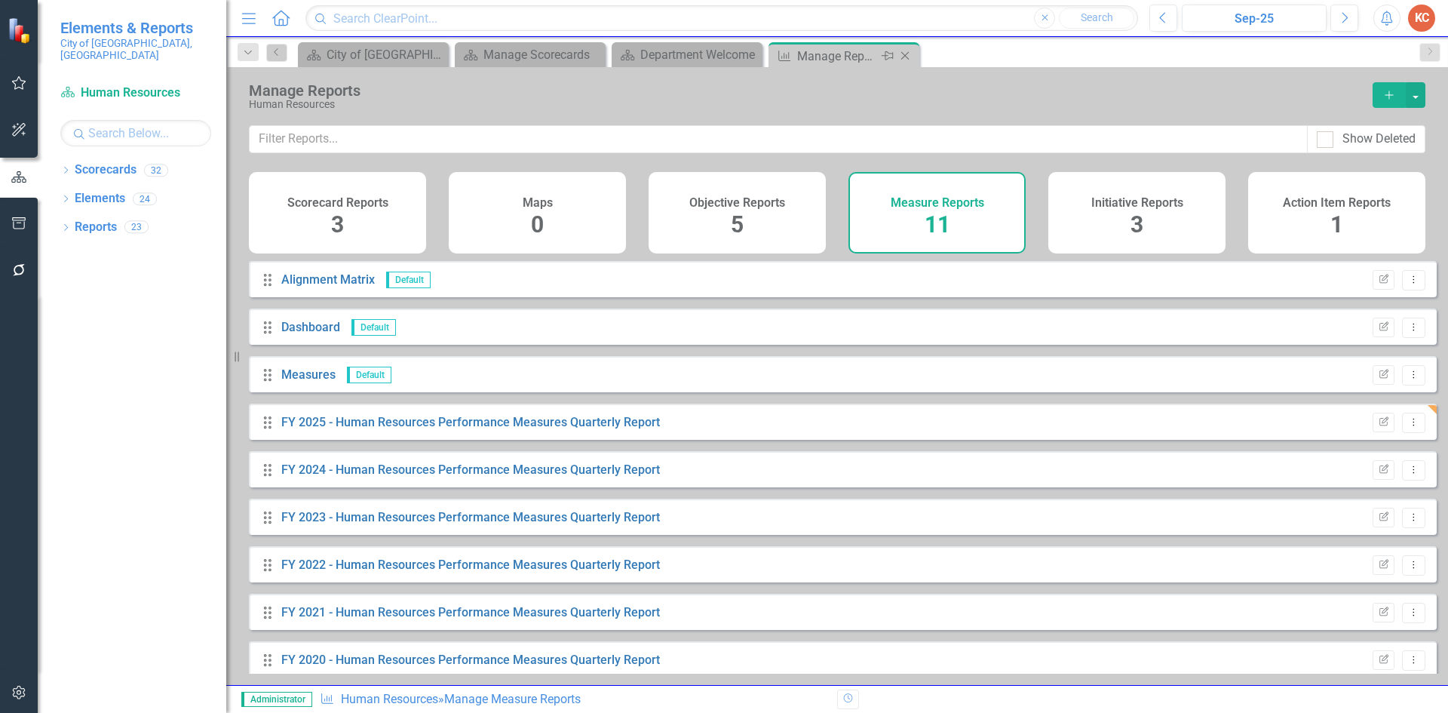
click at [912, 57] on icon "Close" at bounding box center [904, 56] width 15 height 12
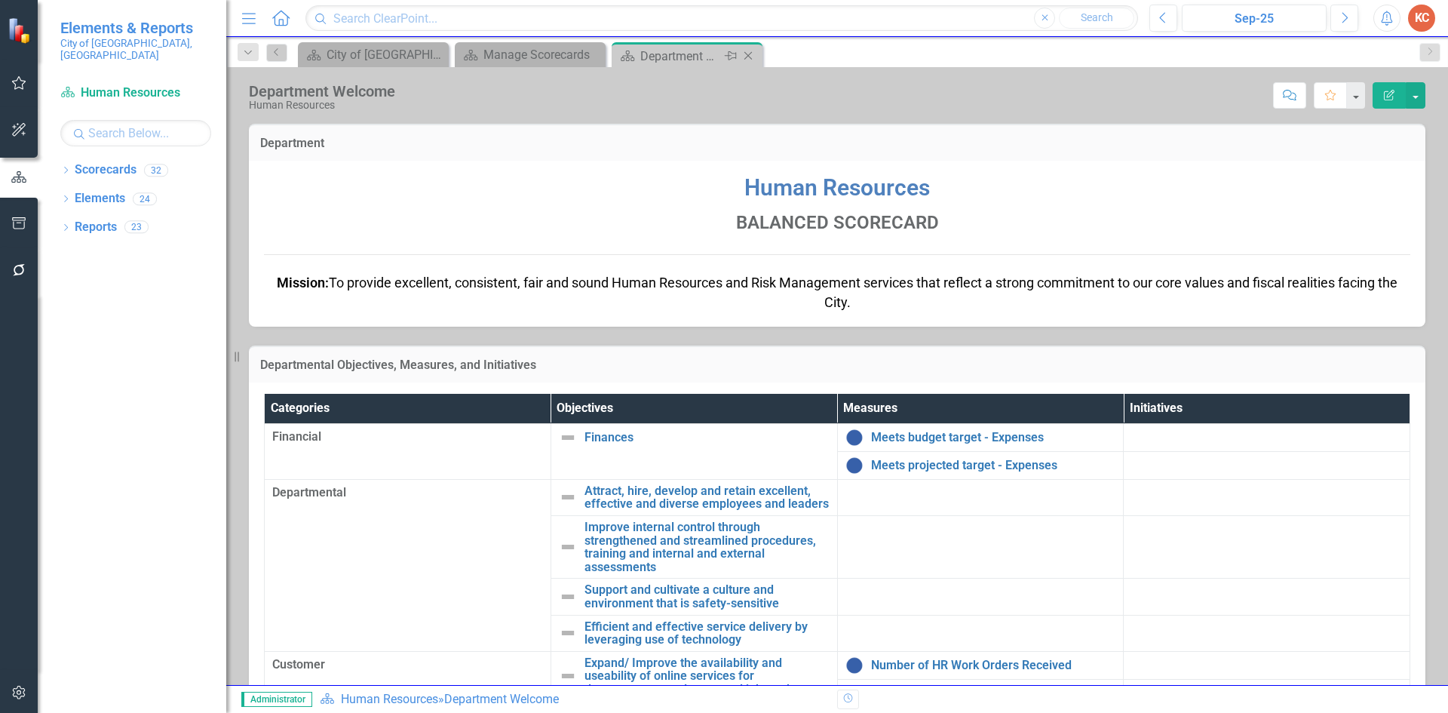
click at [753, 58] on icon "Close" at bounding box center [747, 56] width 15 height 12
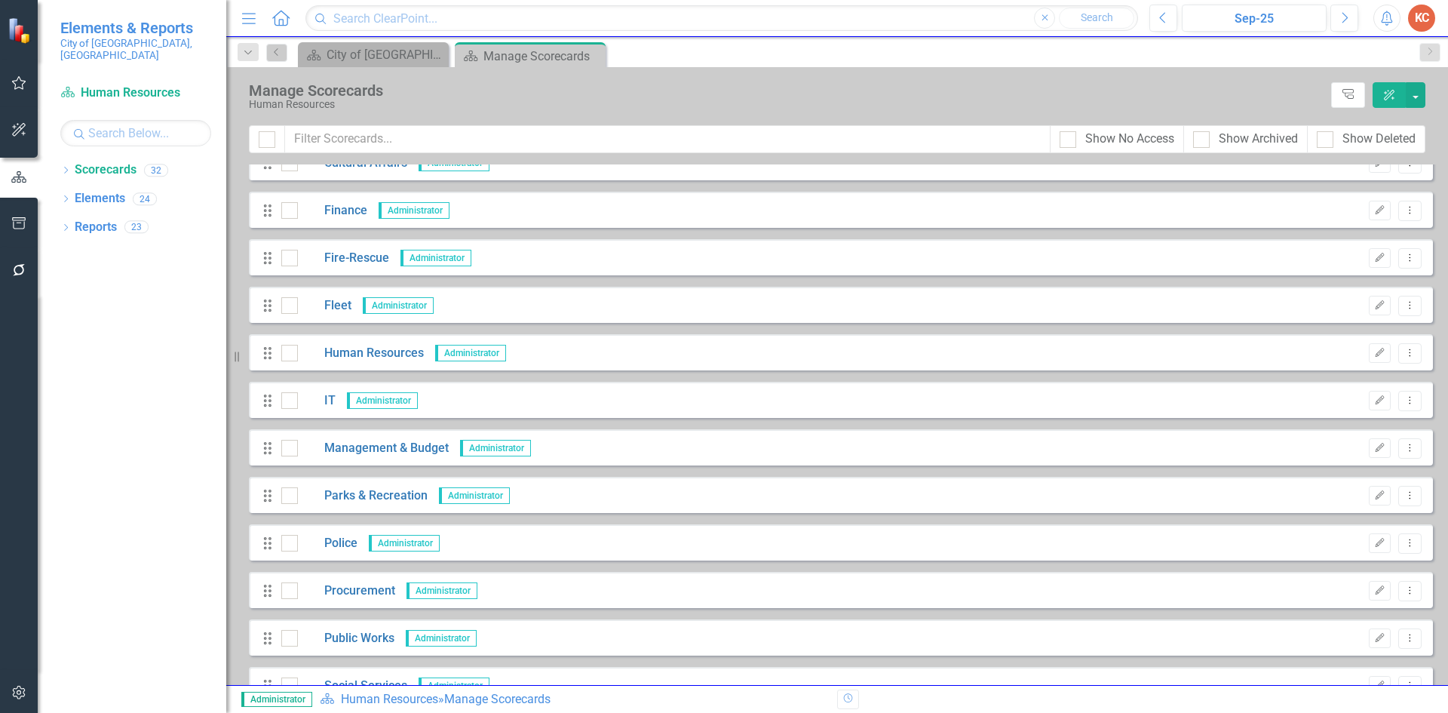
scroll to position [302, 0]
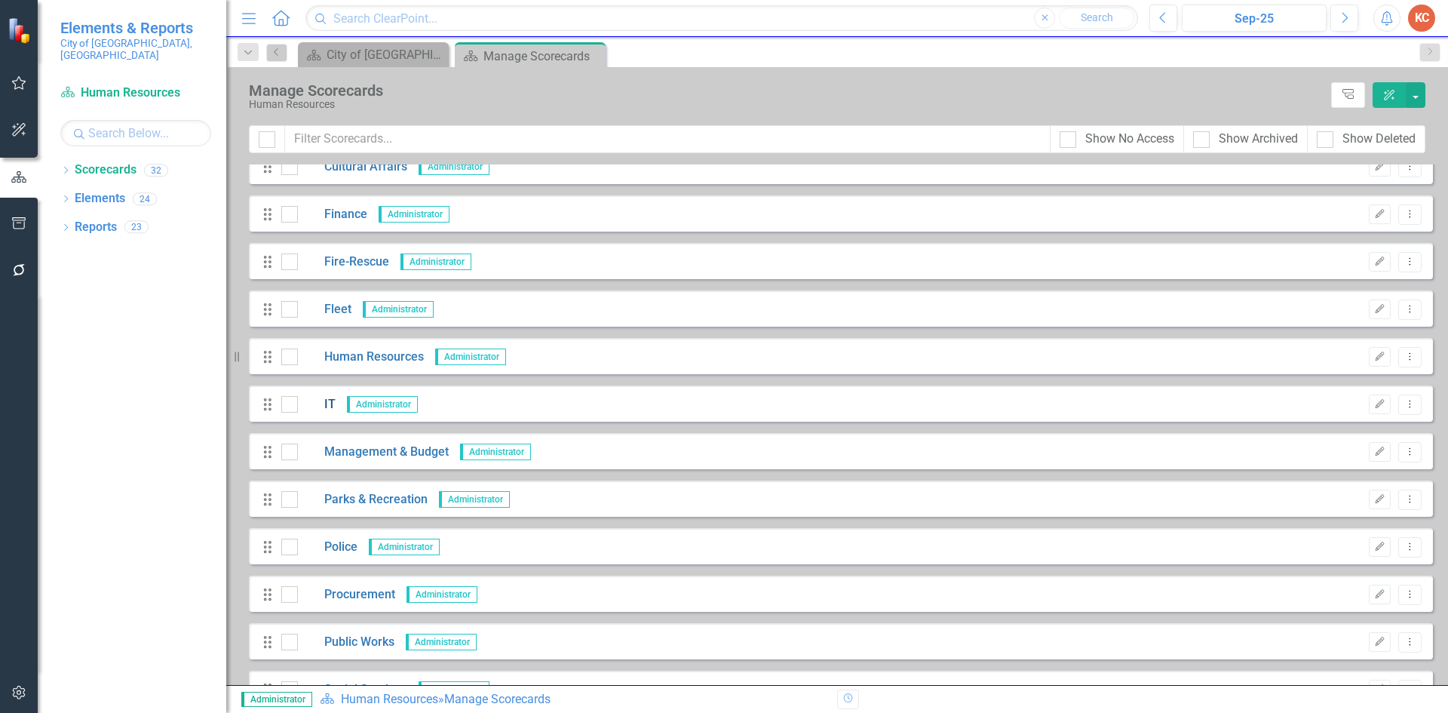
click at [320, 403] on link "IT" at bounding box center [317, 404] width 38 height 17
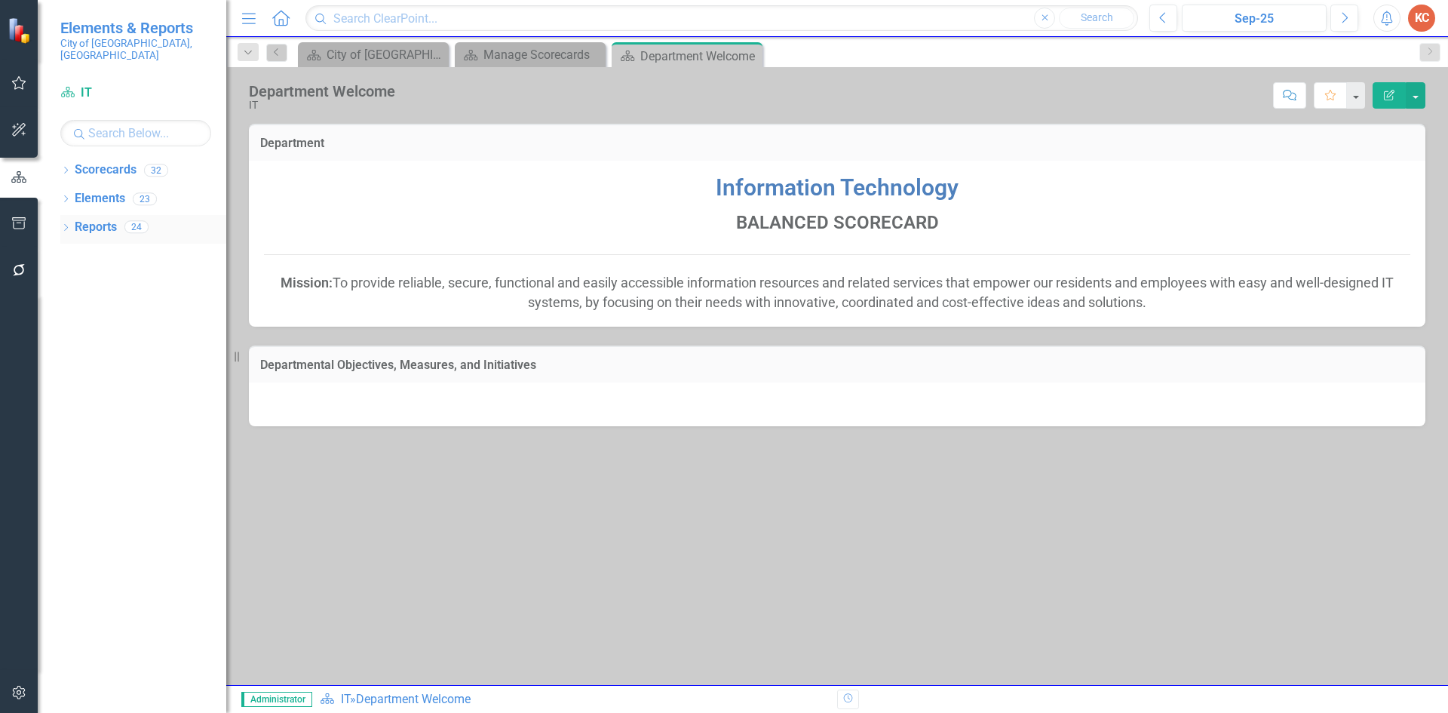
click at [106, 219] on link "Reports" at bounding box center [96, 227] width 42 height 17
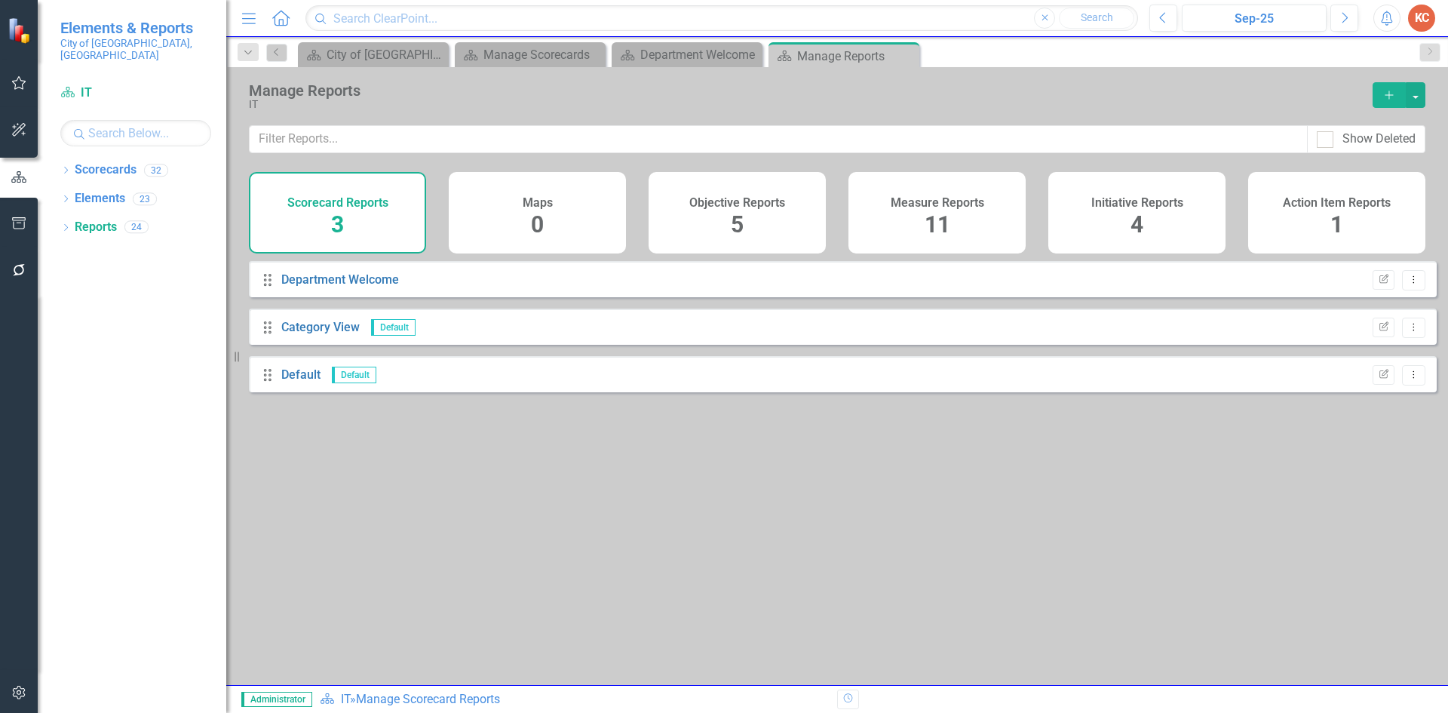
click at [903, 209] on h4 "Measure Reports" at bounding box center [936, 203] width 93 height 14
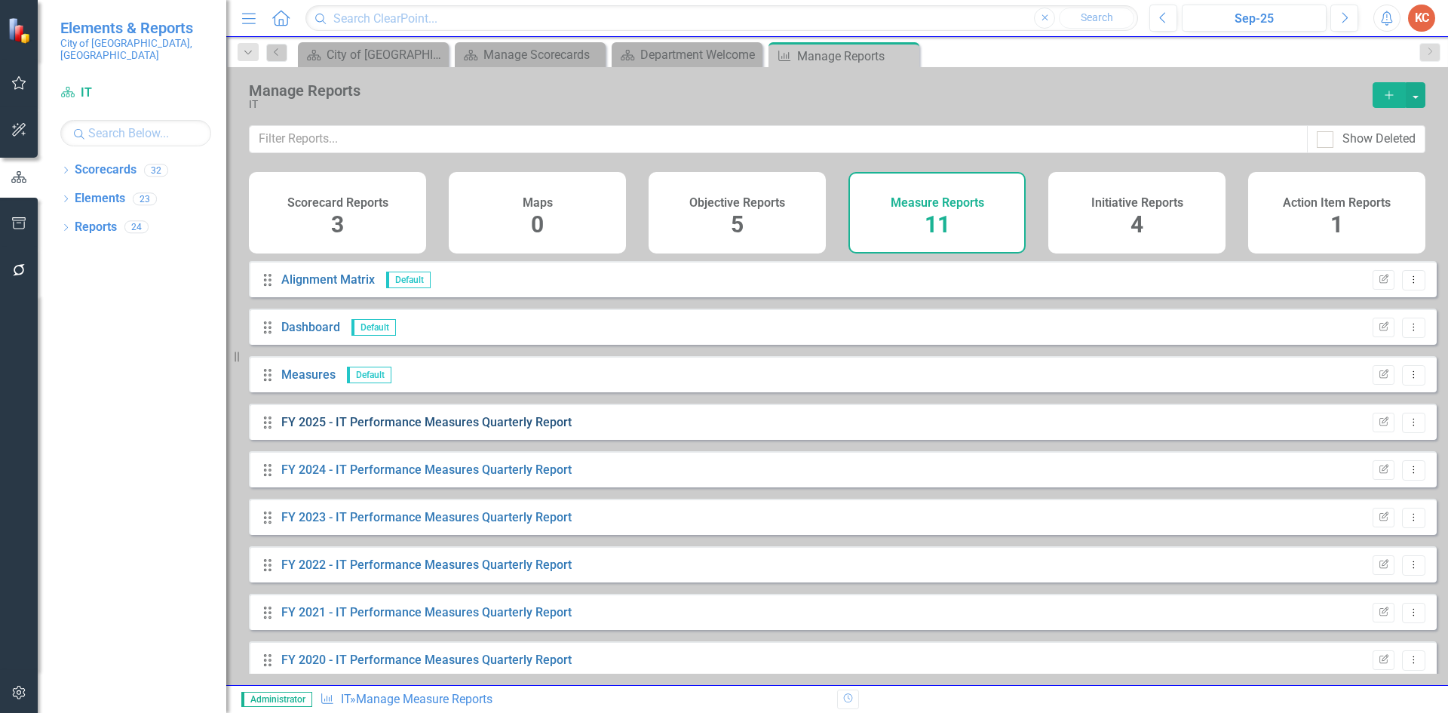
click at [494, 429] on link "FY 2025 - IT Performance Measures Quarterly Report" at bounding box center [426, 422] width 290 height 14
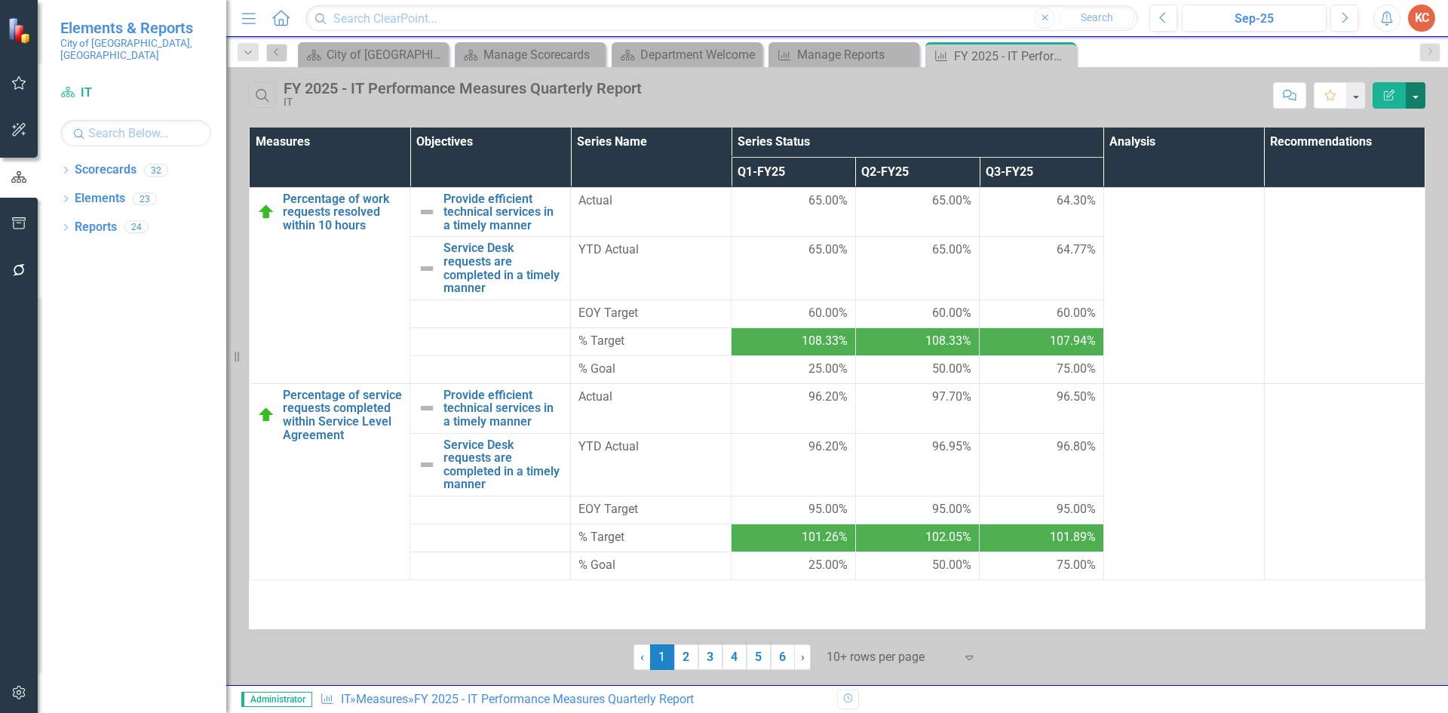
click at [1414, 103] on button "button" at bounding box center [1415, 95] width 20 height 26
click at [1336, 127] on link "Edit Report Edit Report" at bounding box center [1364, 123] width 119 height 28
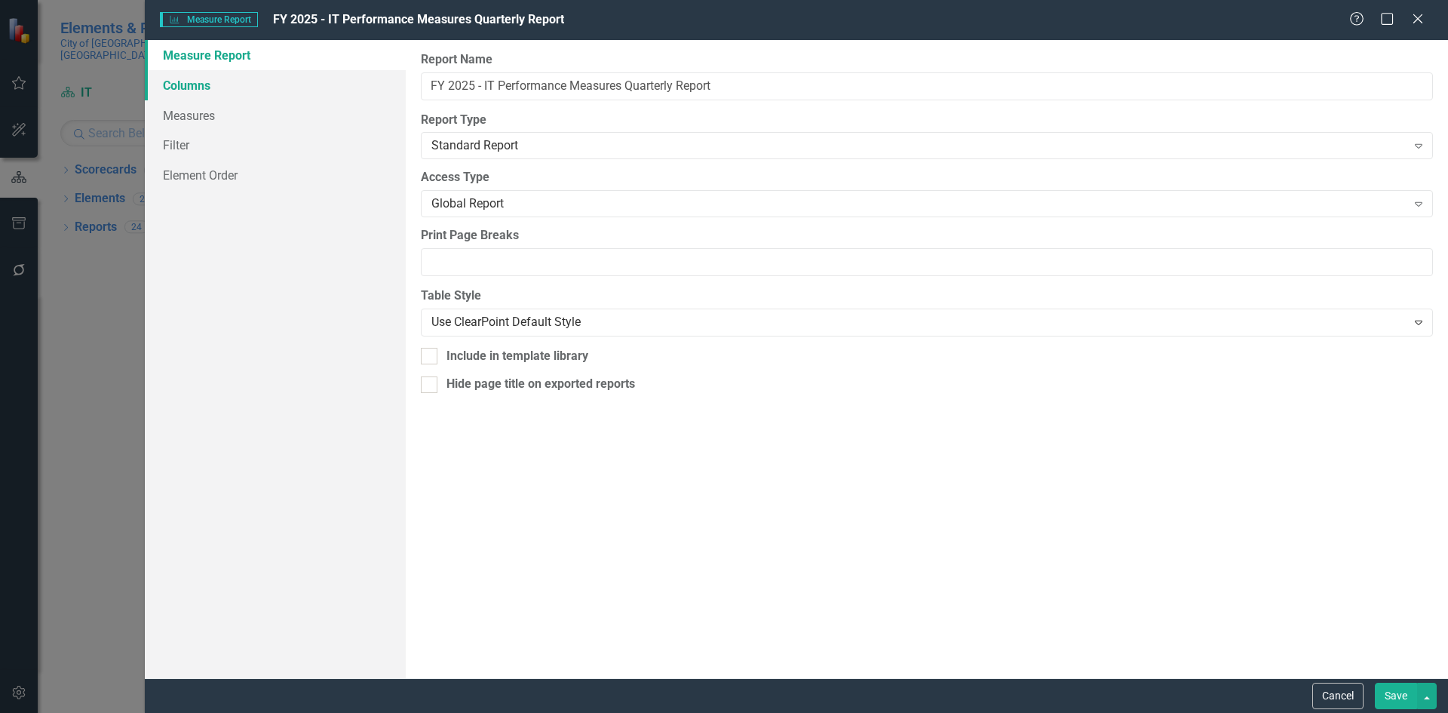
click at [220, 88] on link "Columns" at bounding box center [275, 85] width 261 height 30
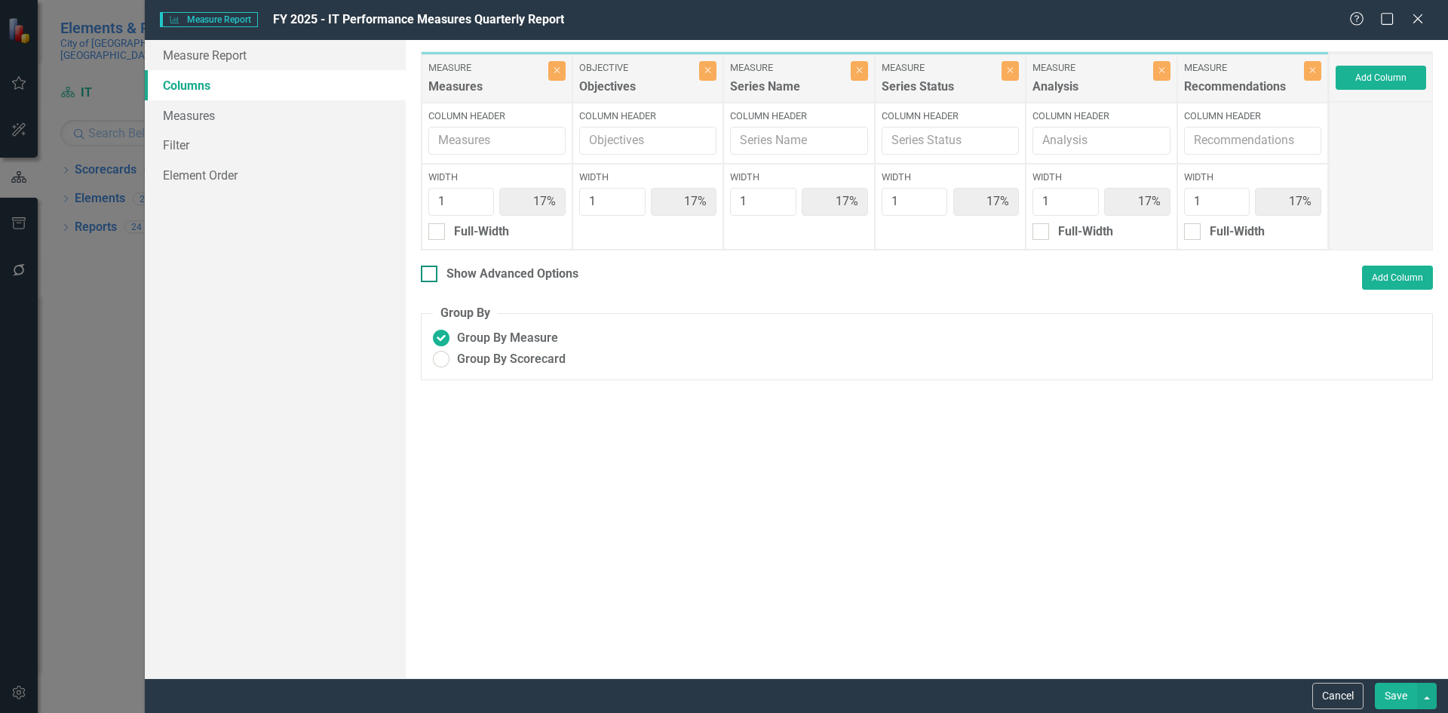
click at [427, 274] on input "Show Advanced Options" at bounding box center [426, 270] width 10 height 10
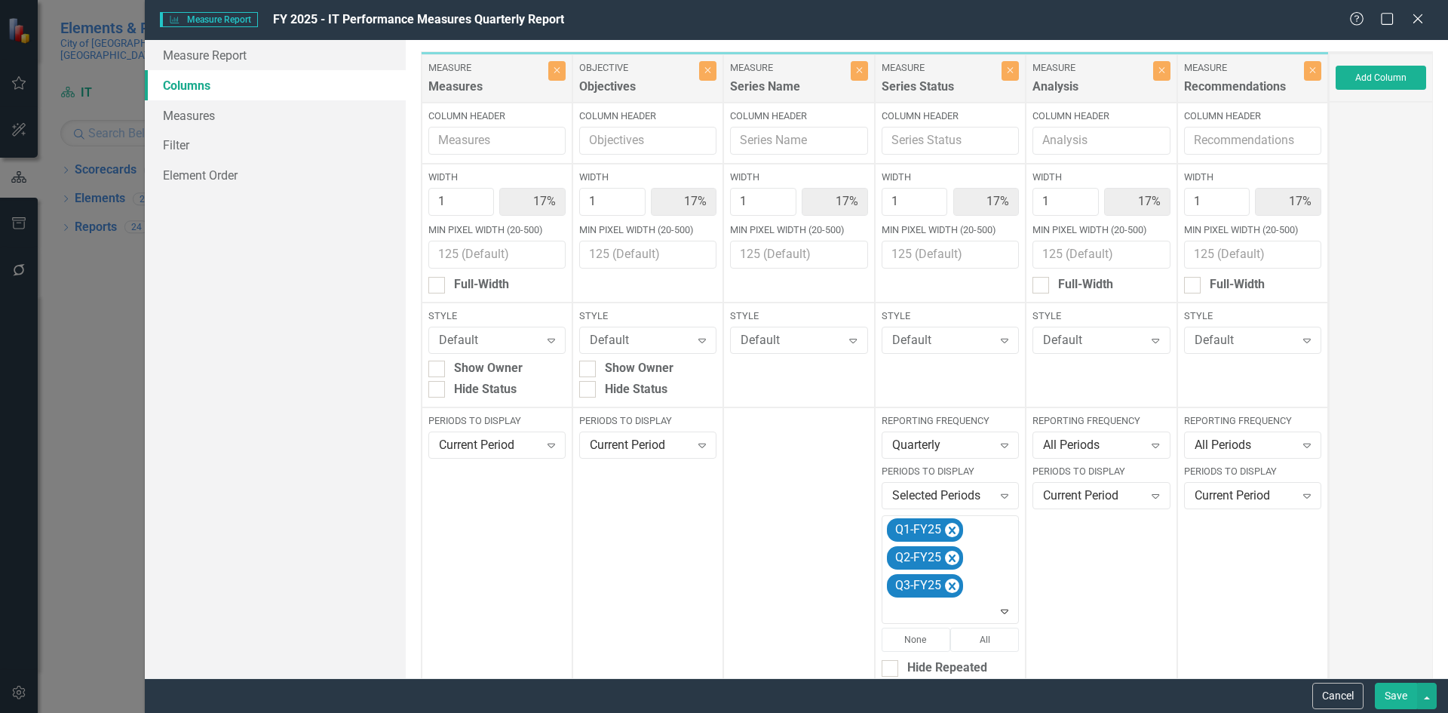
scroll to position [204, 0]
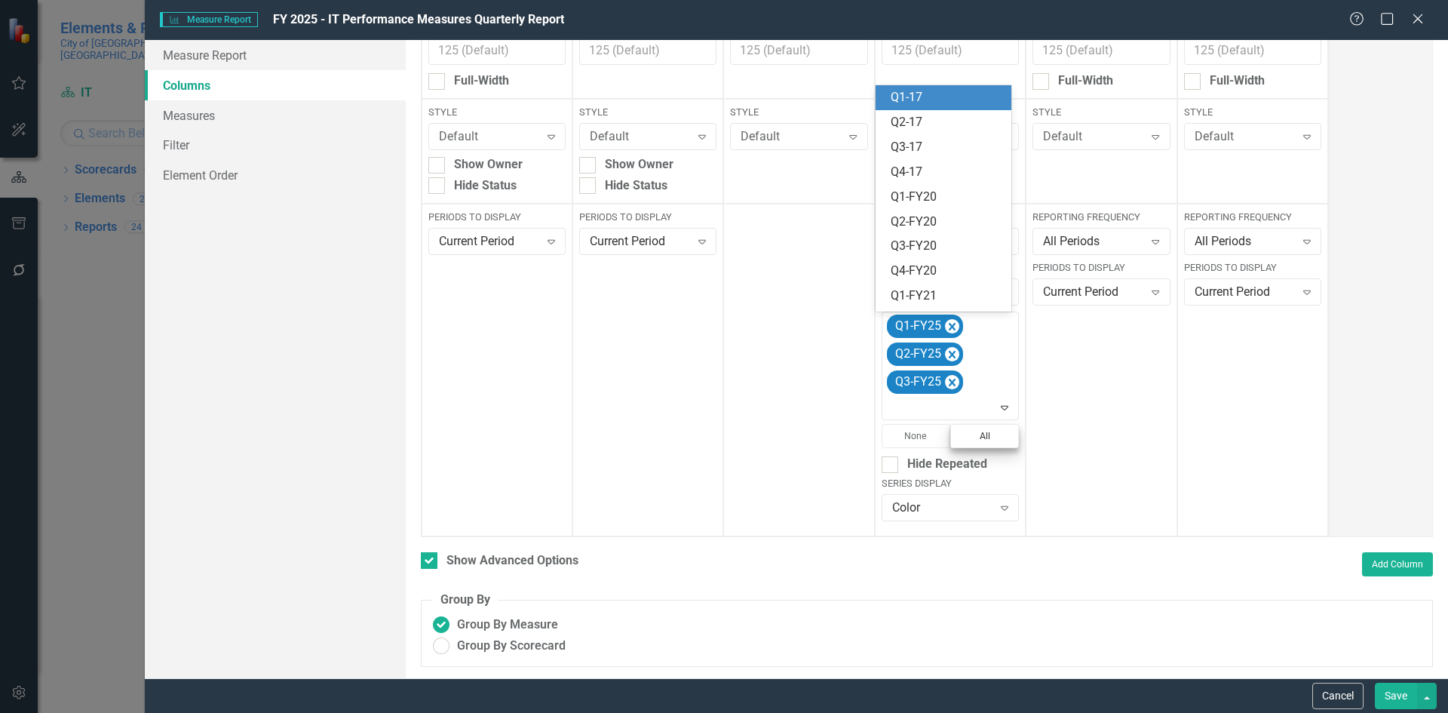
drag, startPoint x: 1000, startPoint y: 406, endPoint x: 973, endPoint y: 441, distance: 44.0
click at [1001, 407] on icon at bounding box center [1005, 408] width 8 height 5
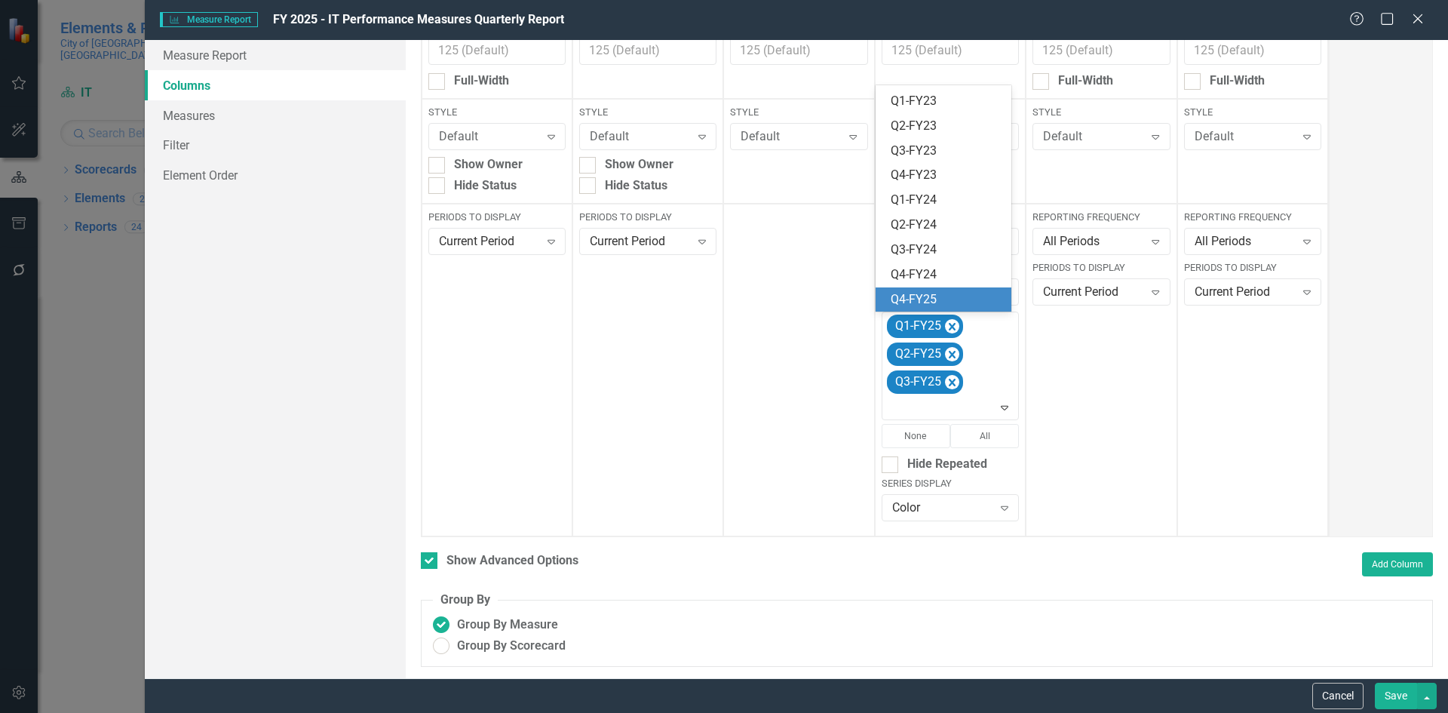
click at [972, 298] on div "Q4-FY25" at bounding box center [946, 299] width 112 height 17
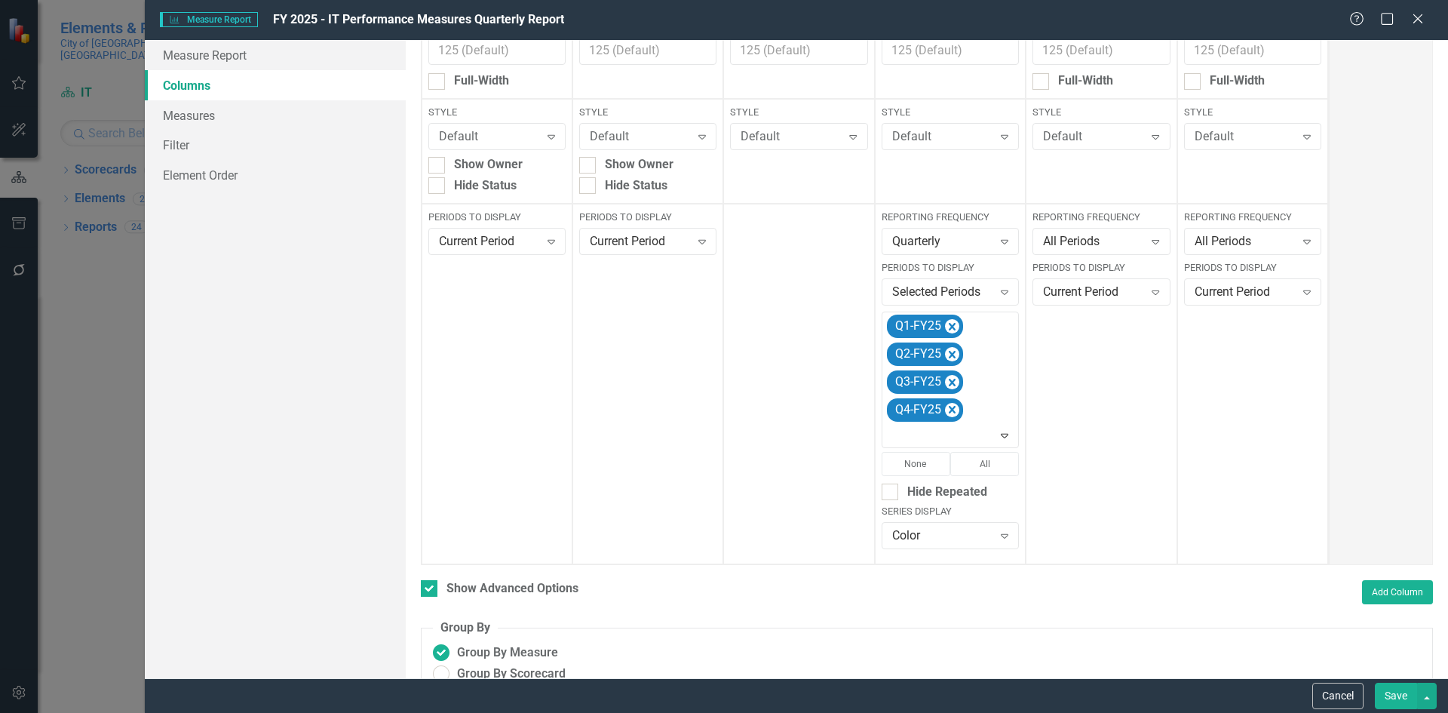
click at [1399, 691] on button "Save" at bounding box center [1396, 695] width 42 height 26
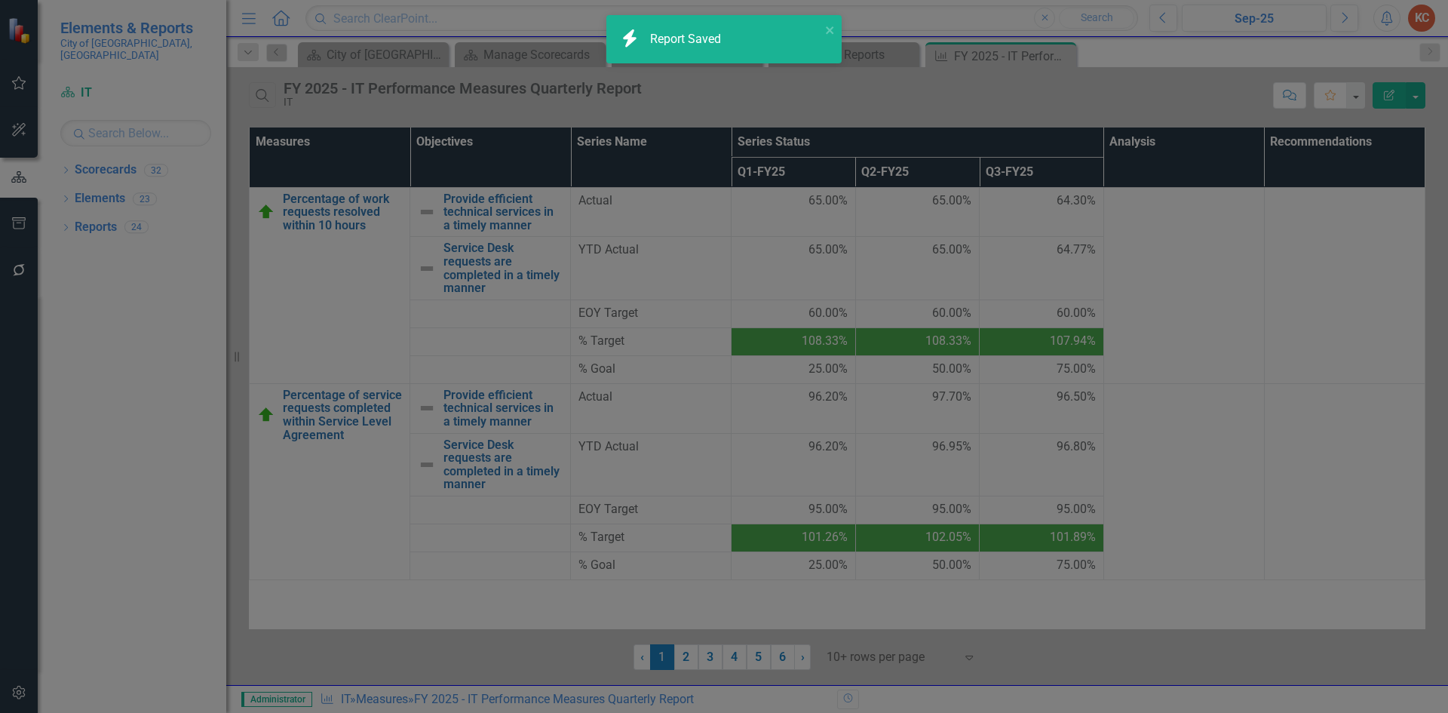
checkbox input "false"
radio input "true"
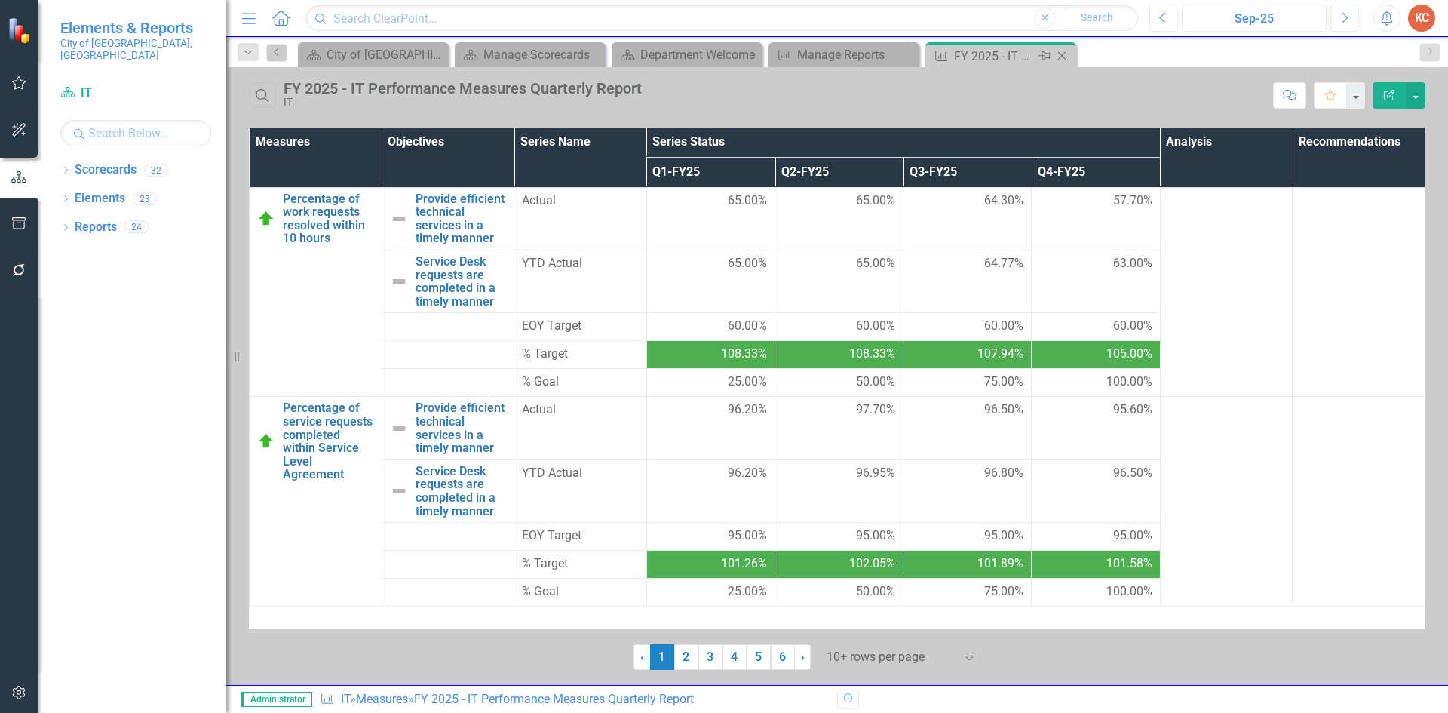
click at [1066, 56] on icon "Close" at bounding box center [1061, 56] width 15 height 12
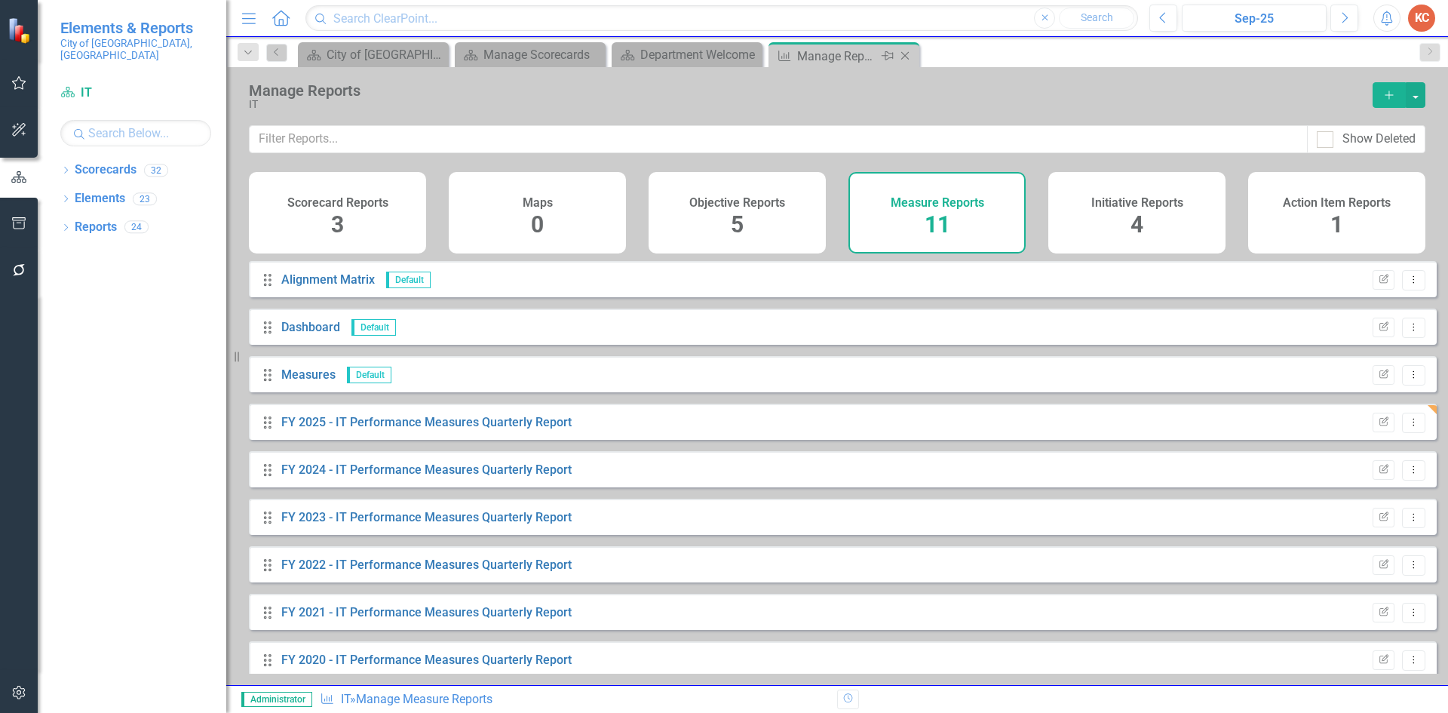
click at [903, 51] on icon "Close" at bounding box center [904, 56] width 15 height 12
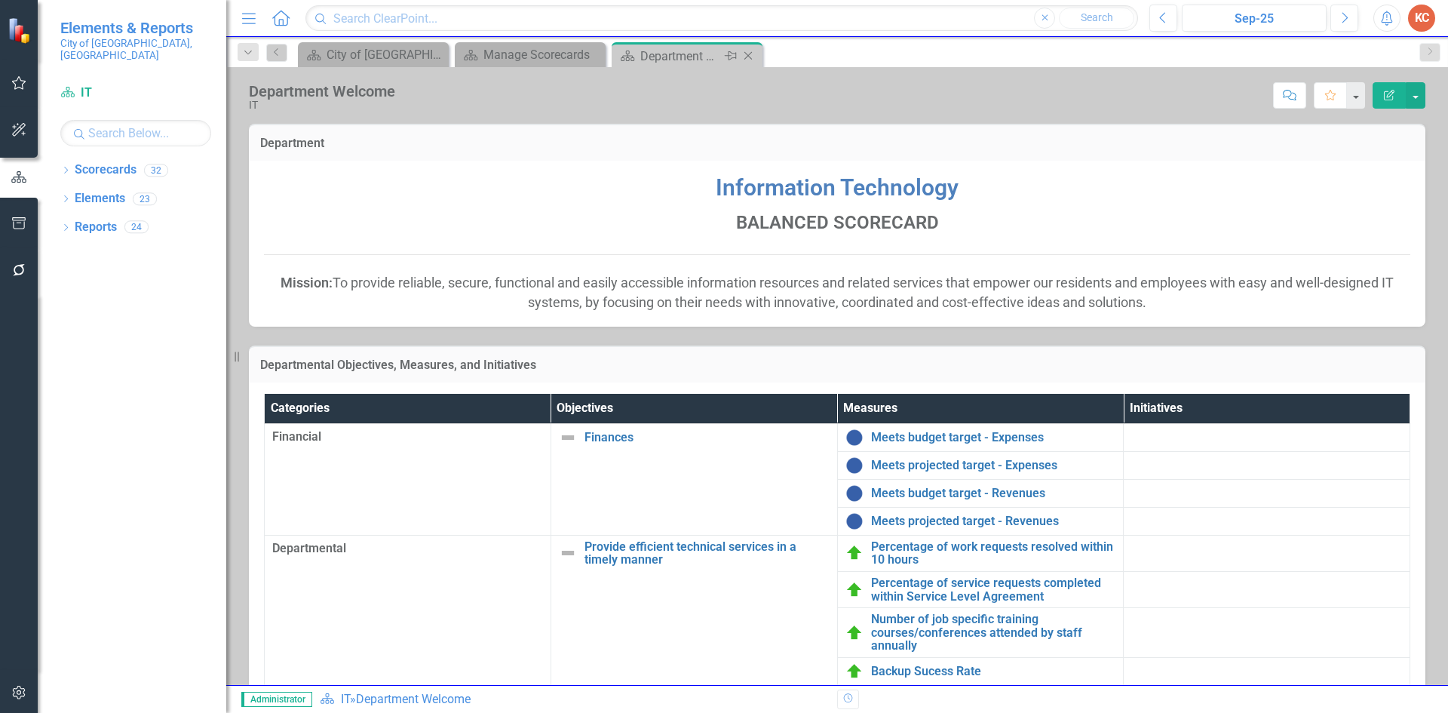
click at [756, 60] on div "Close" at bounding box center [749, 56] width 19 height 19
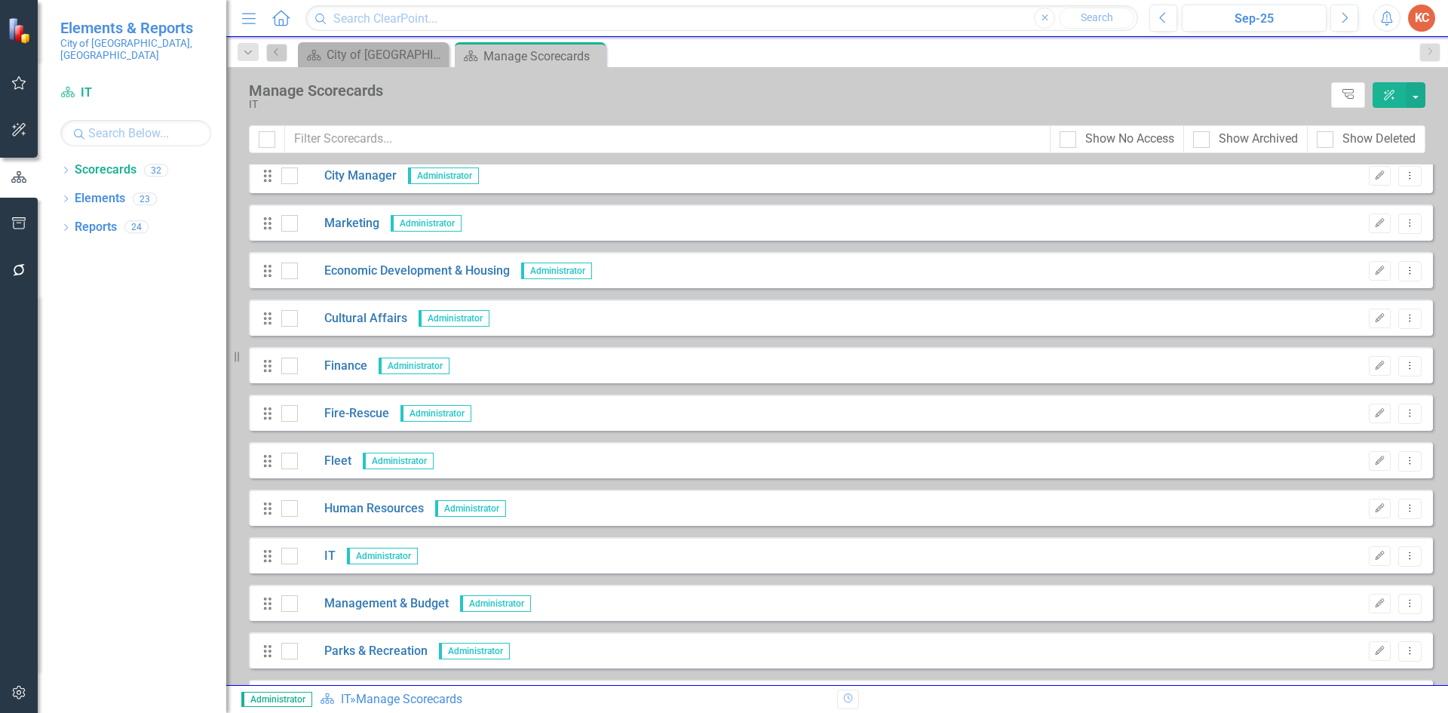
scroll to position [151, 0]
click at [356, 600] on link "Management & Budget" at bounding box center [373, 602] width 151 height 17
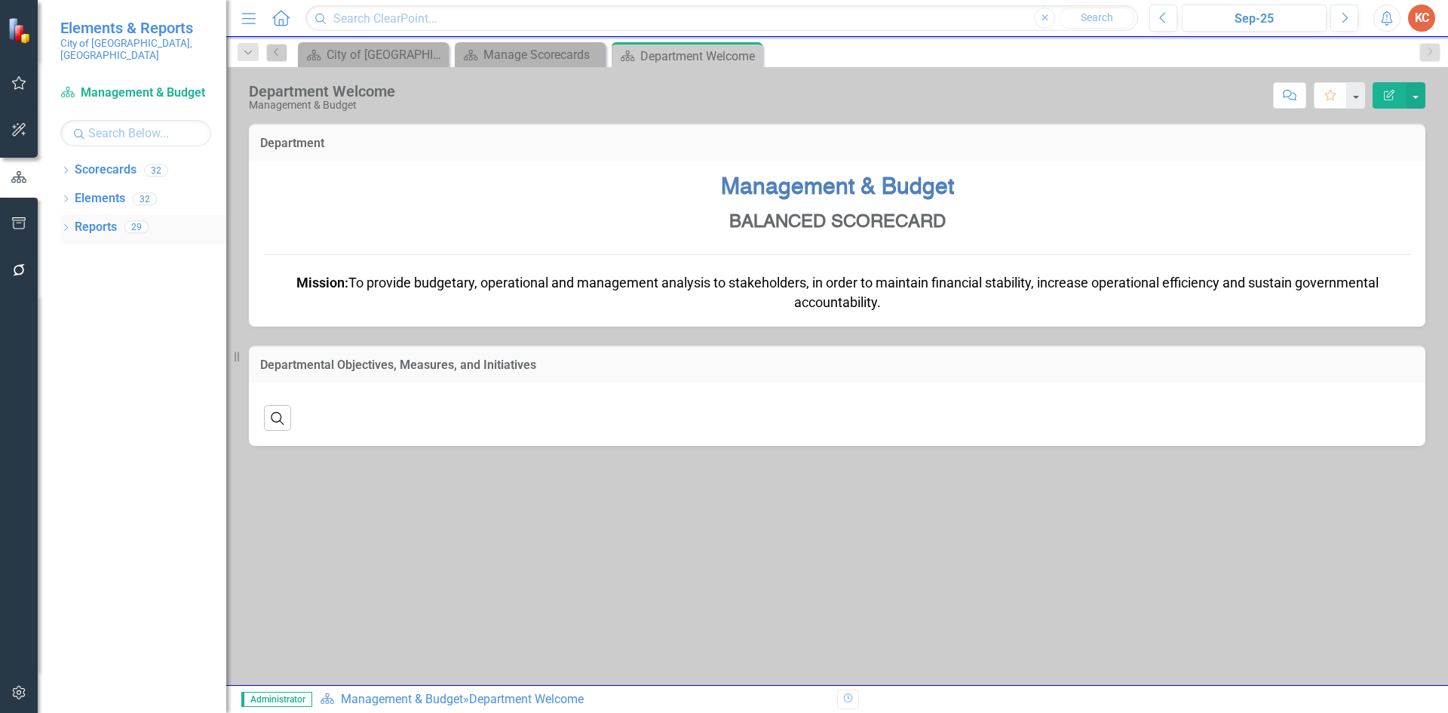
click at [93, 219] on link "Reports" at bounding box center [96, 227] width 42 height 17
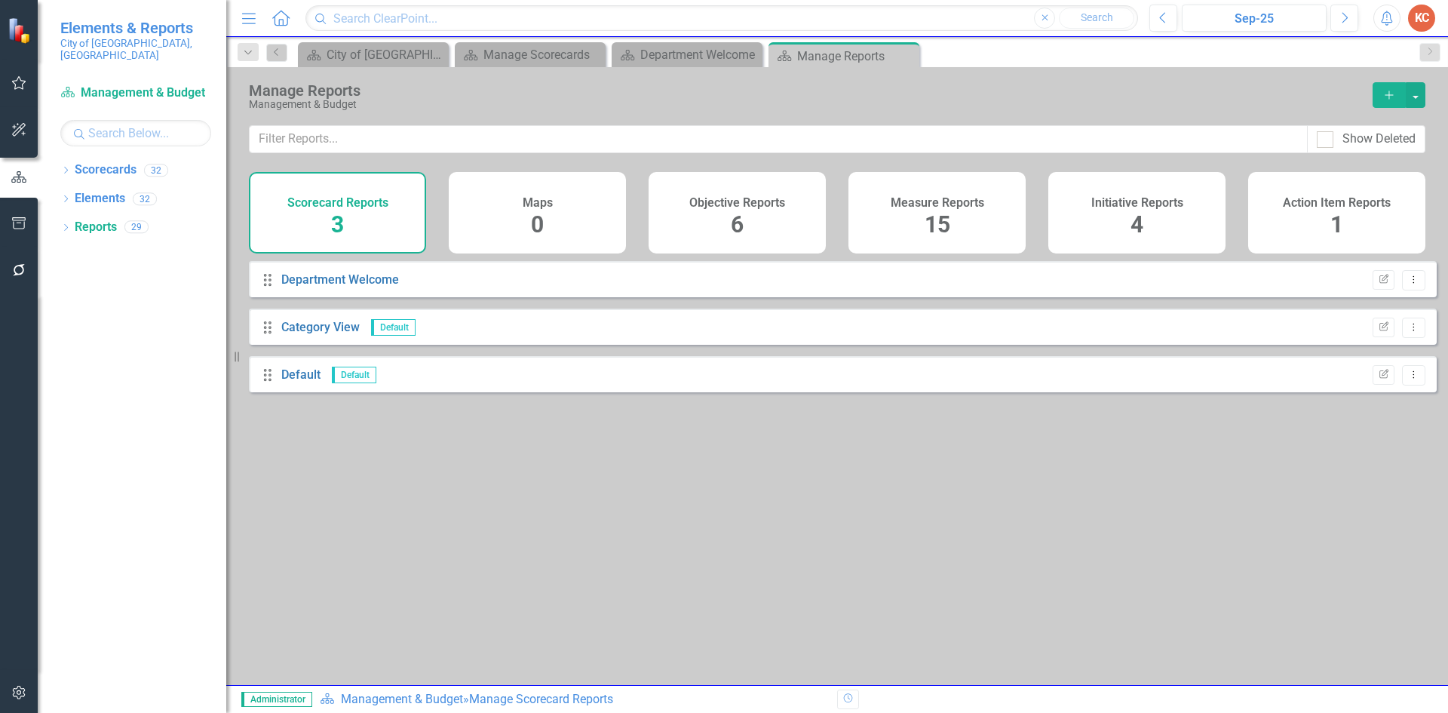
click at [910, 210] on div "Measure Reports 15" at bounding box center [936, 212] width 177 height 81
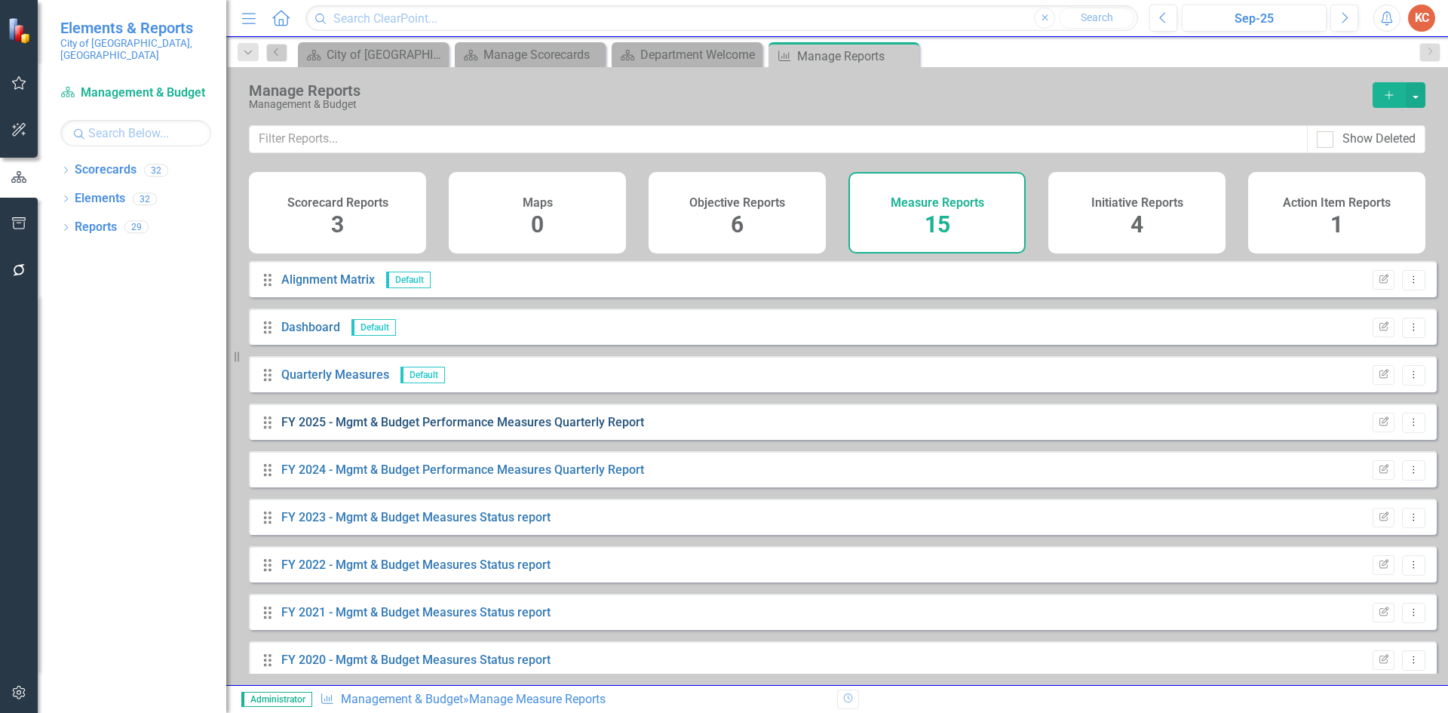
click at [624, 429] on link "FY 2025 - Mgmt & Budget Performance Measures Quarterly Report" at bounding box center [462, 422] width 363 height 14
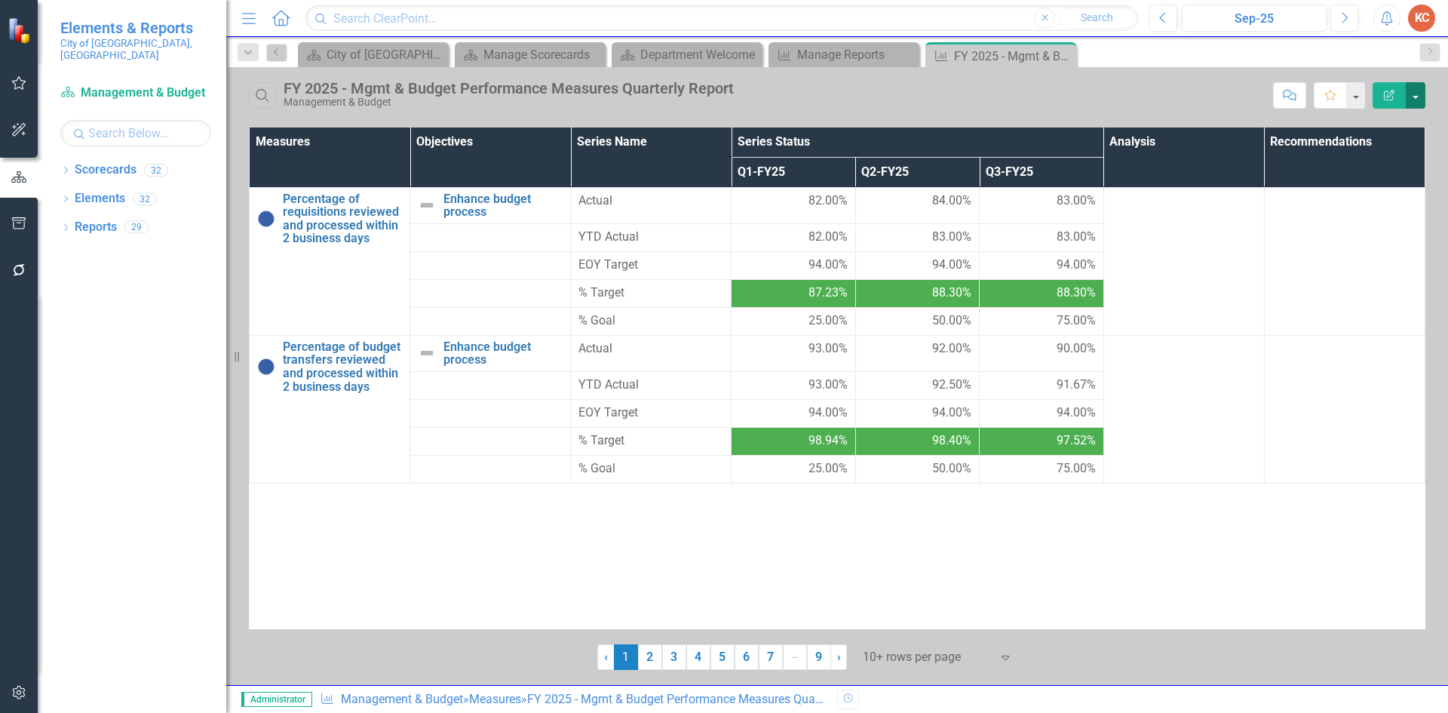
click at [1414, 95] on button "button" at bounding box center [1415, 95] width 20 height 26
click at [1391, 115] on link "Edit Report Edit Report" at bounding box center [1364, 123] width 119 height 28
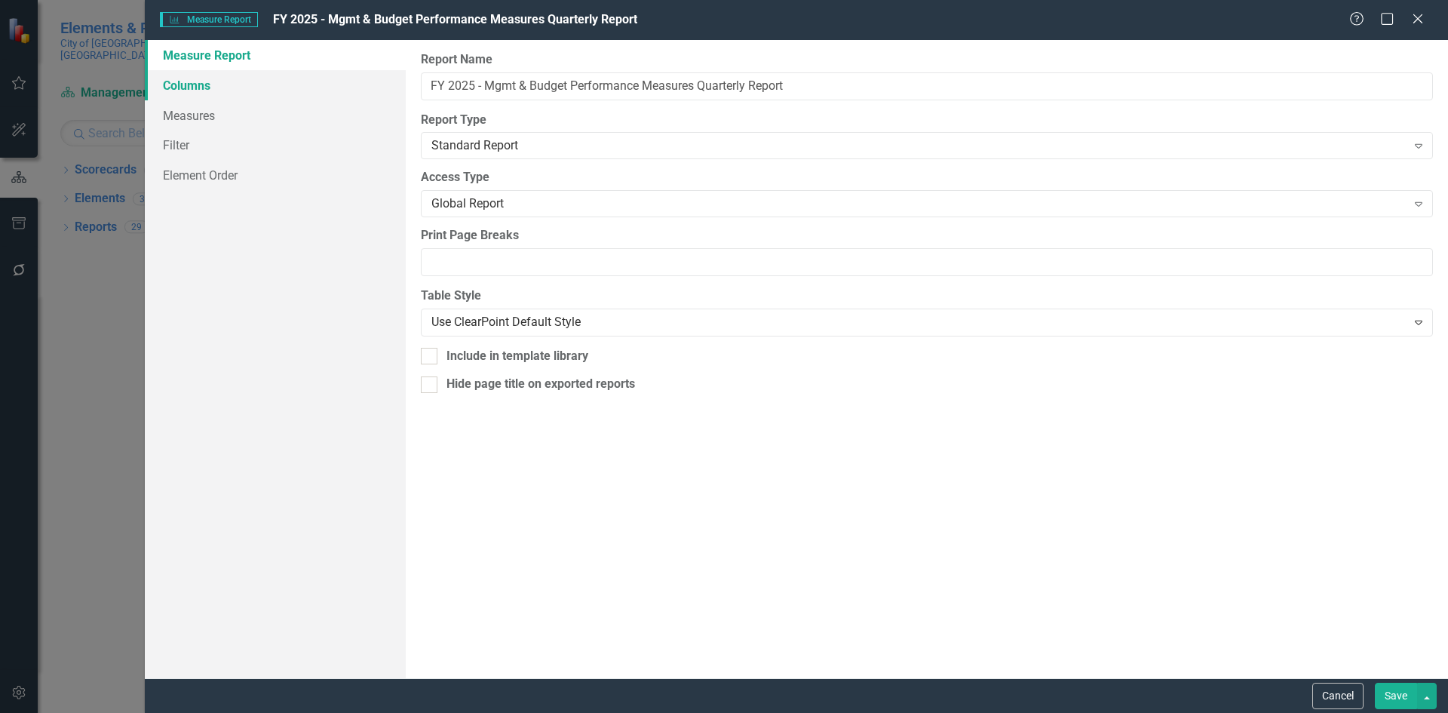
click at [216, 87] on link "Columns" at bounding box center [275, 85] width 261 height 30
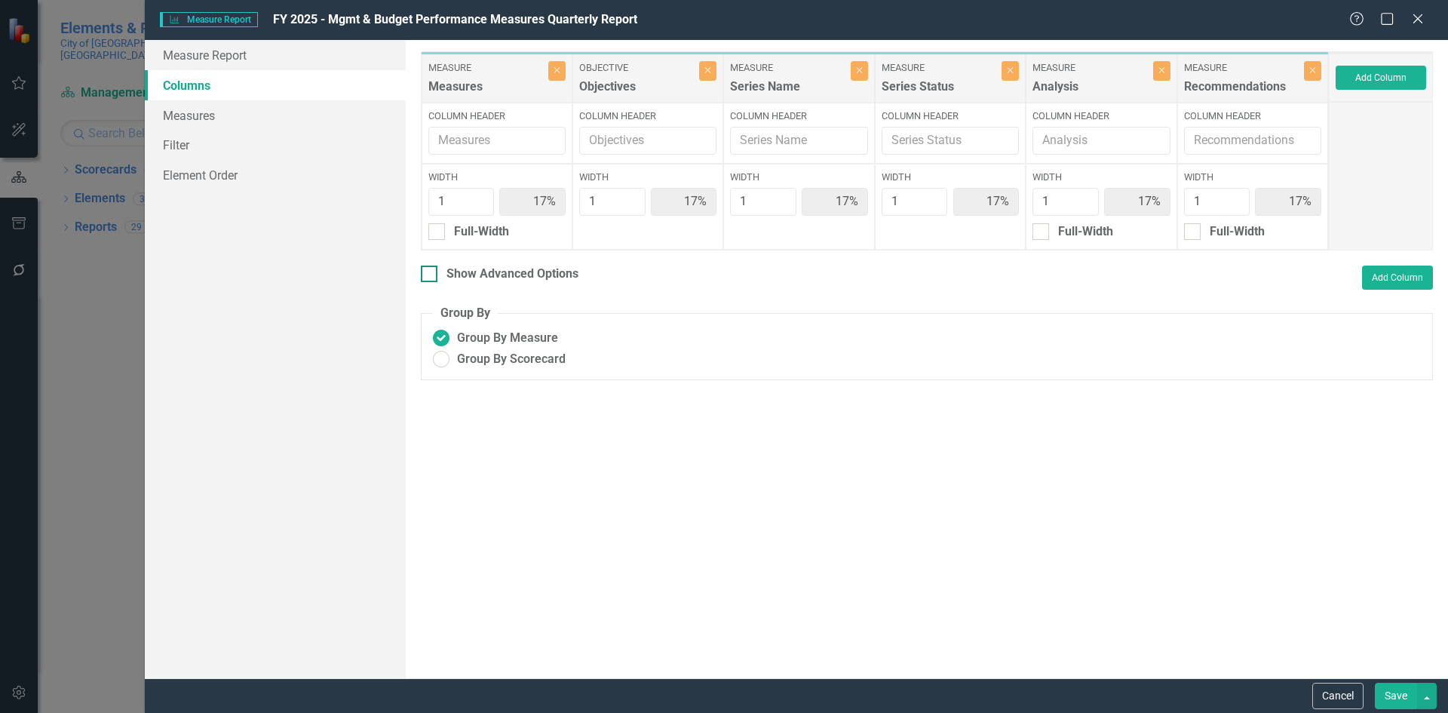
click at [435, 271] on div at bounding box center [429, 273] width 17 height 17
click at [431, 271] on input "Show Advanced Options" at bounding box center [426, 270] width 10 height 10
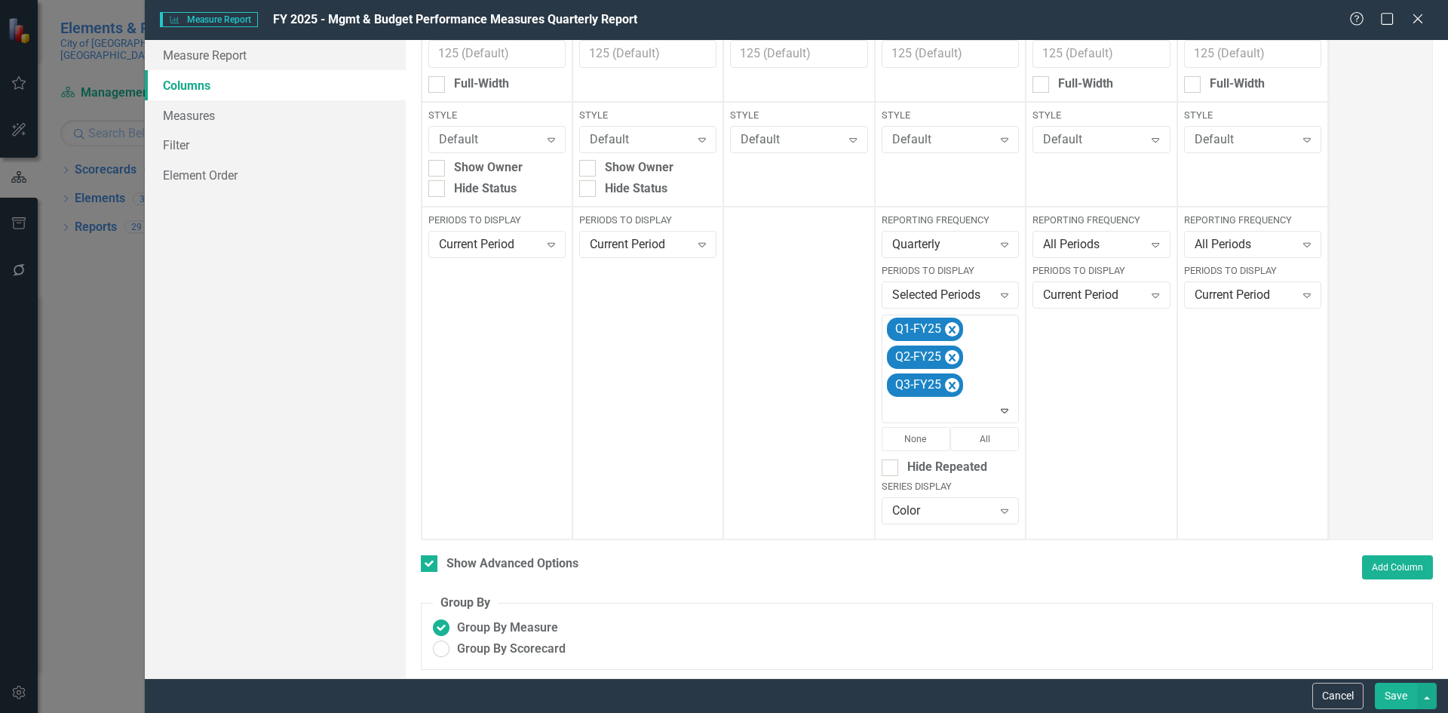
scroll to position [204, 0]
drag, startPoint x: 998, startPoint y: 405, endPoint x: 983, endPoint y: 412, distance: 16.9
click at [998, 406] on icon "Expand" at bounding box center [1004, 407] width 15 height 12
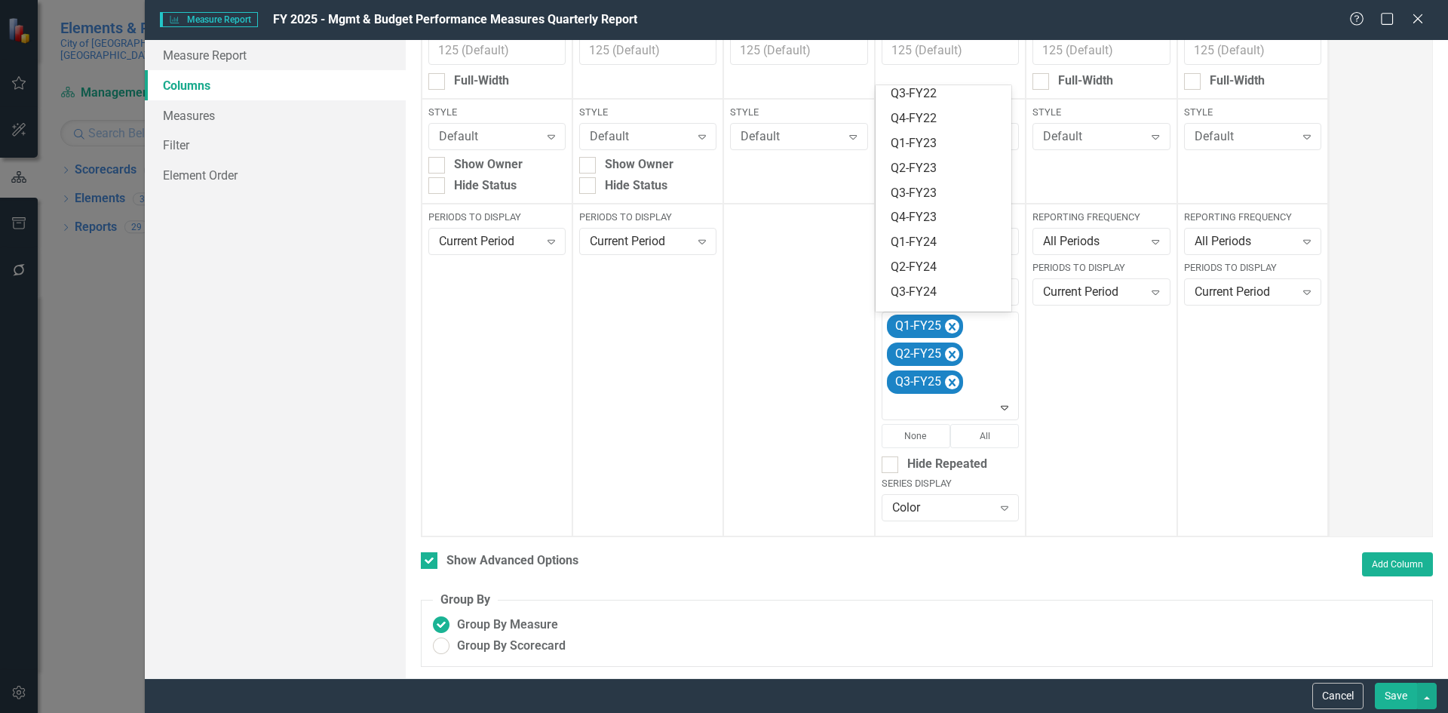
scroll to position [393, 0]
click at [934, 295] on div "Q4-FY25" at bounding box center [946, 299] width 112 height 17
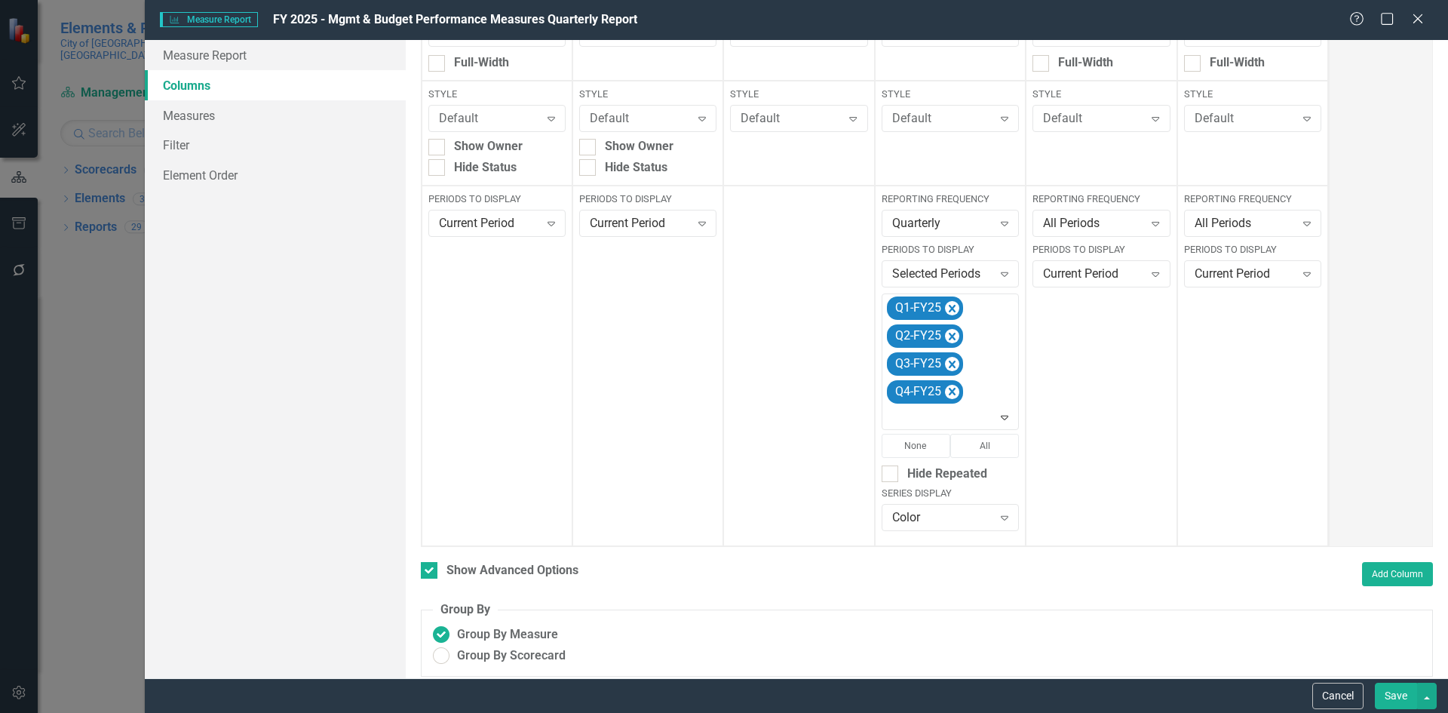
scroll to position [231, 0]
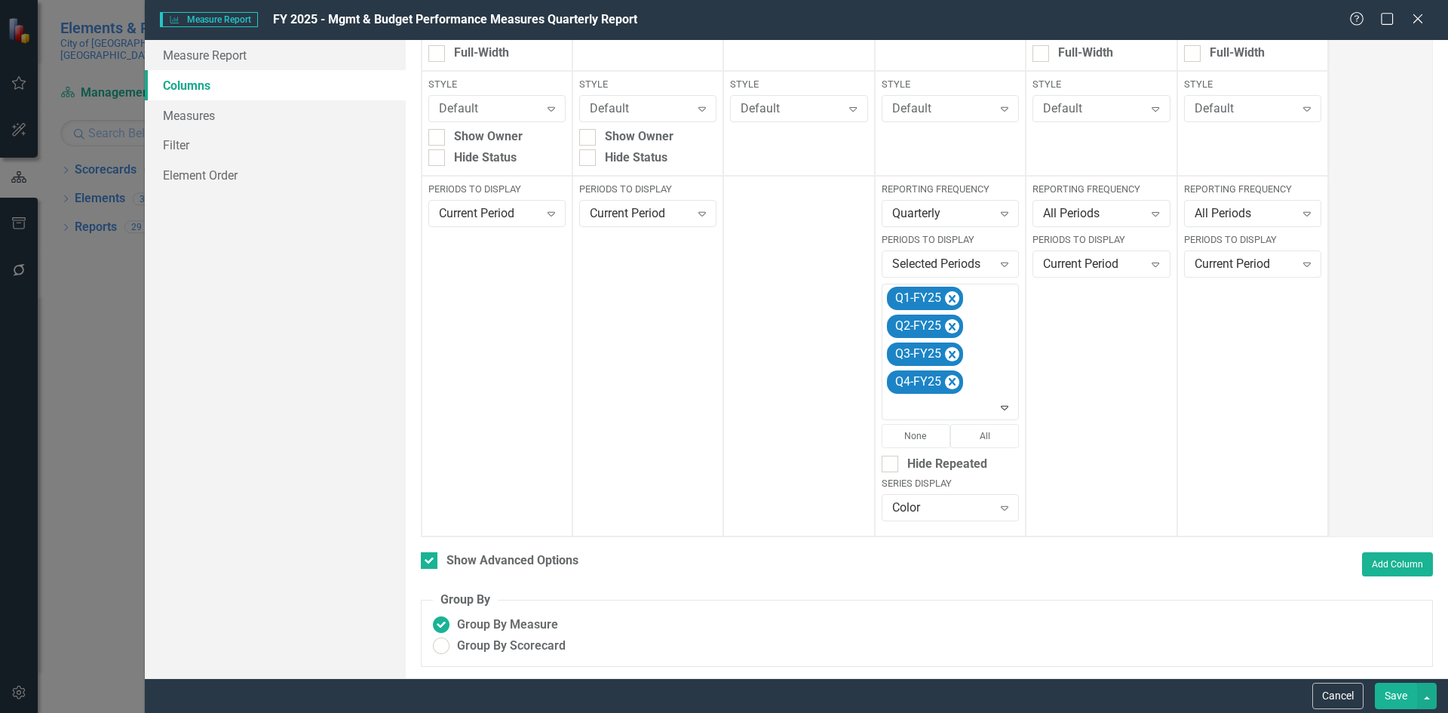
click at [1402, 691] on button "Save" at bounding box center [1396, 695] width 42 height 26
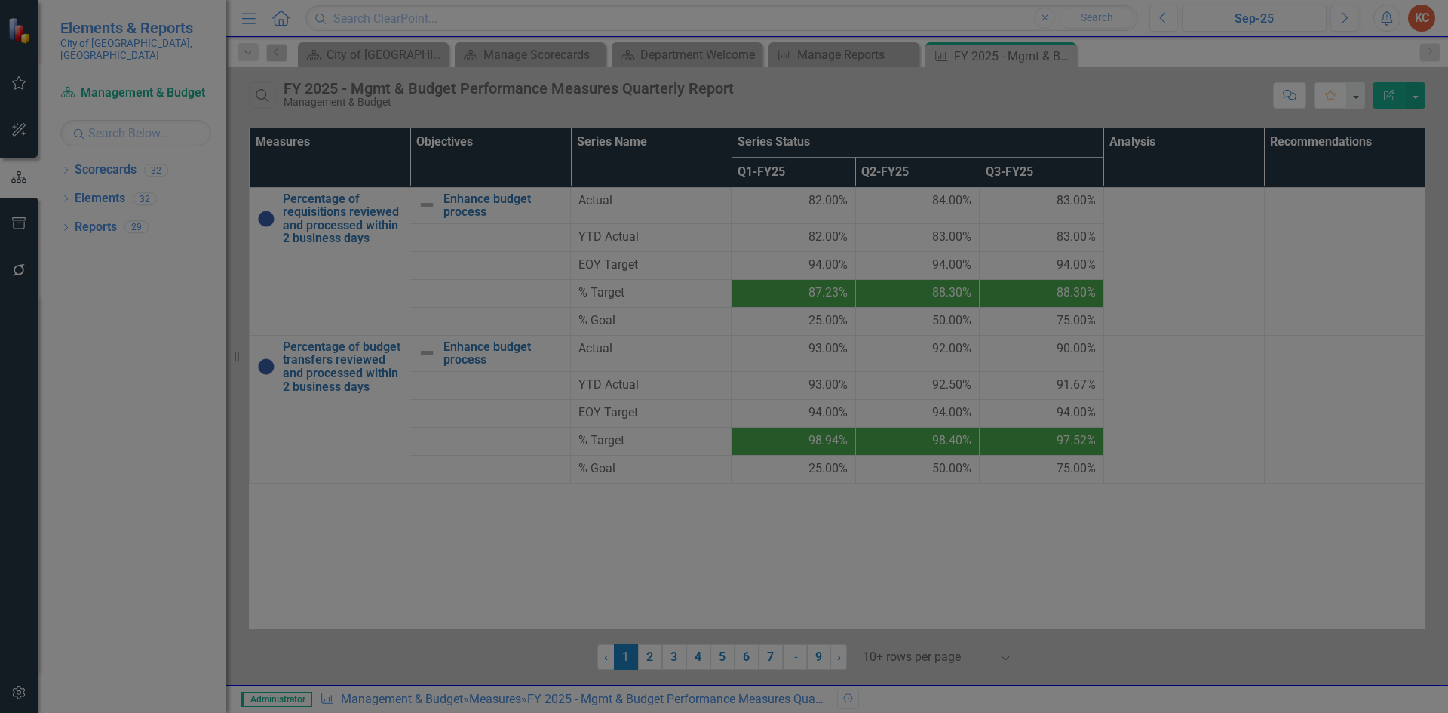
checkbox input "false"
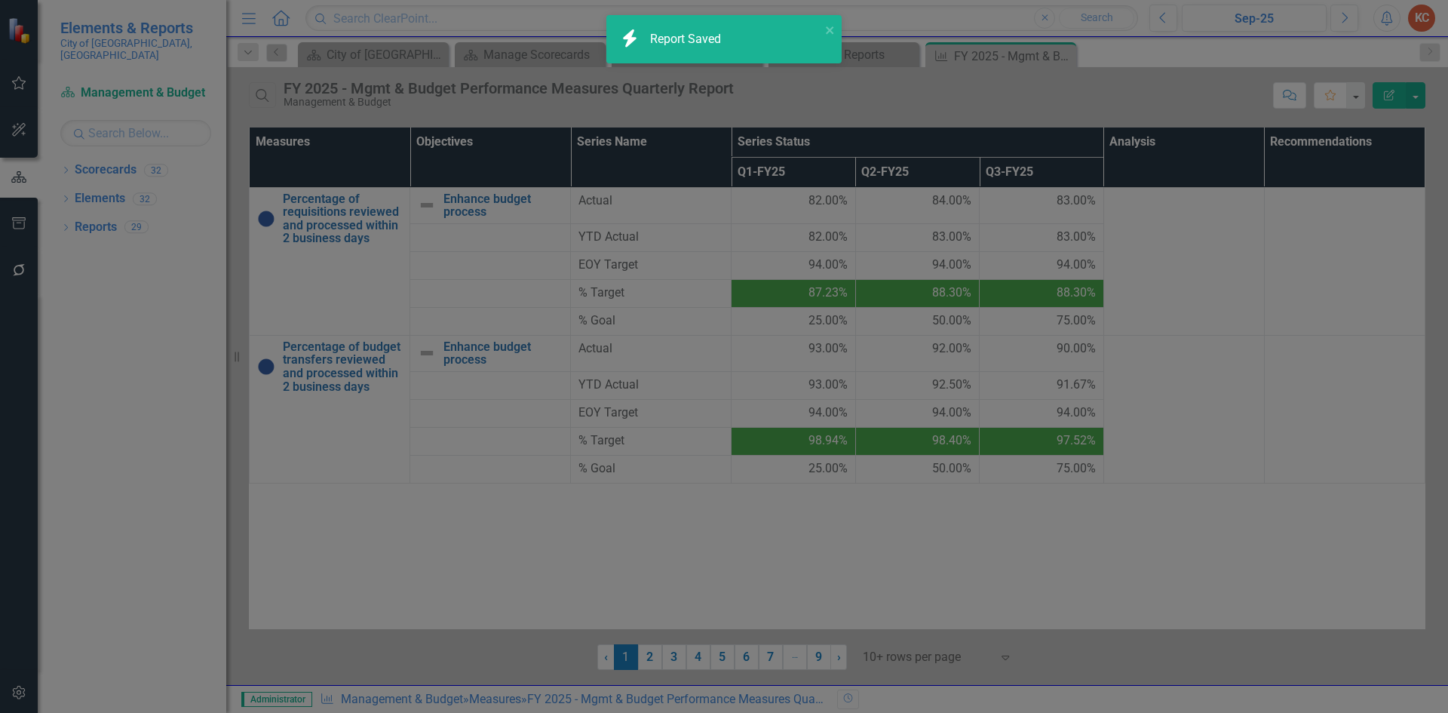
radio input "true"
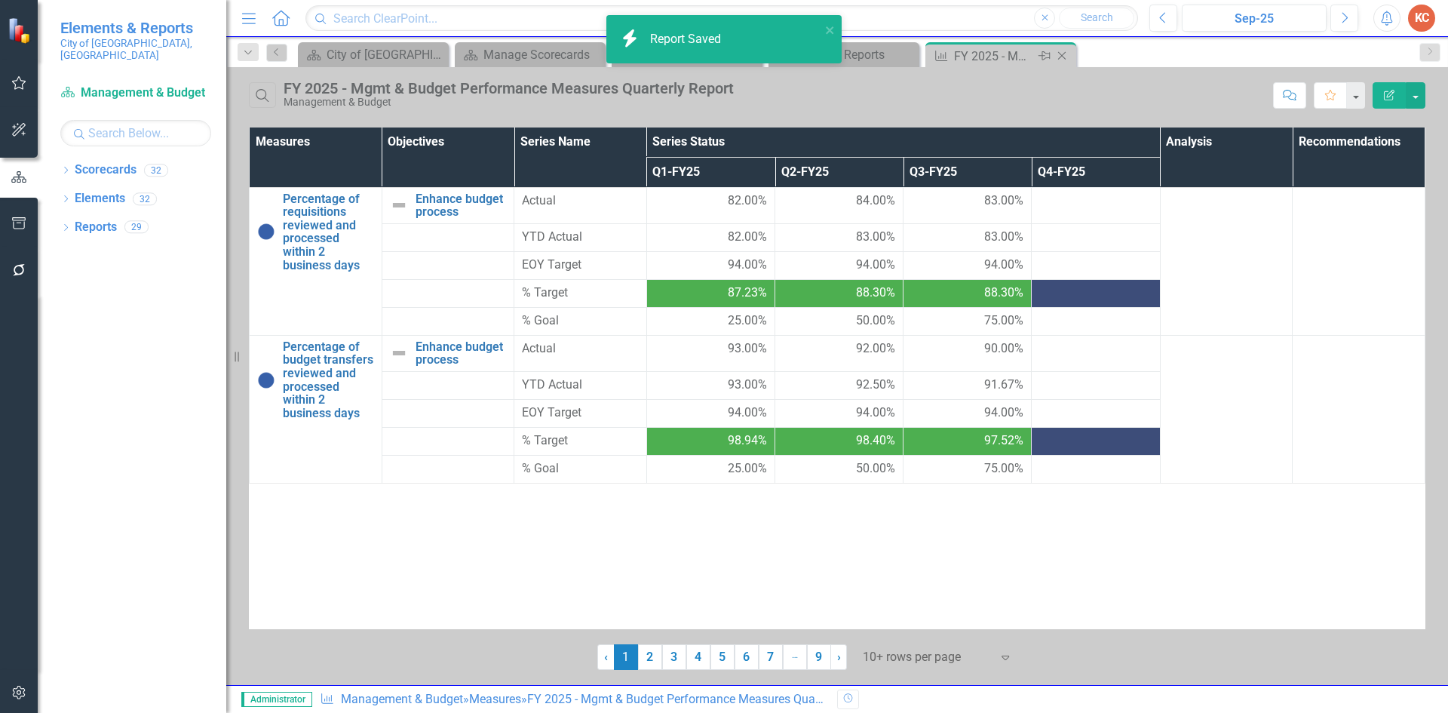
click at [1063, 57] on icon "Close" at bounding box center [1061, 56] width 15 height 12
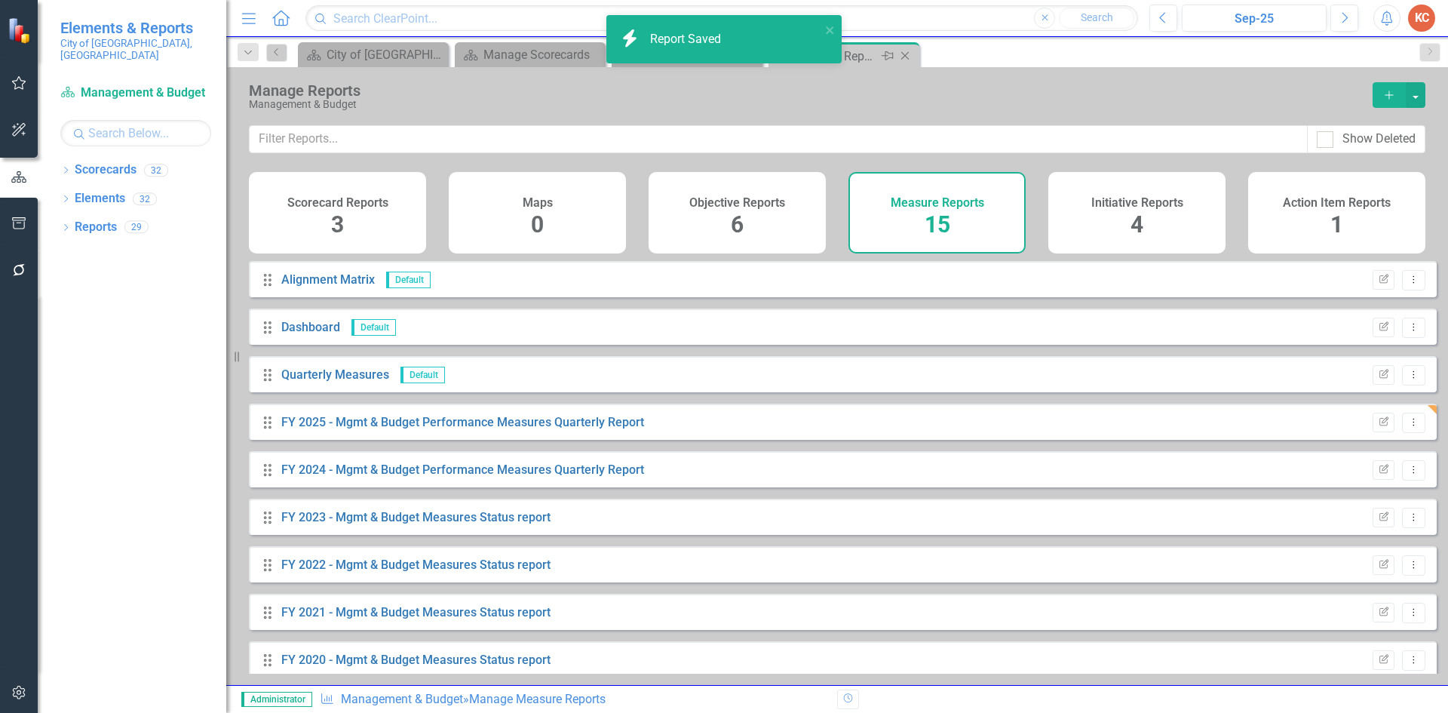
click at [902, 53] on icon at bounding box center [905, 56] width 8 height 8
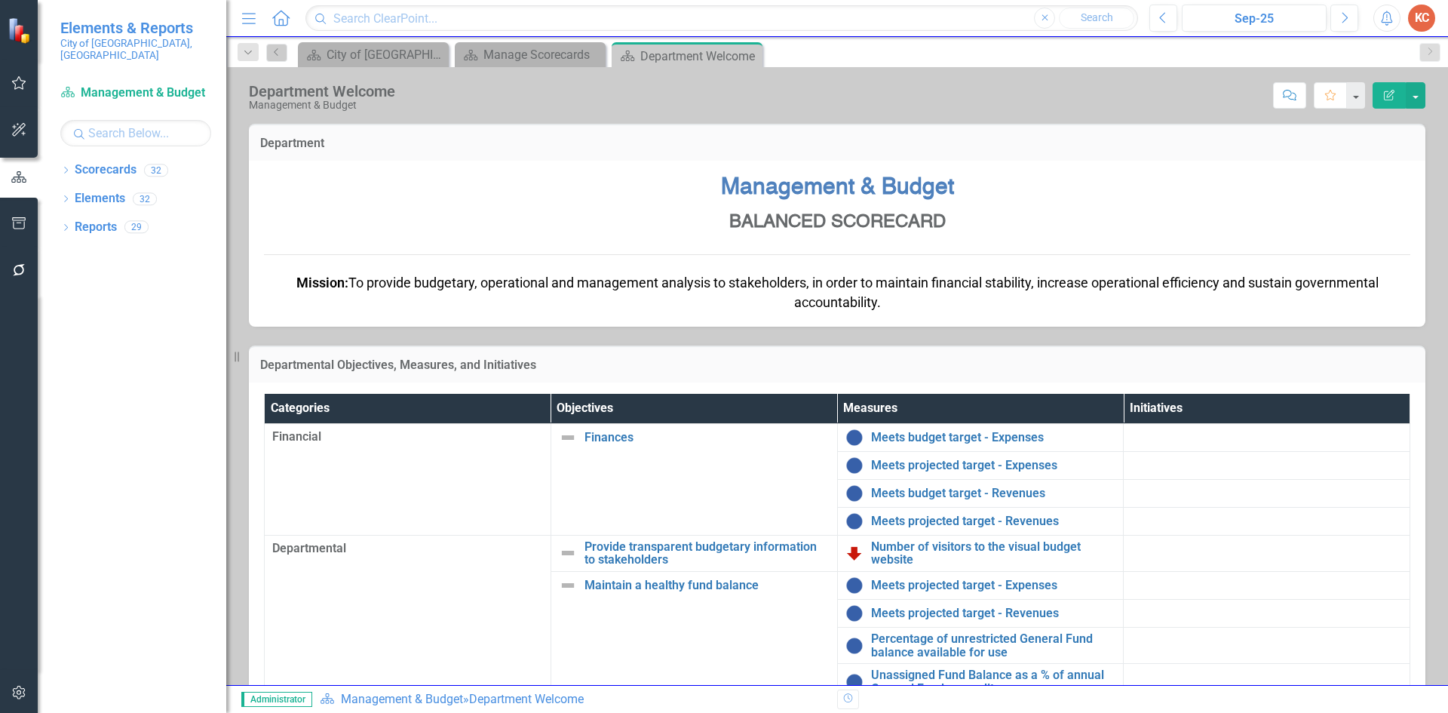
click at [755, 60] on div "icon.bolt Report Saved Elements & Reports City of [GEOGRAPHIC_DATA], [GEOGRAPHI…" at bounding box center [724, 356] width 1448 height 713
click at [753, 55] on icon "Close" at bounding box center [747, 56] width 15 height 12
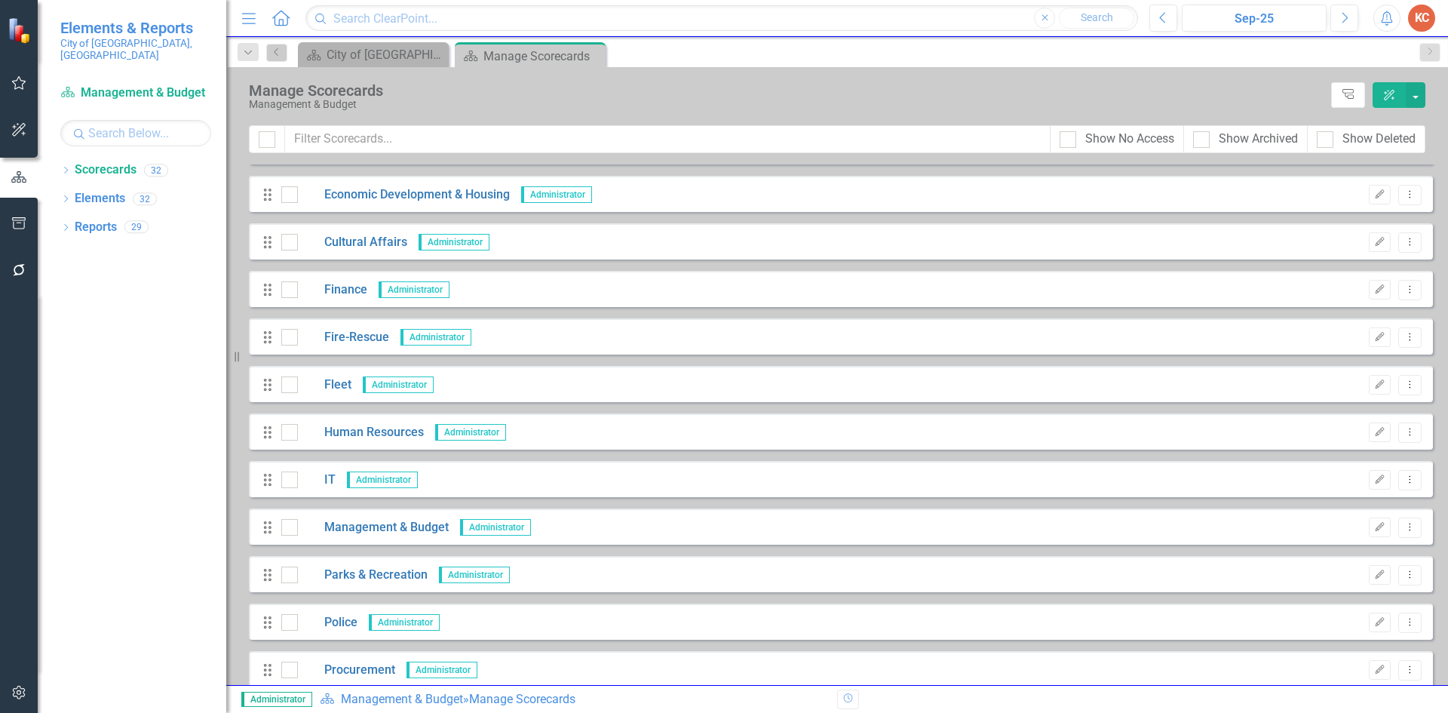
scroll to position [302, 0]
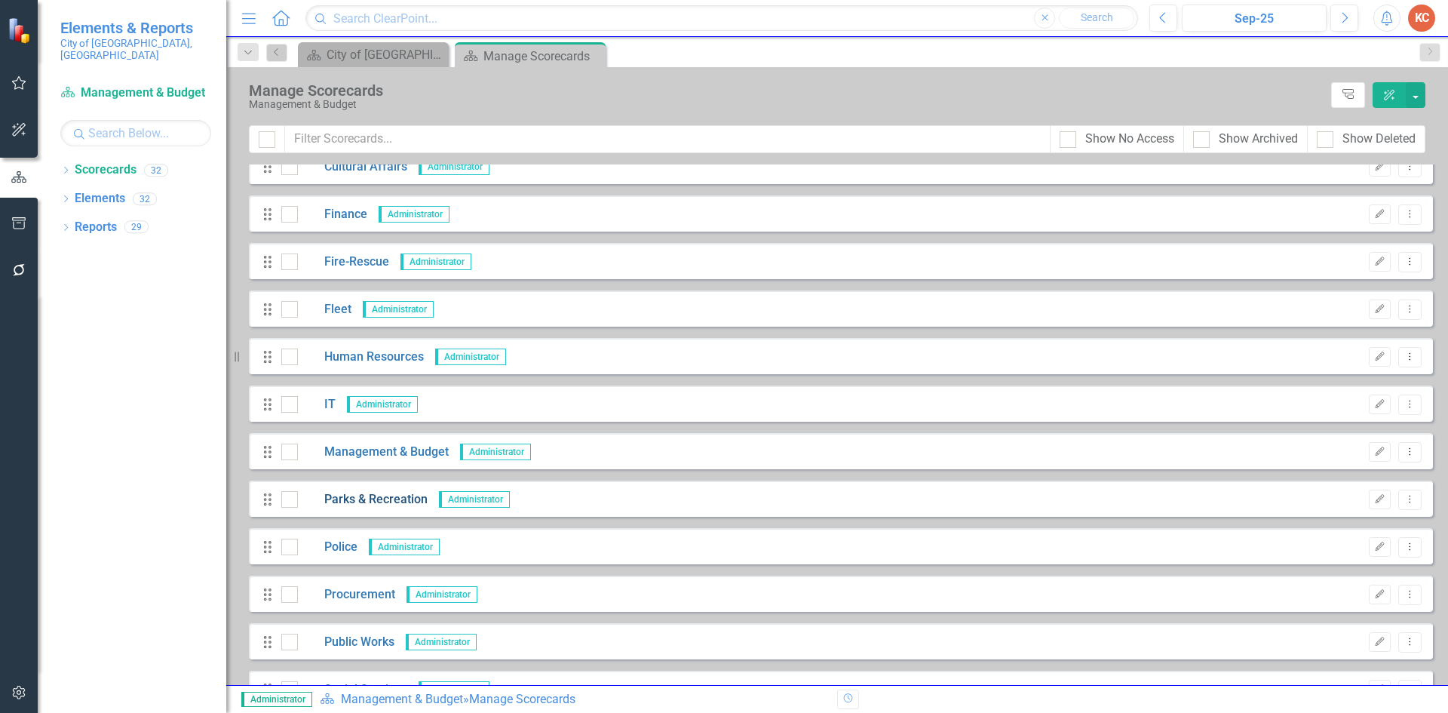
click at [385, 499] on link "Parks & Recreation" at bounding box center [363, 499] width 130 height 17
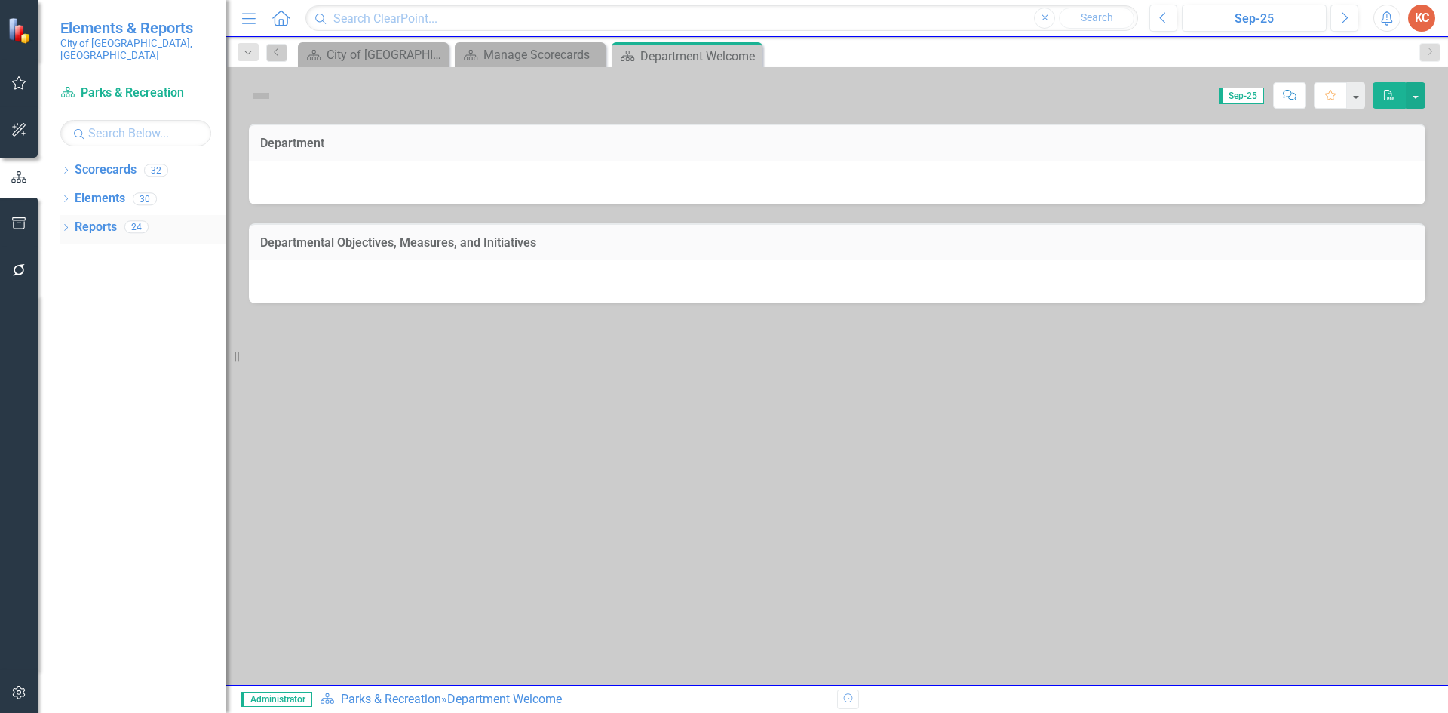
click at [88, 219] on link "Reports" at bounding box center [96, 227] width 42 height 17
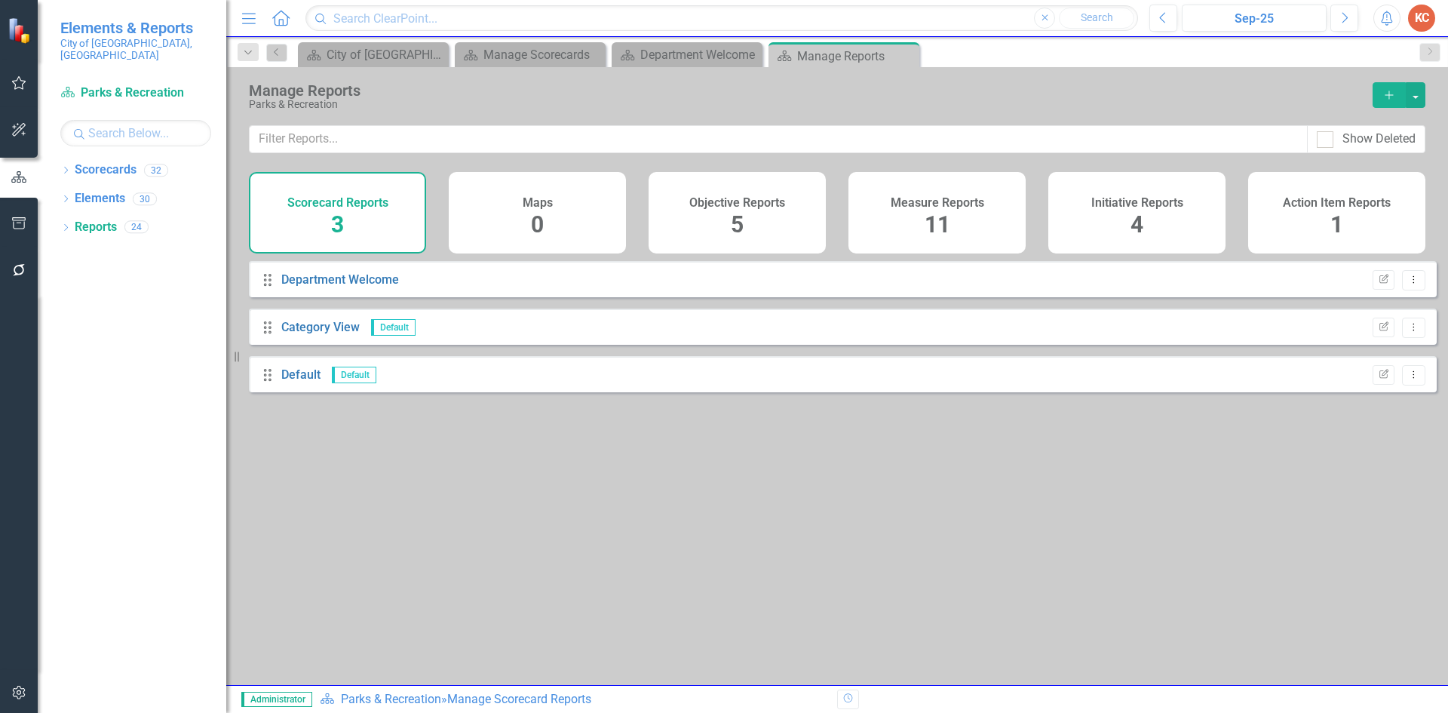
click at [916, 199] on h4 "Measure Reports" at bounding box center [936, 203] width 93 height 14
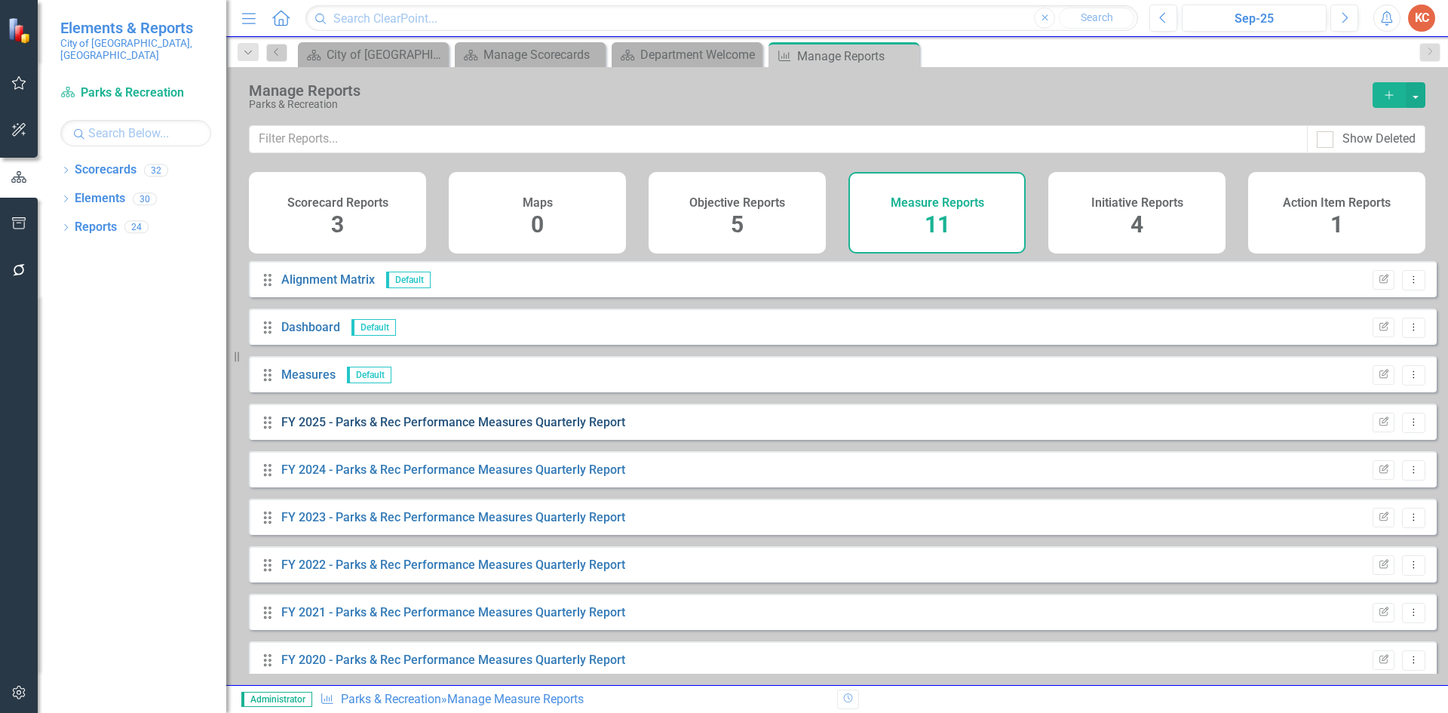
click at [371, 429] on link "FY 2025 - Parks & Rec Performance Measures Quarterly Report" at bounding box center [453, 422] width 344 height 14
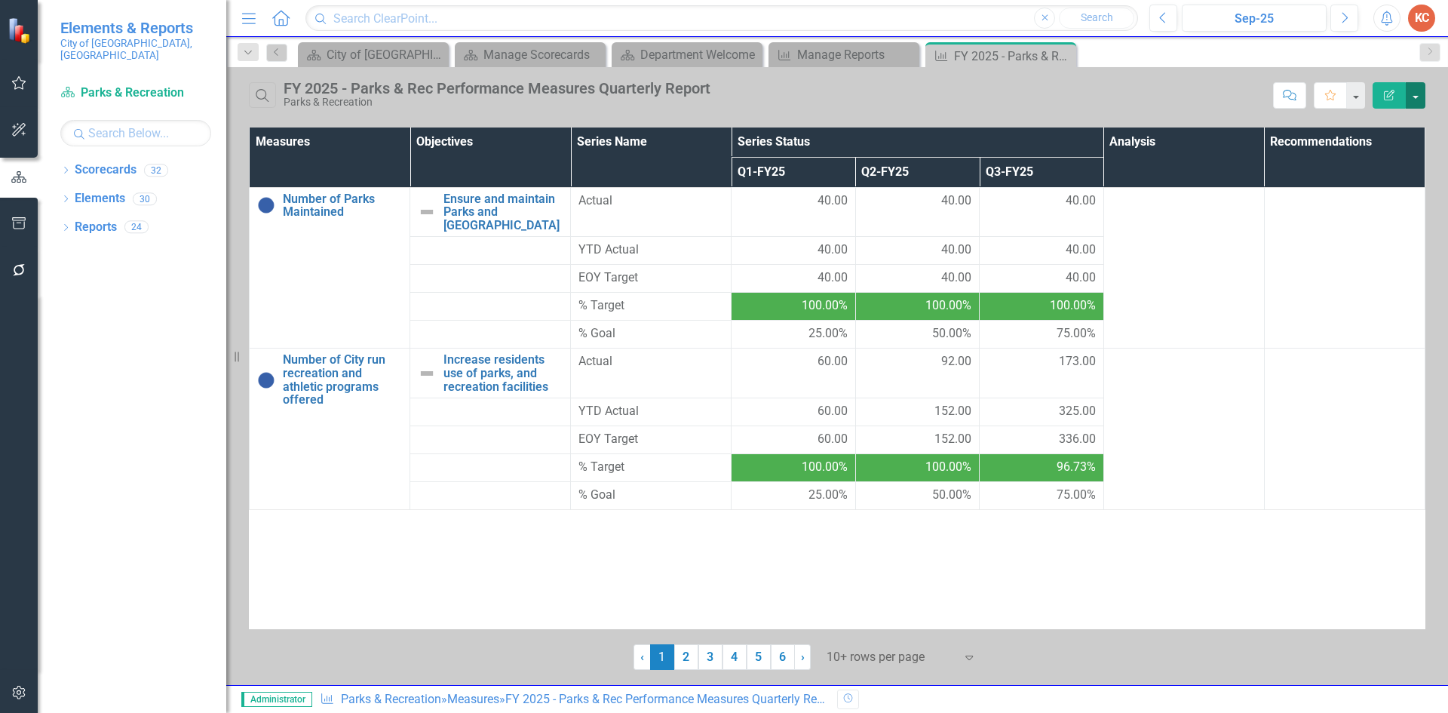
click at [1415, 97] on button "button" at bounding box center [1415, 95] width 20 height 26
click at [1386, 124] on link "Edit Report Edit Report" at bounding box center [1364, 123] width 119 height 28
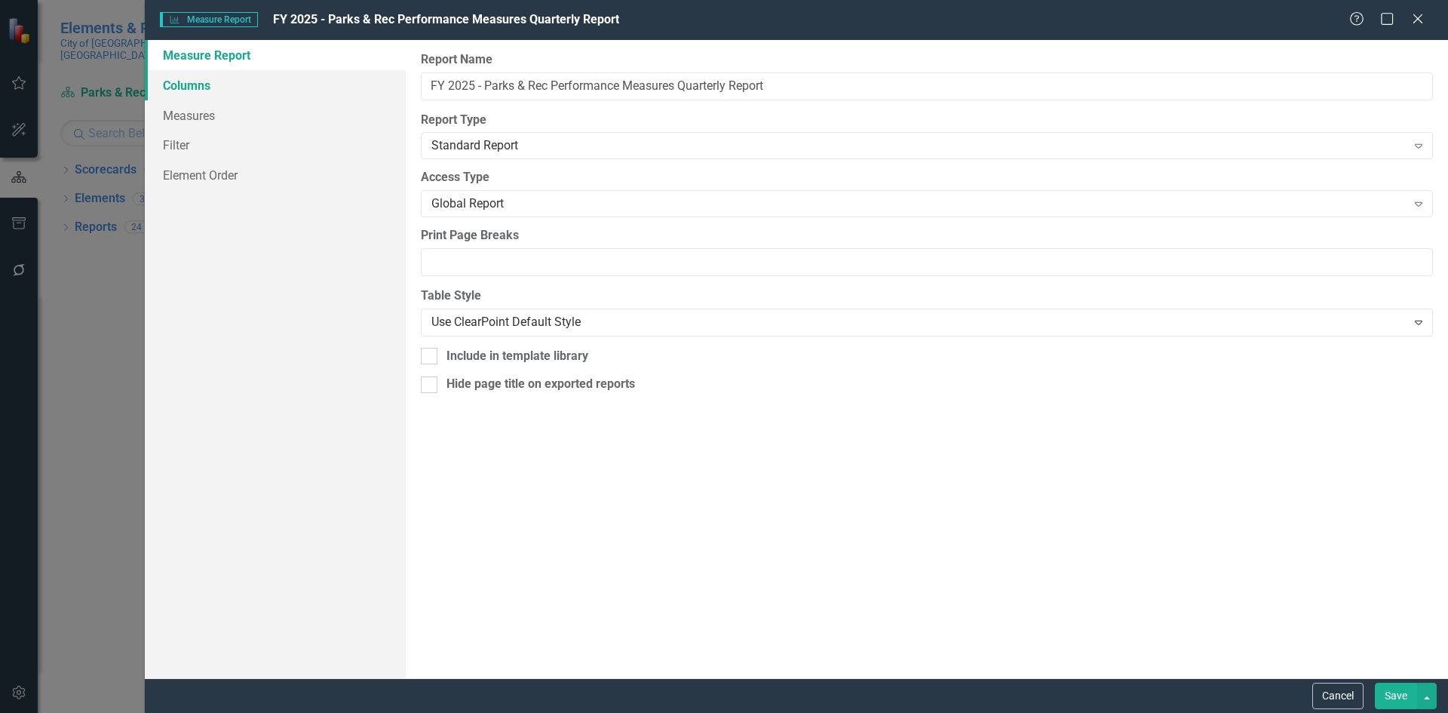
click at [227, 93] on link "Columns" at bounding box center [275, 85] width 261 height 30
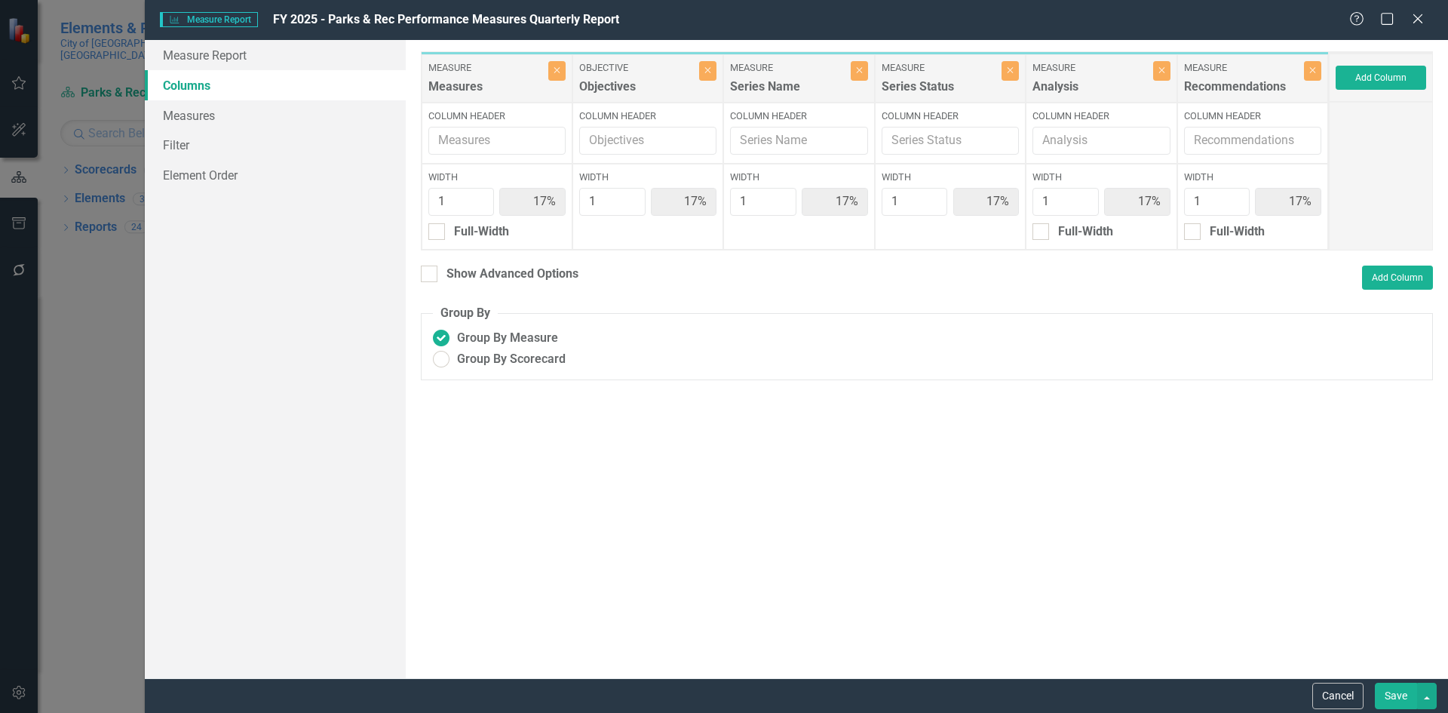
drag, startPoint x: 437, startPoint y: 274, endPoint x: 663, endPoint y: 296, distance: 226.4
click at [437, 274] on div "Show Advanced Options" at bounding box center [500, 273] width 158 height 17
click at [431, 274] on input "Show Advanced Options" at bounding box center [426, 270] width 10 height 10
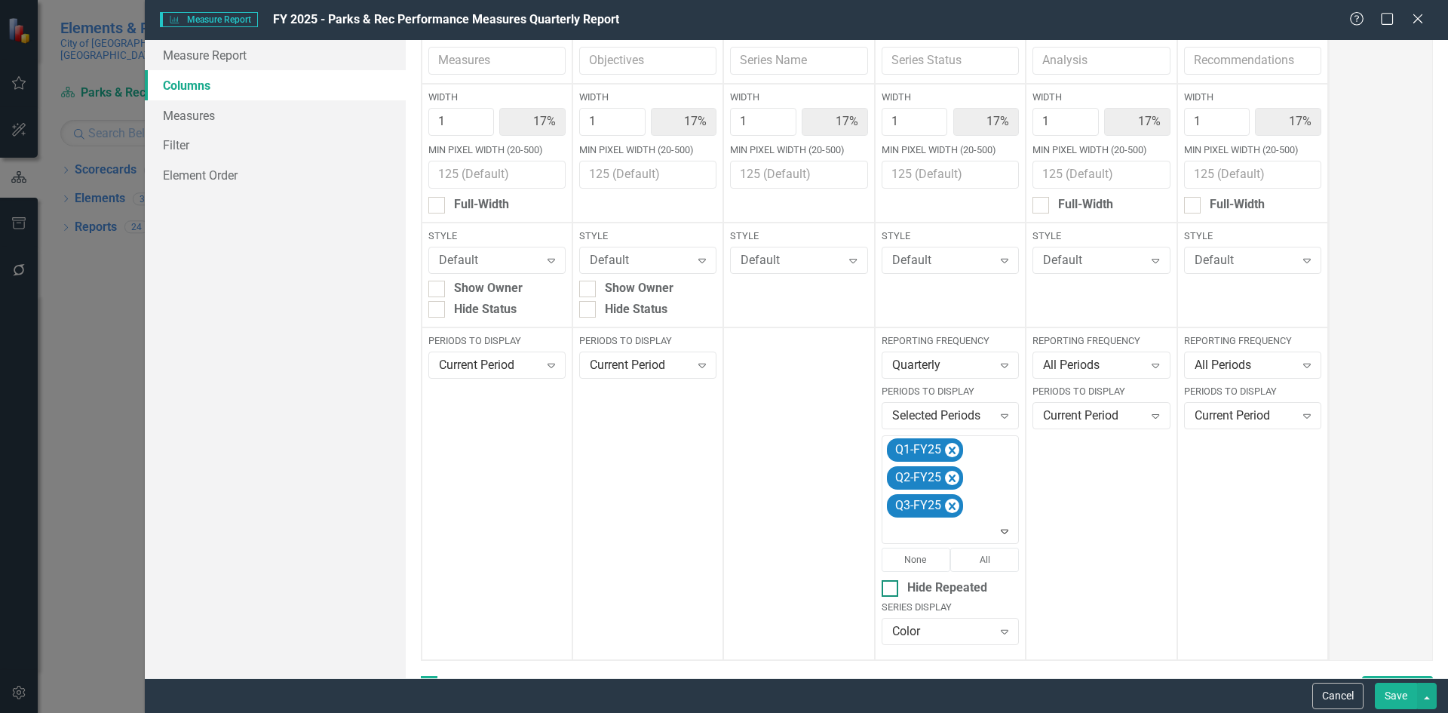
scroll to position [204, 0]
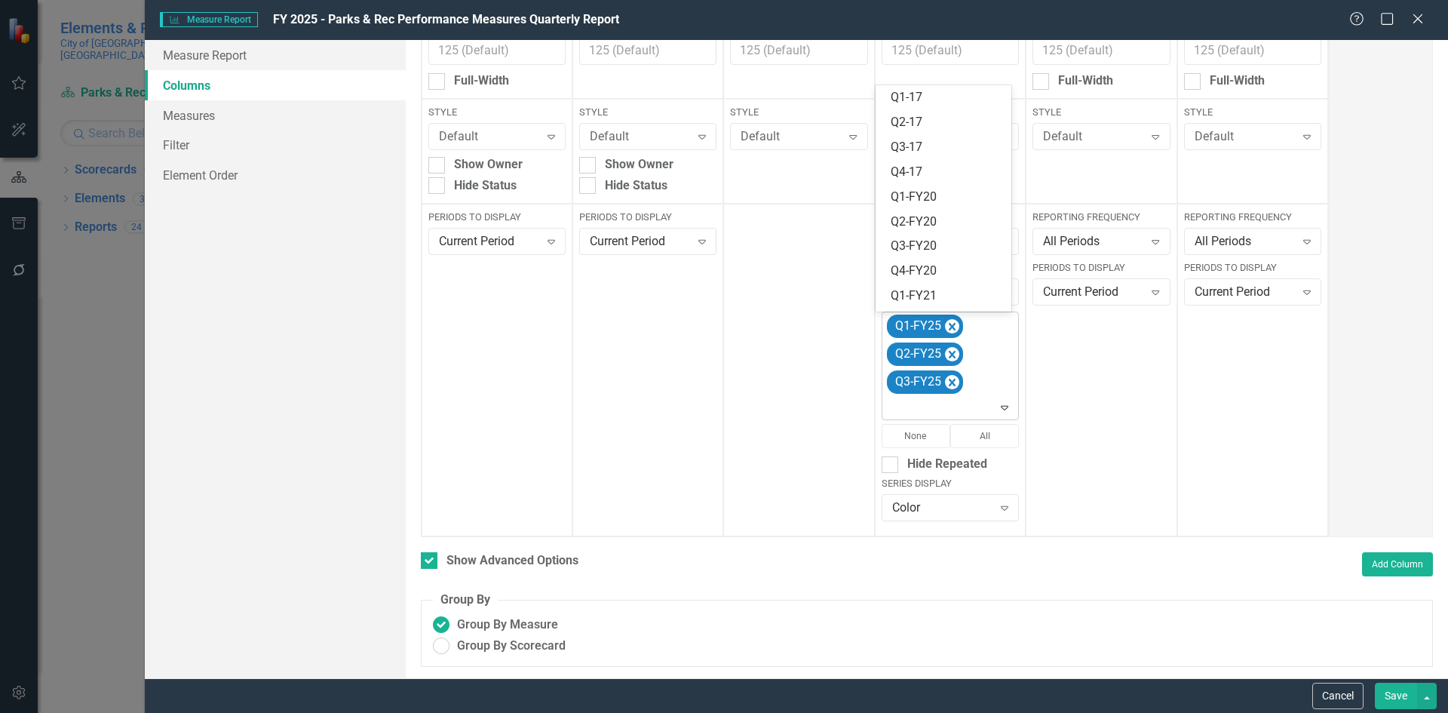
click at [997, 409] on icon "Expand" at bounding box center [1004, 407] width 15 height 12
click at [972, 322] on div "Q1-FY25 Q2-FY25 Q3-FY25" at bounding box center [950, 365] width 133 height 106
drag, startPoint x: 984, startPoint y: 418, endPoint x: 996, endPoint y: 408, distance: 15.5
click at [984, 415] on div "Q1-FY25 Q2-FY25 Q3-FY25" at bounding box center [950, 365] width 133 height 106
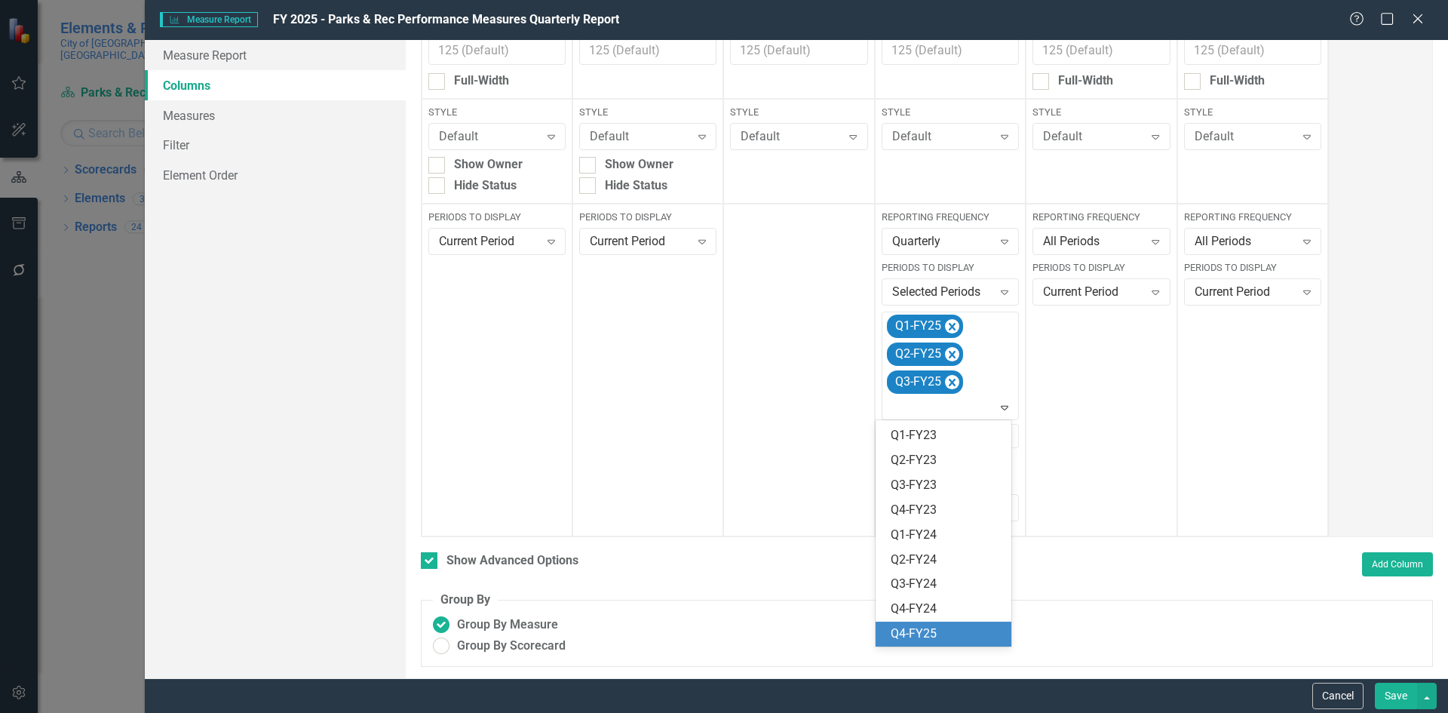
click at [958, 633] on div "Q4-FY25" at bounding box center [946, 633] width 112 height 17
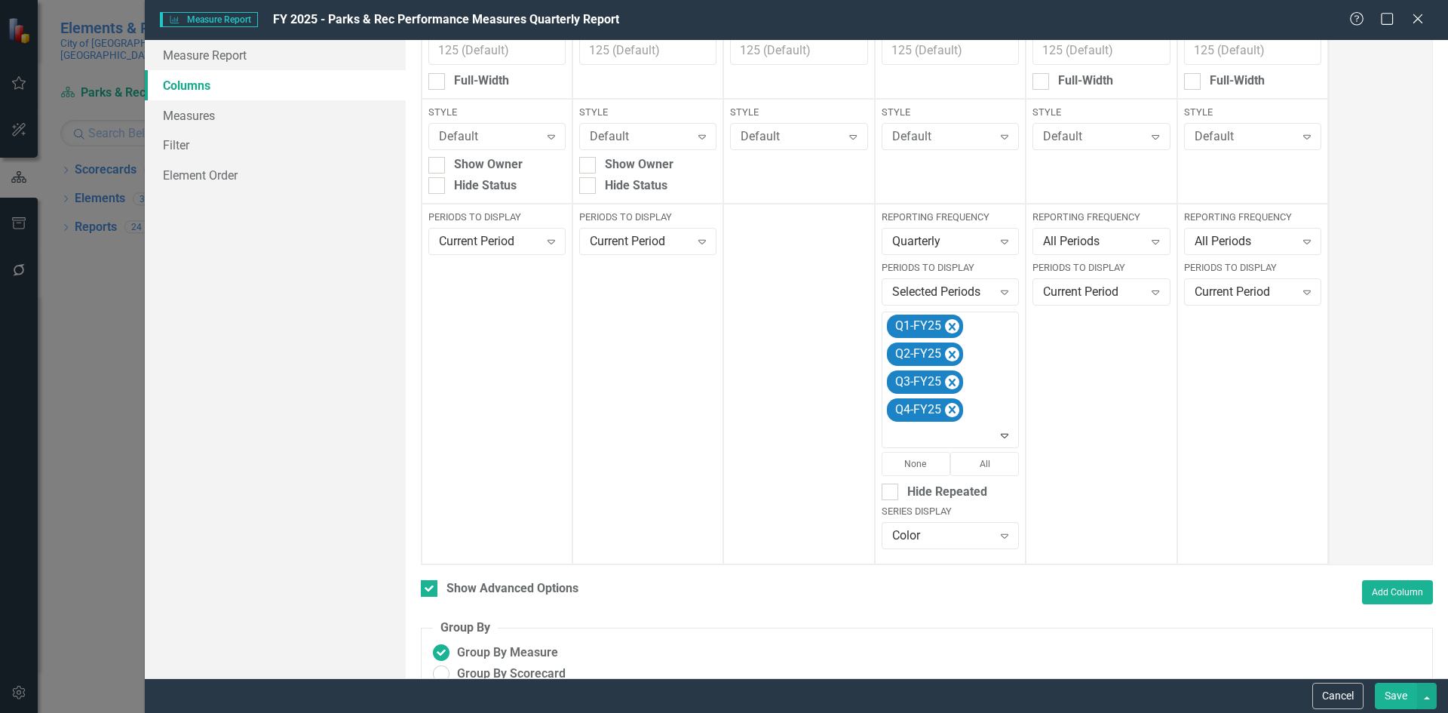
click at [1396, 691] on button "Save" at bounding box center [1396, 695] width 42 height 26
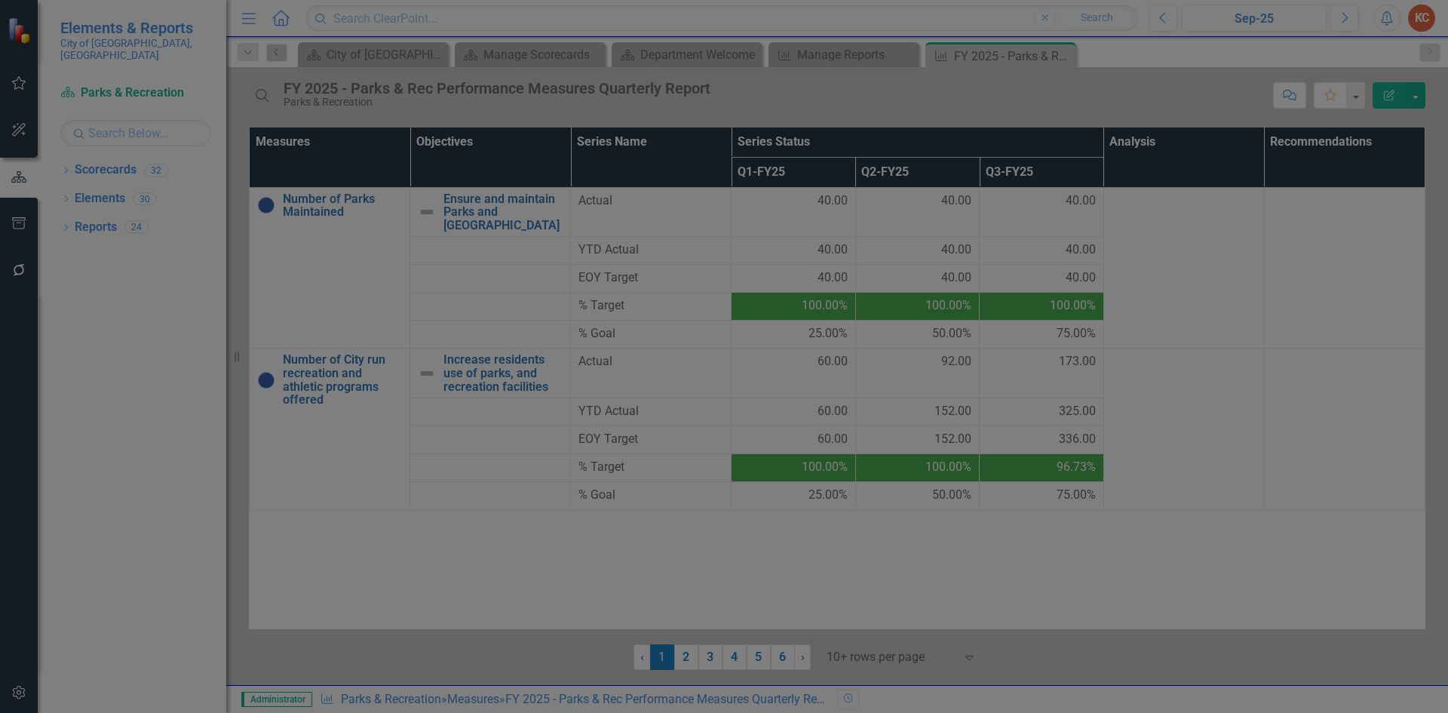
checkbox input "false"
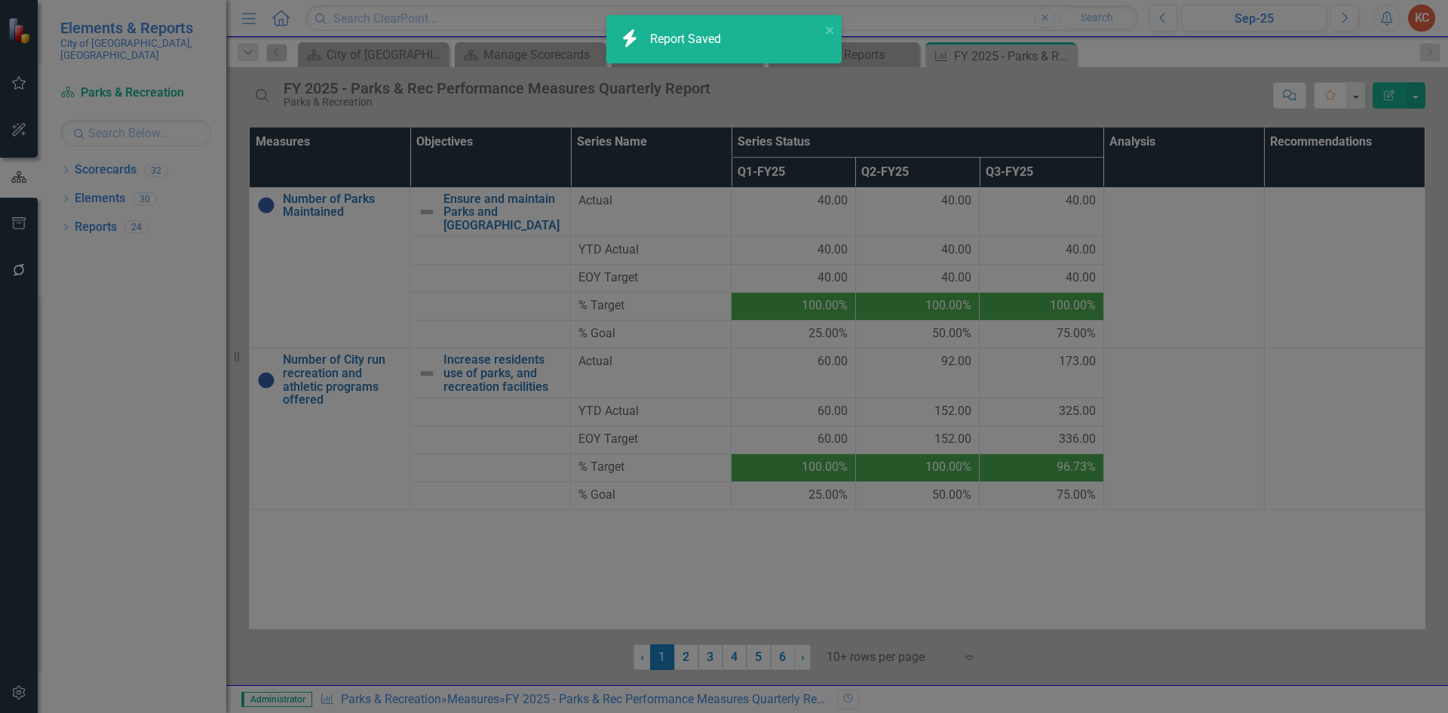
radio input "true"
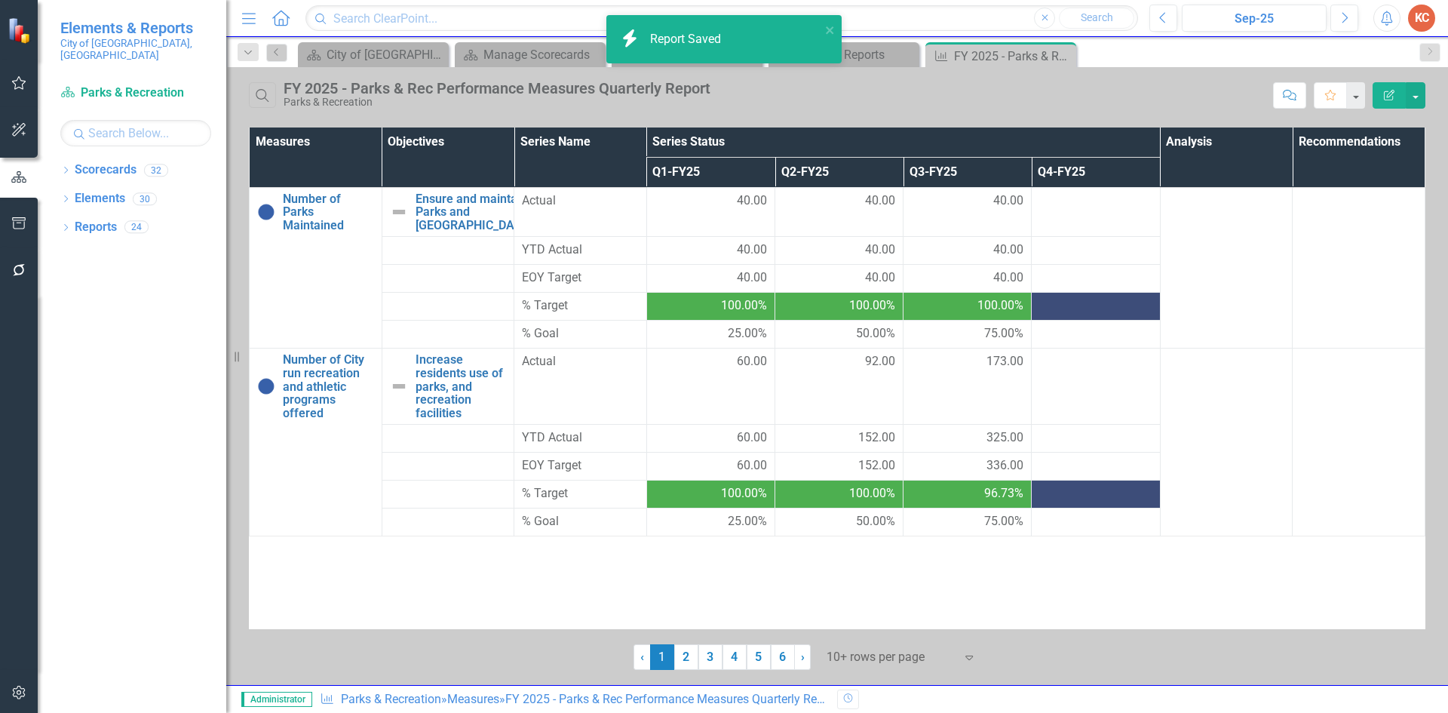
drag, startPoint x: 1068, startPoint y: 57, endPoint x: 999, endPoint y: 63, distance: 68.9
click at [0, 0] on icon "Close" at bounding box center [0, 0] width 0 height 0
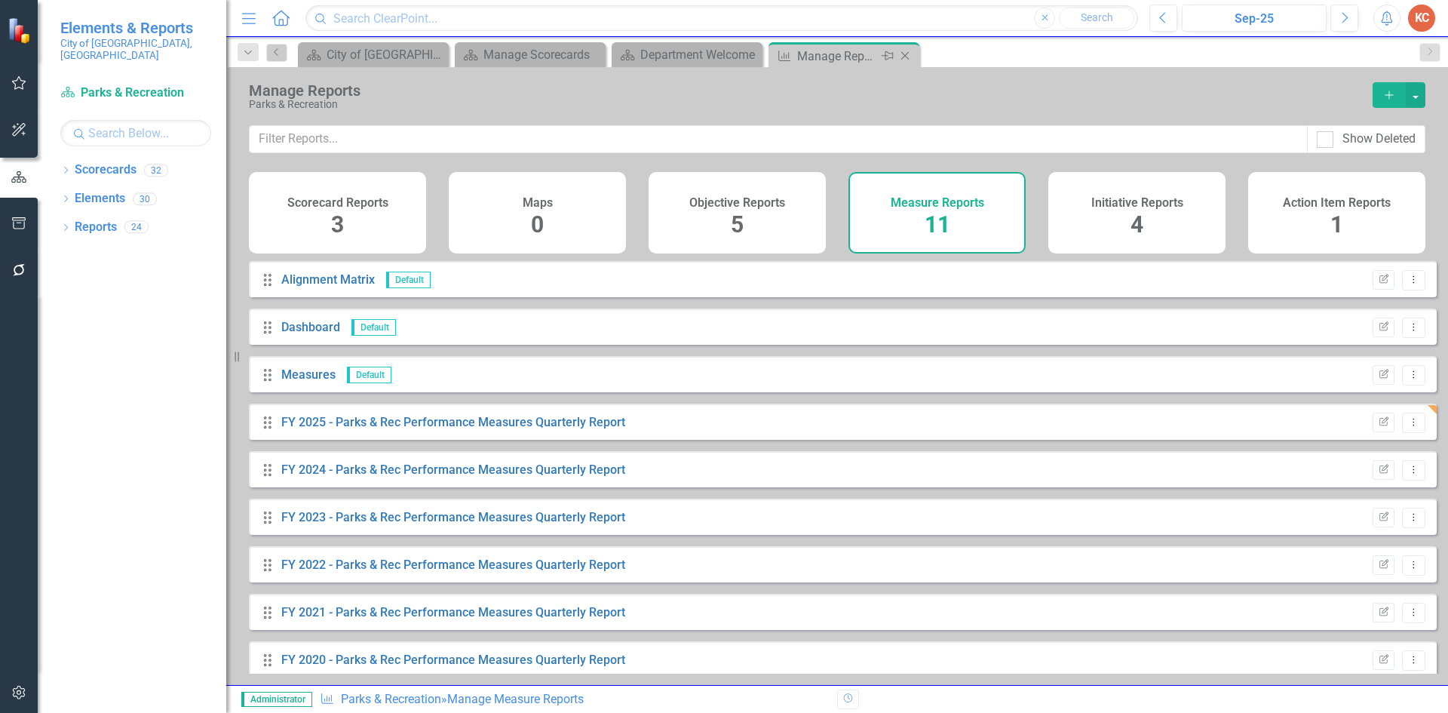
click at [906, 60] on icon "Close" at bounding box center [904, 56] width 15 height 12
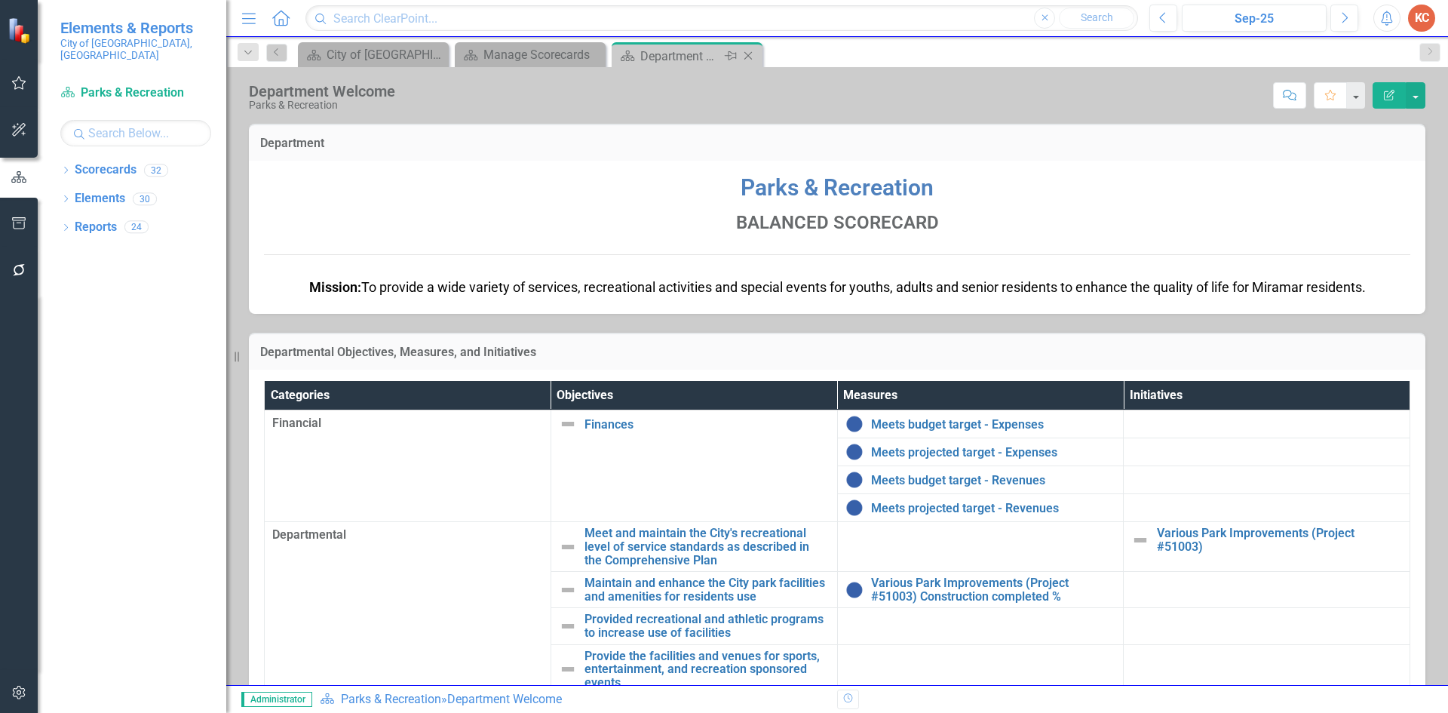
click at [751, 61] on icon "Close" at bounding box center [747, 56] width 15 height 12
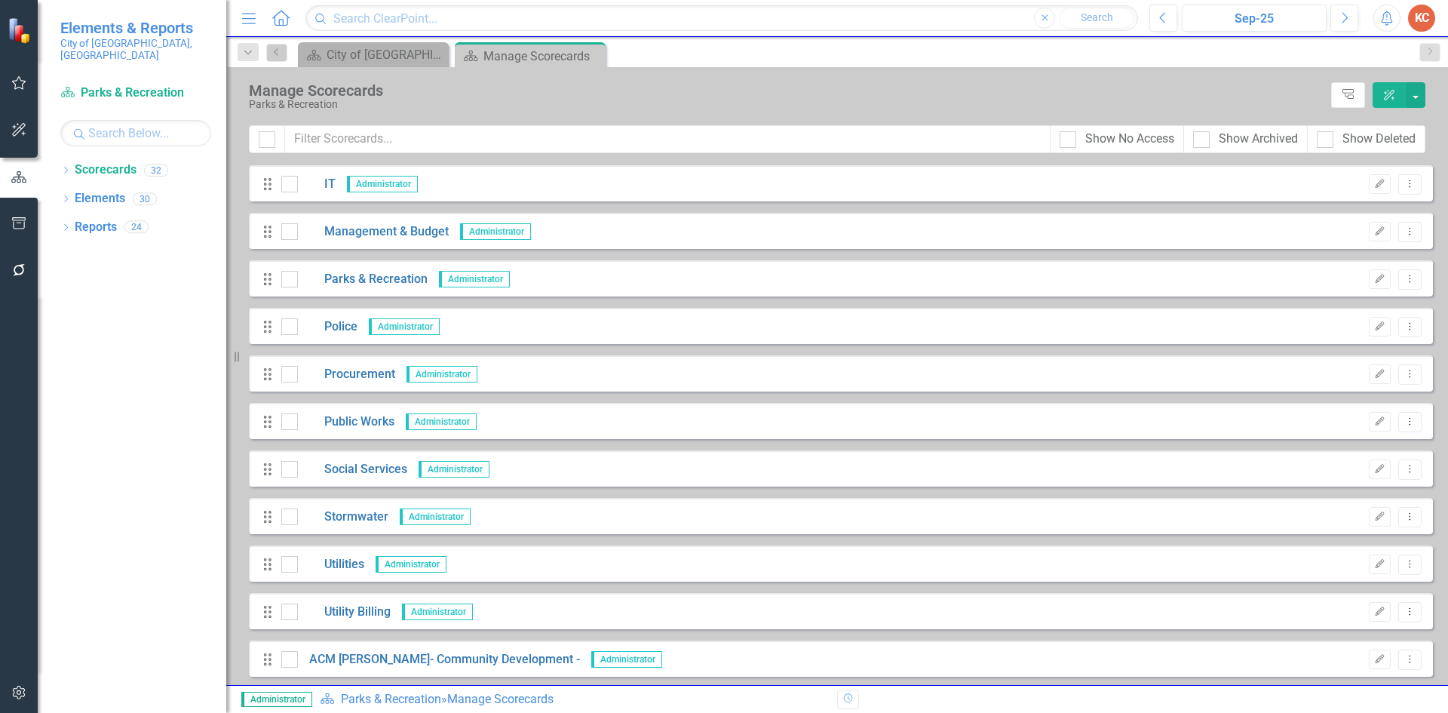
scroll to position [528, 0]
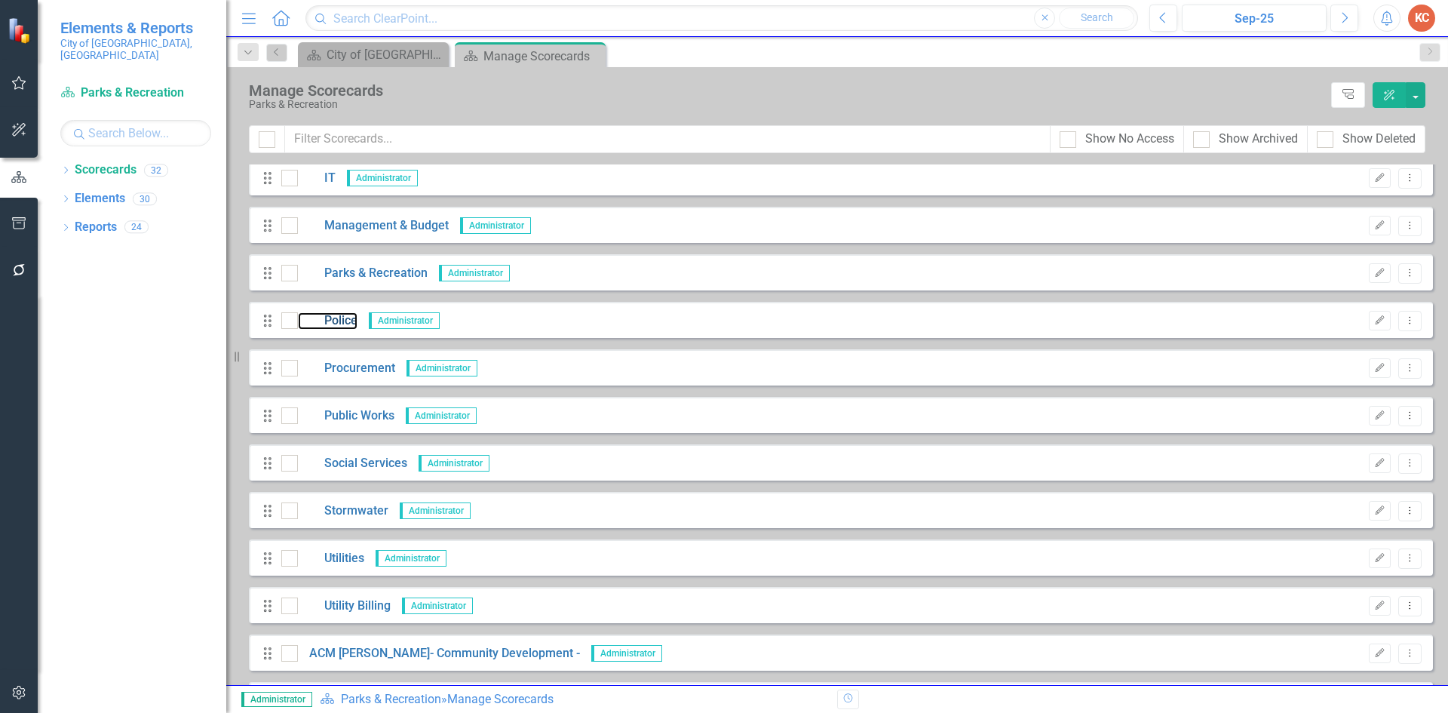
drag, startPoint x: 345, startPoint y: 315, endPoint x: 211, endPoint y: 271, distance: 141.4
click at [345, 315] on link "Police" at bounding box center [328, 320] width 60 height 17
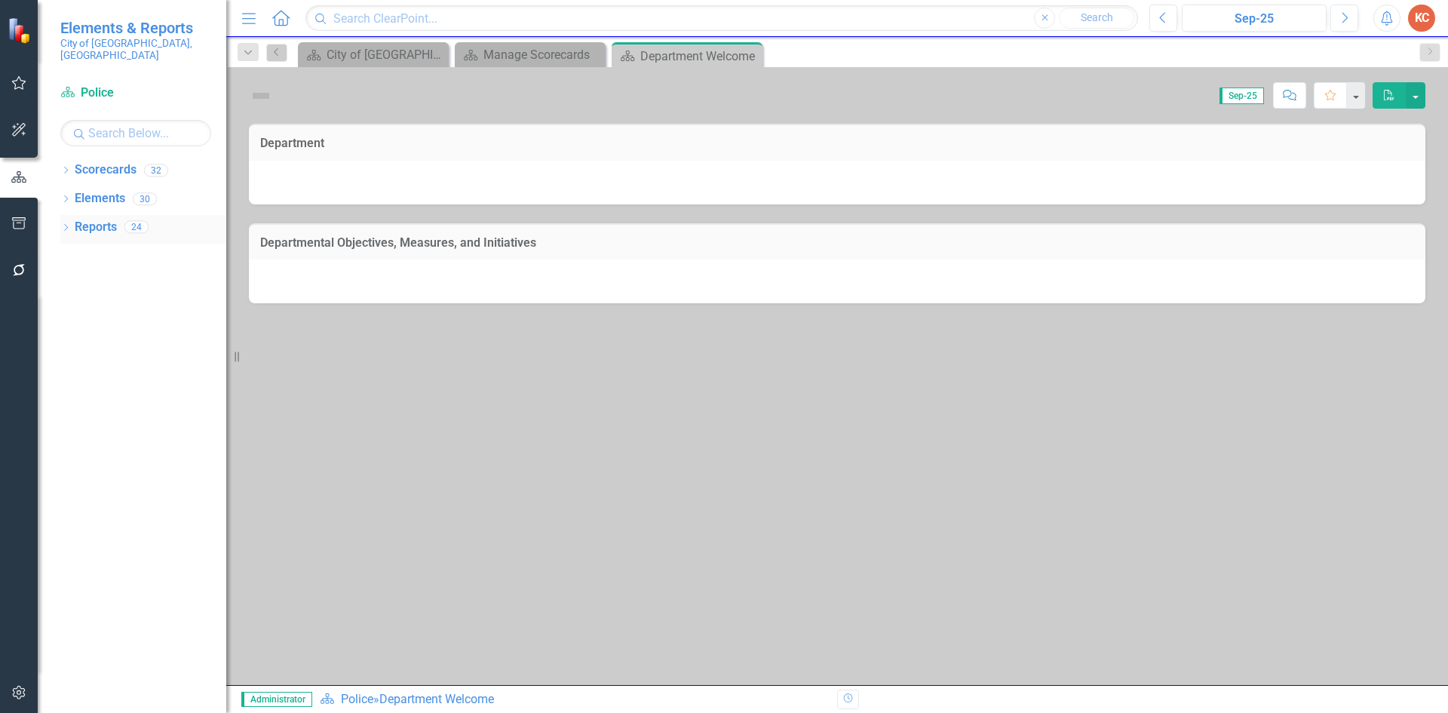
click at [99, 219] on link "Reports" at bounding box center [96, 227] width 42 height 17
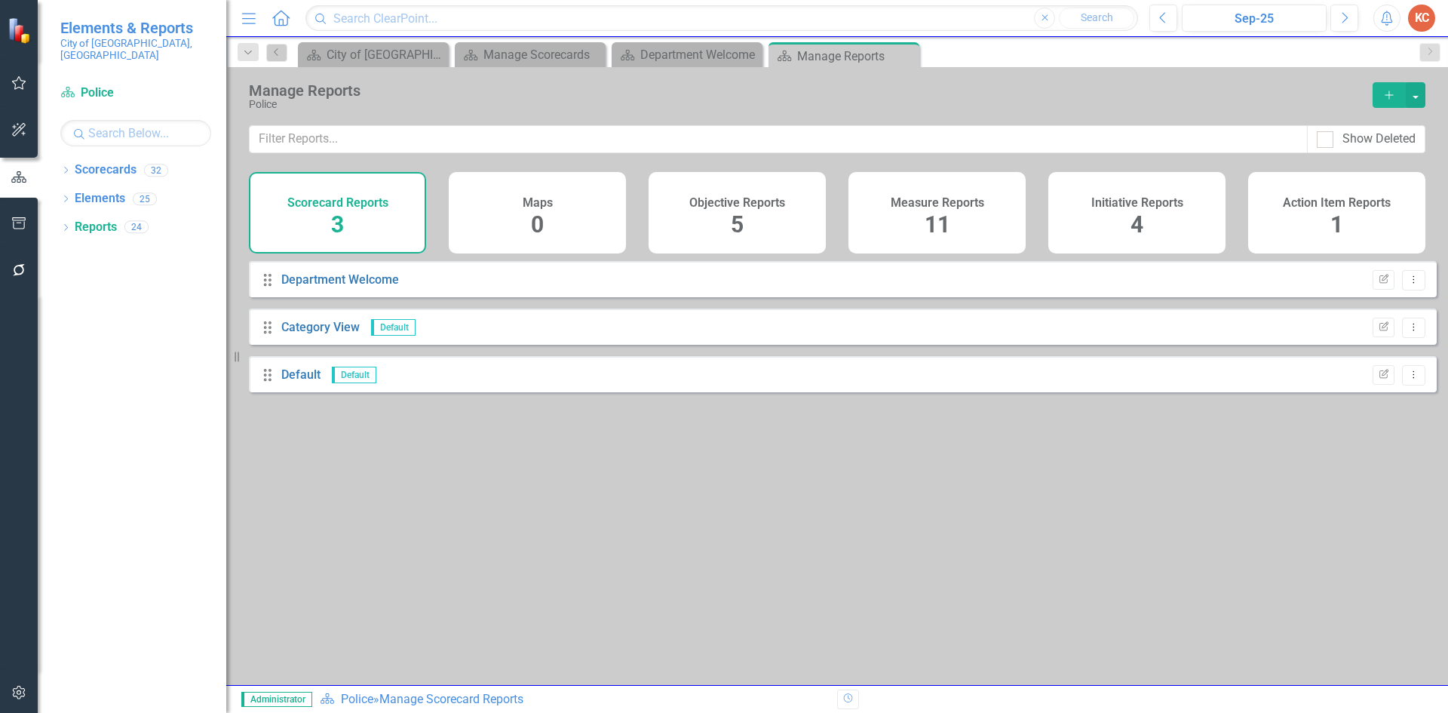
click at [935, 197] on h4 "Measure Reports" at bounding box center [936, 203] width 93 height 14
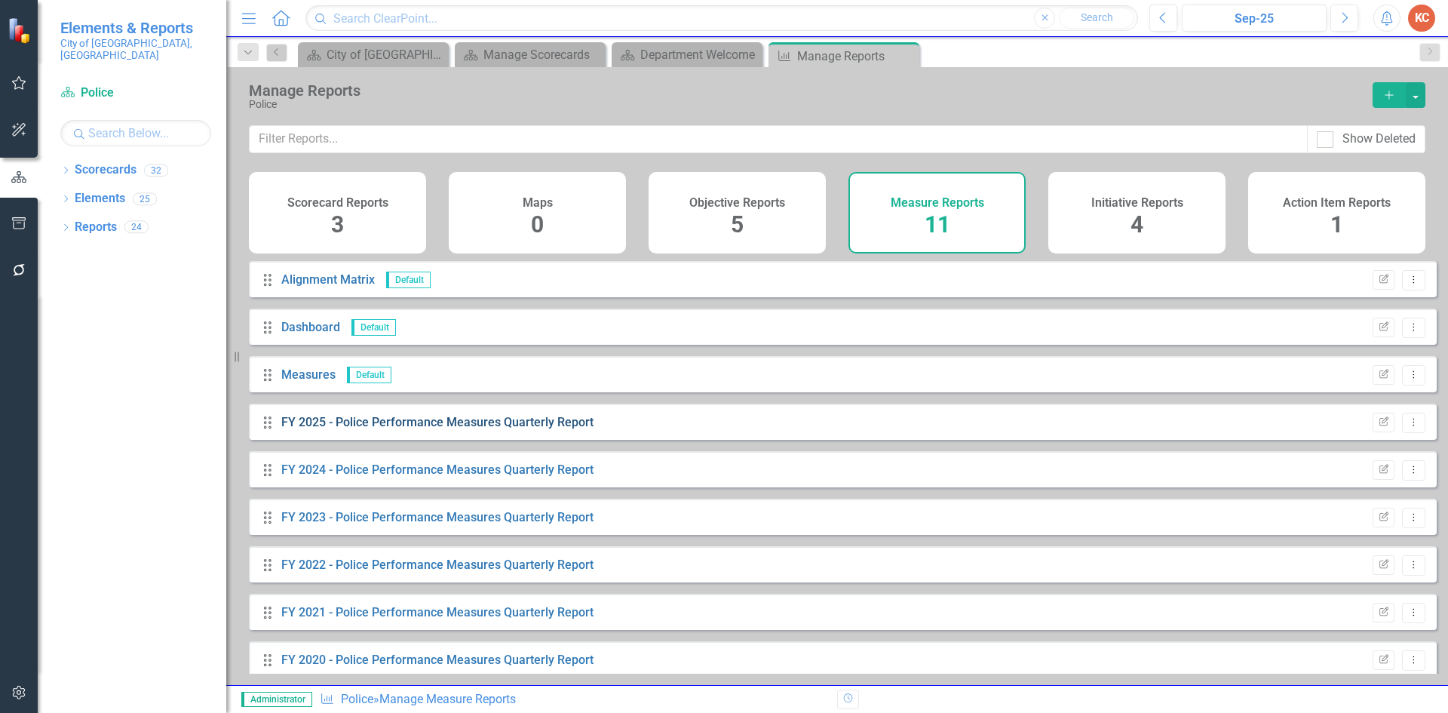
click at [410, 428] on link "FY 2025 - Police Performance Measures Quarterly Report" at bounding box center [437, 422] width 312 height 14
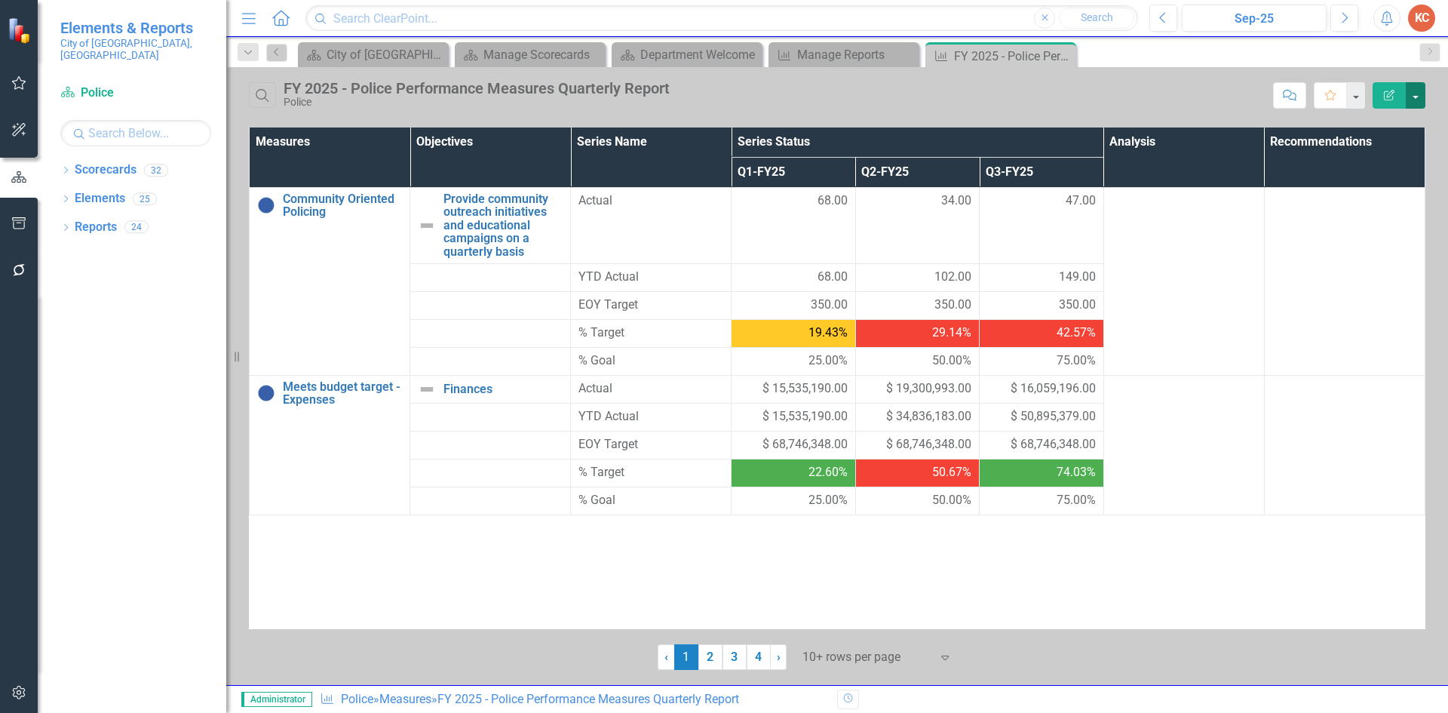
click at [1421, 94] on button "button" at bounding box center [1415, 95] width 20 height 26
click at [1372, 123] on link "Edit Report Edit Report" at bounding box center [1364, 123] width 119 height 28
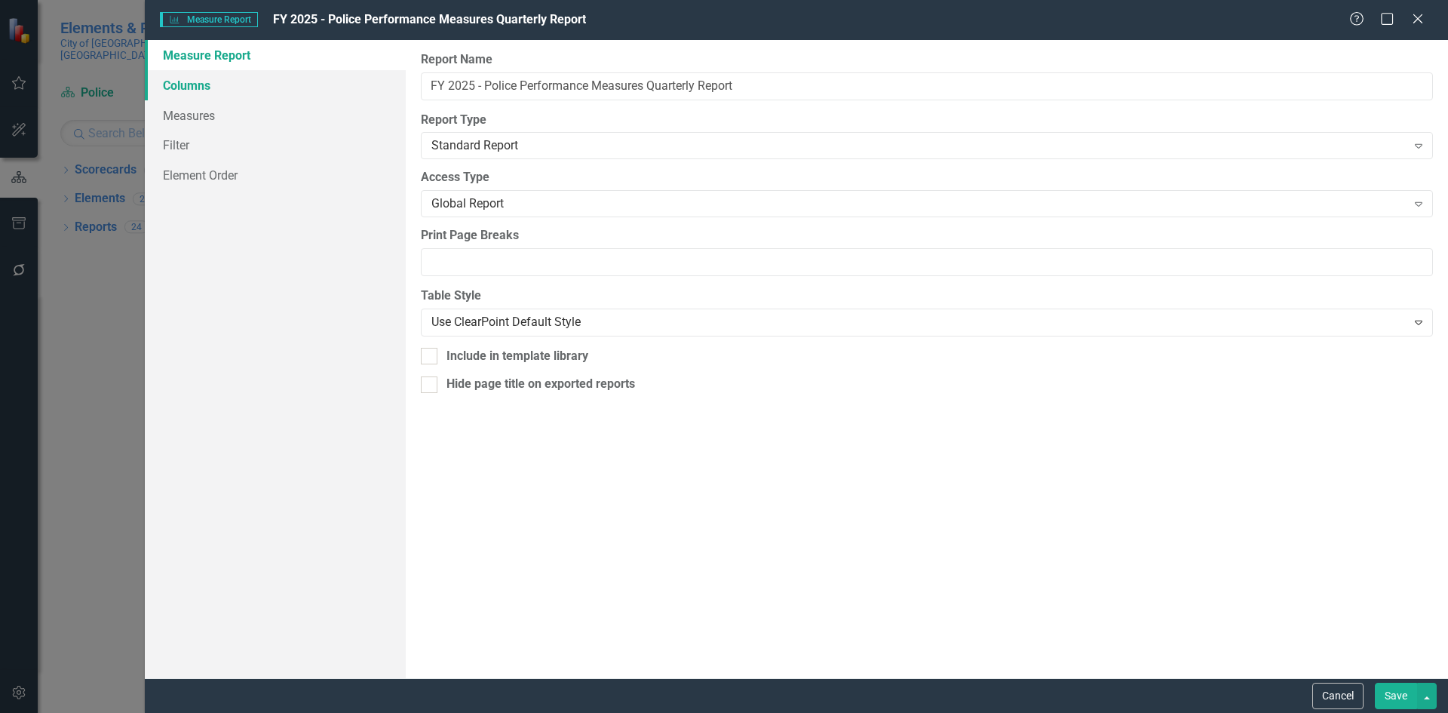
click at [215, 86] on link "Columns" at bounding box center [275, 85] width 261 height 30
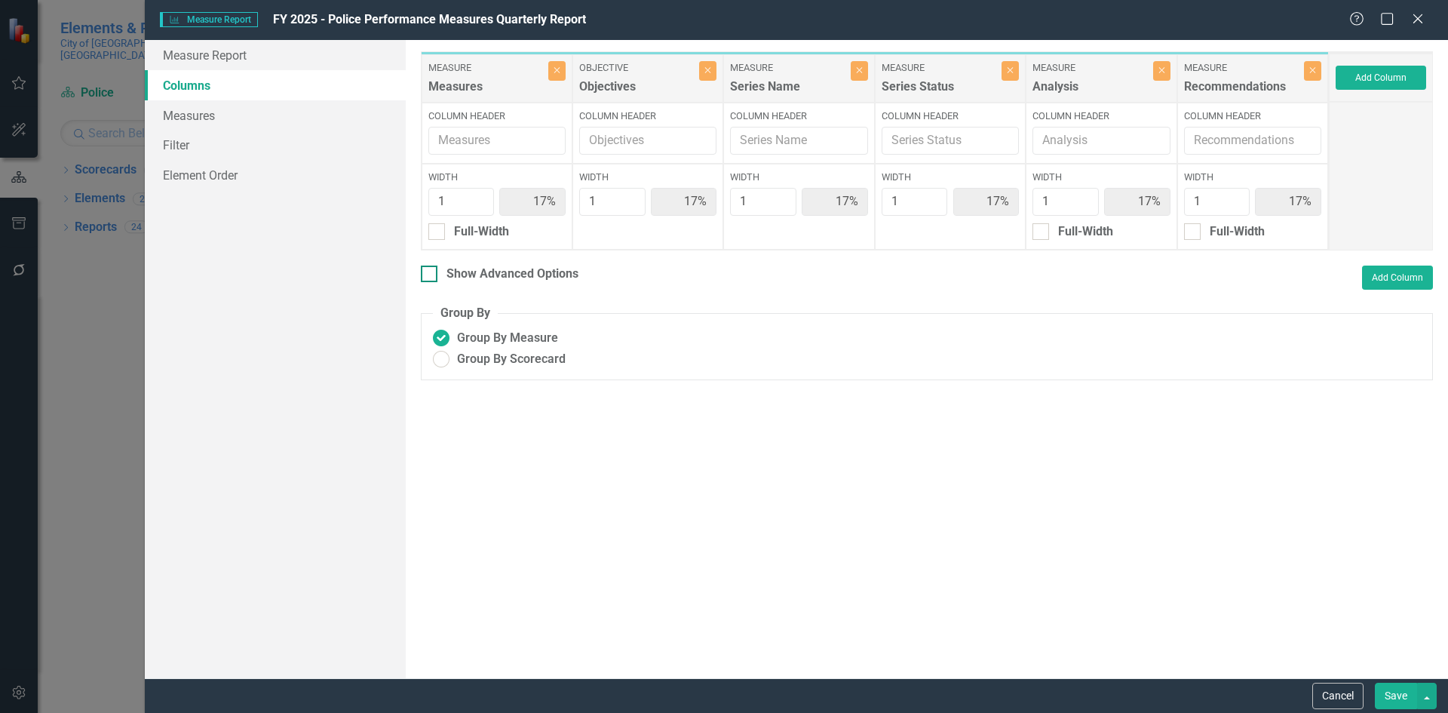
click at [479, 271] on div "Show Advanced Options" at bounding box center [512, 273] width 132 height 17
click at [431, 271] on input "Show Advanced Options" at bounding box center [426, 270] width 10 height 10
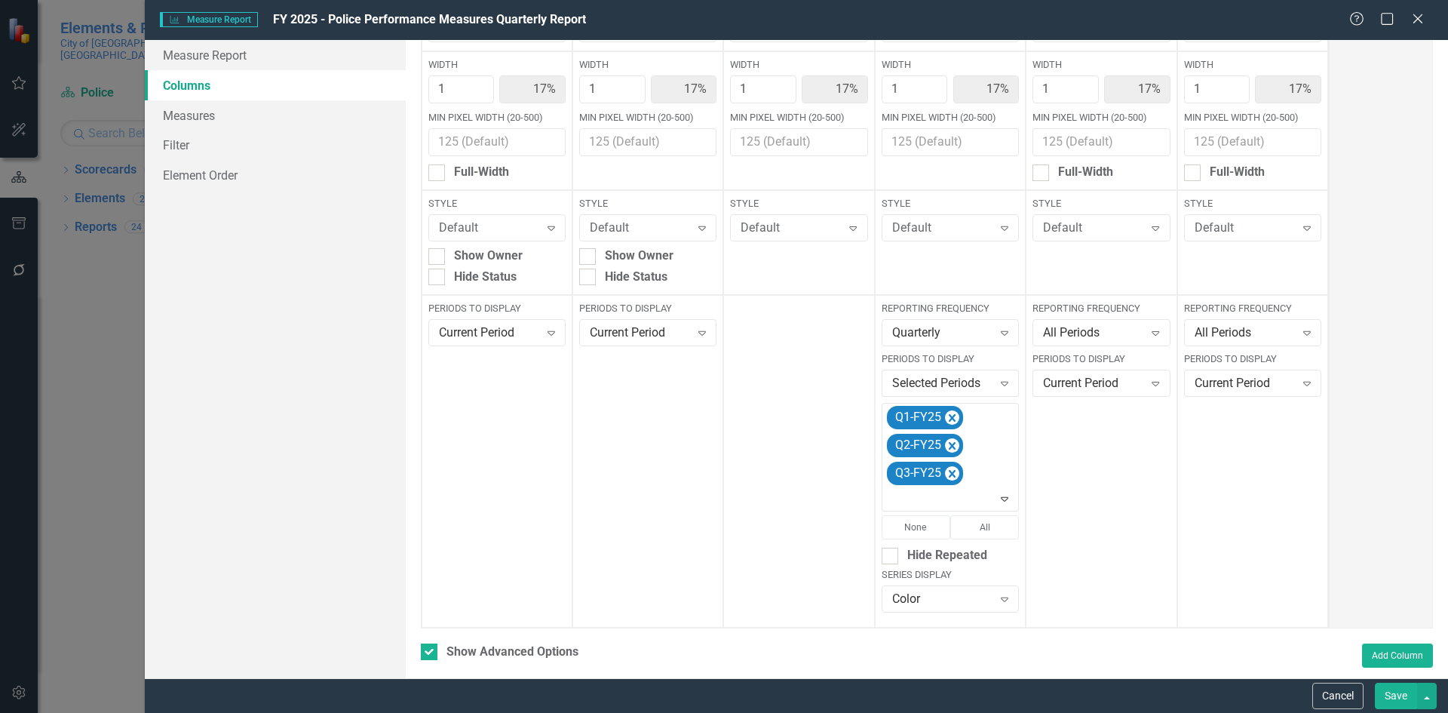
scroll to position [204, 0]
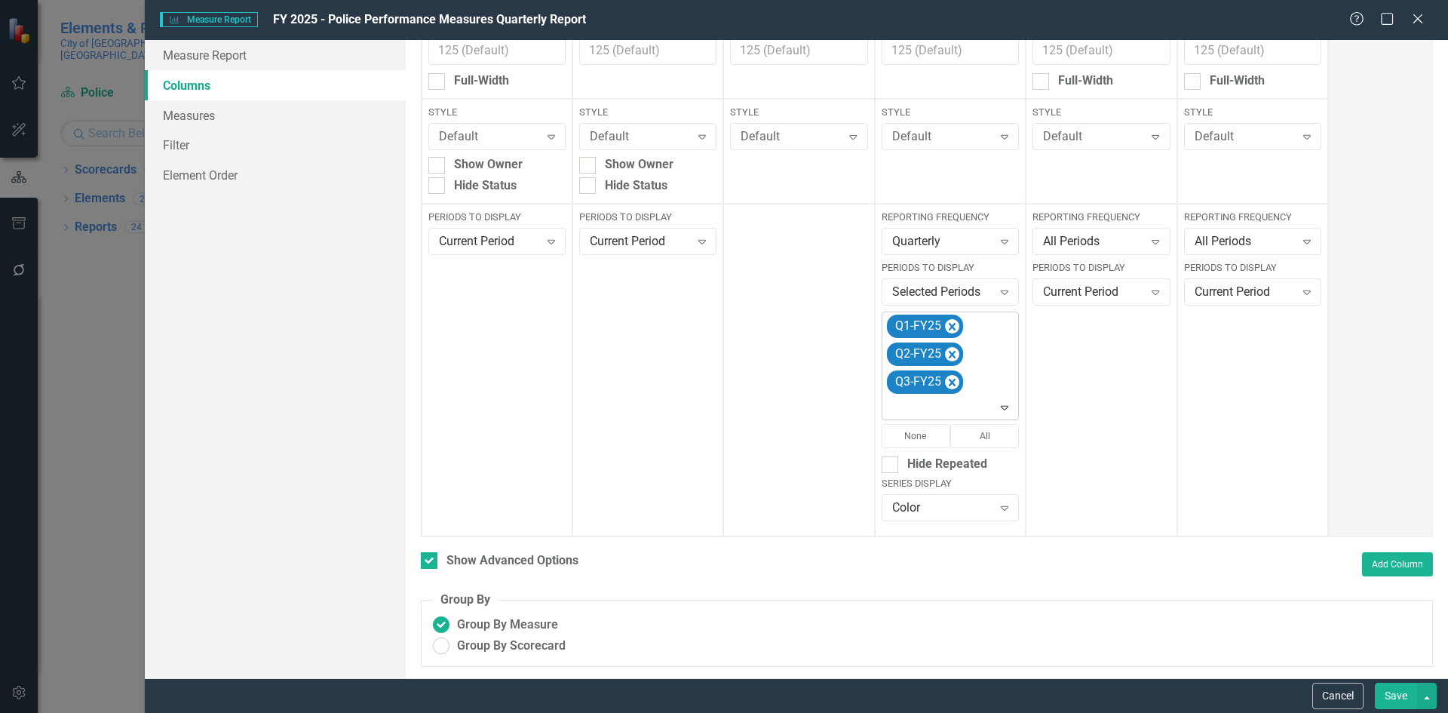
click at [997, 406] on icon "Expand" at bounding box center [1004, 407] width 15 height 12
click at [970, 290] on div "Q4-FY25" at bounding box center [943, 299] width 136 height 25
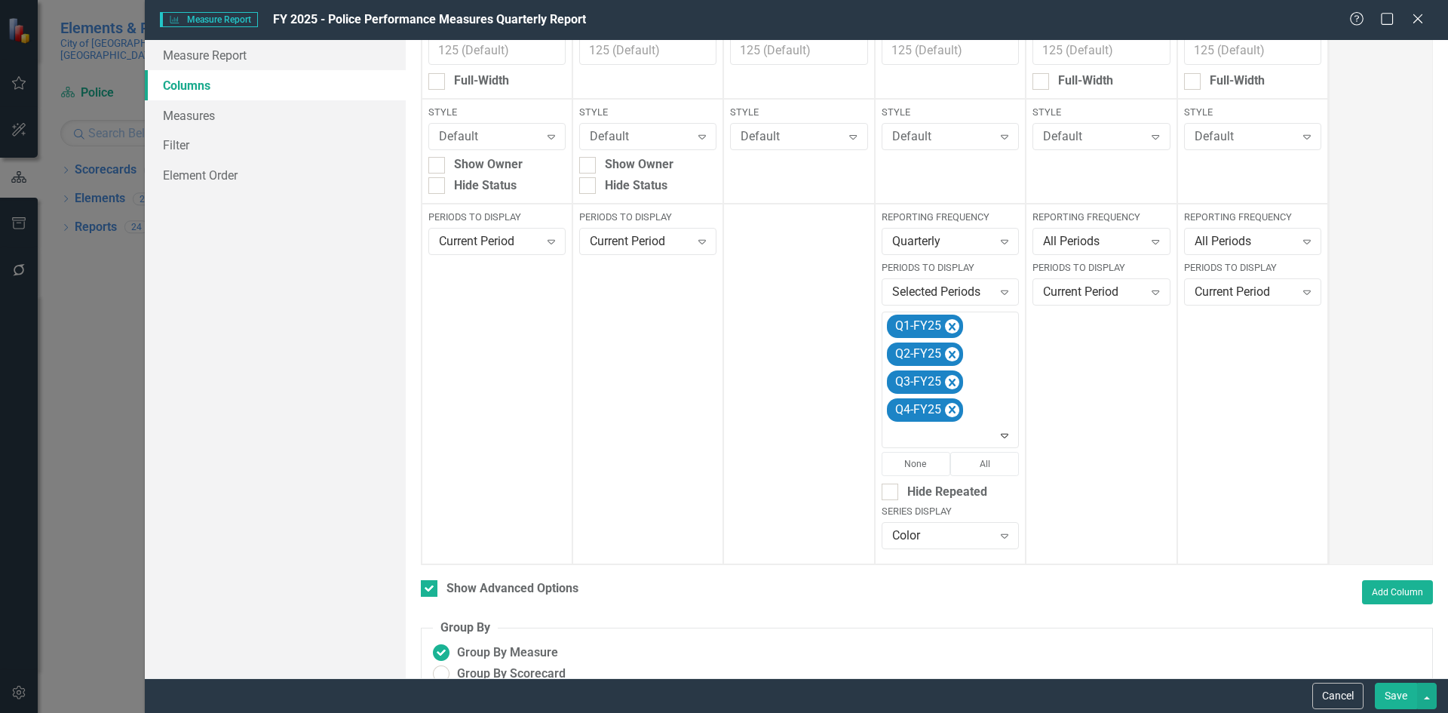
click at [1390, 695] on button "Save" at bounding box center [1396, 695] width 42 height 26
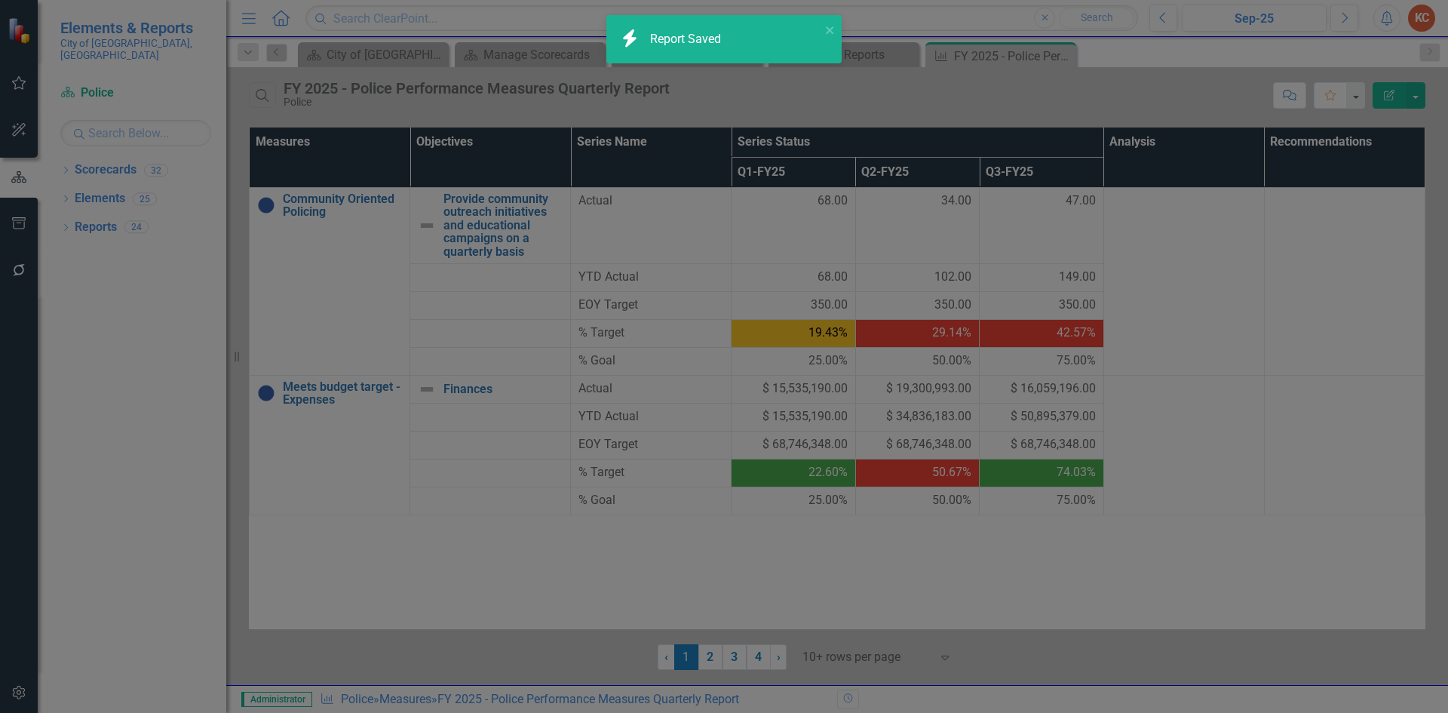
checkbox input "false"
radio input "true"
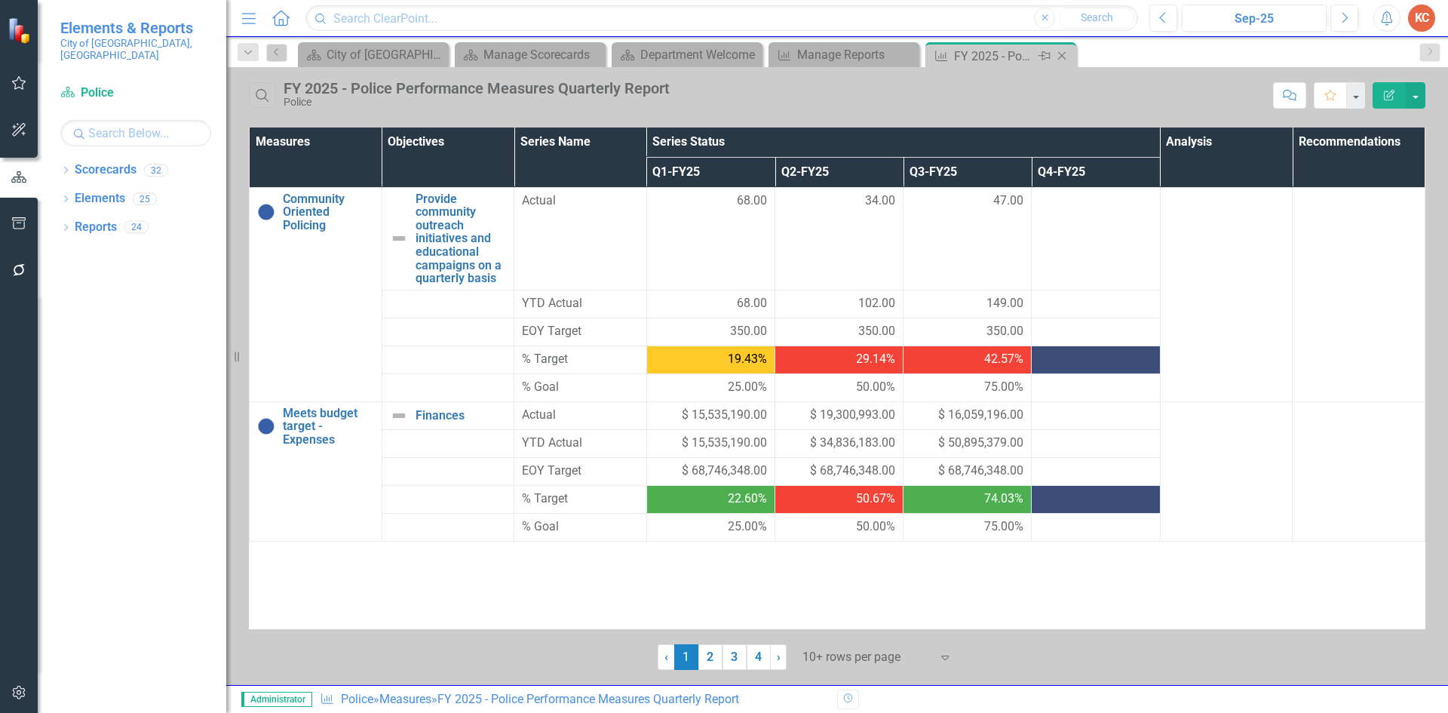
click at [1067, 55] on icon "Close" at bounding box center [1061, 56] width 15 height 12
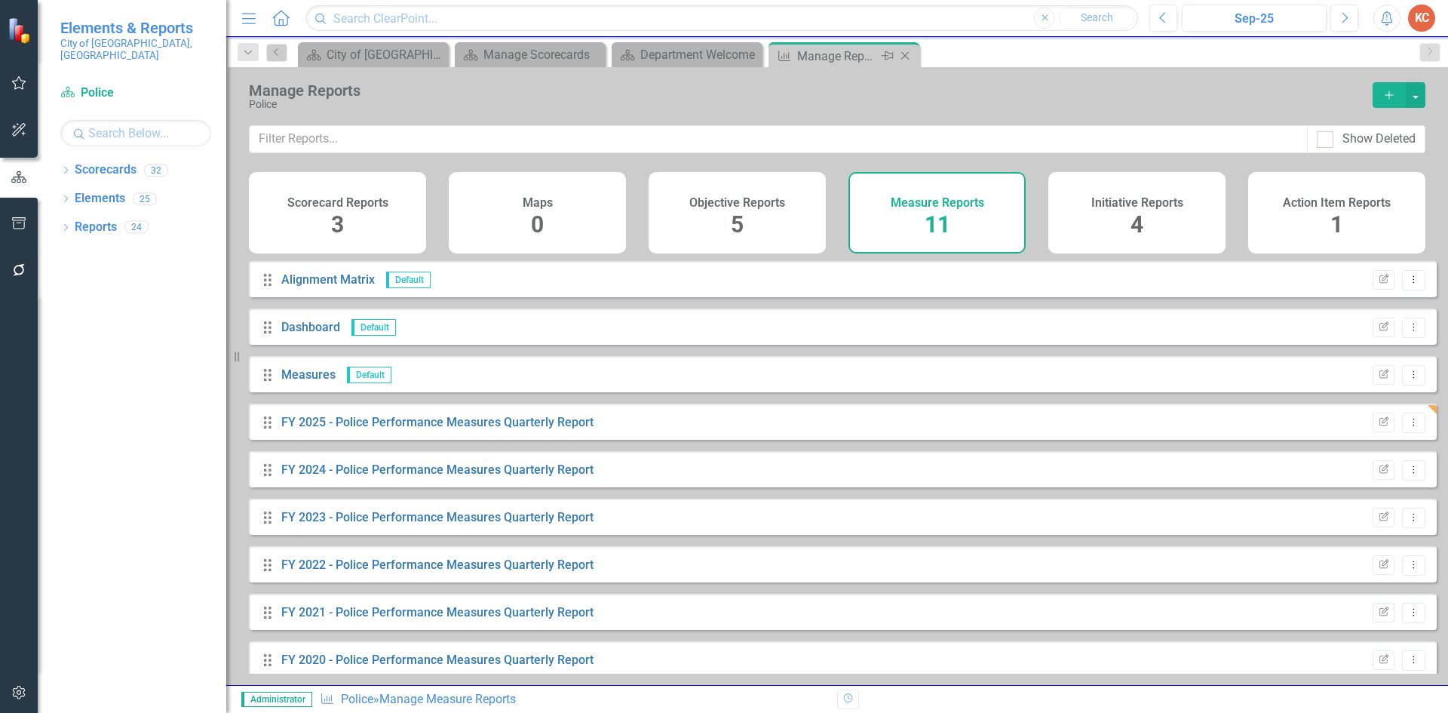
click at [910, 60] on icon "Close" at bounding box center [904, 56] width 15 height 12
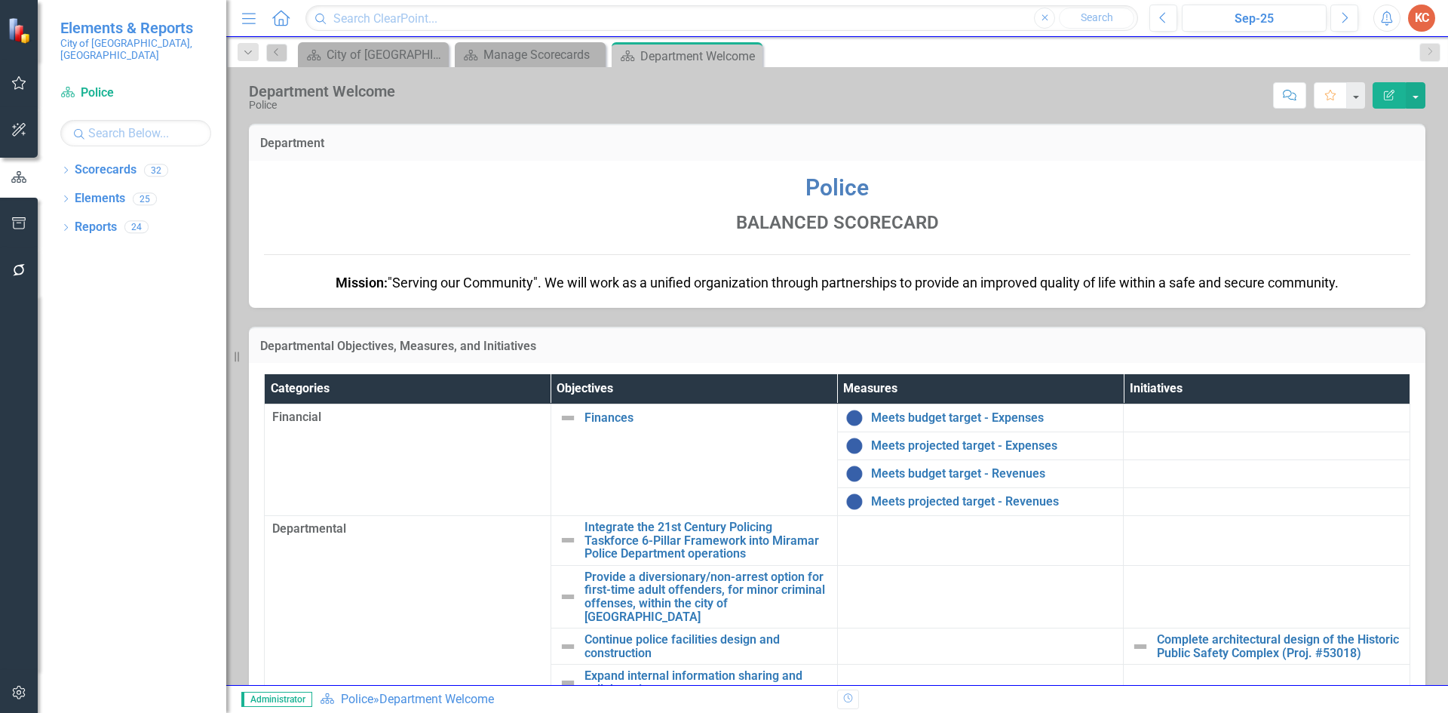
click at [0, 0] on icon "Close" at bounding box center [0, 0] width 0 height 0
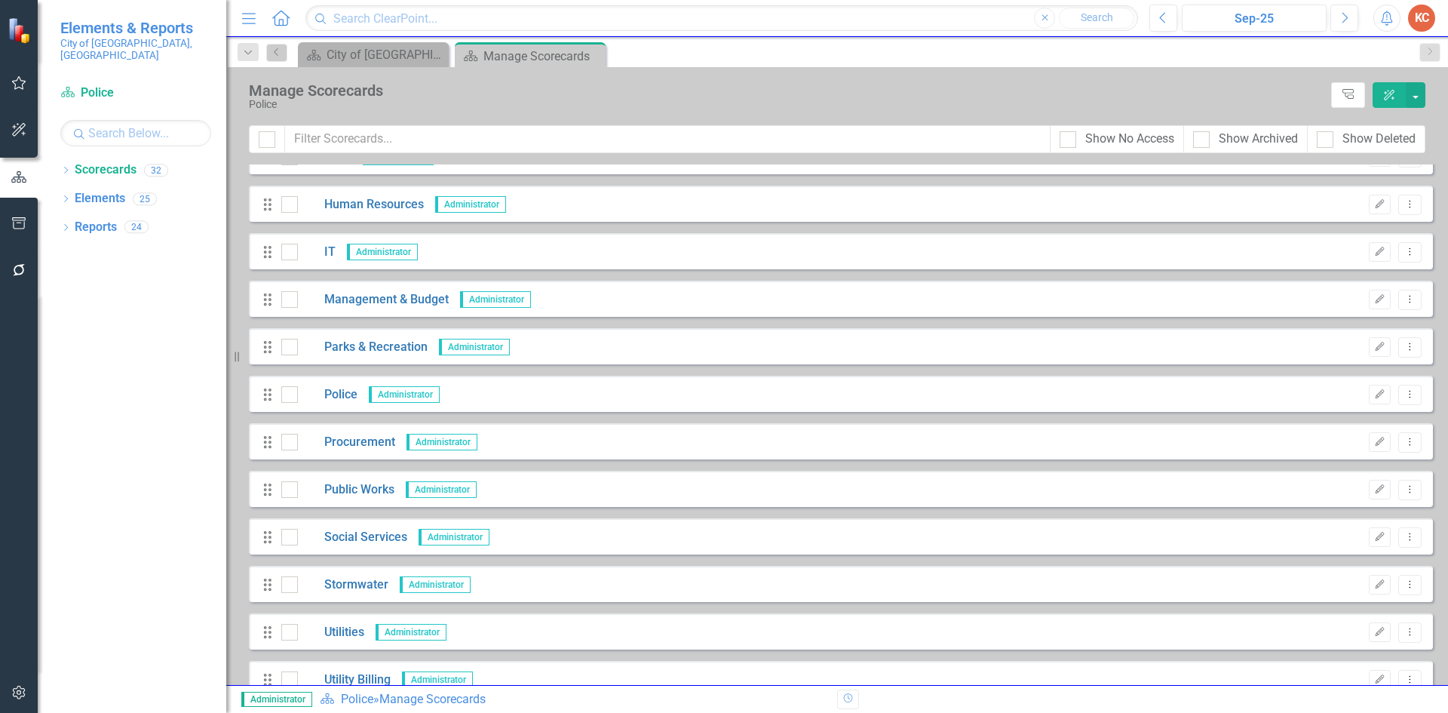
scroll to position [452, 0]
click at [354, 443] on link "Procurement" at bounding box center [346, 443] width 97 height 17
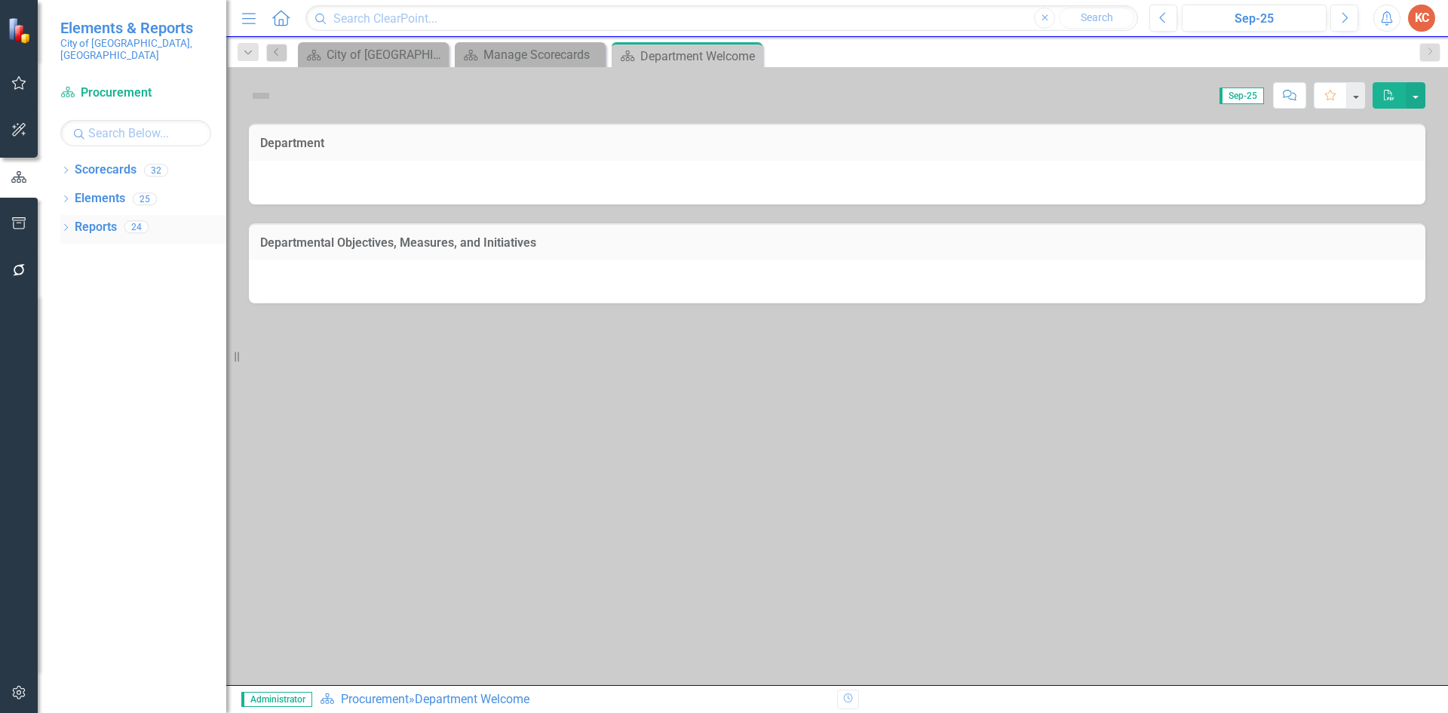
click at [95, 219] on link "Reports" at bounding box center [96, 227] width 42 height 17
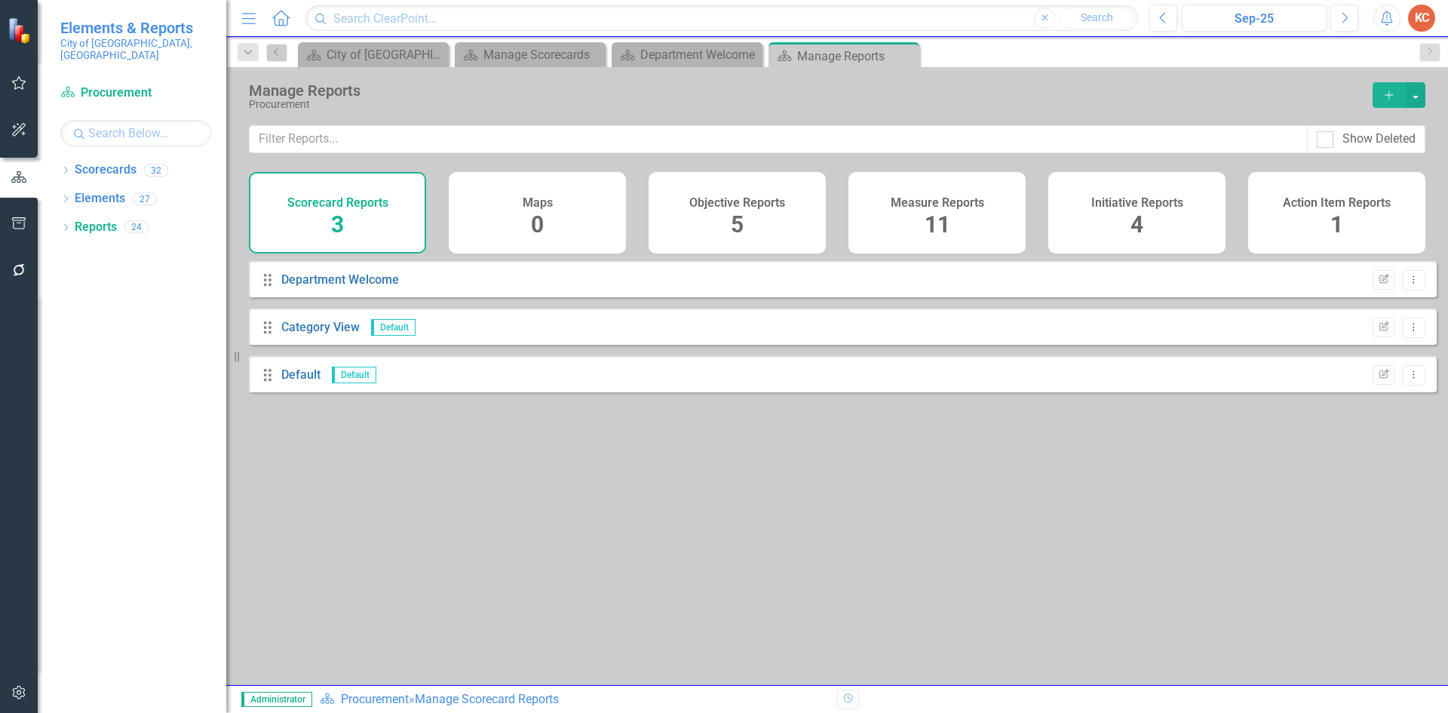
click at [930, 198] on h4 "Measure Reports" at bounding box center [936, 203] width 93 height 14
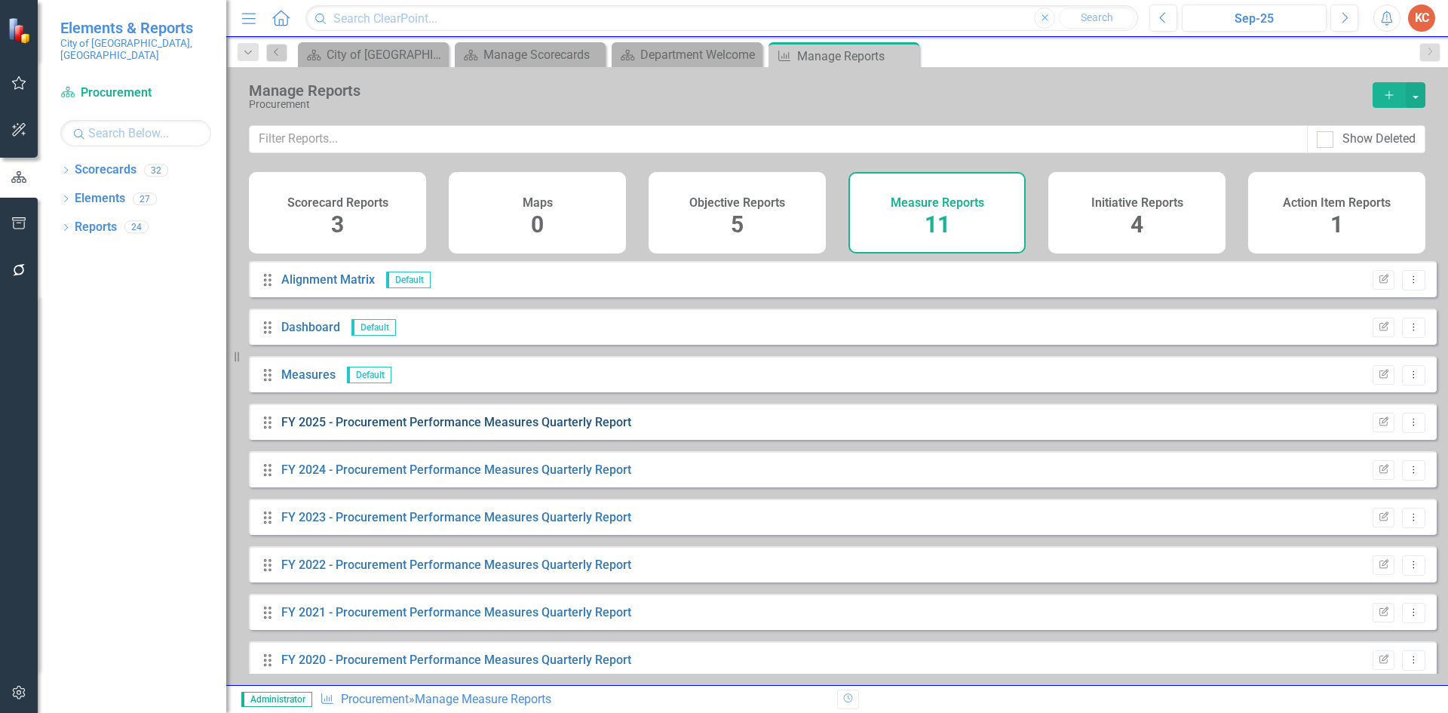
click at [327, 429] on link "FY 2025 - Procurement Performance Measures Quarterly Report" at bounding box center [456, 422] width 350 height 14
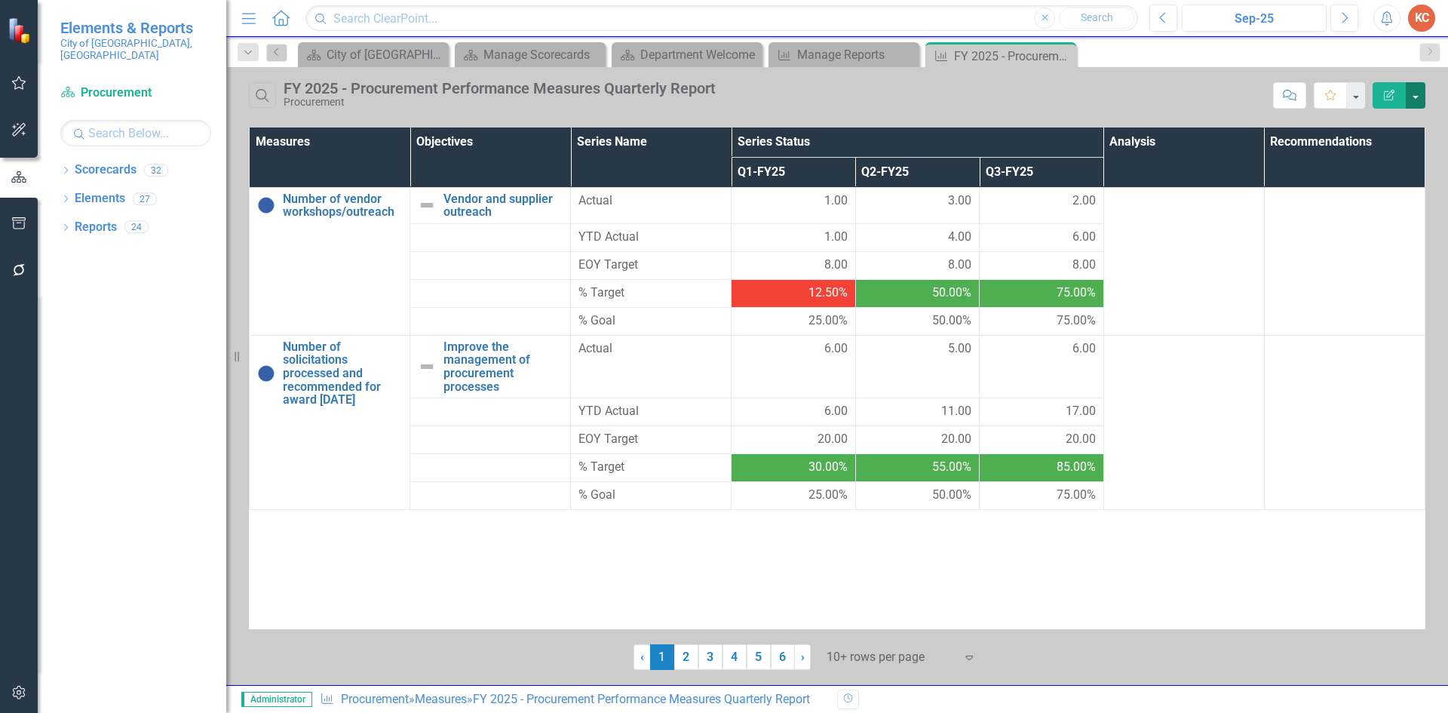
click at [1417, 98] on button "button" at bounding box center [1415, 95] width 20 height 26
click at [1377, 122] on link "Edit Report Edit Report" at bounding box center [1364, 123] width 119 height 28
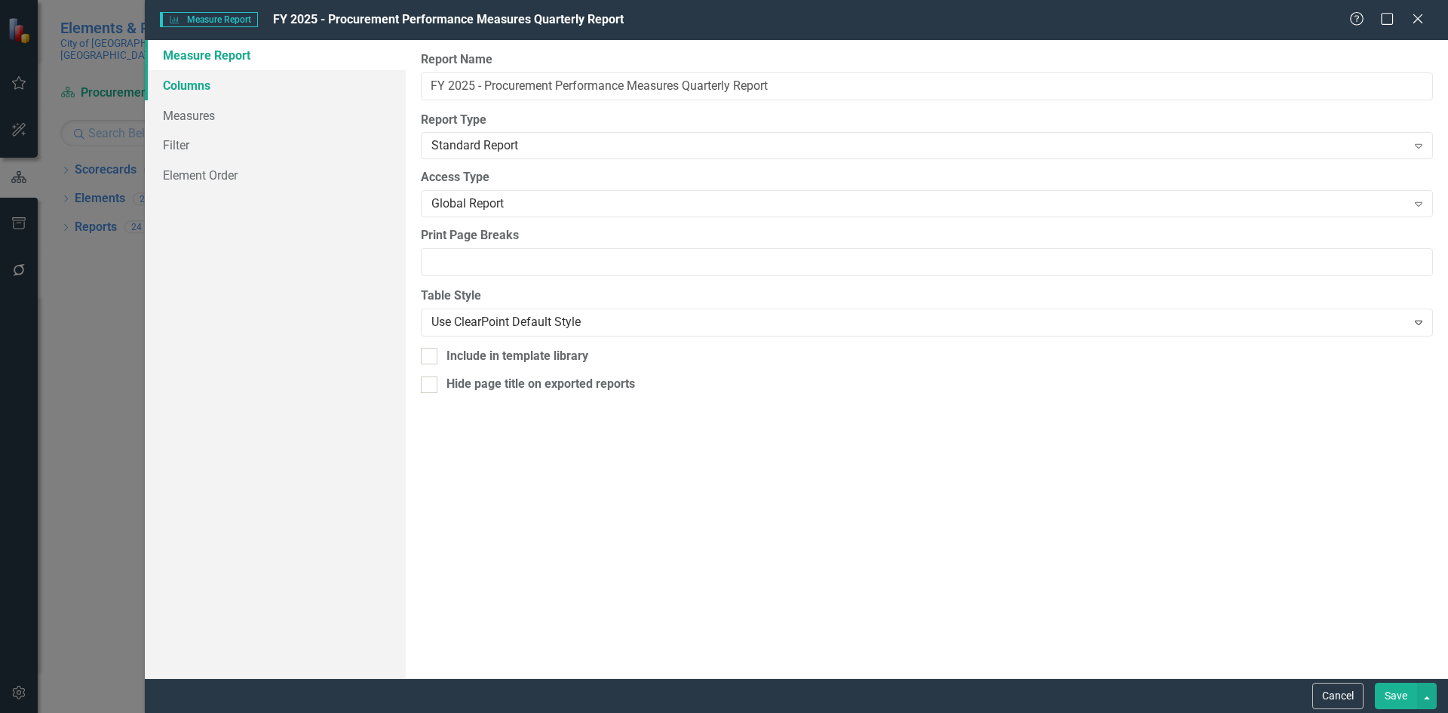
click at [231, 84] on link "Columns" at bounding box center [275, 85] width 261 height 30
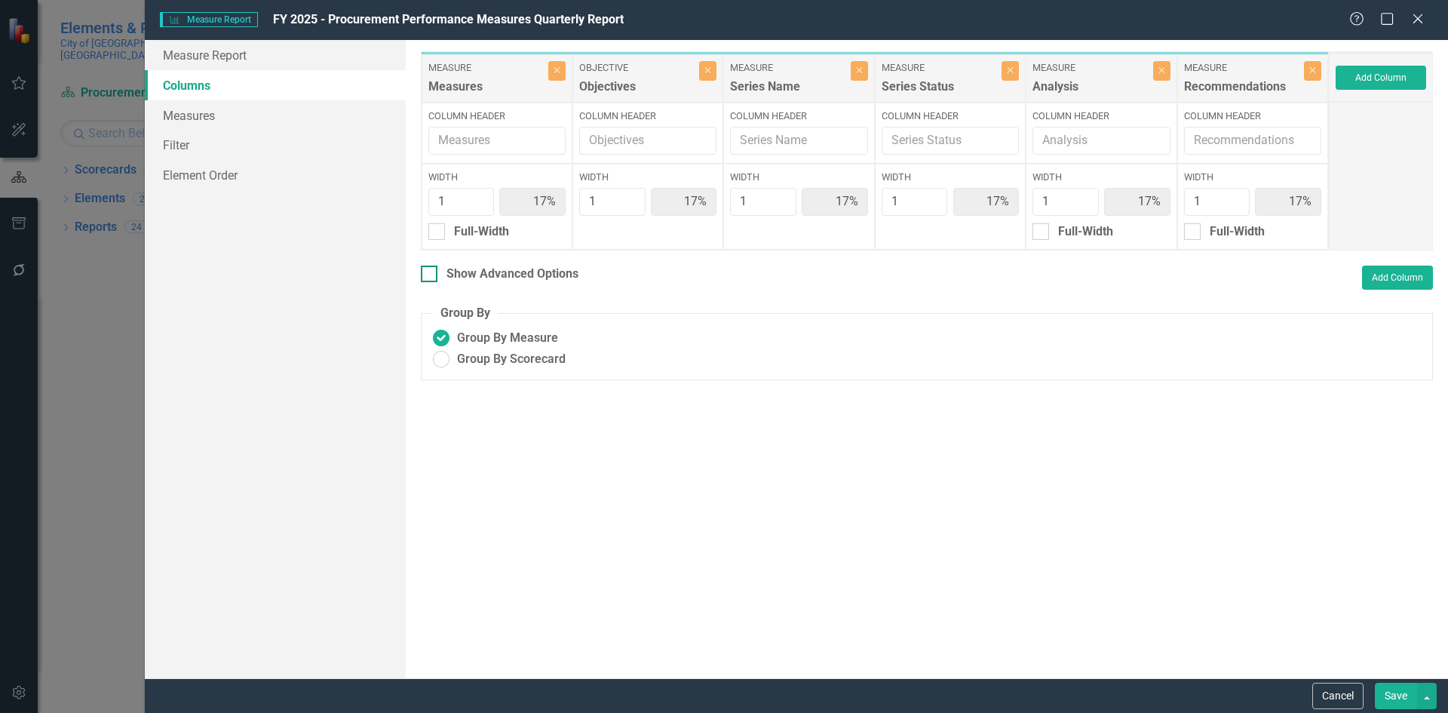
click at [478, 276] on div "Show Advanced Options" at bounding box center [512, 273] width 132 height 17
click at [431, 275] on input "Show Advanced Options" at bounding box center [426, 270] width 10 height 10
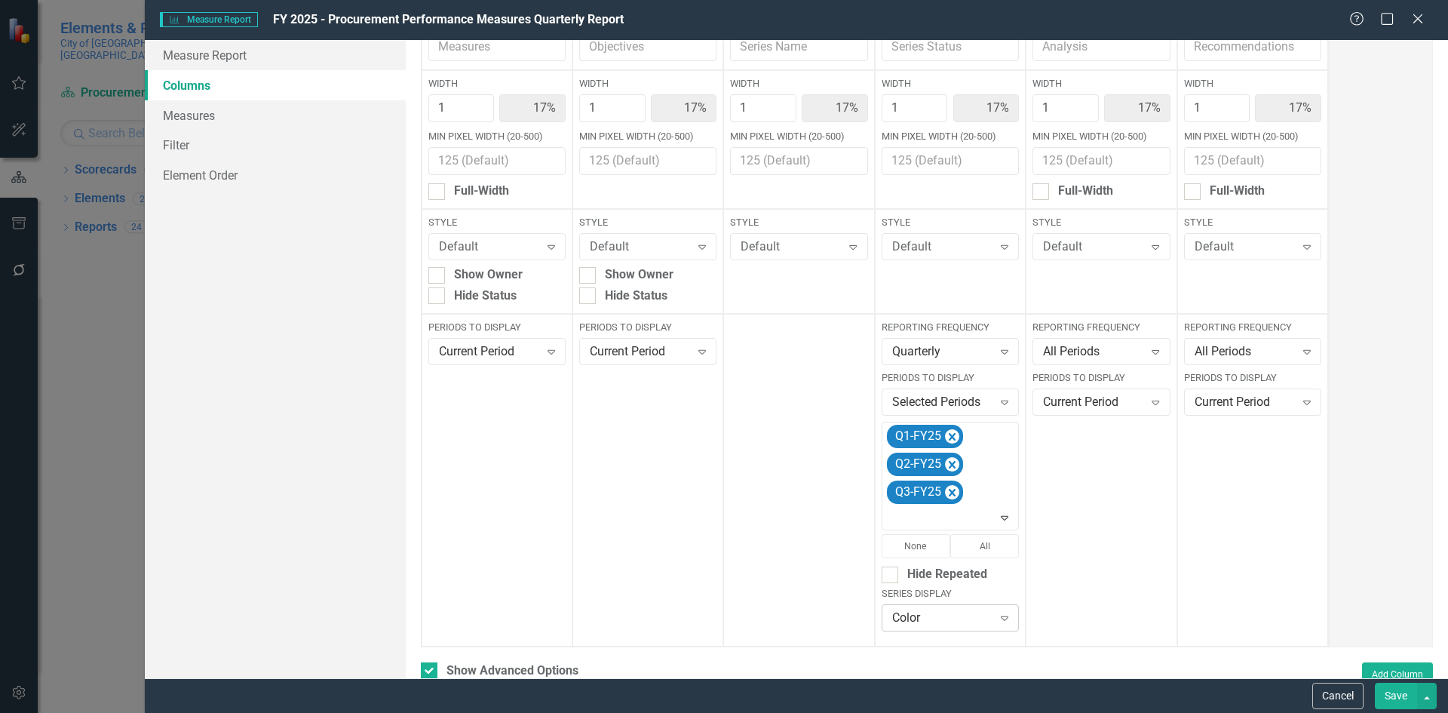
scroll to position [204, 0]
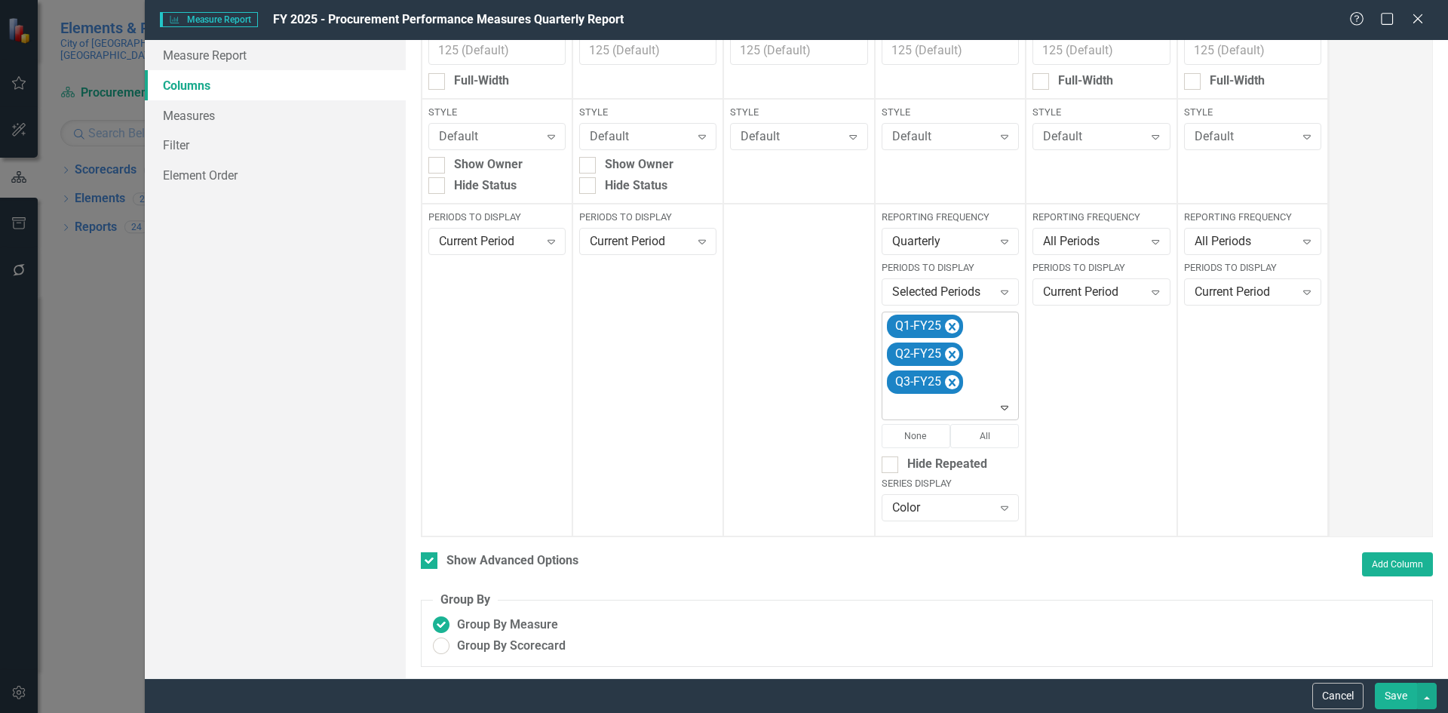
click at [1005, 409] on div "Expand" at bounding box center [1007, 407] width 21 height 24
click at [955, 299] on div "Q4-FY25" at bounding box center [946, 299] width 112 height 17
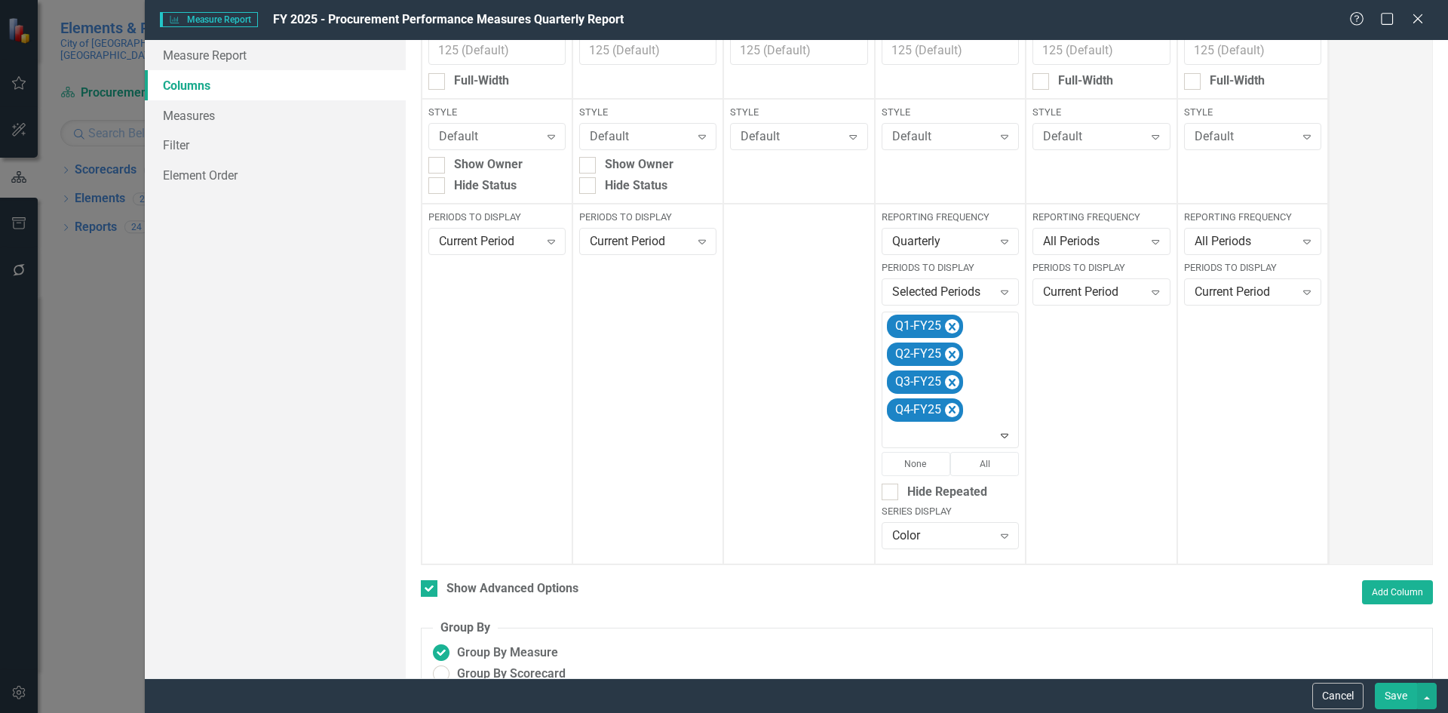
drag, startPoint x: 1396, startPoint y: 687, endPoint x: 1349, endPoint y: 614, distance: 87.2
click at [1396, 687] on button "Save" at bounding box center [1396, 695] width 42 height 26
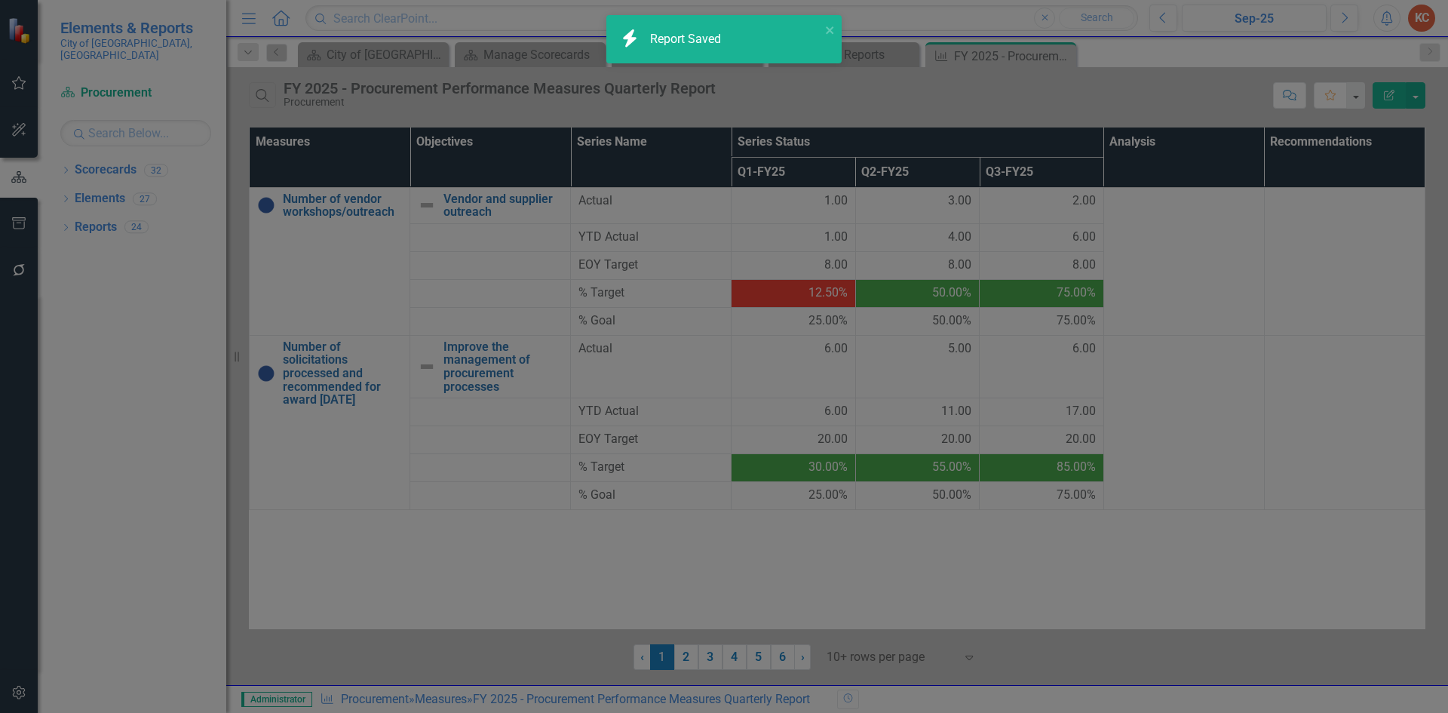
checkbox input "false"
radio input "true"
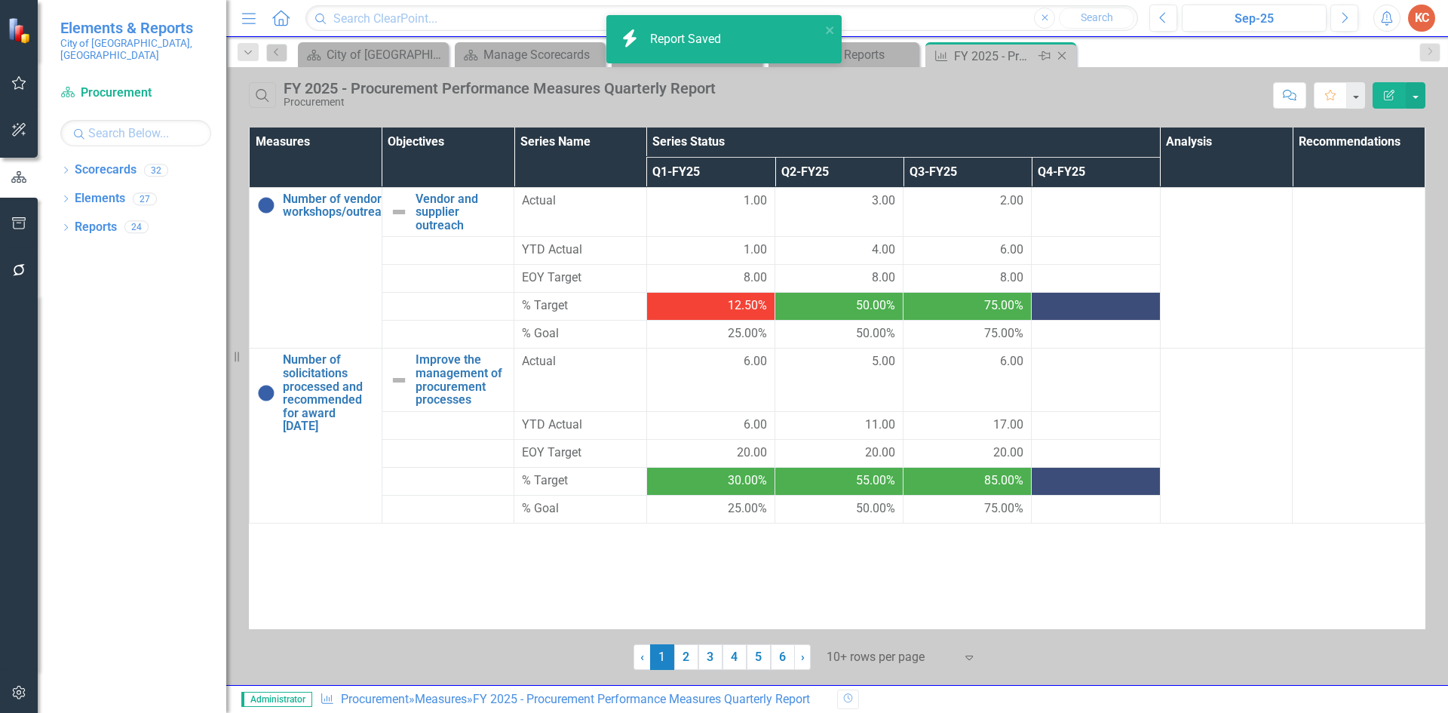
click at [1069, 60] on icon "Close" at bounding box center [1061, 56] width 15 height 12
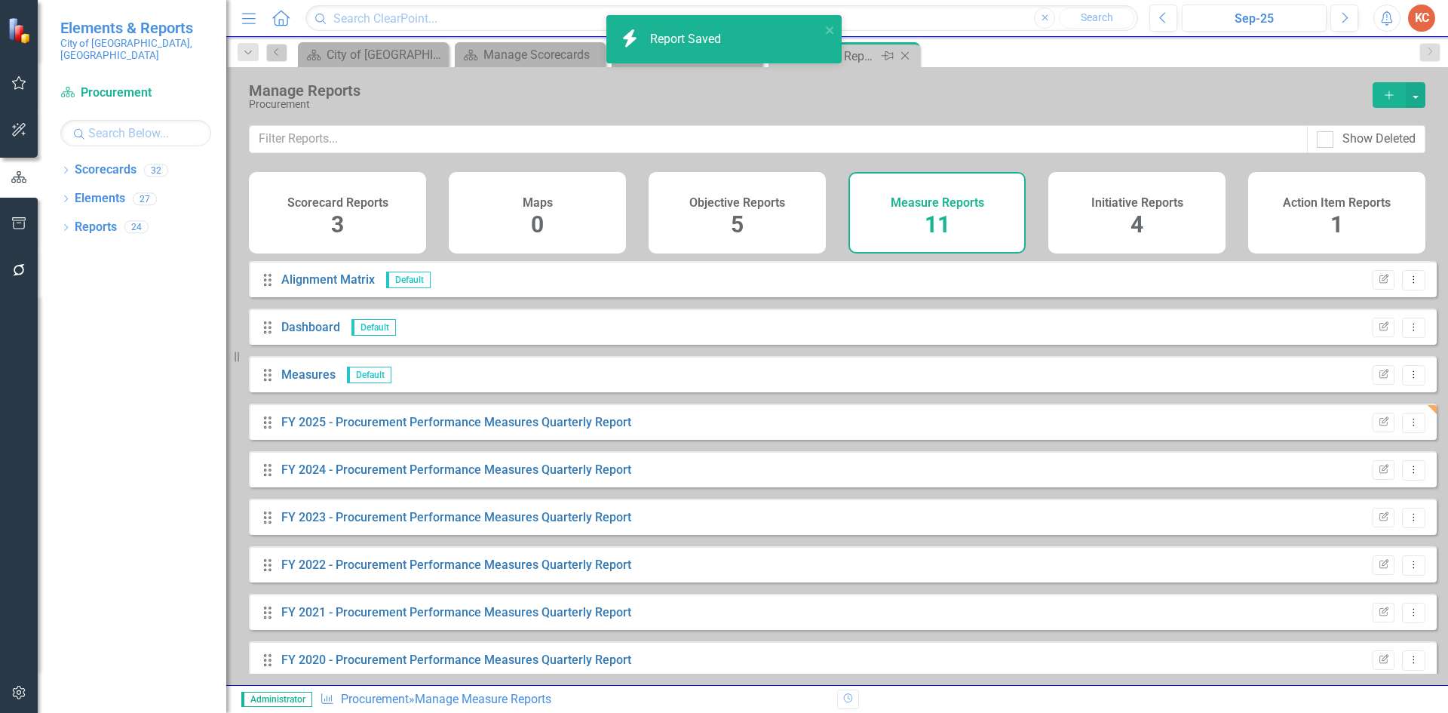
click at [914, 60] on div "Close" at bounding box center [906, 56] width 19 height 19
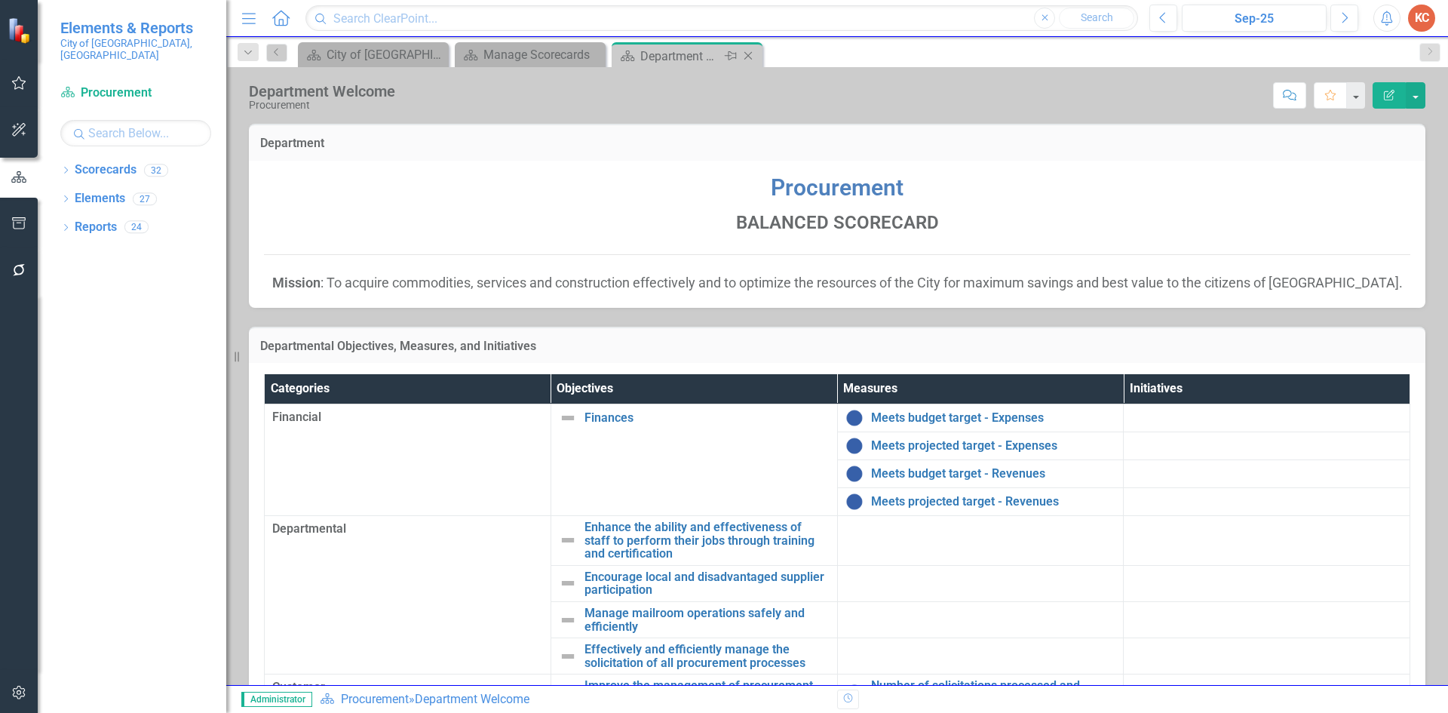
click at [749, 60] on icon "Close" at bounding box center [747, 56] width 15 height 12
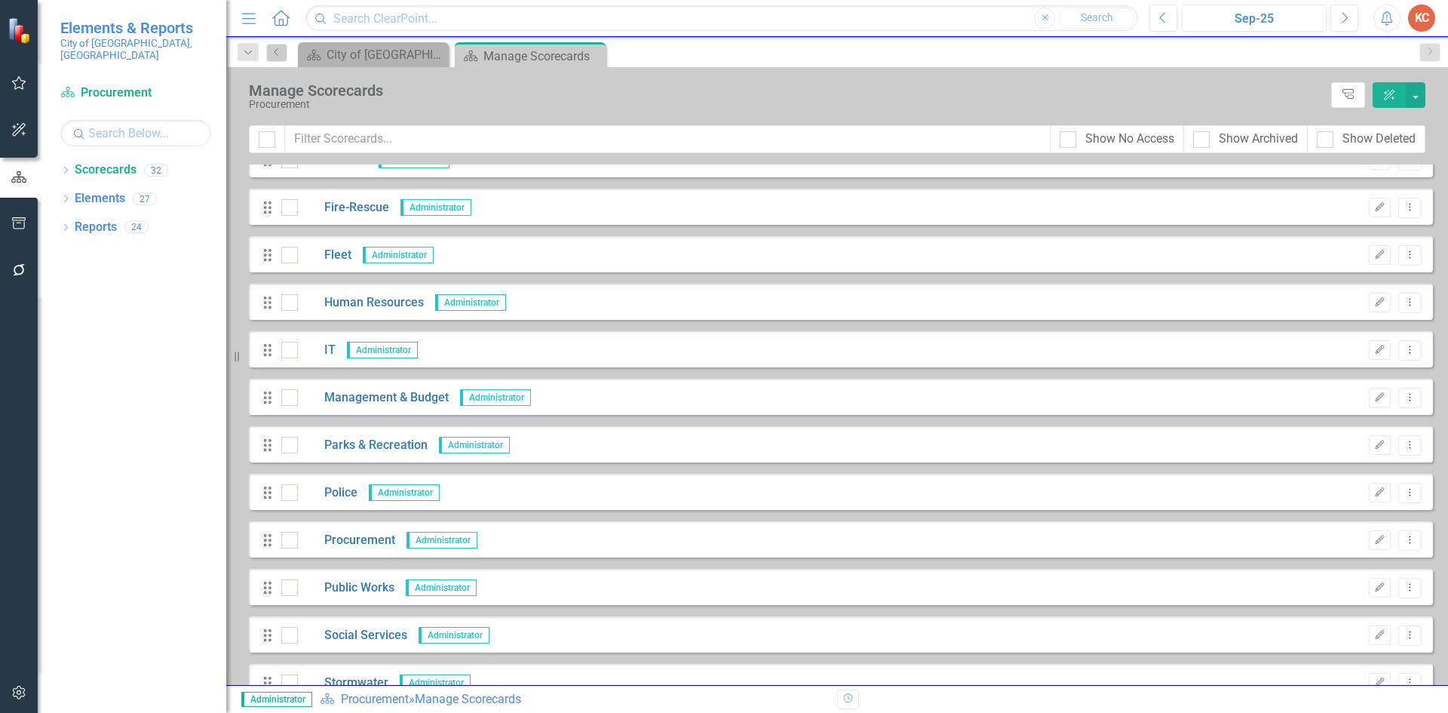
scroll to position [452, 0]
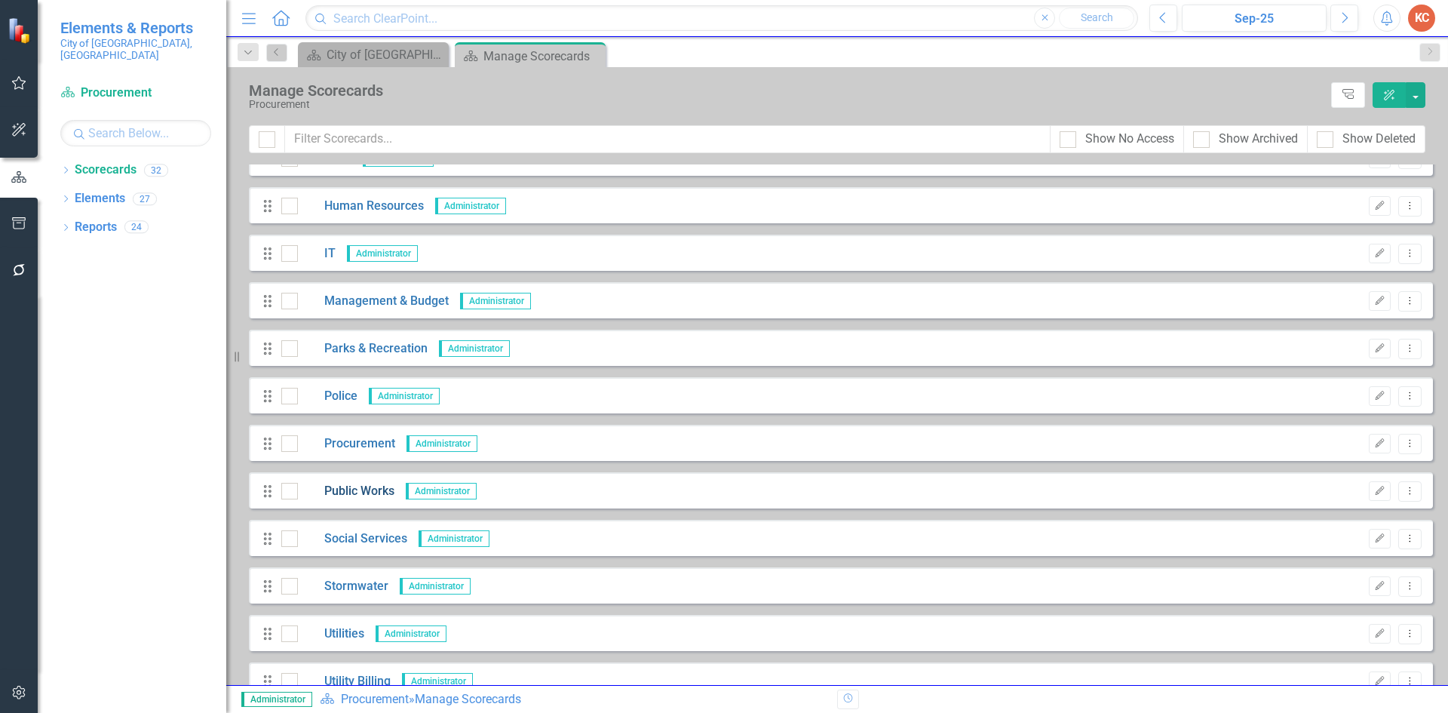
click at [370, 492] on link "Public Works" at bounding box center [346, 491] width 97 height 17
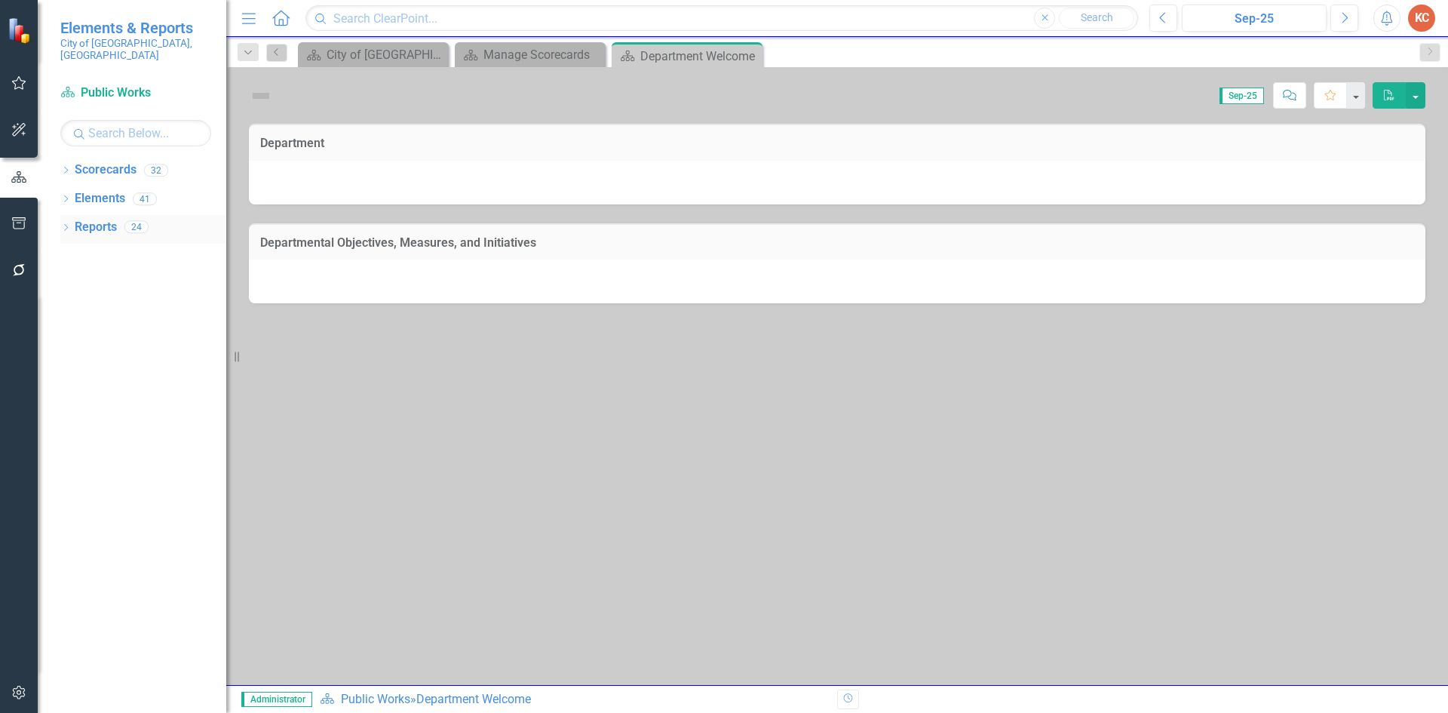
click at [114, 224] on div "Reports" at bounding box center [96, 227] width 42 height 25
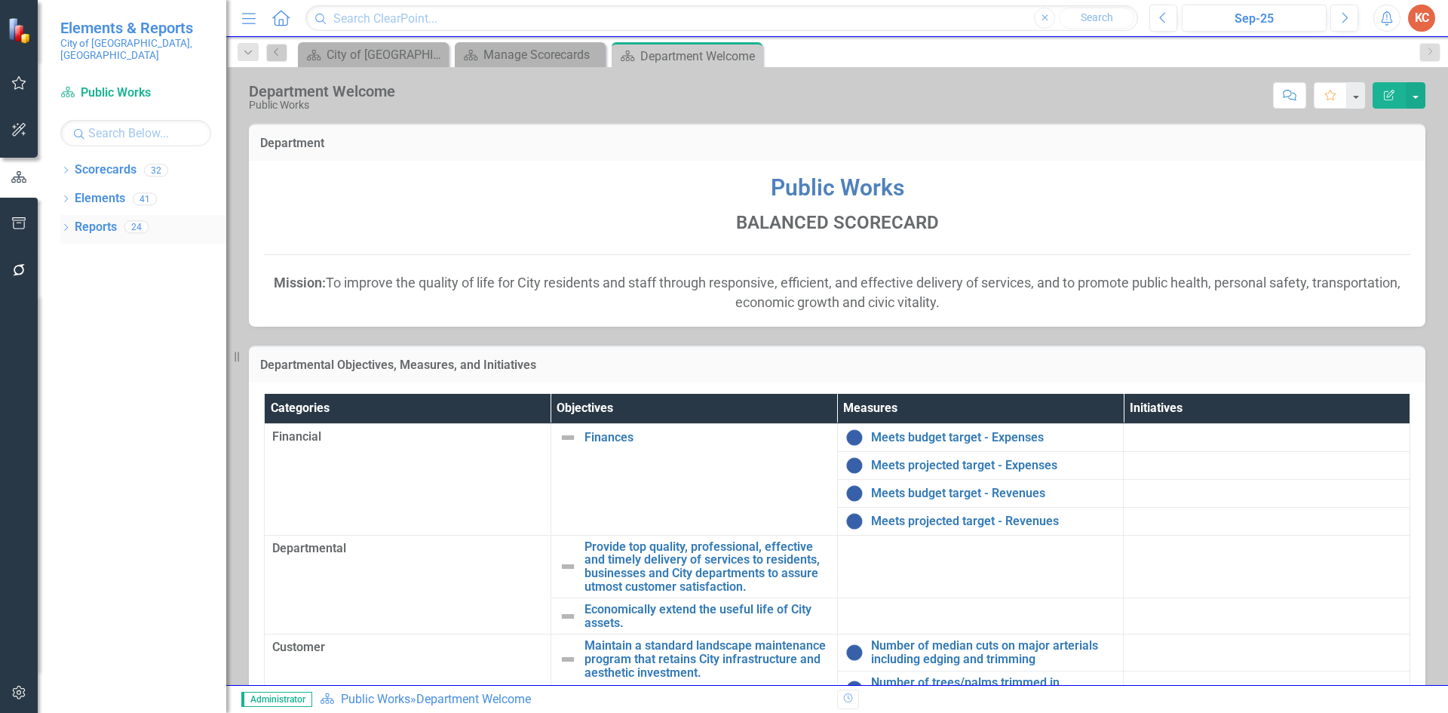
click at [77, 219] on link "Reports" at bounding box center [96, 227] width 42 height 17
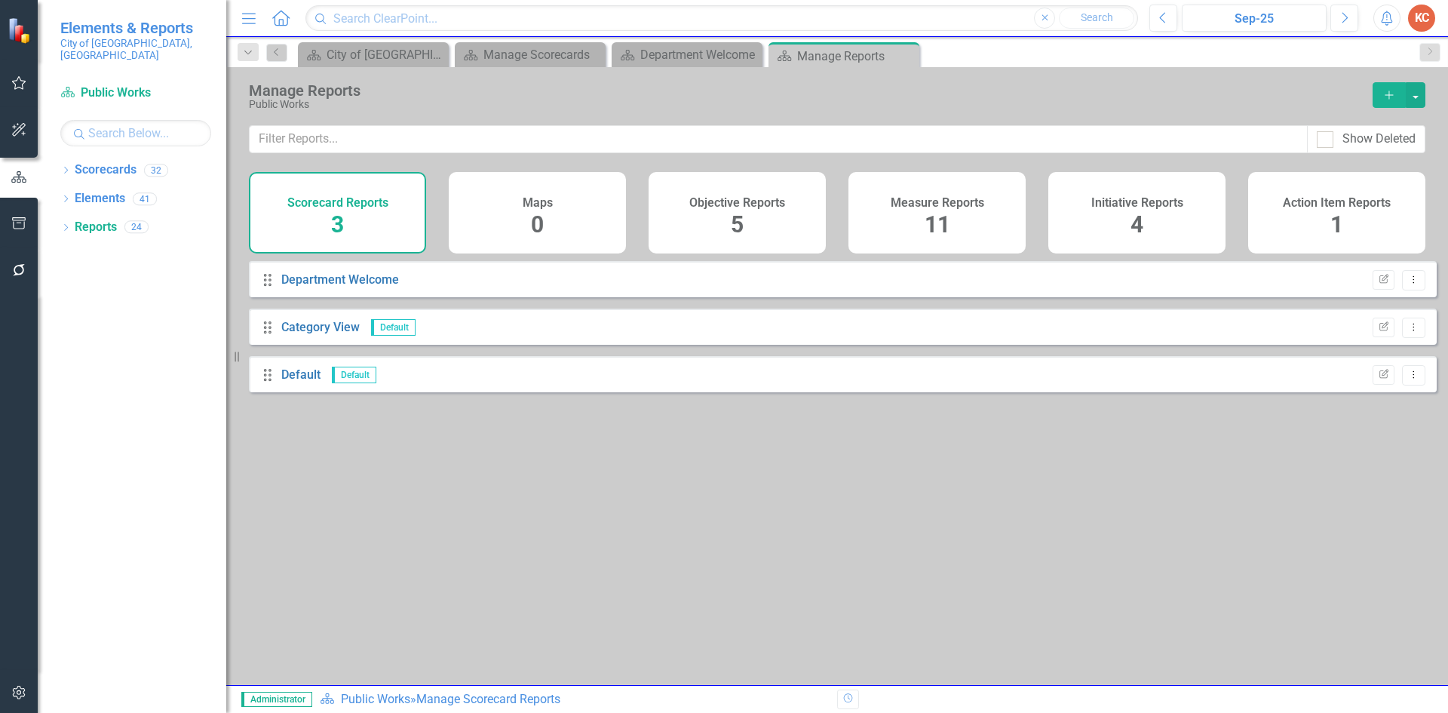
click at [912, 204] on h4 "Measure Reports" at bounding box center [936, 203] width 93 height 14
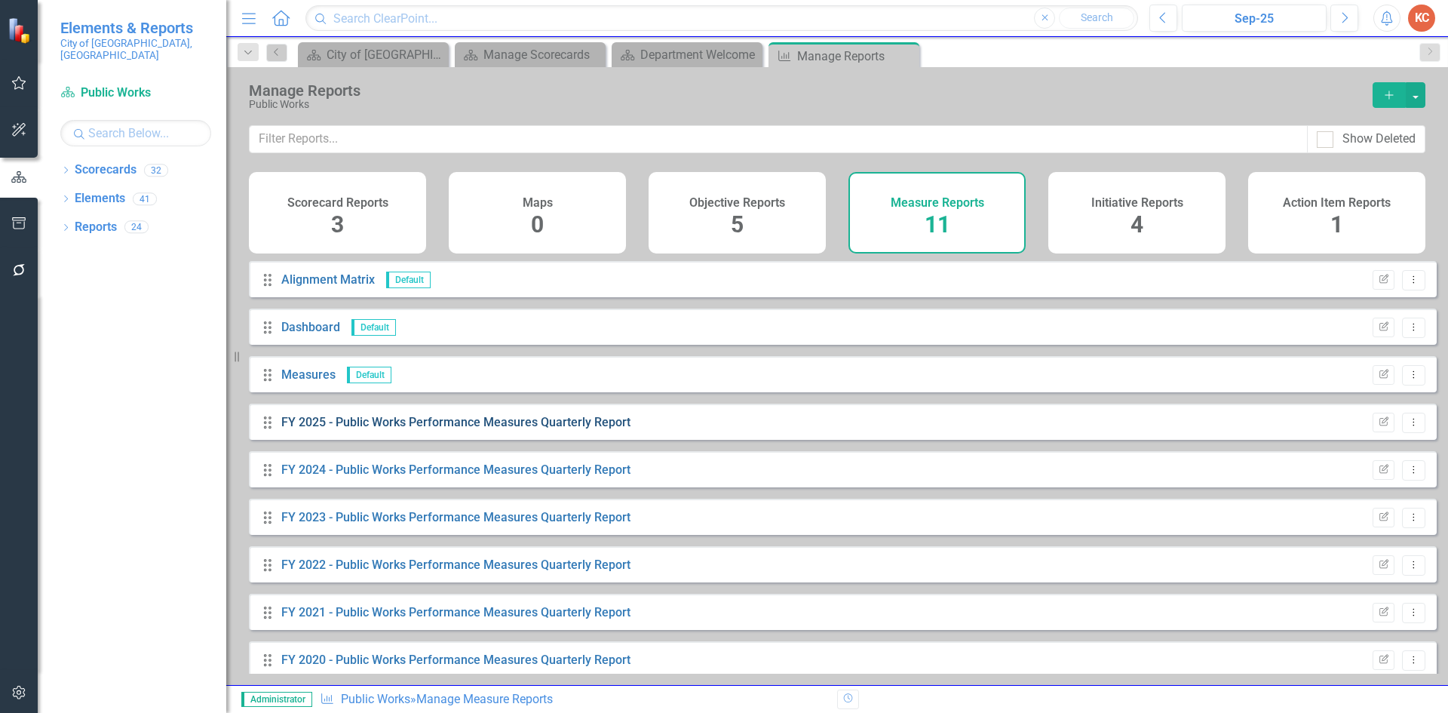
click at [539, 429] on link "FY 2025 - Public Works Performance Measures Quarterly Report" at bounding box center [455, 422] width 349 height 14
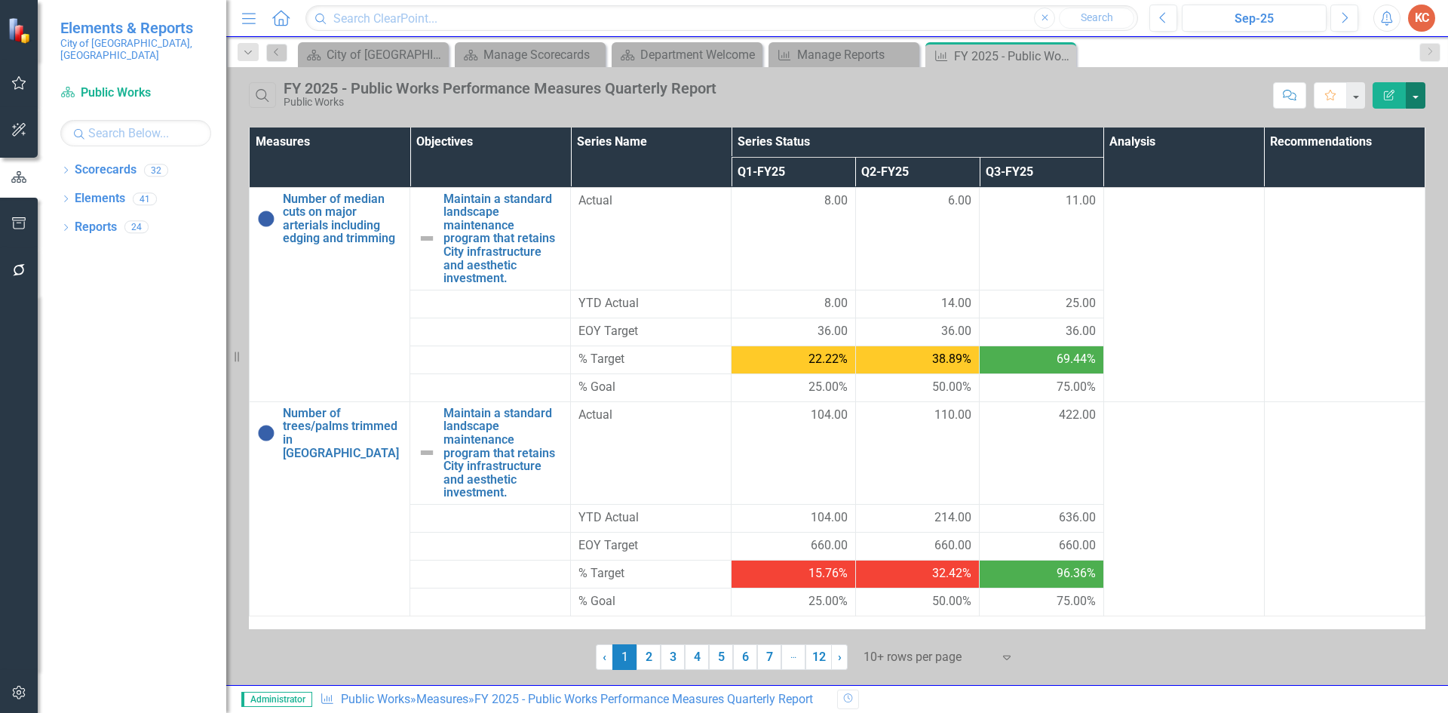
click at [1421, 97] on button "button" at bounding box center [1415, 95] width 20 height 26
click at [1356, 118] on link "Edit Report Edit Report" at bounding box center [1364, 123] width 119 height 28
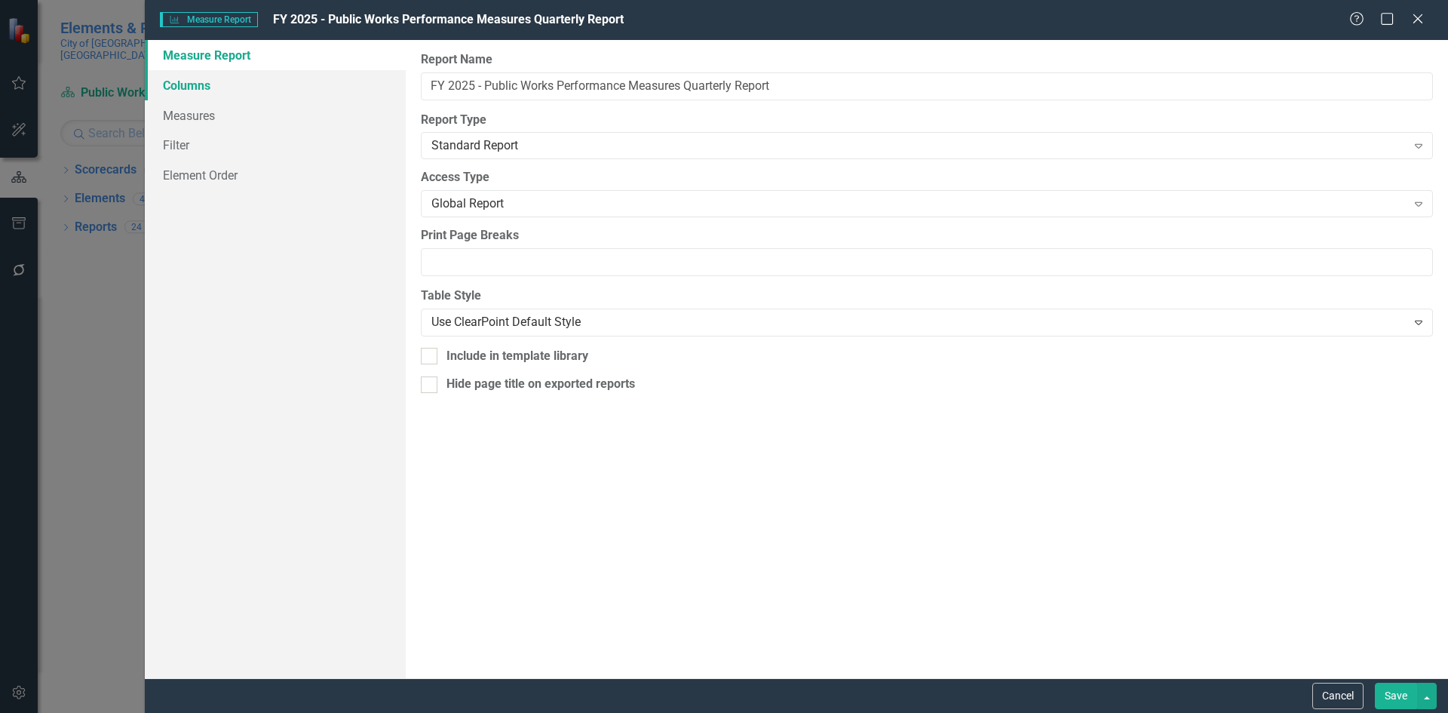
drag, startPoint x: 259, startPoint y: 83, endPoint x: 271, endPoint y: 84, distance: 12.2
click at [259, 84] on link "Columns" at bounding box center [275, 85] width 261 height 30
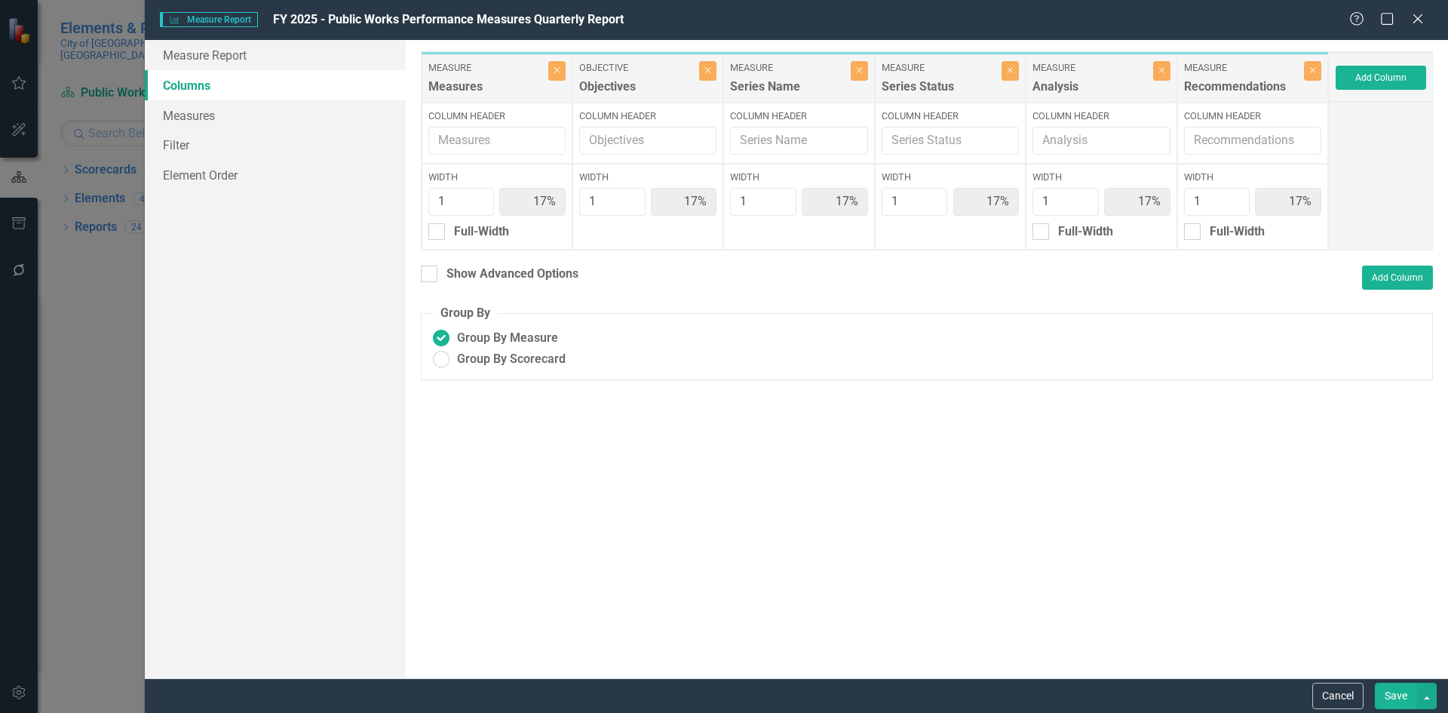
click at [465, 261] on div "To add columns to your report, click on the "Select Columns" button below. All …" at bounding box center [927, 359] width 1042 height 638
drag, startPoint x: 461, startPoint y: 272, endPoint x: 478, endPoint y: 271, distance: 16.7
click at [461, 271] on div "Show Advanced Options" at bounding box center [512, 273] width 132 height 17
click at [431, 271] on input "Show Advanced Options" at bounding box center [426, 270] width 10 height 10
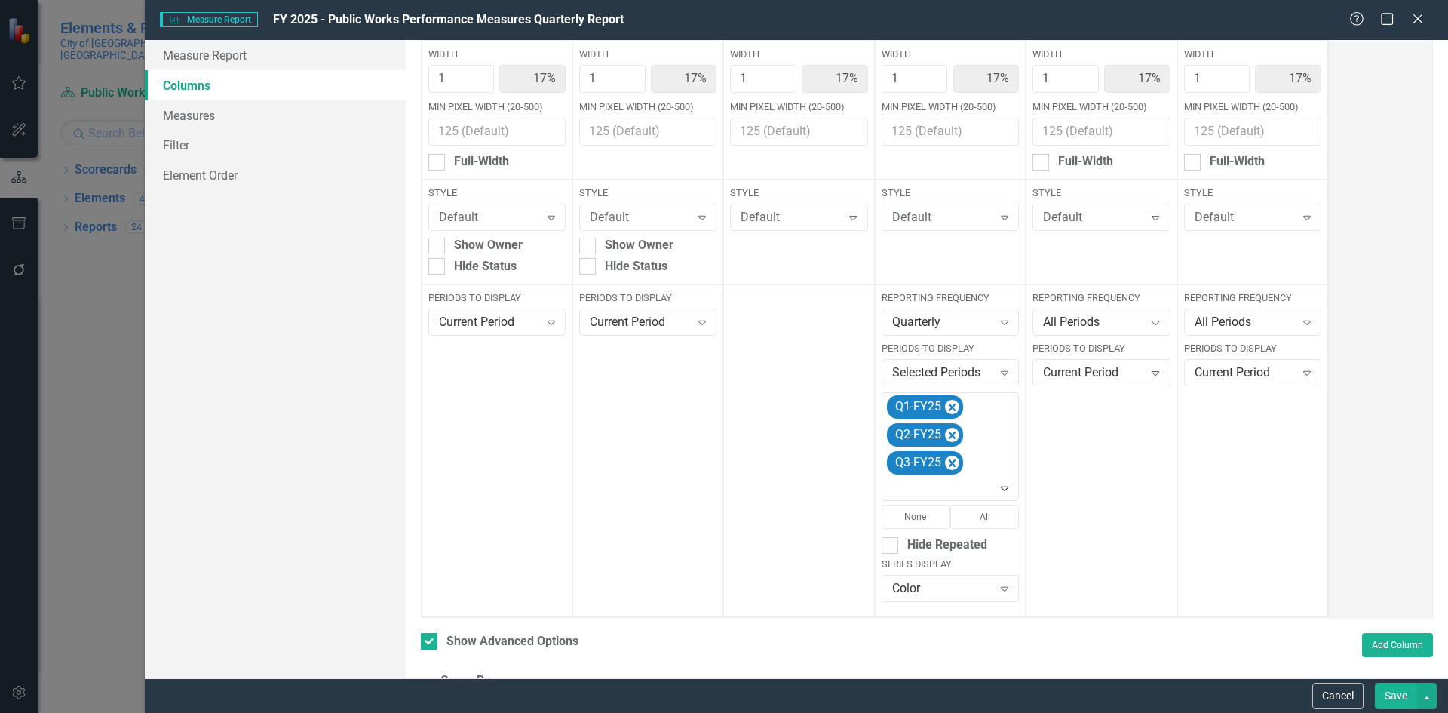
scroll to position [204, 0]
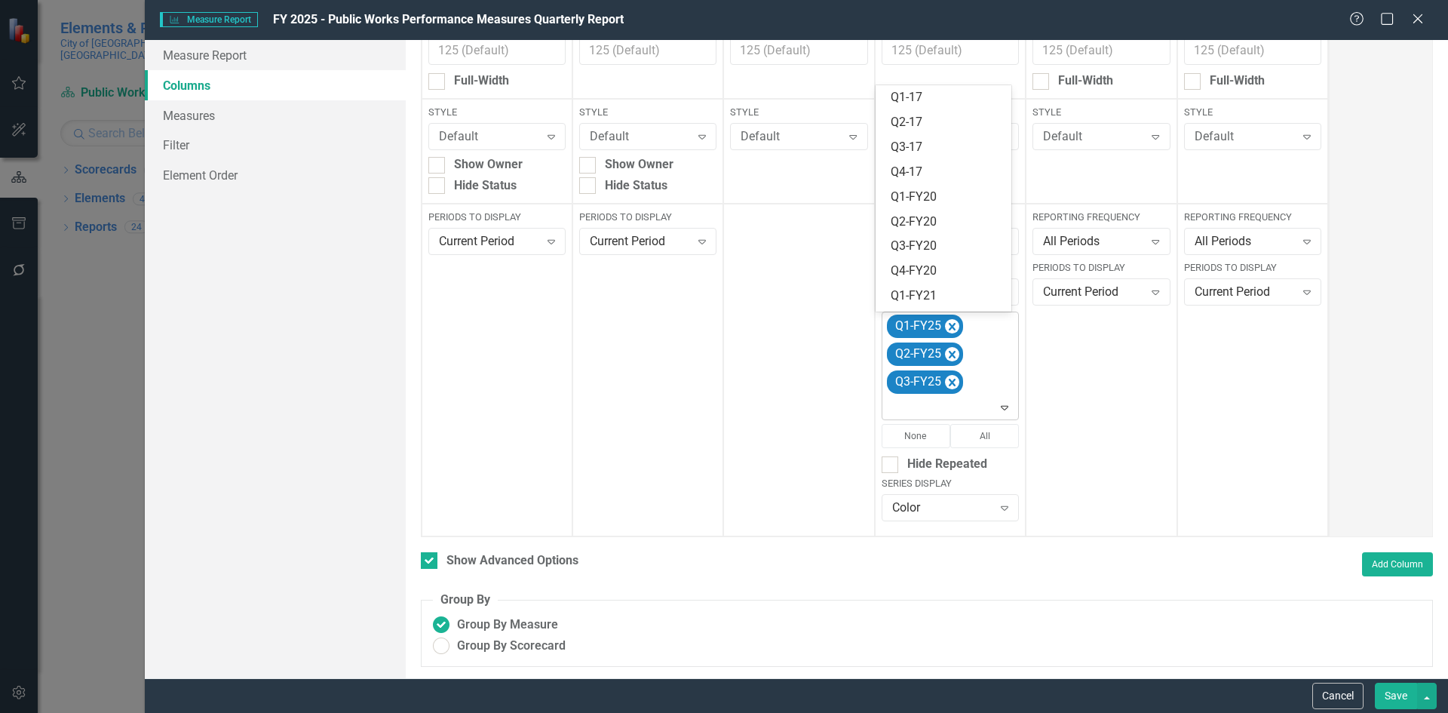
click at [988, 408] on div at bounding box center [951, 407] width 130 height 20
click at [980, 292] on div "Q4-FY25" at bounding box center [946, 299] width 112 height 17
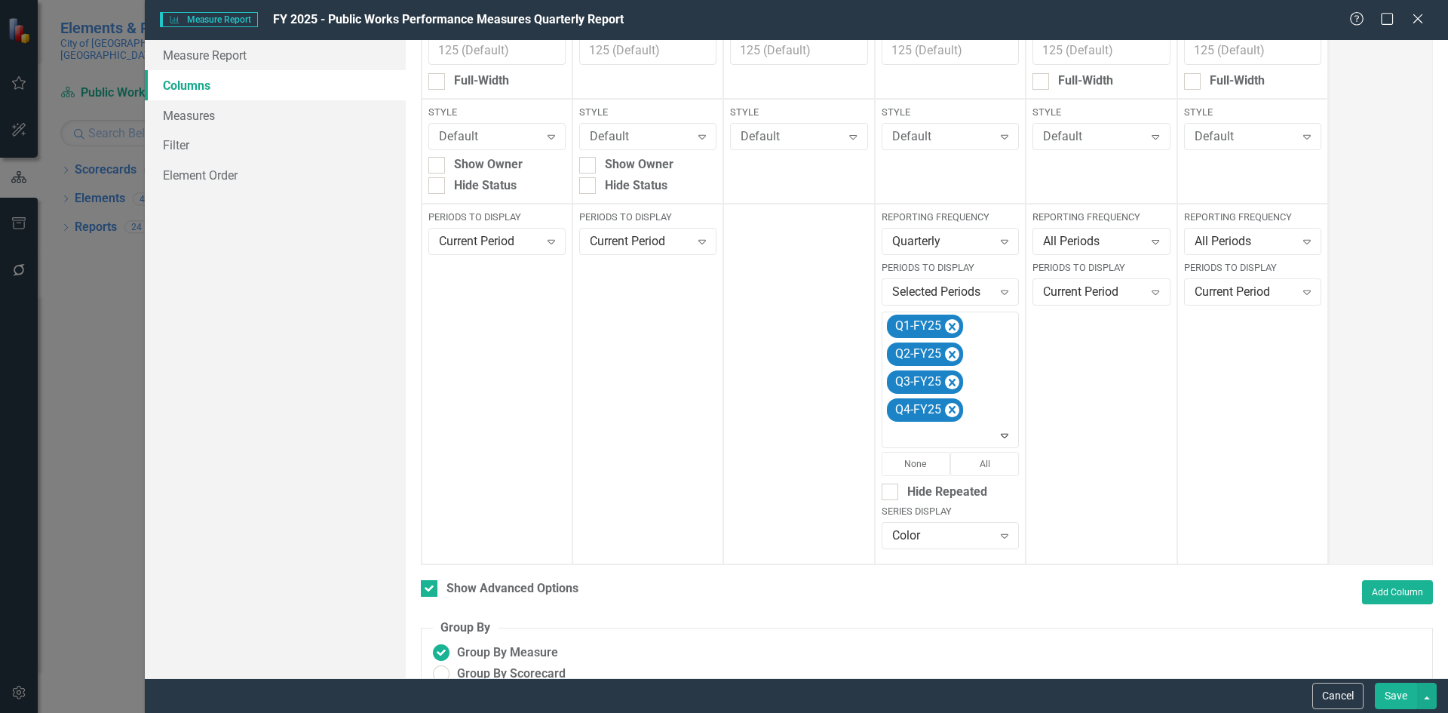
click at [1394, 693] on button "Save" at bounding box center [1396, 695] width 42 height 26
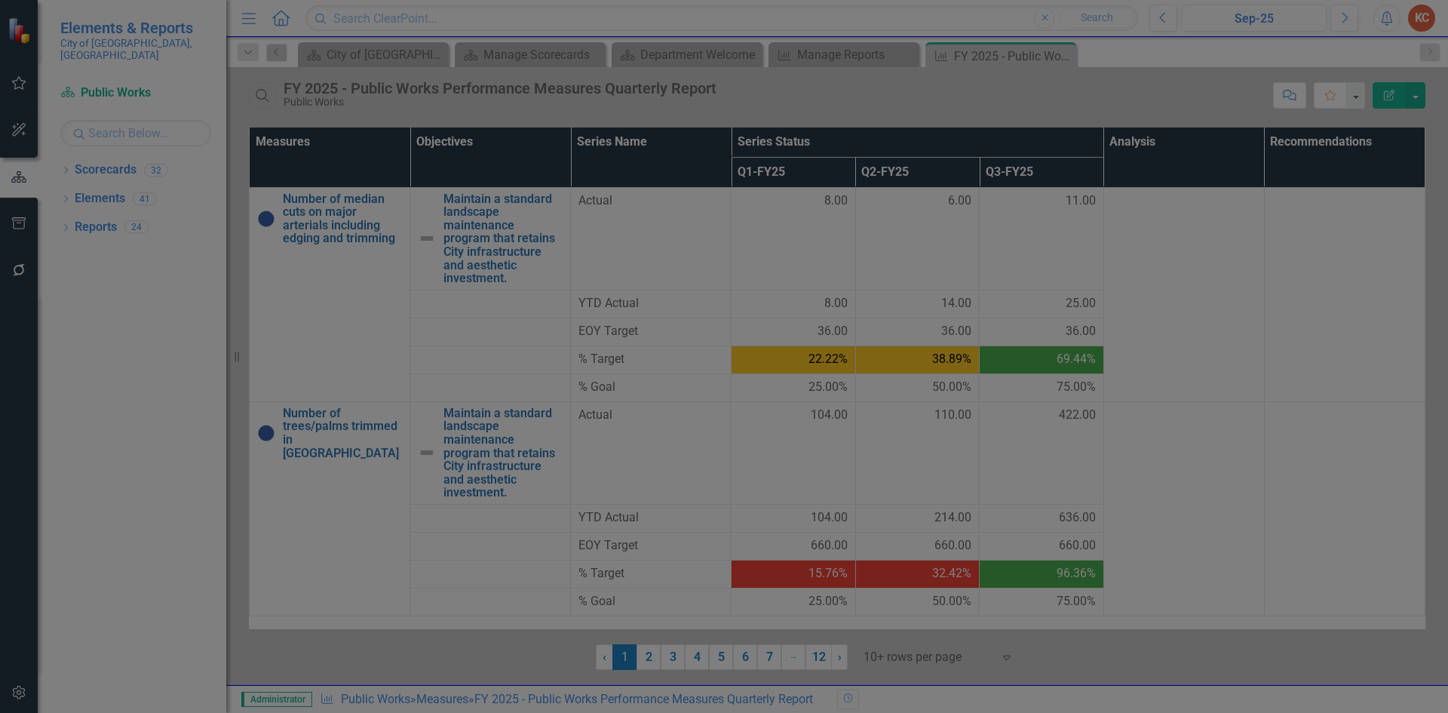
checkbox input "false"
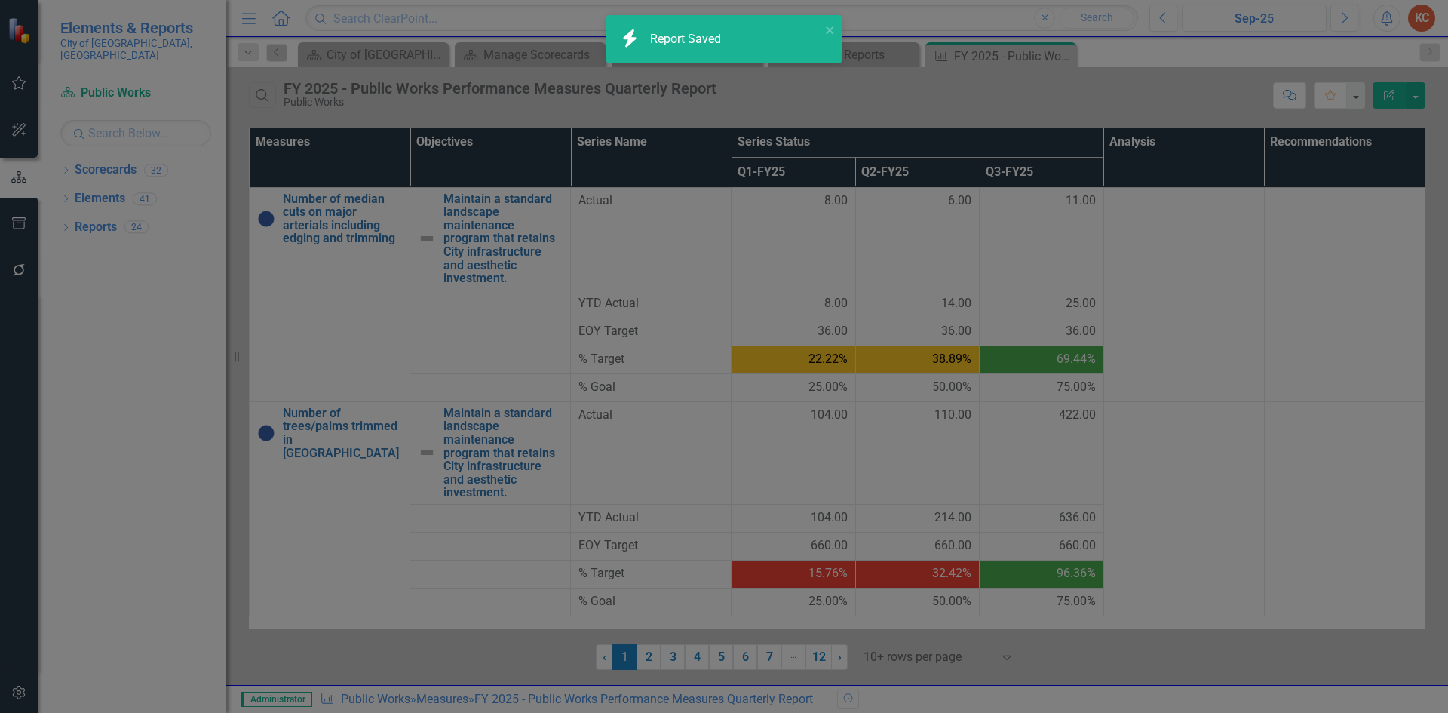
radio input "true"
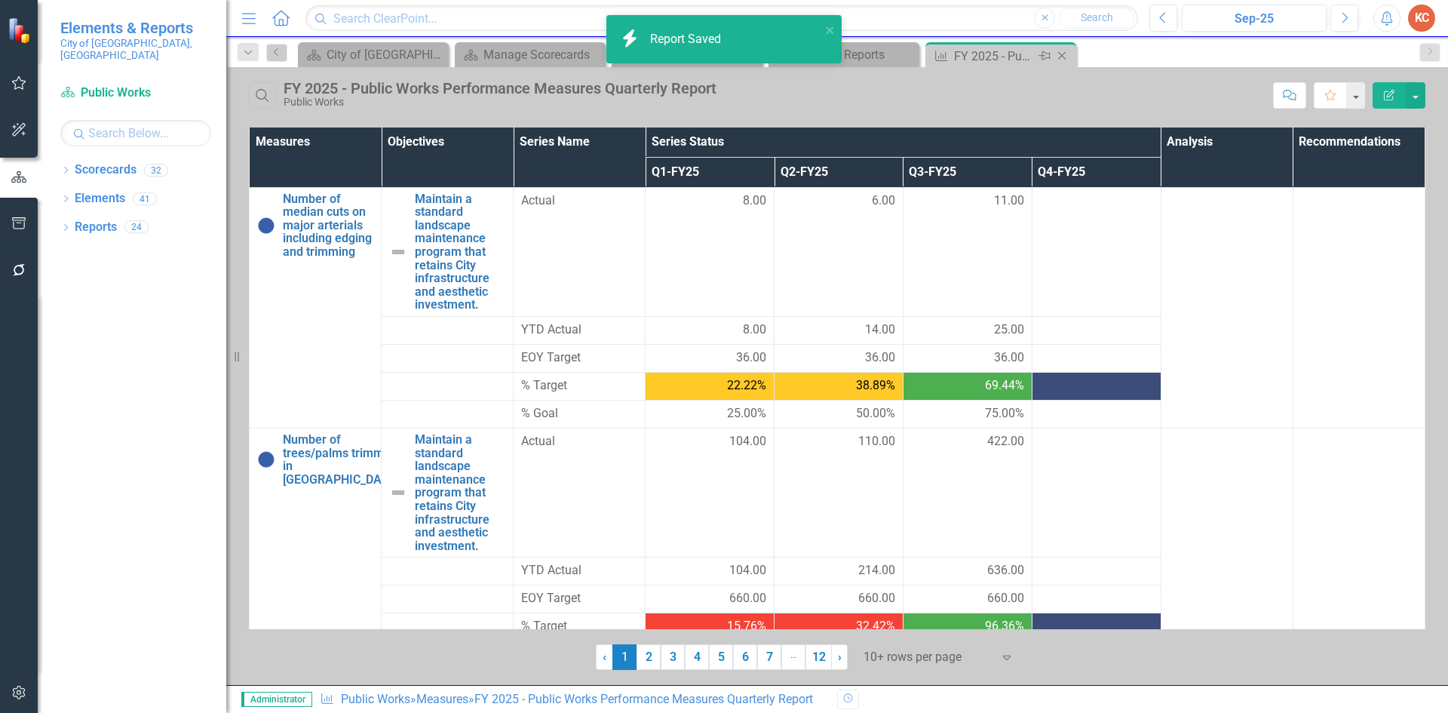
click at [1062, 54] on icon "Close" at bounding box center [1061, 56] width 15 height 12
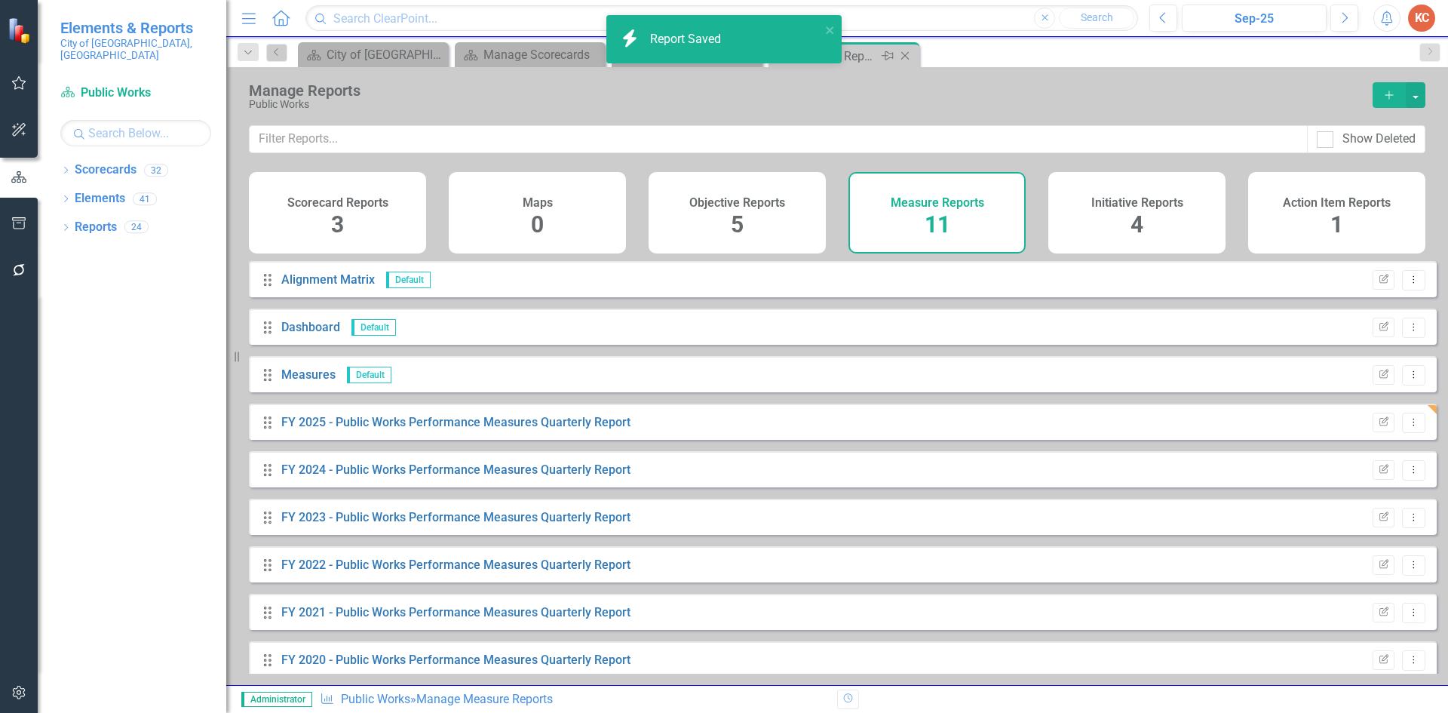
click at [905, 55] on icon "Close" at bounding box center [904, 56] width 15 height 12
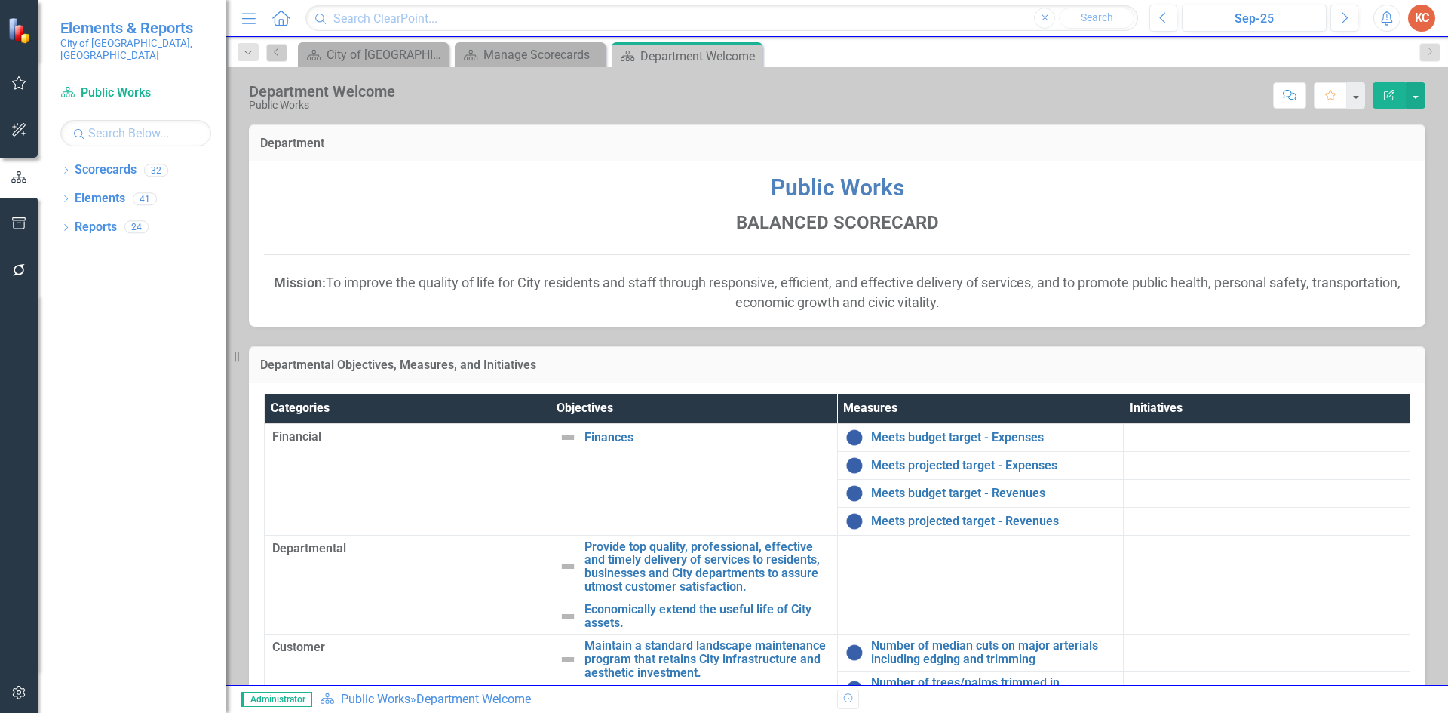
click at [752, 58] on div "Scorecard Department Welcome Pin Close" at bounding box center [686, 56] width 143 height 19
click at [748, 56] on icon at bounding box center [748, 56] width 8 height 8
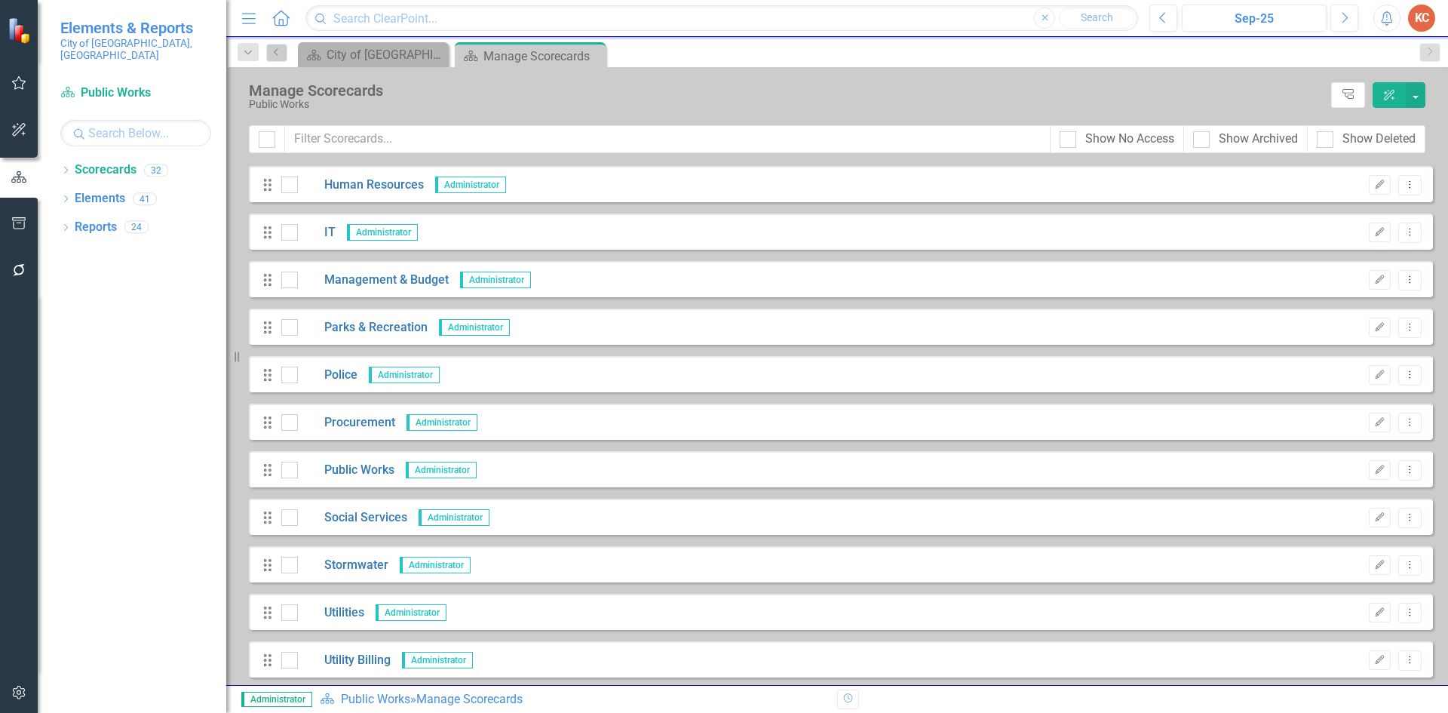
scroll to position [472, 0]
click at [363, 563] on link "Stormwater" at bounding box center [343, 566] width 90 height 17
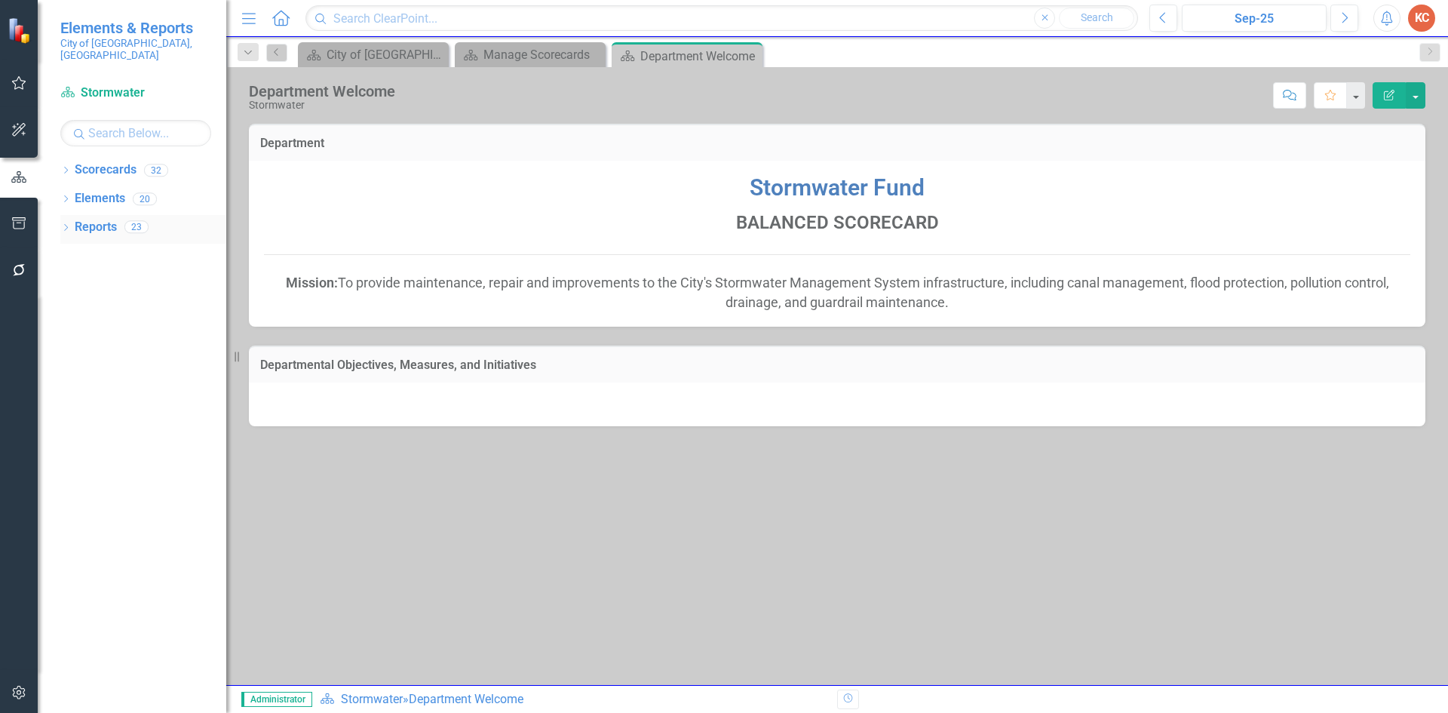
click at [93, 219] on link "Reports" at bounding box center [96, 227] width 42 height 17
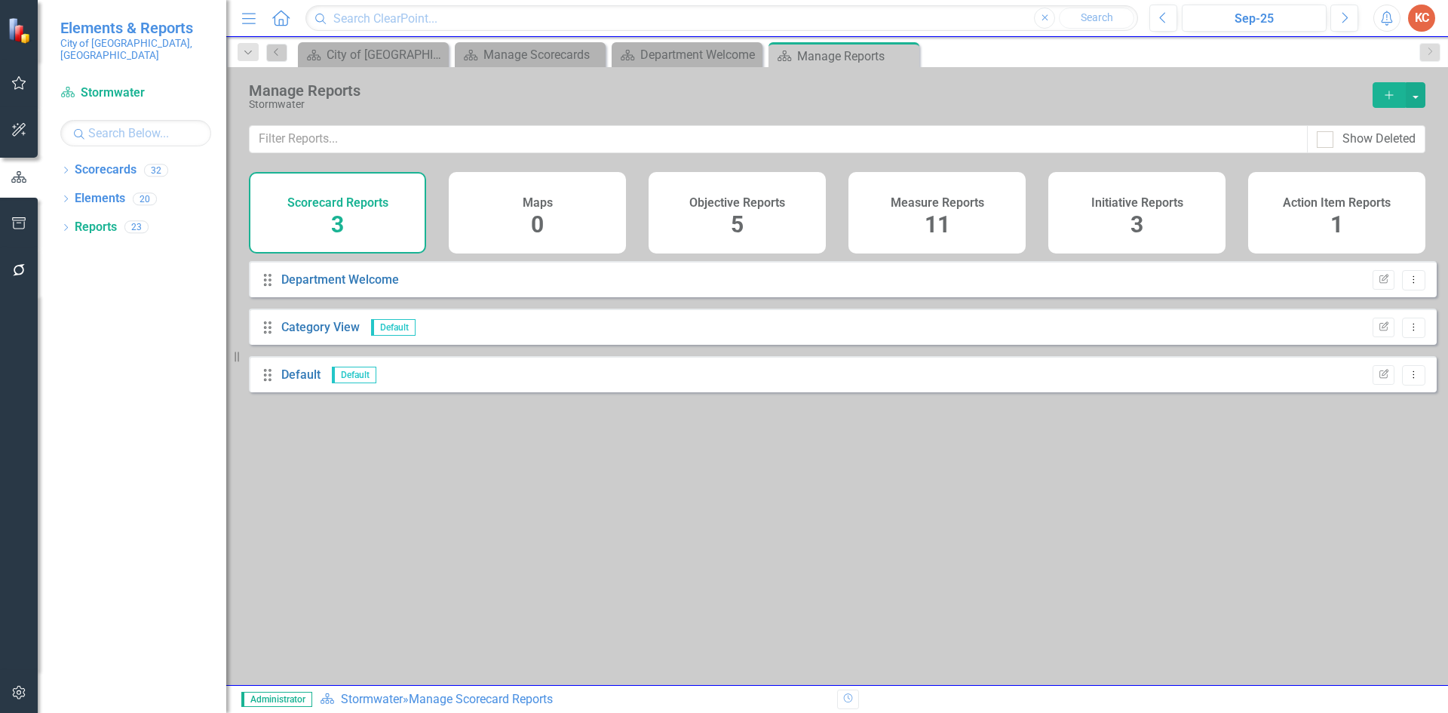
click at [936, 213] on span "11" at bounding box center [937, 224] width 26 height 26
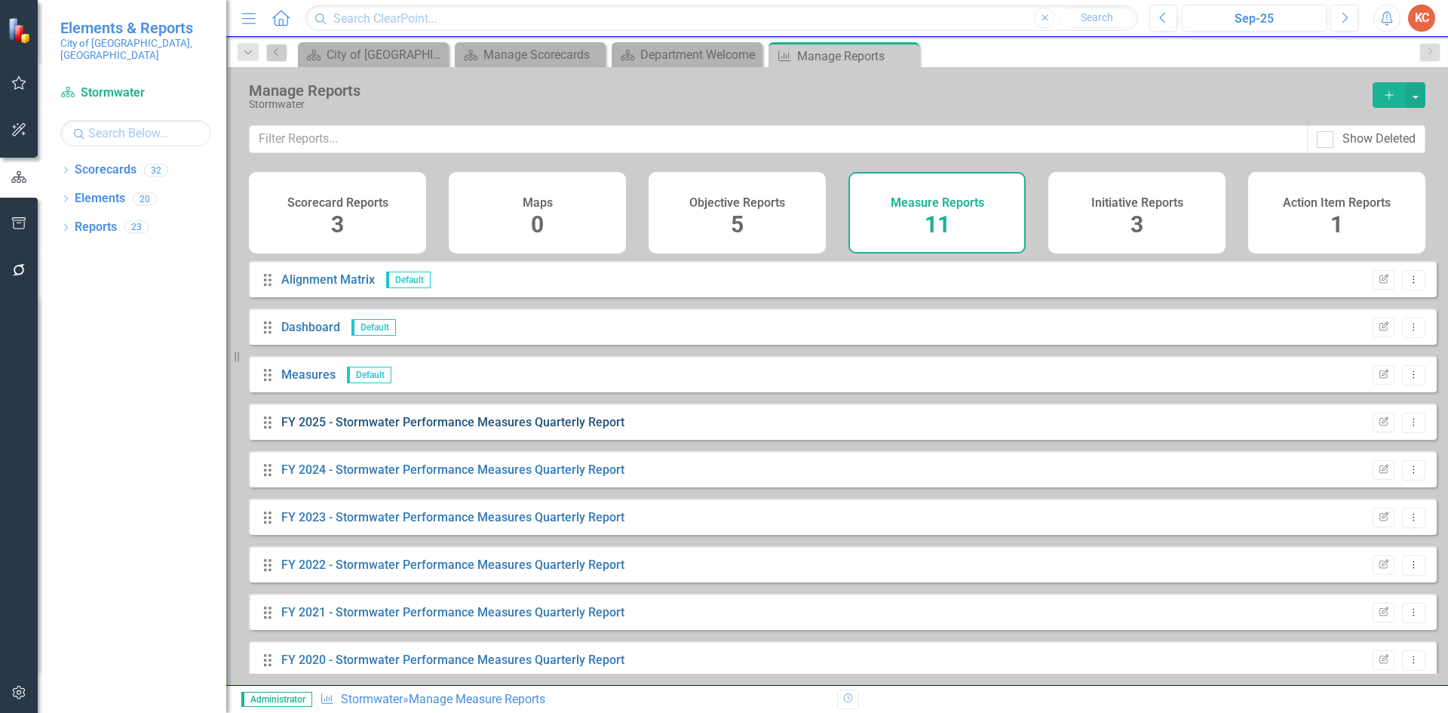
click at [580, 429] on link "FY 2025 - Stormwater Performance Measures Quarterly Report" at bounding box center [452, 422] width 343 height 14
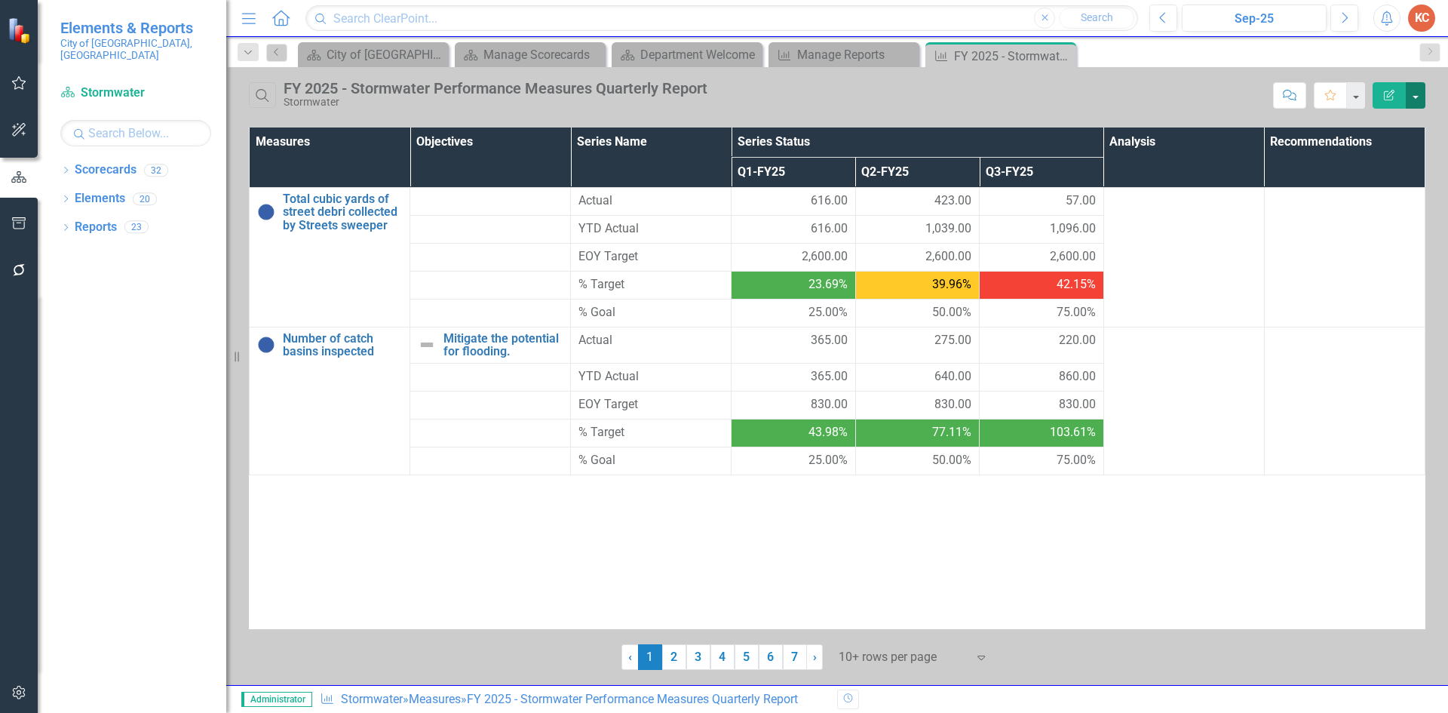
click at [1409, 97] on button "button" at bounding box center [1415, 95] width 20 height 26
click at [1374, 121] on link "Edit Report Edit Report" at bounding box center [1364, 123] width 119 height 28
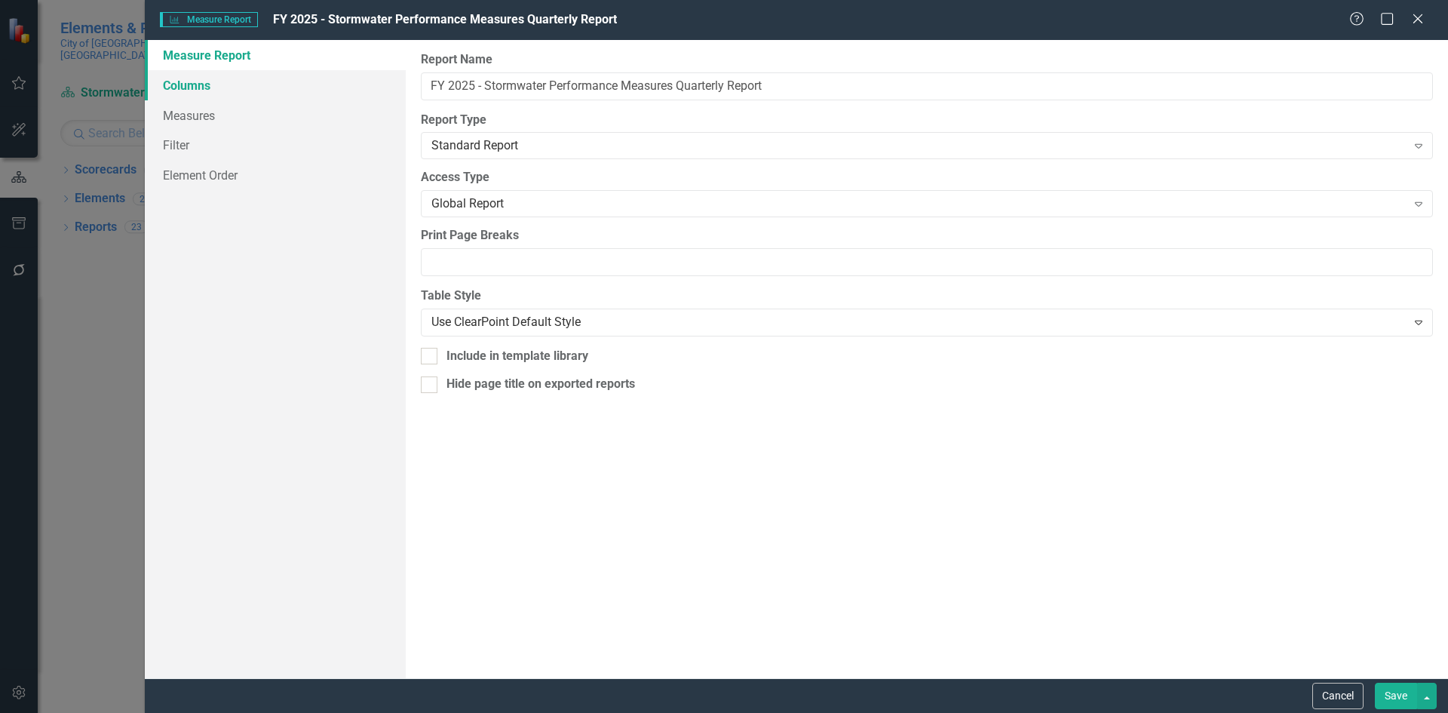
click at [197, 85] on link "Columns" at bounding box center [275, 85] width 261 height 30
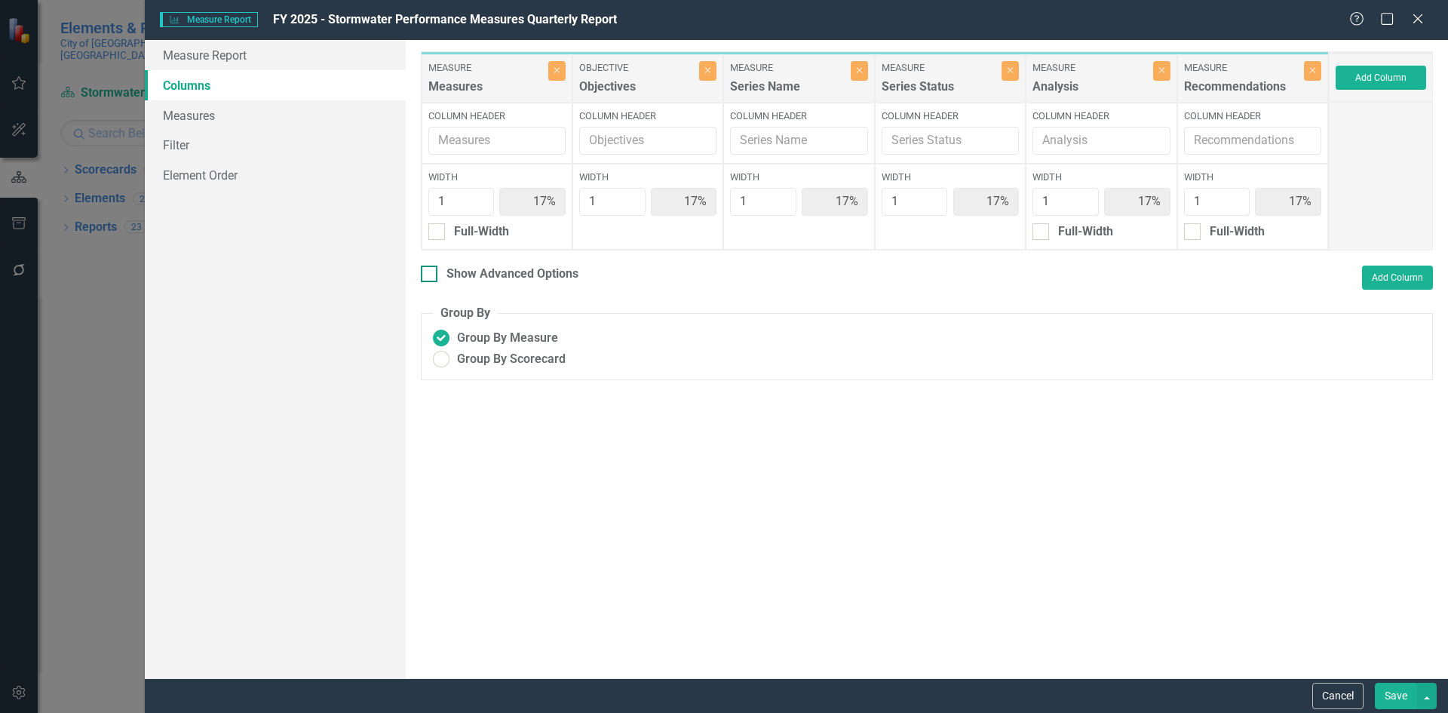
click at [437, 272] on div "Show Advanced Options" at bounding box center [500, 273] width 158 height 17
click at [431, 272] on input "Show Advanced Options" at bounding box center [426, 270] width 10 height 10
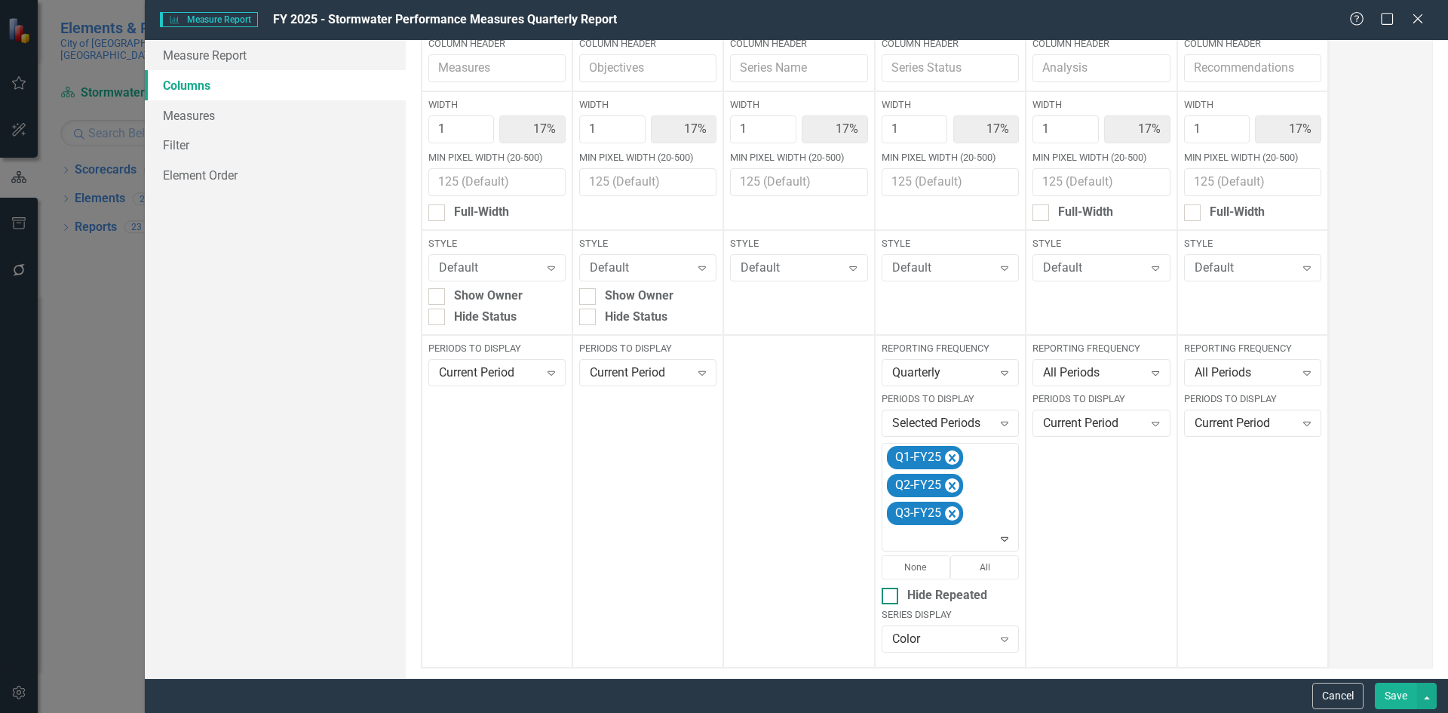
scroll to position [204, 0]
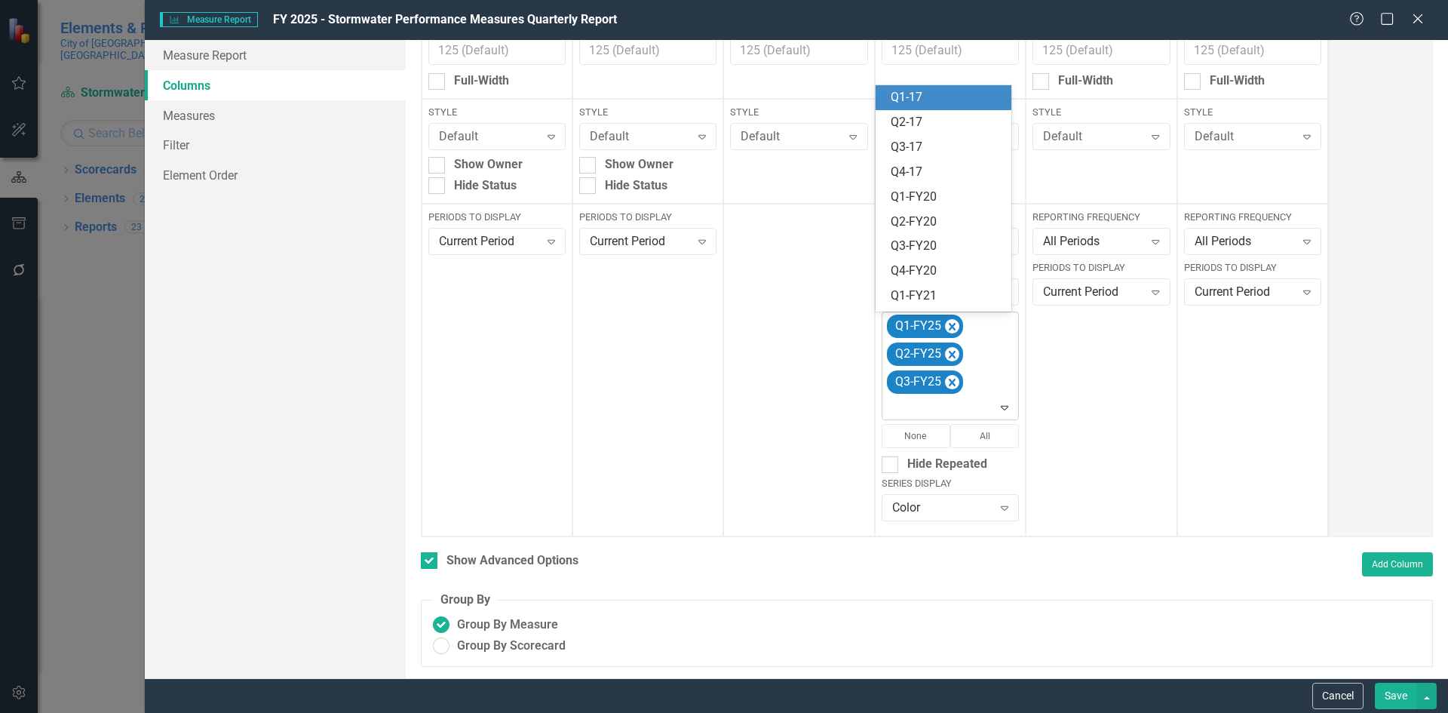
drag, startPoint x: 998, startPoint y: 407, endPoint x: 994, endPoint y: 417, distance: 10.8
click at [998, 408] on icon "Expand" at bounding box center [1004, 407] width 15 height 12
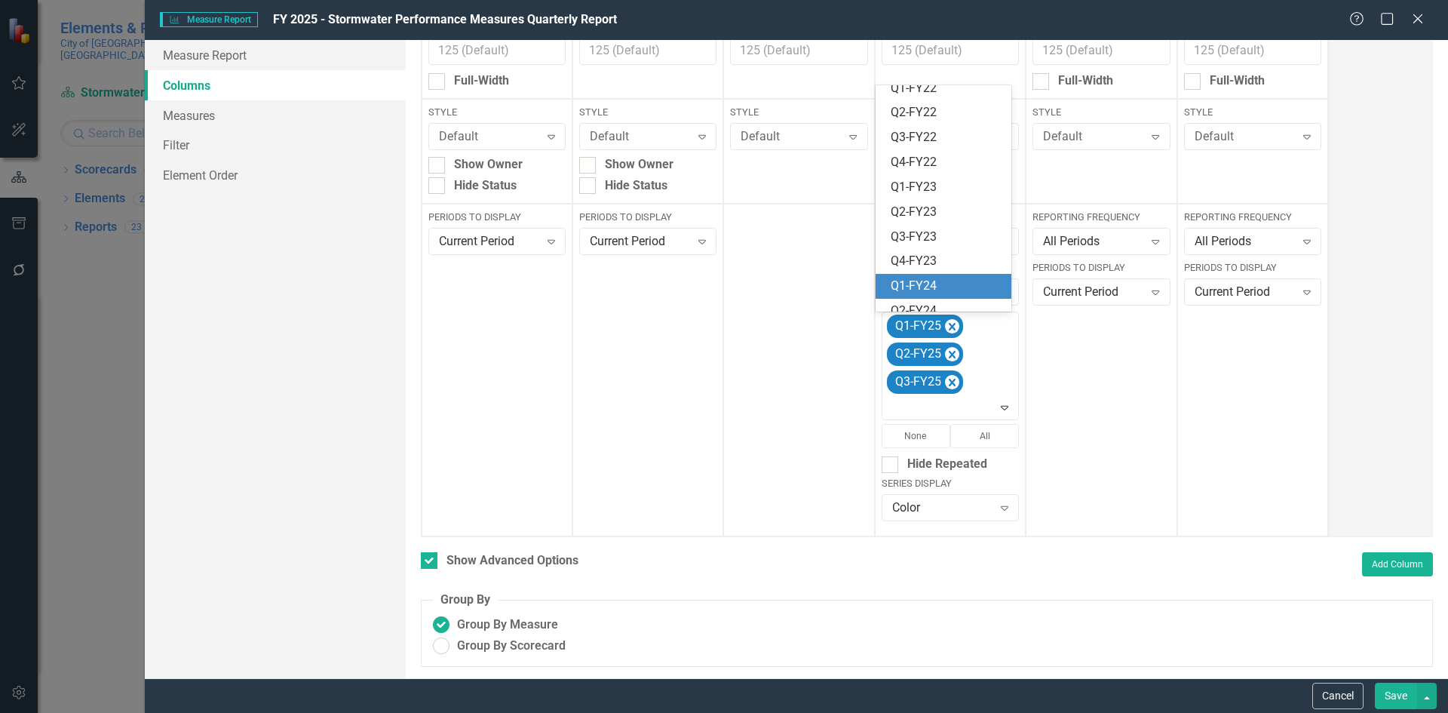
scroll to position [393, 0]
click at [940, 299] on div "Q4-FY25" at bounding box center [946, 299] width 112 height 17
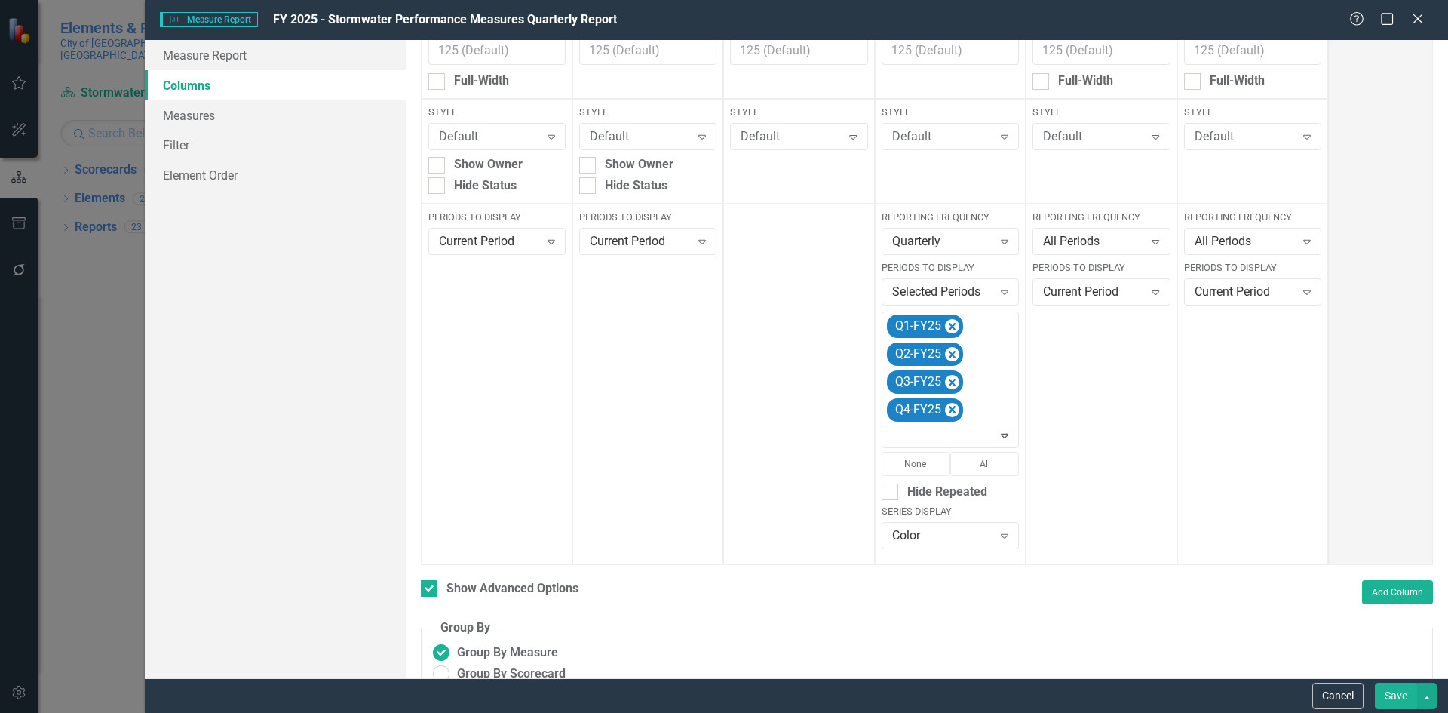
click at [1389, 697] on button "Save" at bounding box center [1396, 695] width 42 height 26
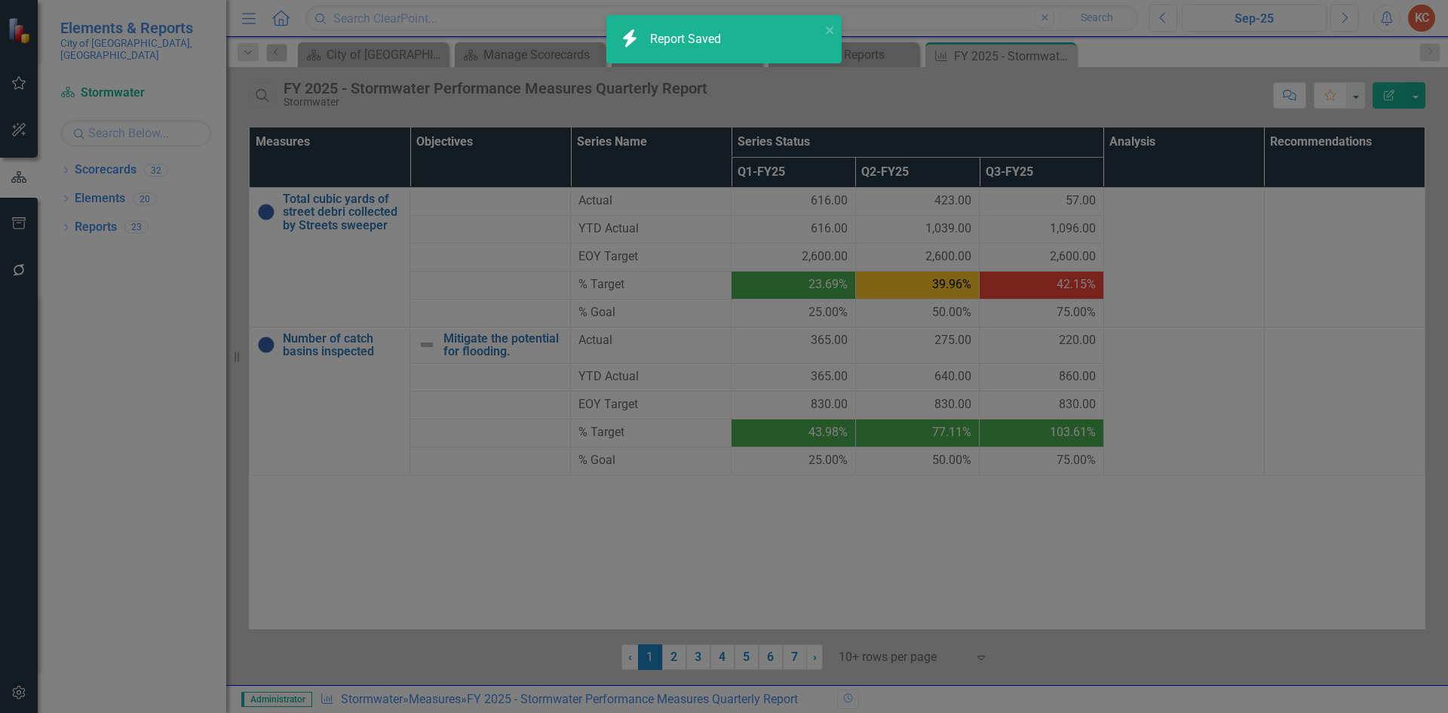
checkbox input "false"
radio input "true"
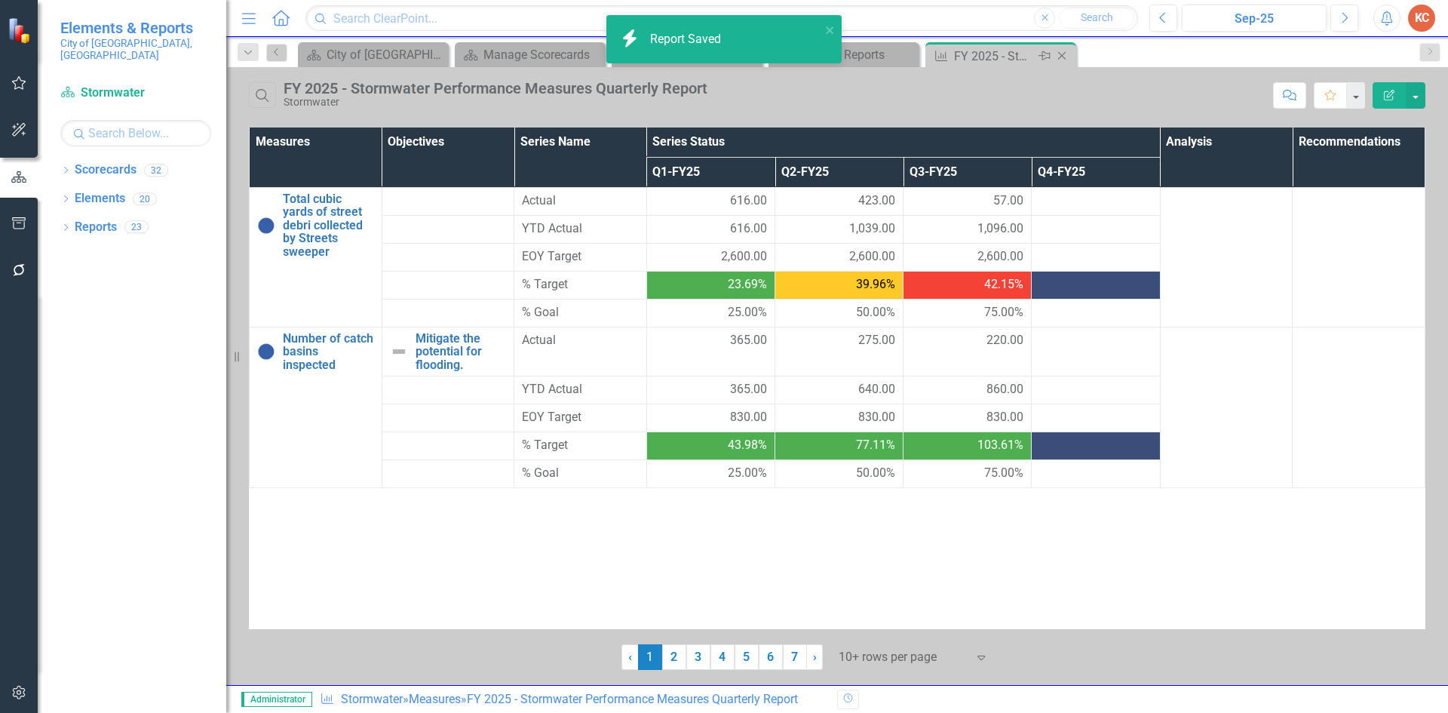
click at [1074, 57] on div "Measure FY 2025 - Stormwater Performance Measures Quarterly Report Pin Close" at bounding box center [1000, 54] width 151 height 25
click at [1064, 62] on div "Close" at bounding box center [1062, 56] width 19 height 19
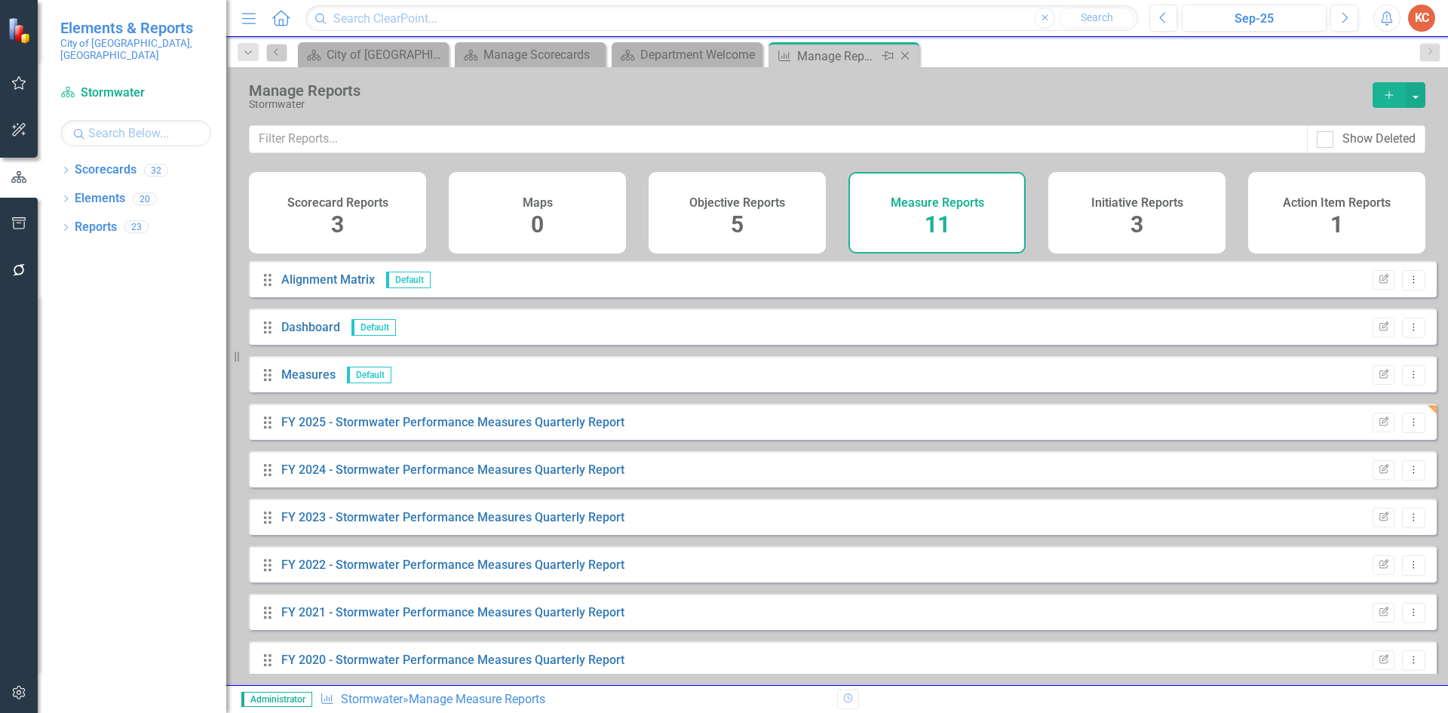
click at [903, 60] on icon "Close" at bounding box center [904, 56] width 15 height 12
click at [903, 60] on div "Scorecard City of Miramar Close Scorecard Manage Scorecards Close Scorecard Dep…" at bounding box center [853, 54] width 1117 height 24
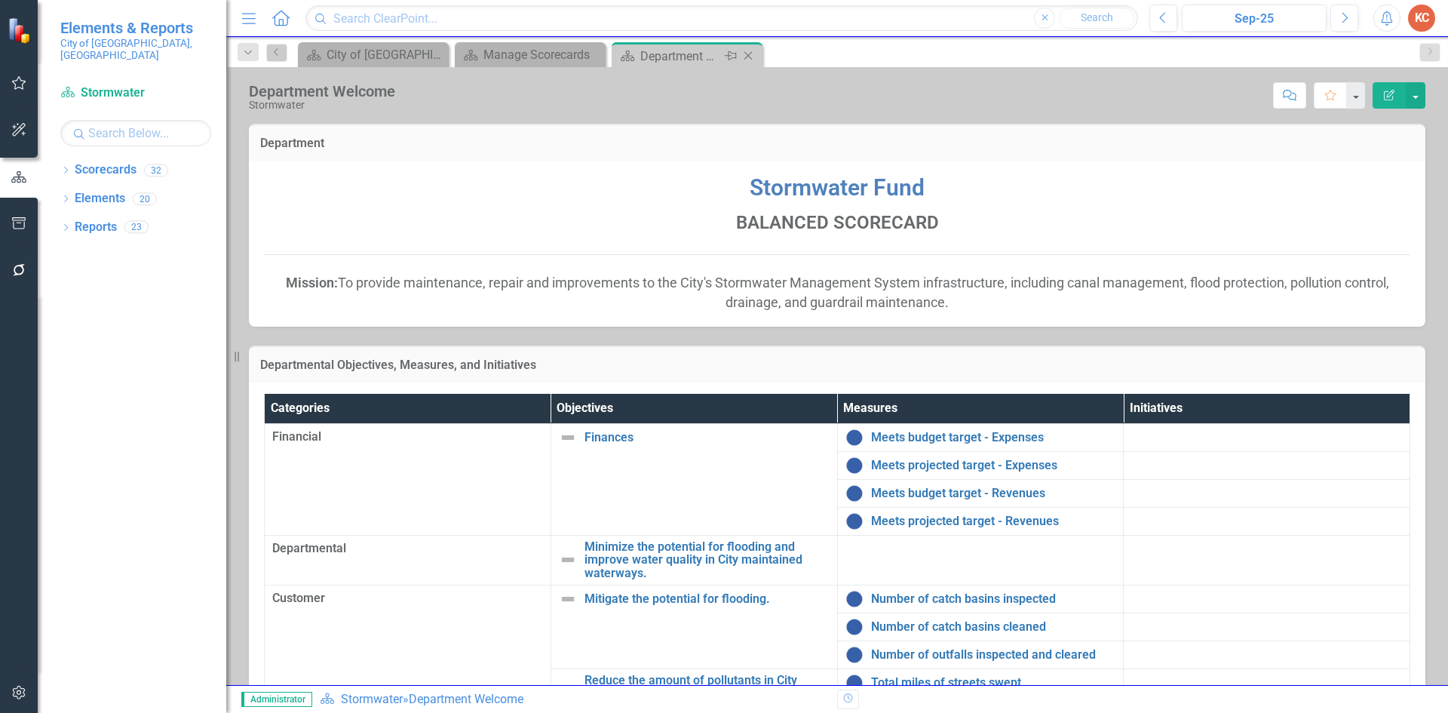
click at [746, 55] on icon "Close" at bounding box center [747, 56] width 15 height 12
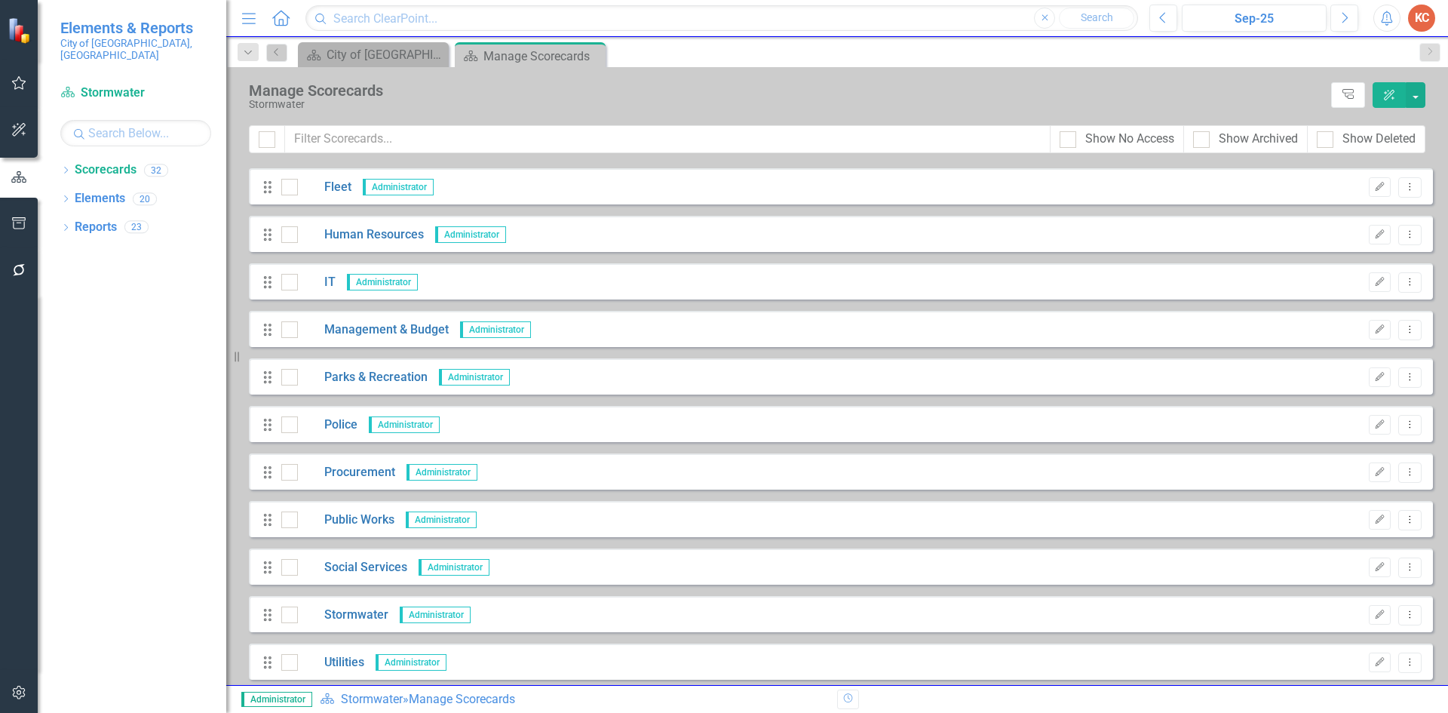
scroll to position [528, 0]
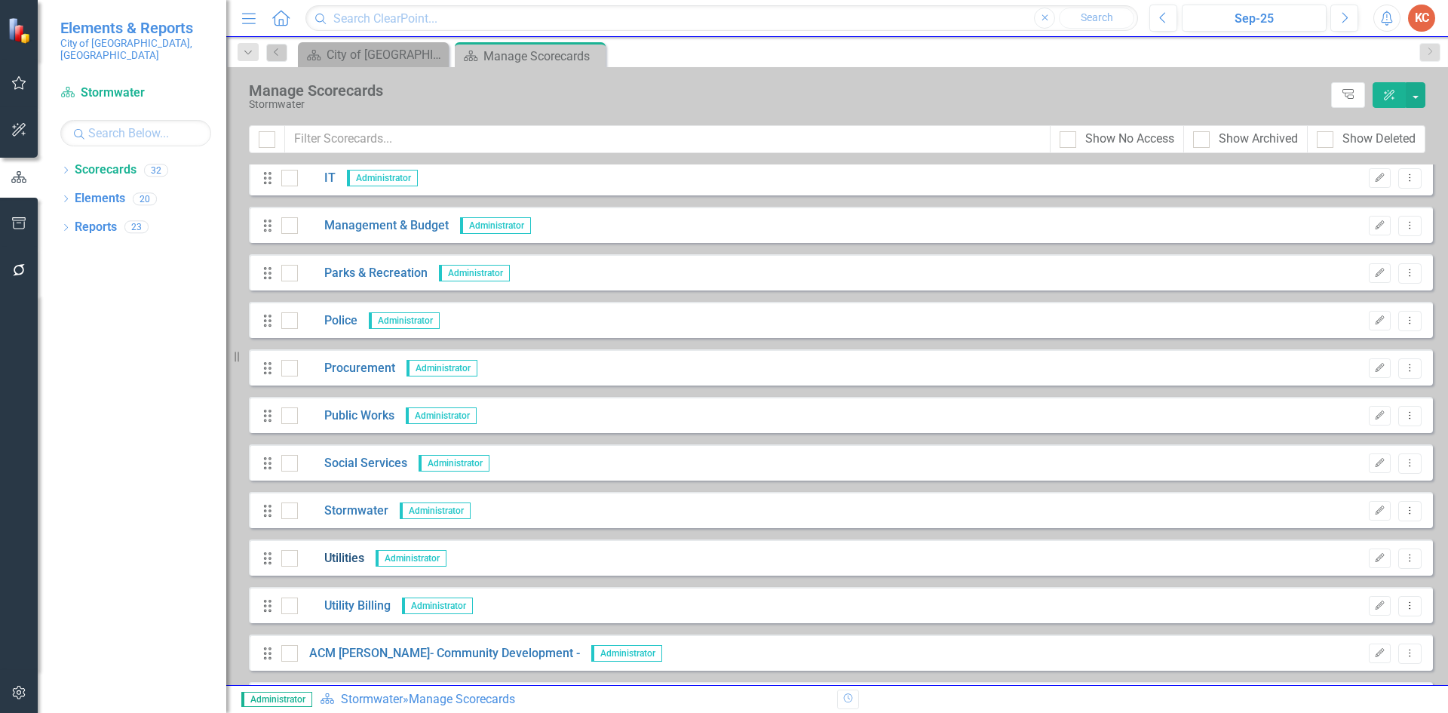
click at [351, 554] on link "Utilities" at bounding box center [331, 558] width 66 height 17
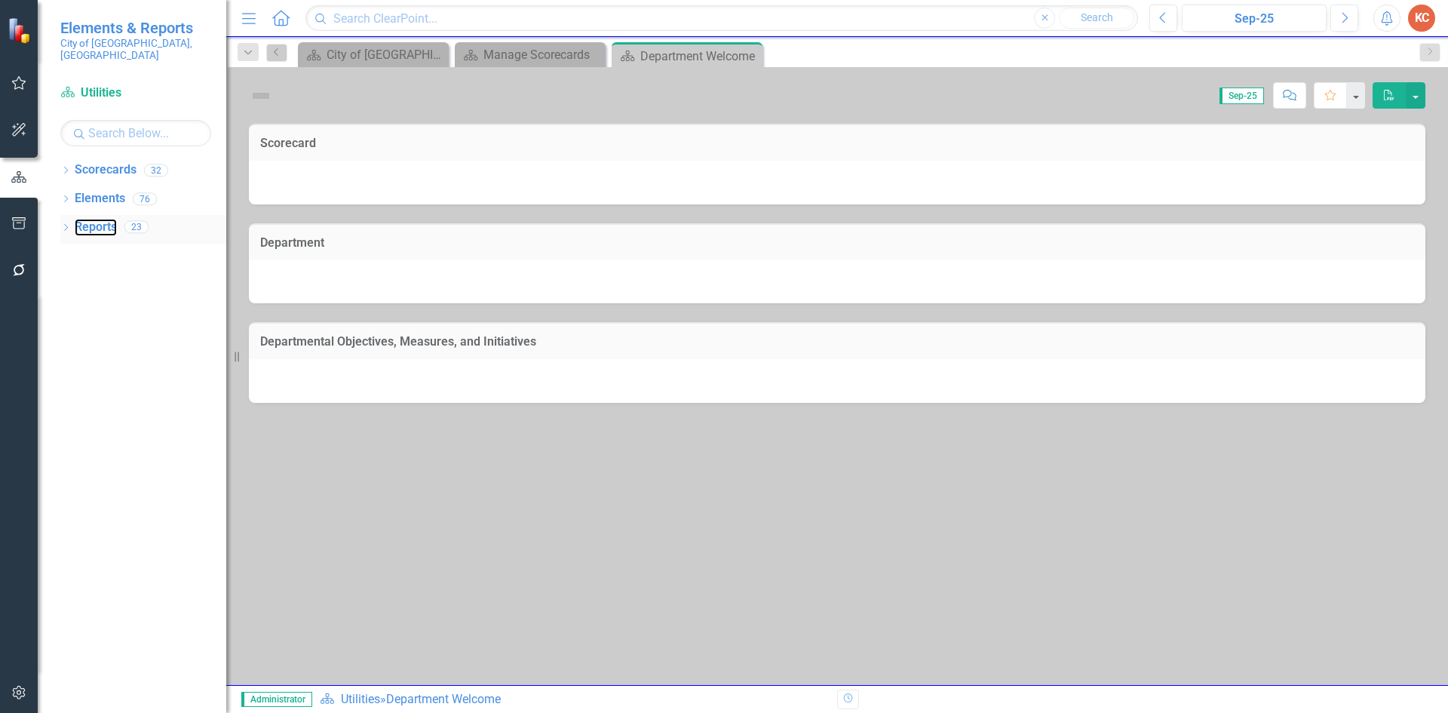
drag, startPoint x: 112, startPoint y: 210, endPoint x: 138, endPoint y: 203, distance: 26.5
click at [112, 219] on link "Reports" at bounding box center [96, 227] width 42 height 17
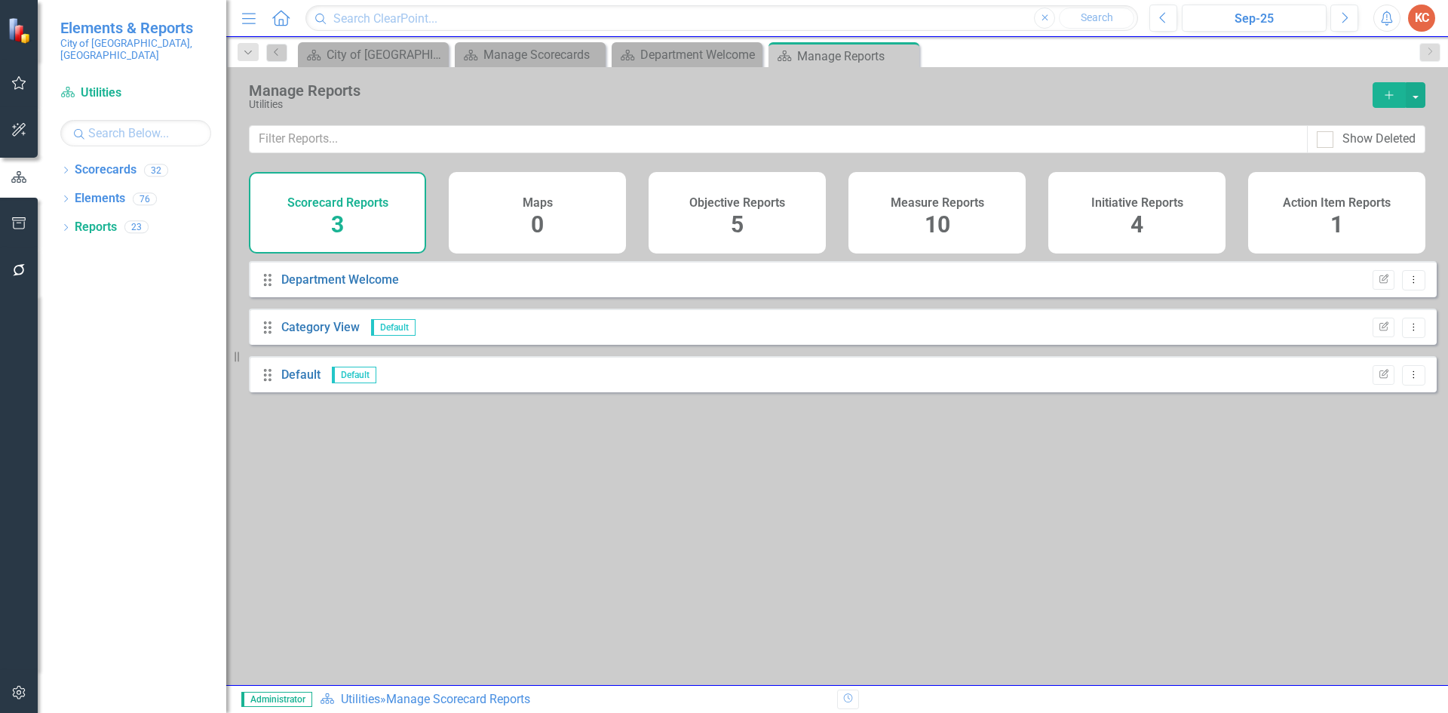
drag, startPoint x: 955, startPoint y: 204, endPoint x: 758, endPoint y: 209, distance: 197.6
click at [953, 204] on h4 "Measure Reports" at bounding box center [936, 203] width 93 height 14
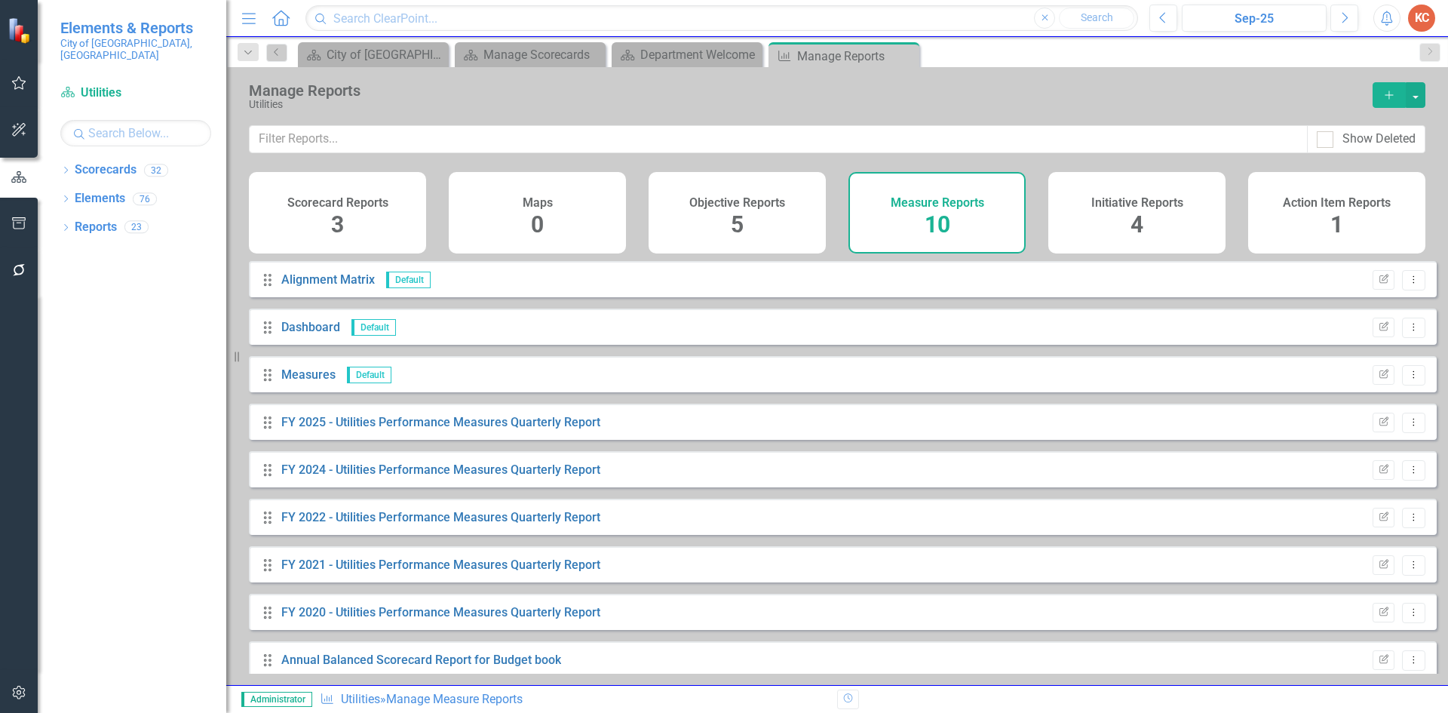
click at [519, 422] on div "Drag FY 2025 - Utilities Performance Measures Quarterly Report Edit Report Drop…" at bounding box center [843, 421] width 1188 height 36
click at [501, 429] on link "FY 2025 - Utilities Performance Measures Quarterly Report" at bounding box center [440, 422] width 319 height 14
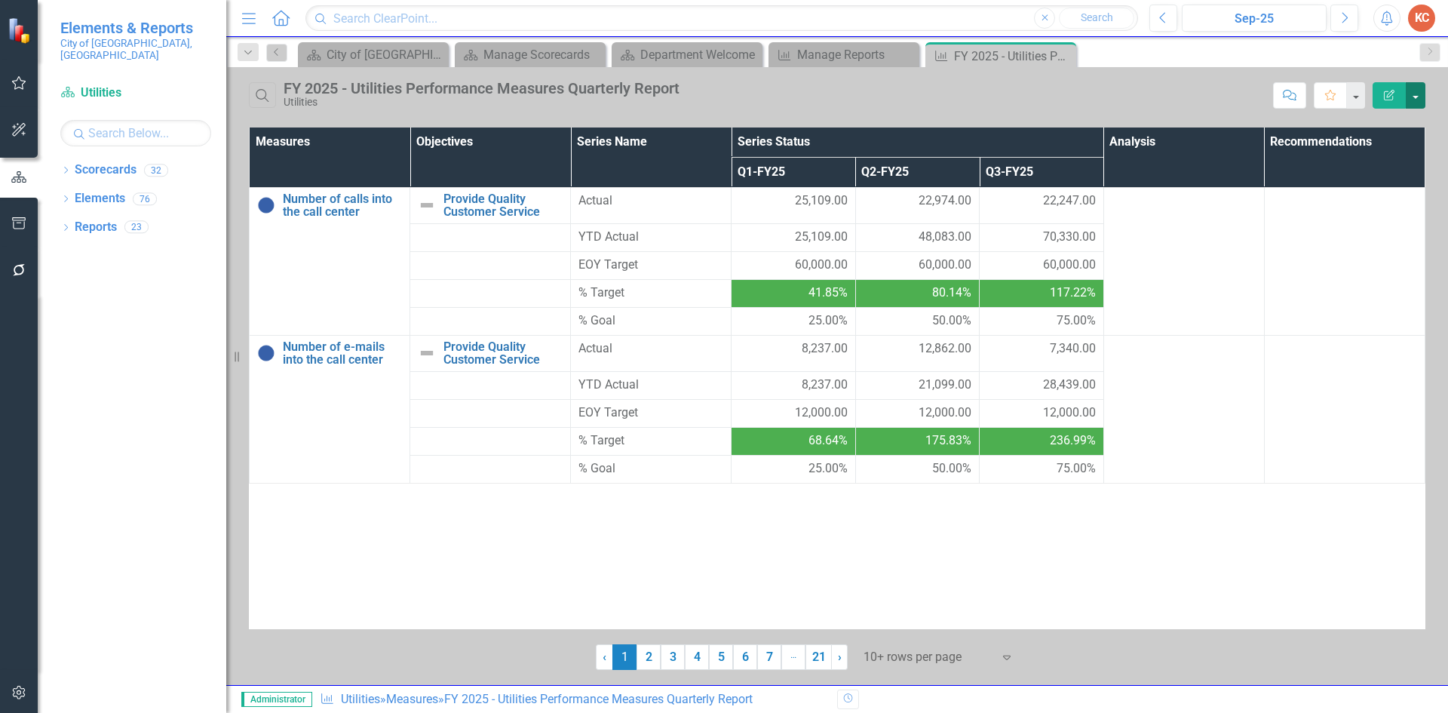
click at [1416, 103] on button "button" at bounding box center [1415, 95] width 20 height 26
click at [1343, 125] on link "Edit Report Edit Report" at bounding box center [1364, 123] width 119 height 28
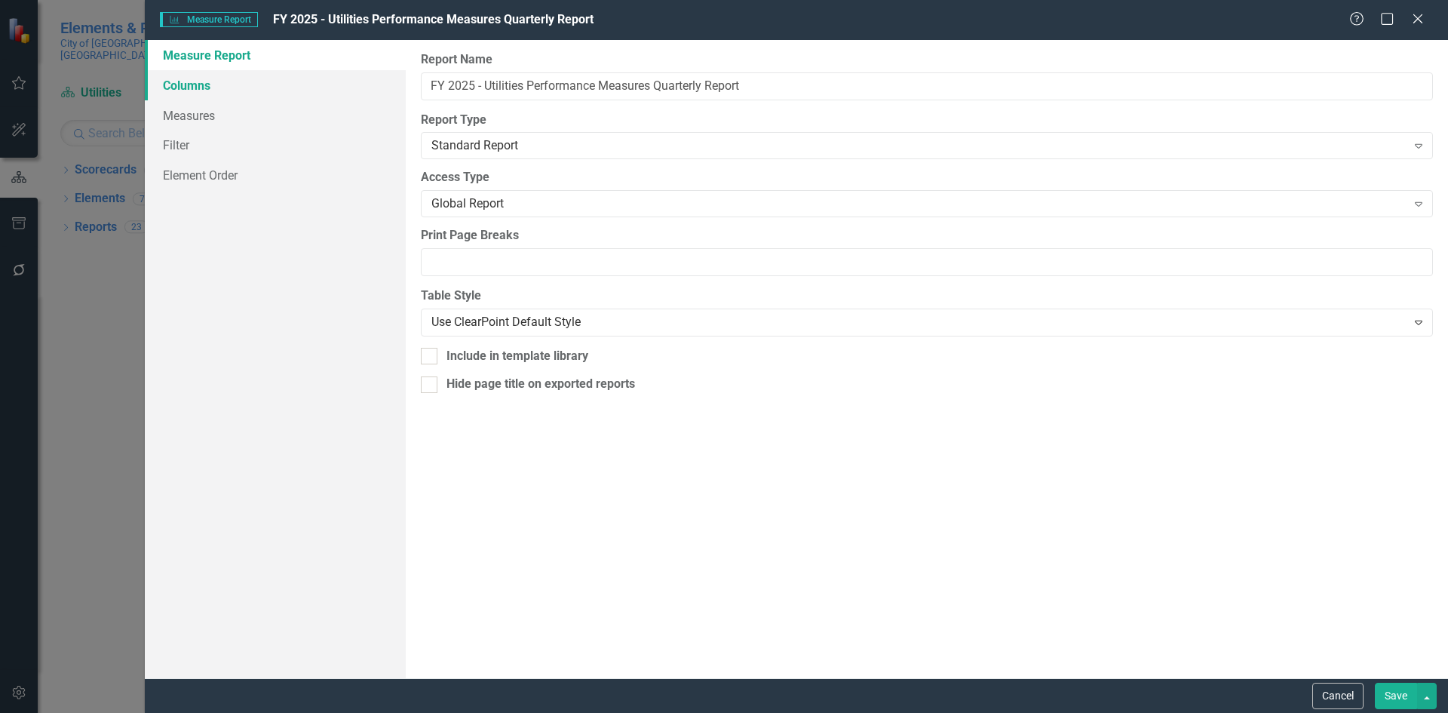
drag, startPoint x: 205, startPoint y: 81, endPoint x: 258, endPoint y: 94, distance: 54.5
click at [207, 83] on link "Columns" at bounding box center [275, 85] width 261 height 30
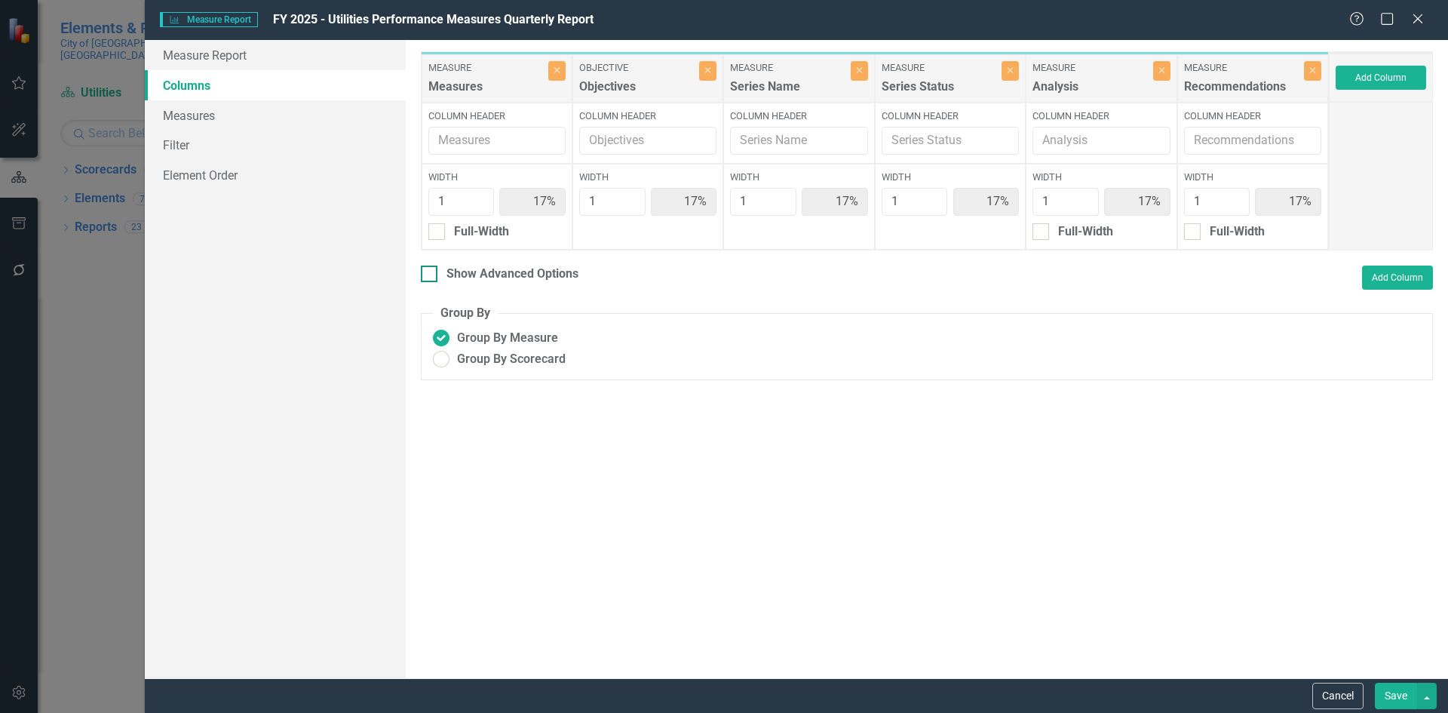
click at [428, 274] on input "Show Advanced Options" at bounding box center [426, 270] width 10 height 10
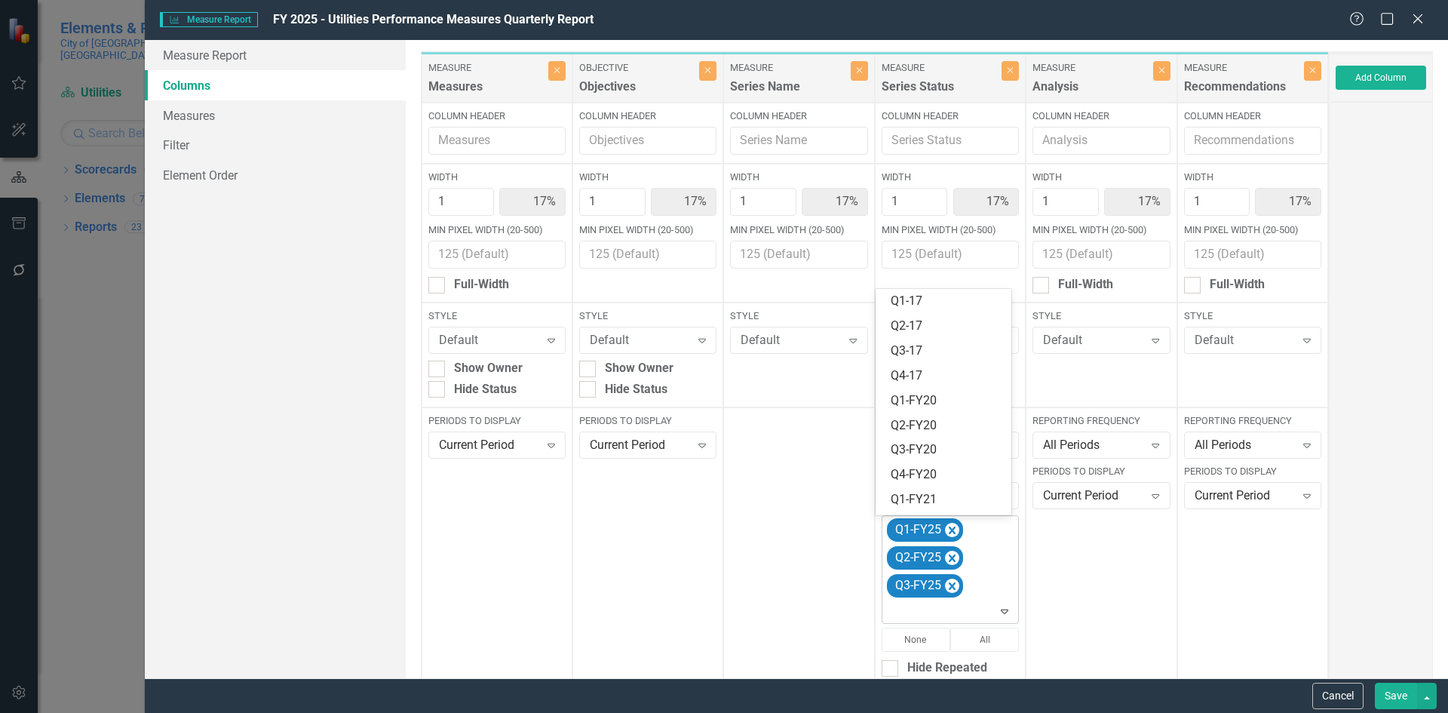
click at [997, 605] on icon "Expand" at bounding box center [1004, 611] width 15 height 12
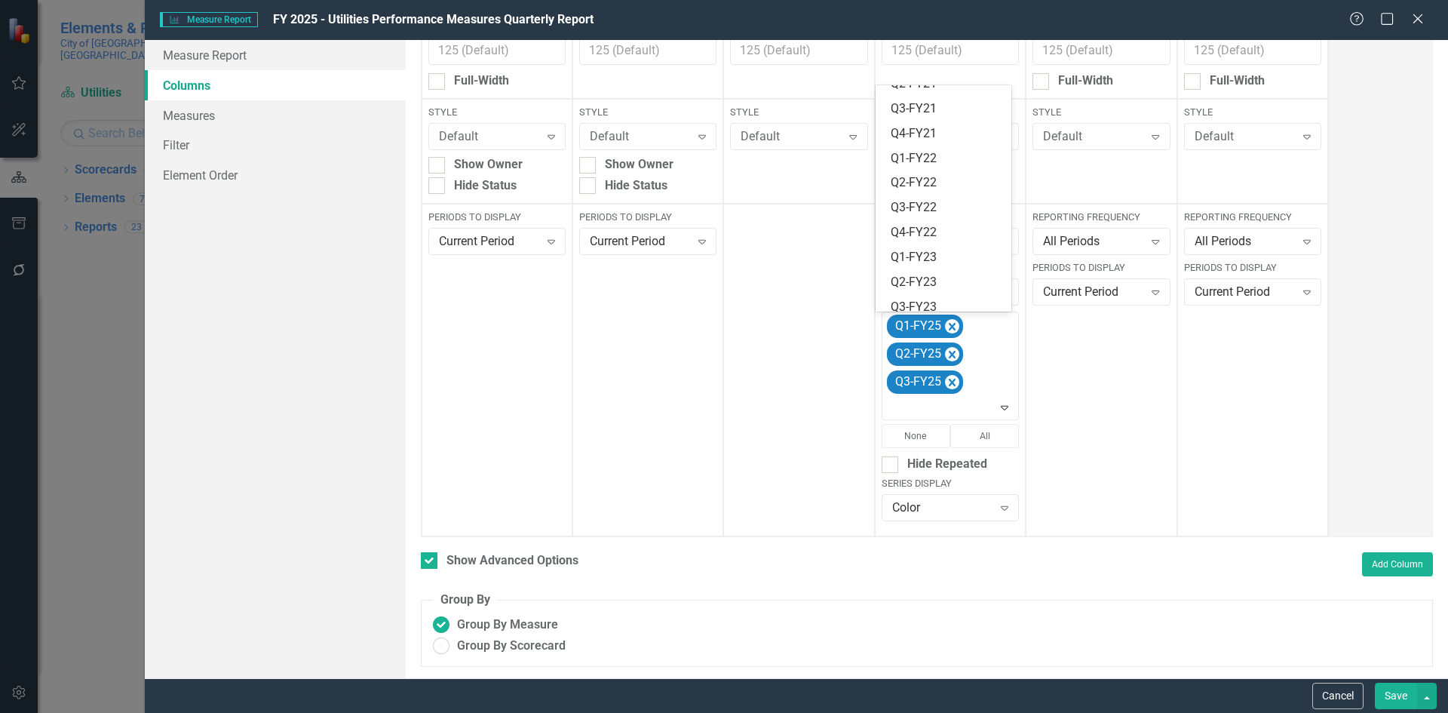
scroll to position [393, 0]
click at [957, 297] on div "Q4-FY25" at bounding box center [946, 299] width 112 height 17
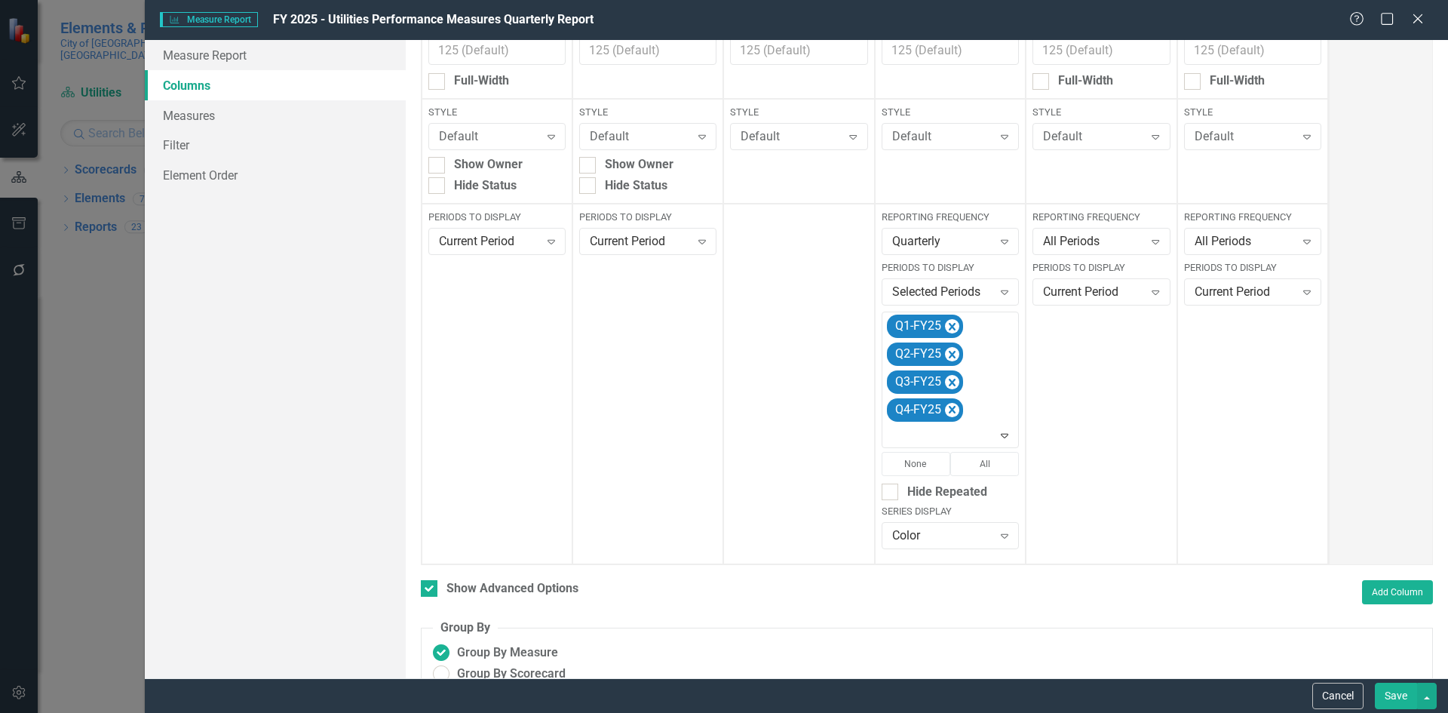
drag, startPoint x: 1395, startPoint y: 700, endPoint x: 1386, endPoint y: 694, distance: 10.9
click at [1392, 700] on button "Save" at bounding box center [1396, 695] width 42 height 26
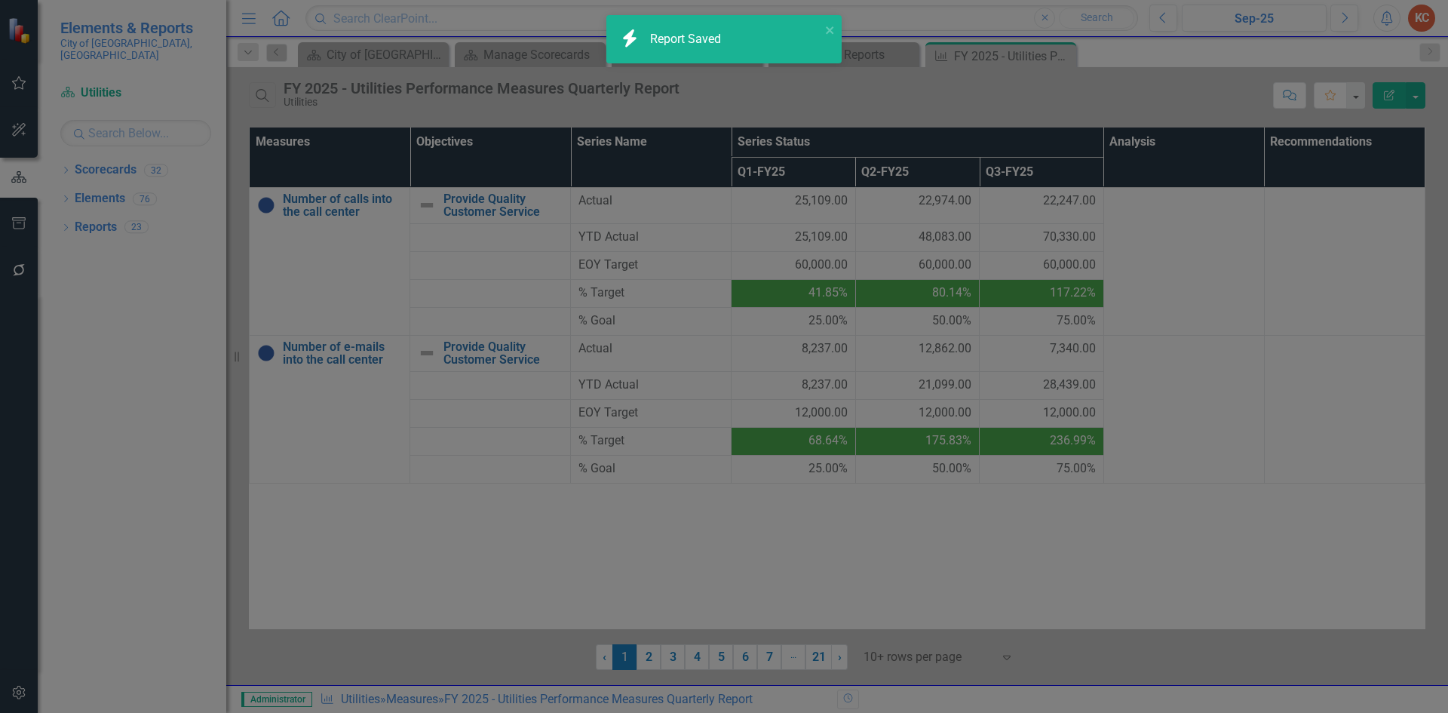
checkbox input "false"
radio input "true"
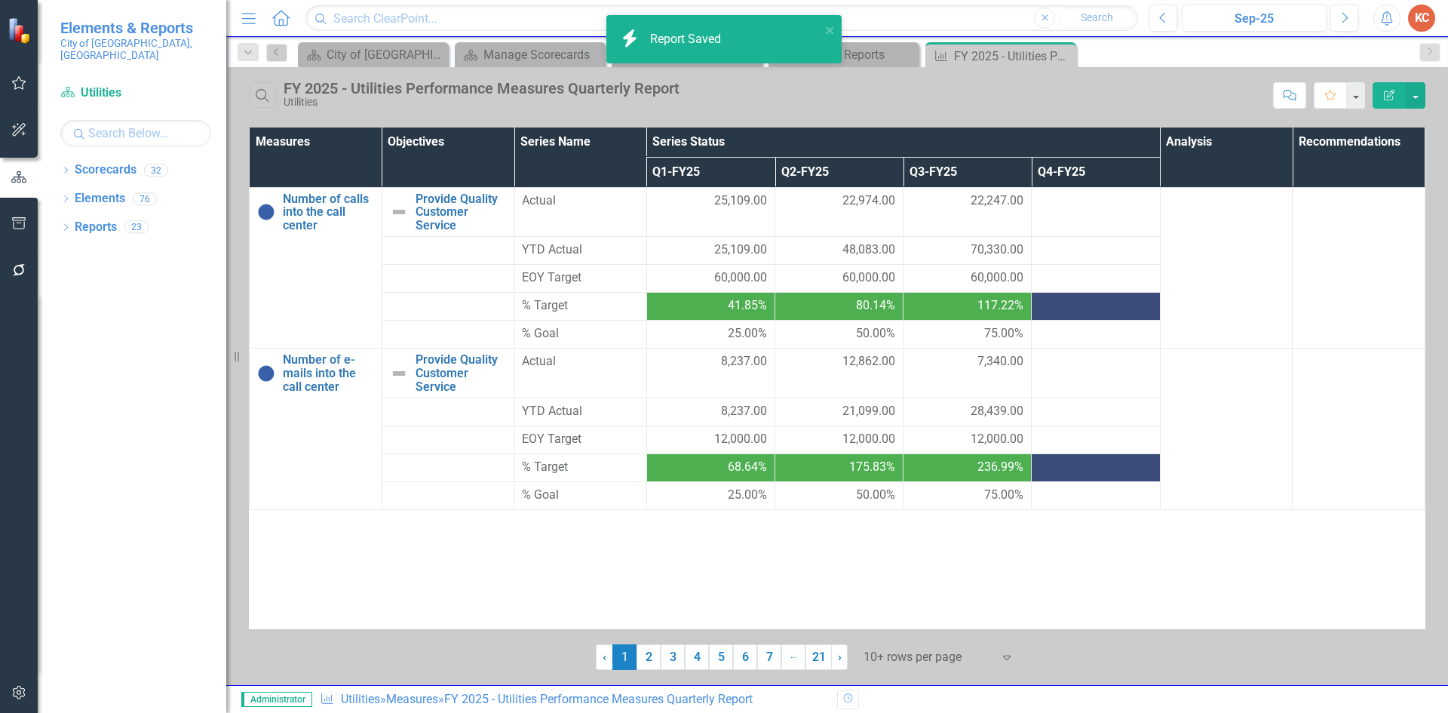
drag, startPoint x: 1058, startPoint y: 54, endPoint x: 1041, endPoint y: 63, distance: 18.5
click at [0, 0] on icon "Close" at bounding box center [0, 0] width 0 height 0
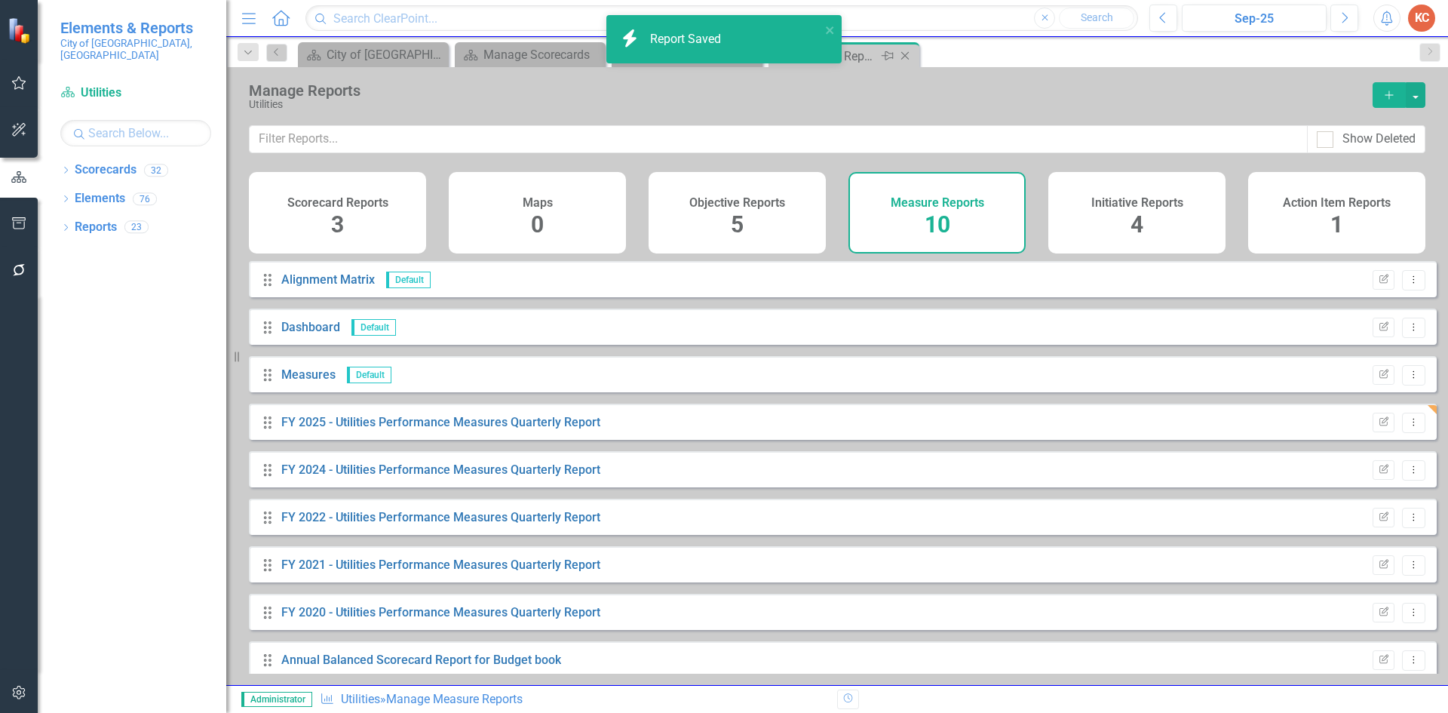
click at [905, 57] on icon "Close" at bounding box center [904, 56] width 15 height 12
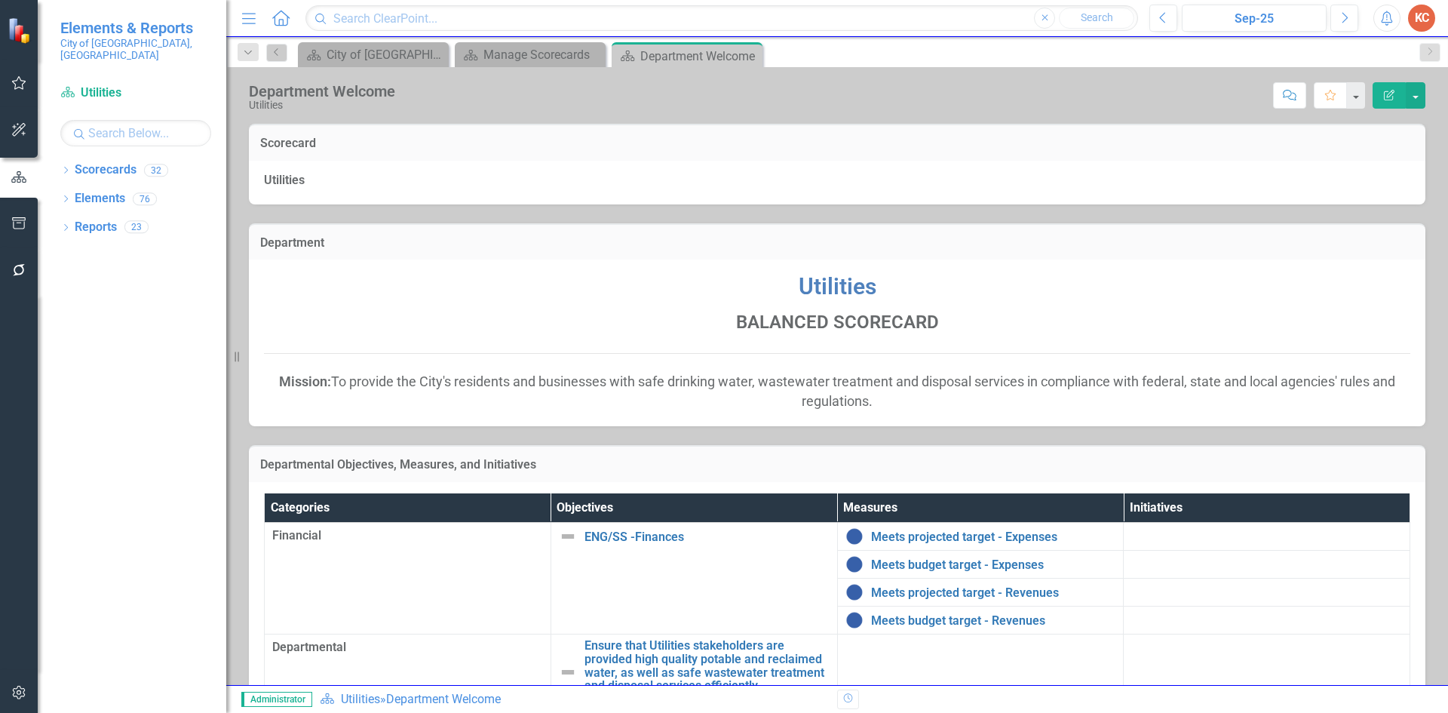
click at [747, 55] on div "icon.bolt Report Saved" at bounding box center [723, 45] width 241 height 66
click at [751, 57] on icon "Close" at bounding box center [747, 56] width 15 height 12
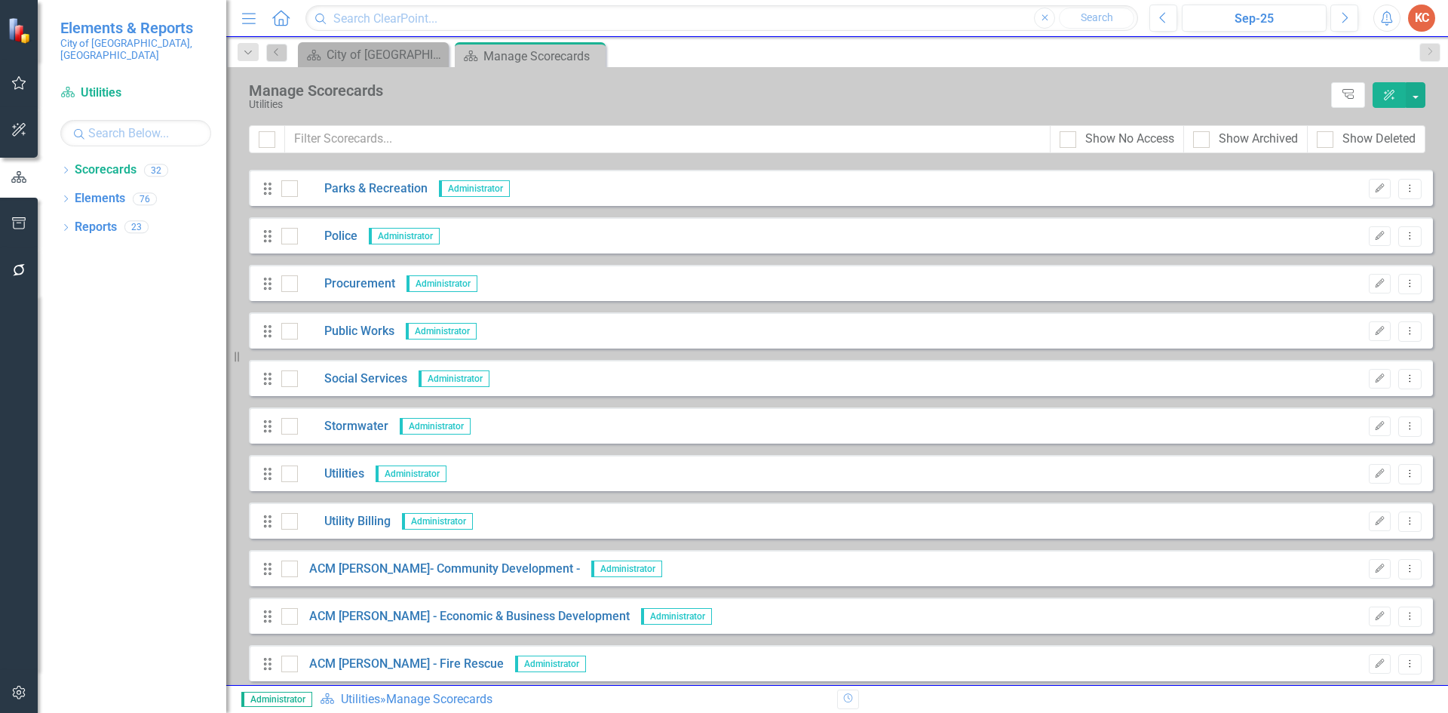
scroll to position [754, 0]
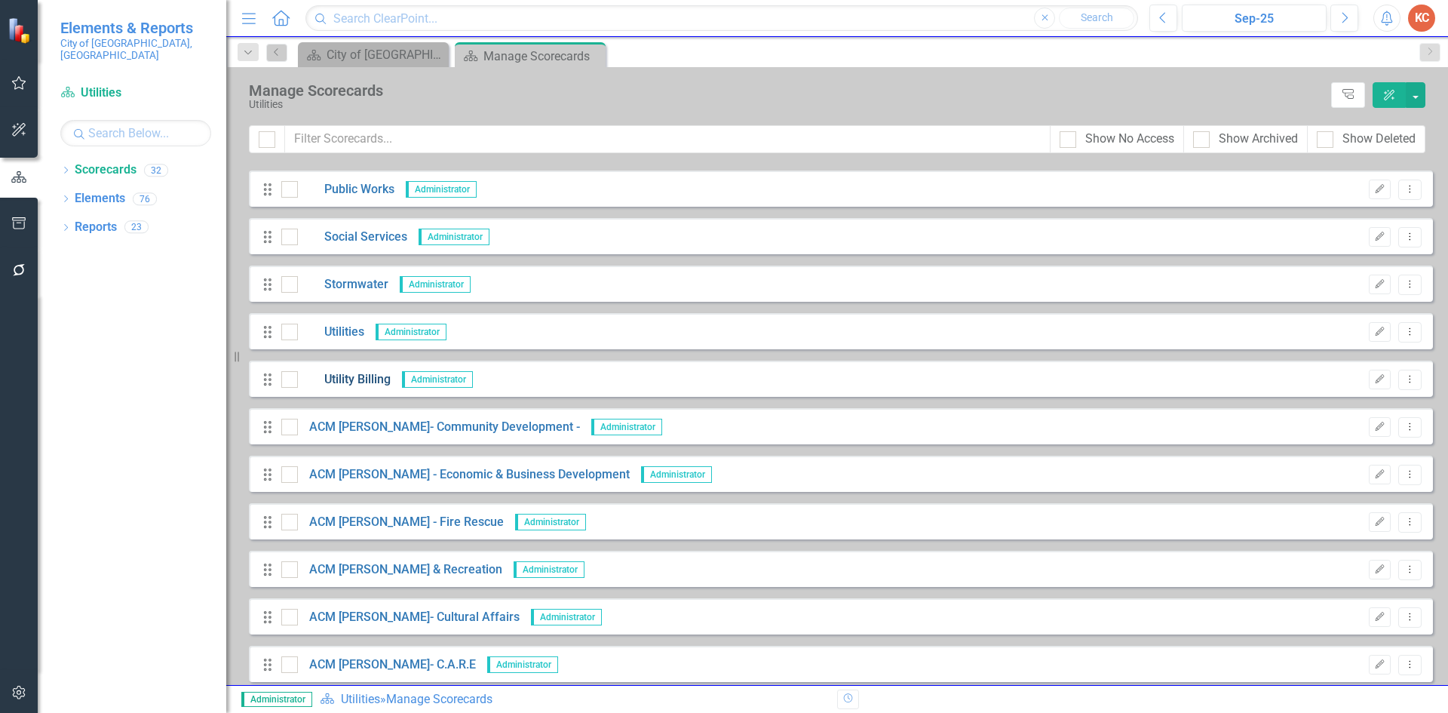
click at [354, 376] on link "Utility Billing" at bounding box center [344, 379] width 93 height 17
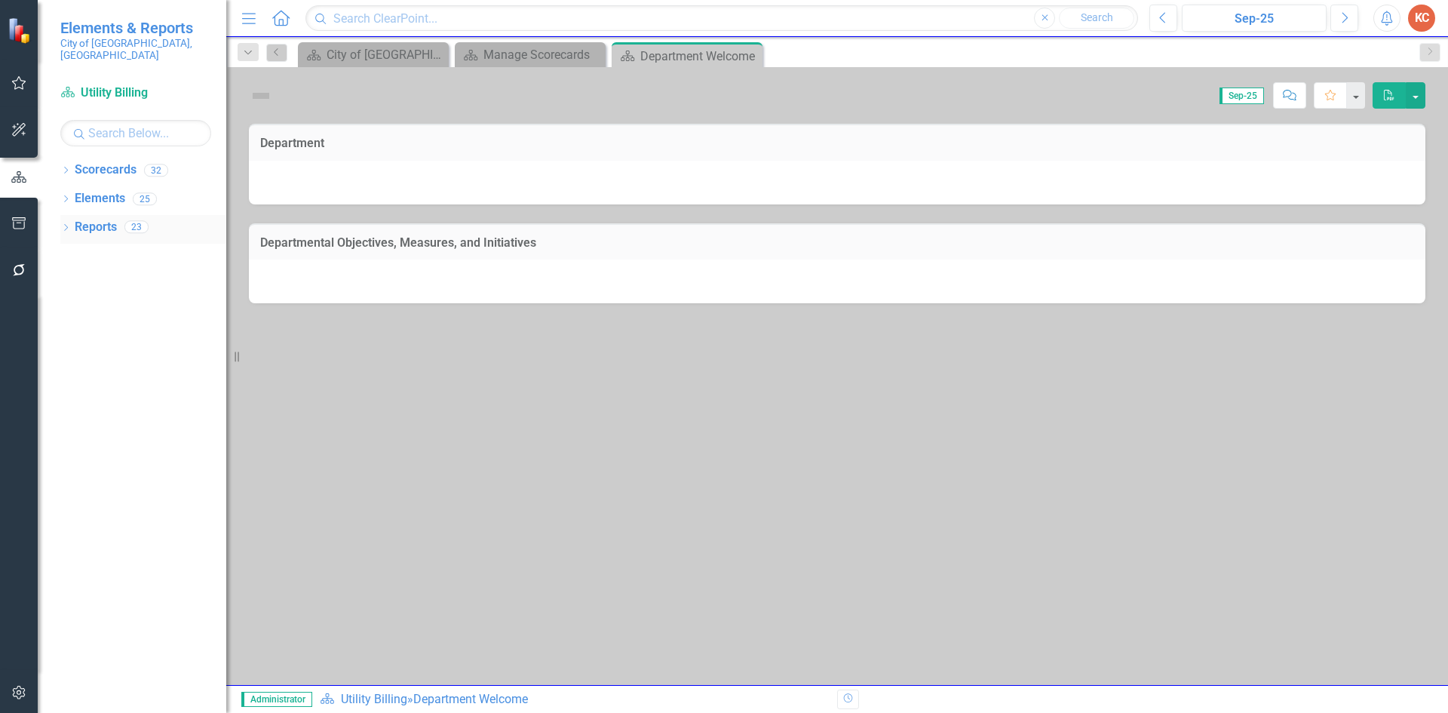
click at [93, 219] on link "Reports" at bounding box center [96, 227] width 42 height 17
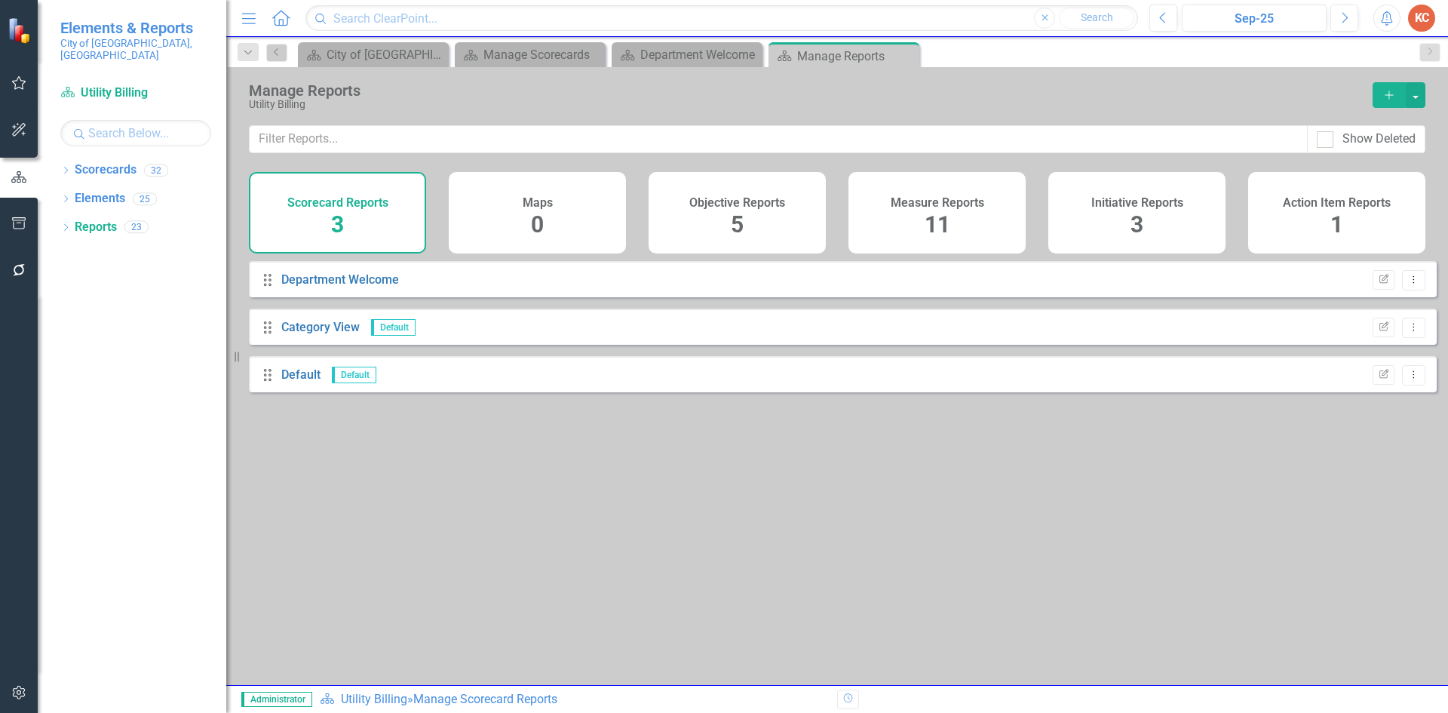
drag, startPoint x: 917, startPoint y: 203, endPoint x: 788, endPoint y: 233, distance: 132.4
click at [917, 202] on h4 "Measure Reports" at bounding box center [936, 203] width 93 height 14
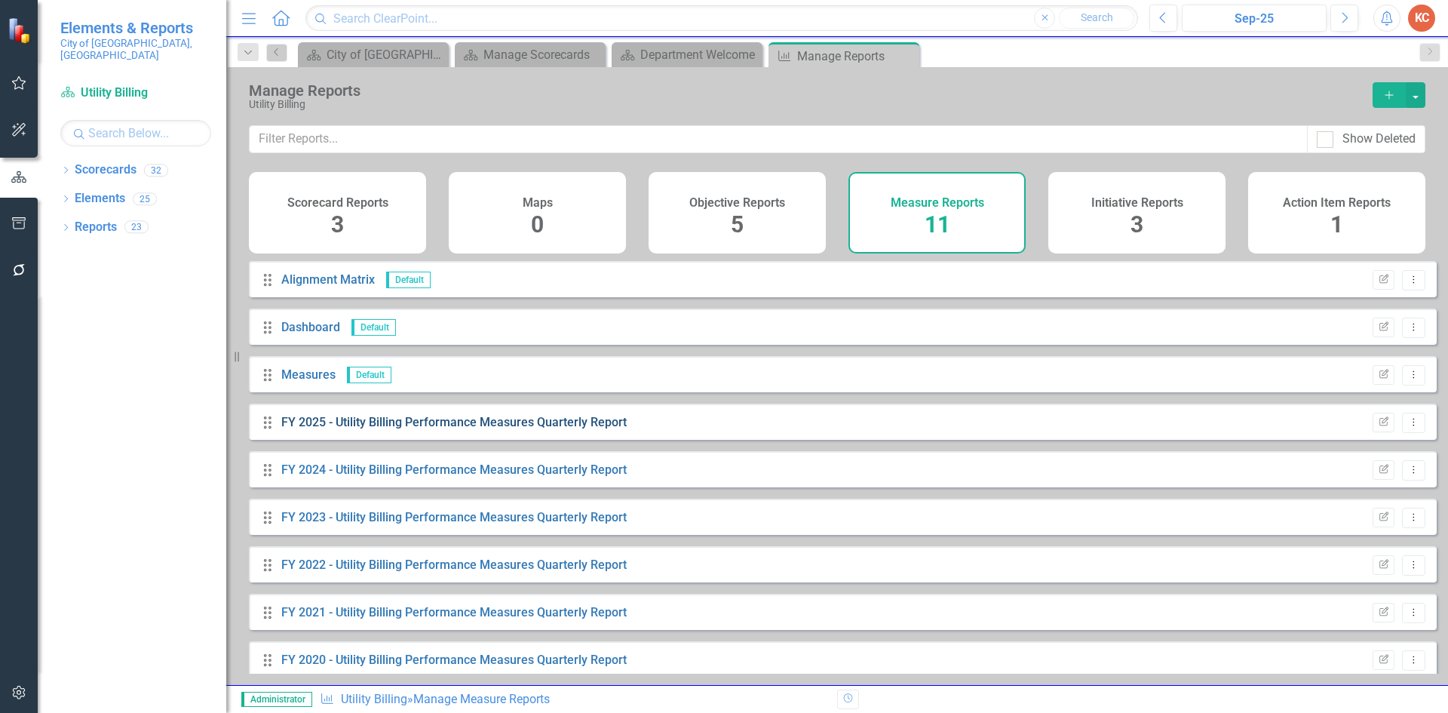
click at [361, 429] on link "FY 2025 - Utility Billing Performance Measures Quarterly Report" at bounding box center [453, 422] width 345 height 14
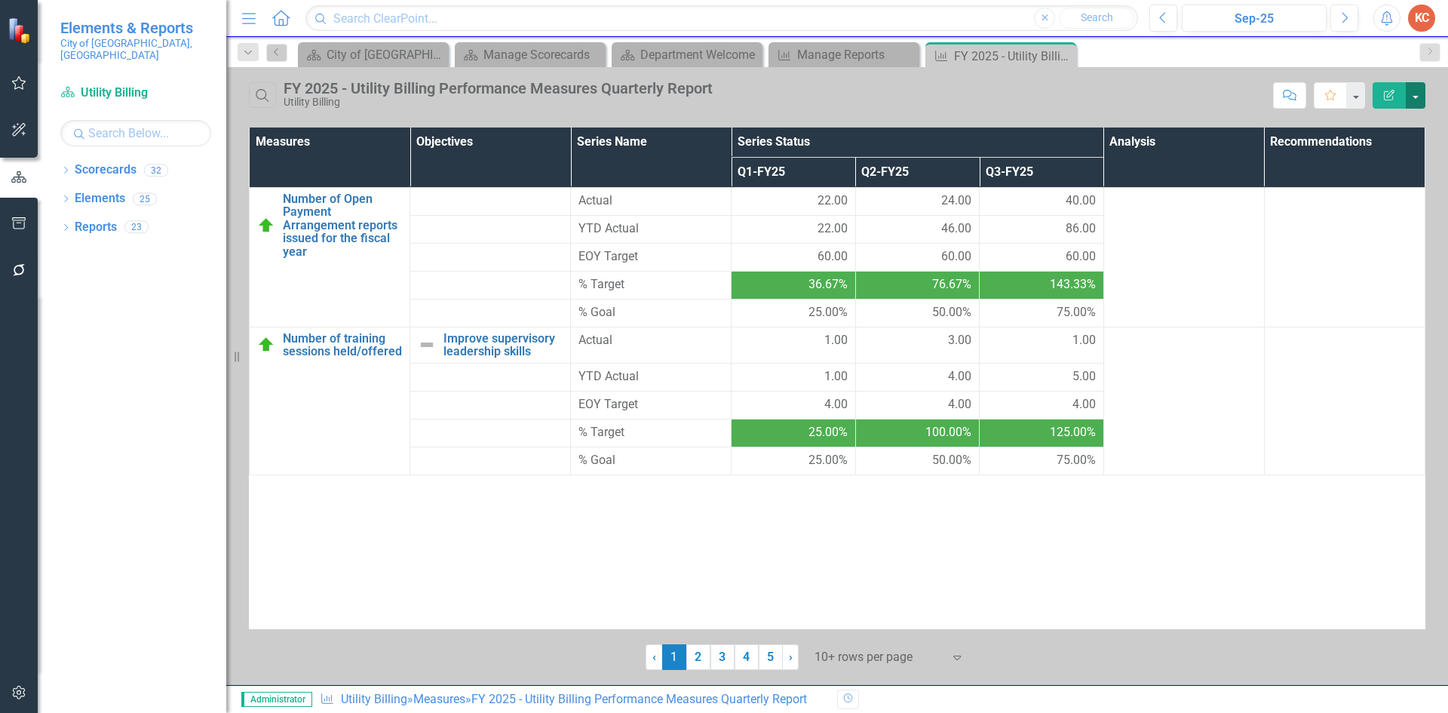
click at [1412, 97] on button "button" at bounding box center [1415, 95] width 20 height 26
click at [1351, 124] on link "Edit Report Edit Report" at bounding box center [1364, 123] width 119 height 28
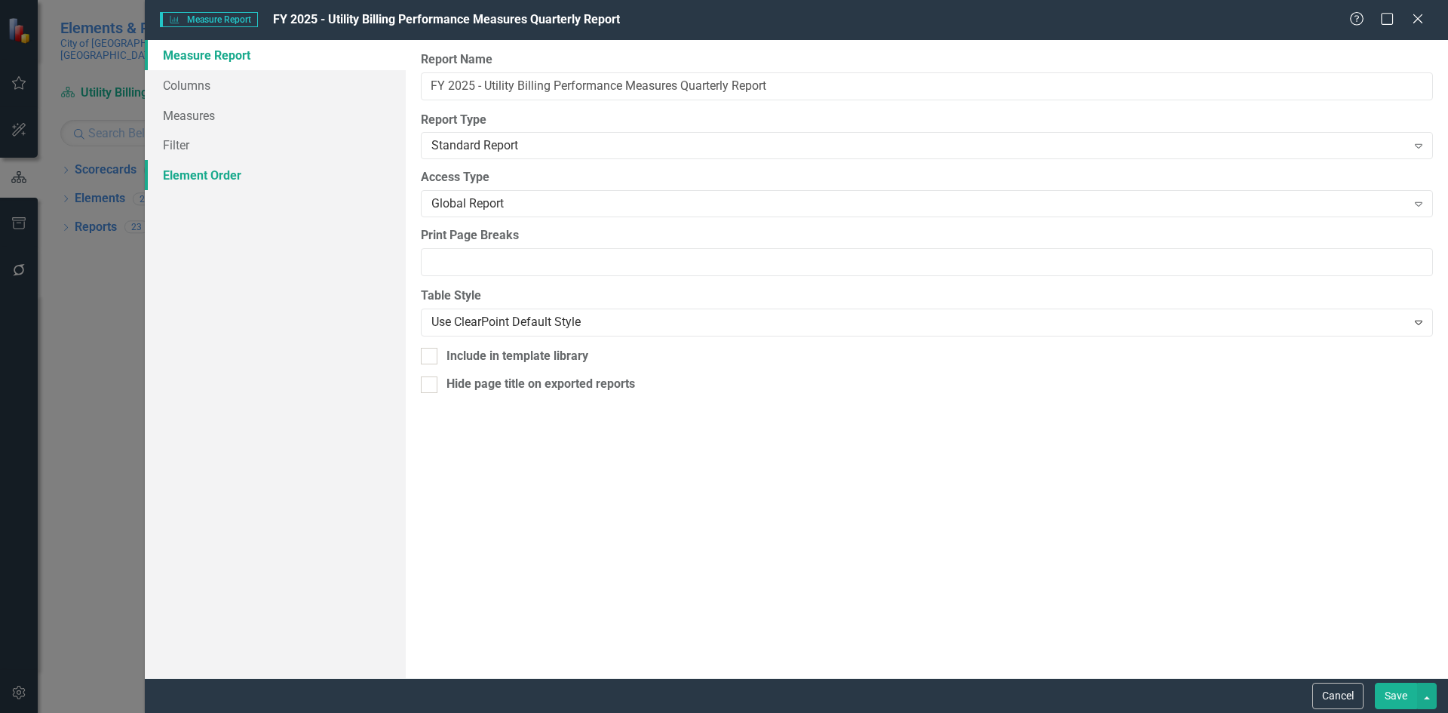
click at [221, 172] on link "Element Order" at bounding box center [275, 175] width 261 height 30
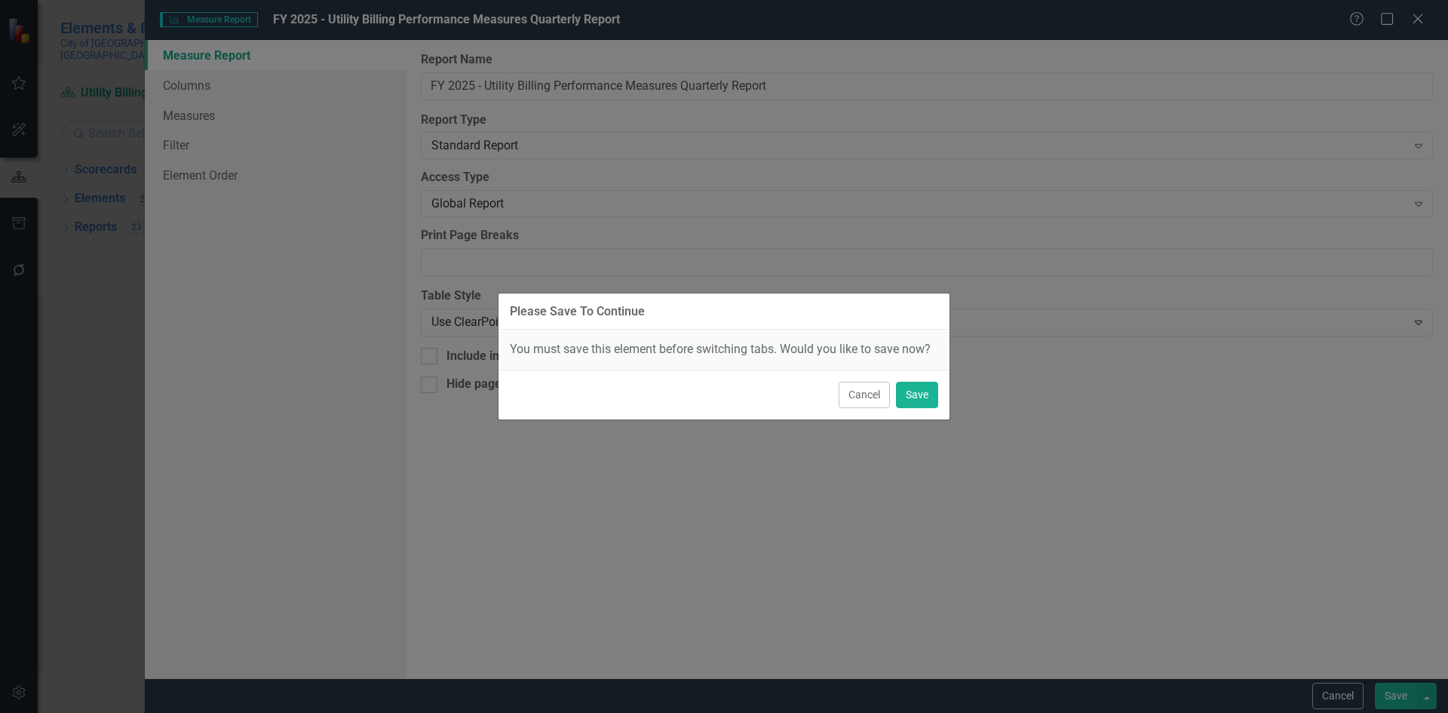
drag, startPoint x: 855, startPoint y: 404, endPoint x: 395, endPoint y: 130, distance: 535.6
click at [854, 404] on button "Cancel" at bounding box center [863, 395] width 51 height 26
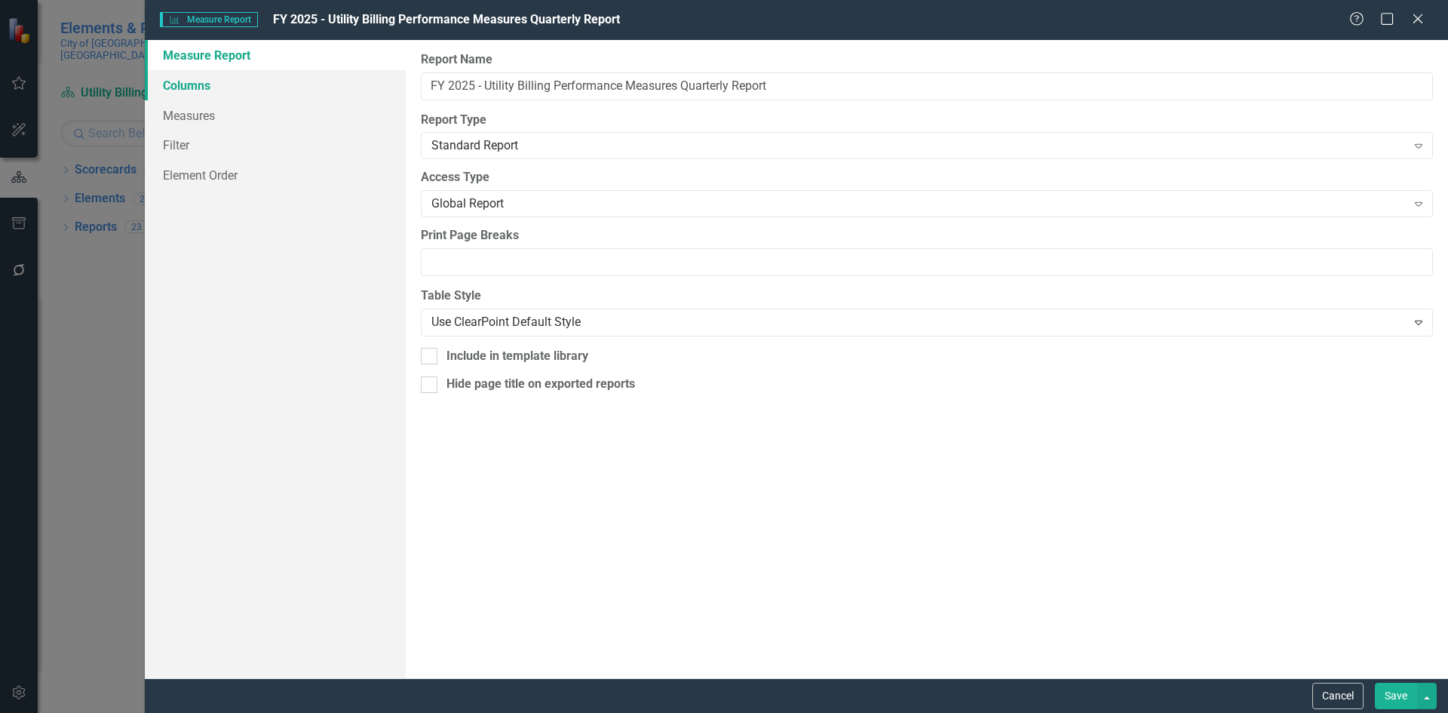
click at [217, 71] on link "Columns" at bounding box center [275, 85] width 261 height 30
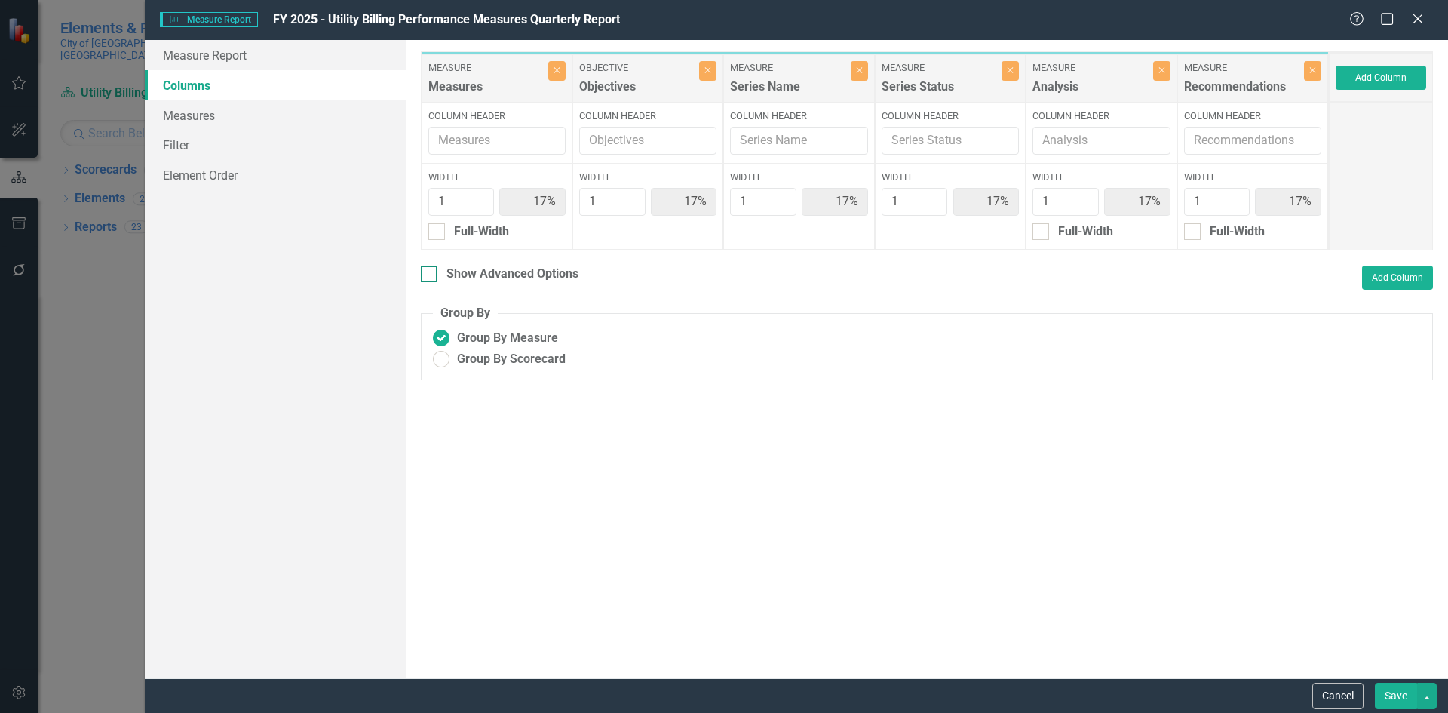
drag, startPoint x: 462, startPoint y: 280, endPoint x: 544, endPoint y: 299, distance: 84.5
click at [462, 279] on div "Show Advanced Options" at bounding box center [512, 273] width 132 height 17
click at [431, 275] on input "Show Advanced Options" at bounding box center [426, 270] width 10 height 10
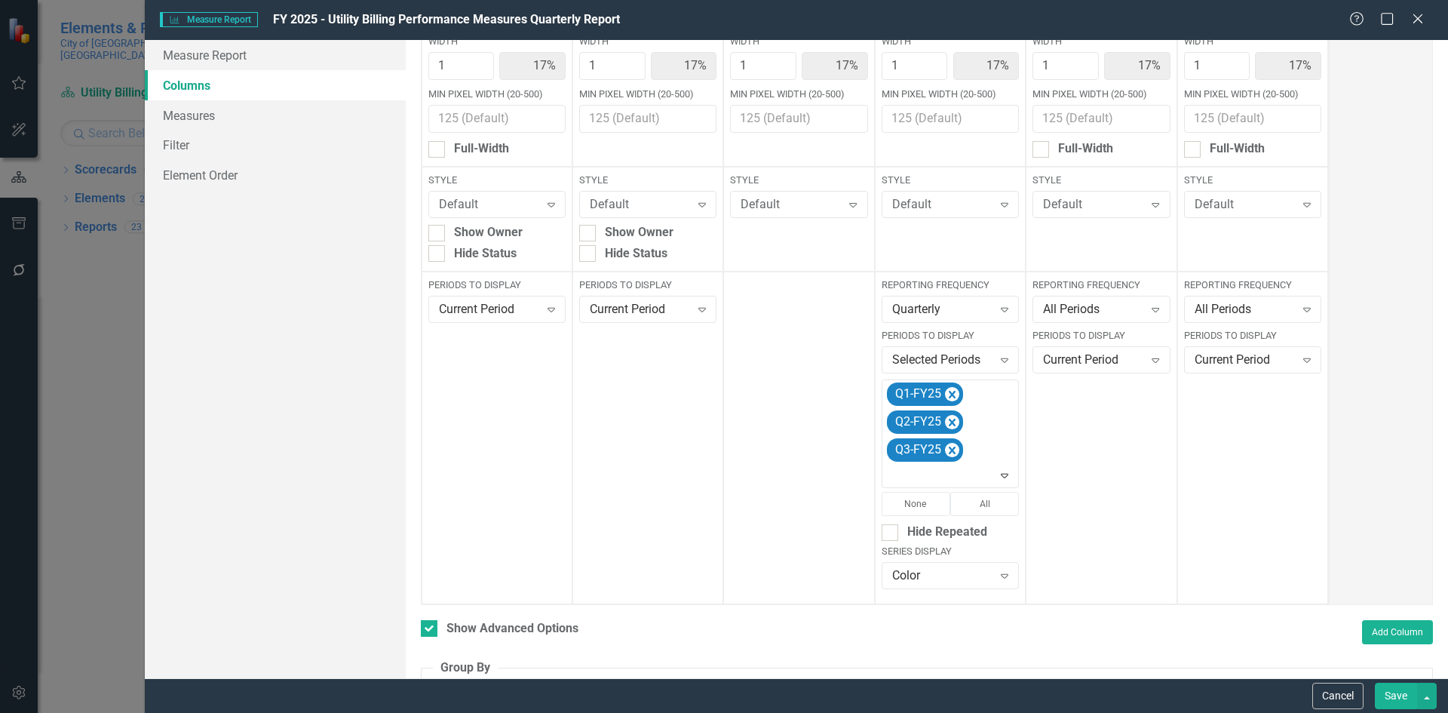
scroll to position [204, 0]
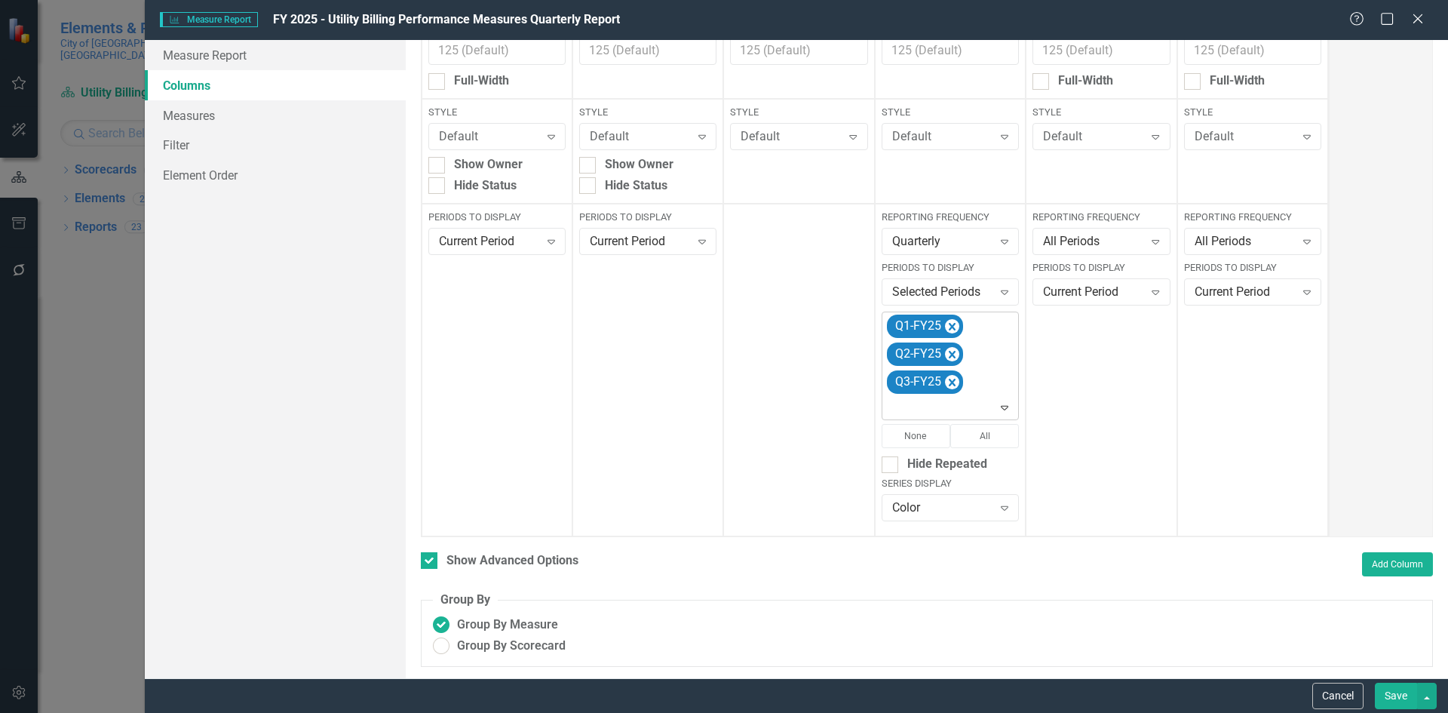
click at [998, 409] on icon "Expand" at bounding box center [1004, 407] width 15 height 12
drag, startPoint x: 946, startPoint y: 294, endPoint x: 963, endPoint y: 302, distance: 19.2
click at [946, 296] on div "Q4-FY25" at bounding box center [946, 299] width 112 height 17
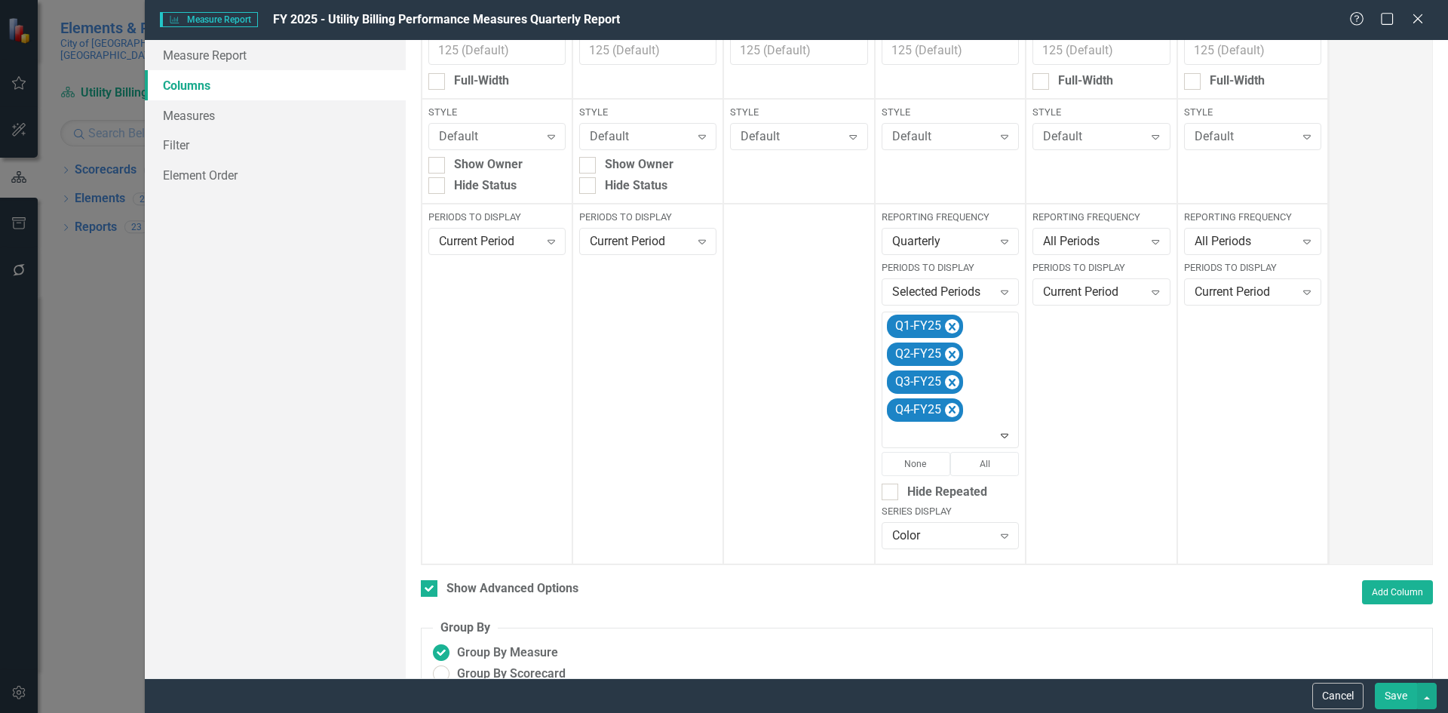
click at [1401, 702] on button "Save" at bounding box center [1396, 695] width 42 height 26
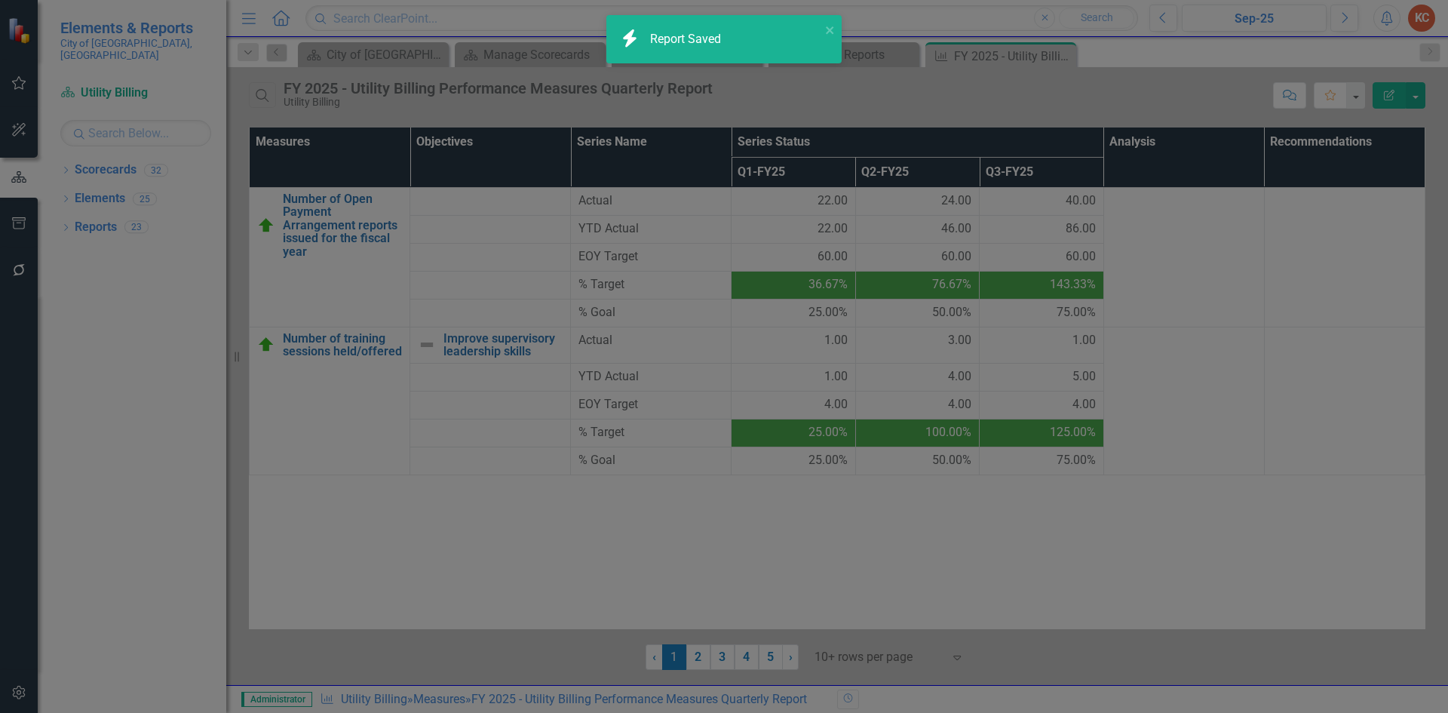
checkbox input "false"
radio input "true"
